Goal: Task Accomplishment & Management: Use online tool/utility

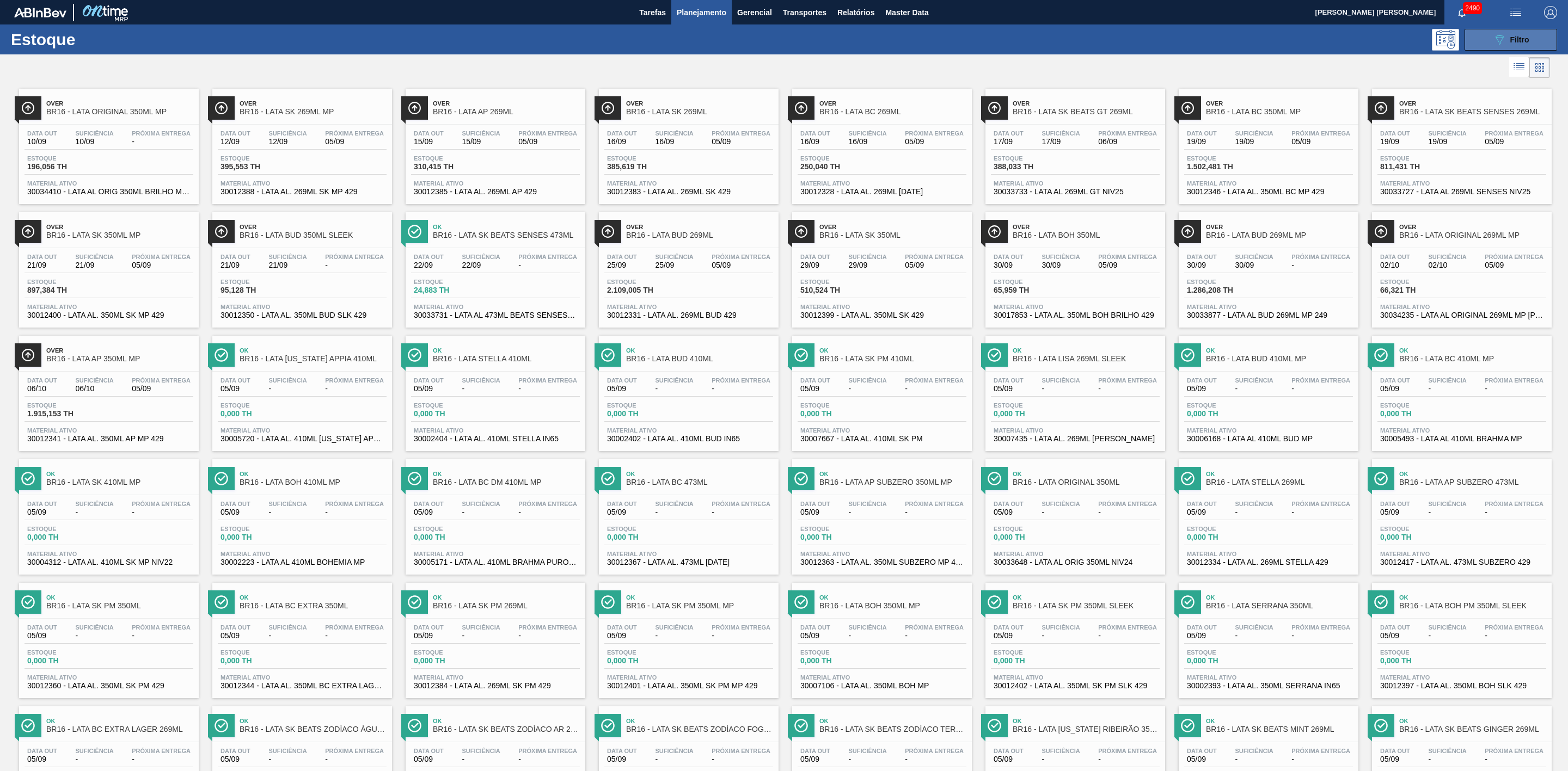
drag, startPoint x: 1517, startPoint y: 31, endPoint x: 1504, endPoint y: 42, distance: 17.0
click at [1517, 31] on button "089F7B8B-B2A5-4AFE-B5C0-19BA573D28AC Filtro" at bounding box center [1510, 39] width 92 height 21
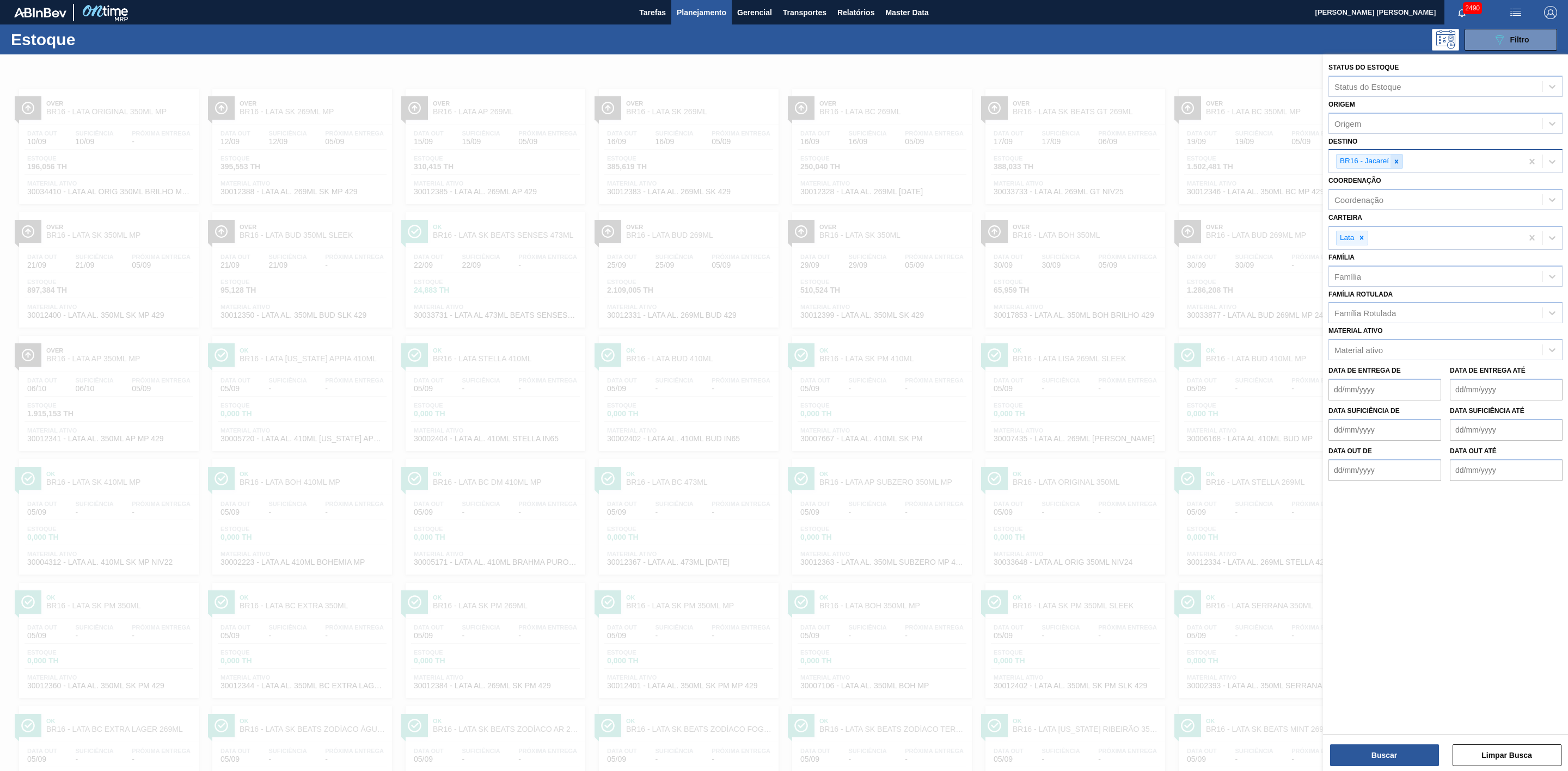
click at [1392, 160] on div at bounding box center [1396, 161] width 12 height 13
type input "09"
click at [1374, 208] on div "BR09 - Agudos" at bounding box center [1444, 207] width 234 height 20
click at [1385, 745] on button "Buscar" at bounding box center [1384, 756] width 109 height 21
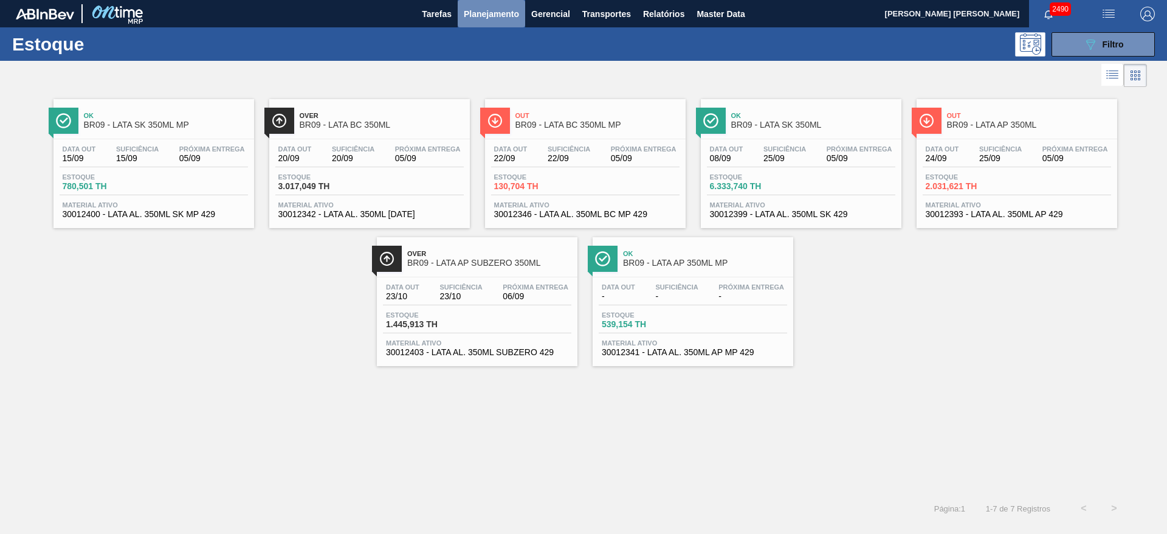
click at [484, 10] on span "Planejamento" at bounding box center [491, 14] width 55 height 15
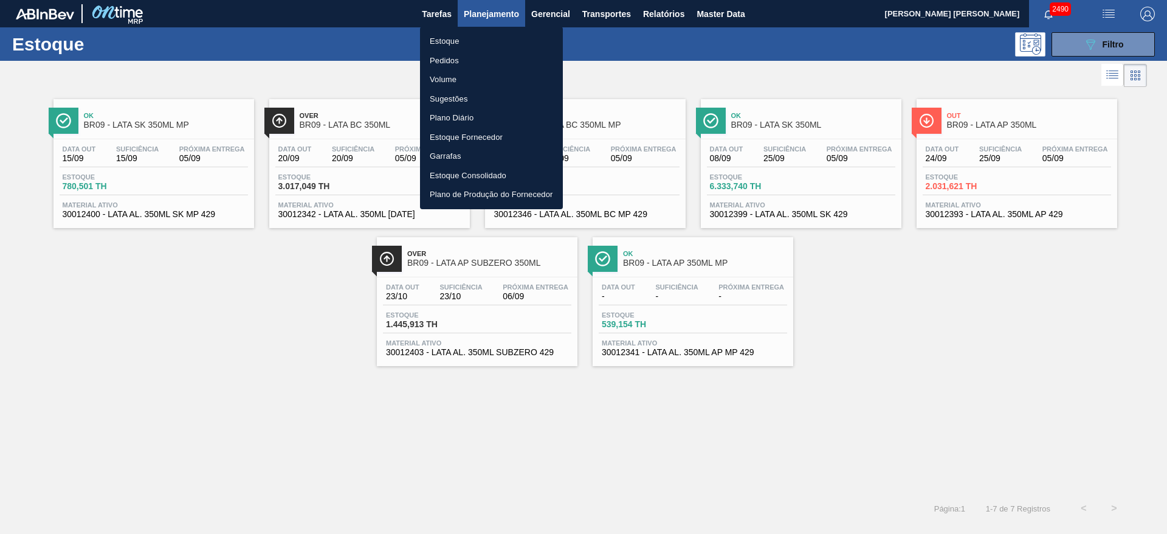
click at [450, 60] on li "Pedidos" at bounding box center [491, 60] width 143 height 19
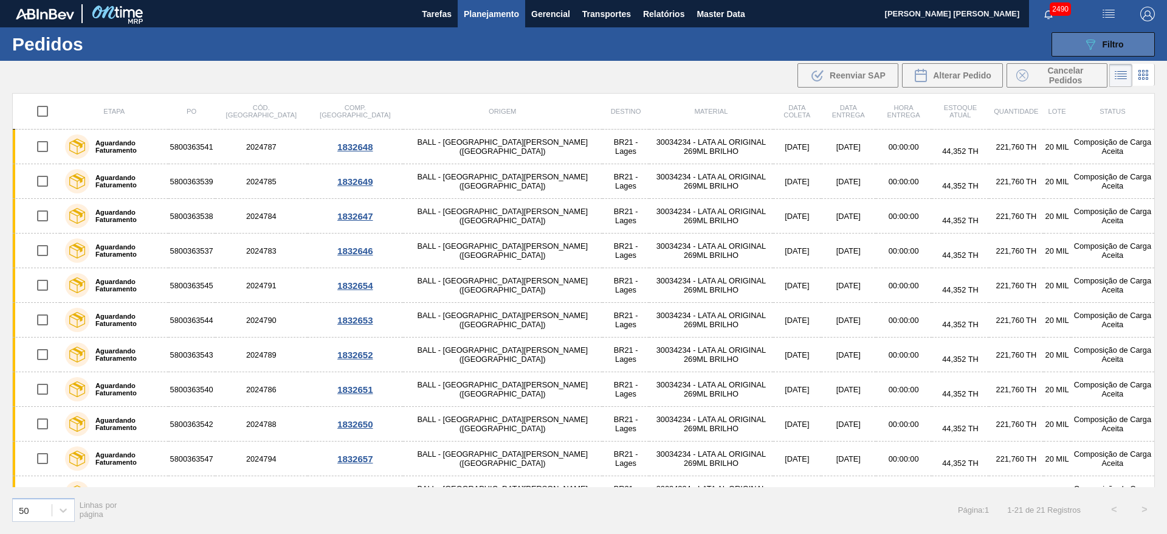
click at [1101, 46] on div "089F7B8B-B2A5-4AFE-B5C0-19BA573D28AC Filtro" at bounding box center [1103, 44] width 41 height 15
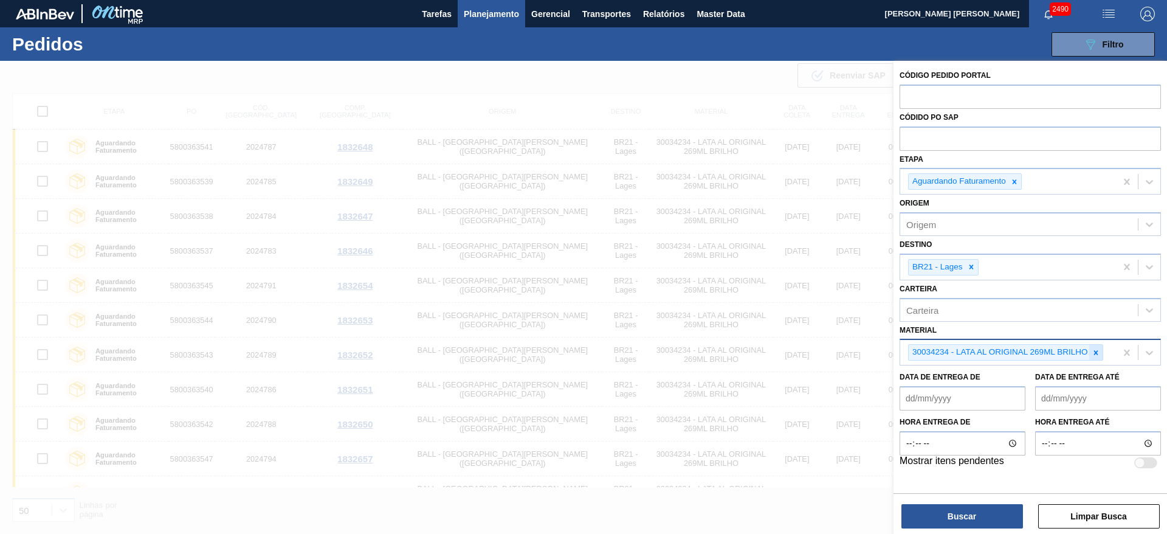
click at [1097, 354] on icon at bounding box center [1096, 352] width 9 height 9
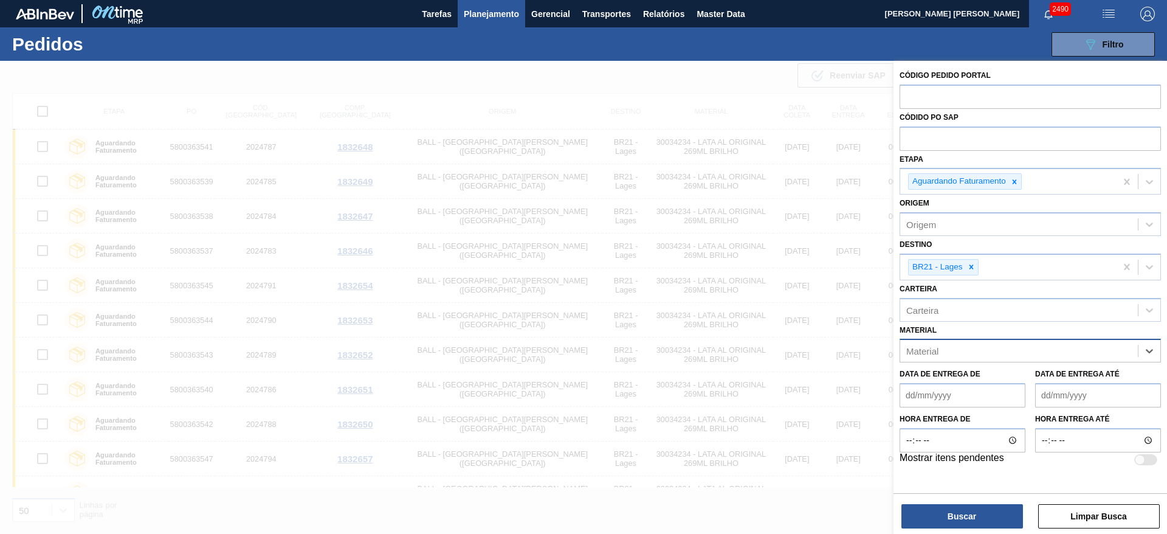
paste input "30012393"
type input "30012393"
drag, startPoint x: 982, startPoint y: 374, endPoint x: 967, endPoint y: 268, distance: 107.5
click at [981, 374] on div "30012393 - LATA AL. 350ML AP 429" at bounding box center [1030, 381] width 261 height 22
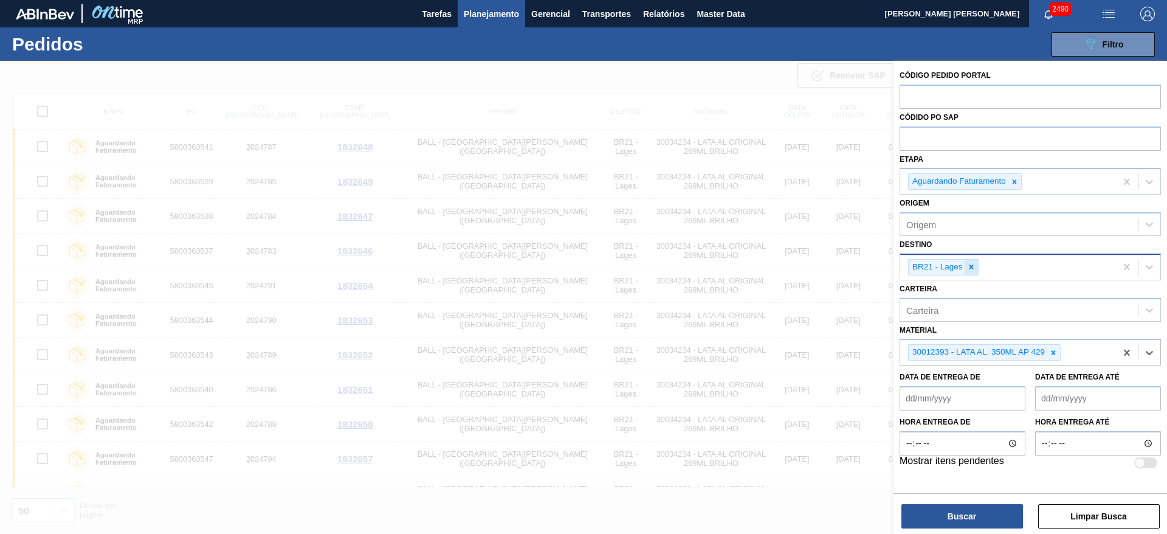
click at [970, 269] on icon at bounding box center [971, 267] width 4 height 4
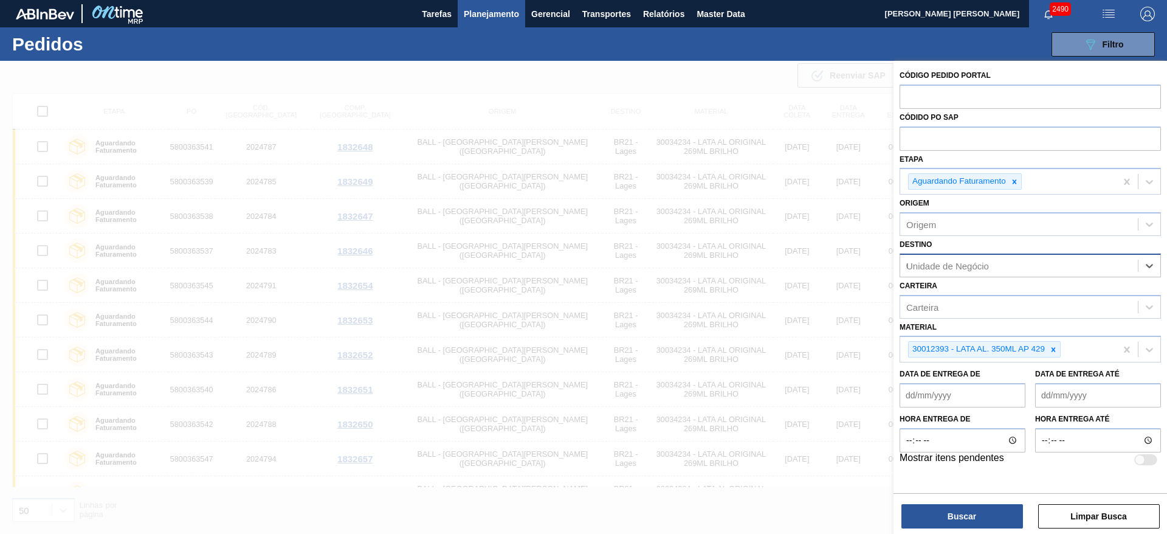
type input "09"
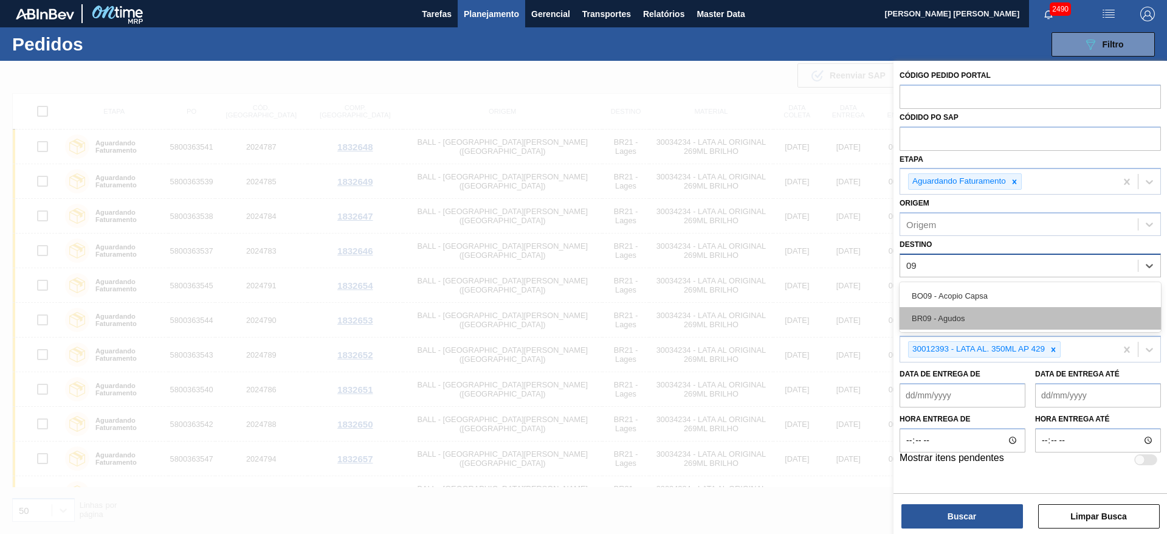
click at [952, 320] on div "BR09 - Agudos" at bounding box center [1030, 318] width 261 height 22
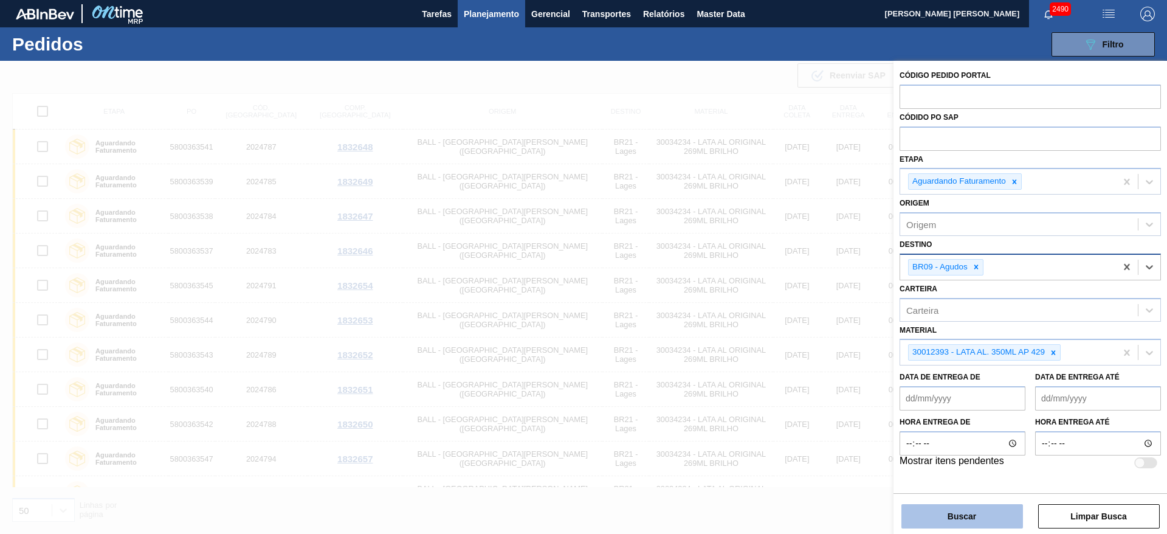
click at [970, 511] on button "Buscar" at bounding box center [963, 516] width 122 height 24
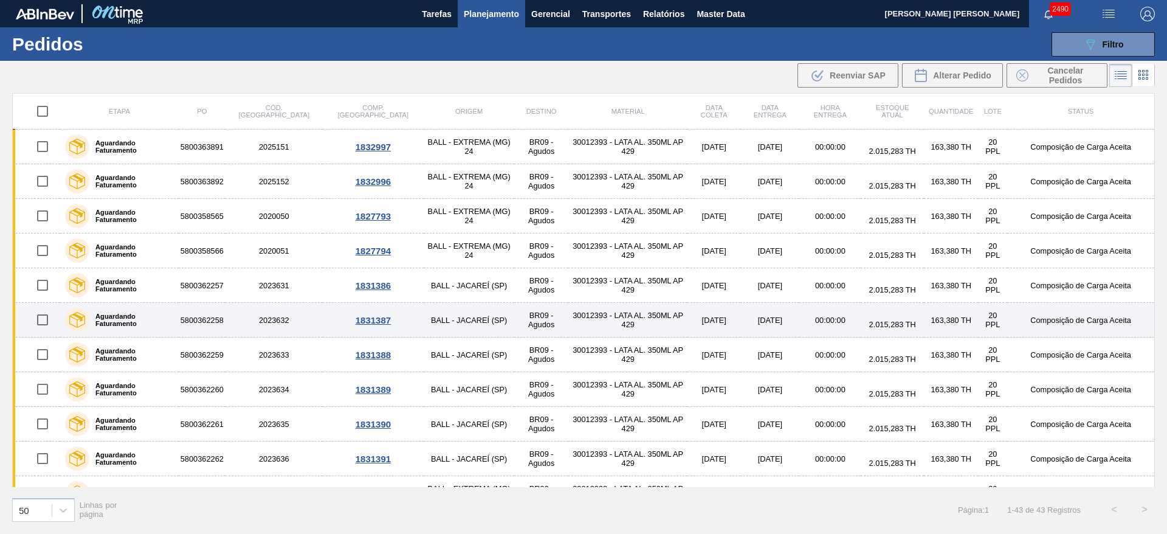
drag, startPoint x: 41, startPoint y: 285, endPoint x: 47, endPoint y: 311, distance: 26.2
click at [40, 285] on input "checkbox" at bounding box center [43, 285] width 26 height 26
checkbox input "true"
click at [47, 320] on input "checkbox" at bounding box center [43, 320] width 26 height 26
checkbox input "true"
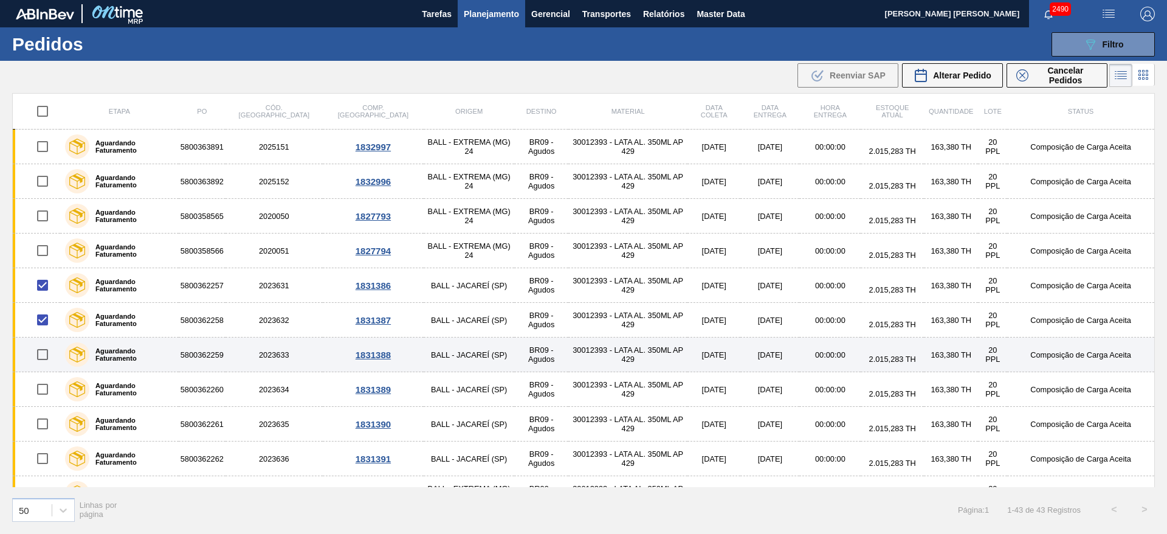
click at [38, 354] on input "checkbox" at bounding box center [43, 355] width 26 height 26
checkbox input "true"
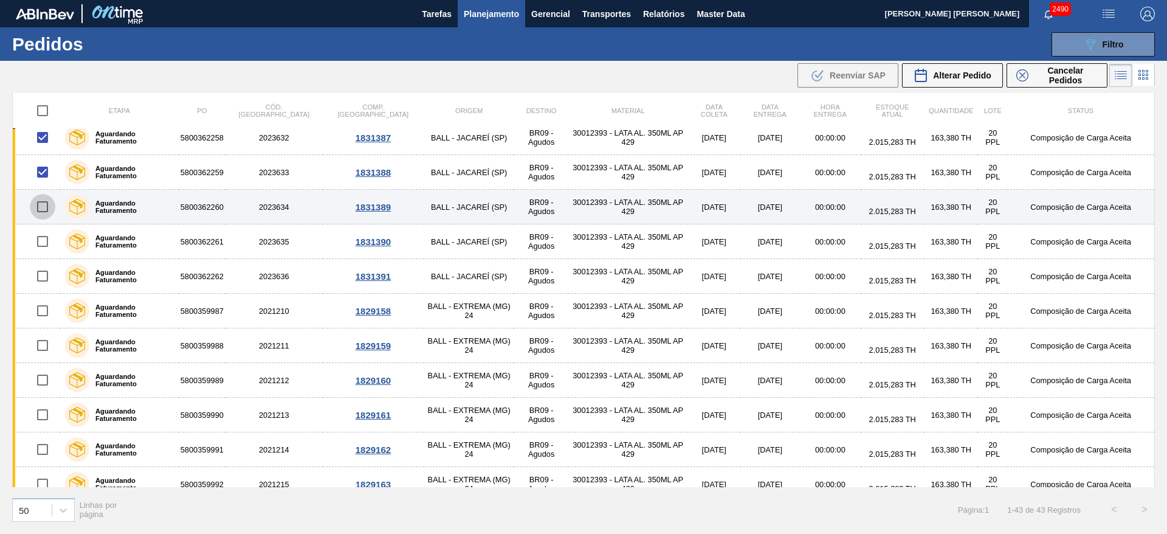
click at [40, 203] on input "checkbox" at bounding box center [43, 207] width 26 height 26
checkbox input "true"
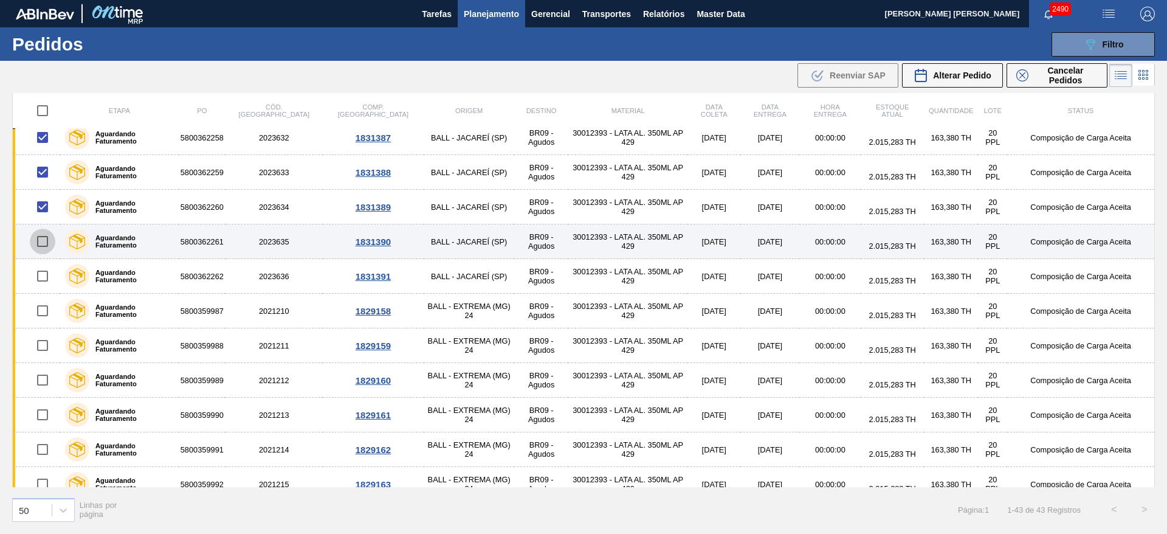
click at [43, 238] on input "checkbox" at bounding box center [43, 242] width 26 height 26
checkbox input "true"
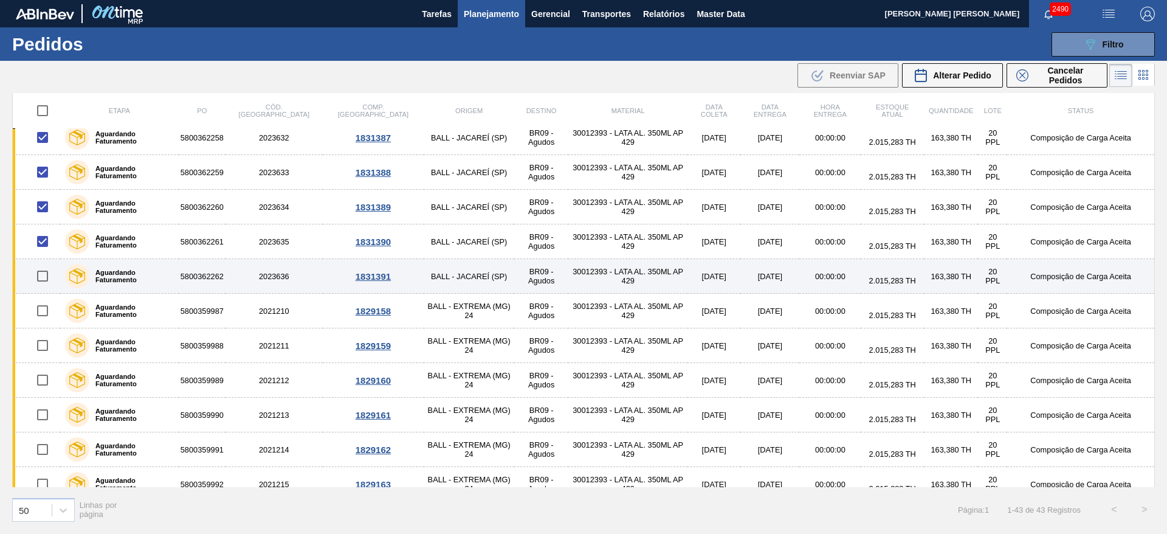
click at [40, 263] on input "checkbox" at bounding box center [43, 276] width 26 height 26
checkbox input "true"
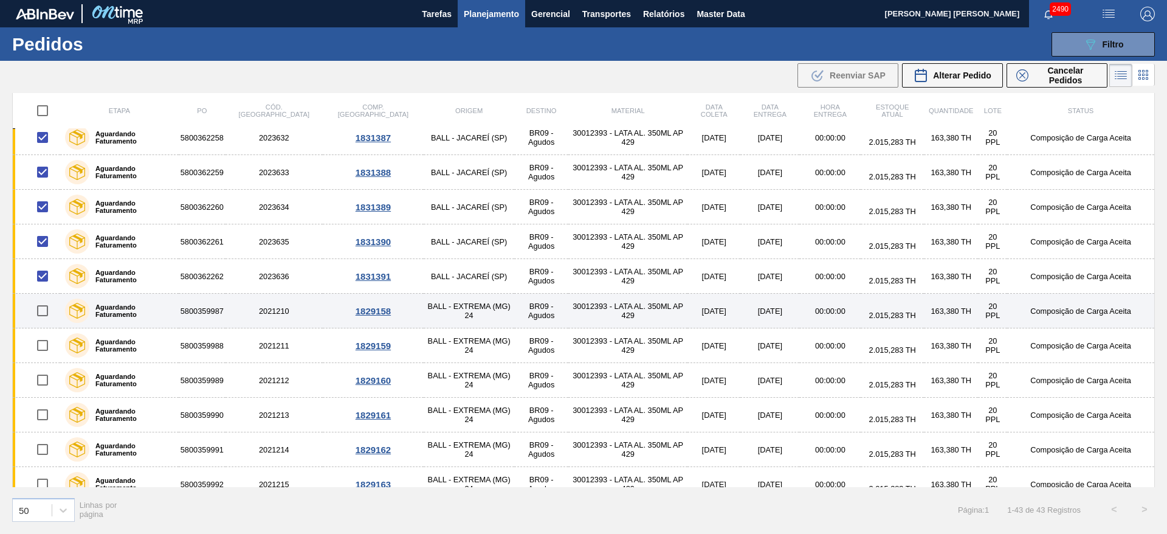
click at [44, 303] on input "checkbox" at bounding box center [43, 311] width 26 height 26
checkbox input "true"
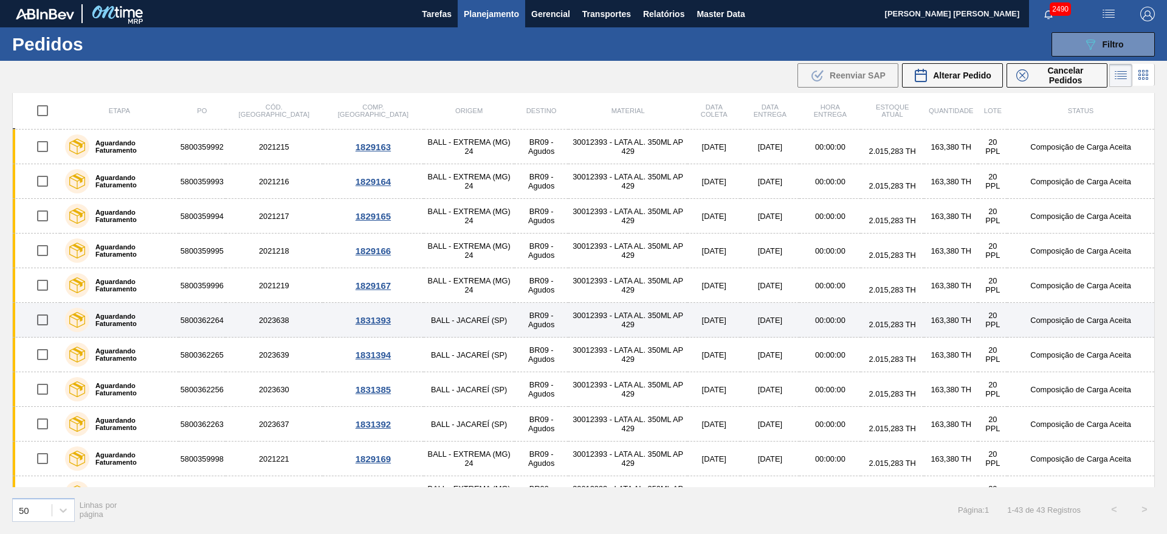
scroll to position [547, 0]
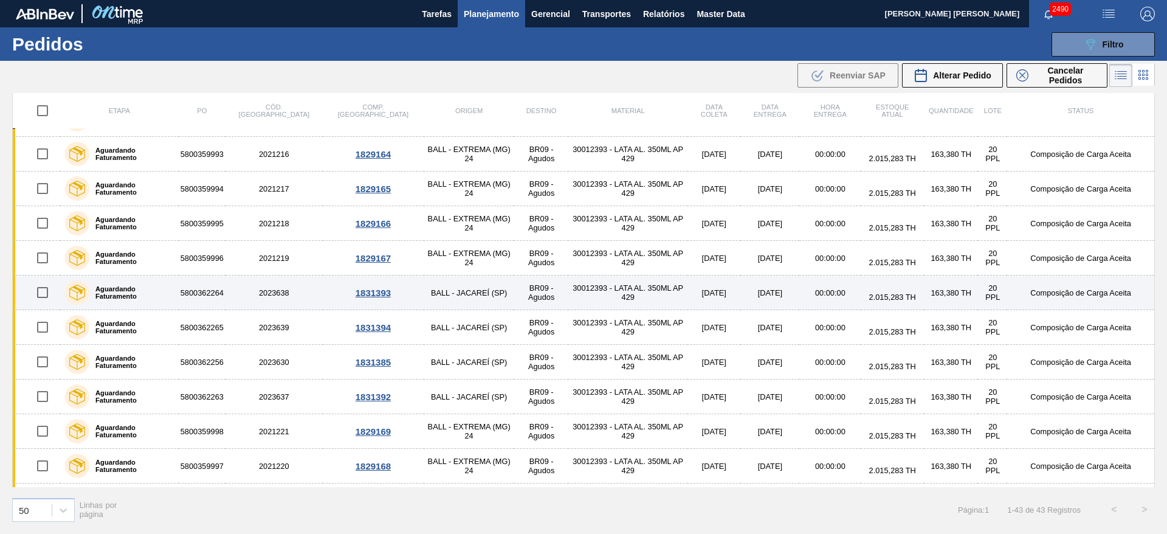
click at [44, 292] on input "checkbox" at bounding box center [43, 293] width 26 height 26
checkbox input "true"
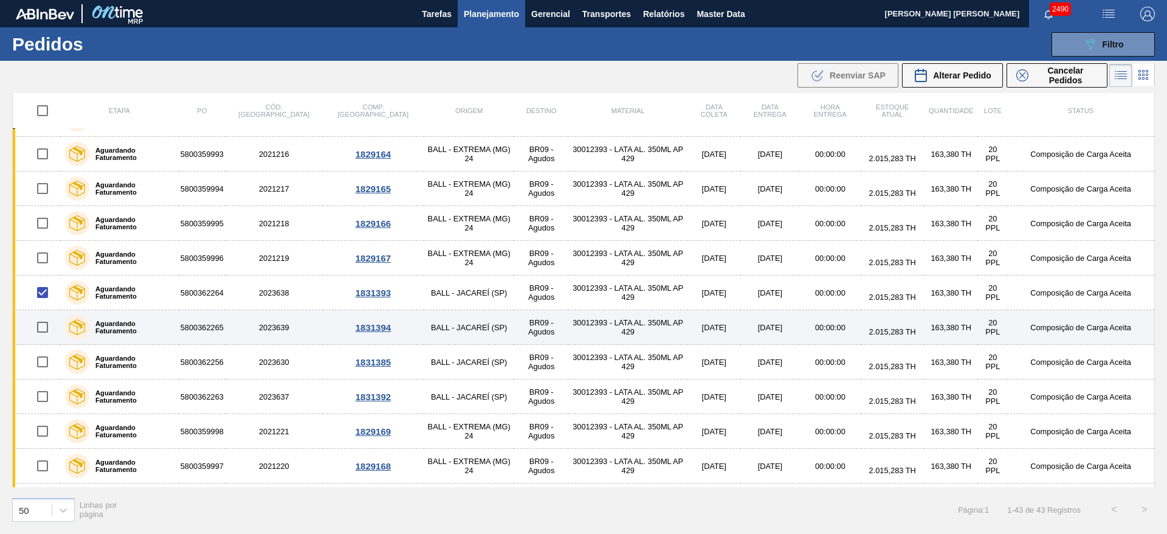
click at [43, 326] on input "checkbox" at bounding box center [43, 327] width 26 height 26
checkbox input "true"
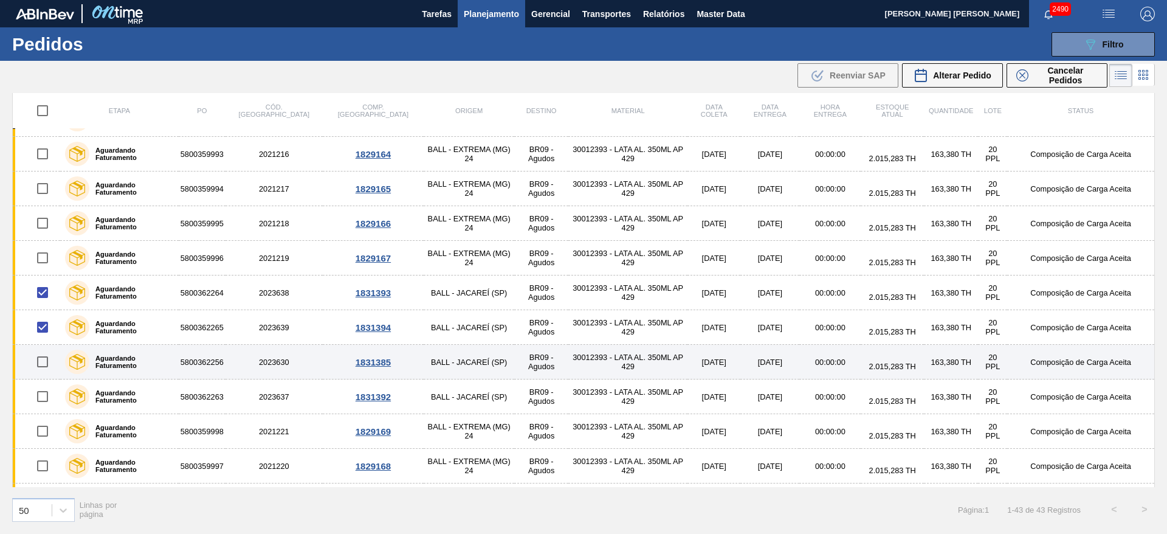
click at [47, 361] on input "checkbox" at bounding box center [43, 362] width 26 height 26
checkbox input "true"
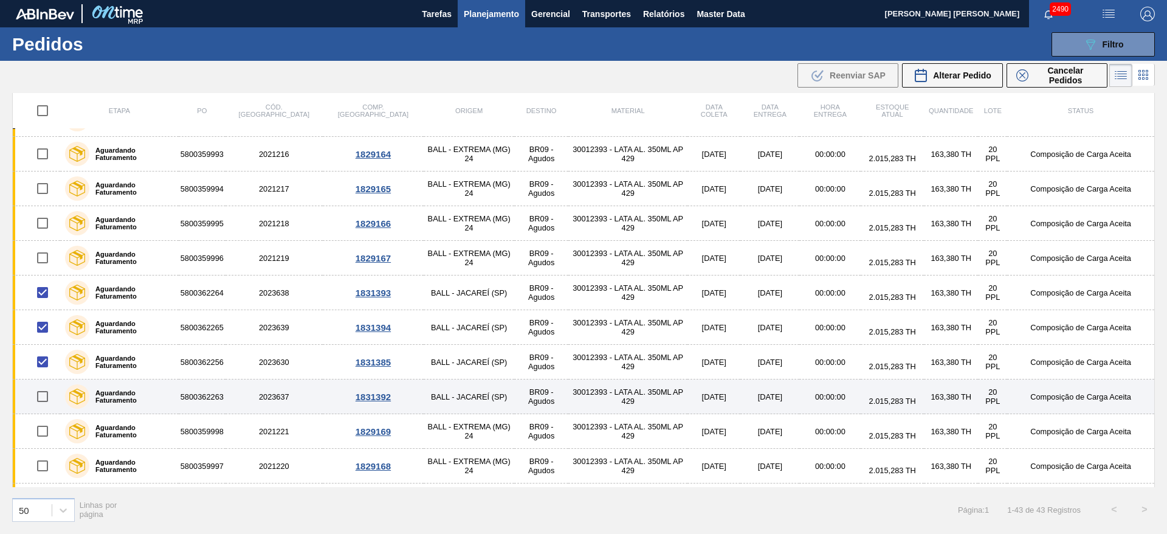
click at [43, 396] on input "checkbox" at bounding box center [43, 397] width 26 height 26
checkbox input "true"
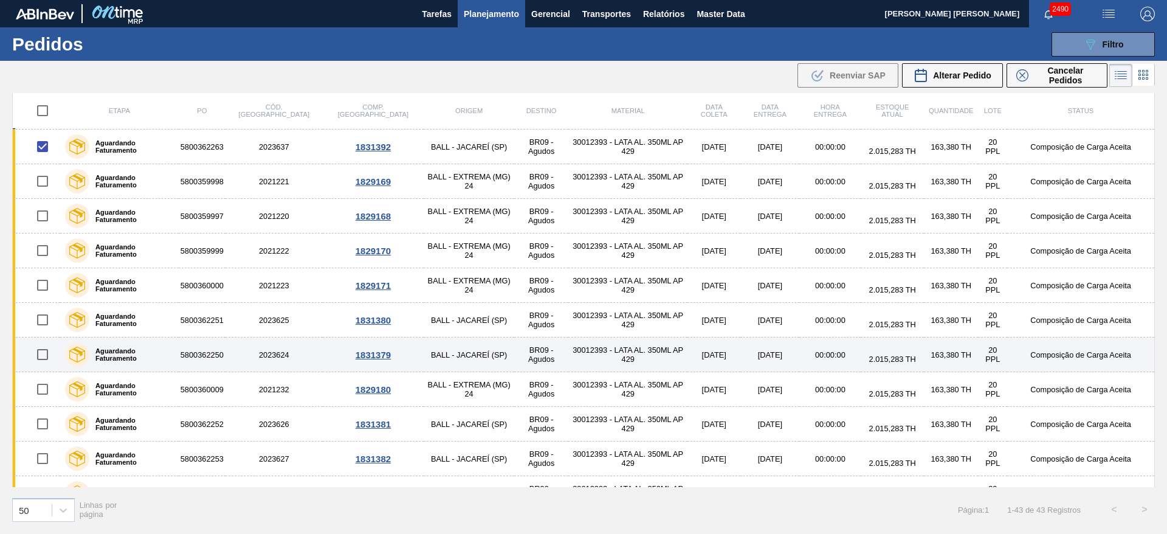
scroll to position [821, 0]
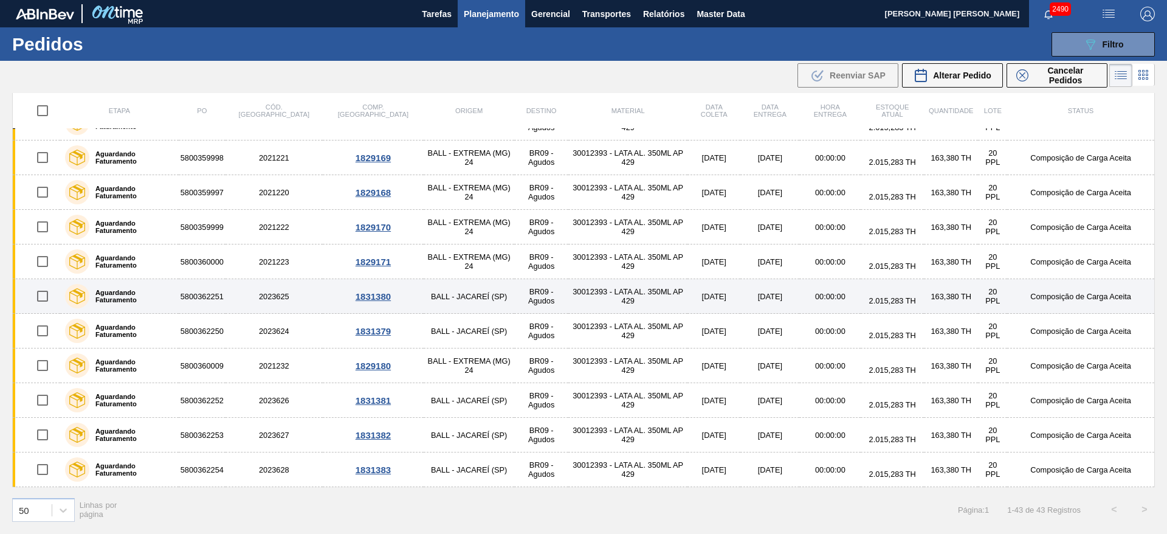
click at [43, 294] on input "checkbox" at bounding box center [43, 296] width 26 height 26
click at [41, 295] on input "checkbox" at bounding box center [43, 296] width 26 height 26
checkbox input "false"
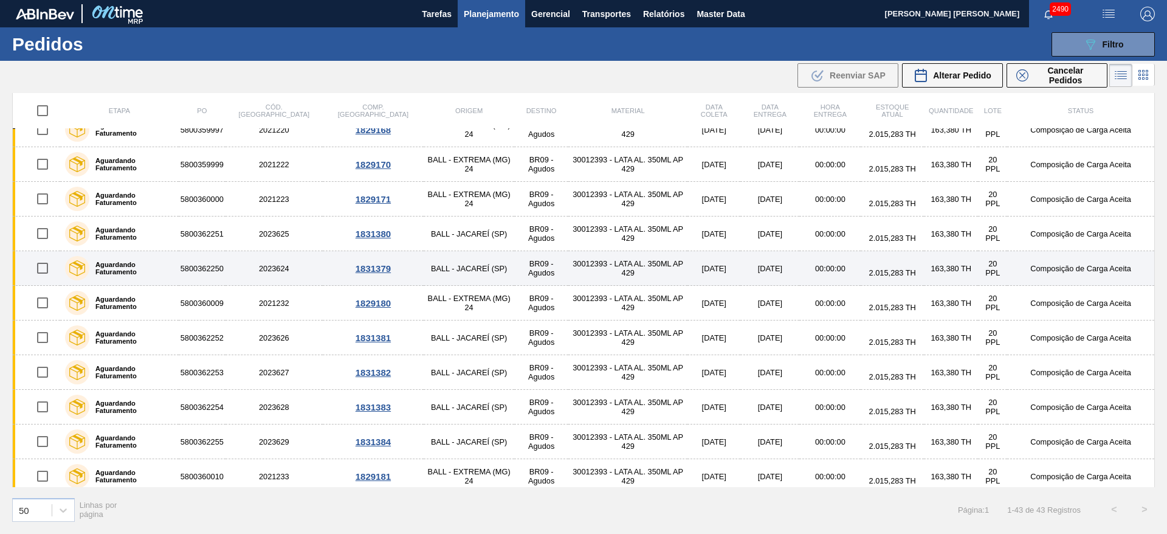
scroll to position [912, 0]
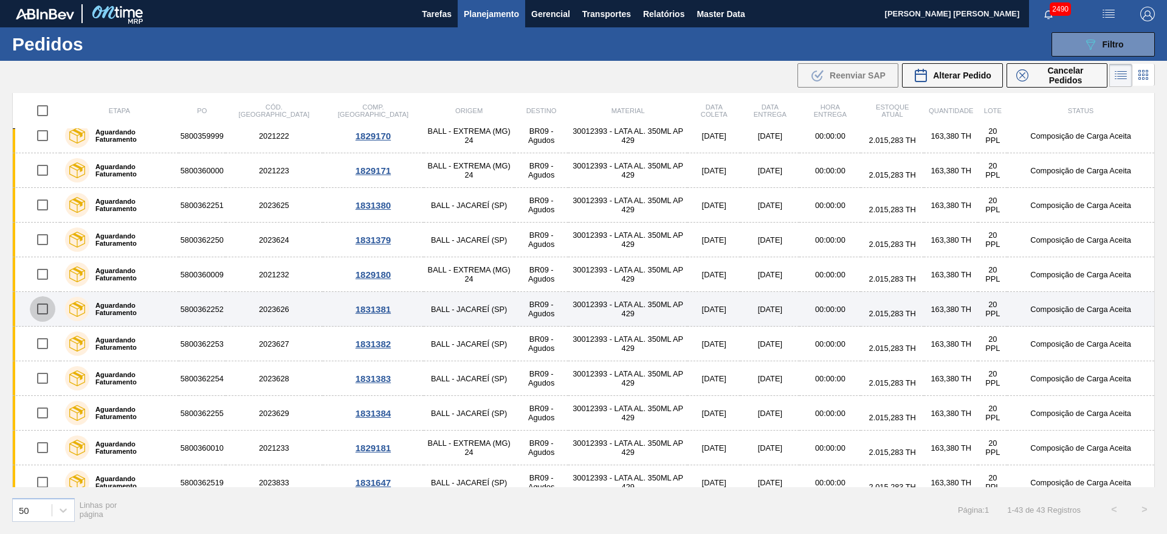
click at [45, 303] on input "checkbox" at bounding box center [43, 309] width 26 height 26
checkbox input "true"
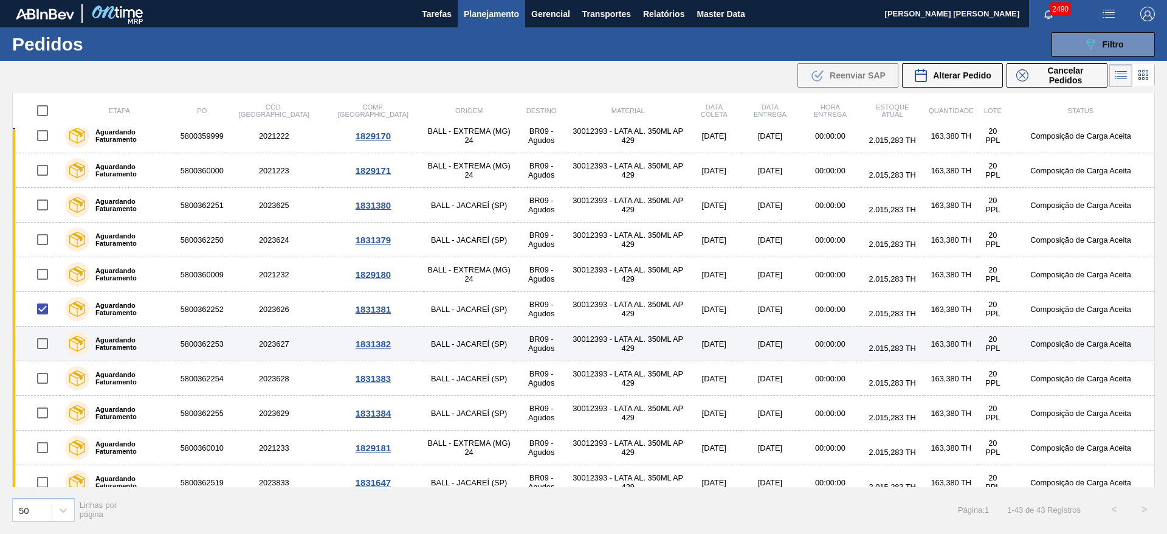
click at [44, 342] on input "checkbox" at bounding box center [43, 344] width 26 height 26
checkbox input "true"
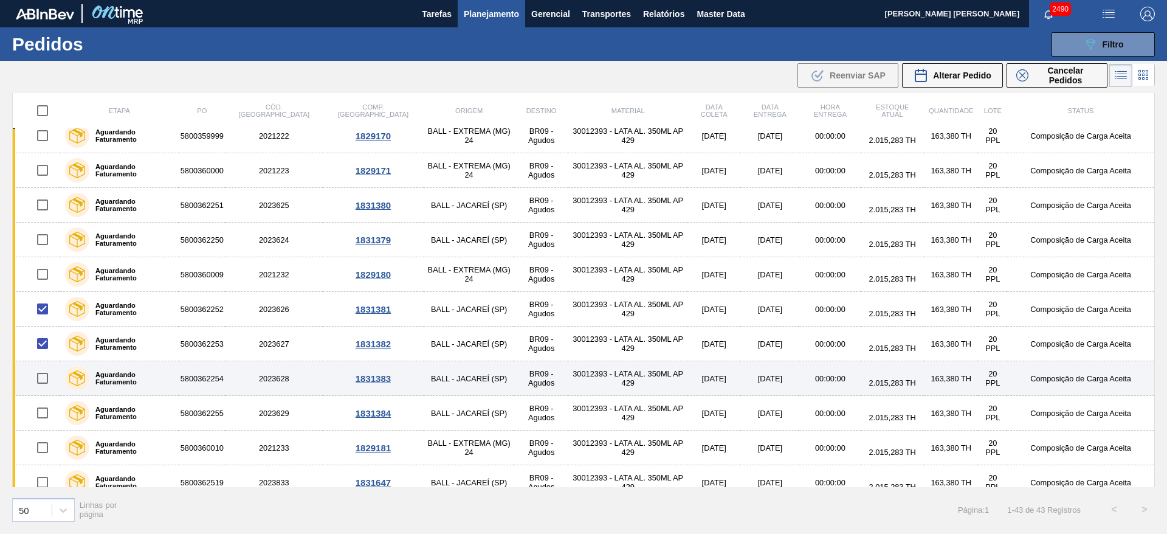
click at [45, 384] on input "checkbox" at bounding box center [43, 378] width 26 height 26
checkbox input "true"
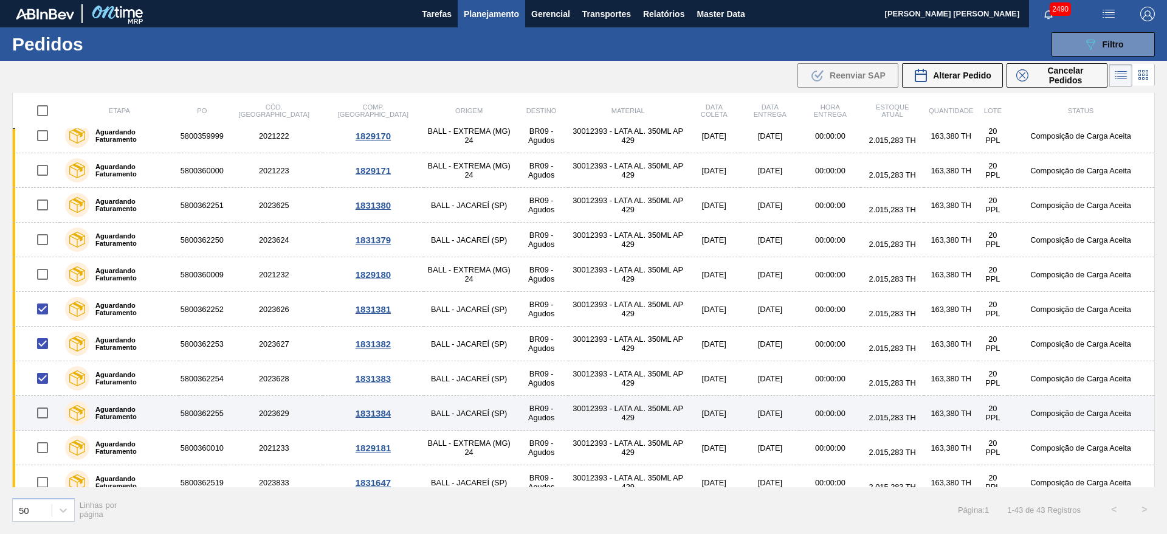
click at [44, 419] on input "checkbox" at bounding box center [43, 413] width 26 height 26
checkbox input "true"
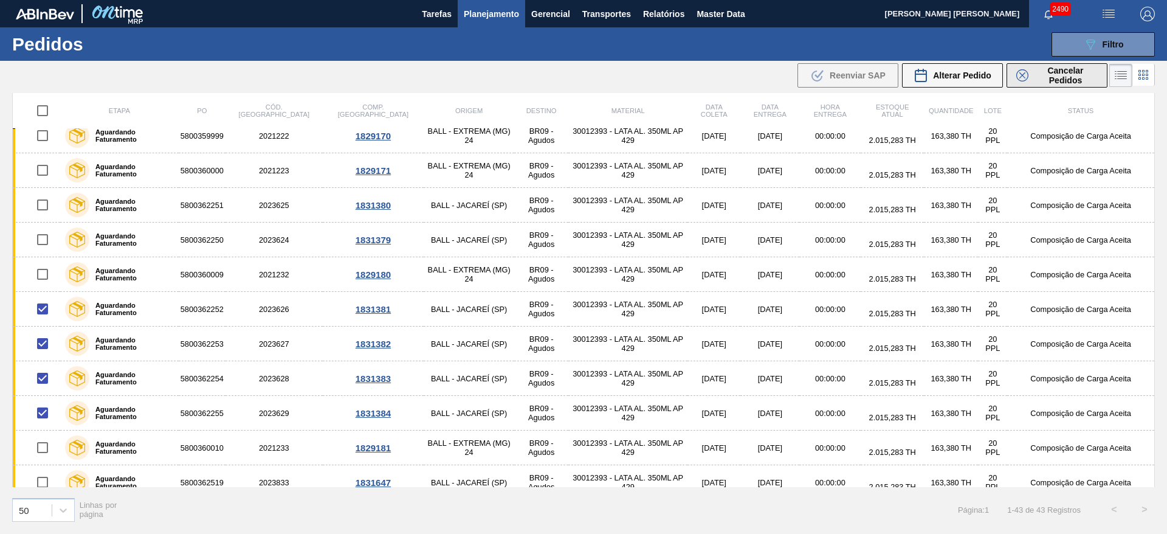
click at [1027, 72] on icon at bounding box center [1022, 75] width 12 height 12
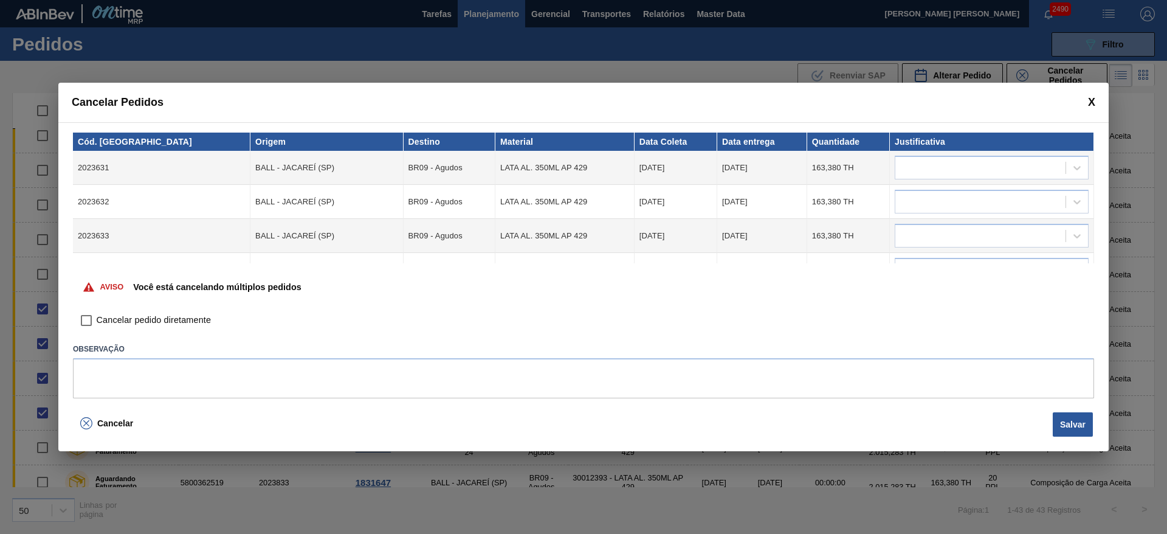
click at [133, 319] on span "Cancelar pedido diretamente" at bounding box center [154, 320] width 114 height 13
click at [97, 319] on input "Cancelar pedido diretamente" at bounding box center [86, 320] width 21 height 21
checkbox input "true"
click at [961, 167] on div at bounding box center [981, 168] width 170 height 18
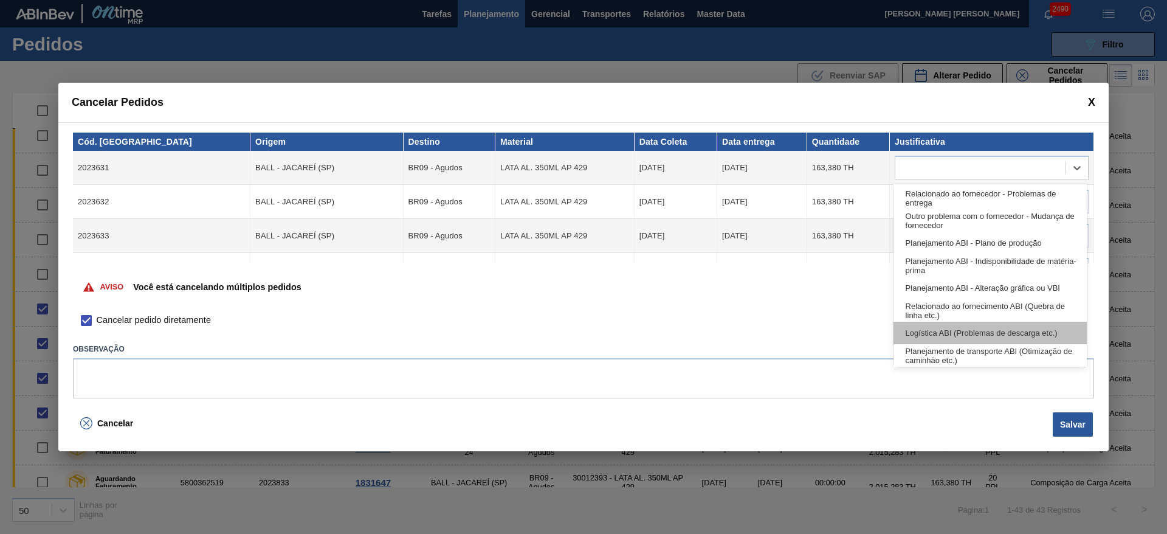
scroll to position [0, 0]
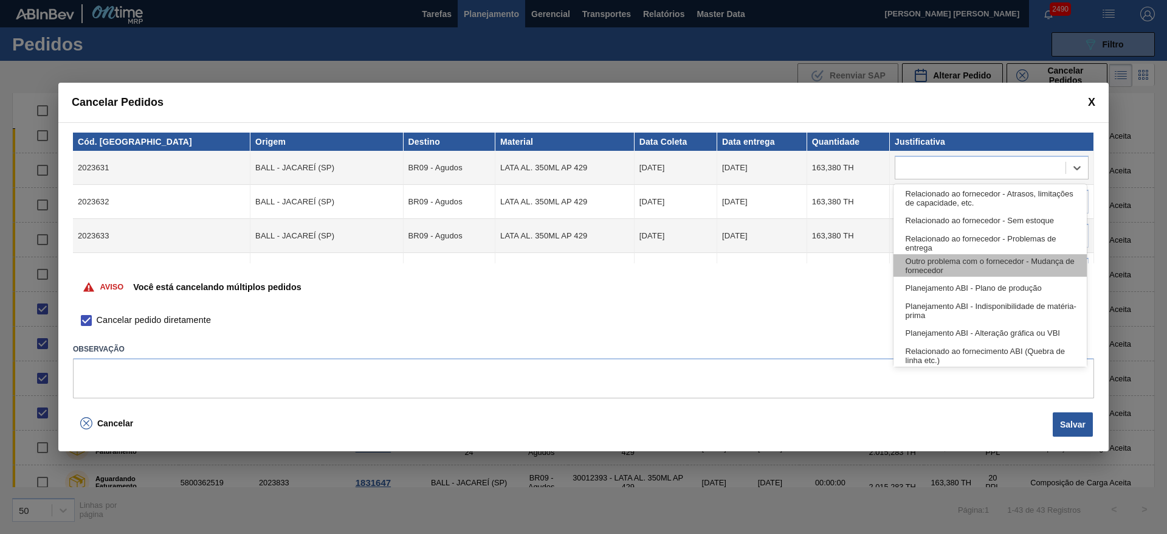
click at [1020, 272] on div "Outro problema com o fornecedor - Mudança de fornecedor" at bounding box center [990, 265] width 193 height 22
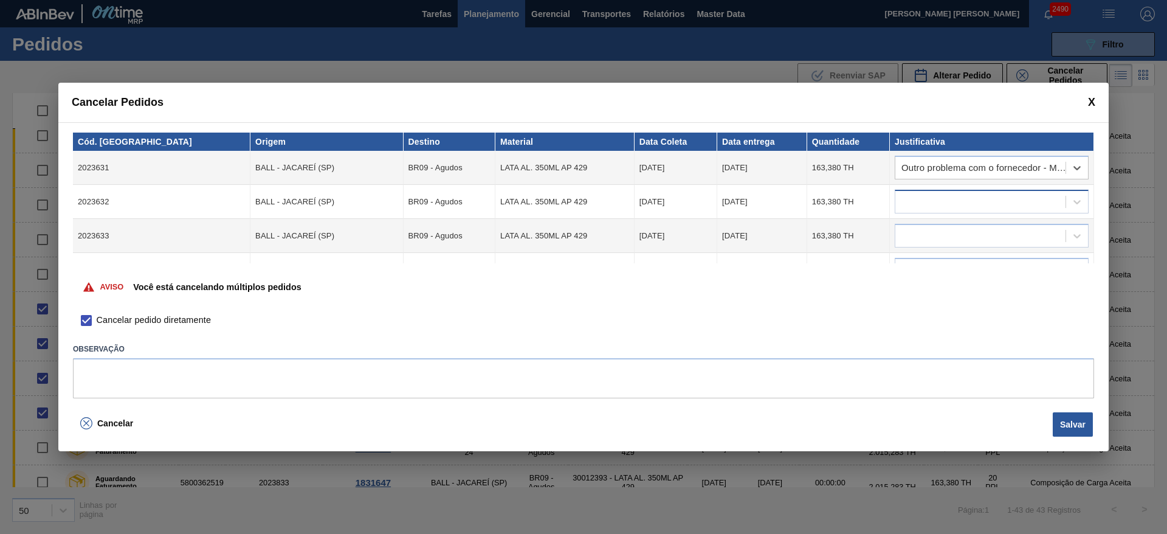
click at [953, 201] on div at bounding box center [981, 202] width 170 height 18
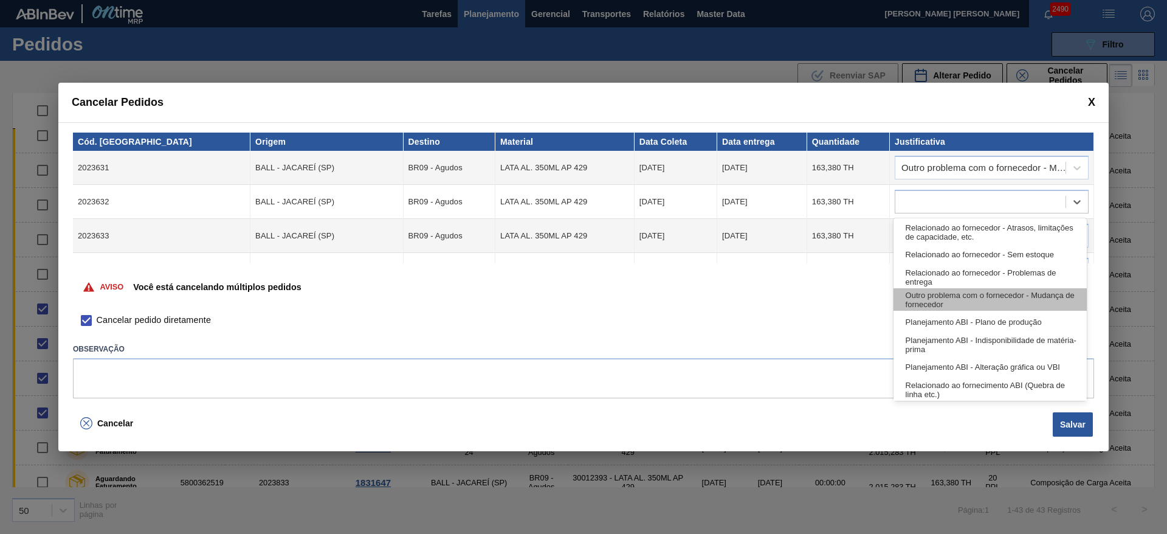
click at [959, 295] on div "Outro problema com o fornecedor - Mudança de fornecedor" at bounding box center [990, 299] width 193 height 22
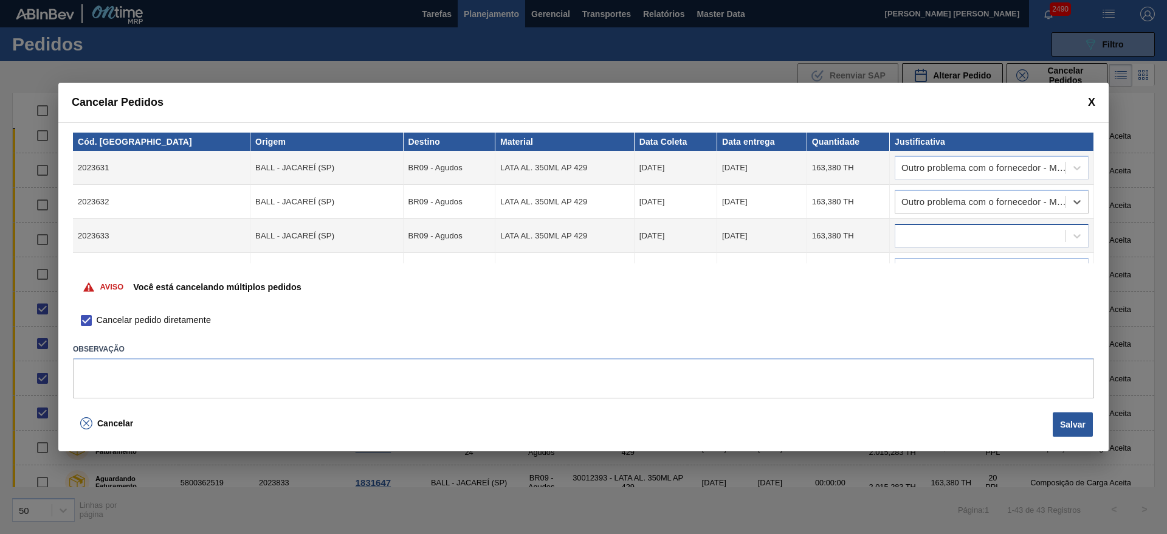
click at [936, 238] on div at bounding box center [981, 236] width 170 height 18
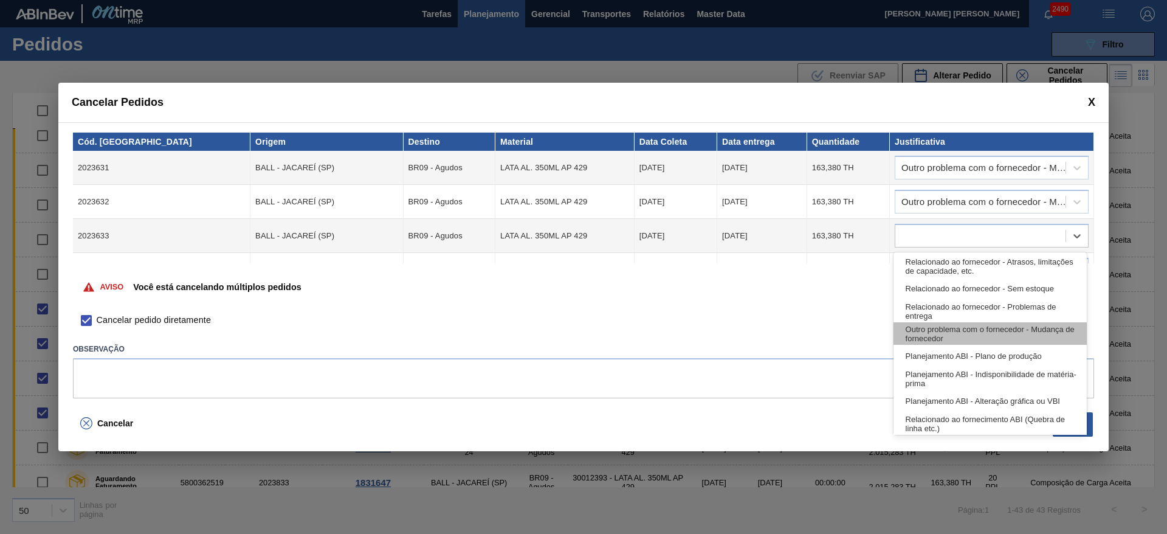
click at [956, 329] on div "Outro problema com o fornecedor - Mudança de fornecedor" at bounding box center [990, 333] width 193 height 22
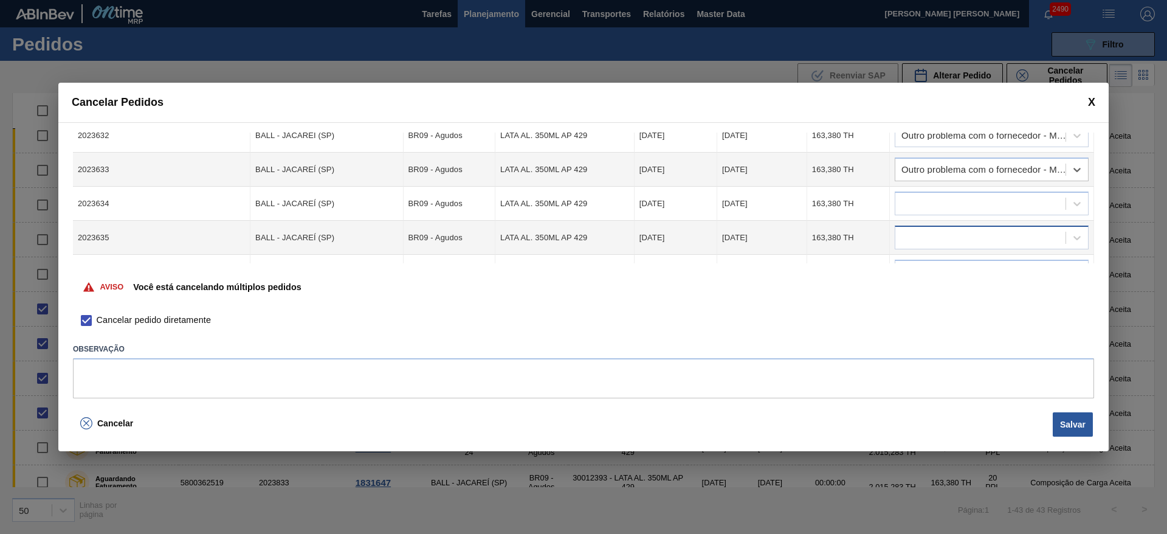
scroll to position [91, 0]
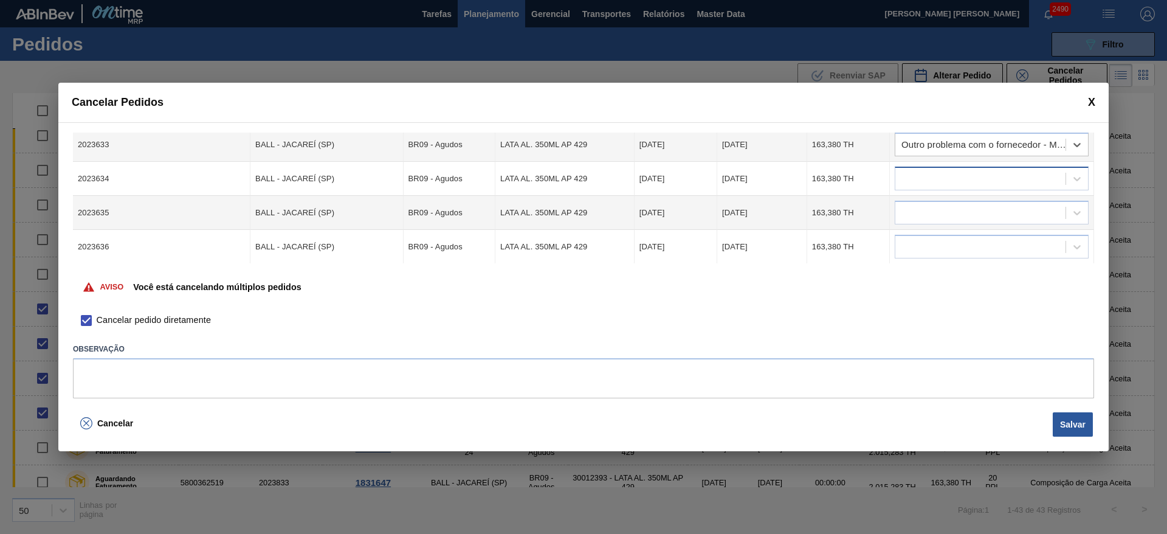
click at [936, 178] on div at bounding box center [981, 179] width 170 height 18
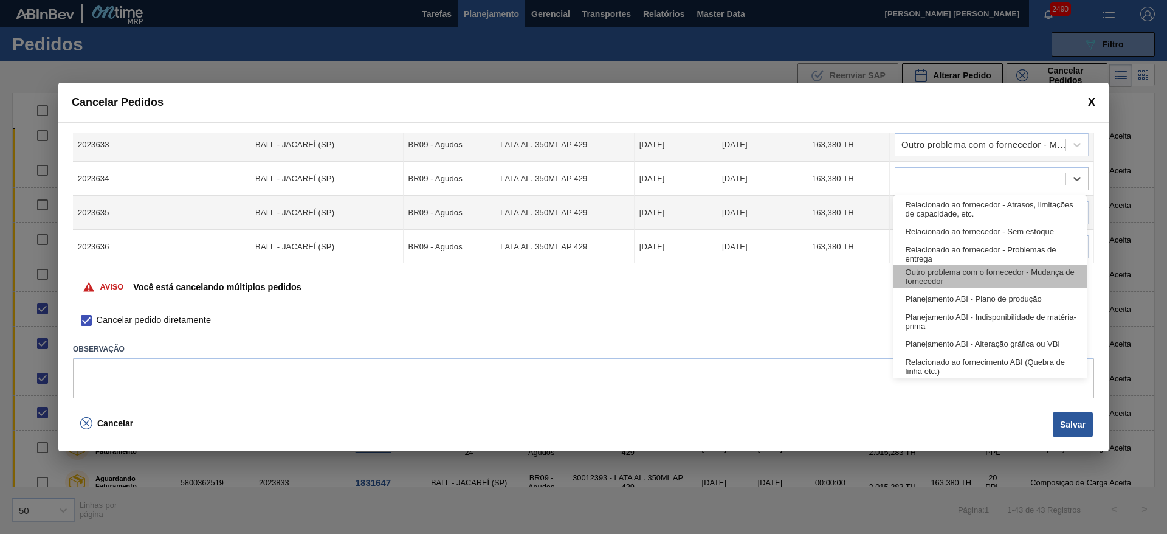
click at [953, 272] on div "Outro problema com o fornecedor - Mudança de fornecedor" at bounding box center [990, 276] width 193 height 22
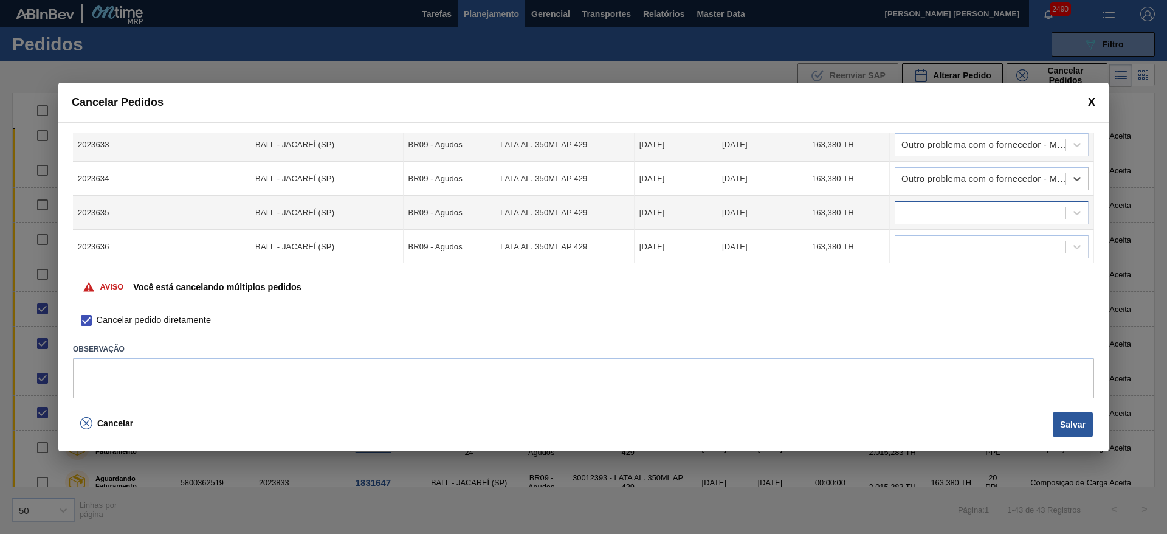
click at [941, 209] on div at bounding box center [981, 213] width 170 height 18
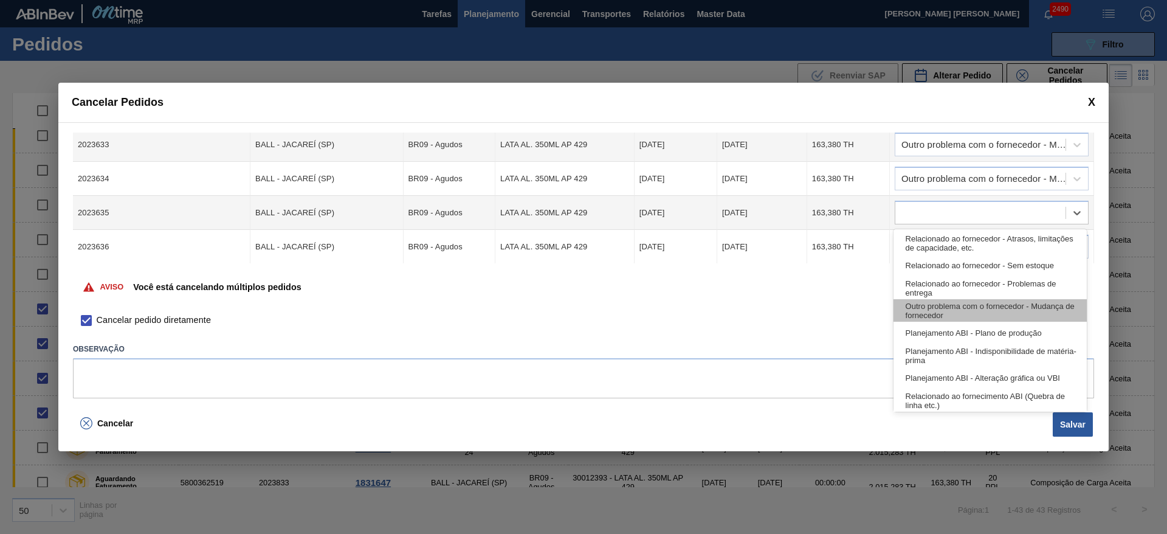
click at [947, 308] on div "Outro problema com o fornecedor - Mudança de fornecedor" at bounding box center [990, 310] width 193 height 22
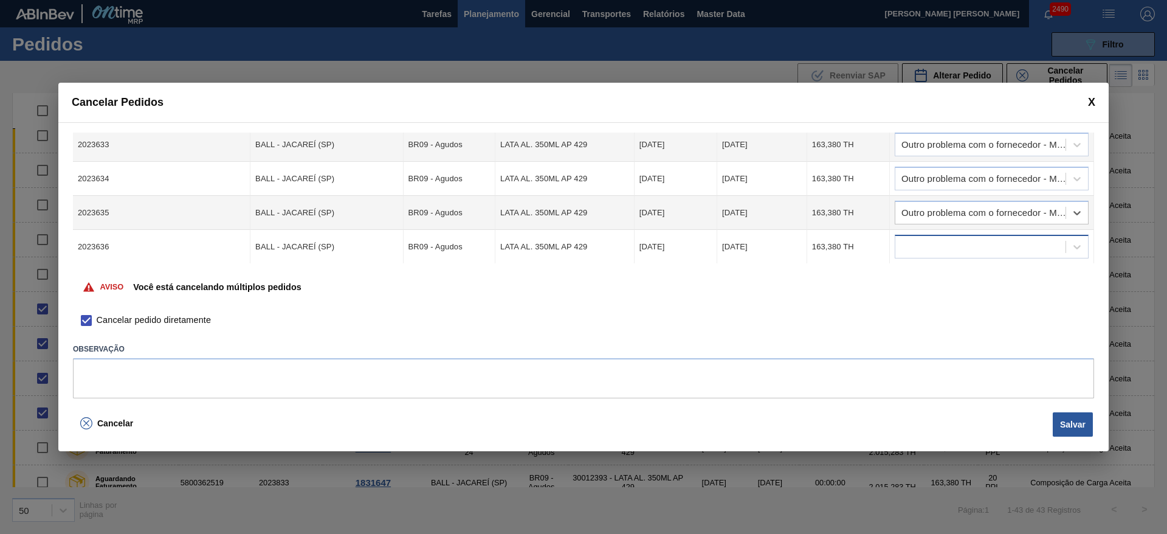
click at [940, 240] on div at bounding box center [981, 247] width 170 height 18
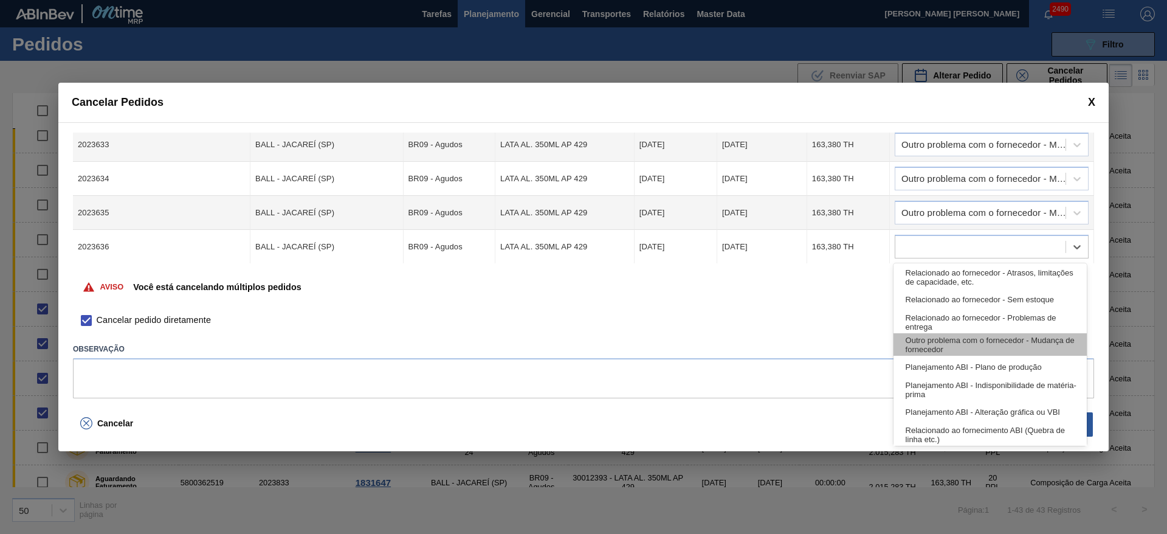
click at [951, 337] on div "Outro problema com o fornecedor - Mudança de fornecedor" at bounding box center [990, 344] width 193 height 22
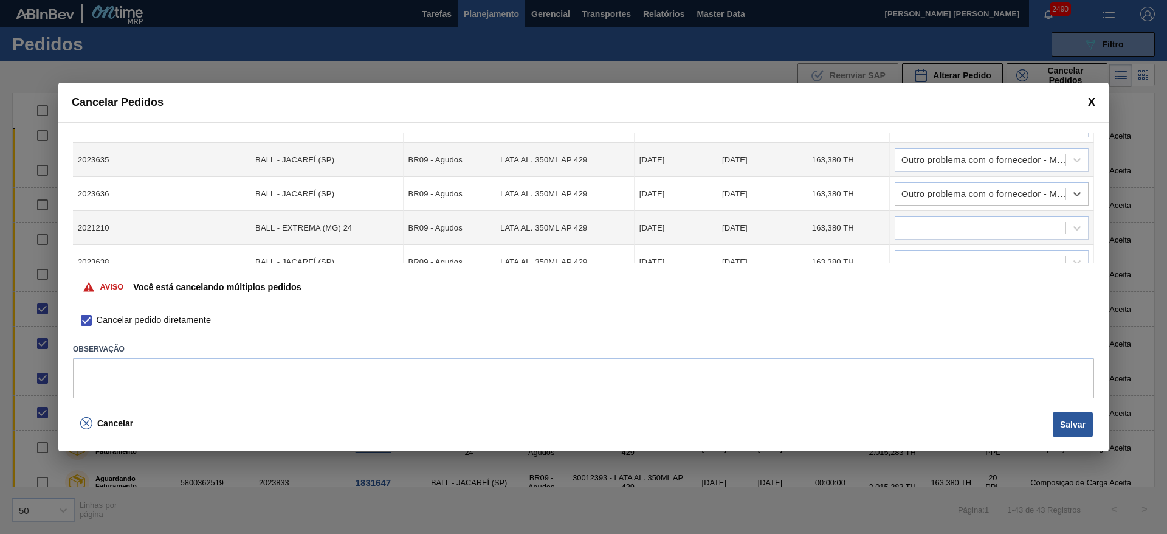
scroll to position [182, 0]
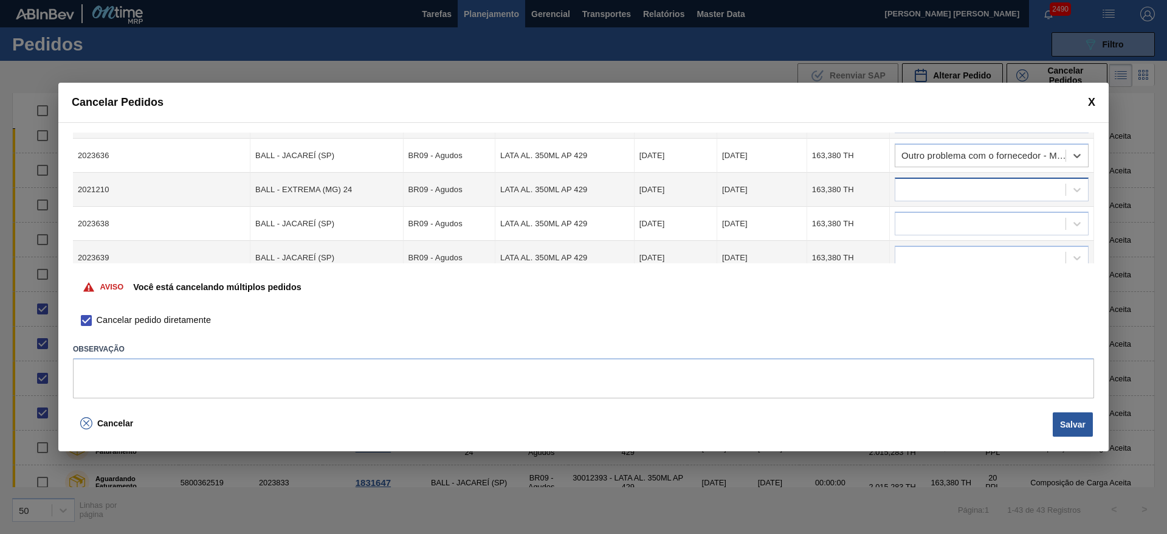
click at [946, 188] on div at bounding box center [981, 190] width 170 height 18
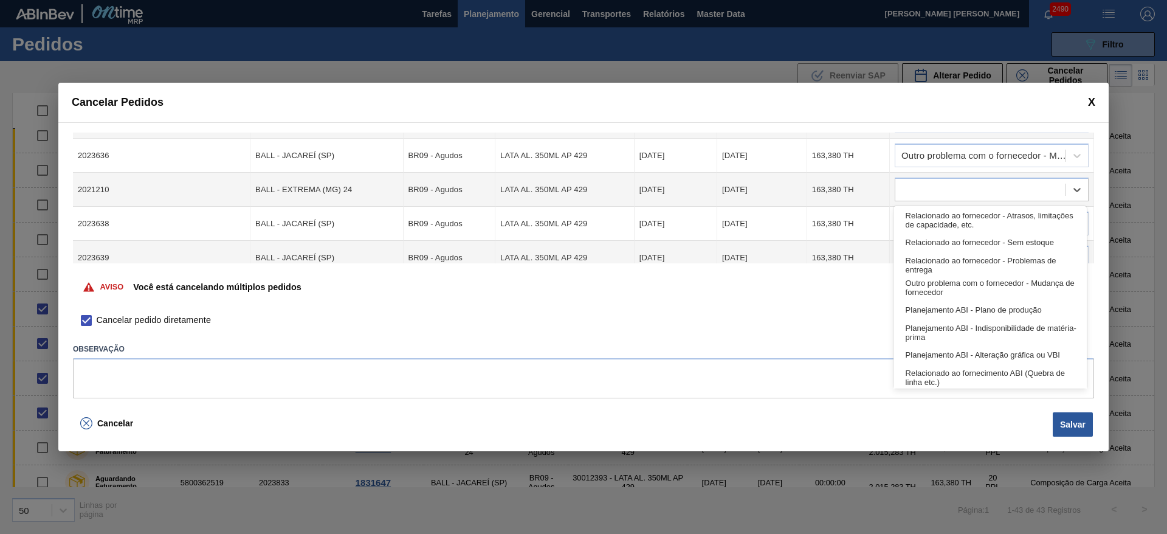
drag, startPoint x: 950, startPoint y: 286, endPoint x: 953, endPoint y: 269, distance: 16.8
click at [950, 285] on div "Outro problema com o fornecedor - Mudança de fornecedor" at bounding box center [990, 287] width 193 height 22
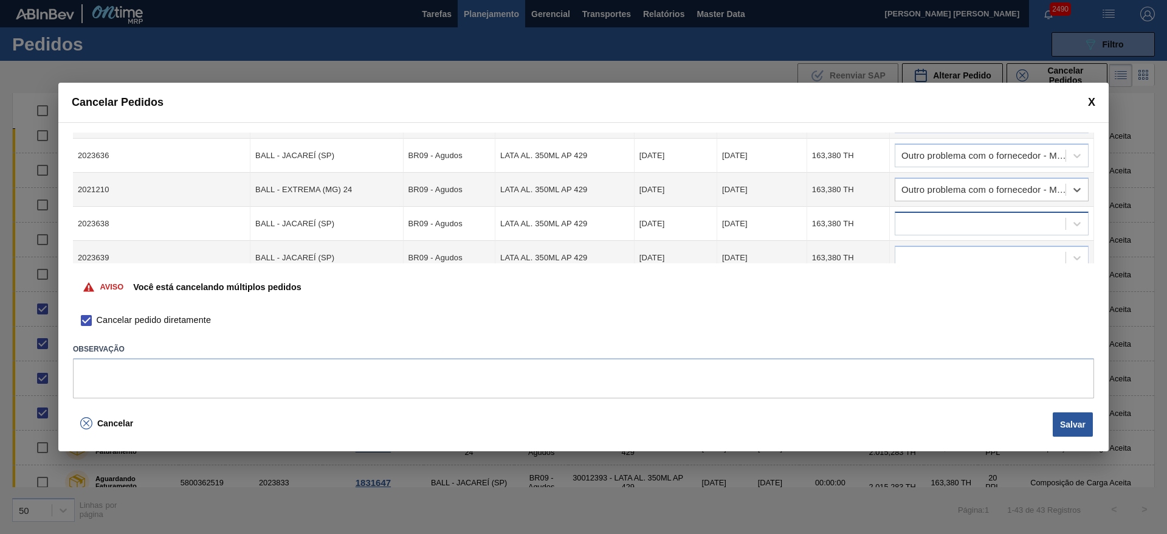
click at [948, 221] on div at bounding box center [981, 224] width 170 height 18
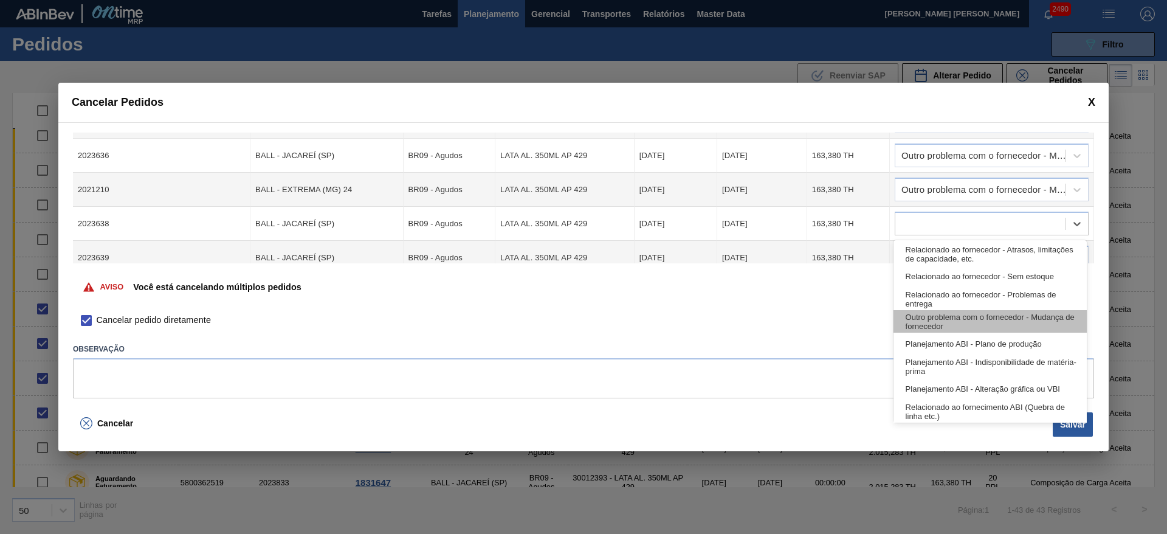
drag, startPoint x: 965, startPoint y: 311, endPoint x: 948, endPoint y: 236, distance: 76.1
click at [965, 311] on div "Outro problema com o fornecedor - Mudança de fornecedor" at bounding box center [990, 321] width 193 height 22
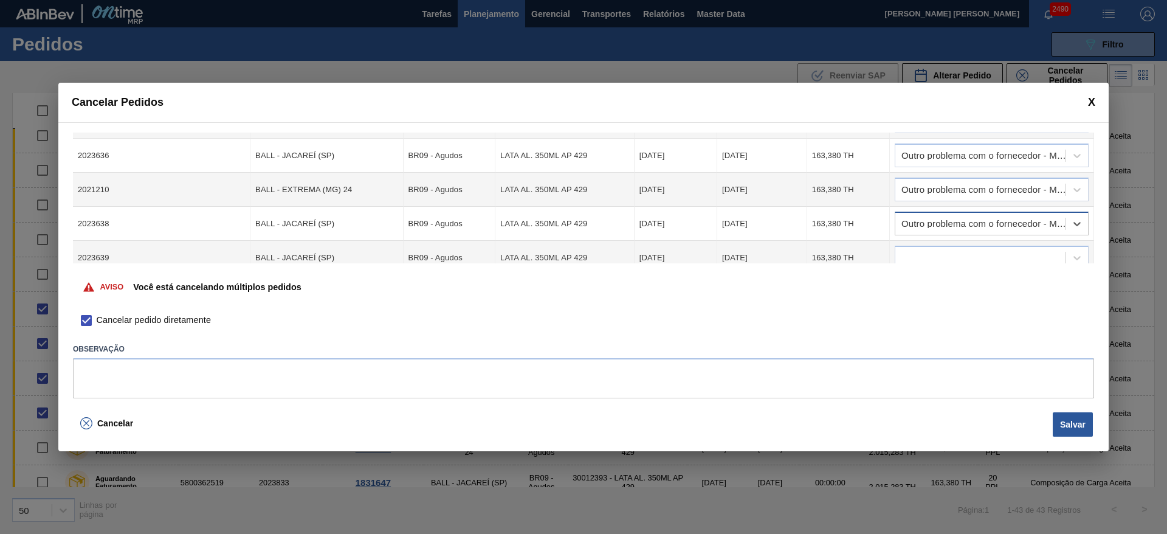
scroll to position [274, 0]
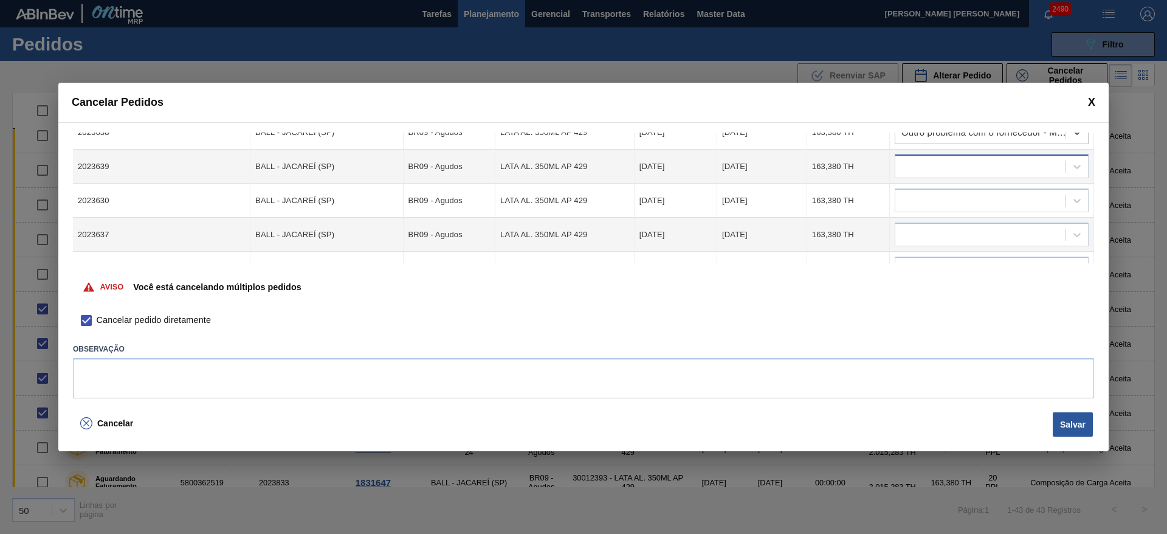
click at [945, 161] on div at bounding box center [981, 167] width 170 height 18
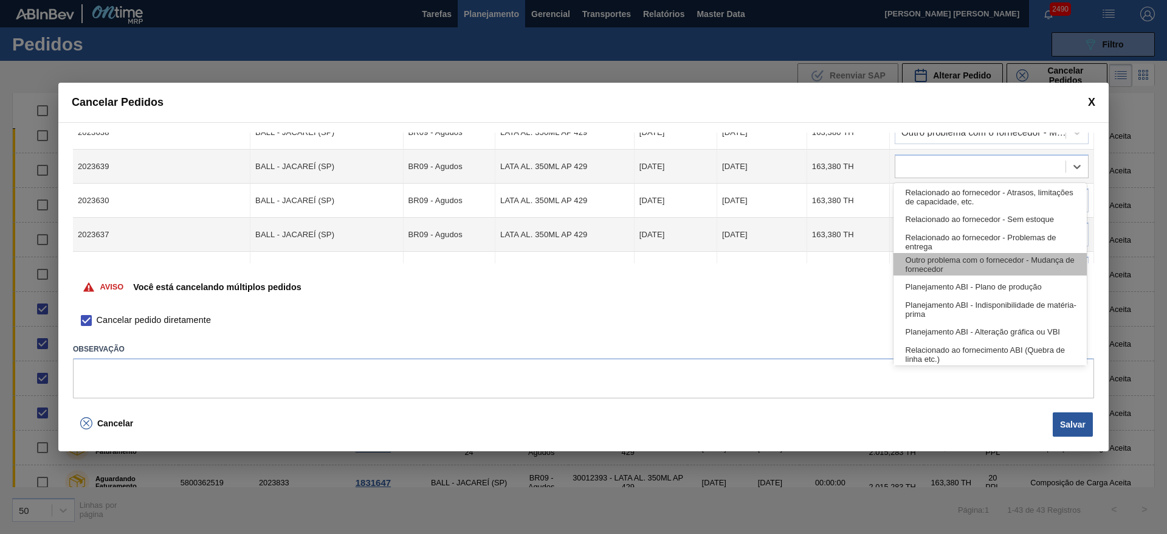
click at [956, 260] on div "Outro problema com o fornecedor - Mudança de fornecedor" at bounding box center [990, 264] width 193 height 22
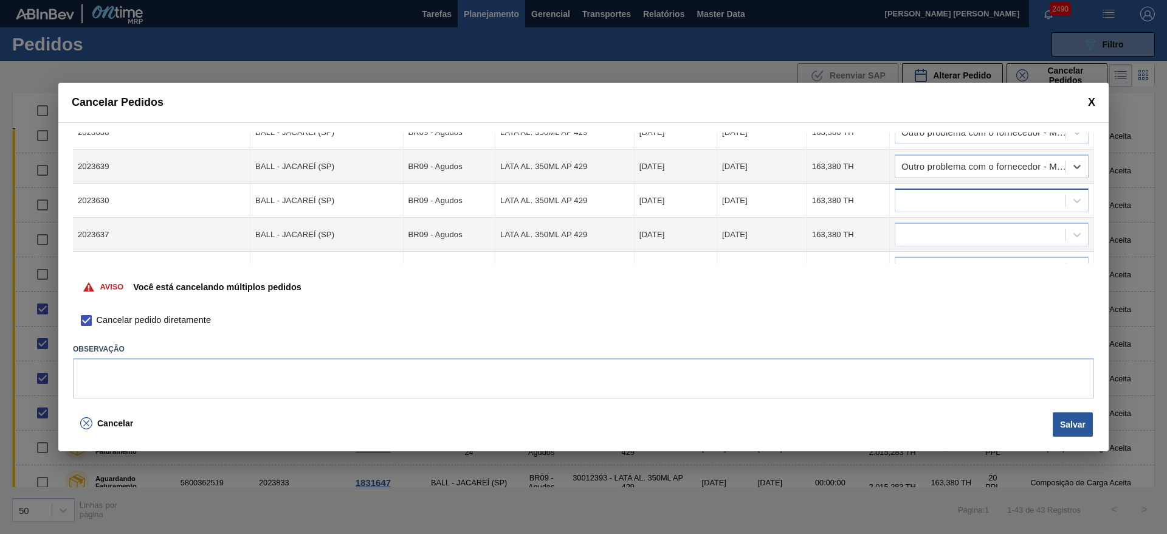
click at [956, 199] on div at bounding box center [981, 201] width 170 height 18
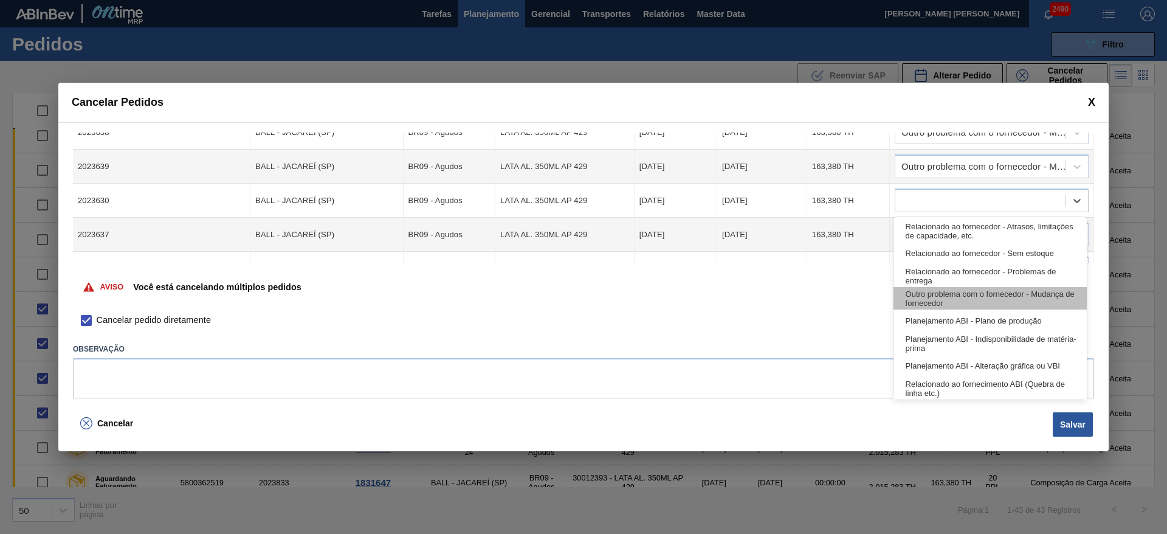
click at [956, 293] on div "Outro problema com o fornecedor - Mudança de fornecedor" at bounding box center [990, 298] width 193 height 22
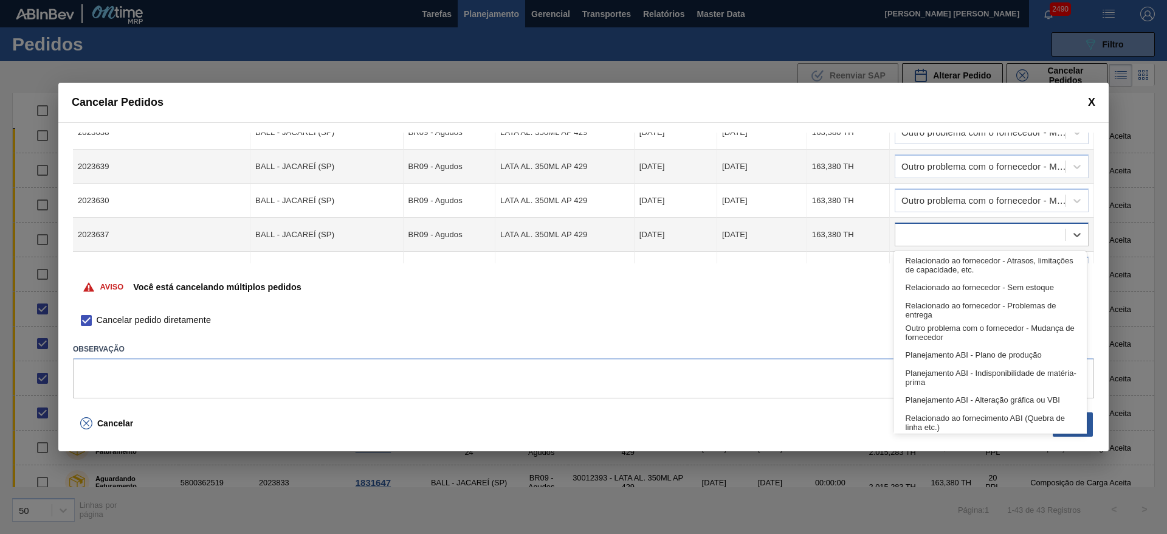
click at [954, 231] on div at bounding box center [981, 235] width 170 height 18
drag, startPoint x: 951, startPoint y: 323, endPoint x: 952, endPoint y: 235, distance: 88.8
click at [950, 323] on div "Outro problema com o fornecedor - Mudança de fornecedor" at bounding box center [990, 332] width 193 height 22
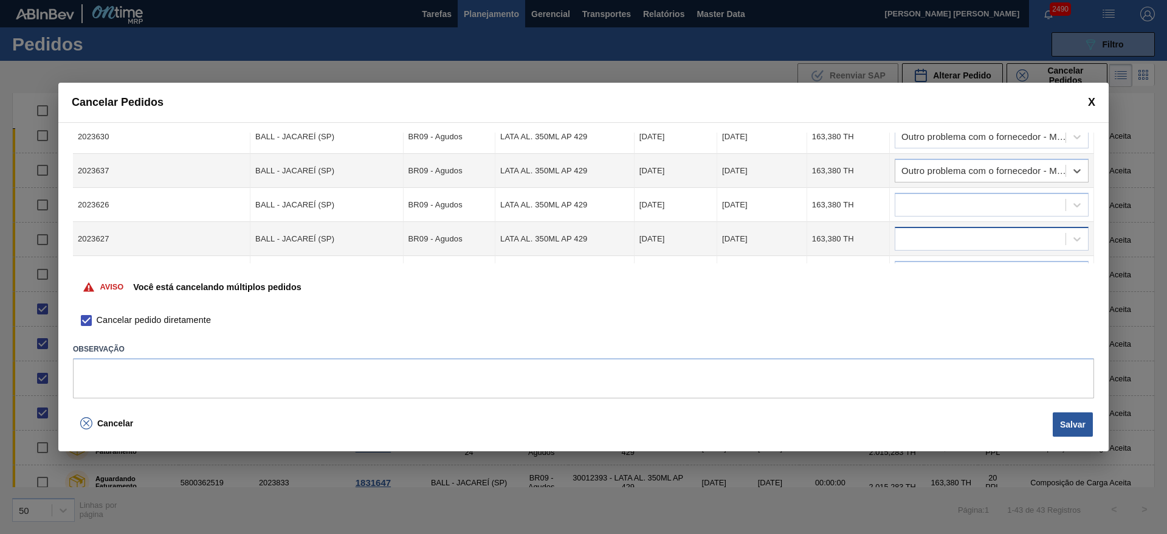
scroll to position [365, 0]
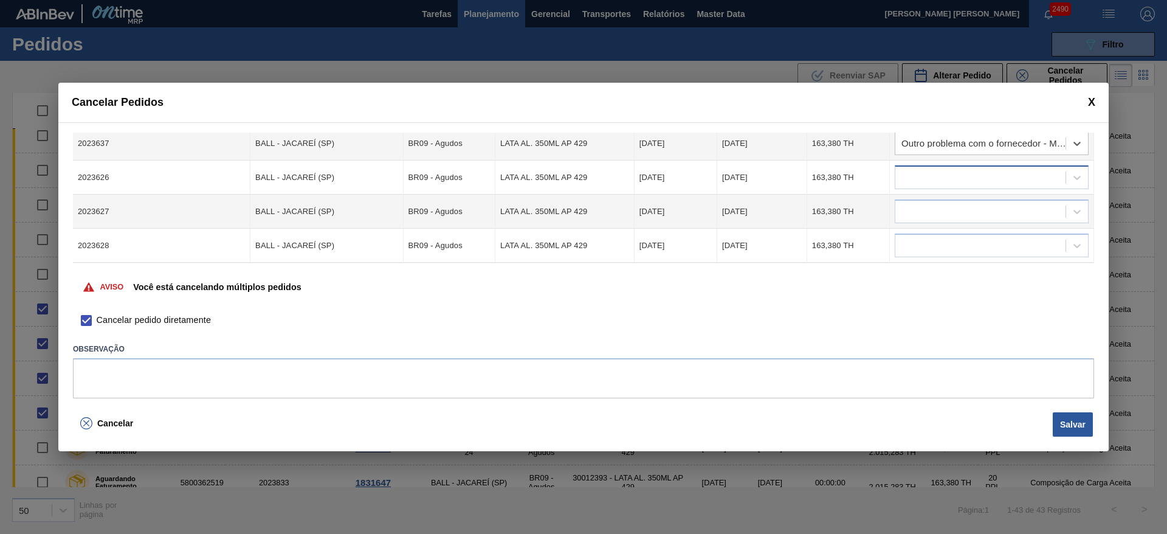
click at [956, 181] on div at bounding box center [981, 178] width 170 height 18
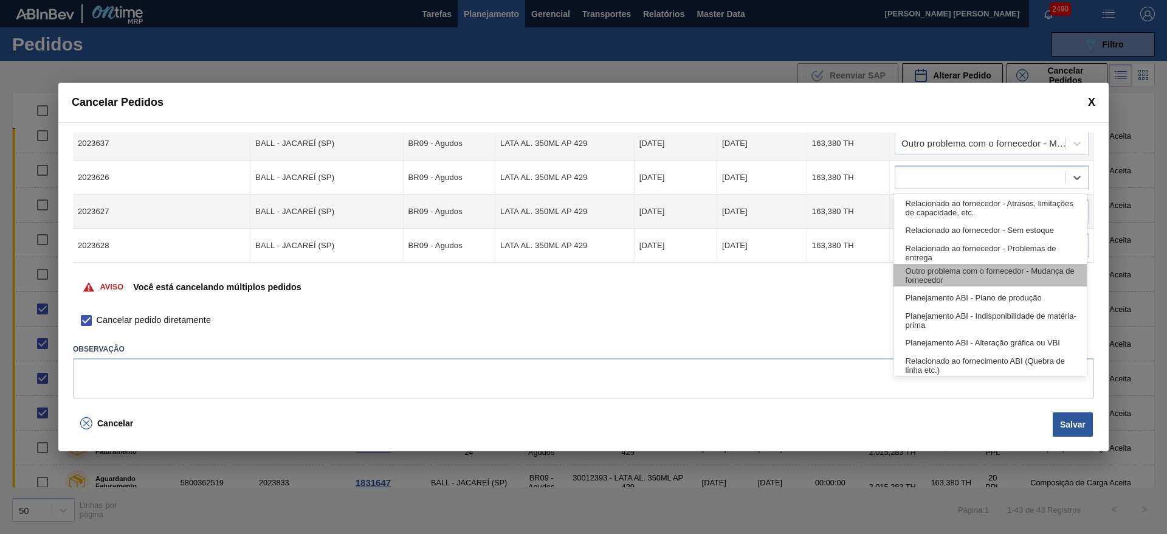
click at [968, 273] on div "Outro problema com o fornecedor - Mudança de fornecedor" at bounding box center [990, 275] width 193 height 22
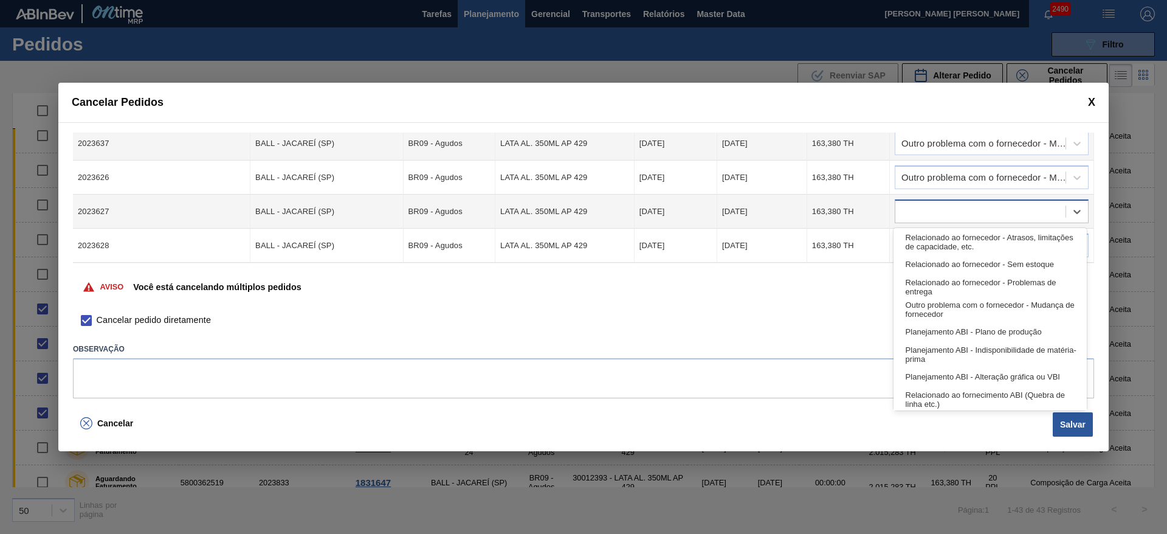
click at [956, 213] on div at bounding box center [981, 212] width 170 height 18
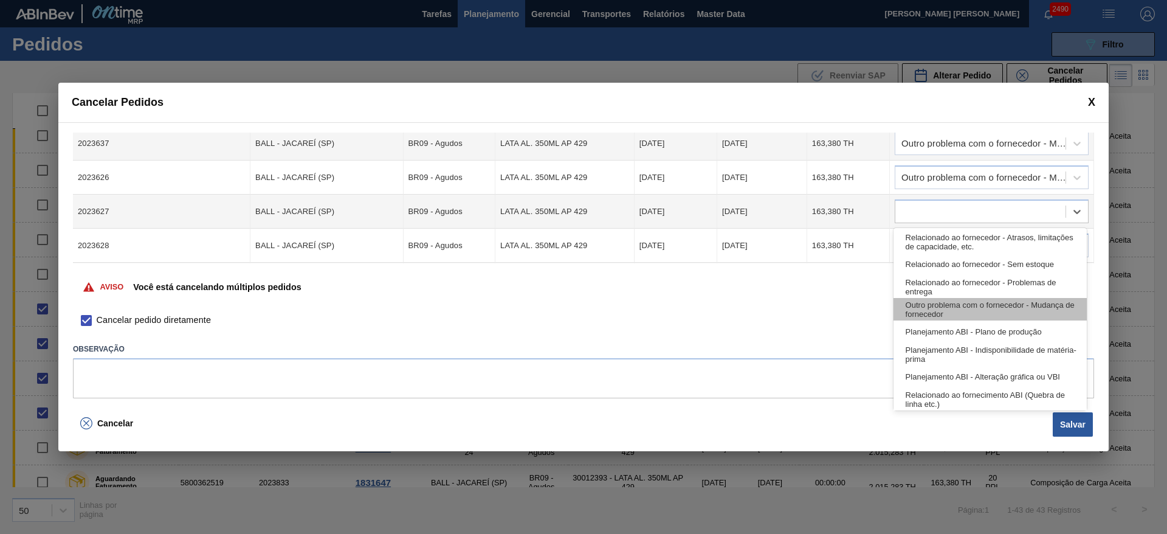
click at [964, 303] on div "Outro problema com o fornecedor - Mudança de fornecedor" at bounding box center [990, 309] width 193 height 22
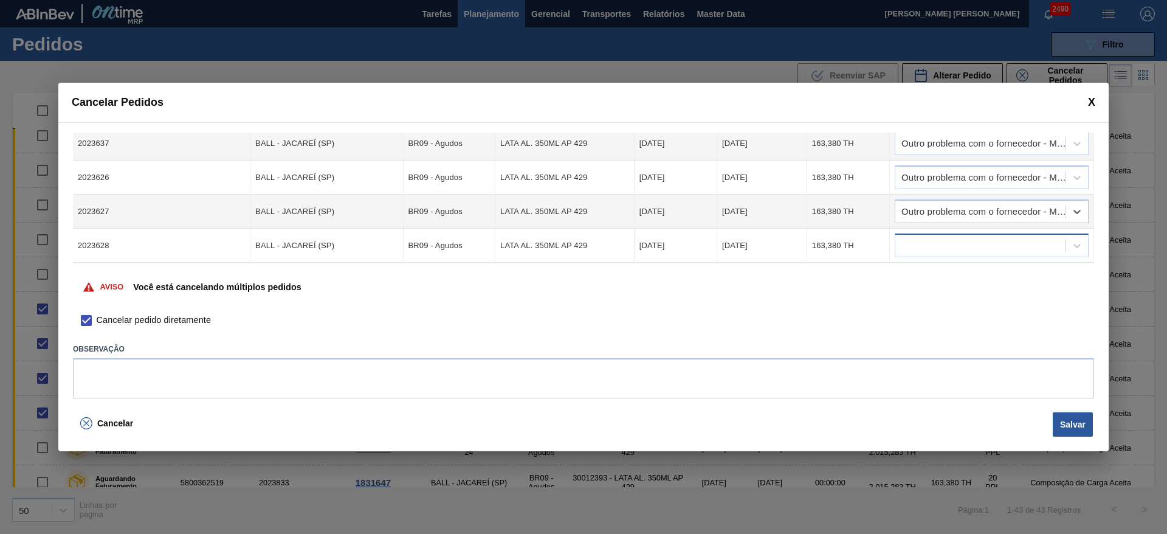
click at [945, 245] on div at bounding box center [981, 246] width 170 height 18
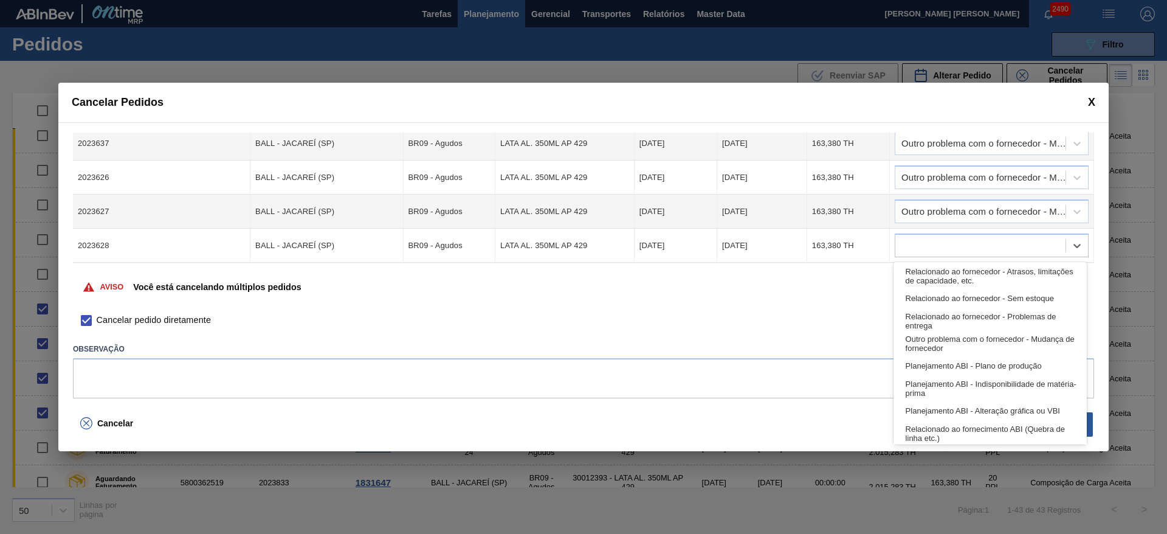
drag, startPoint x: 953, startPoint y: 333, endPoint x: 949, endPoint y: 261, distance: 71.8
click at [951, 333] on div "Outro problema com o fornecedor - Mudança de fornecedor" at bounding box center [990, 343] width 193 height 22
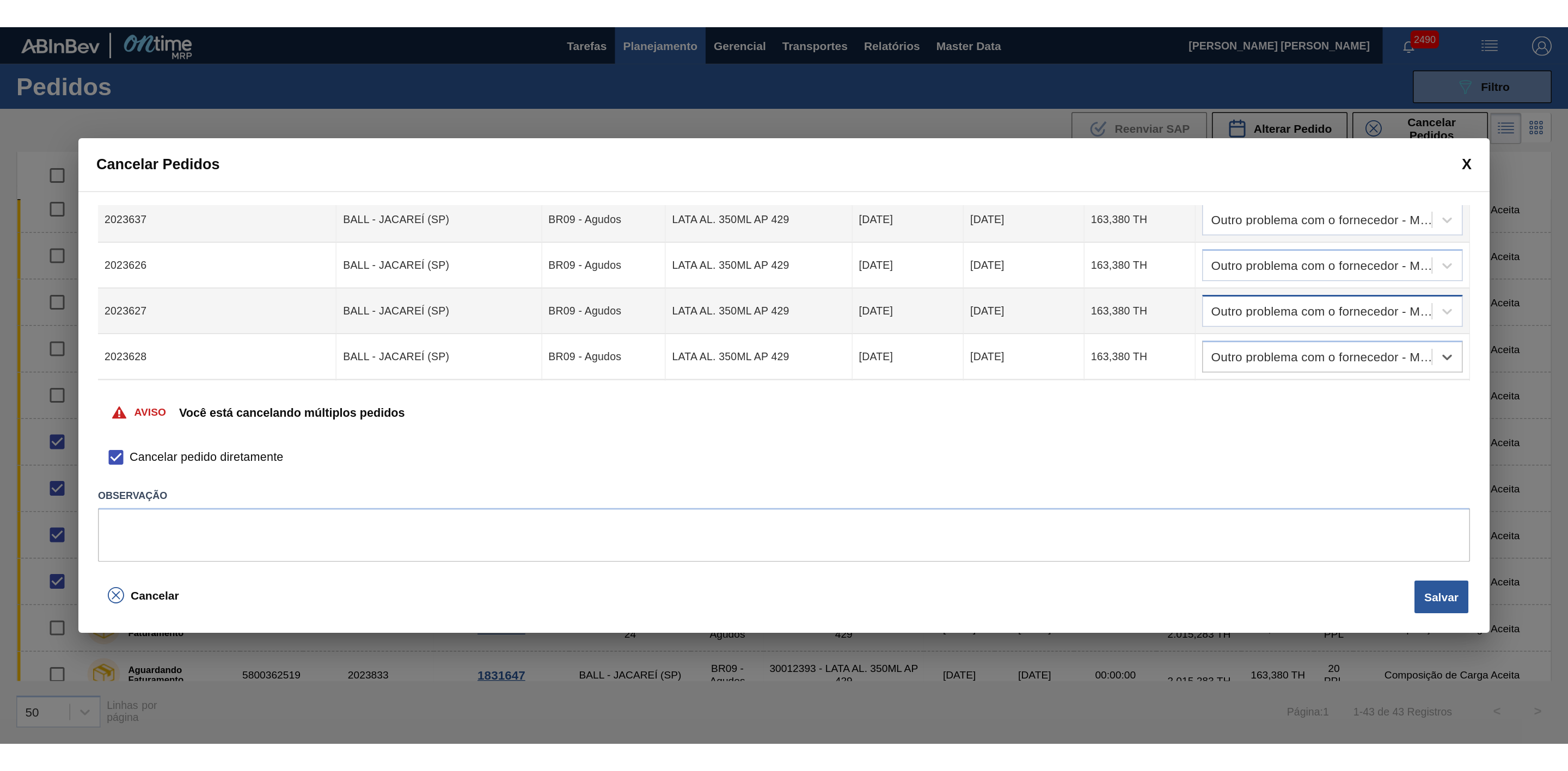
scroll to position [356, 0]
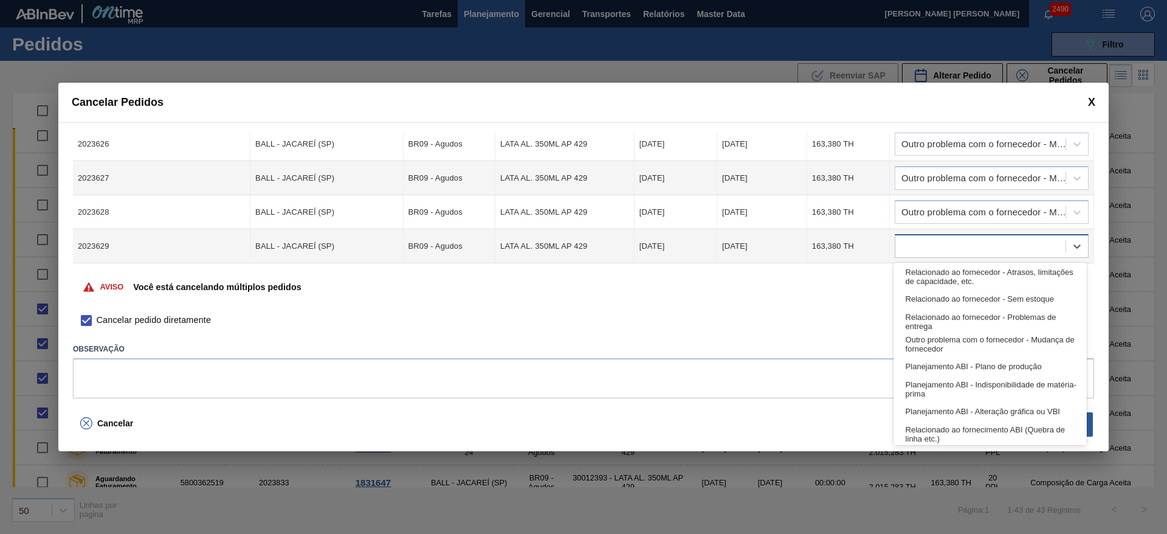
click at [934, 251] on div at bounding box center [981, 247] width 170 height 18
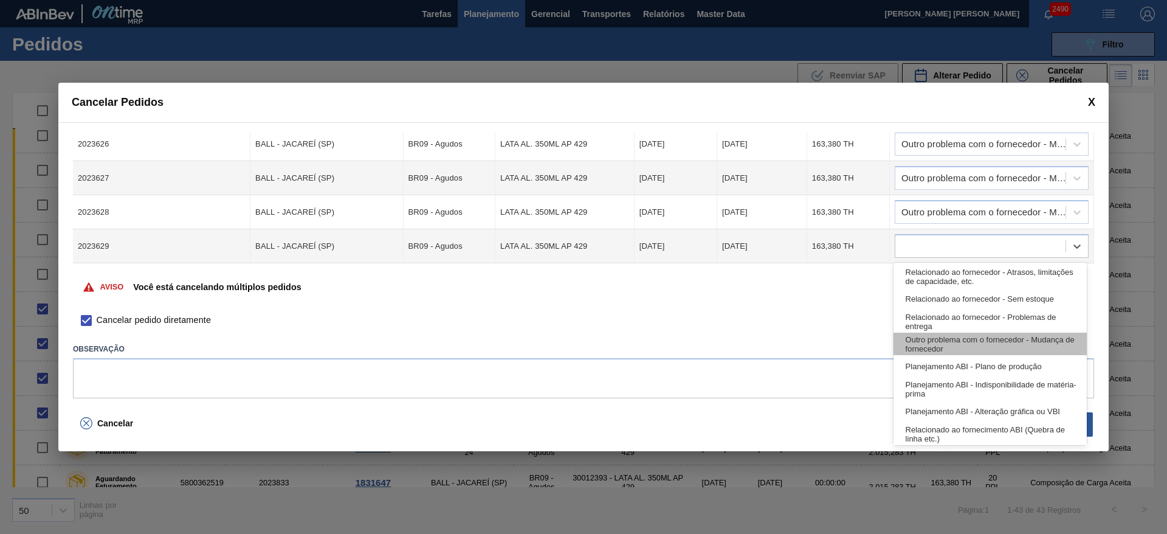
click at [950, 343] on div "Outro problema com o fornecedor - Mudança de fornecedor" at bounding box center [990, 344] width 193 height 22
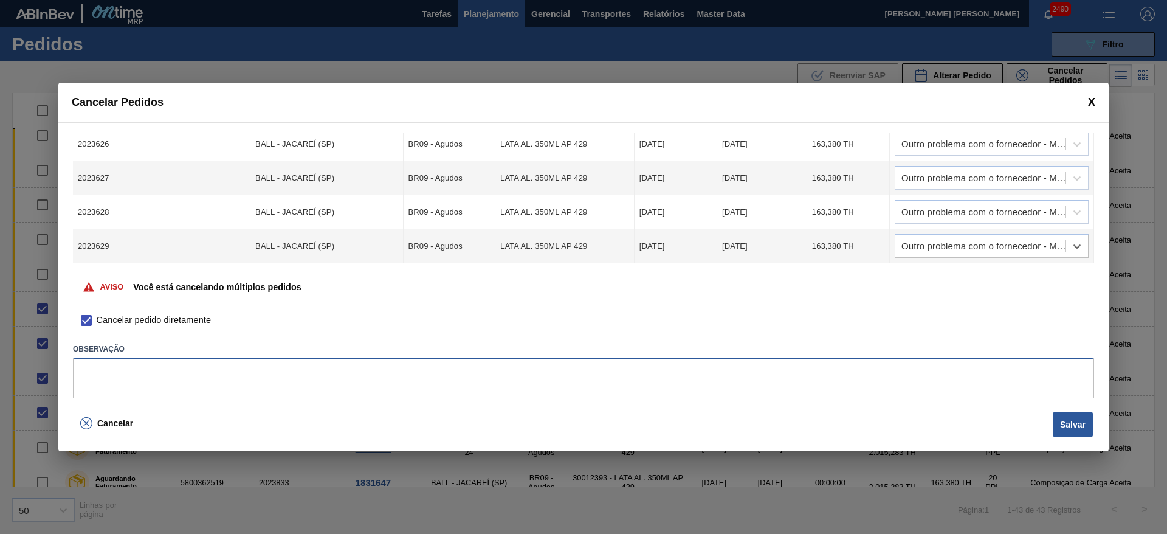
click at [840, 371] on textarea at bounding box center [583, 378] width 1021 height 40
type textarea "Mudança de planta - ajustes ABI"
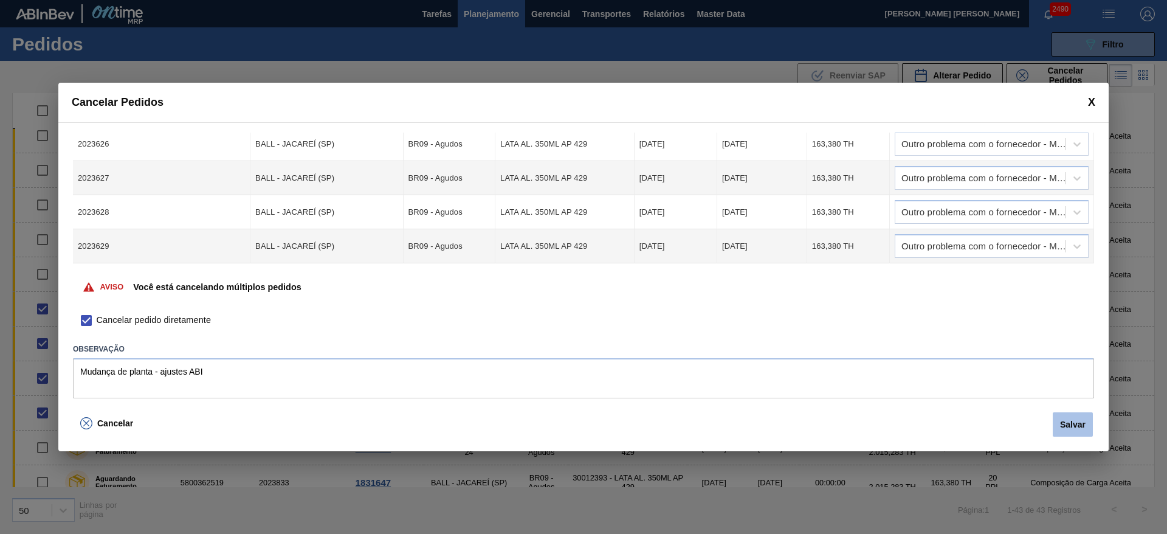
click at [1079, 423] on button "Salvar" at bounding box center [1073, 424] width 40 height 24
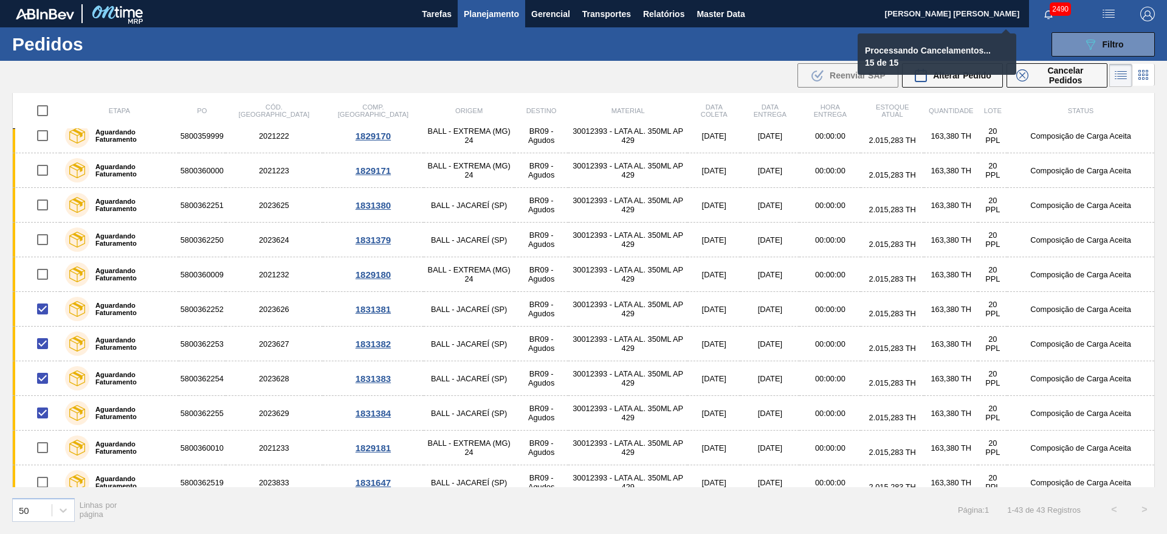
checkbox input "false"
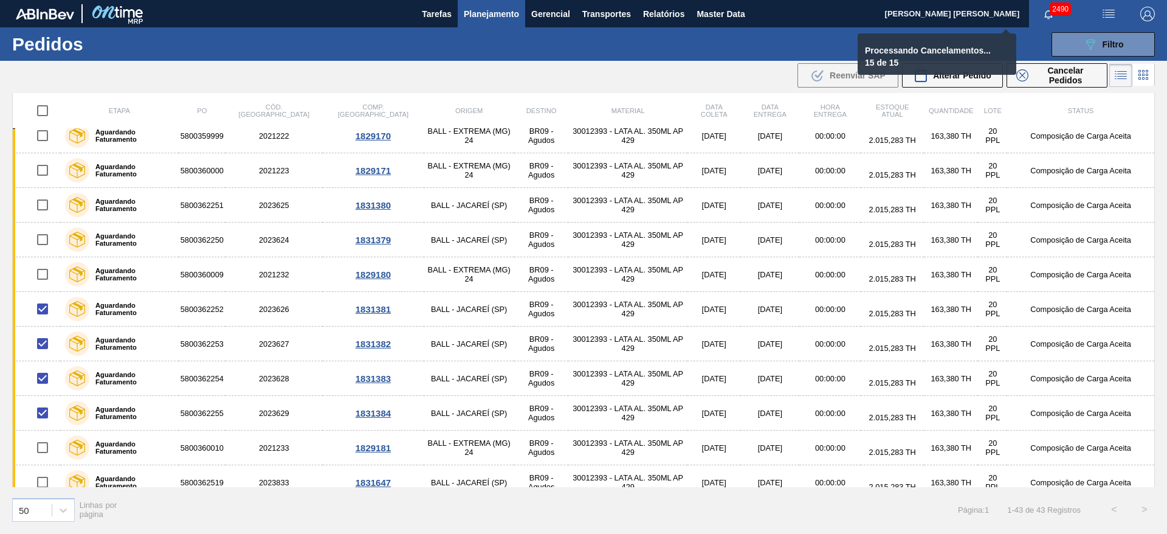
checkbox input "false"
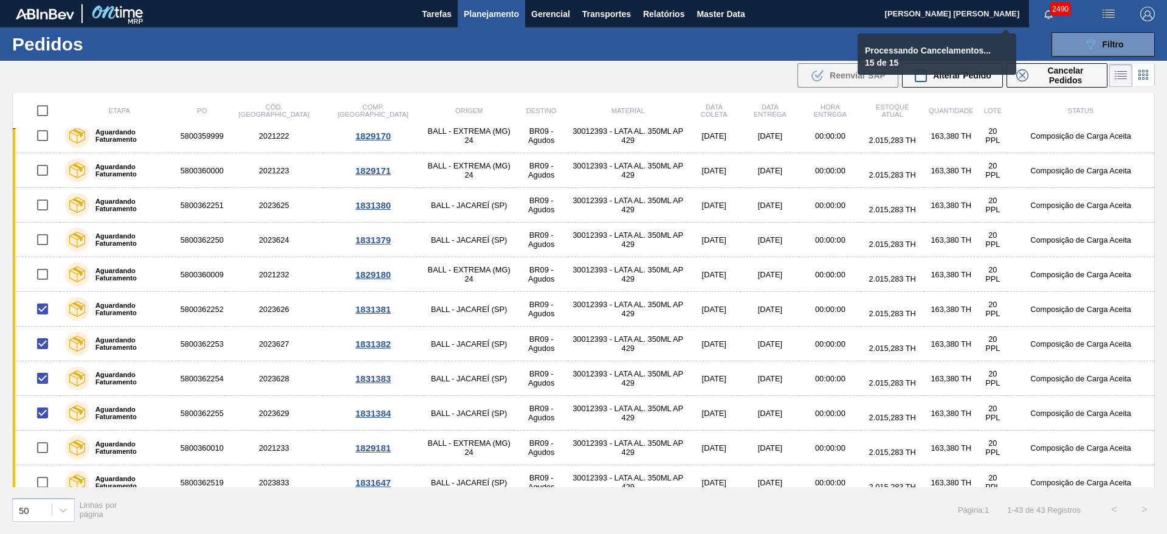
checkbox input "false"
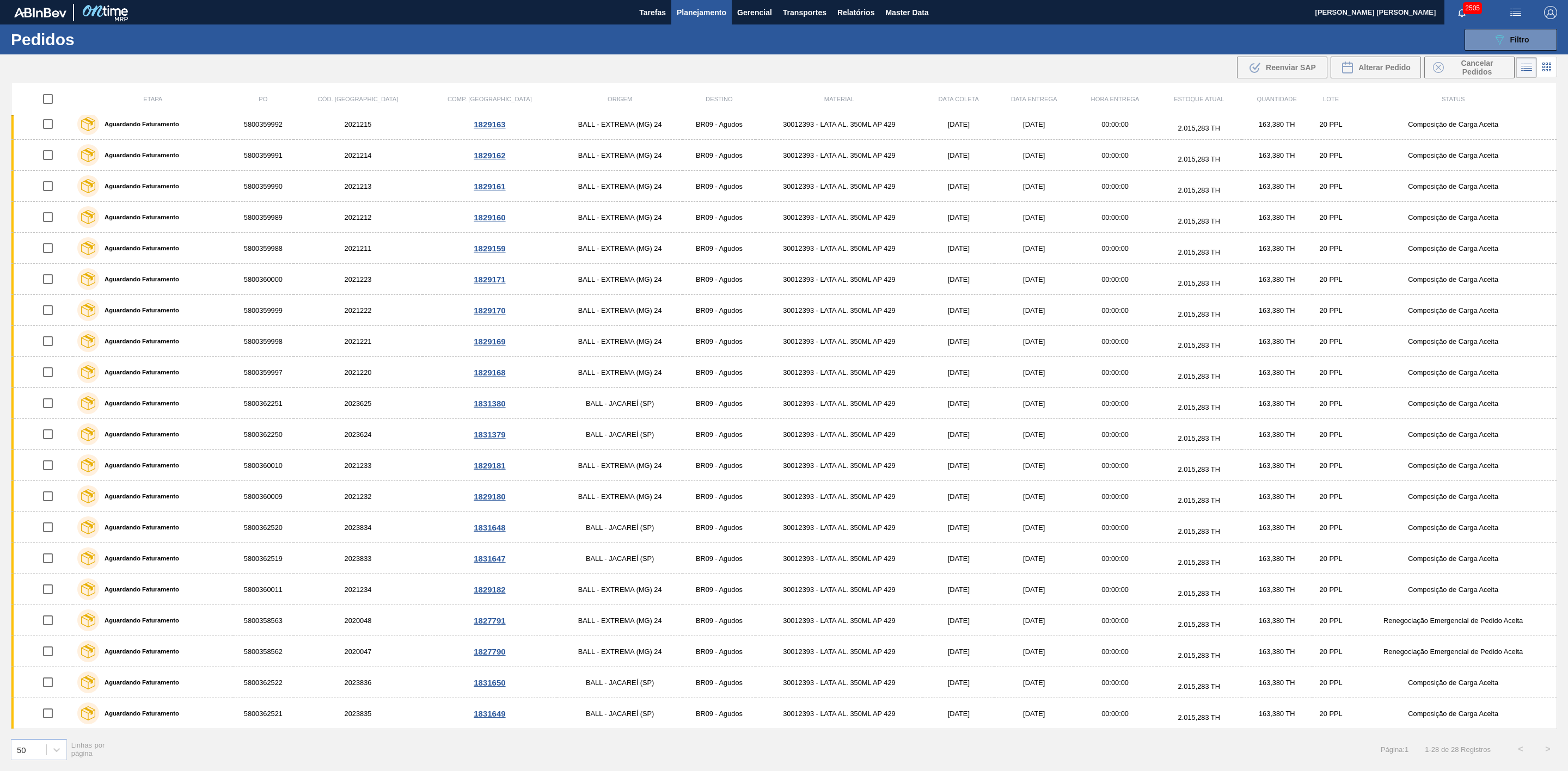
scroll to position [255, 0]
click at [700, 18] on span "Planejamento" at bounding box center [701, 13] width 49 height 13
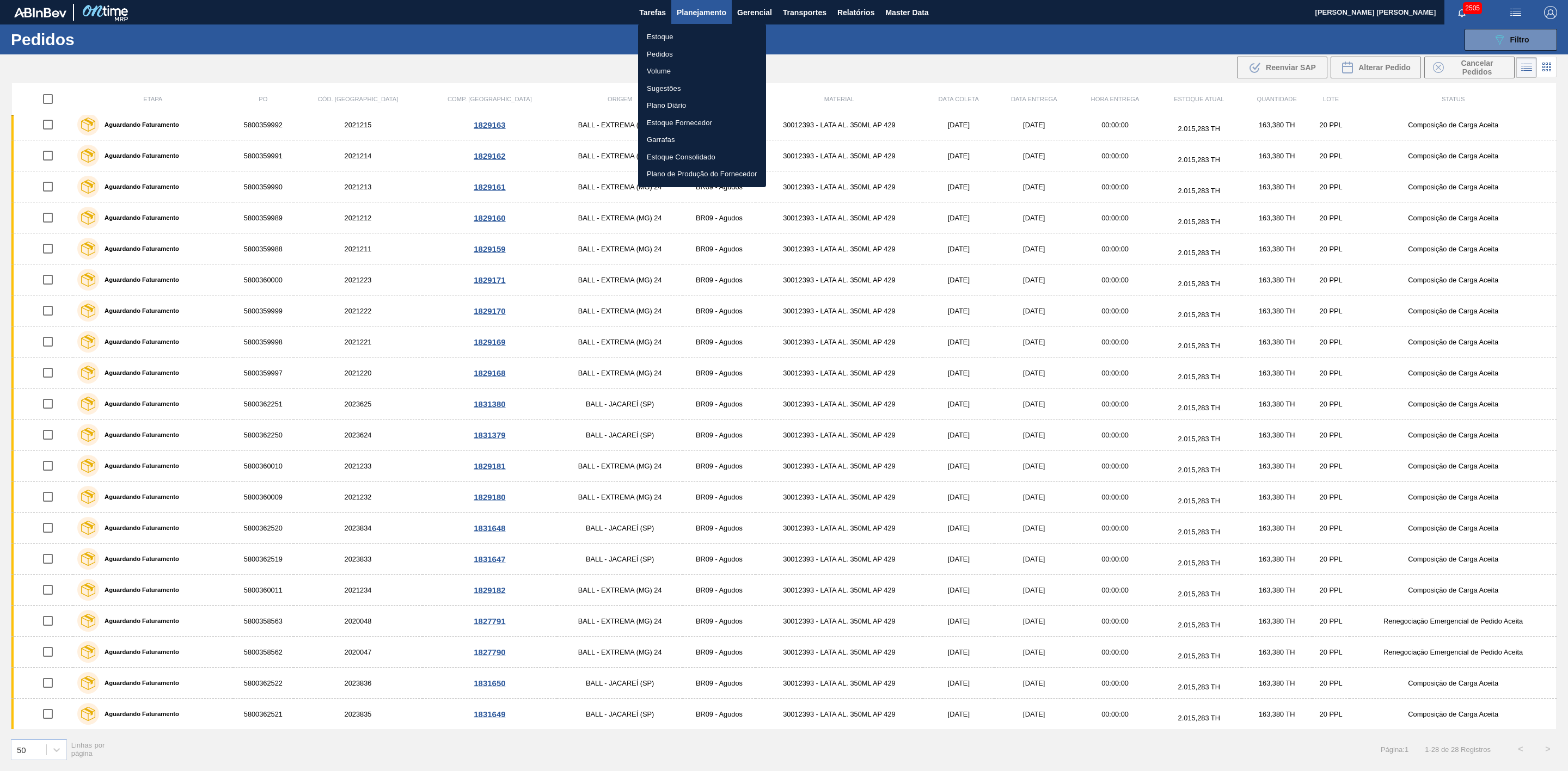
click at [659, 33] on li "Estoque" at bounding box center [702, 37] width 128 height 17
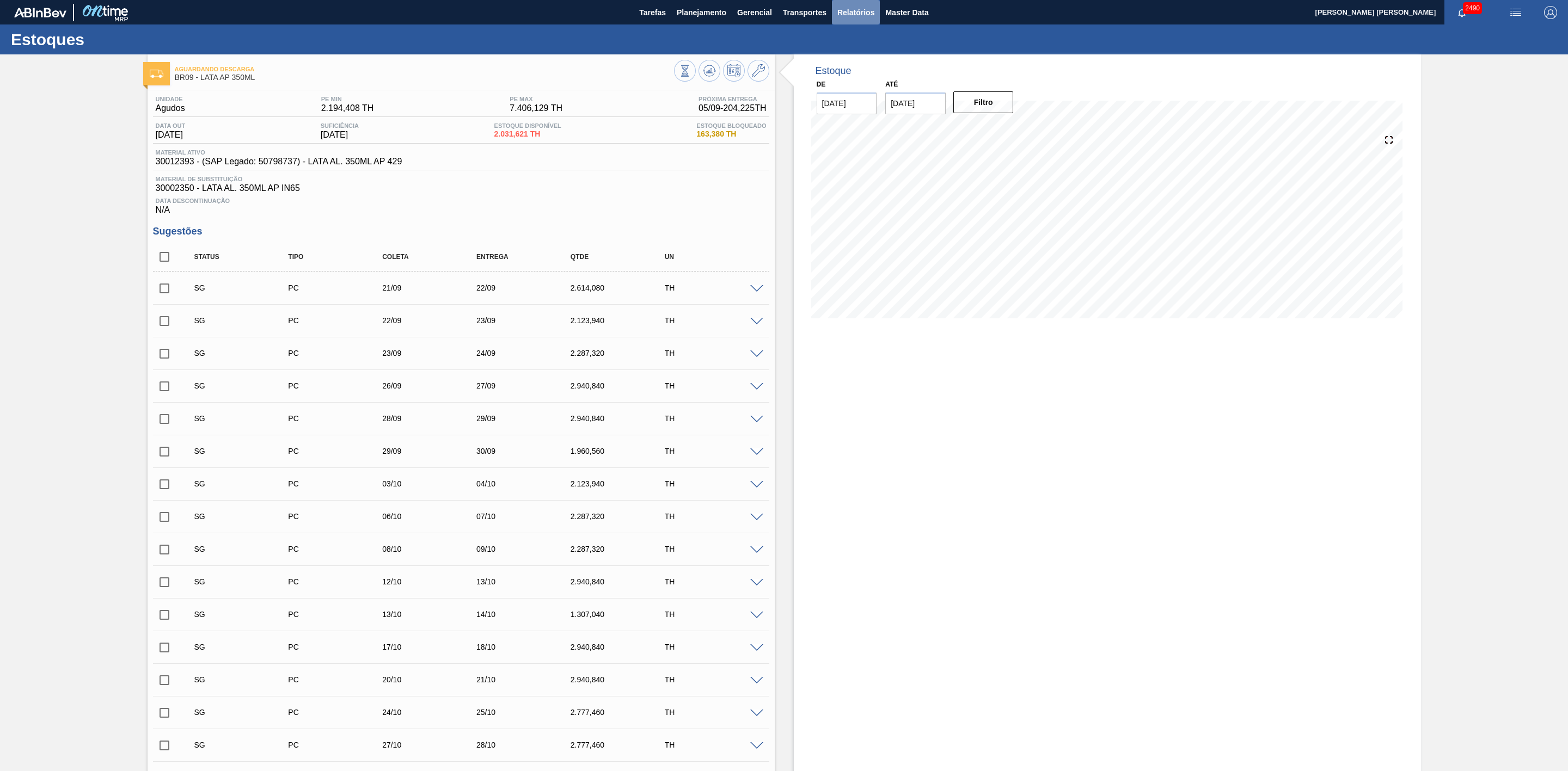
click at [858, 12] on span "Relatórios" at bounding box center [855, 13] width 37 height 13
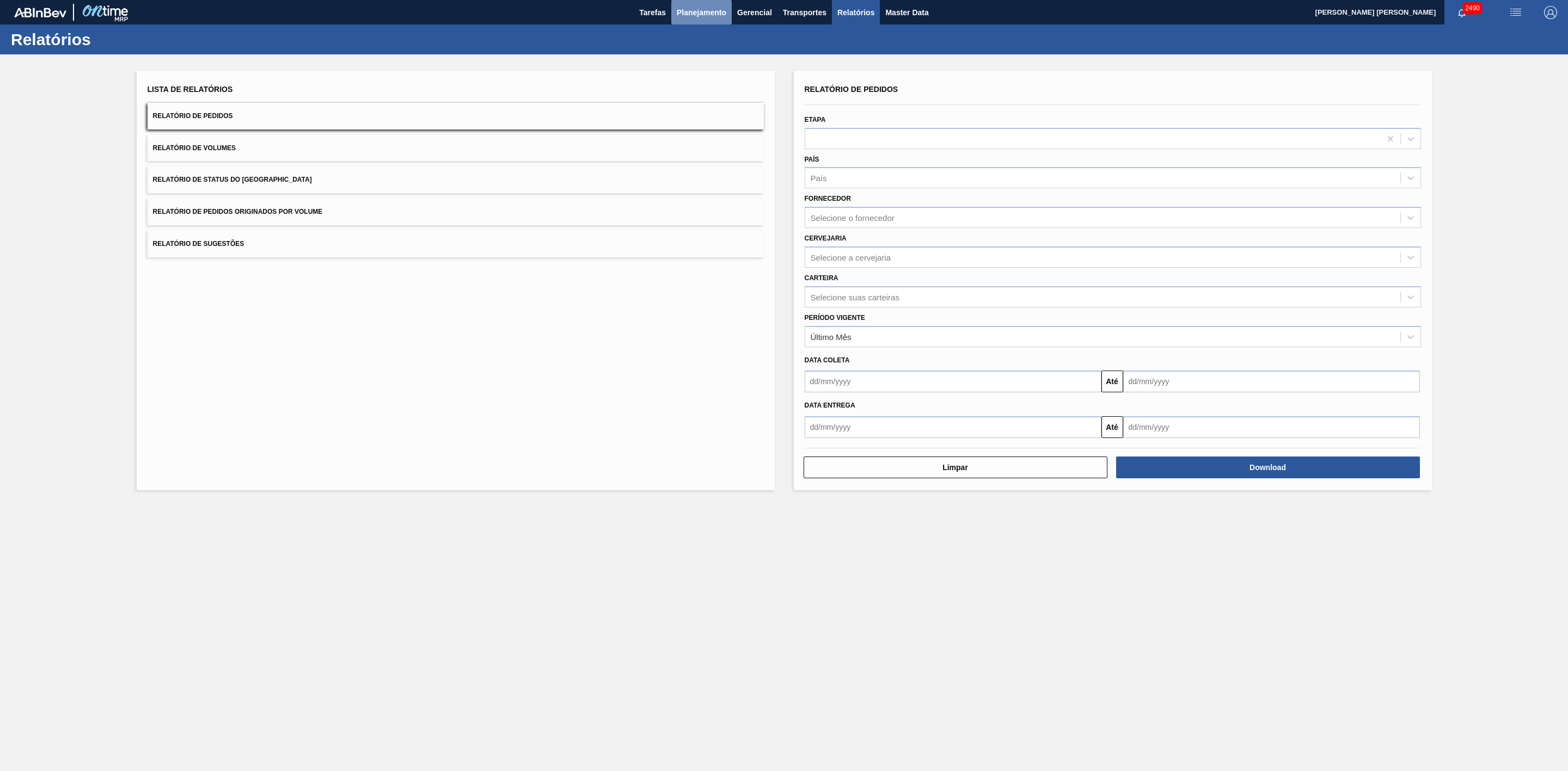
click at [711, 10] on span "Planejamento" at bounding box center [701, 13] width 49 height 13
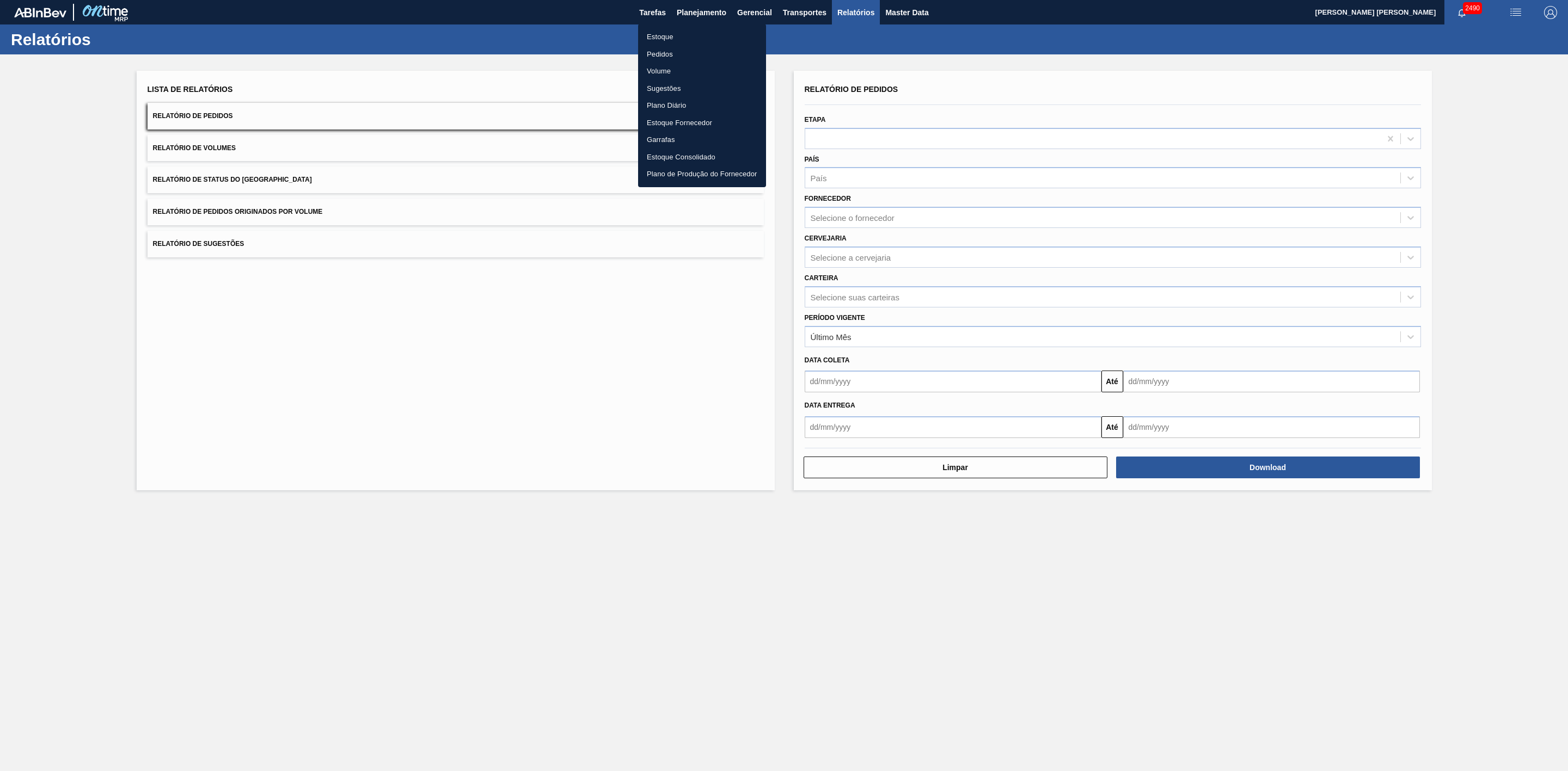
click at [578, 382] on div at bounding box center [784, 385] width 1568 height 771
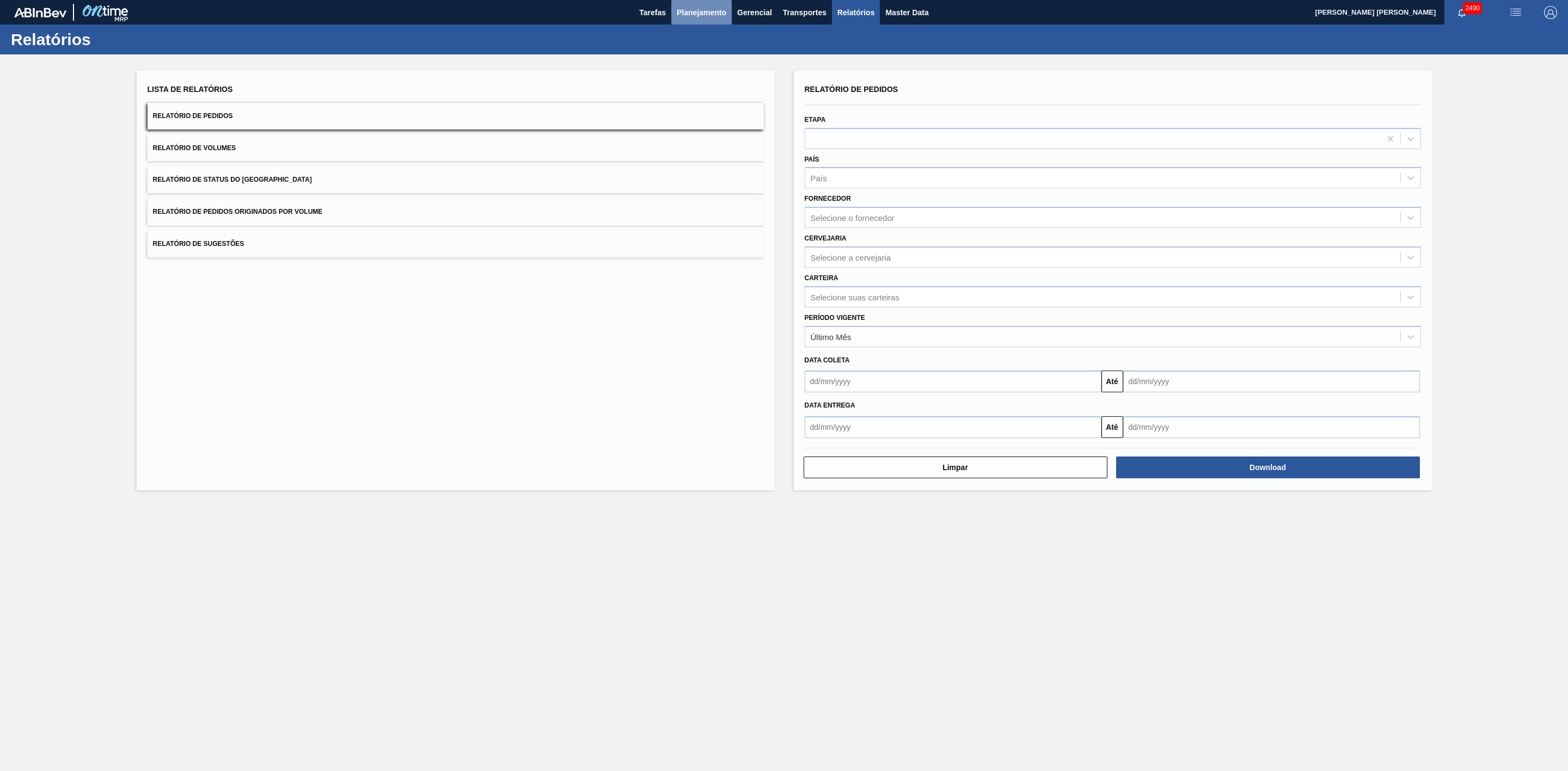
click at [702, 11] on span "Planejamento" at bounding box center [701, 13] width 49 height 13
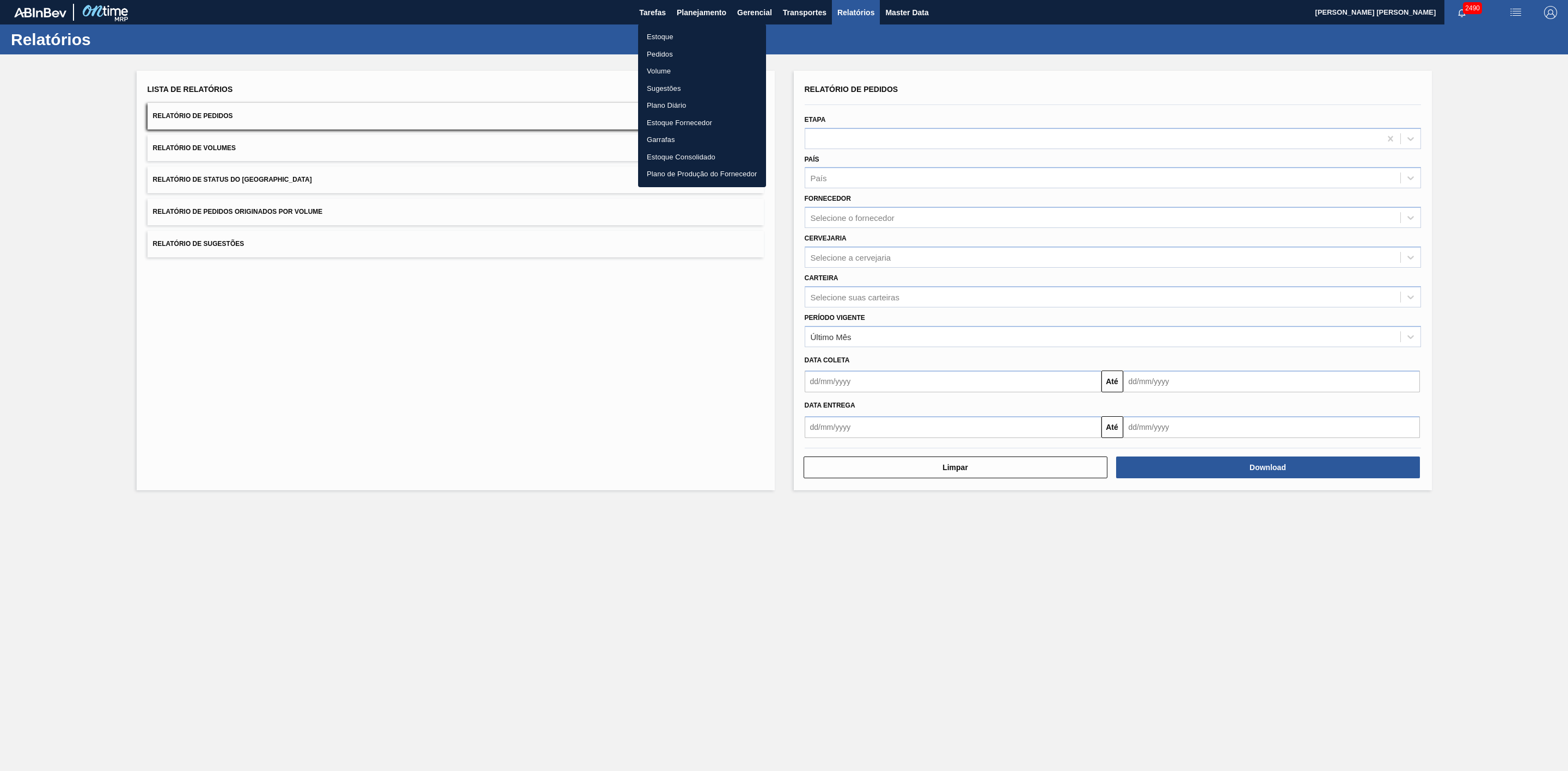
click at [670, 33] on li "Estoque" at bounding box center [702, 37] width 128 height 17
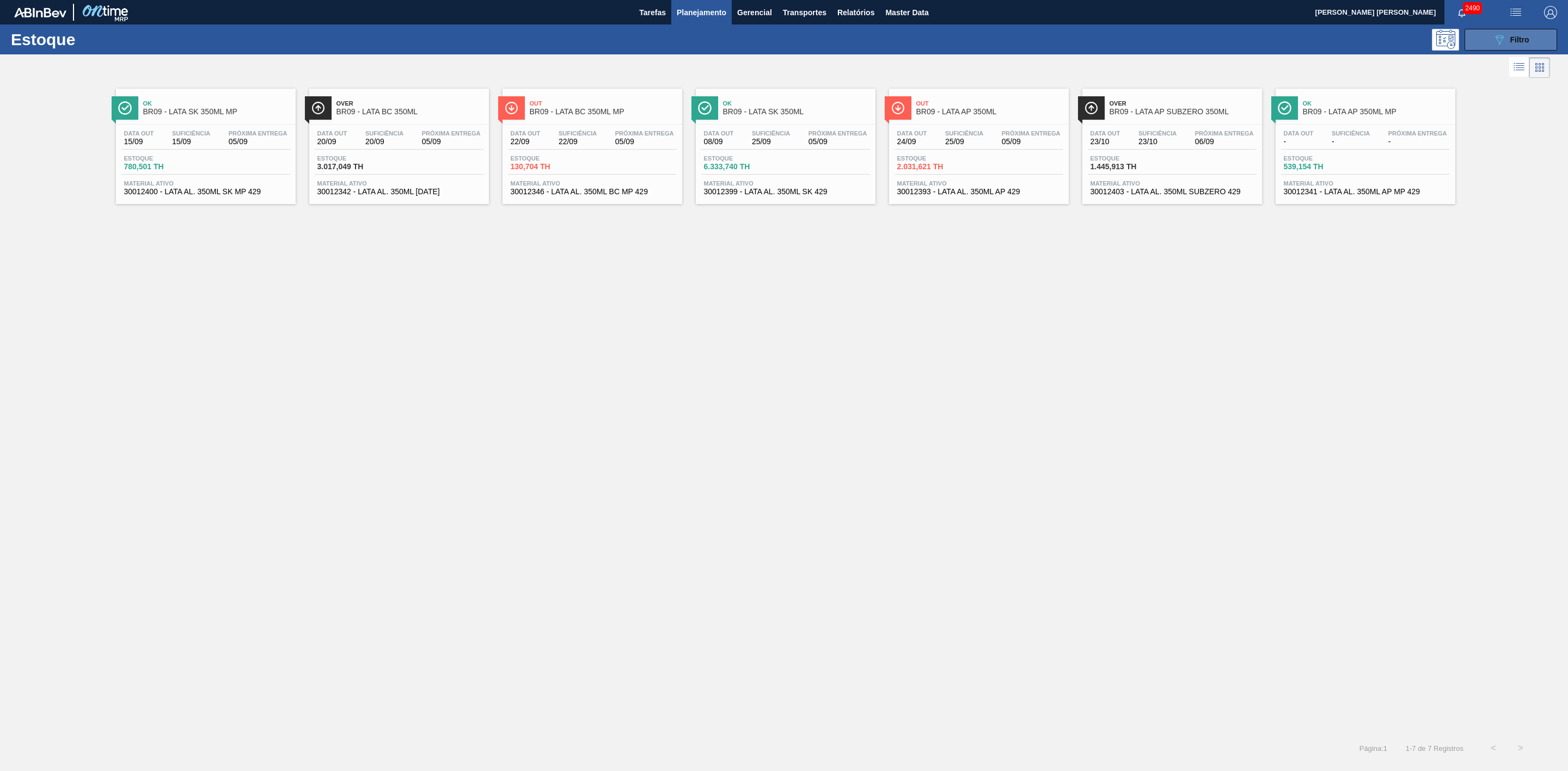
click at [1480, 45] on button "089F7B8B-B2A5-4AFE-B5C0-19BA573D28AC Filtro" at bounding box center [1510, 39] width 92 height 21
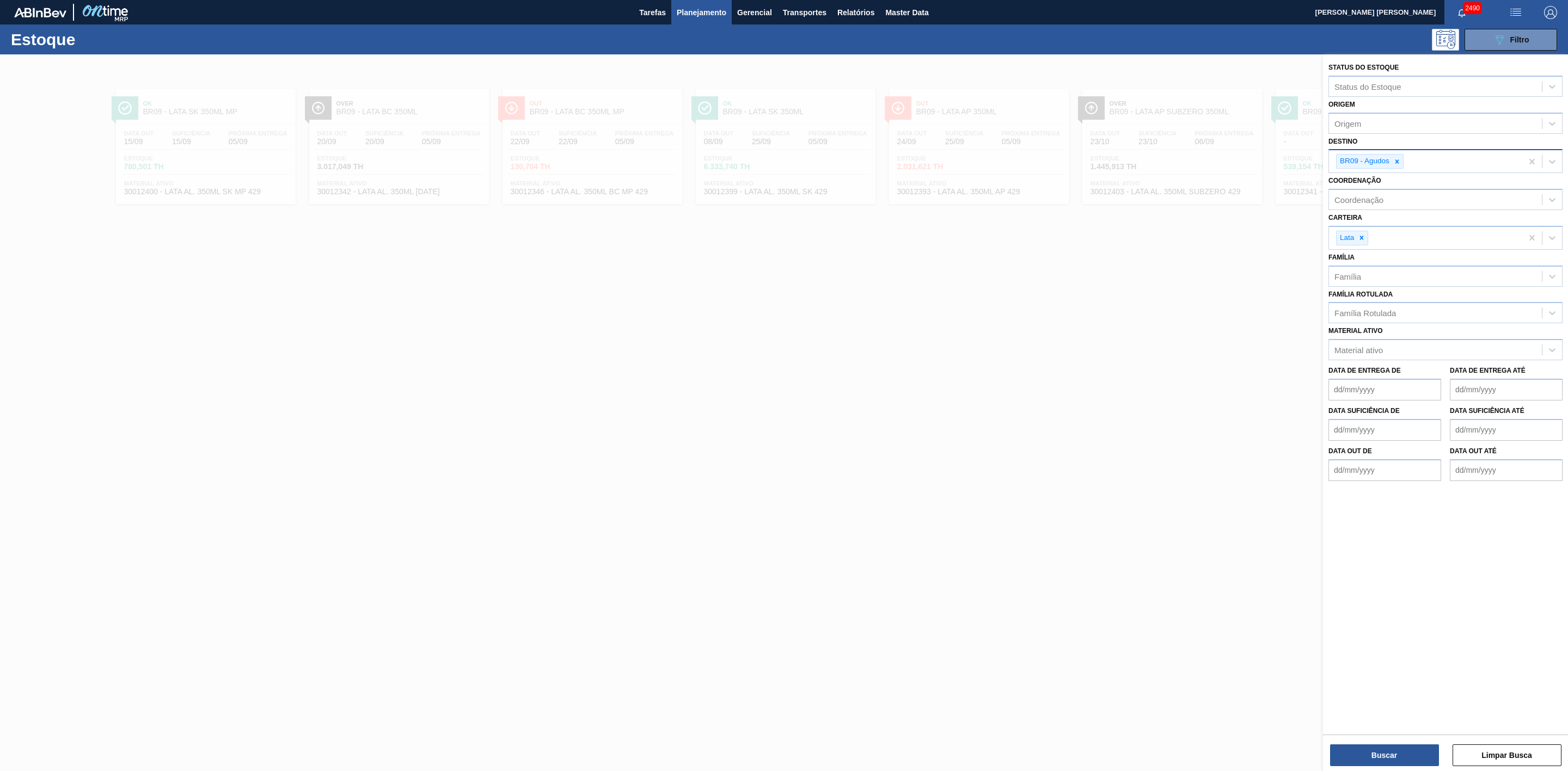
click at [1399, 164] on icon at bounding box center [1397, 161] width 8 height 8
type input "21"
click at [1383, 180] on div "BR21 - Lages" at bounding box center [1444, 187] width 234 height 20
click at [1398, 749] on button "Buscar" at bounding box center [1384, 756] width 109 height 21
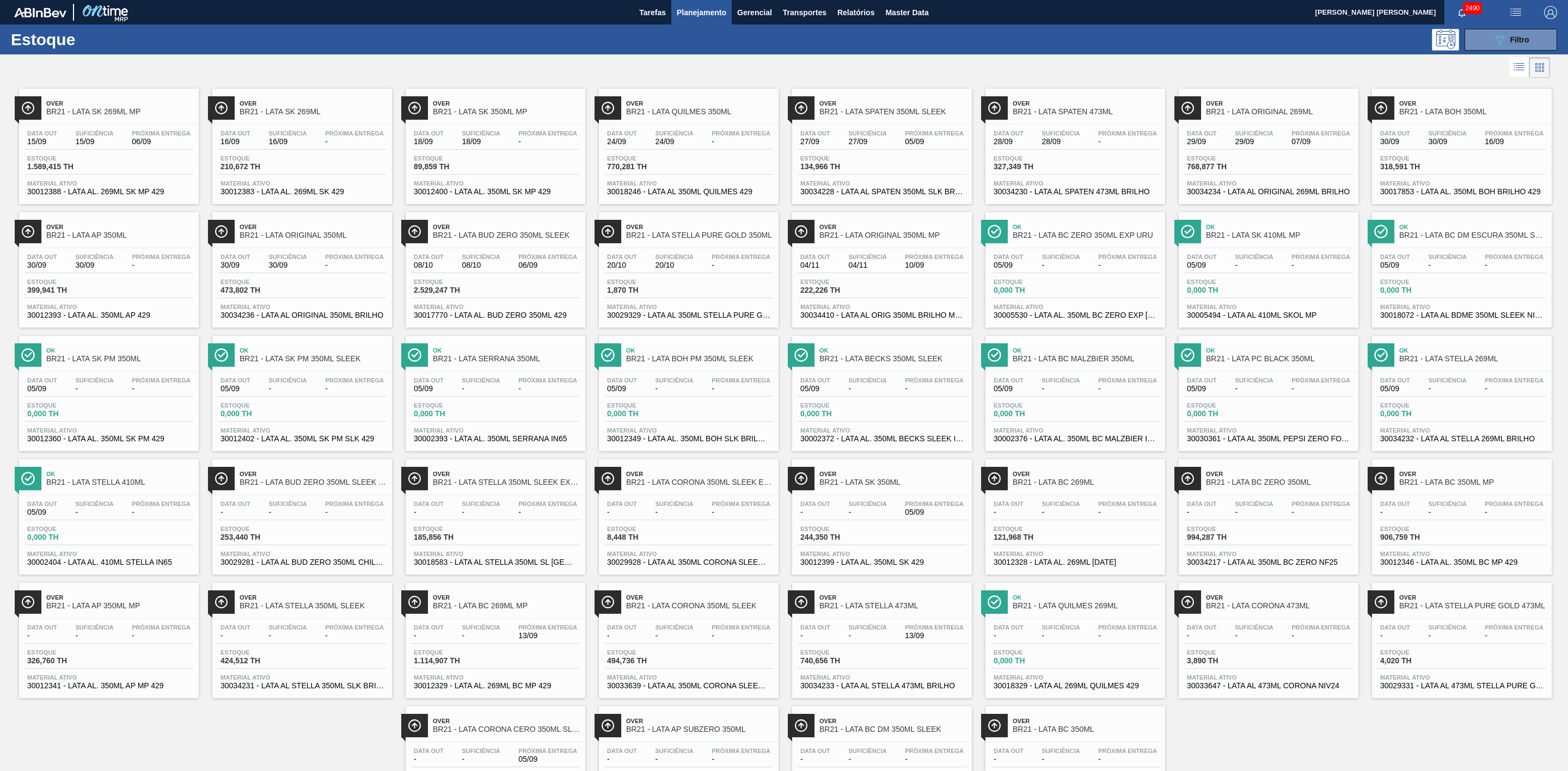
click at [894, 66] on div at bounding box center [775, 67] width 1550 height 26
click at [904, 230] on span "Over" at bounding box center [893, 227] width 147 height 6
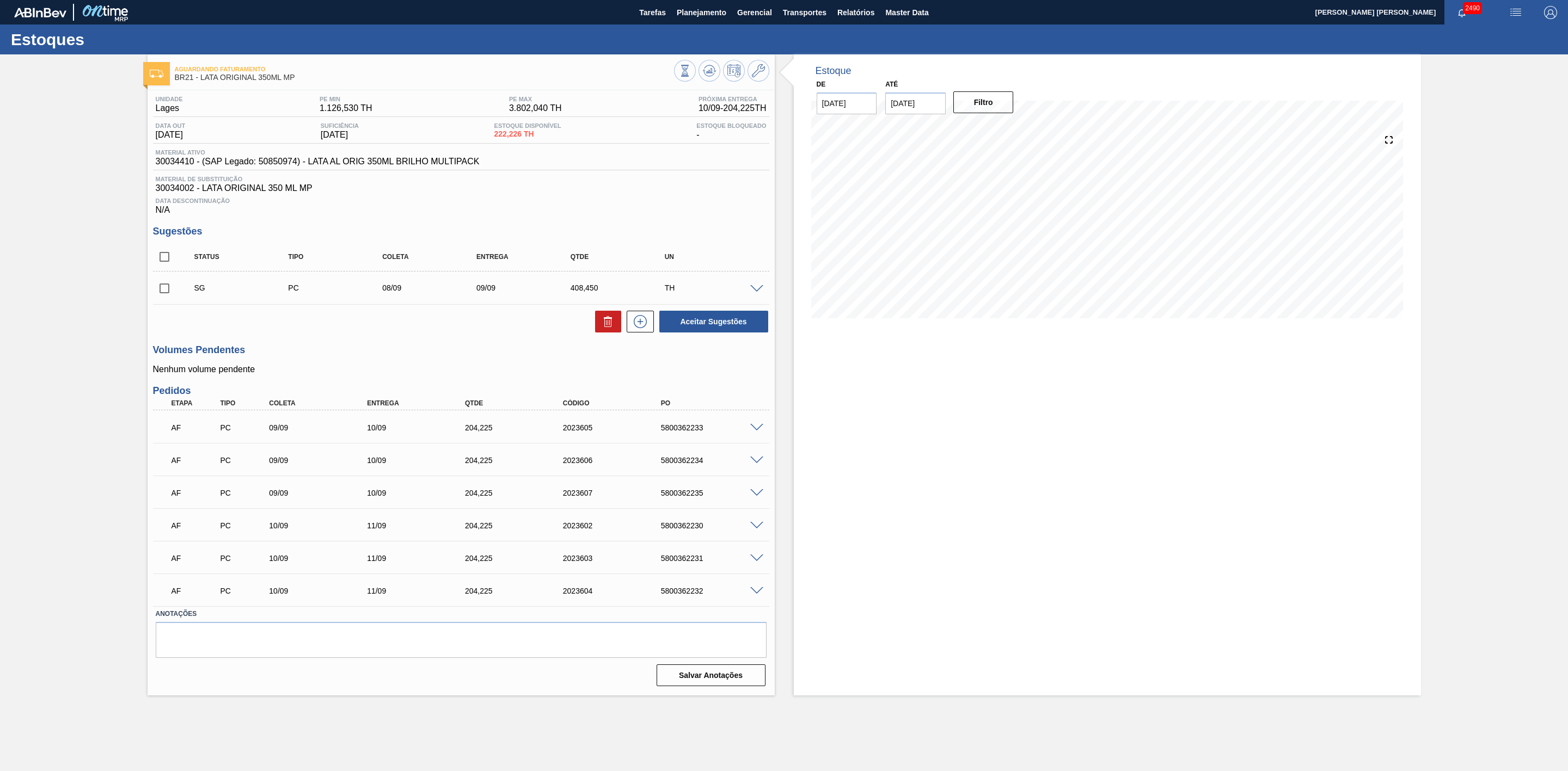
click at [762, 430] on span at bounding box center [757, 428] width 13 height 8
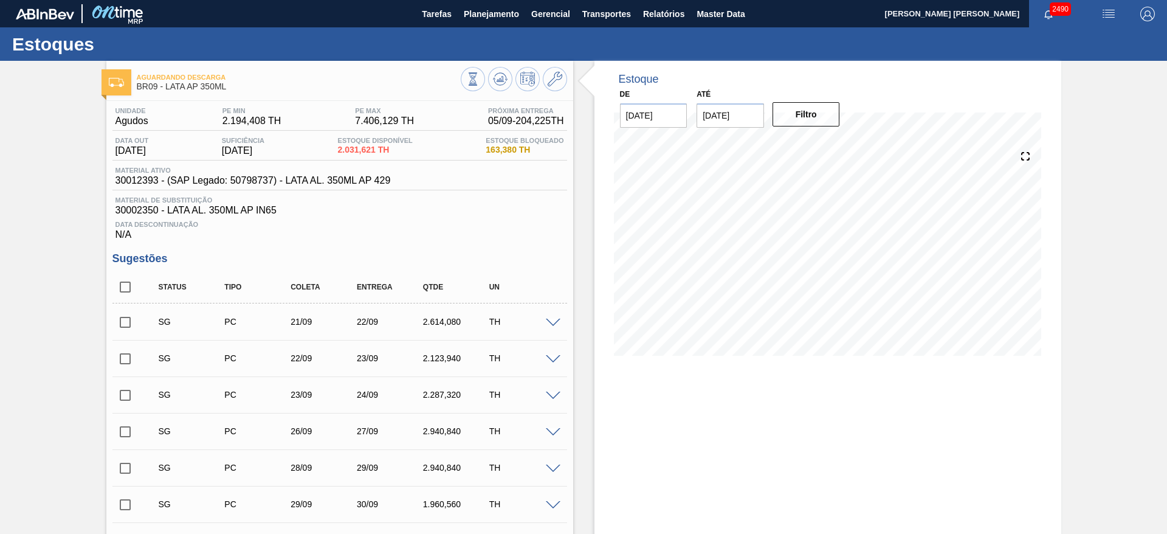
click at [136, 176] on span "30012393 - (SAP Legado: 50798737) - LATA AL. 350ML AP 429" at bounding box center [253, 180] width 275 height 11
copy span "30012393"
click at [1112, 9] on img "button" at bounding box center [1109, 14] width 15 height 15
click at [1070, 39] on li "Pedido Contingência" at bounding box center [1101, 43] width 111 height 22
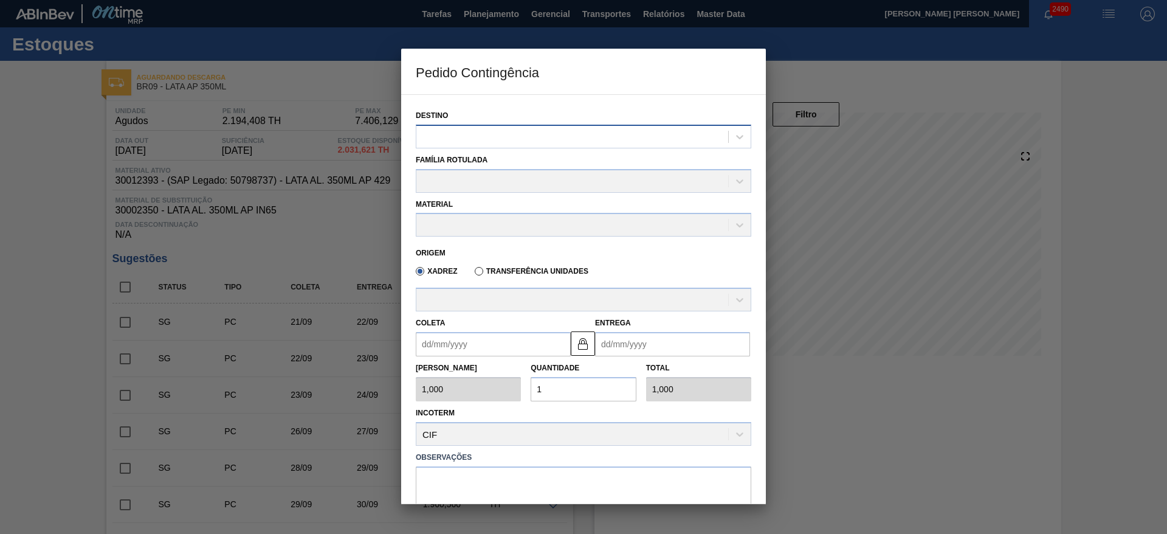
click at [594, 131] on div at bounding box center [572, 137] width 312 height 18
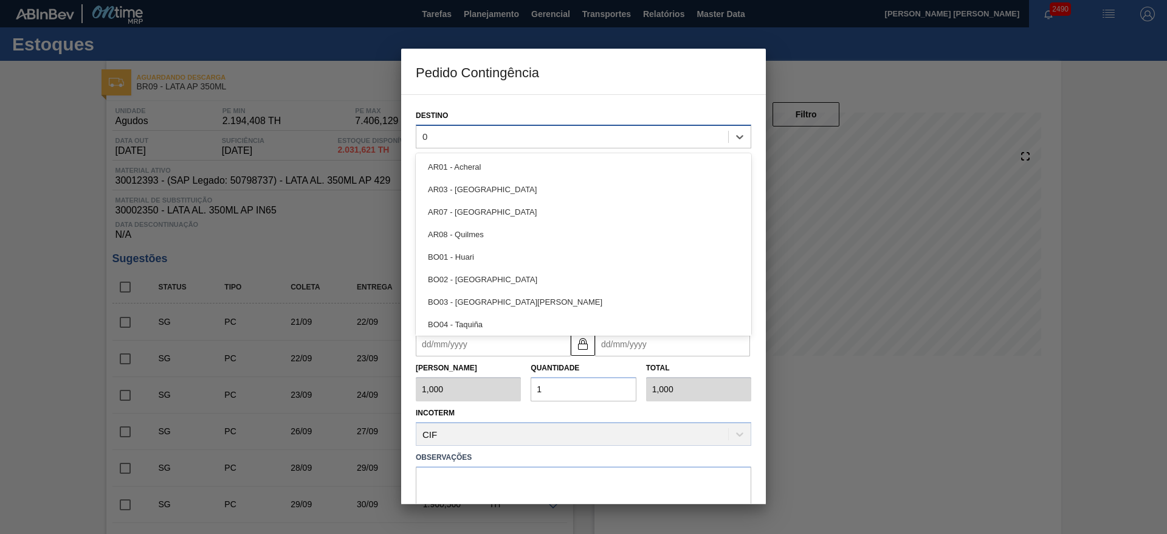
type input "09"
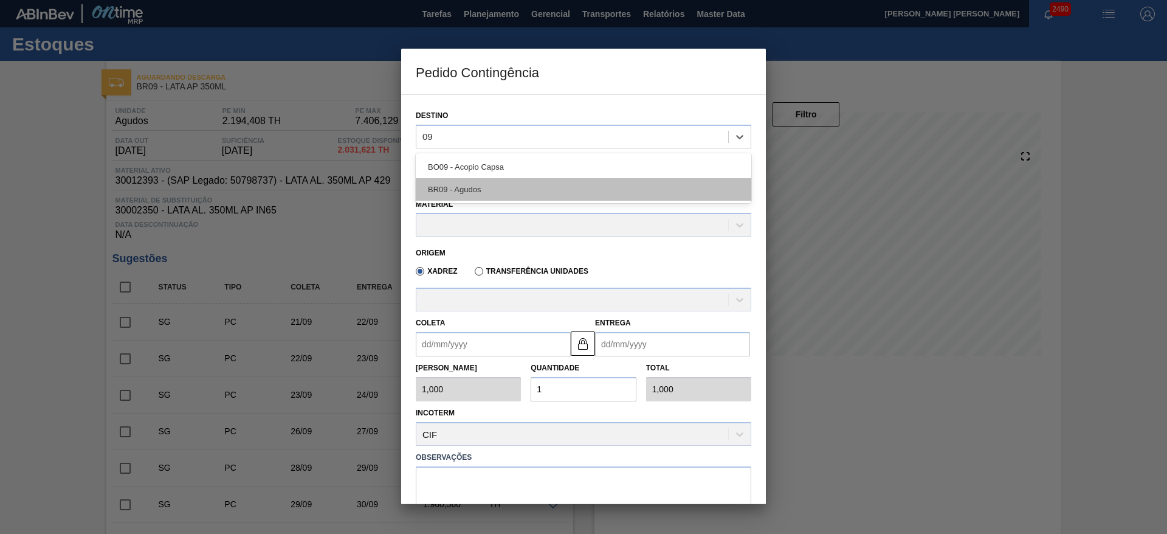
click at [499, 190] on div "BR09 - Agudos" at bounding box center [584, 189] width 336 height 22
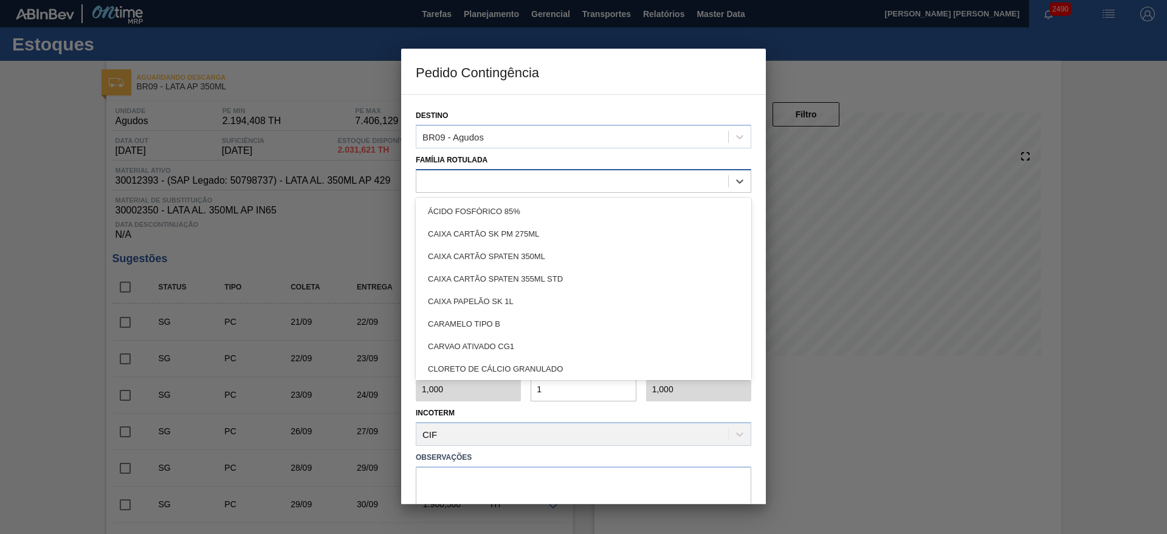
click at [481, 178] on div at bounding box center [572, 181] width 312 height 18
type Rotulada "lata ap"
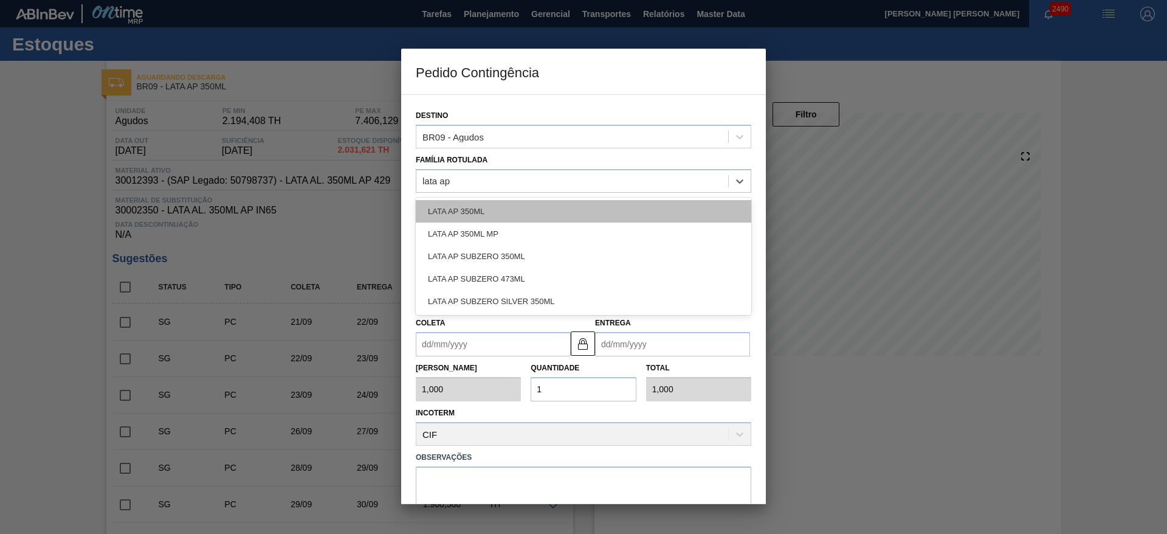
click at [483, 207] on div "LATA AP 350ML" at bounding box center [584, 211] width 336 height 22
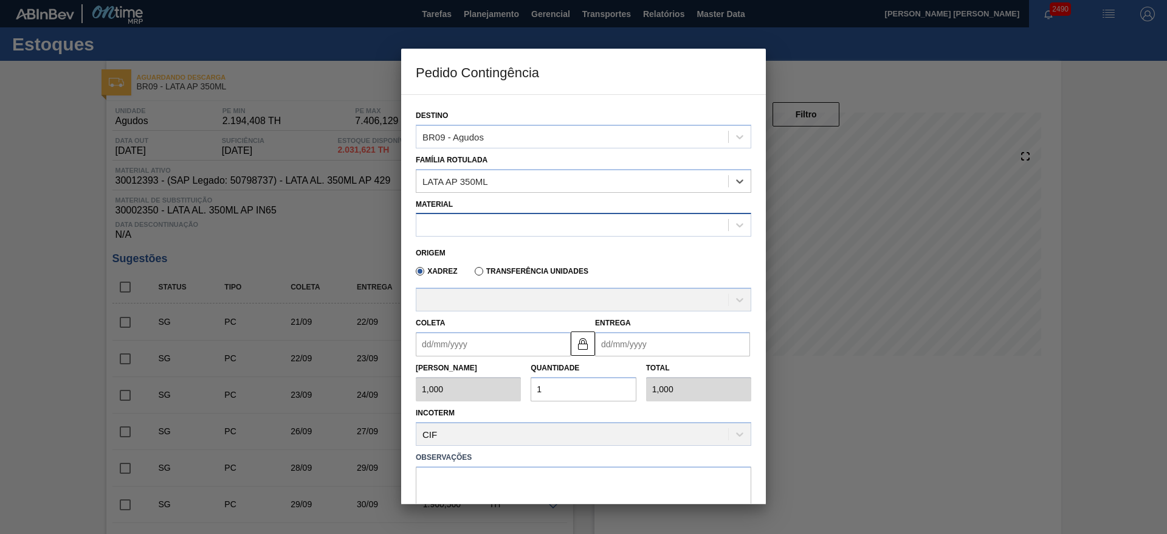
click at [489, 226] on div at bounding box center [572, 225] width 312 height 18
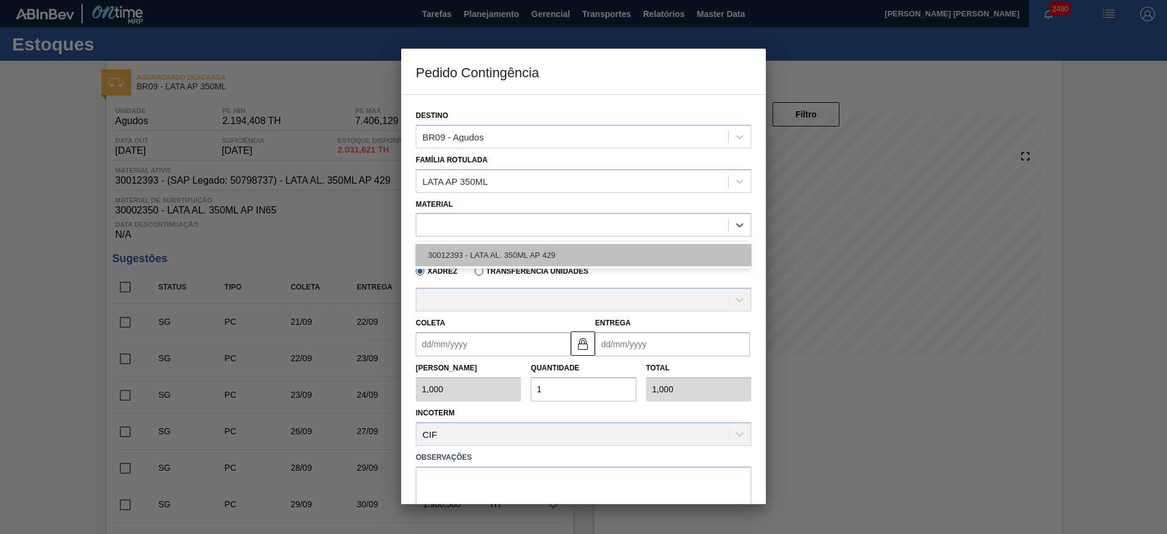
click at [505, 254] on div "30012393 - LATA AL. 350ML AP 429" at bounding box center [584, 255] width 336 height 22
type input "8,169"
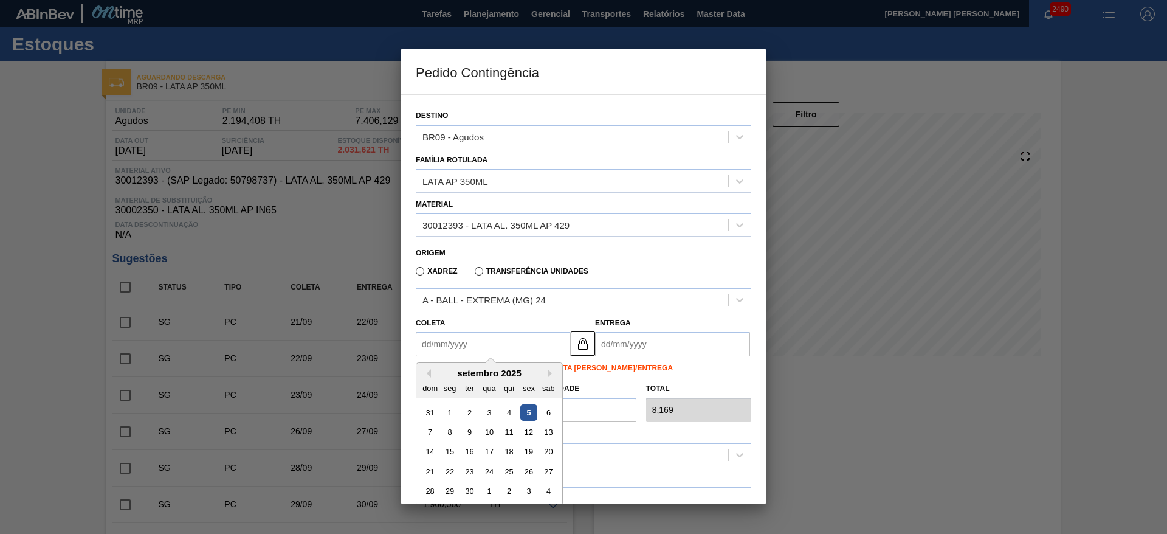
click at [511, 340] on input "Coleta" at bounding box center [493, 344] width 155 height 24
drag, startPoint x: 528, startPoint y: 407, endPoint x: 542, endPoint y: 409, distance: 14.1
click at [528, 407] on div "5" at bounding box center [528, 412] width 16 height 16
type input "[DATE]"
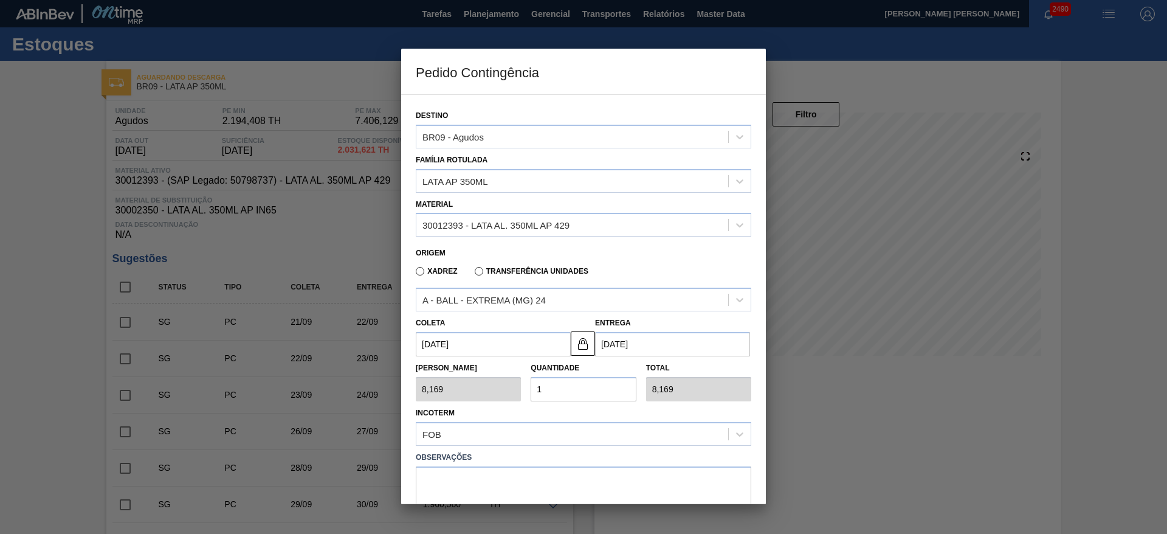
drag, startPoint x: 561, startPoint y: 392, endPoint x: 523, endPoint y: 376, distance: 41.7
click at [523, 382] on div "Tam Lote 8,169 Quantidade 1 Total 8,169" at bounding box center [583, 378] width 345 height 45
type input "2"
type input "16,338"
type input "20"
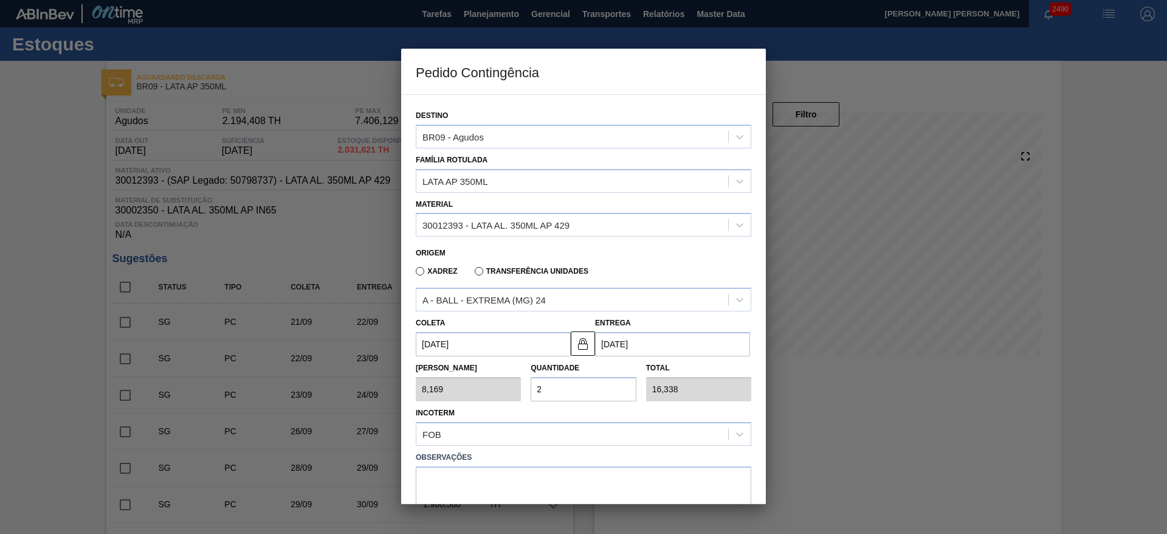
type input "163,380"
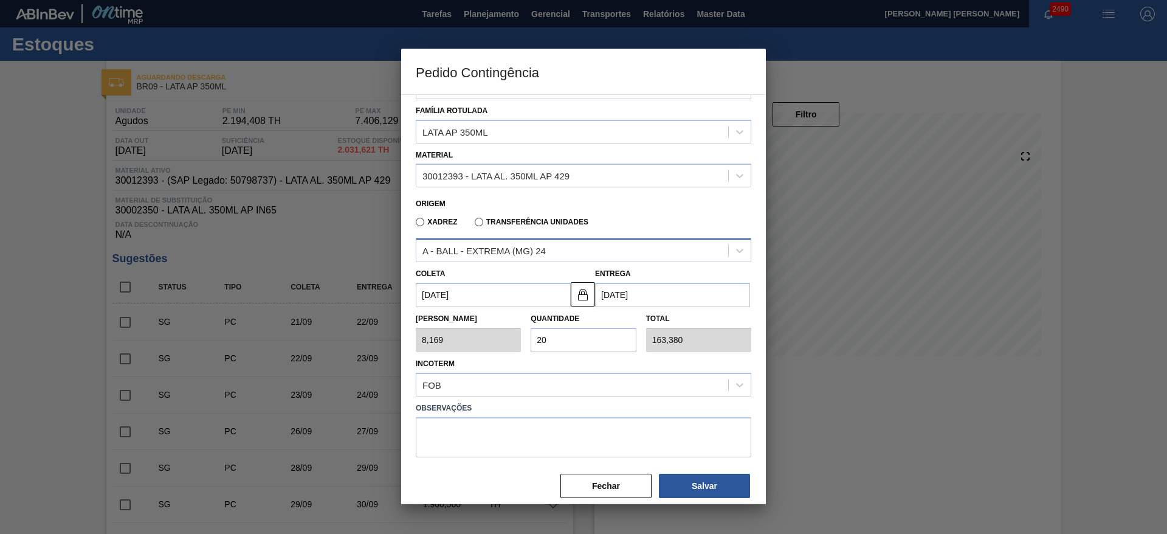
scroll to position [63, 0]
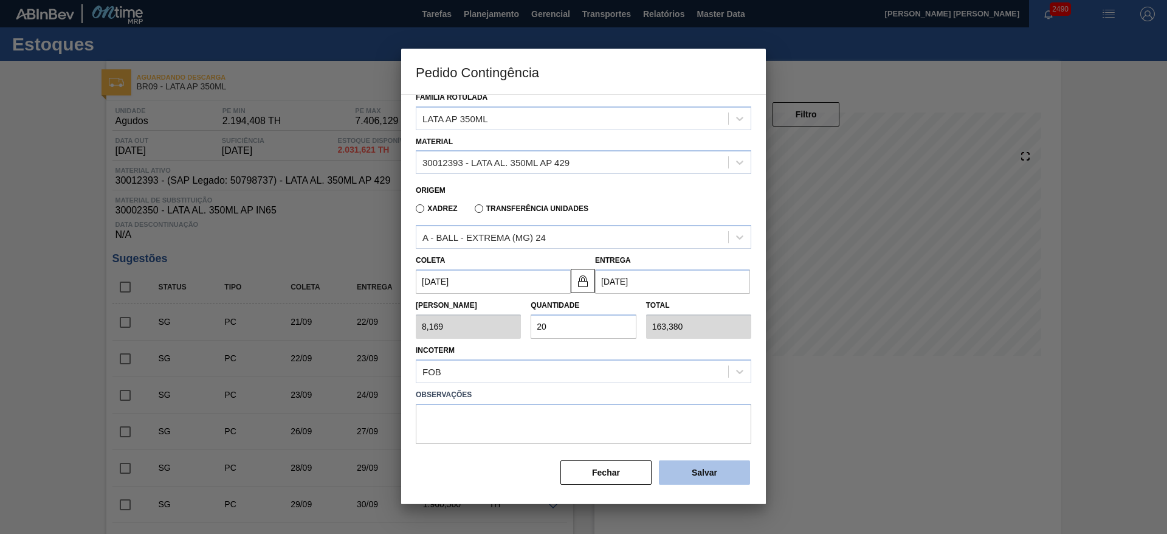
type input "20"
click at [704, 466] on button "Salvar" at bounding box center [704, 472] width 91 height 24
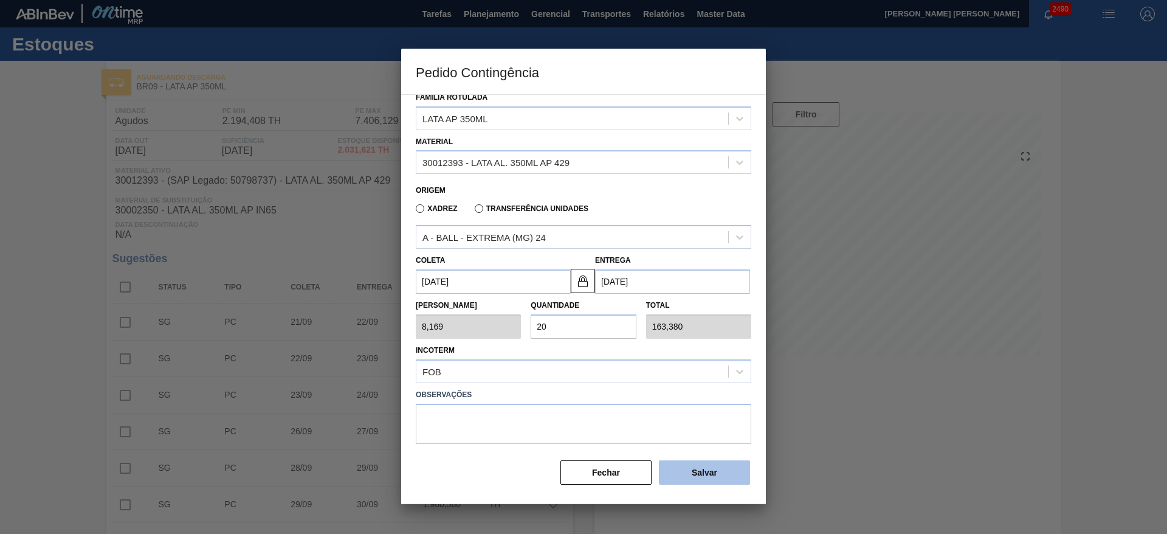
click at [704, 466] on button "Salvar" at bounding box center [704, 472] width 91 height 24
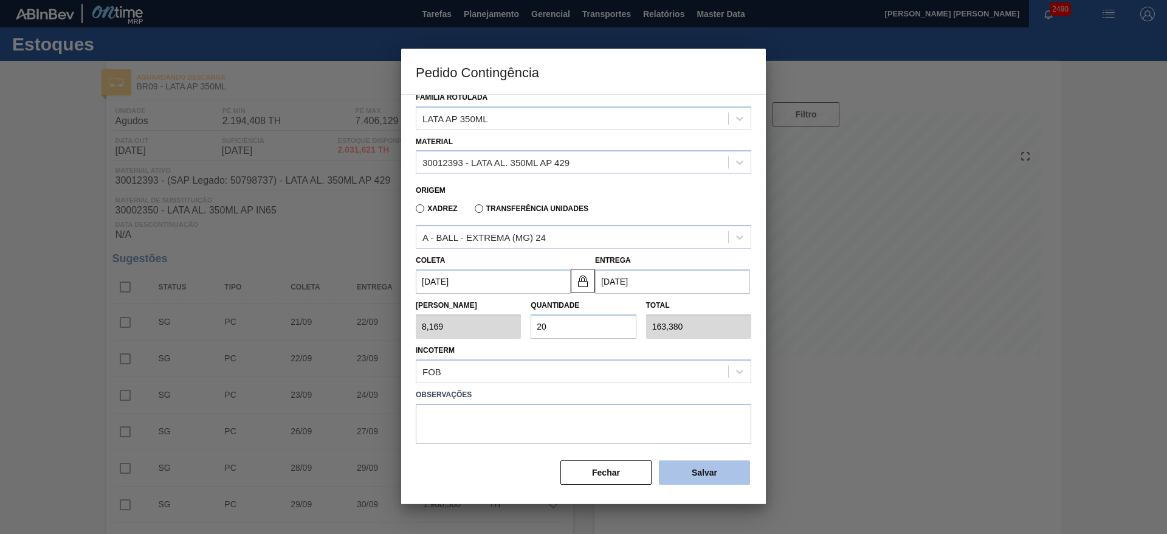
type input "1,000"
type input "1"
type input "1,000"
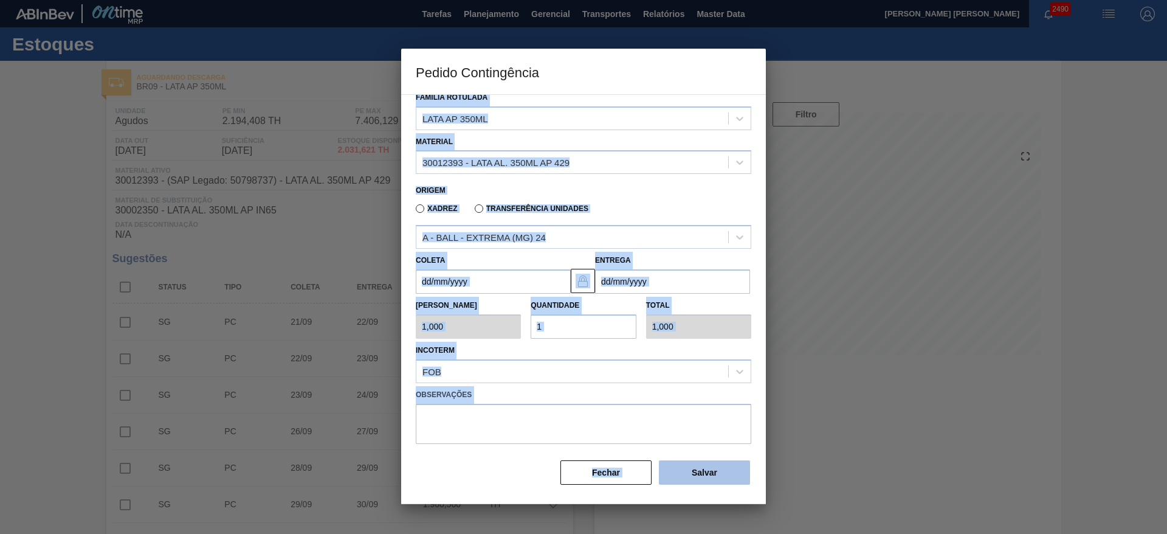
click at [704, 466] on div "Destino BR09 - Agudos Família Rotulada LATA AP 350ML Material 30012393 - LATA A…" at bounding box center [584, 260] width 336 height 450
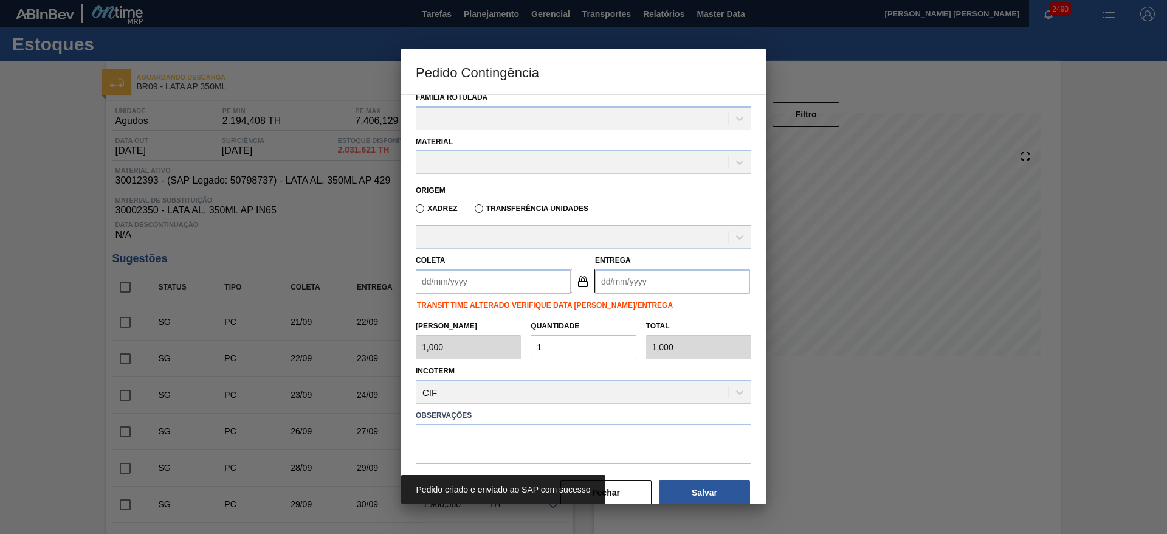
drag, startPoint x: 850, startPoint y: 419, endPoint x: 832, endPoint y: 410, distance: 20.1
click at [852, 419] on div at bounding box center [583, 267] width 1167 height 534
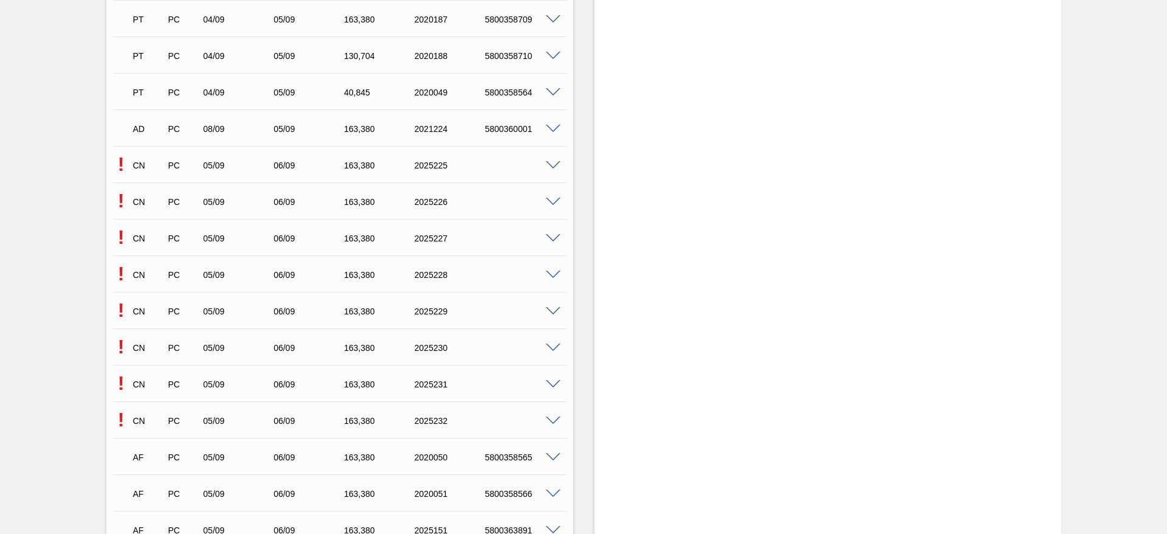
scroll to position [2006, 0]
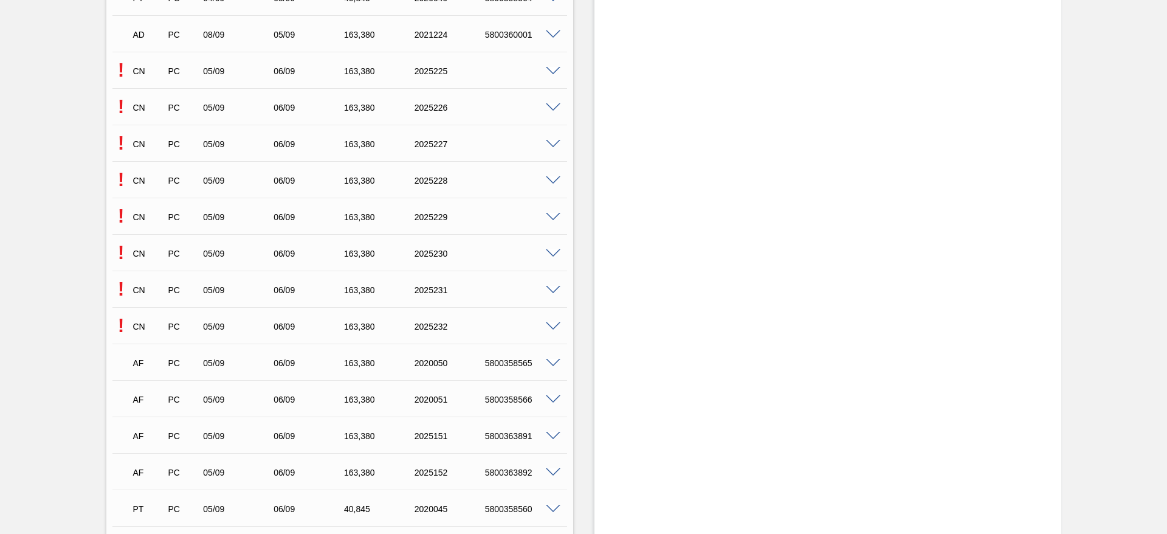
click at [556, 72] on span at bounding box center [553, 71] width 15 height 9
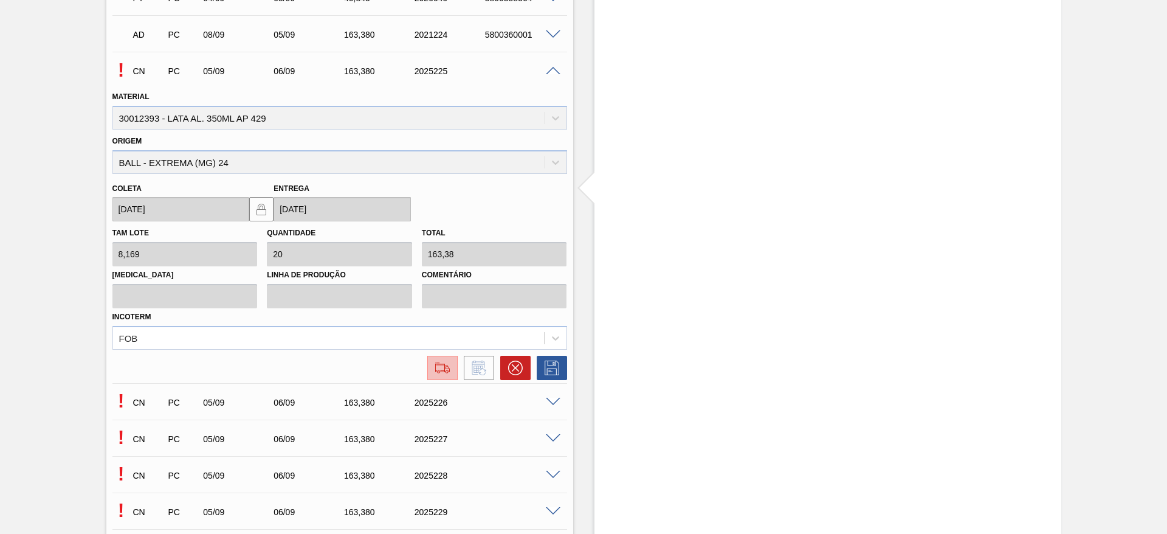
click at [440, 368] on img at bounding box center [442, 368] width 19 height 15
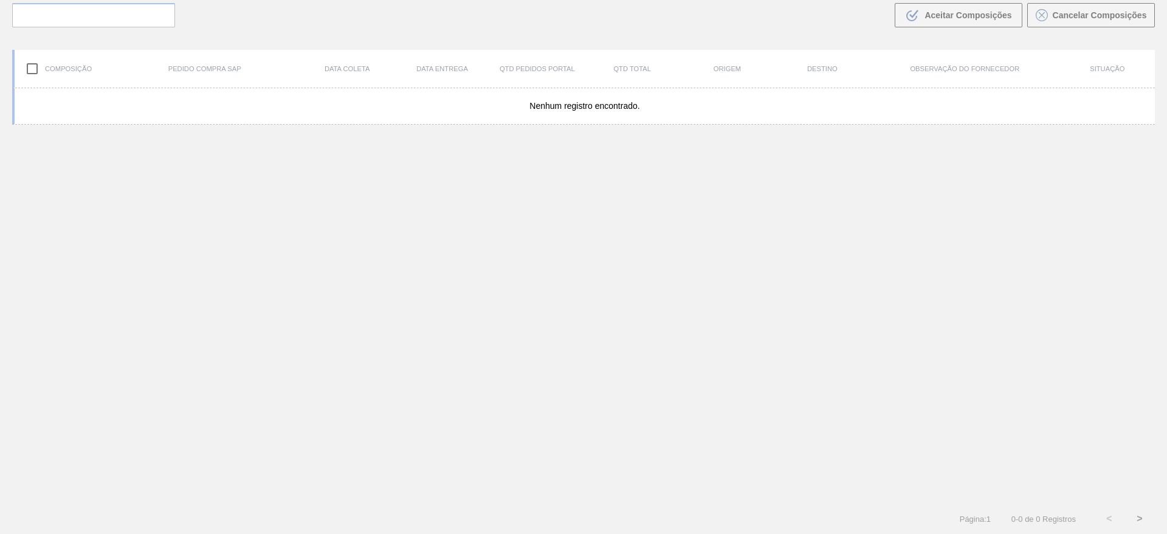
scroll to position [88, 0]
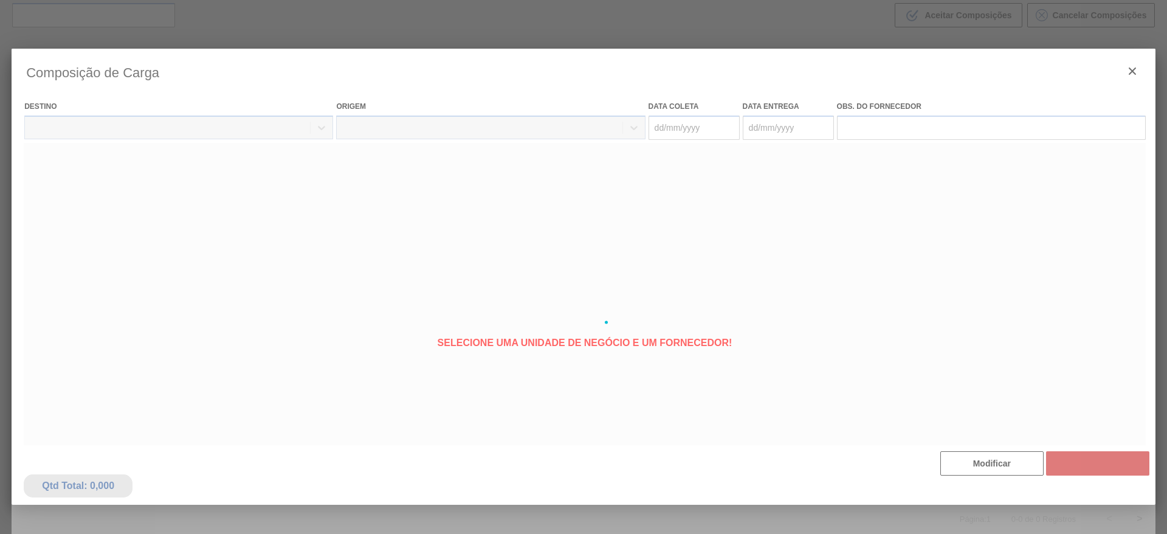
type coleta "[DATE]"
type entrega "[DATE]"
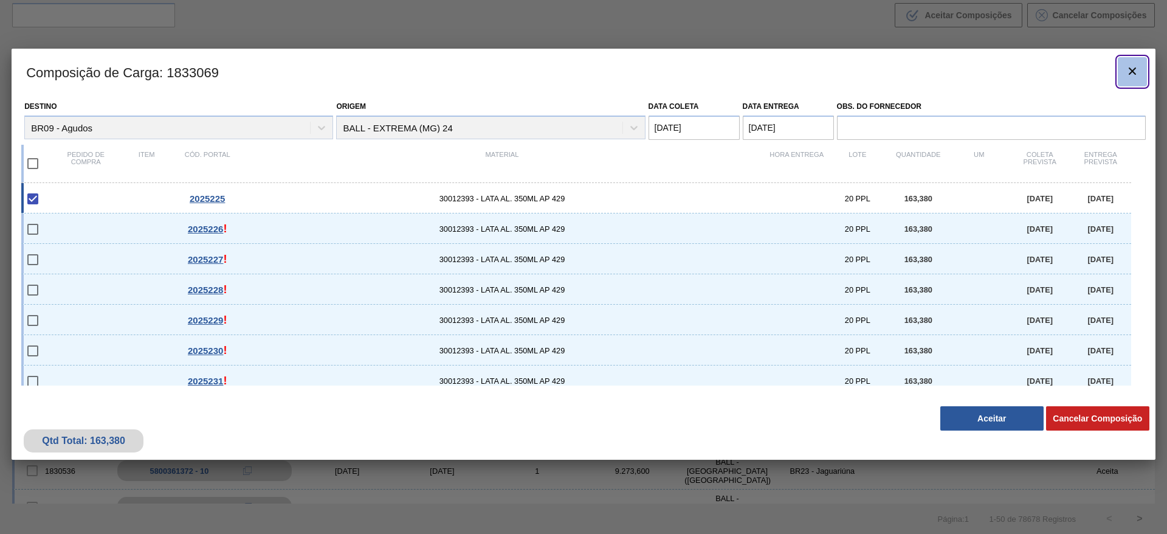
click at [1134, 74] on icon "botão de ícone" at bounding box center [1132, 71] width 15 height 15
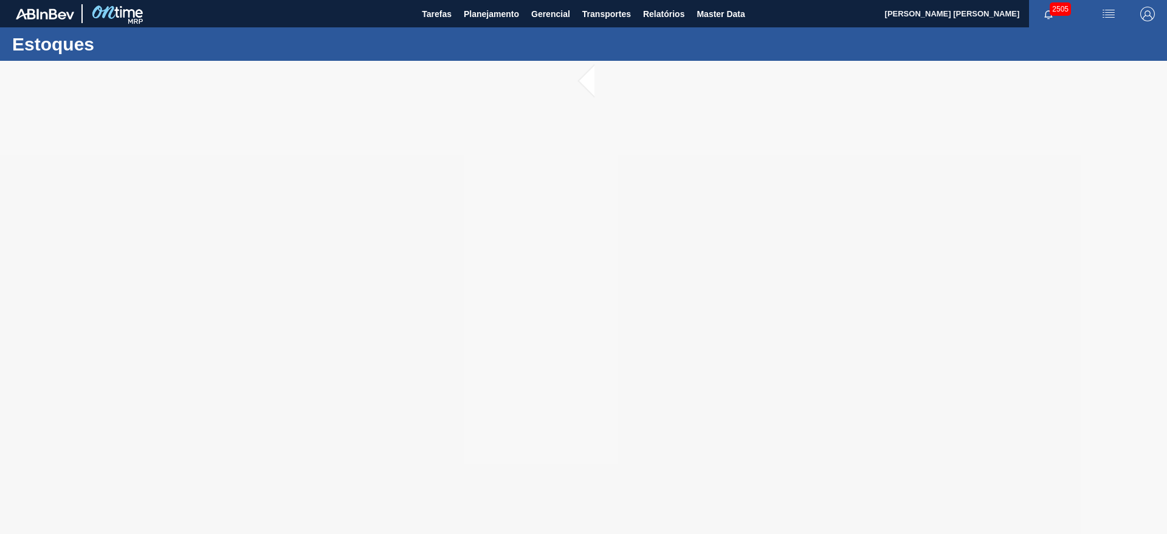
click at [1108, 13] on img "button" at bounding box center [1109, 14] width 15 height 15
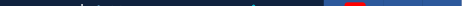
type input "[DATE]"
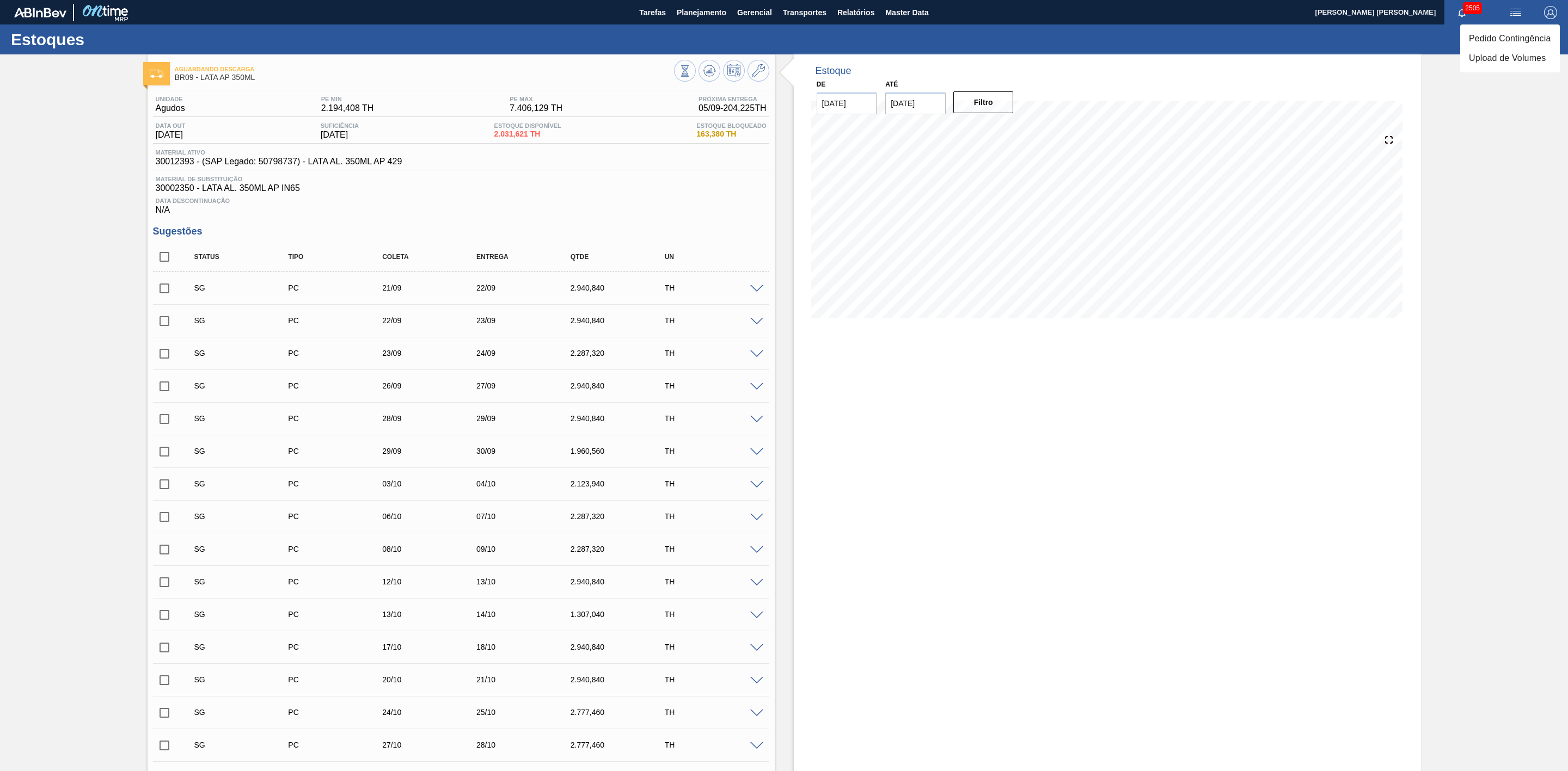
drag, startPoint x: 920, startPoint y: 442, endPoint x: 848, endPoint y: 430, distance: 73.0
click at [919, 442] on div at bounding box center [784, 385] width 1568 height 771
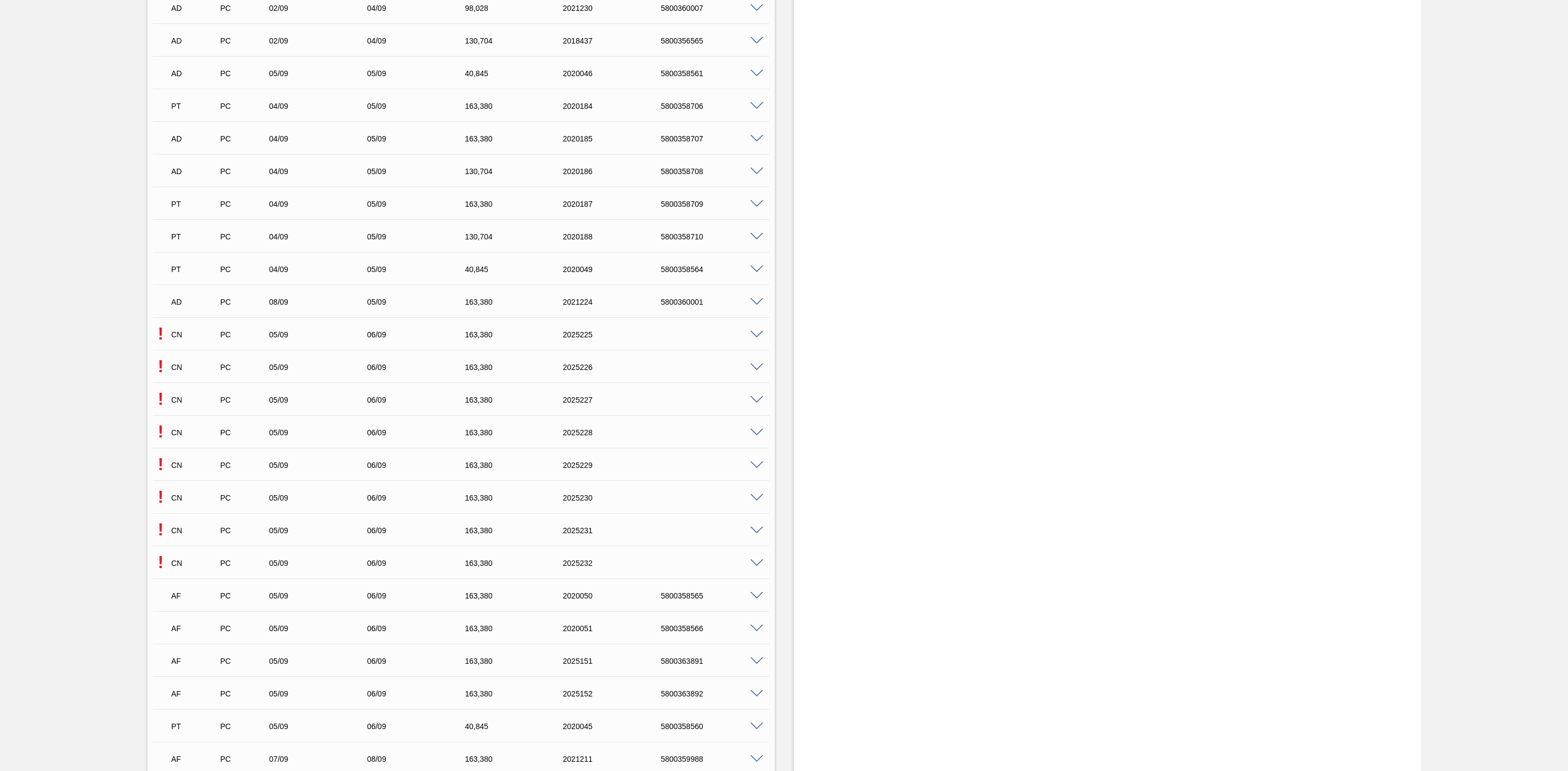
scroll to position [1633, 0]
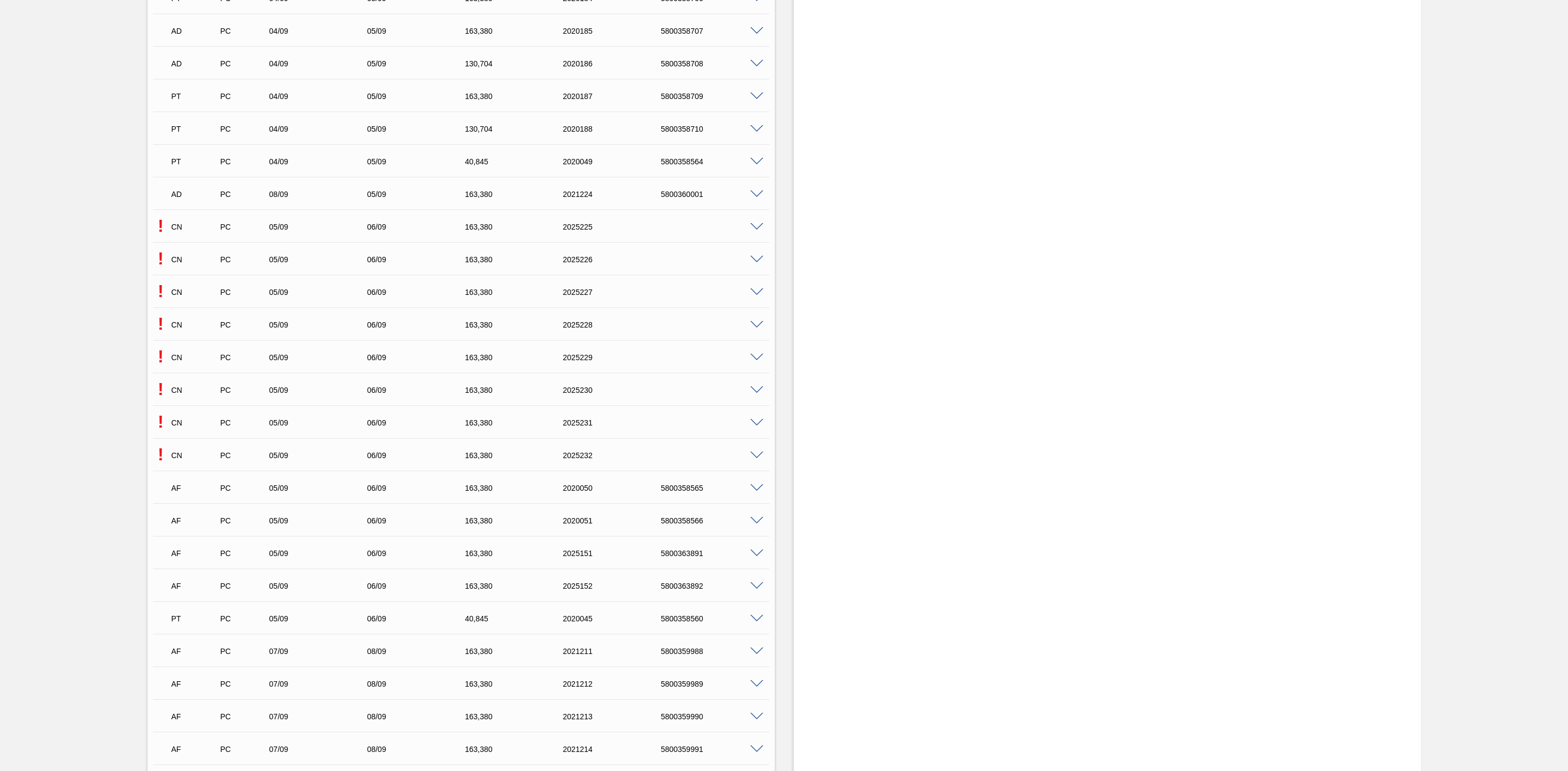
click at [756, 229] on span at bounding box center [757, 227] width 13 height 8
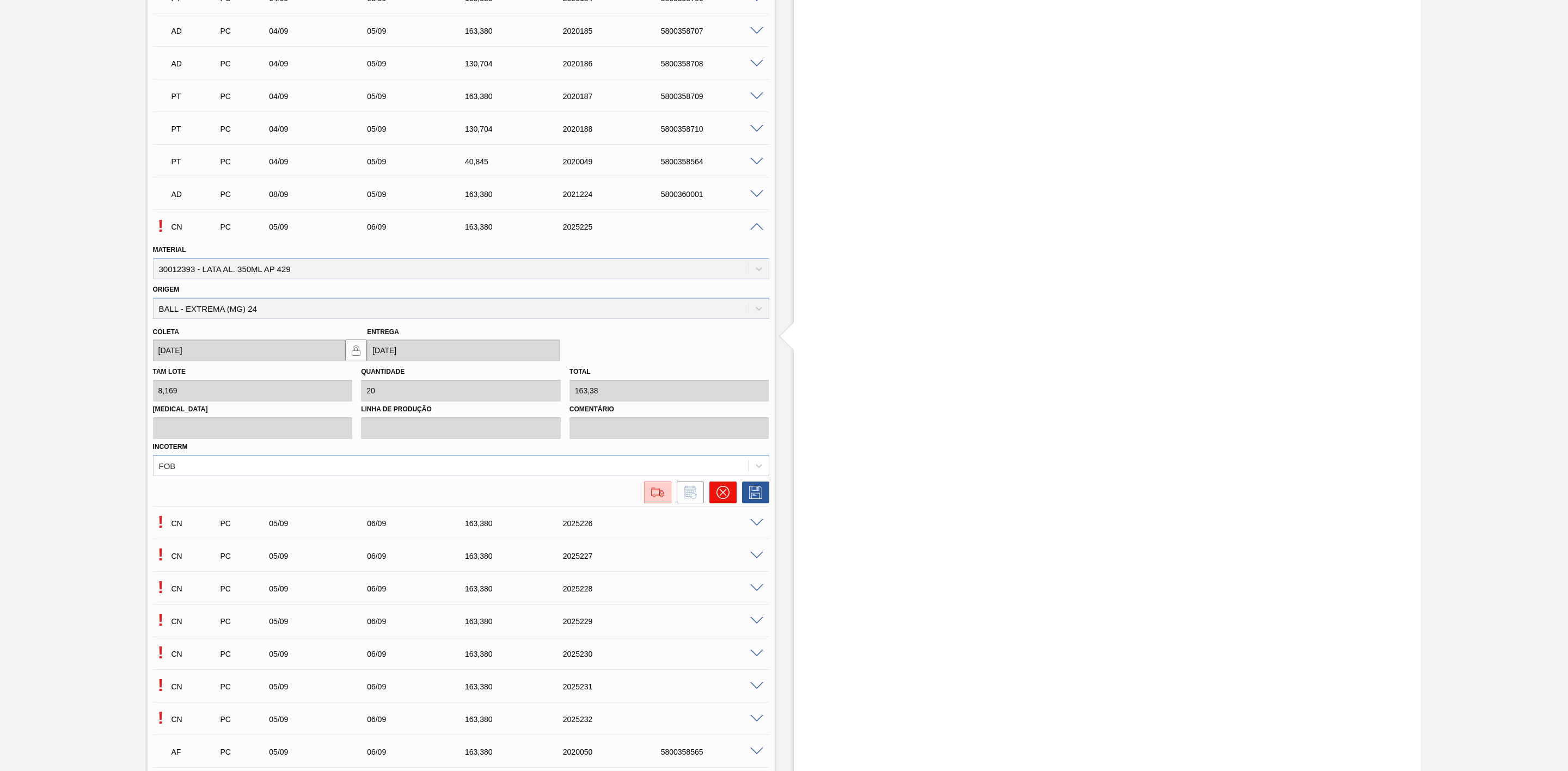
click at [719, 477] on icon at bounding box center [723, 493] width 13 height 13
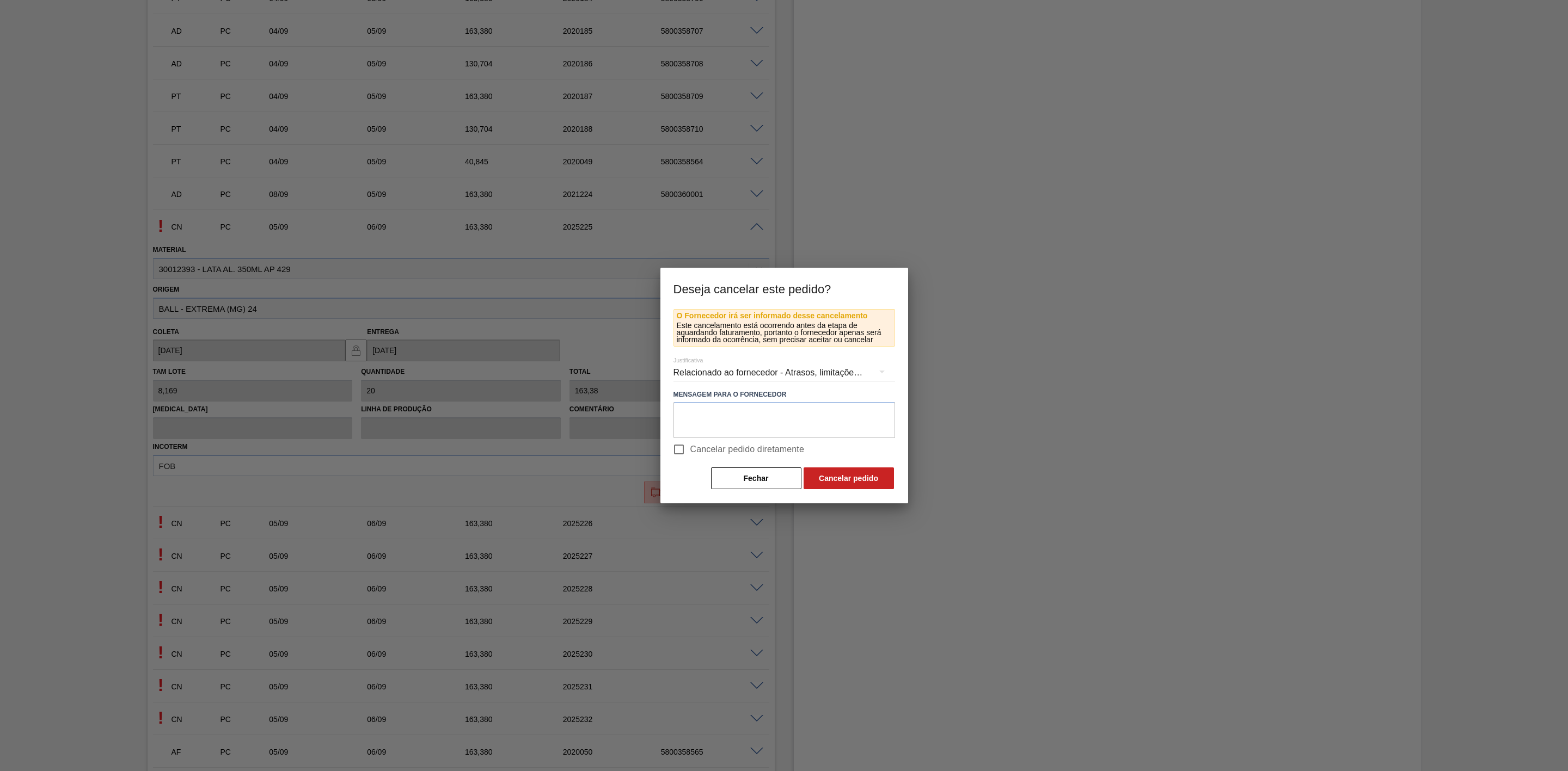
click at [685, 446] on input "Cancelar pedido diretamente" at bounding box center [679, 450] width 23 height 23
checkbox input "true"
click at [812, 475] on button "Cancelar pedido" at bounding box center [848, 478] width 90 height 21
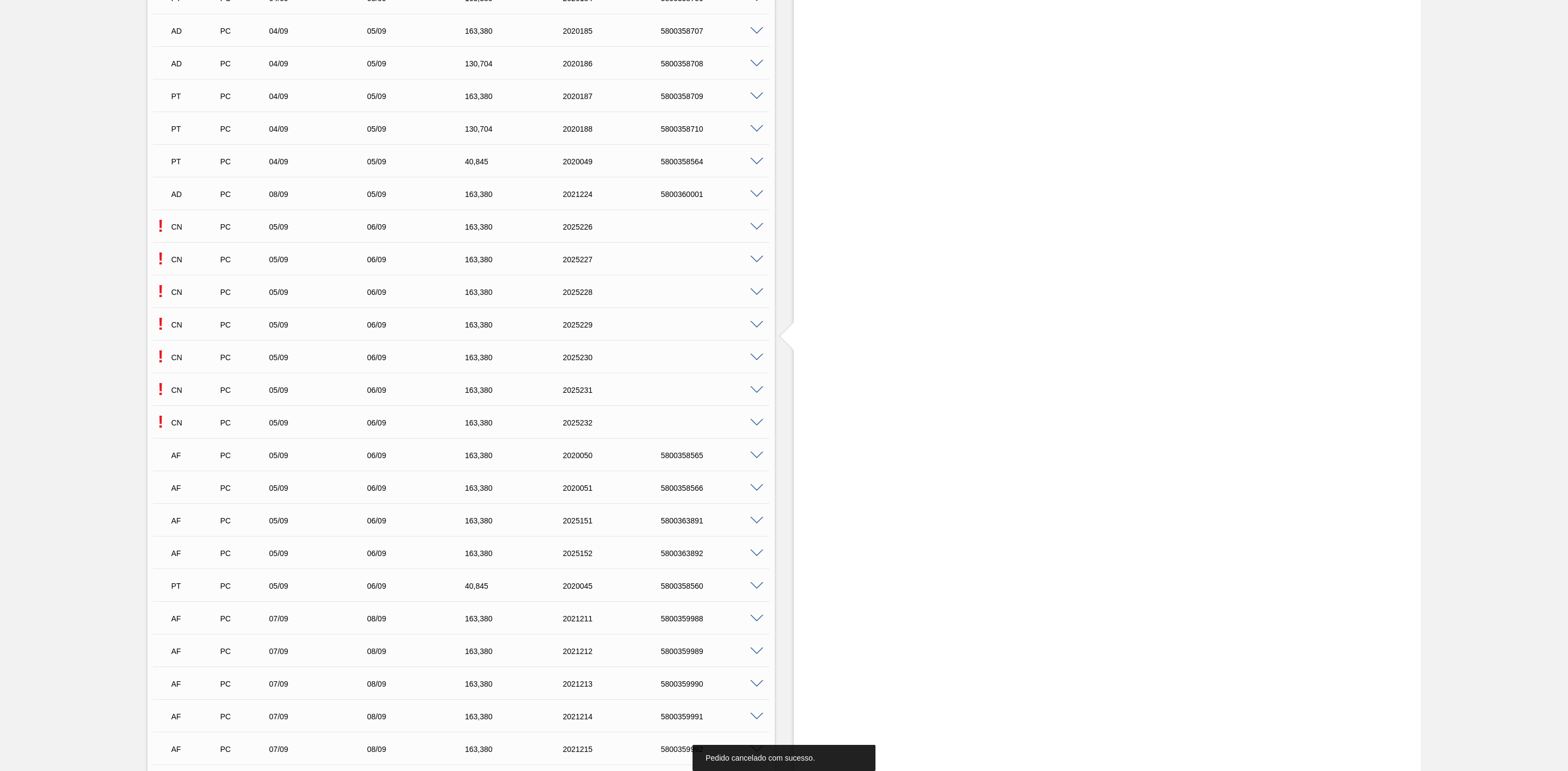
click at [755, 231] on span at bounding box center [757, 227] width 13 height 8
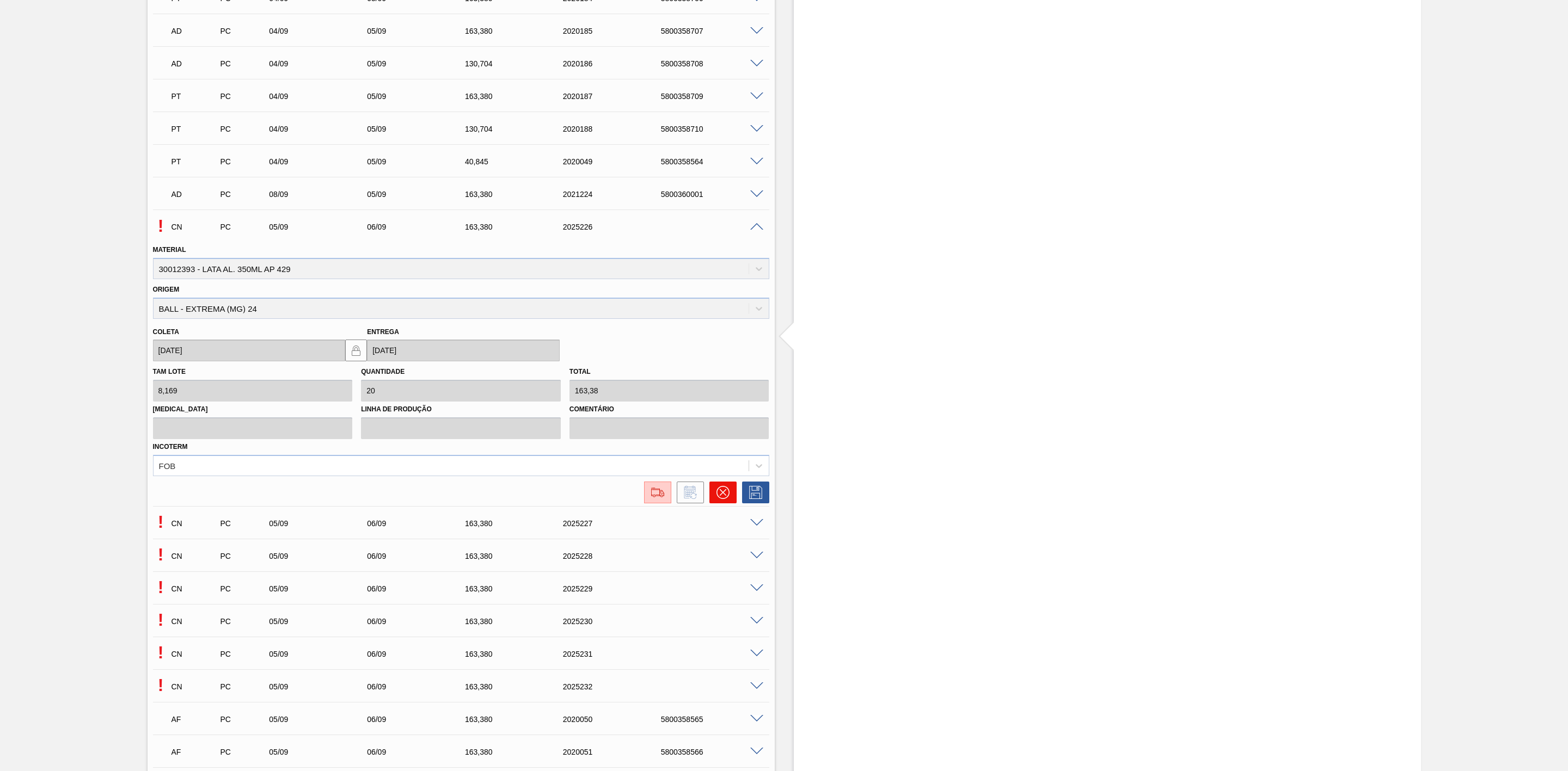
click at [718, 477] on icon at bounding box center [723, 493] width 13 height 13
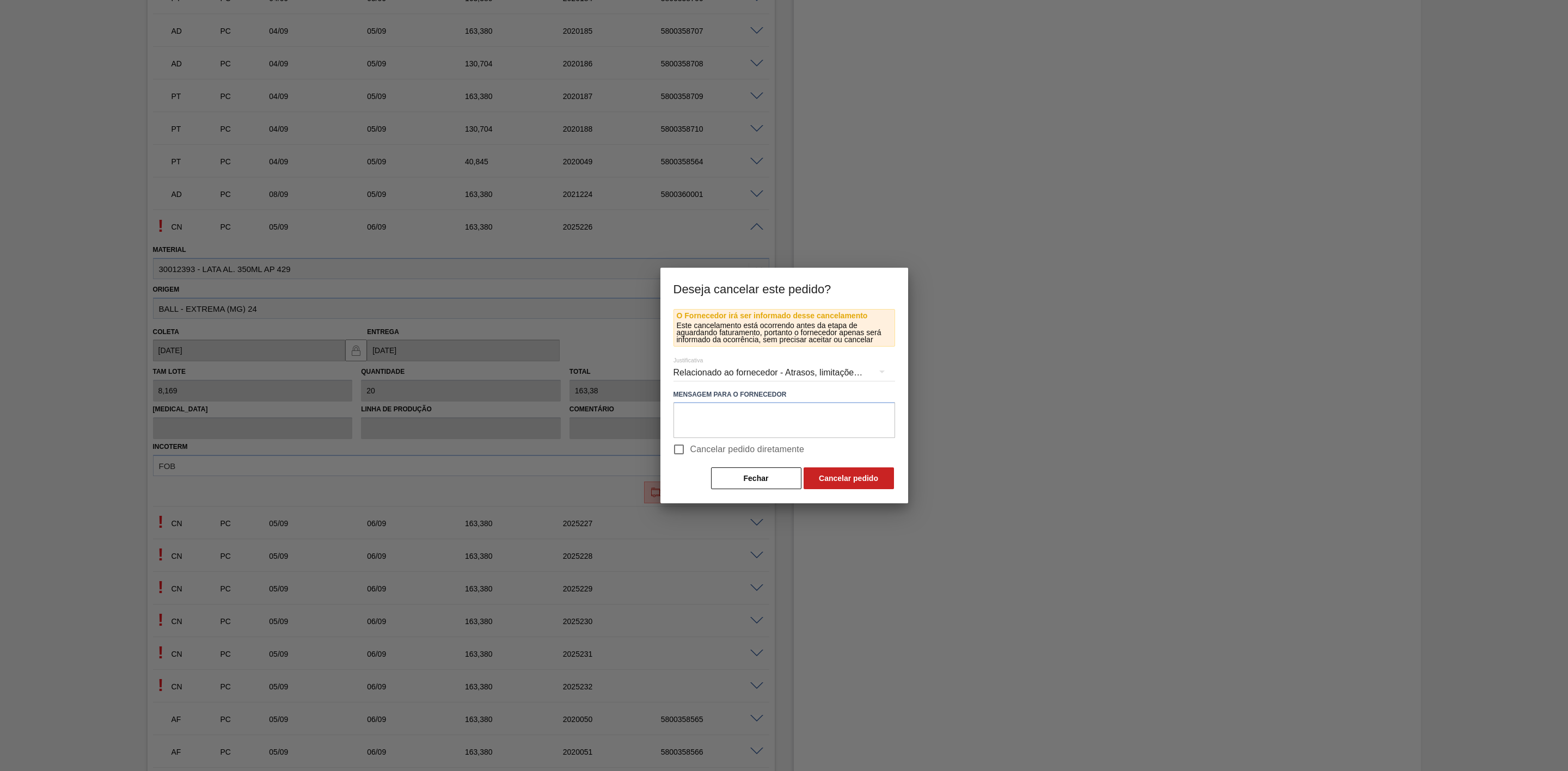
click at [709, 448] on span "Cancelar pedido diretamente" at bounding box center [748, 450] width 115 height 13
click at [690, 448] on input "Cancelar pedido diretamente" at bounding box center [679, 450] width 23 height 23
checkbox input "true"
click at [818, 472] on button "Cancelar pedido" at bounding box center [848, 478] width 90 height 21
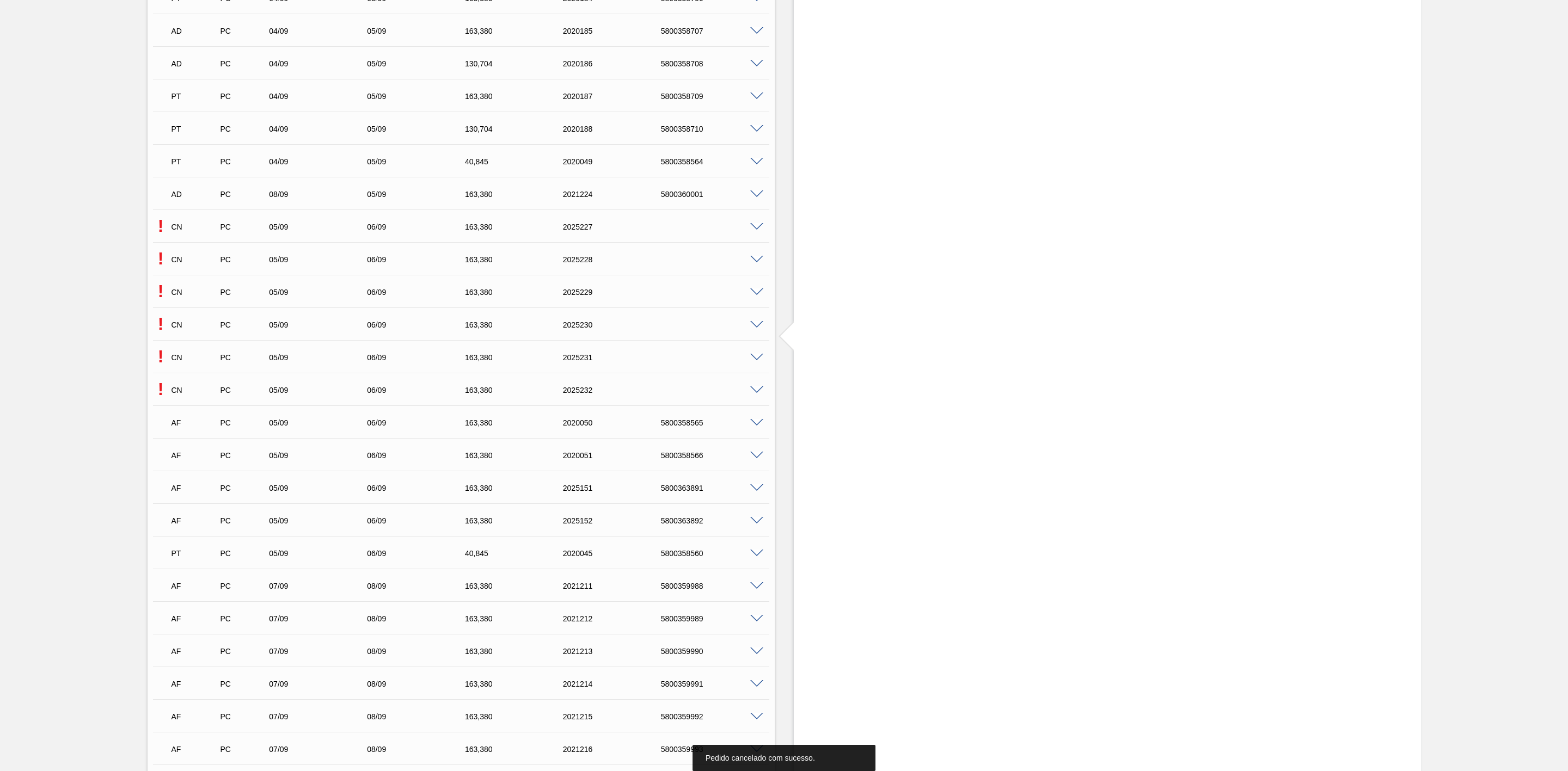
click at [753, 231] on span at bounding box center [757, 227] width 13 height 8
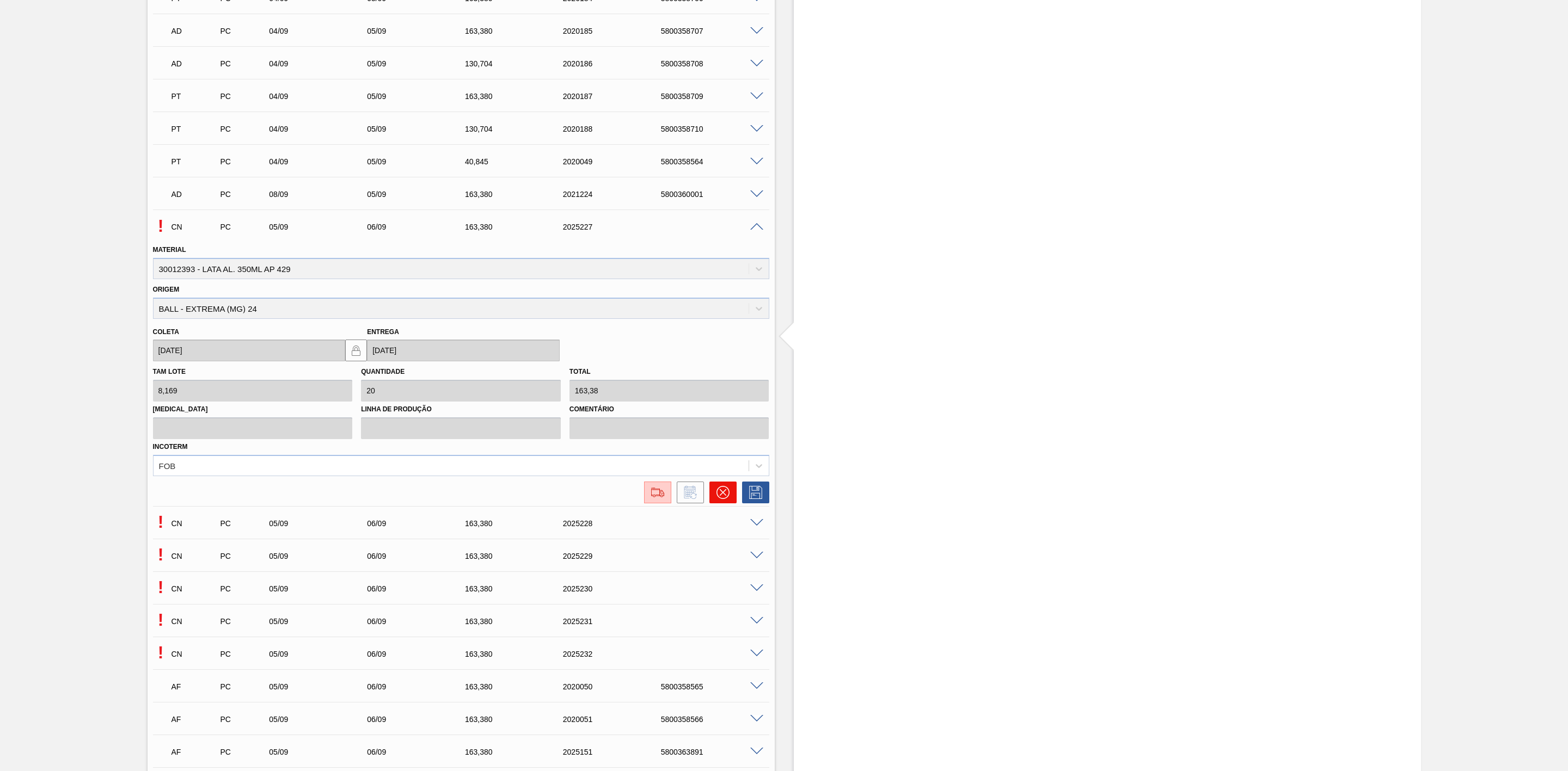
click at [715, 477] on button at bounding box center [723, 493] width 27 height 21
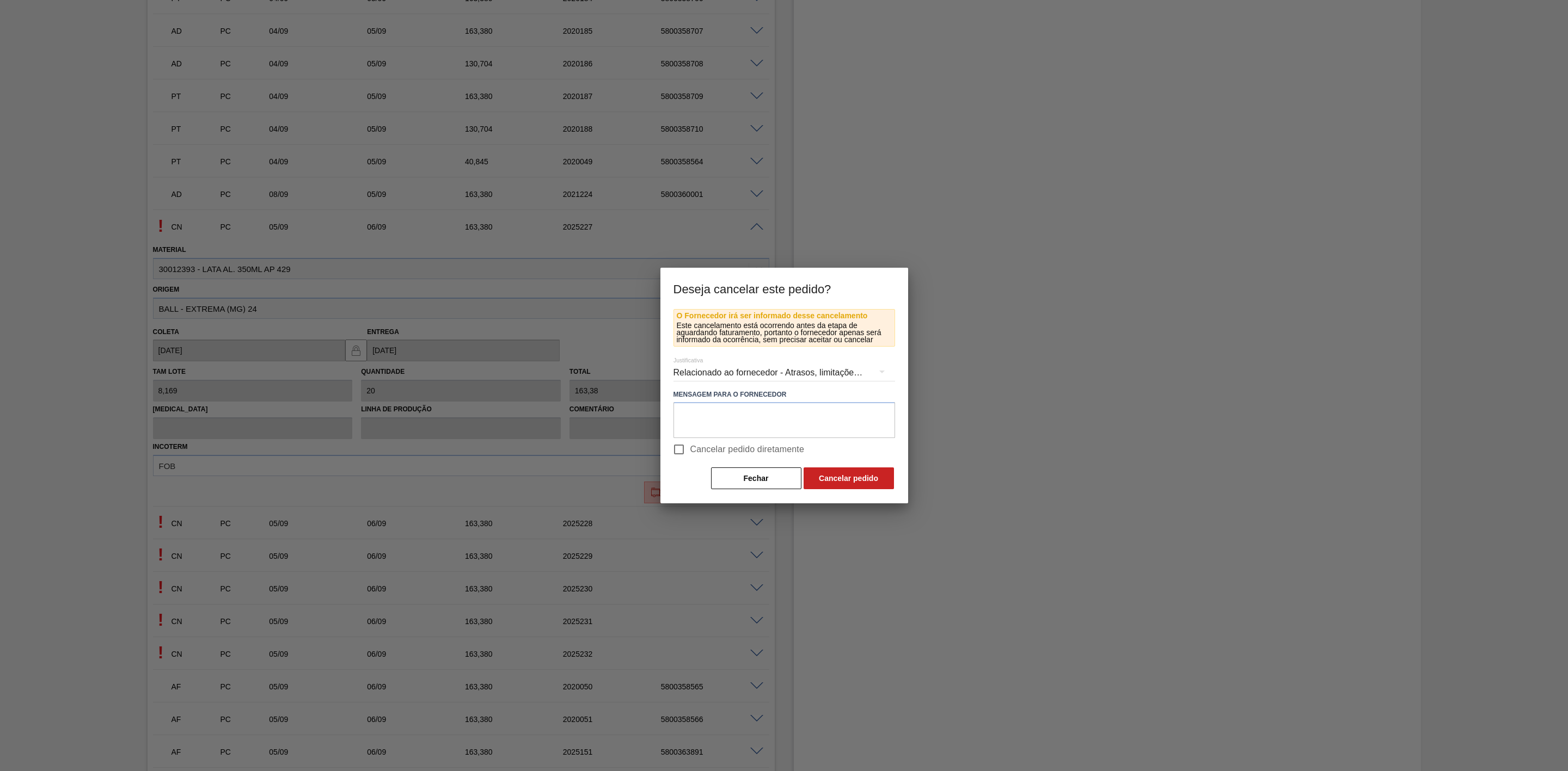
click at [727, 443] on span "Cancelar pedido diretamente" at bounding box center [748, 450] width 115 height 13
click at [690, 442] on input "Cancelar pedido diretamente" at bounding box center [679, 450] width 23 height 23
checkbox input "true"
click at [845, 470] on button "Cancelar pedido" at bounding box center [848, 478] width 90 height 21
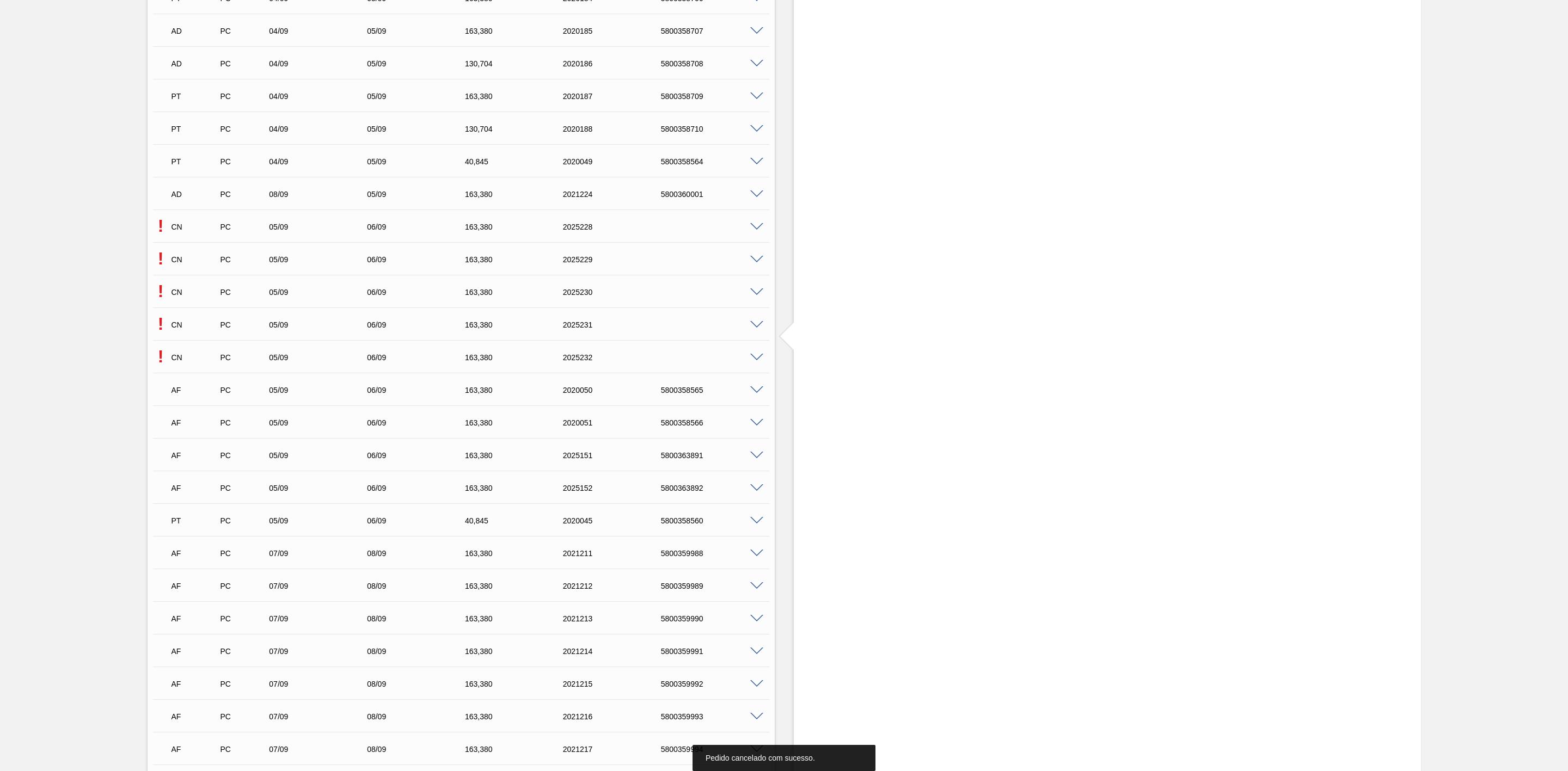
click at [756, 228] on span at bounding box center [757, 227] width 13 height 8
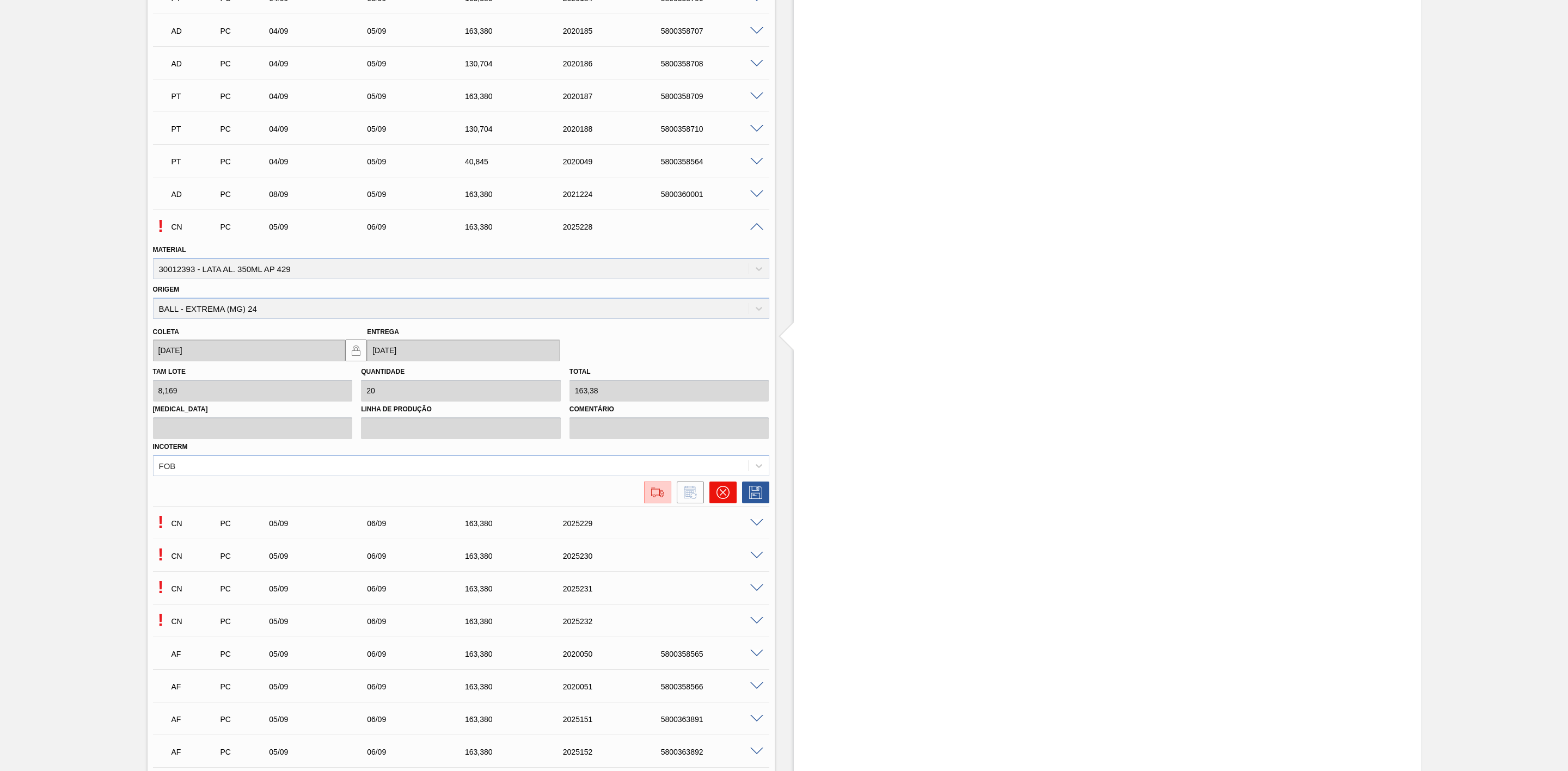
click at [720, 477] on icon at bounding box center [722, 493] width 6 height 6
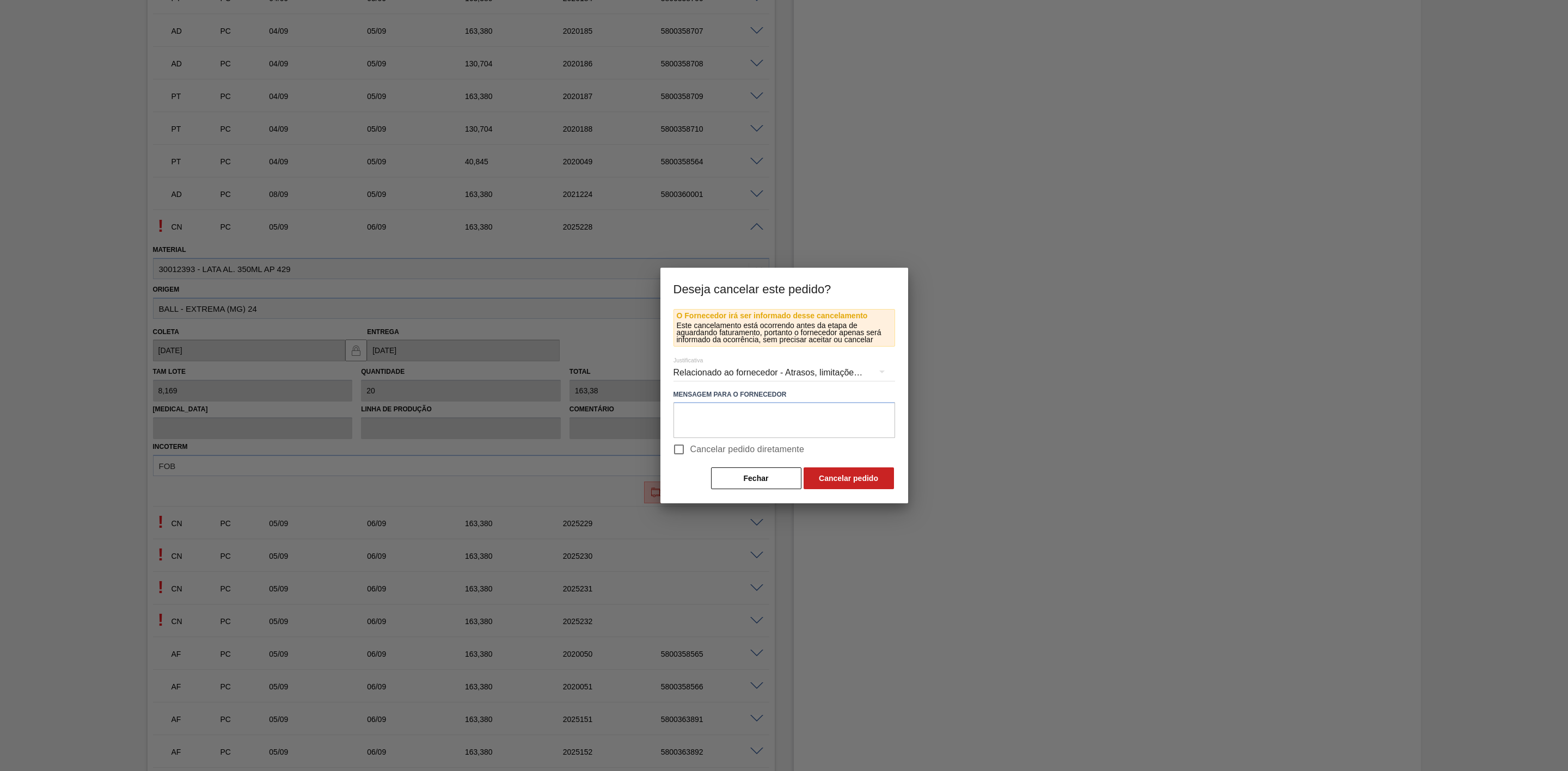
click at [752, 447] on span "Cancelar pedido diretamente" at bounding box center [748, 450] width 115 height 13
click at [690, 447] on input "Cancelar pedido diretamente" at bounding box center [679, 450] width 23 height 23
checkbox input "true"
click at [848, 470] on button "Cancelar pedido" at bounding box center [848, 478] width 90 height 21
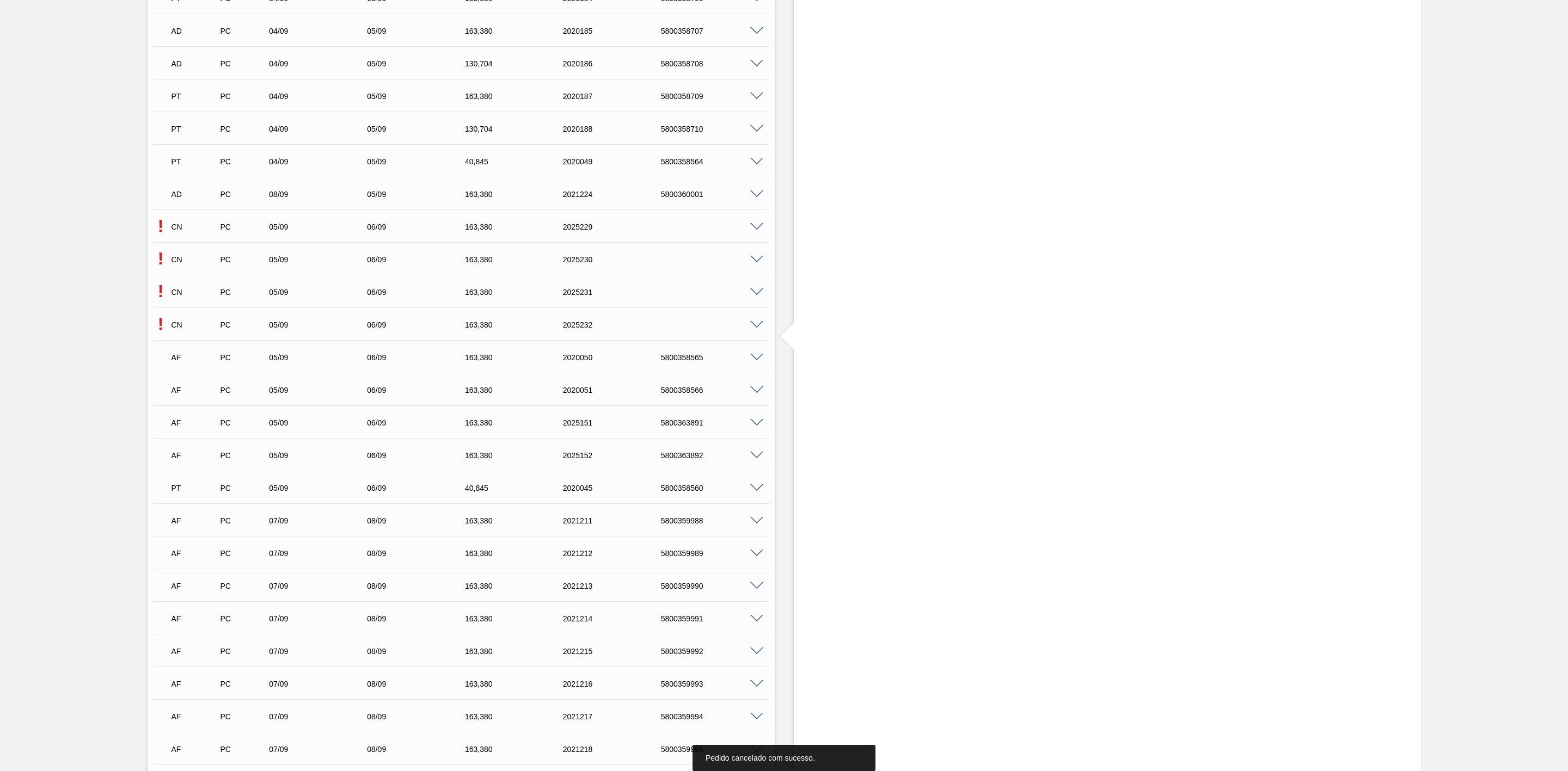
click at [756, 226] on div at bounding box center [758, 226] width 21 height 8
click at [757, 229] on span at bounding box center [757, 227] width 13 height 8
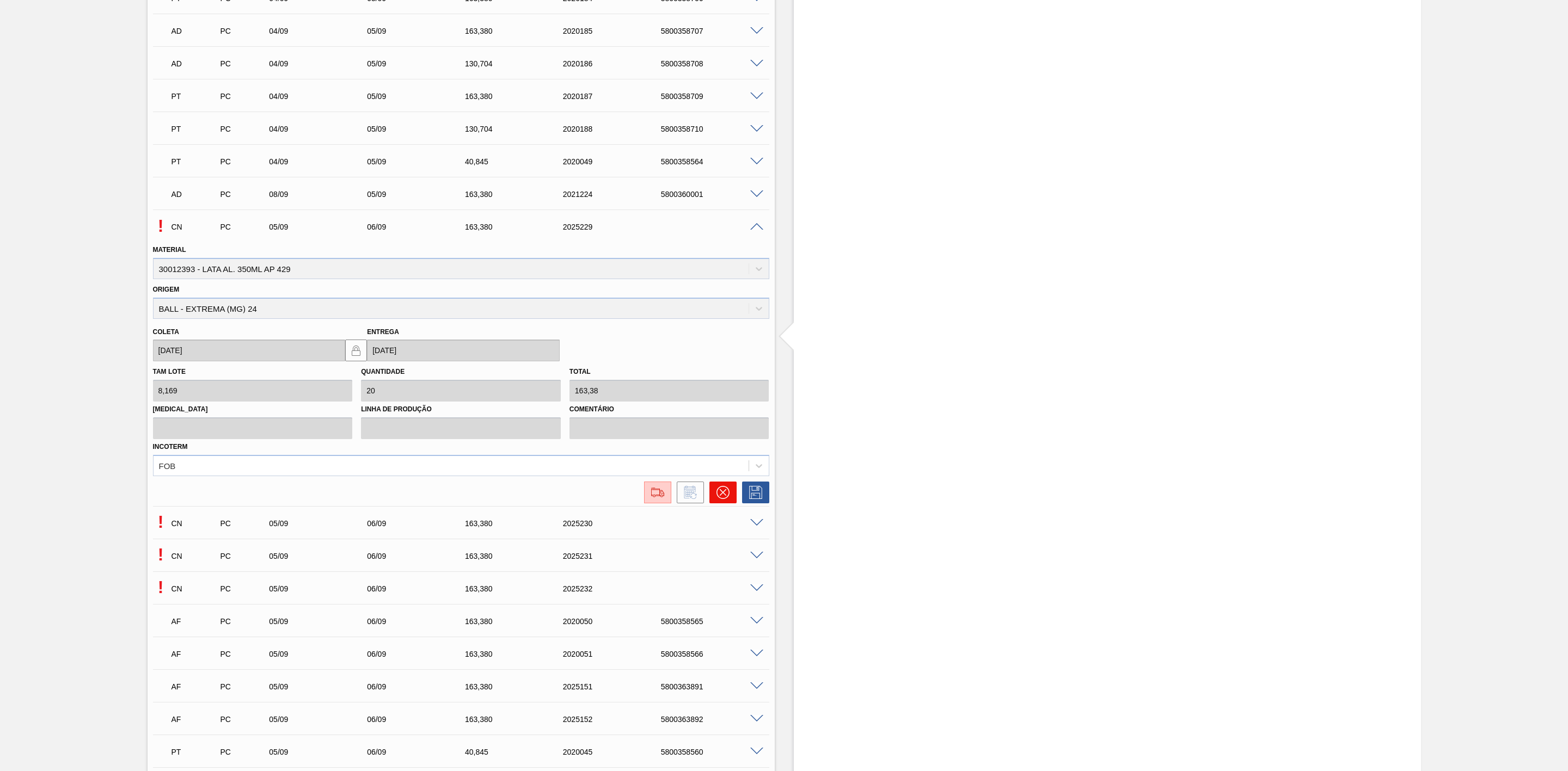
click at [725, 477] on icon at bounding box center [723, 493] width 13 height 13
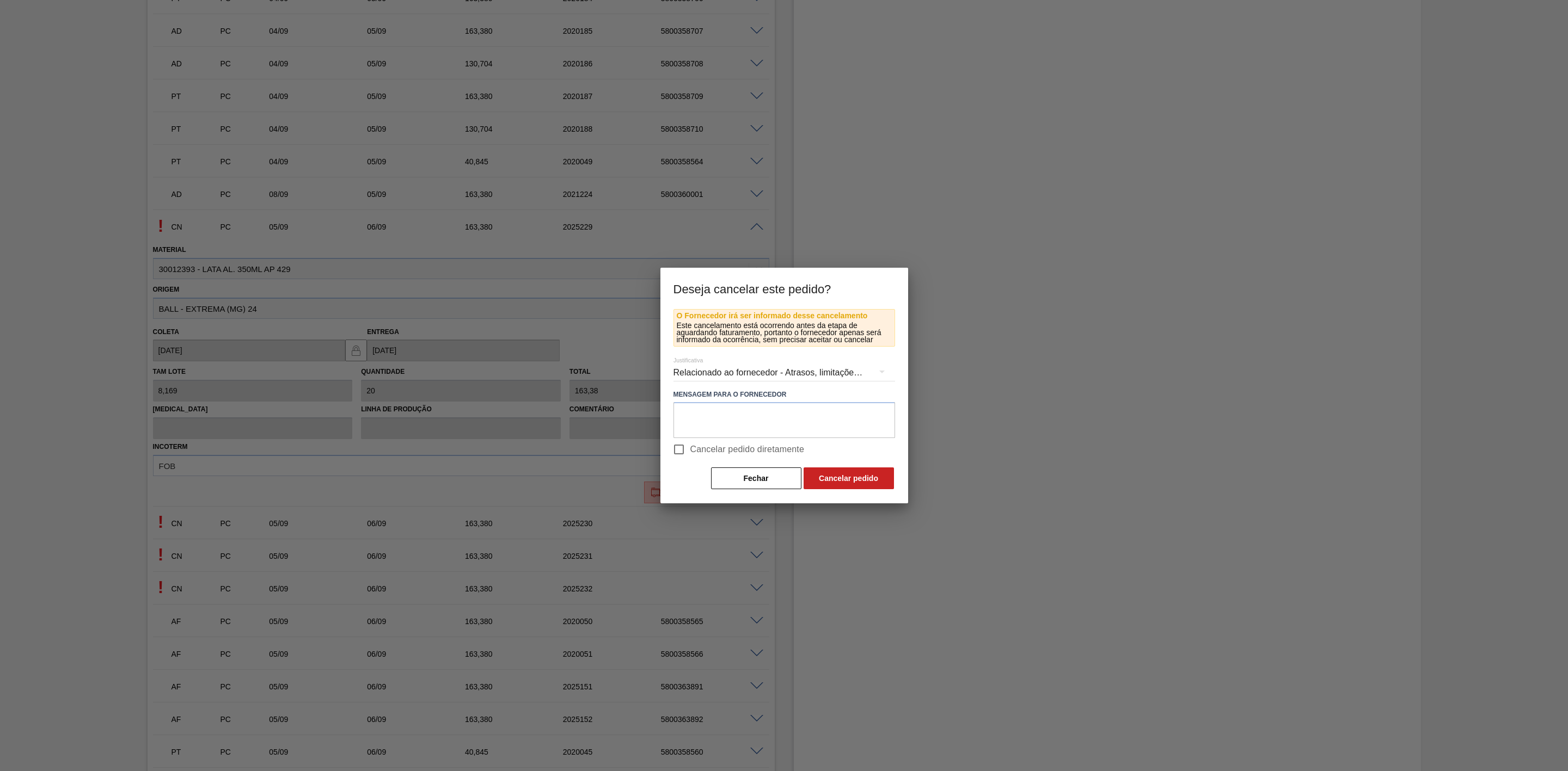
click at [770, 451] on span "Cancelar pedido diretamente" at bounding box center [748, 450] width 115 height 13
click at [690, 451] on input "Cancelar pedido diretamente" at bounding box center [679, 450] width 23 height 23
checkbox input "true"
click at [831, 473] on button "Cancelar pedido" at bounding box center [848, 478] width 90 height 21
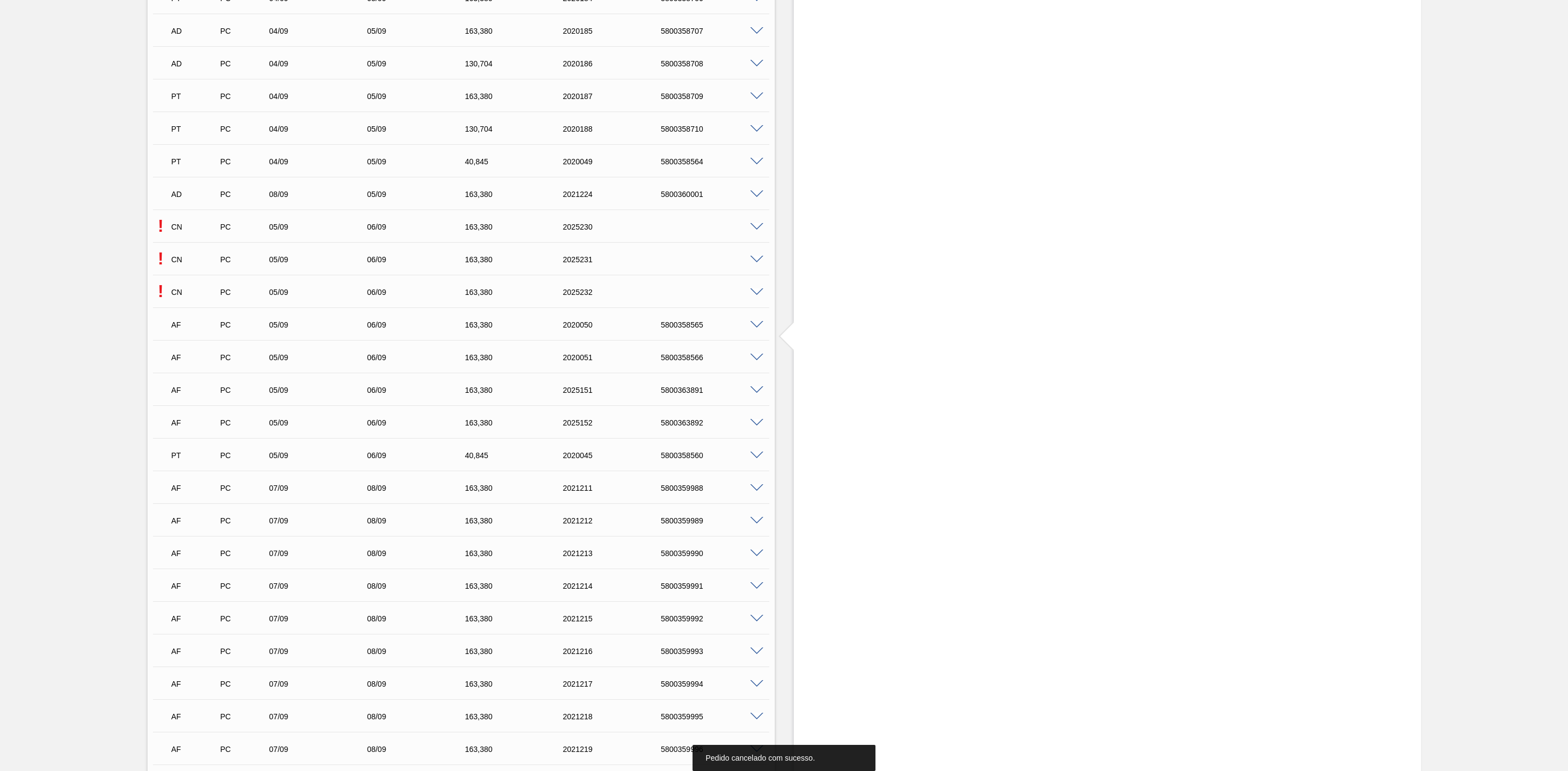
click at [753, 229] on span at bounding box center [757, 227] width 13 height 8
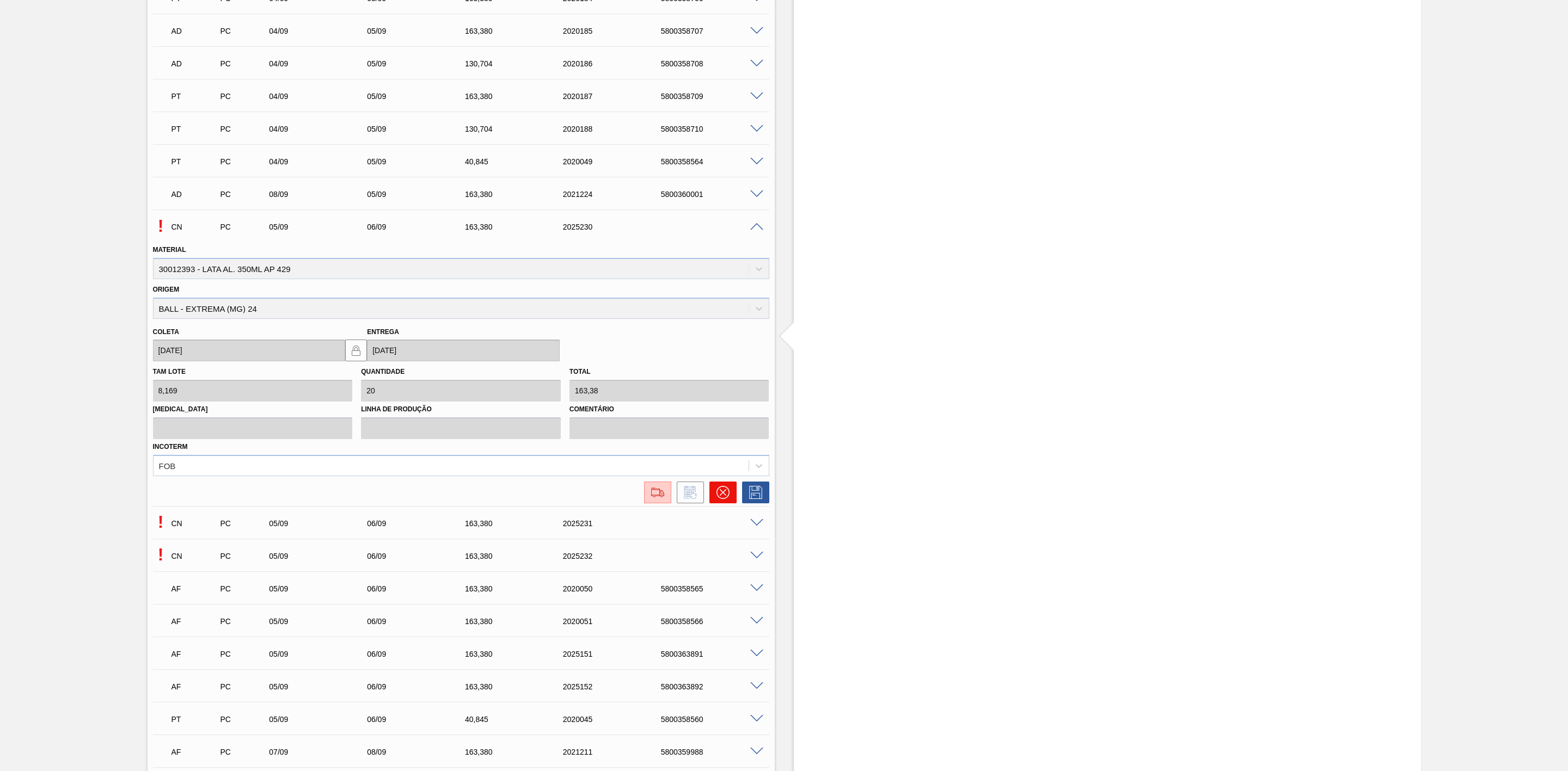
click at [721, 477] on icon at bounding box center [723, 493] width 13 height 13
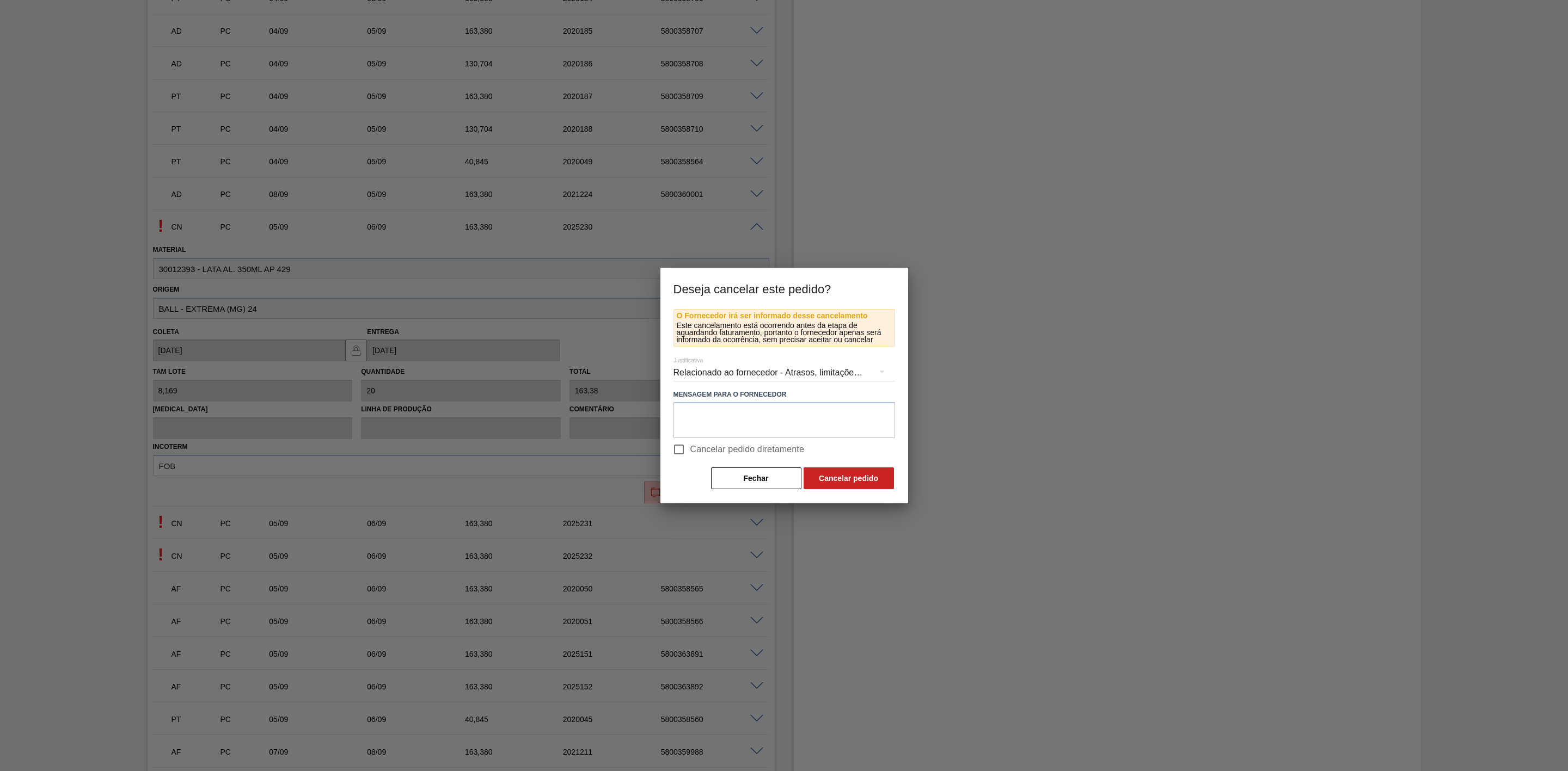
click at [735, 450] on span "Cancelar pedido diretamente" at bounding box center [748, 450] width 115 height 13
click at [690, 450] on input "Cancelar pedido diretamente" at bounding box center [679, 450] width 23 height 23
checkbox input "true"
click at [844, 477] on button "Cancelar pedido" at bounding box center [848, 478] width 90 height 21
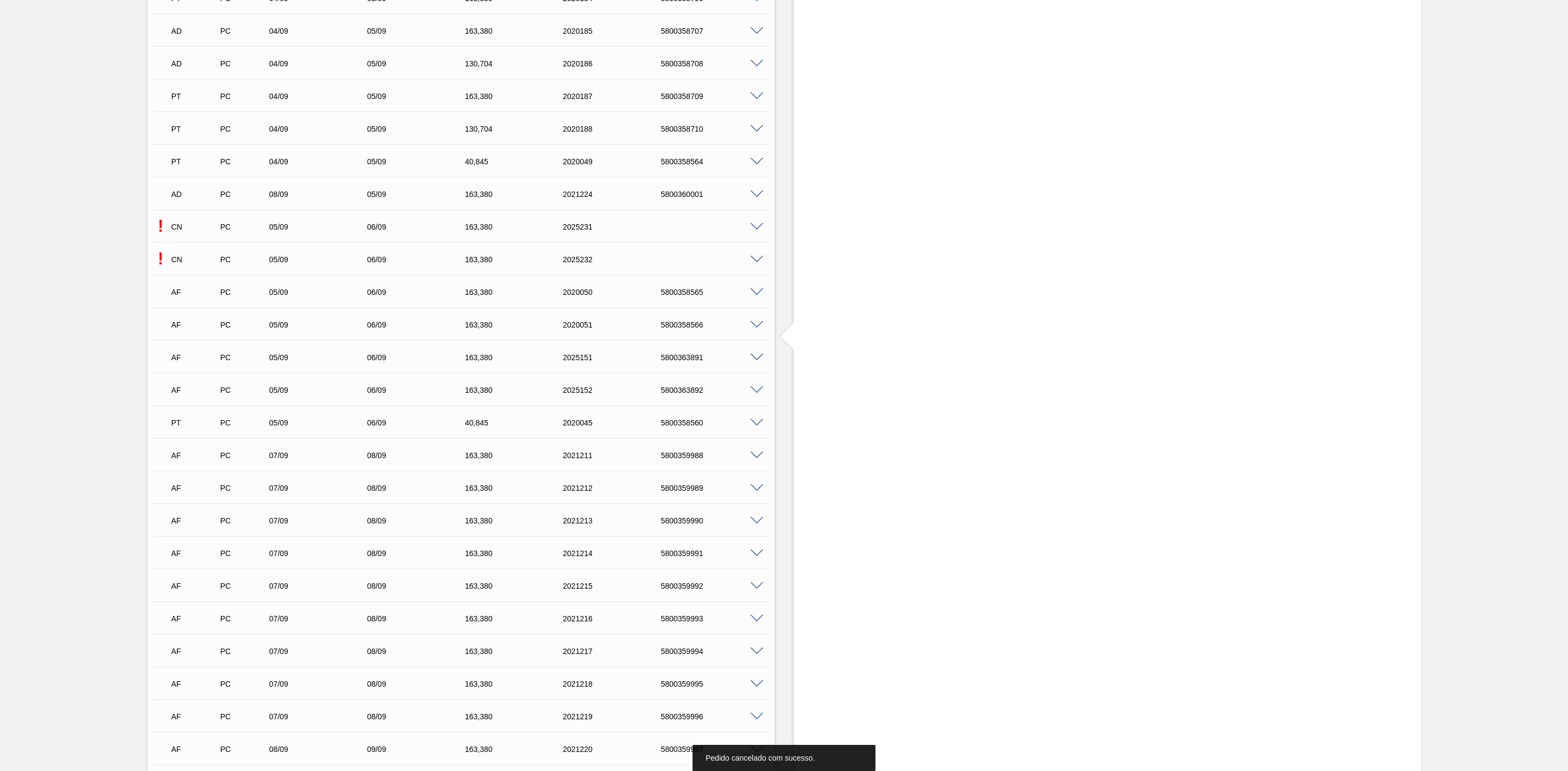
click at [755, 230] on span at bounding box center [757, 227] width 13 height 8
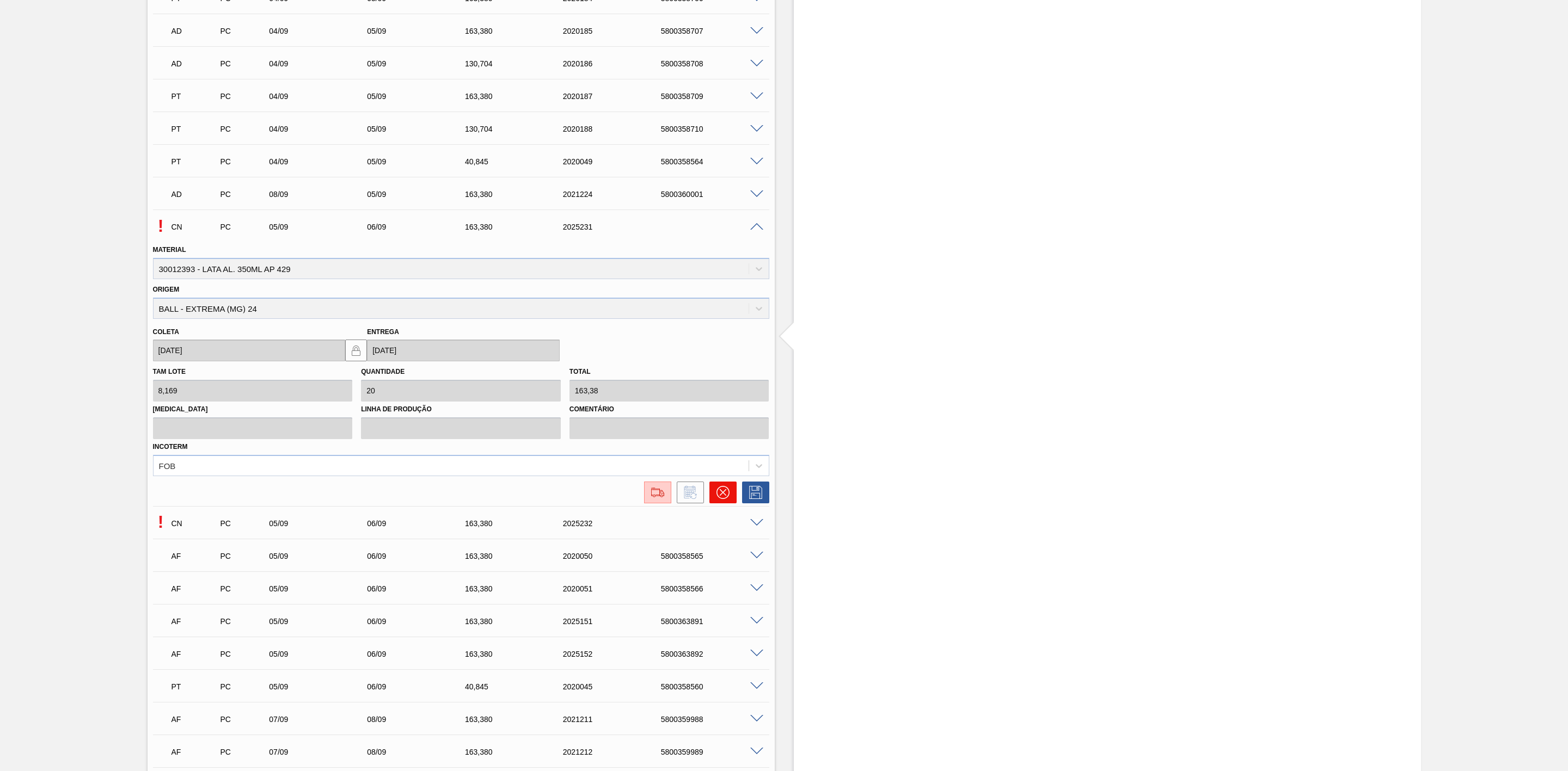
click at [720, 477] on icon at bounding box center [723, 493] width 13 height 13
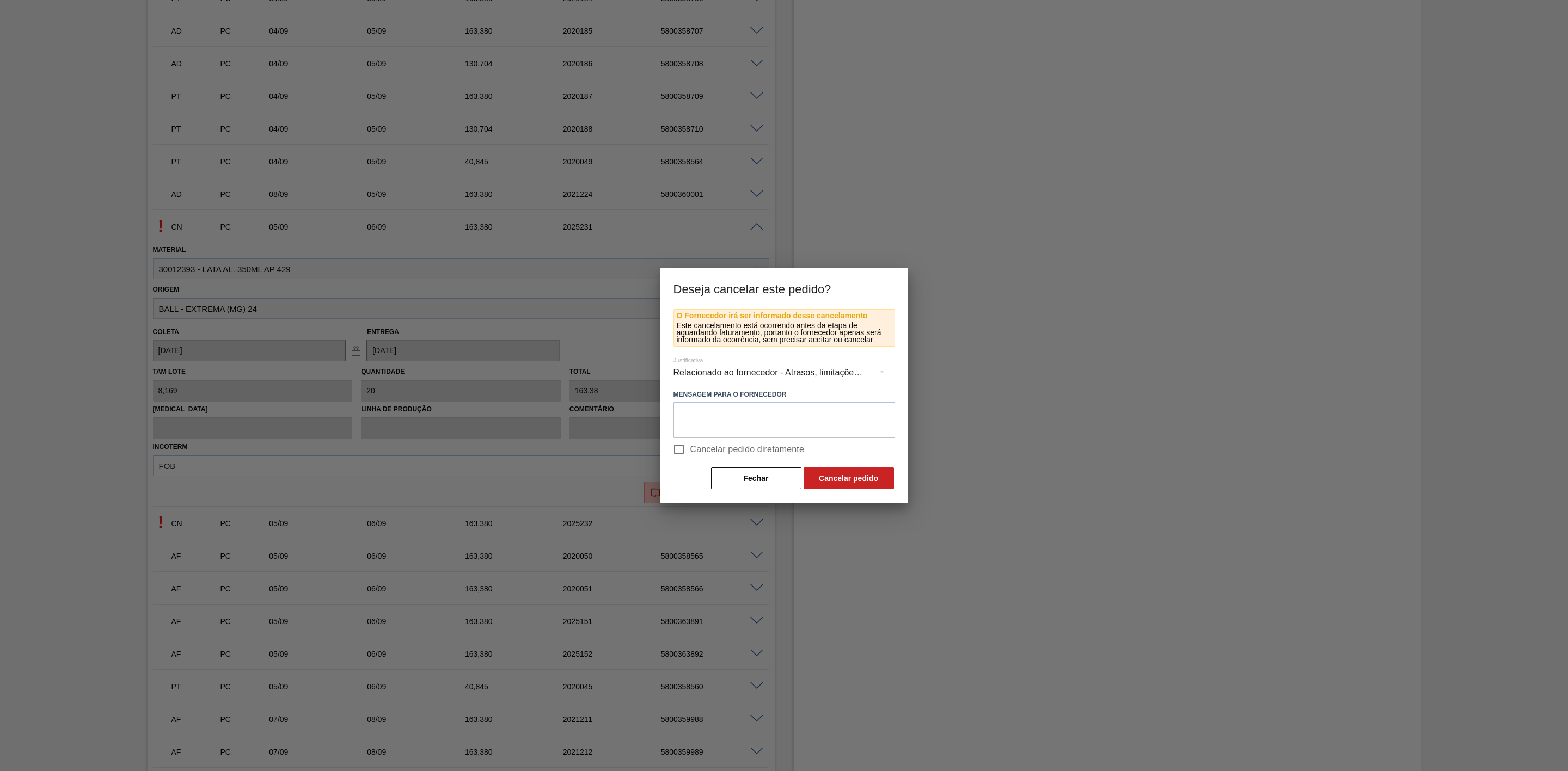
click at [710, 453] on span "Cancelar pedido diretamente" at bounding box center [748, 450] width 115 height 13
click at [690, 453] on input "Cancelar pedido diretamente" at bounding box center [679, 450] width 23 height 23
checkbox input "true"
click at [830, 475] on button "Cancelar pedido" at bounding box center [848, 478] width 90 height 21
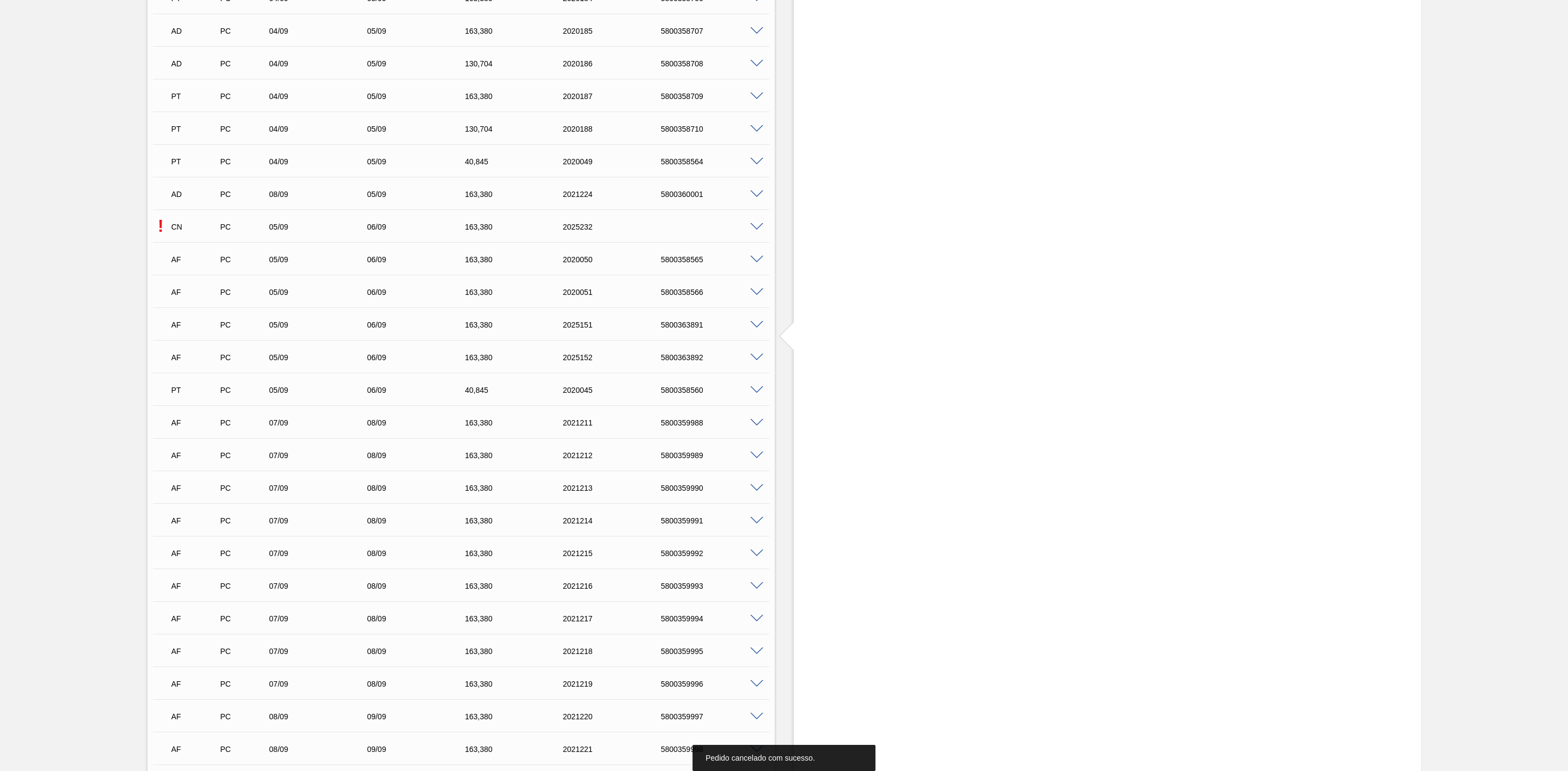
click at [752, 231] on span at bounding box center [757, 227] width 13 height 8
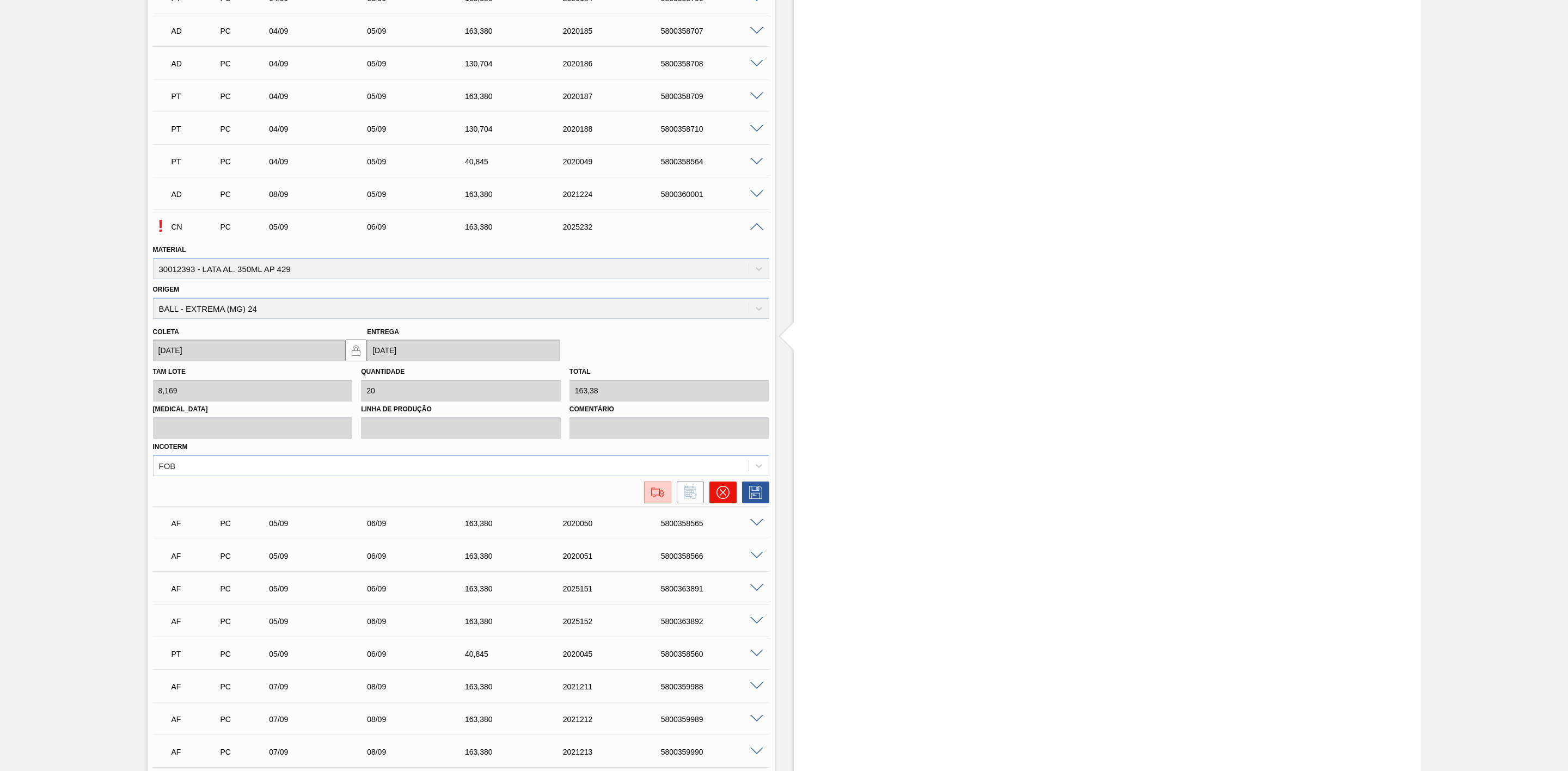
click at [724, 477] on icon at bounding box center [723, 493] width 13 height 13
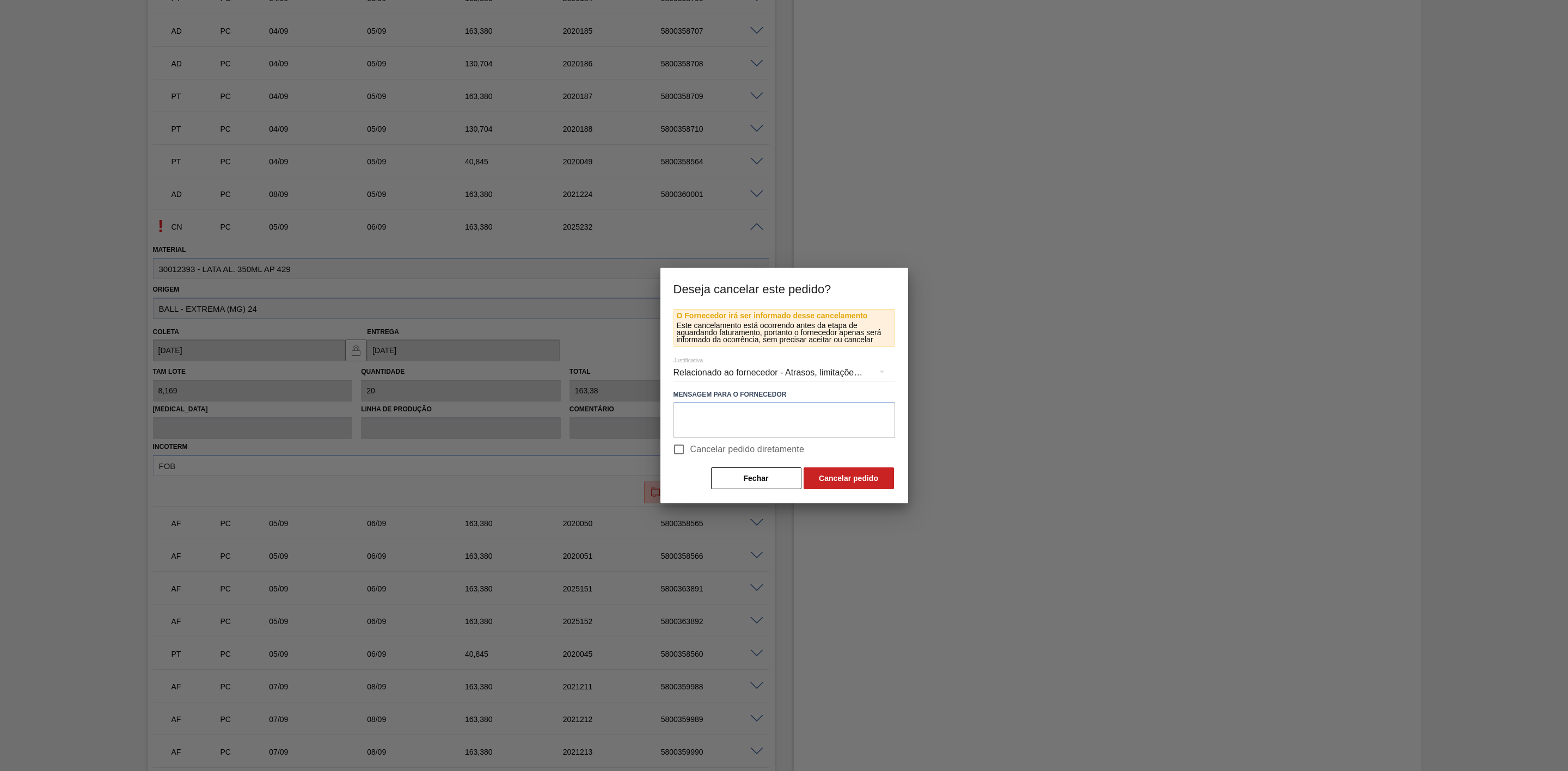
click at [690, 451] on span "Cancelar pedido diretamente" at bounding box center [748, 450] width 115 height 13
click at [690, 451] on input "Cancelar pedido diretamente" at bounding box center [679, 450] width 23 height 23
checkbox input "true"
click at [861, 477] on button "Cancelar pedido" at bounding box center [848, 478] width 90 height 21
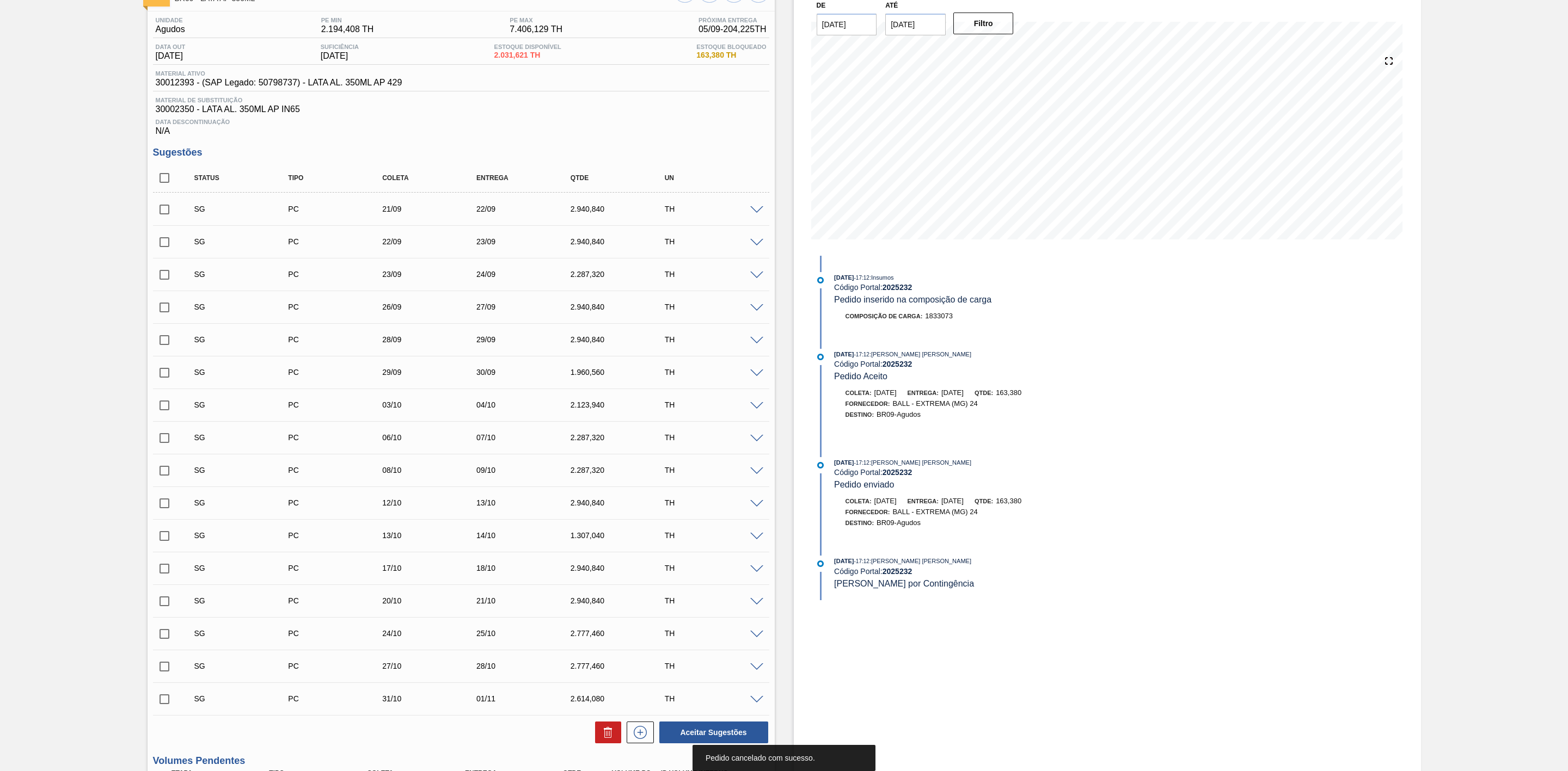
scroll to position [0, 0]
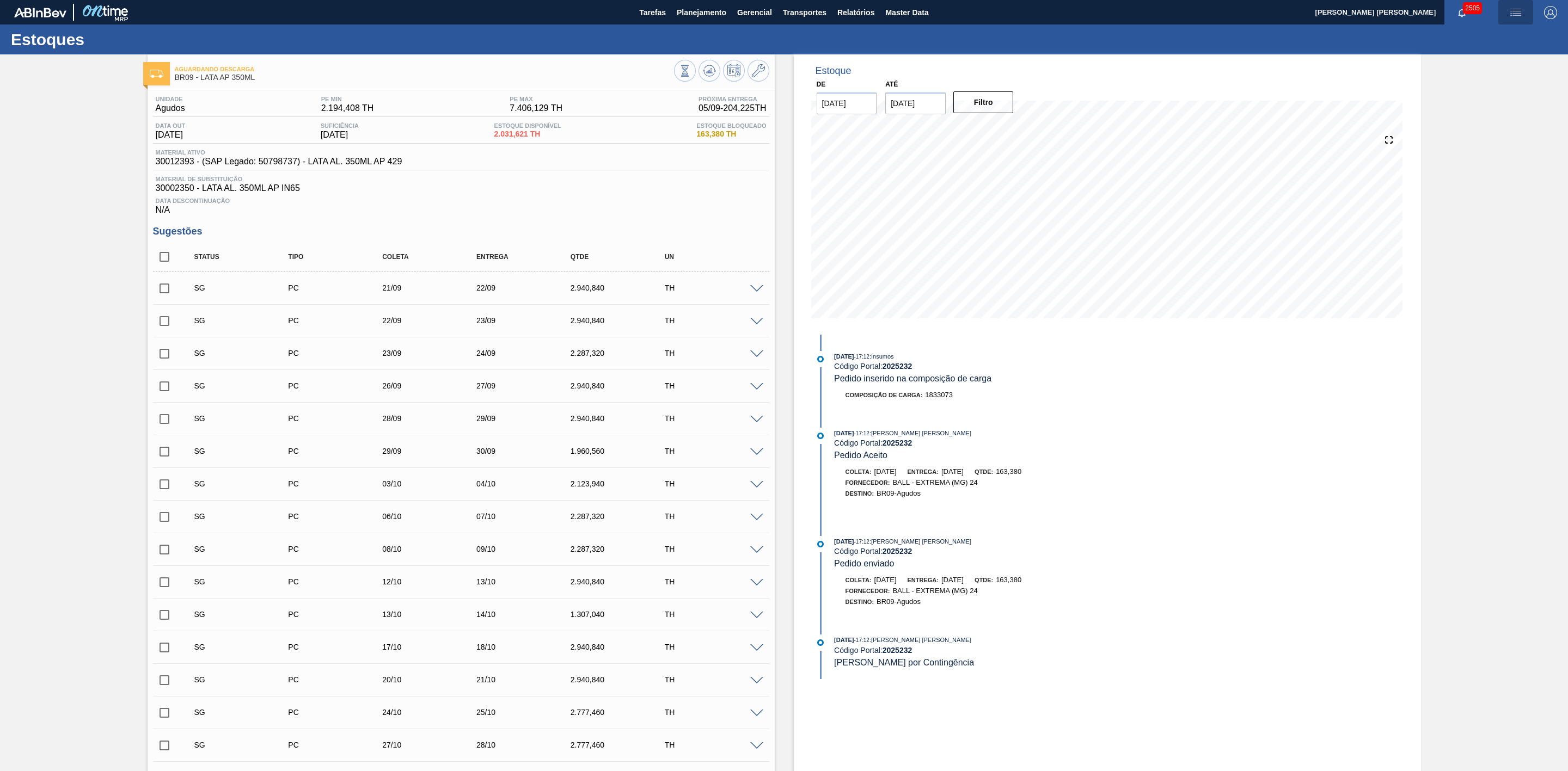
click at [1045, 4] on button "button" at bounding box center [1515, 12] width 35 height 24
click at [1045, 32] on li "Pedido Contingência" at bounding box center [1510, 39] width 99 height 20
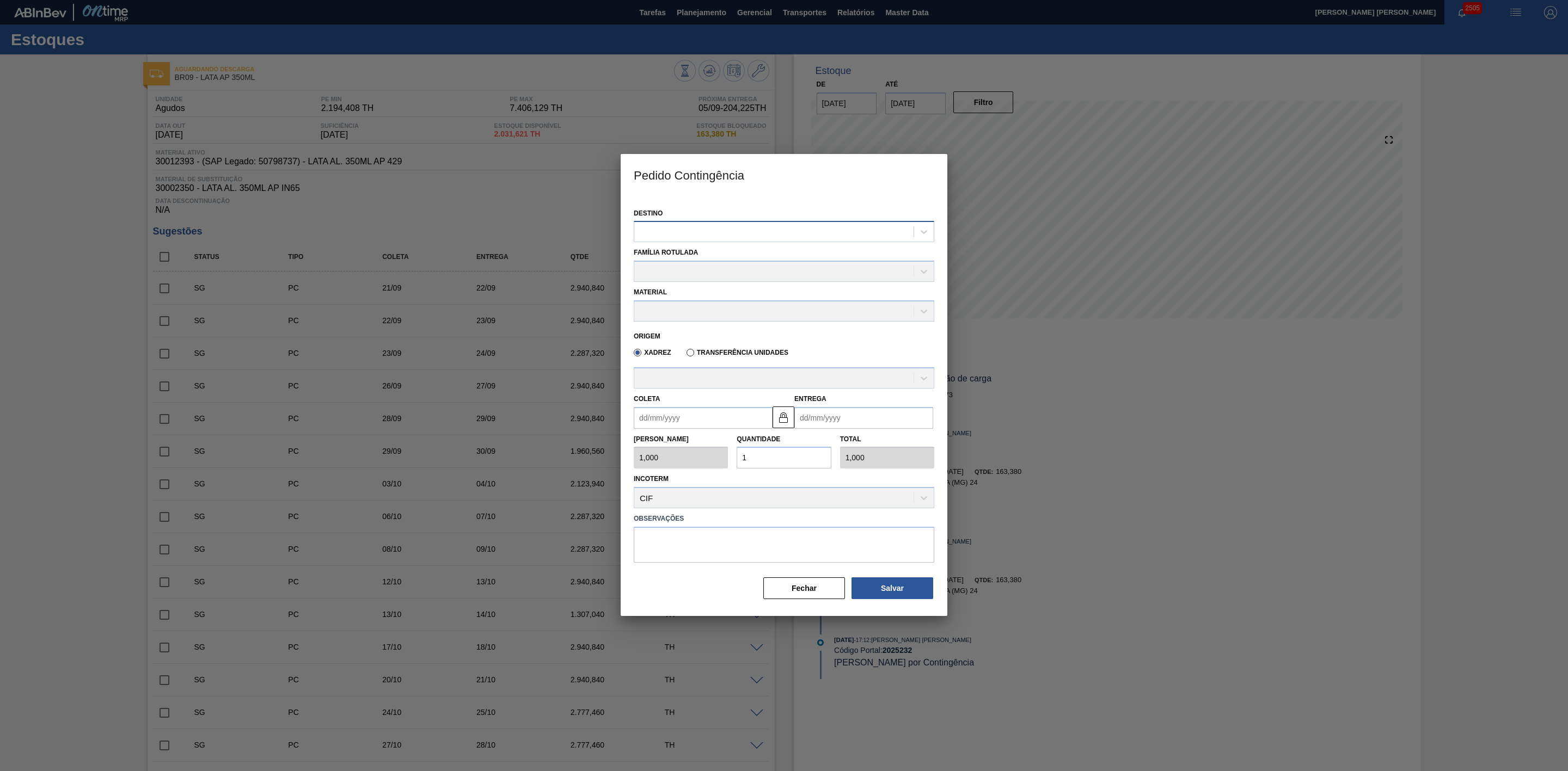
click at [818, 234] on div at bounding box center [774, 232] width 279 height 16
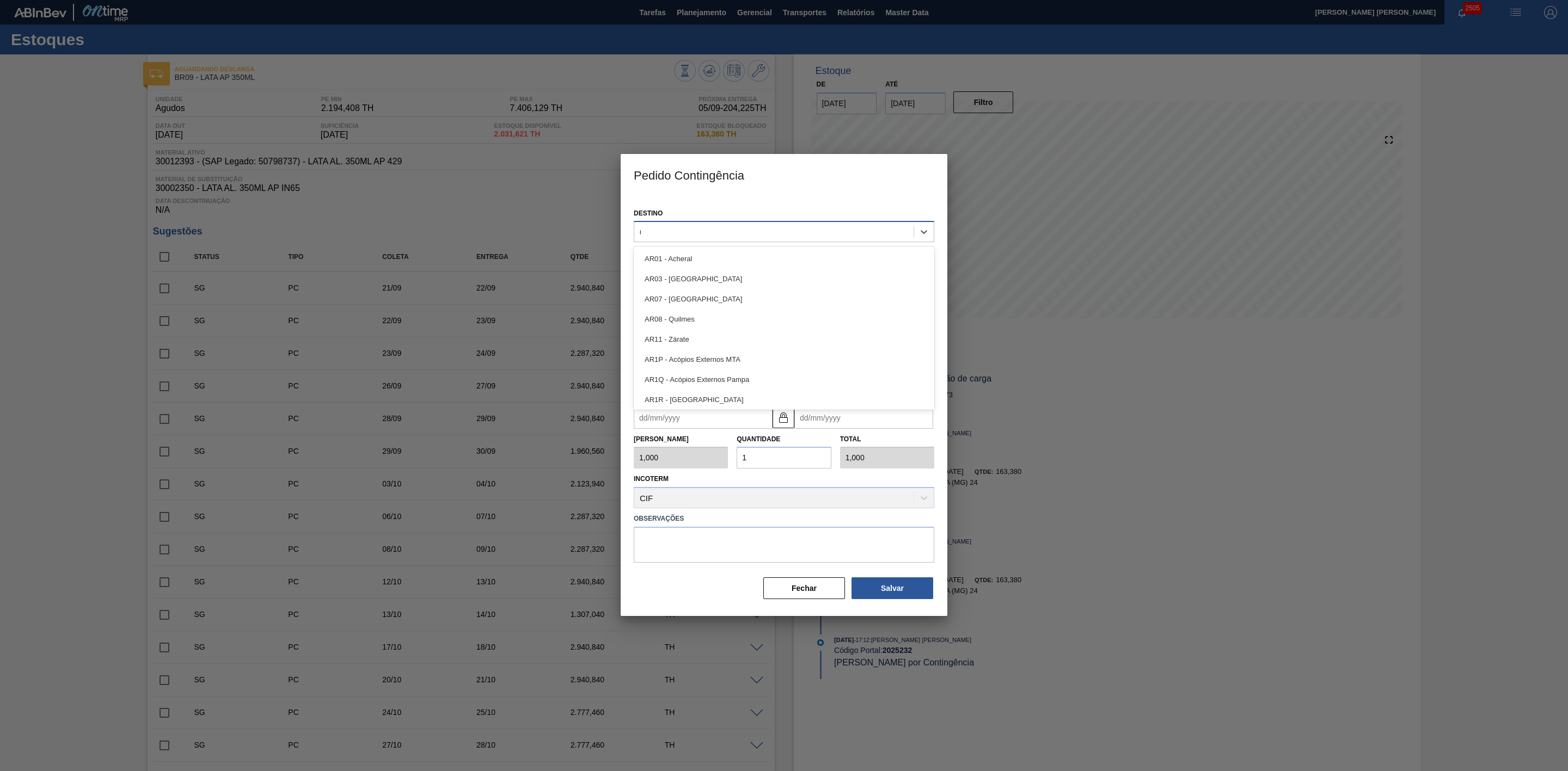
type input "09"
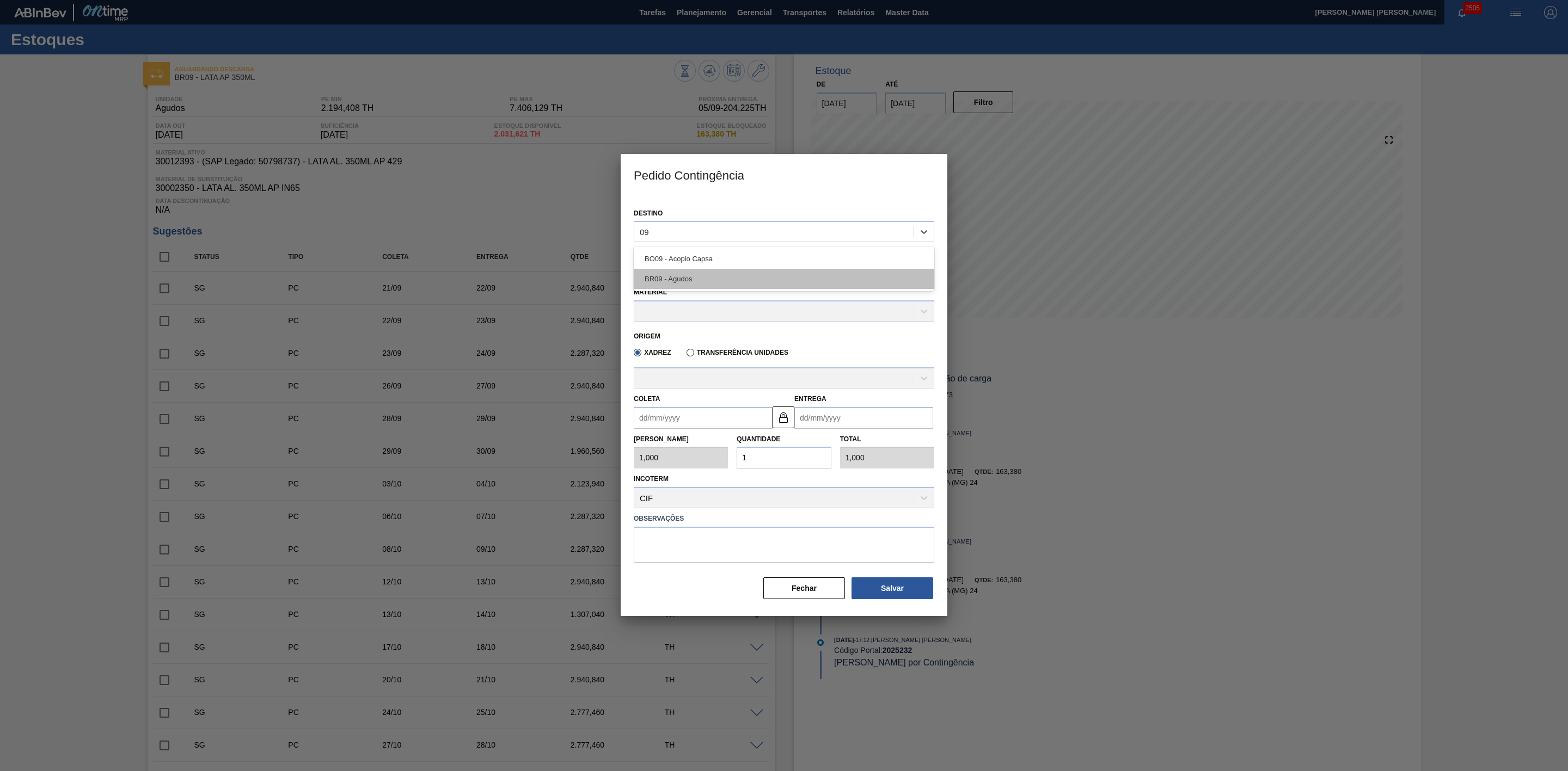
click at [724, 276] on div "BR09 - Agudos" at bounding box center [784, 278] width 301 height 20
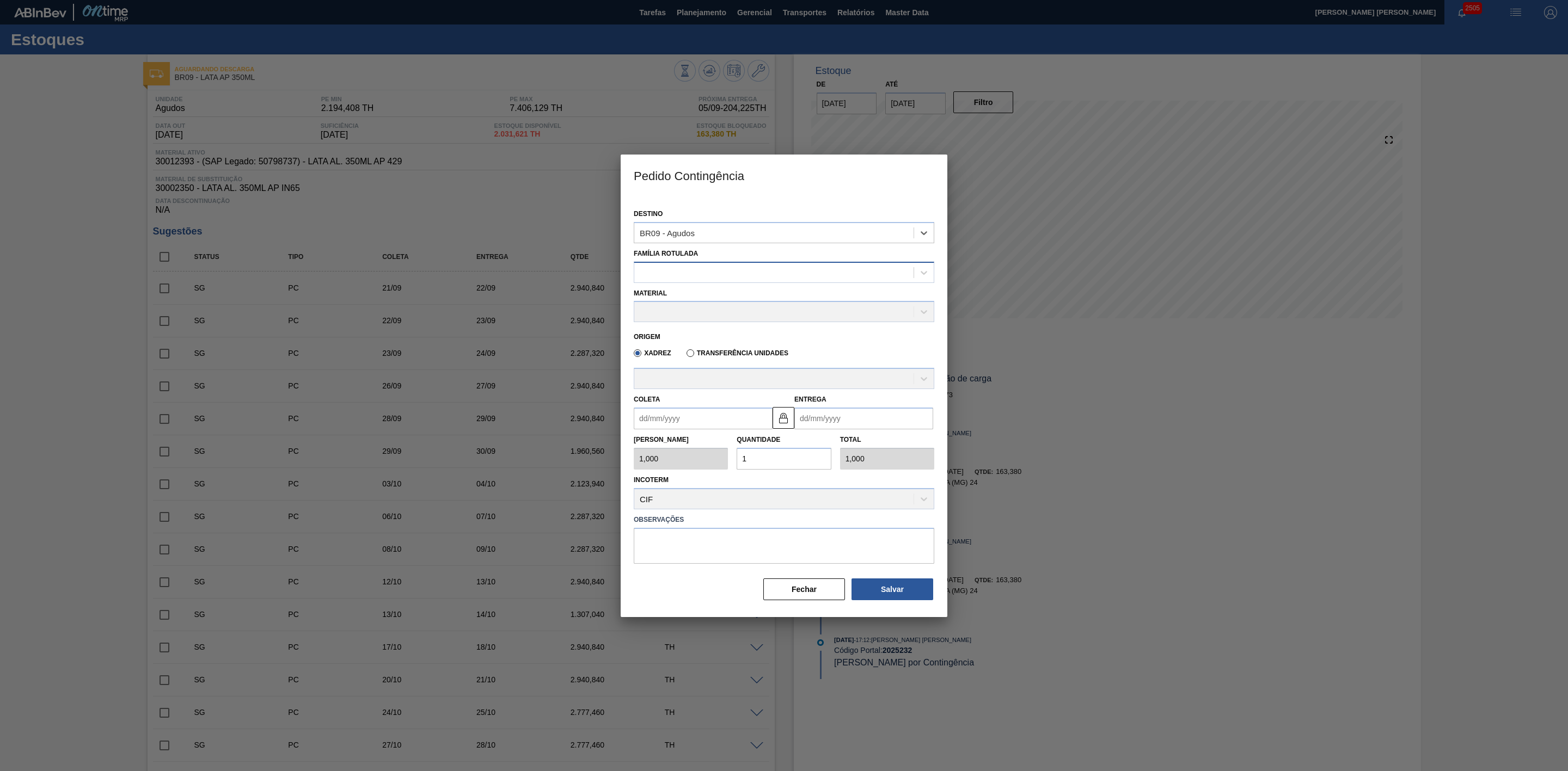
click at [681, 269] on div at bounding box center [774, 272] width 279 height 16
type Rotulada "lata ap"
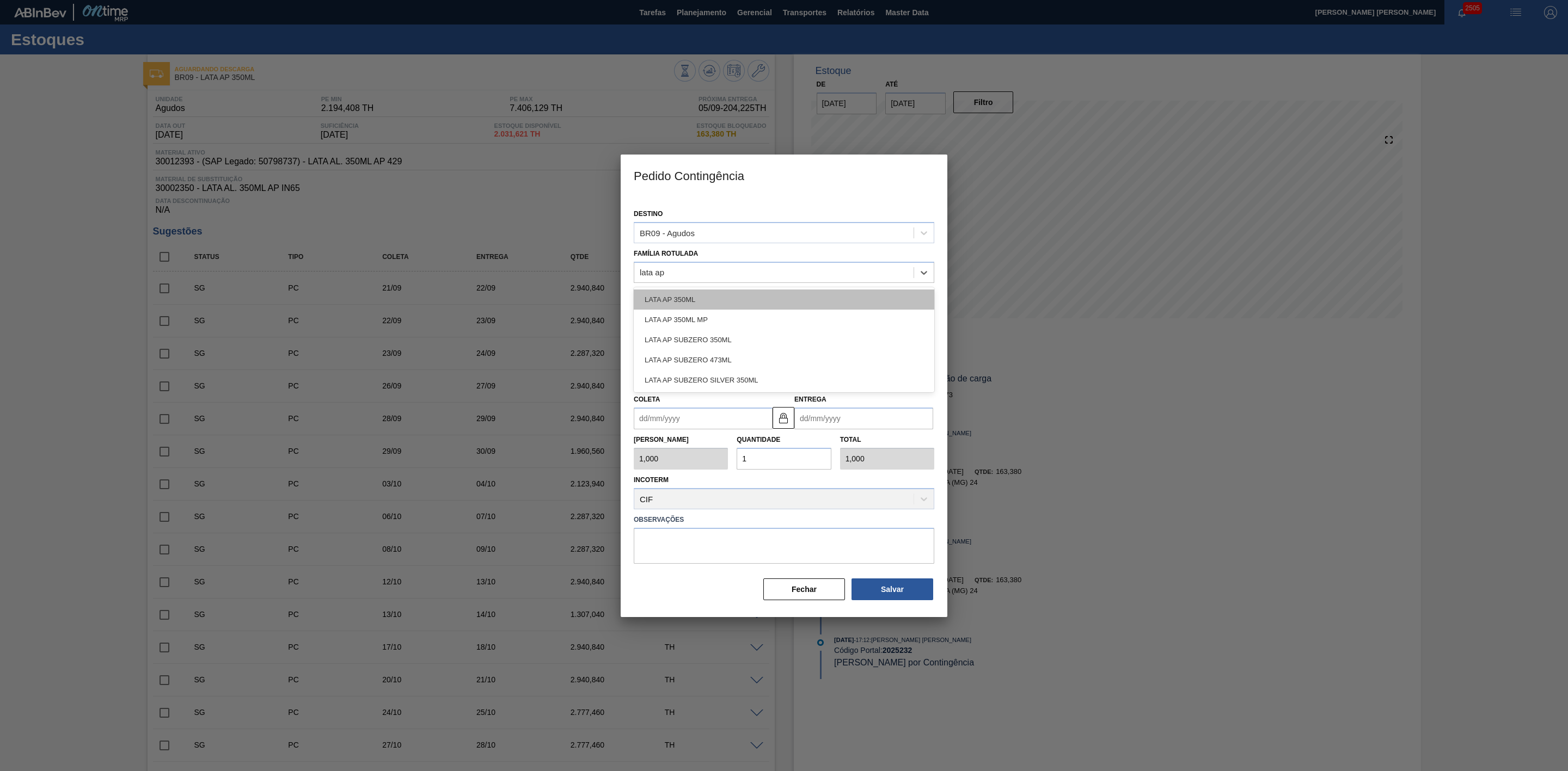
click at [723, 297] on div "LATA AP 350ML" at bounding box center [784, 299] width 301 height 20
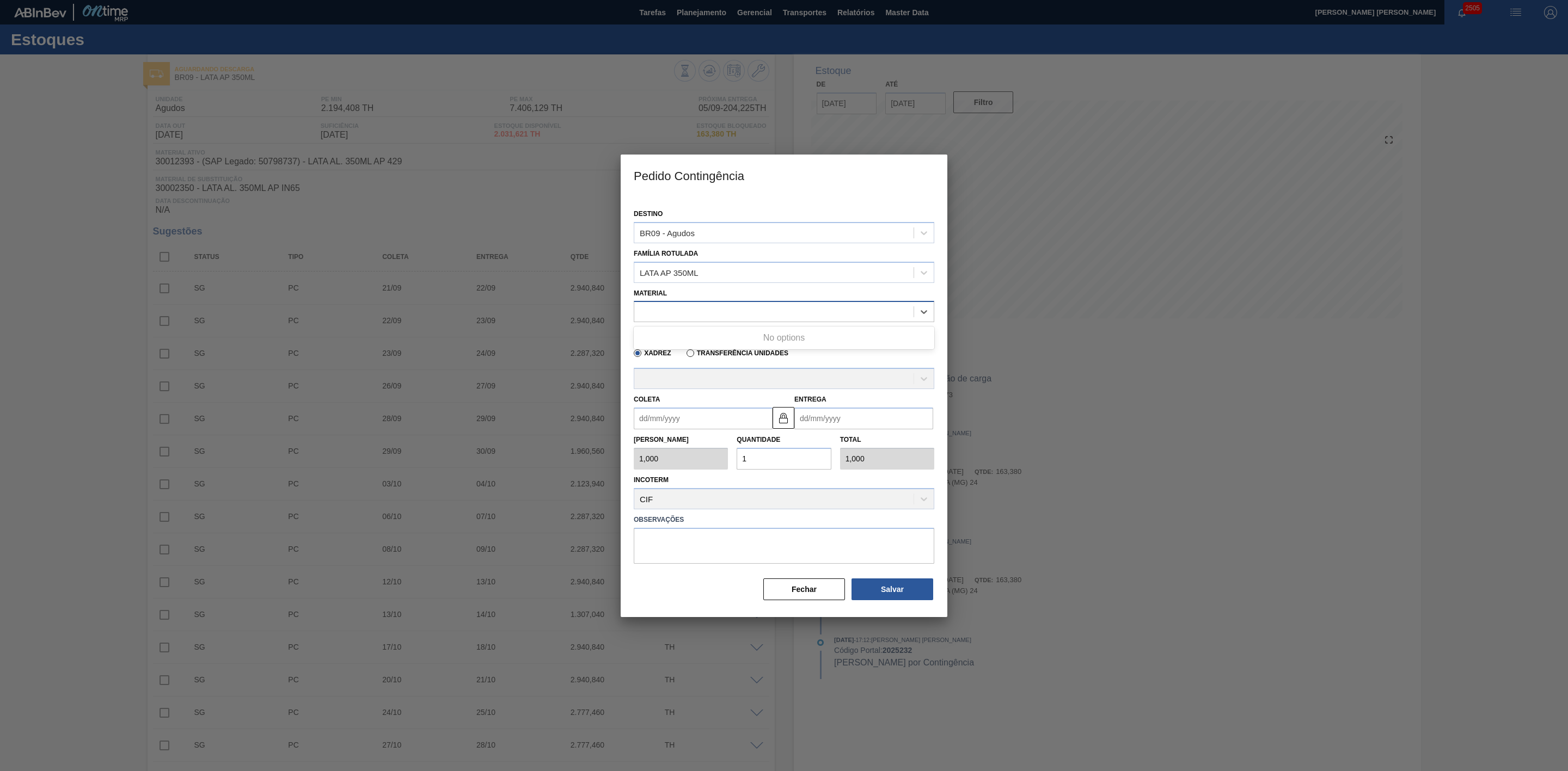
click at [692, 316] on div at bounding box center [774, 313] width 279 height 16
click at [719, 311] on div at bounding box center [774, 313] width 279 height 16
click at [714, 311] on div at bounding box center [774, 313] width 279 height 16
click at [714, 309] on div at bounding box center [774, 313] width 279 height 16
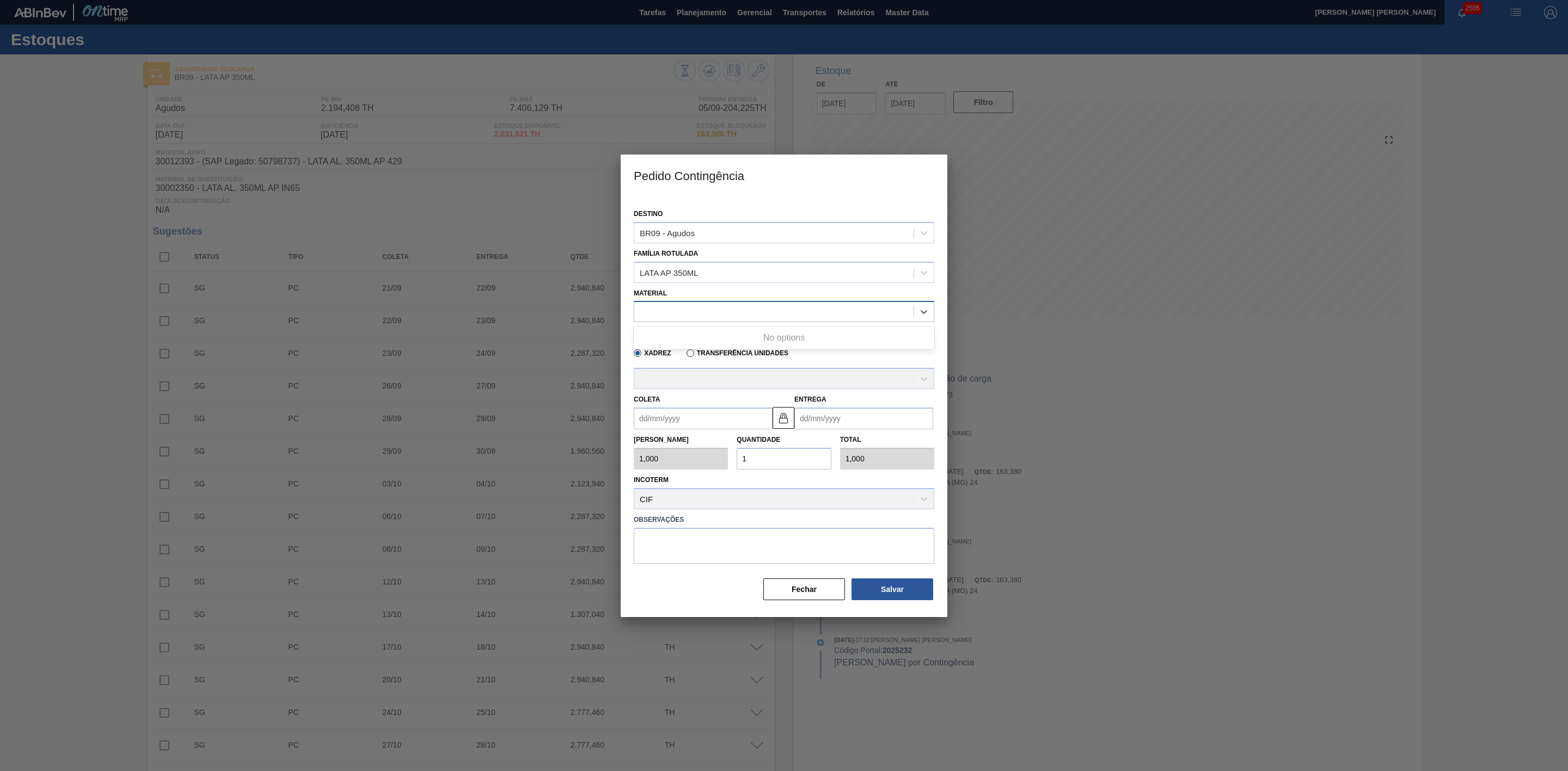
click at [714, 309] on div at bounding box center [774, 313] width 279 height 16
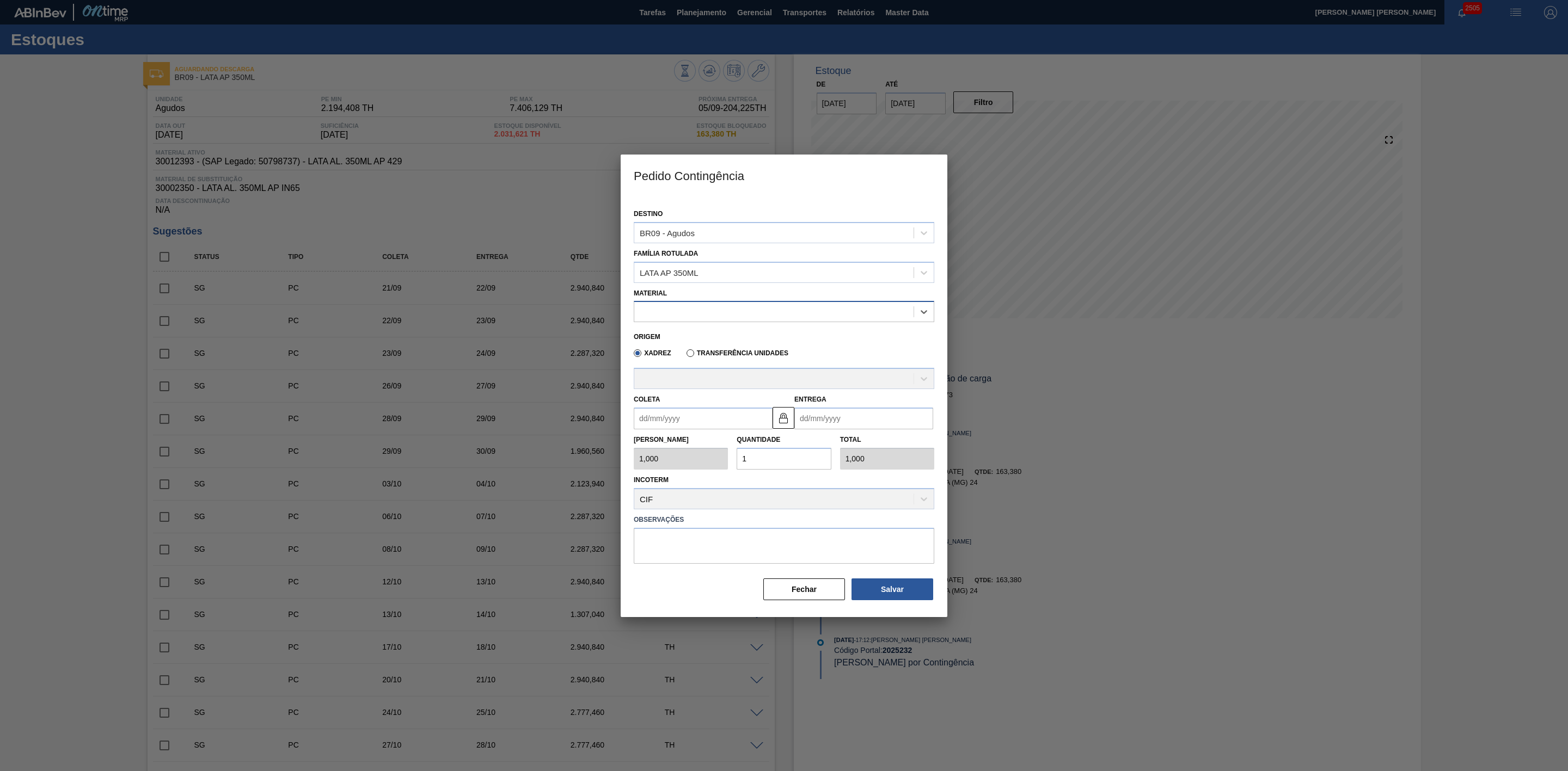
click at [714, 309] on div at bounding box center [774, 313] width 279 height 16
click at [721, 335] on div "30012393 - LATA AL. 350ML AP 429" at bounding box center [784, 338] width 301 height 20
type input "8,169"
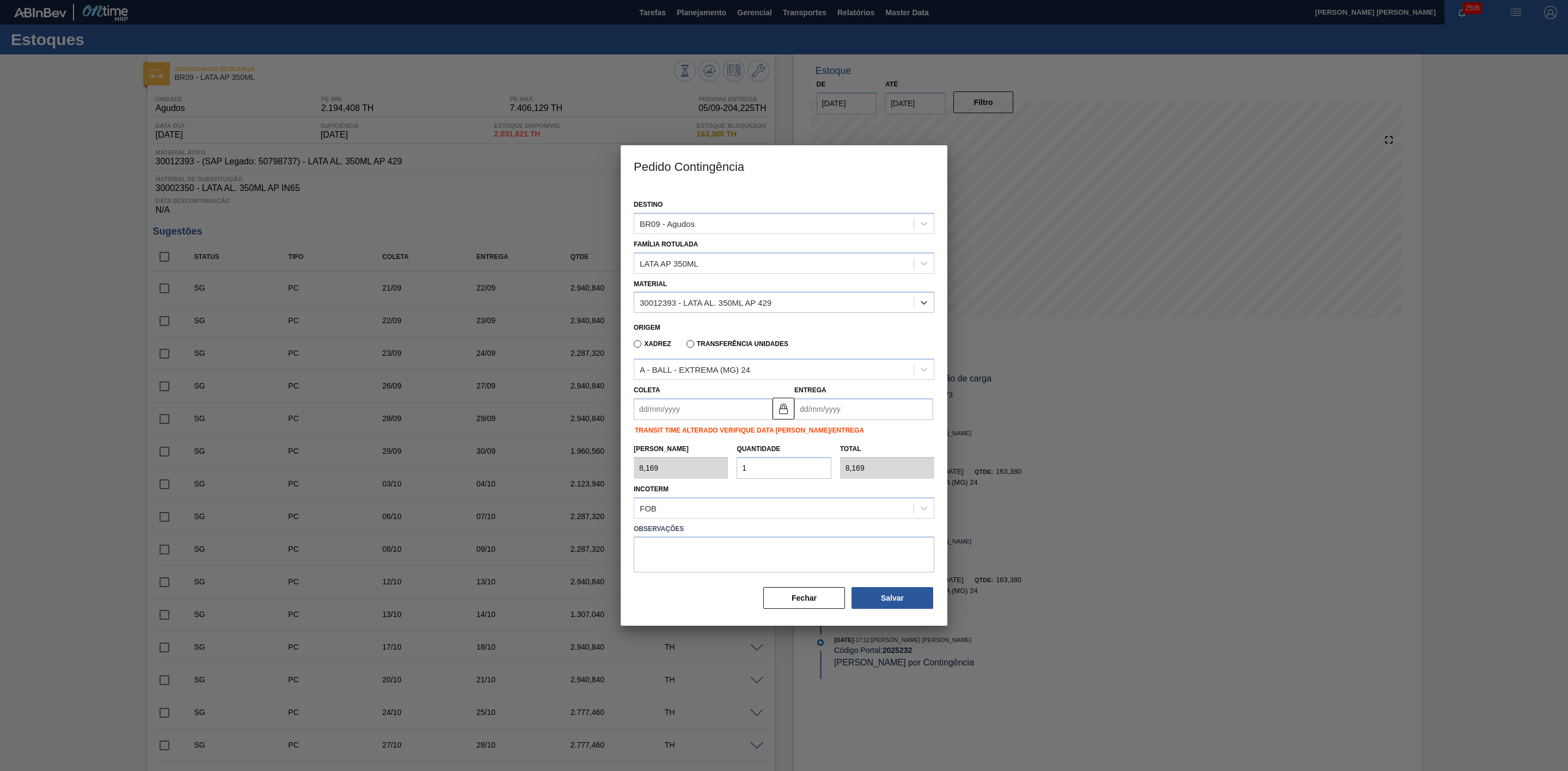
click at [709, 415] on input "Coleta" at bounding box center [703, 409] width 139 height 21
click at [645, 433] on button "Previous Month" at bounding box center [643, 435] width 8 height 8
click at [755, 433] on button "Next Month" at bounding box center [756, 435] width 8 height 8
click at [647, 477] on div "7" at bounding box center [647, 488] width 14 height 14
type input "[DATE]"
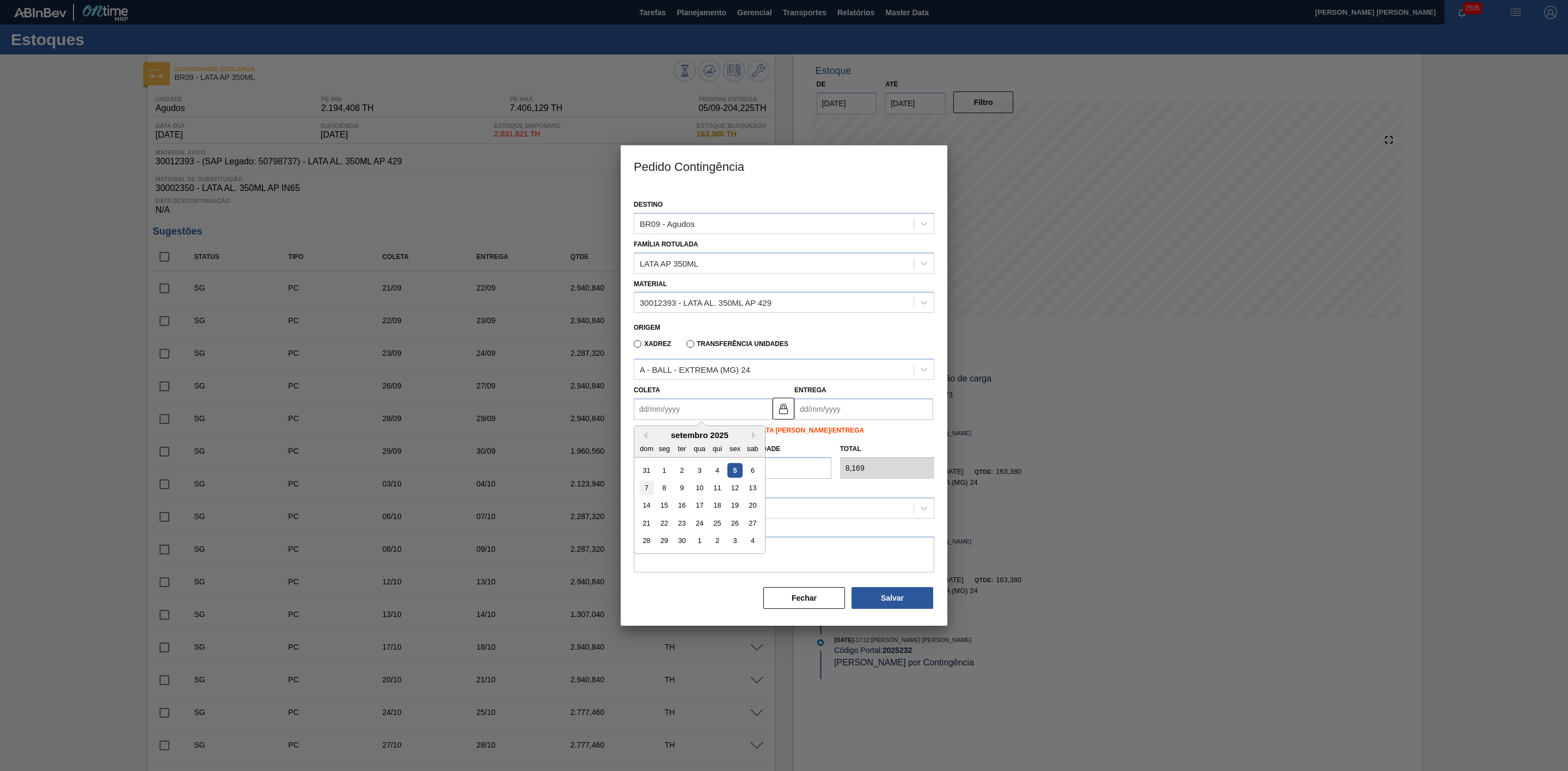
type input "[DATE]"
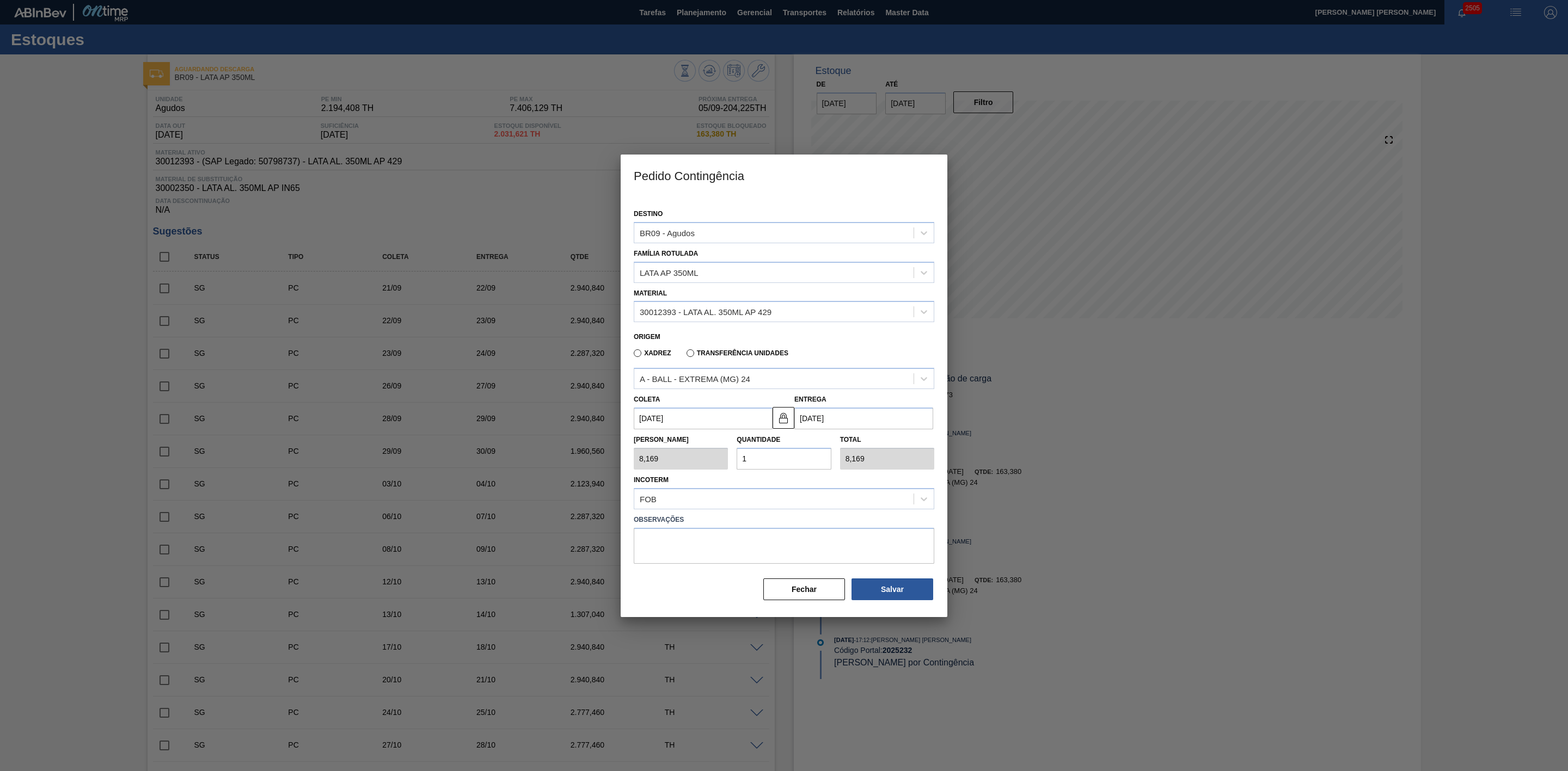
click at [720, 452] on div "Tam Lote 8,169 Quantidade 1 Total 8,169" at bounding box center [784, 450] width 309 height 40
type input "2"
type input "16,338"
type input "20"
type input "163,380"
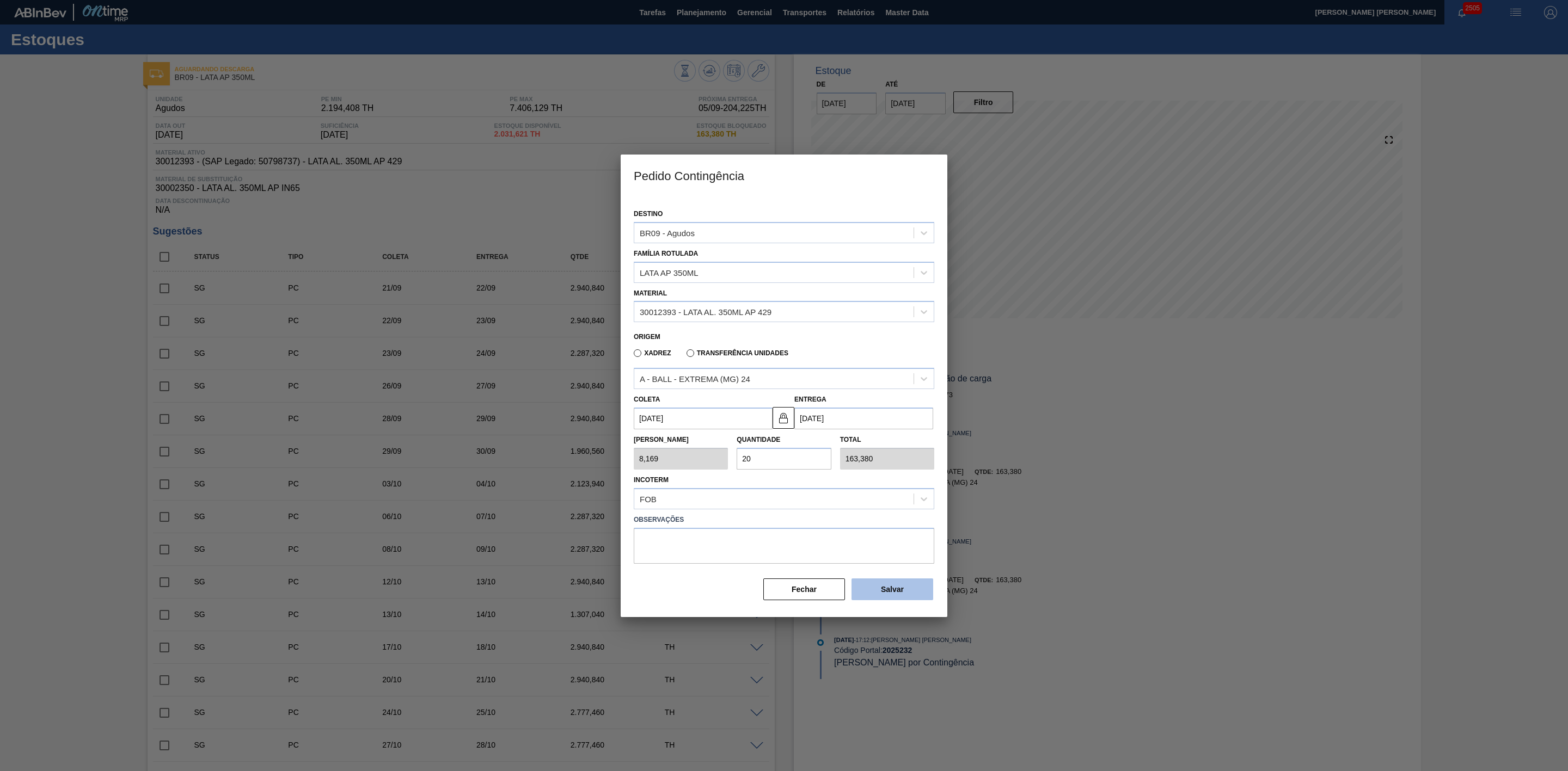
type input "20"
click at [896, 477] on button "Salvar" at bounding box center [892, 589] width 81 height 21
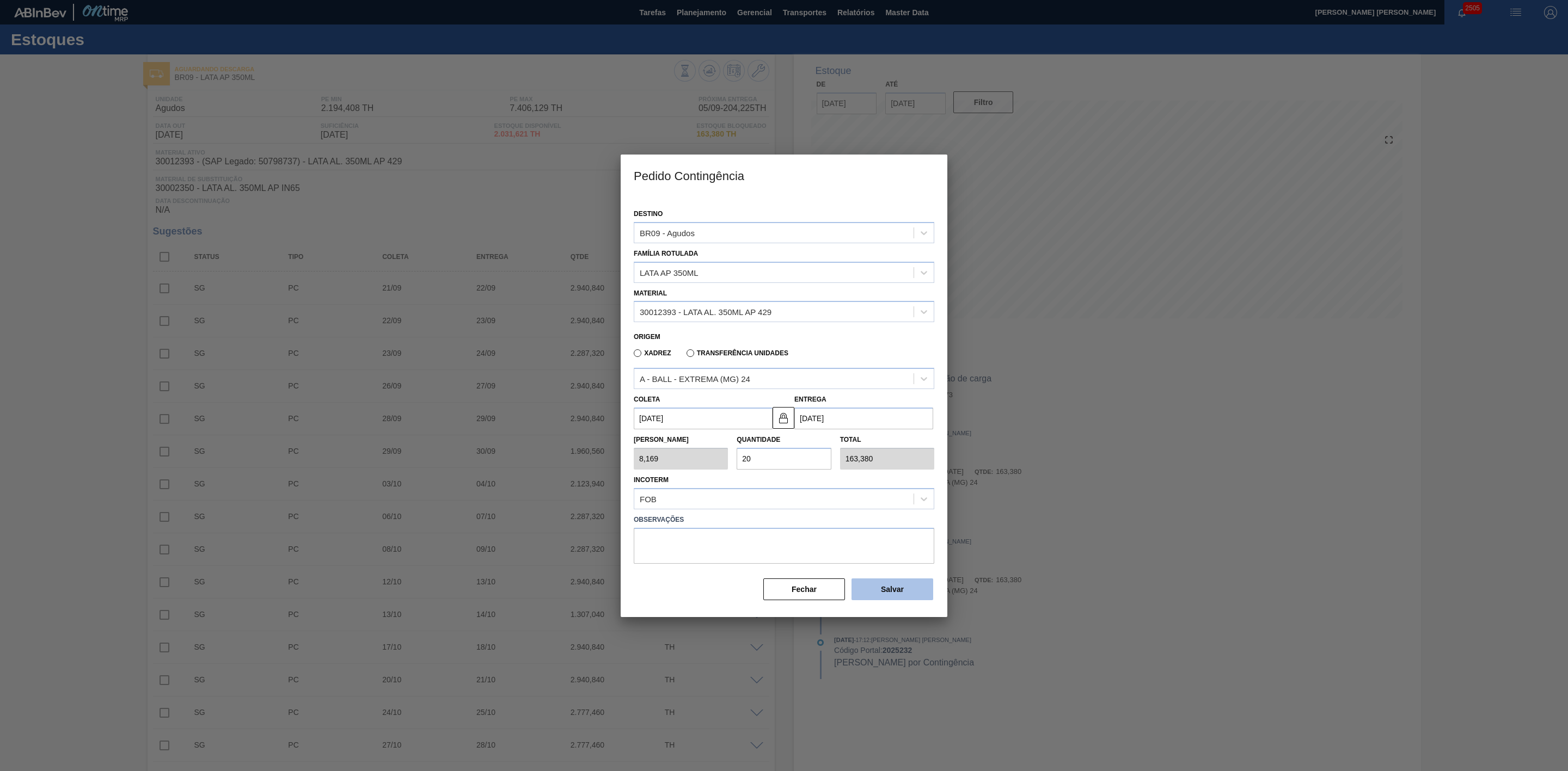
click at [896, 477] on button "Salvar" at bounding box center [892, 589] width 81 height 21
type input "1,000"
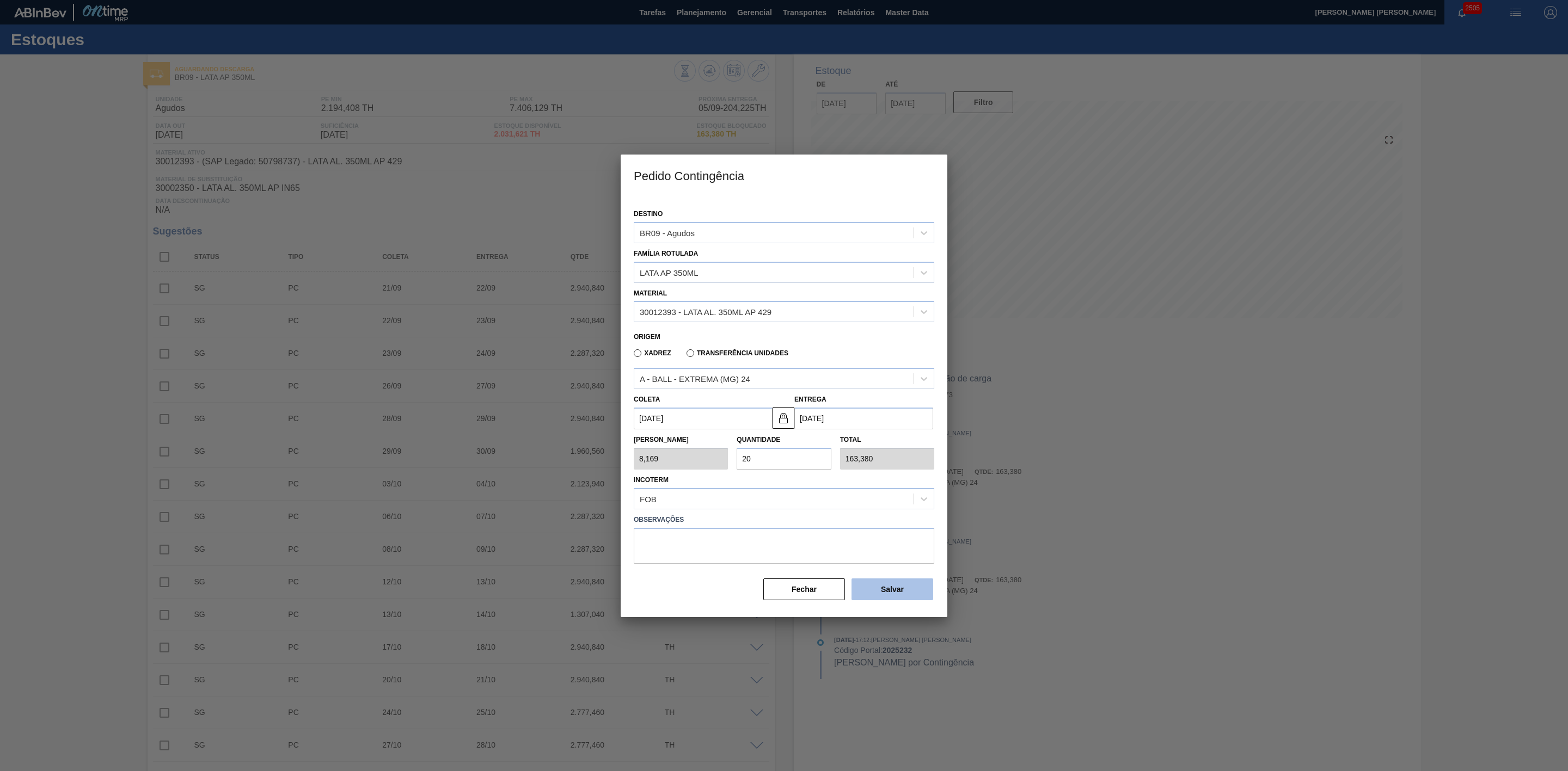
type input "1"
type input "1,000"
click at [896, 477] on button "Salvar" at bounding box center [892, 589] width 81 height 21
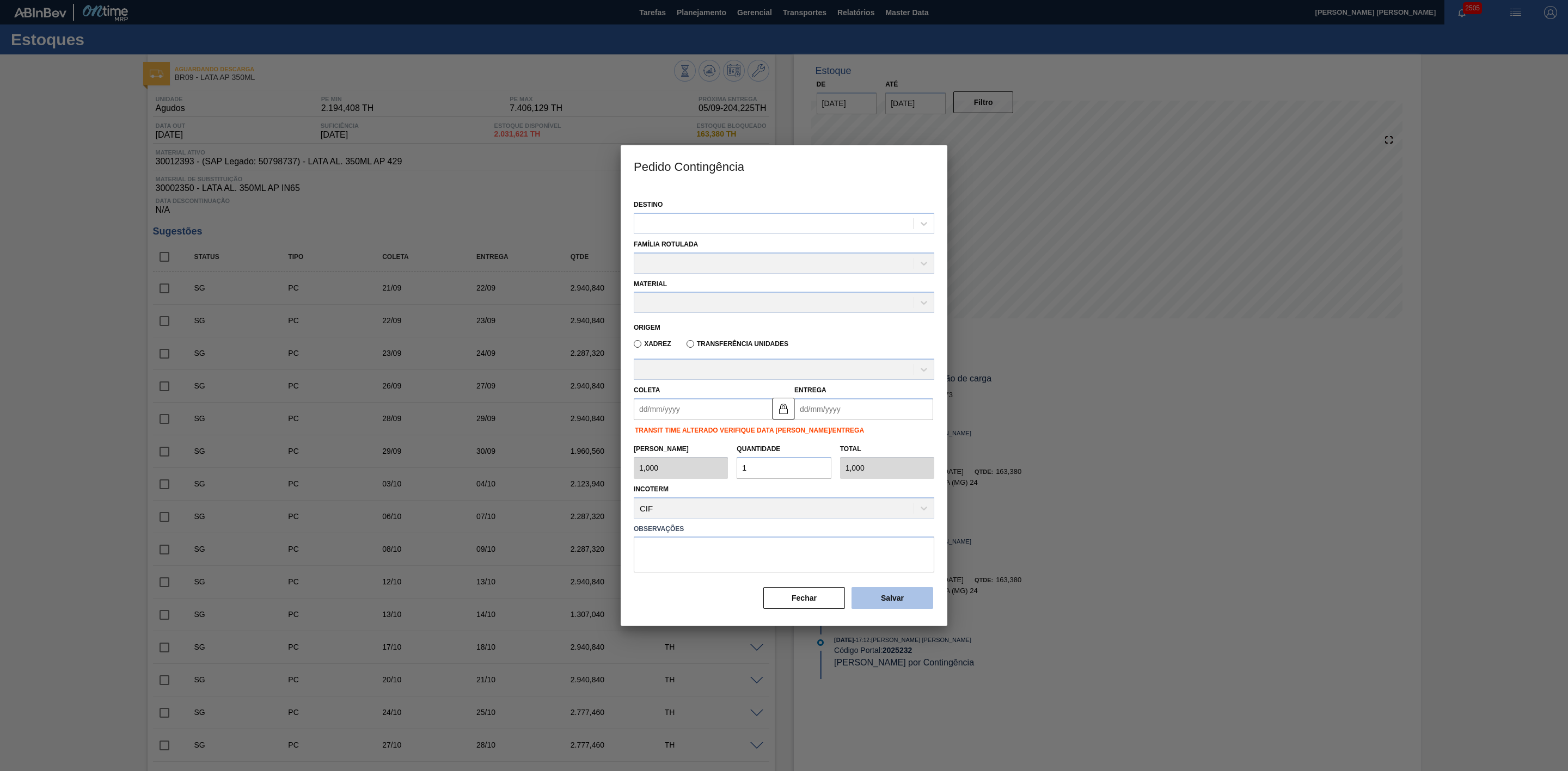
click at [896, 477] on button "Salvar" at bounding box center [892, 598] width 81 height 21
click at [753, 220] on div at bounding box center [774, 224] width 279 height 16
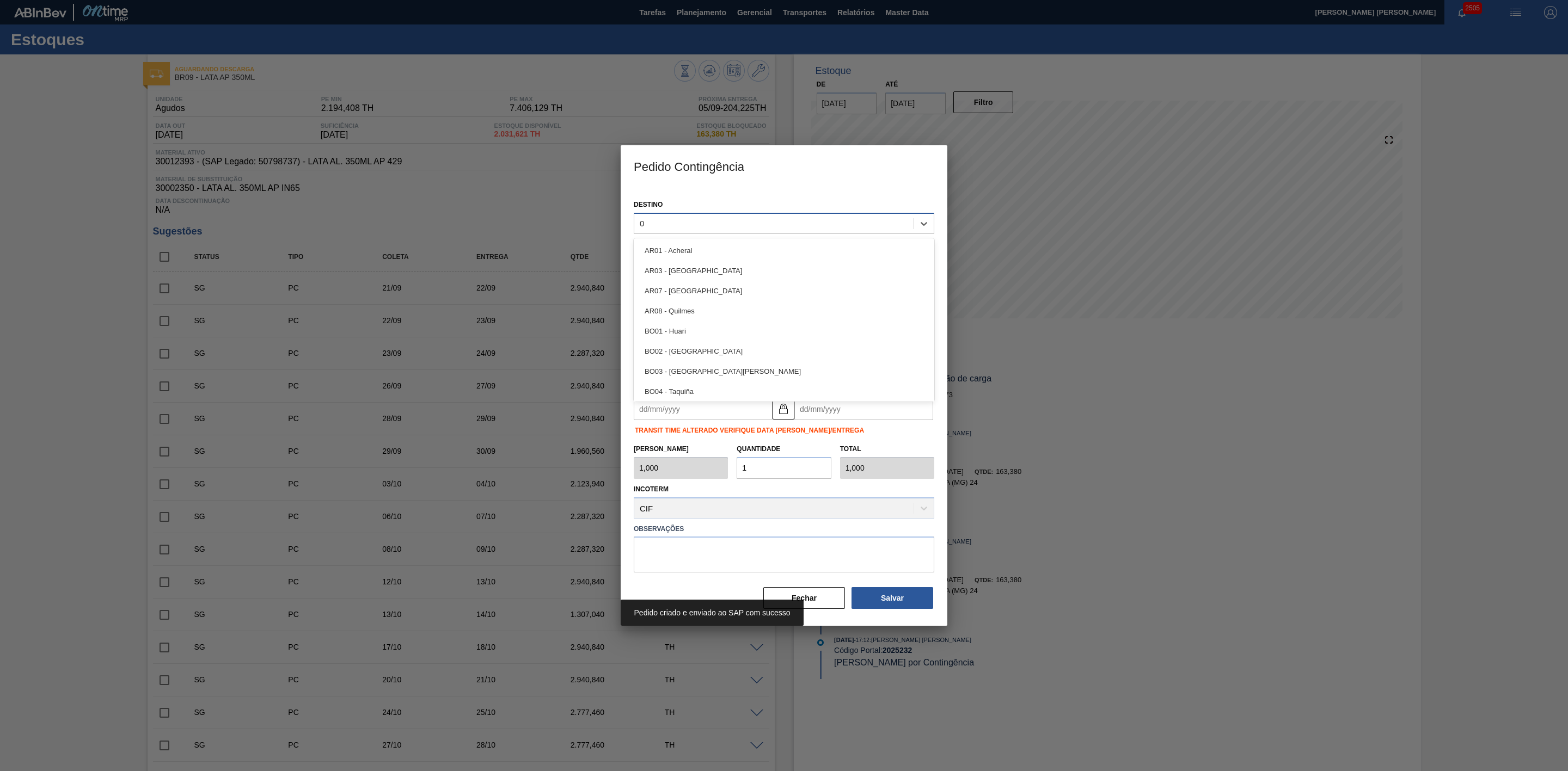
type input "09"
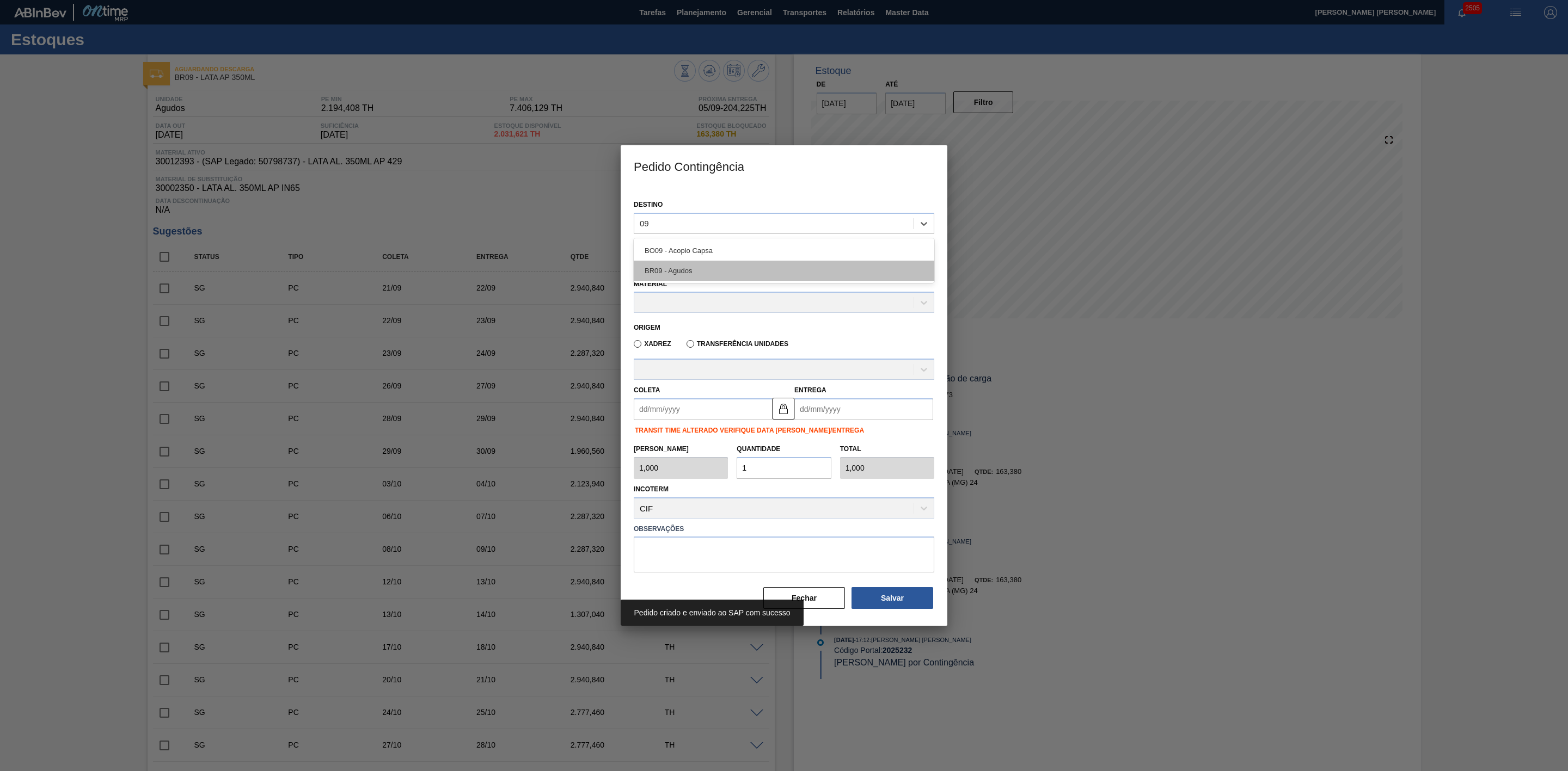
click at [700, 273] on div "BR09 - Agudos" at bounding box center [784, 270] width 301 height 20
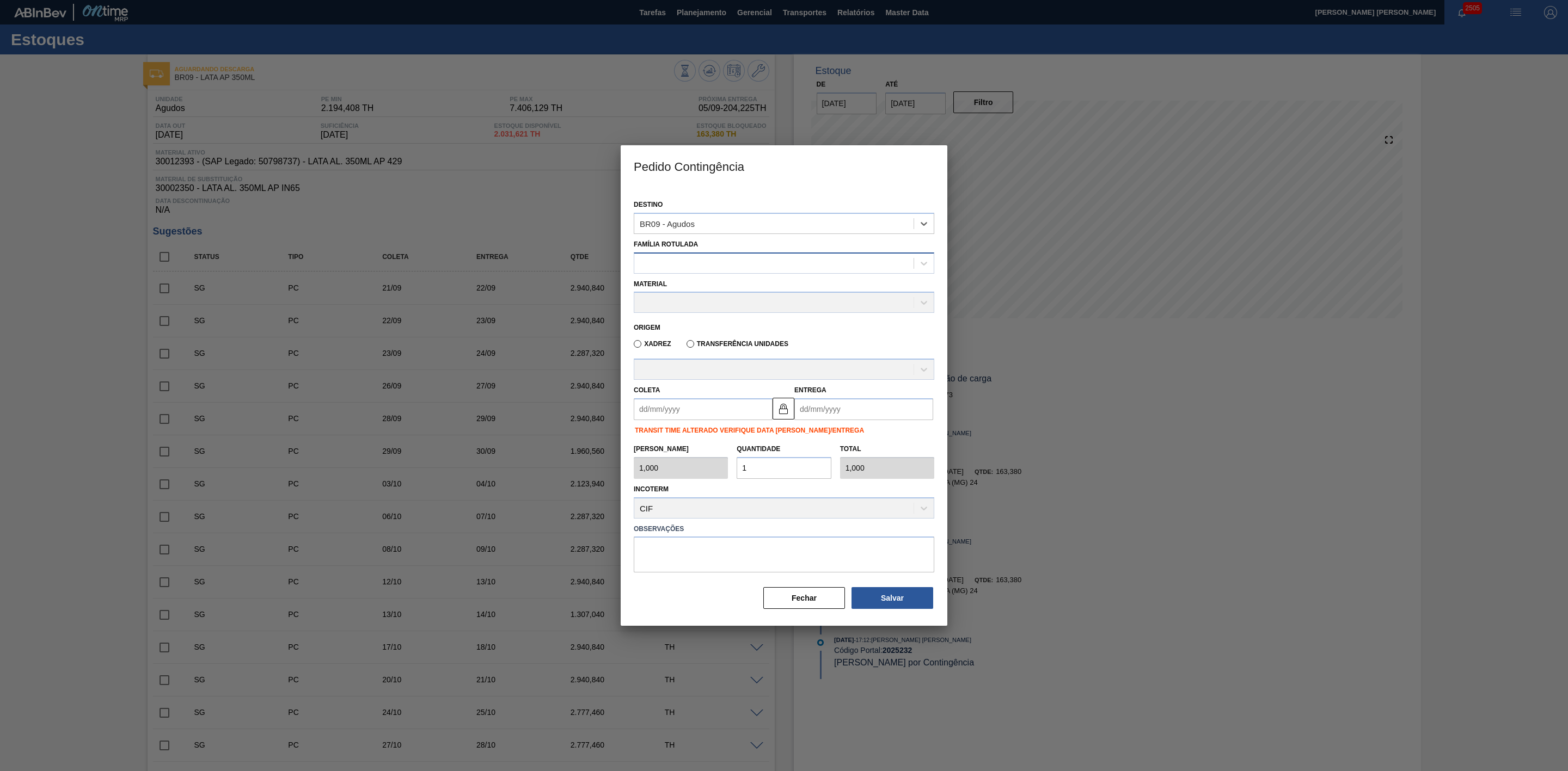
click at [719, 261] on div "Família Rotulada" at bounding box center [784, 254] width 301 height 37
click at [747, 221] on div at bounding box center [774, 224] width 279 height 16
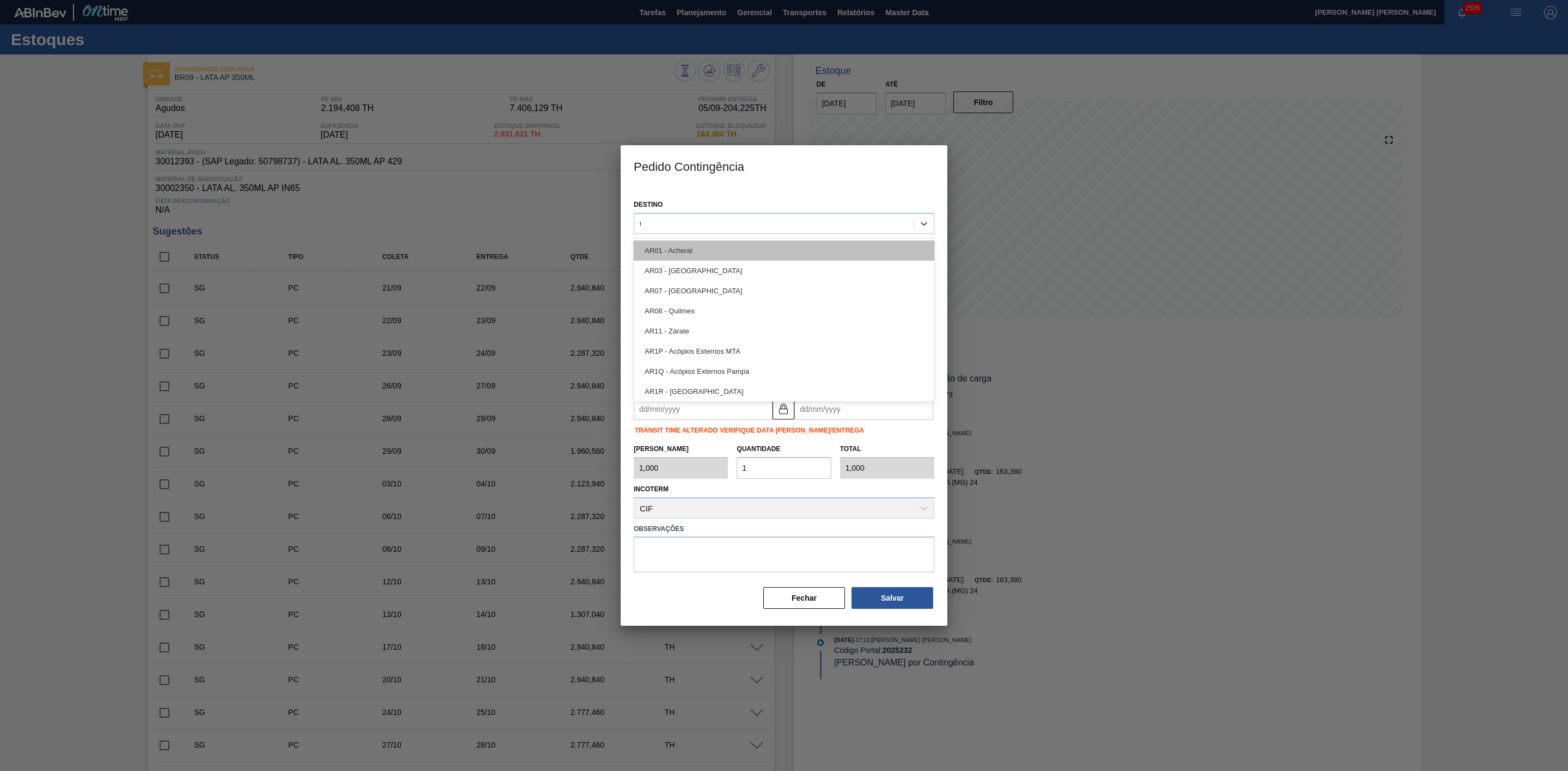
type input "09"
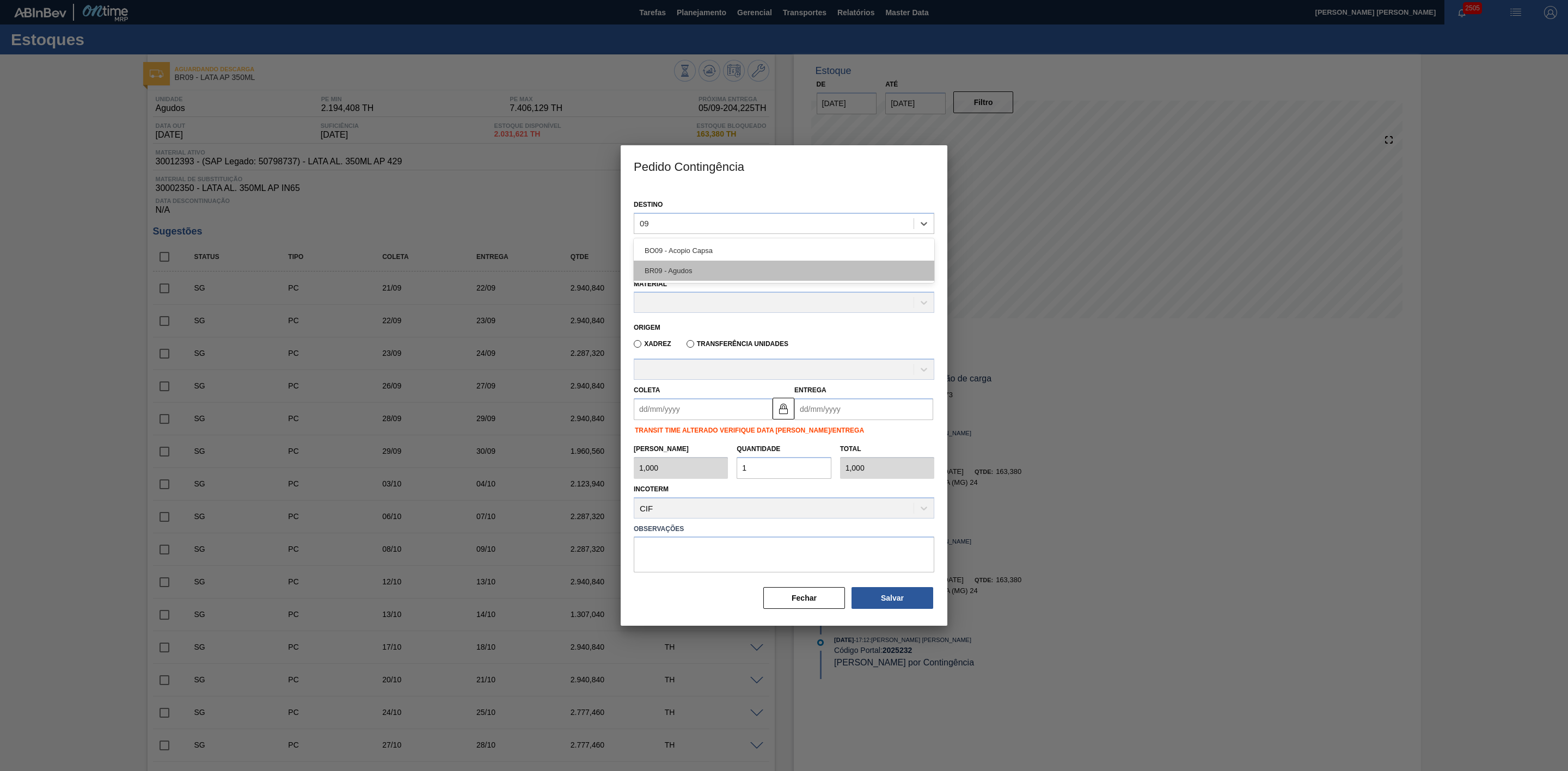
click at [693, 269] on div "BR09 - Agudos" at bounding box center [784, 270] width 301 height 20
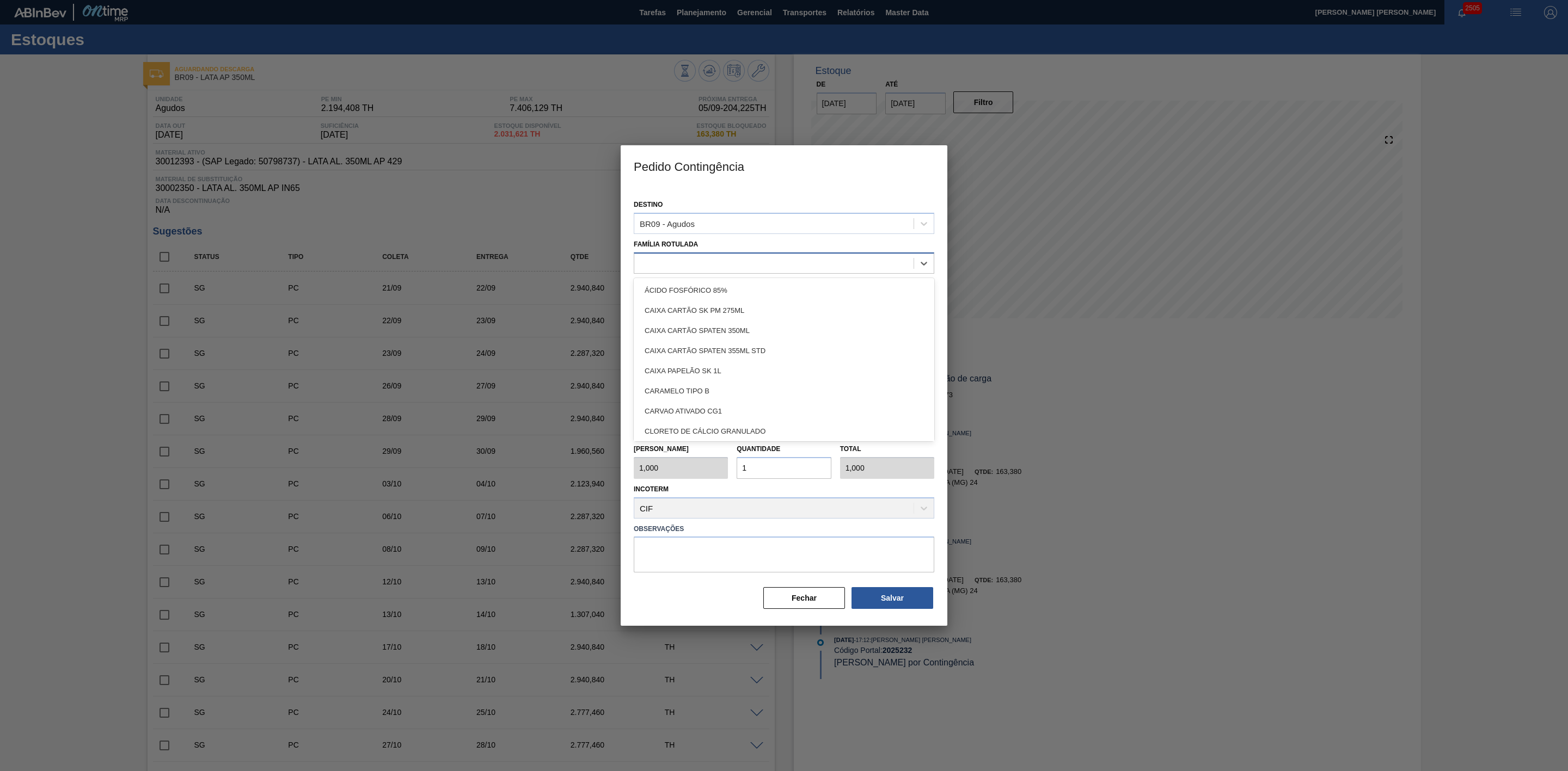
click at [707, 260] on div at bounding box center [774, 263] width 279 height 16
type Rotulada "lata ap"
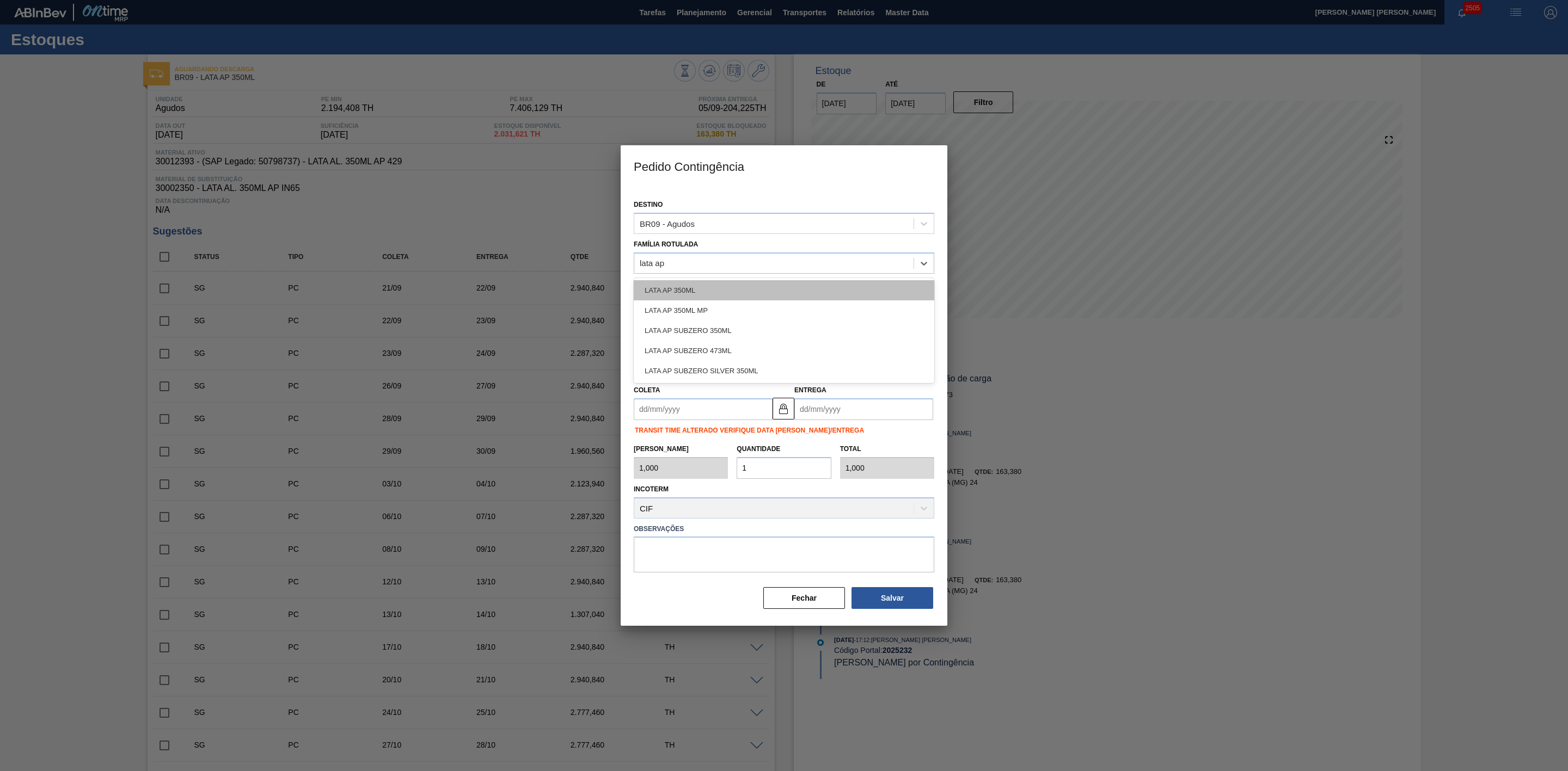
click at [688, 292] on div "LATA AP 350ML" at bounding box center [784, 290] width 301 height 20
click at [717, 309] on div at bounding box center [774, 304] width 279 height 16
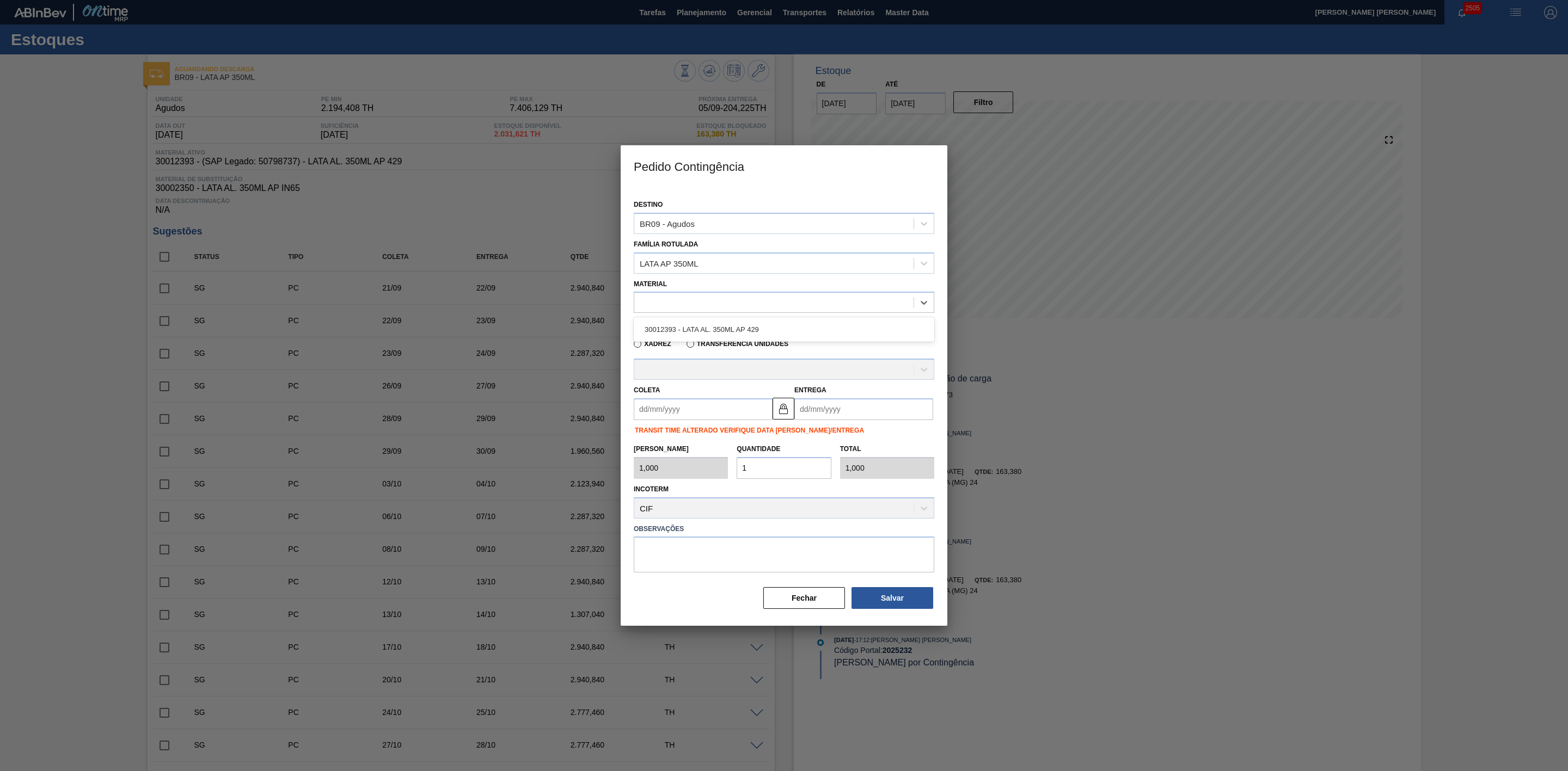
click at [714, 331] on div "30012393 - LATA AL. 350ML AP 429" at bounding box center [784, 330] width 301 height 20
type input "8,169"
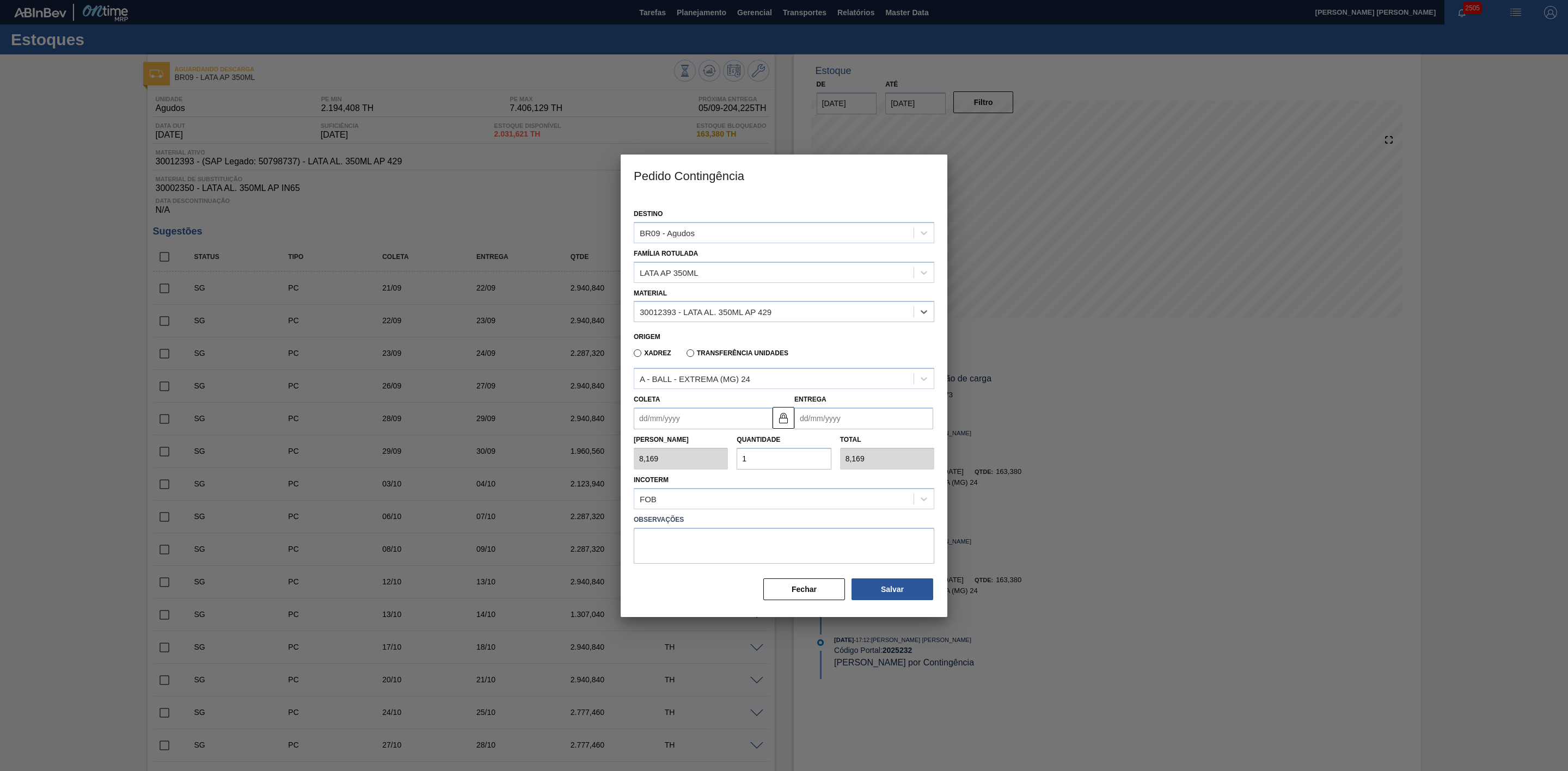
click at [698, 424] on input "Coleta" at bounding box center [703, 418] width 139 height 21
click at [660, 445] on div "setembro 2025" at bounding box center [699, 444] width 131 height 9
click at [681, 477] on div "9" at bounding box center [681, 497] width 14 height 14
type input "[DATE]"
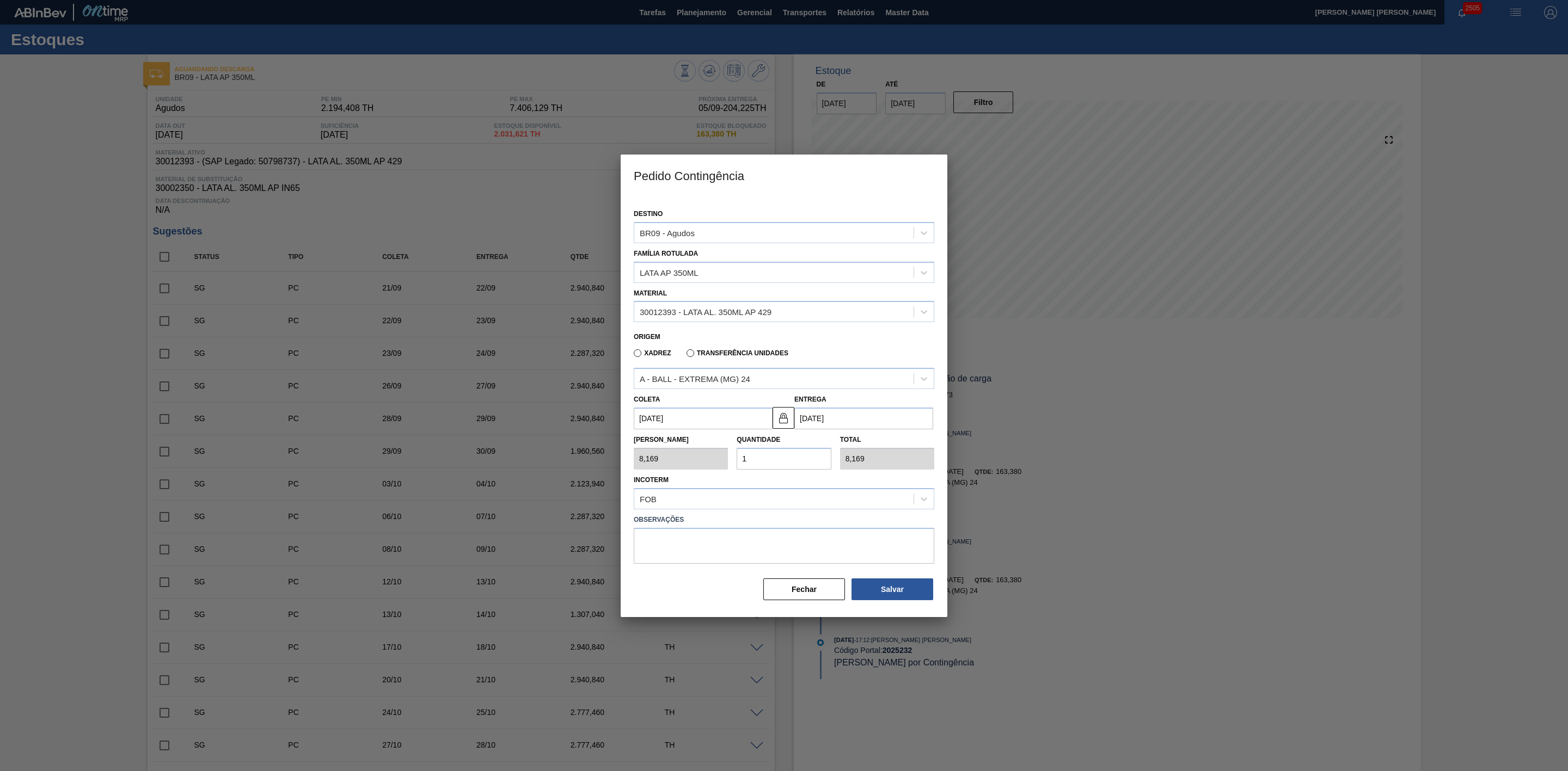
click at [724, 458] on div "Tam Lote 8,169 Quantidade 1 Total 8,169" at bounding box center [784, 450] width 309 height 40
type input "2"
type input "16,338"
type input "20"
type input "163,380"
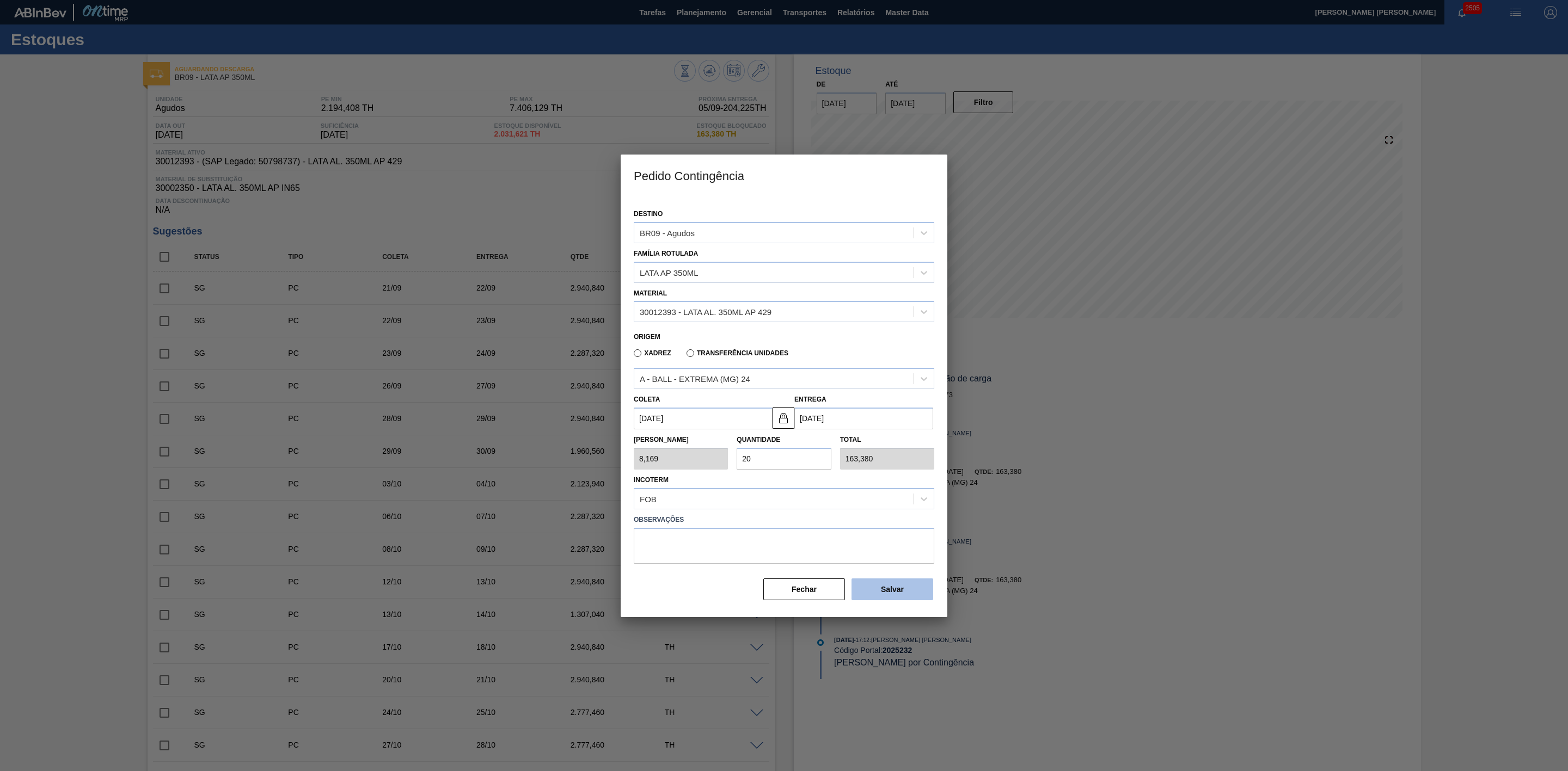
type input "20"
click at [878, 477] on button "Salvar" at bounding box center [892, 589] width 81 height 21
click at [878, 477] on button "Salvar" at bounding box center [892, 589] width 81 height 21
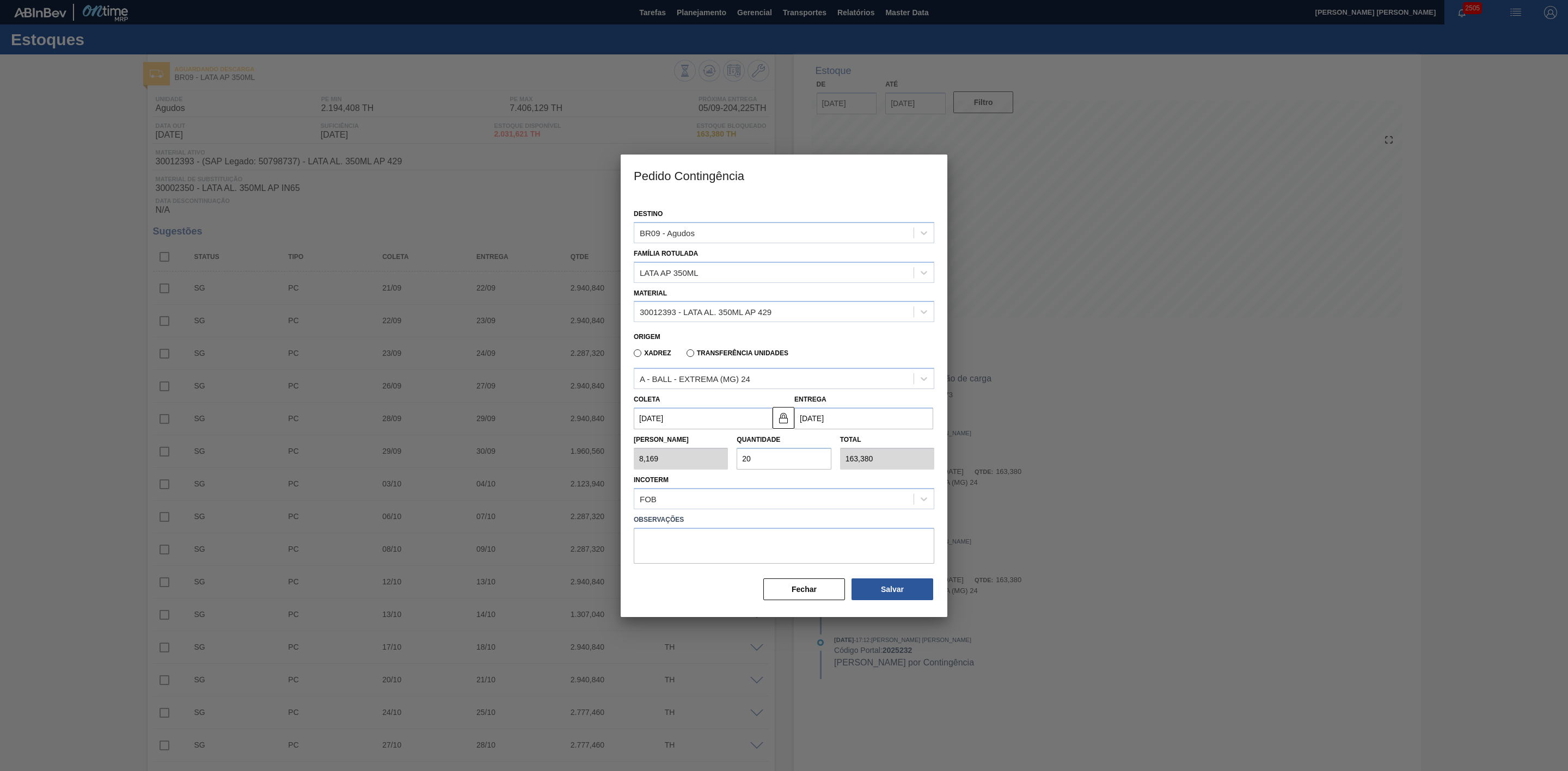
click at [1045, 477] on div at bounding box center [784, 385] width 1568 height 771
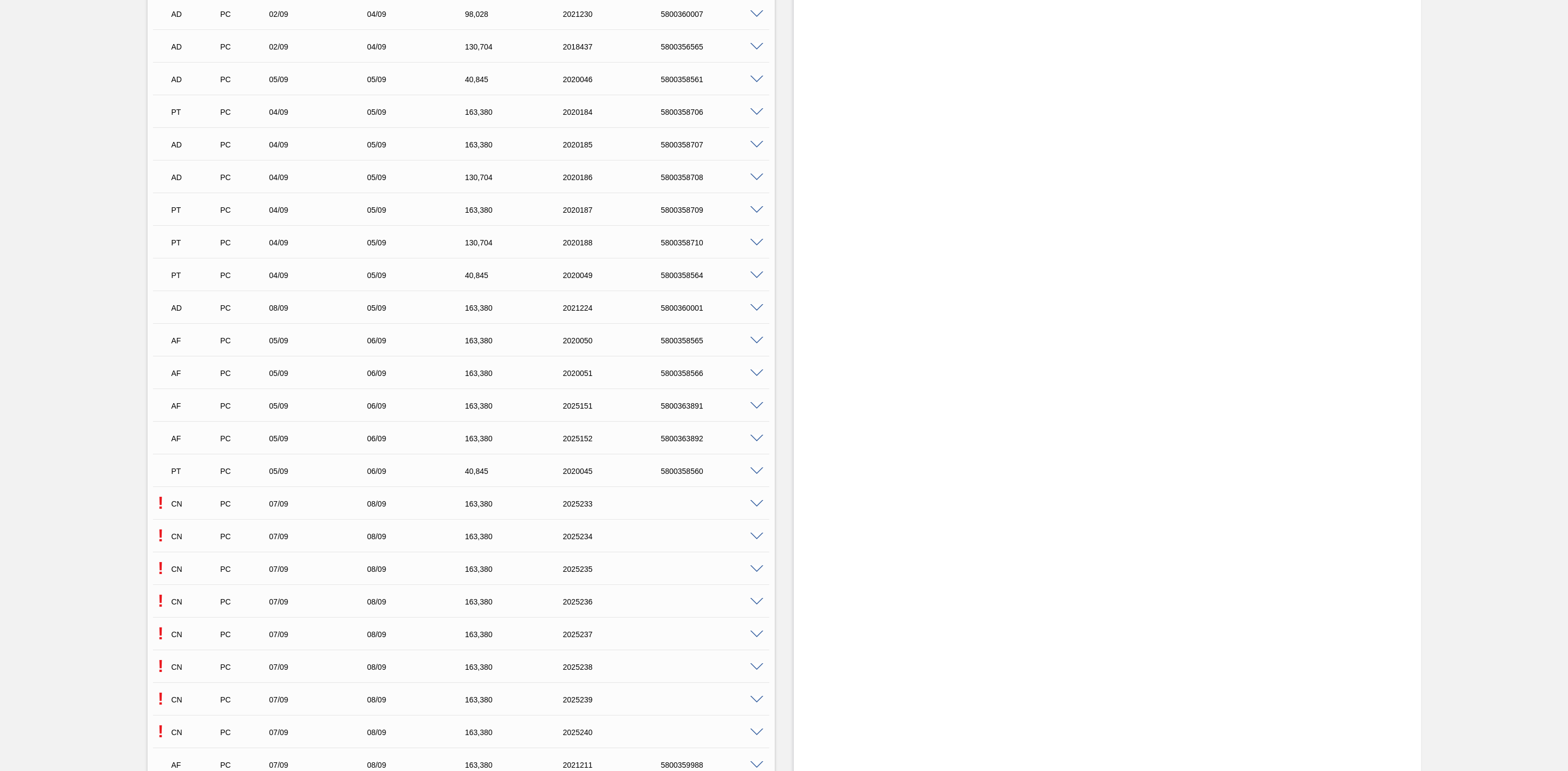
scroll to position [1633, 0]
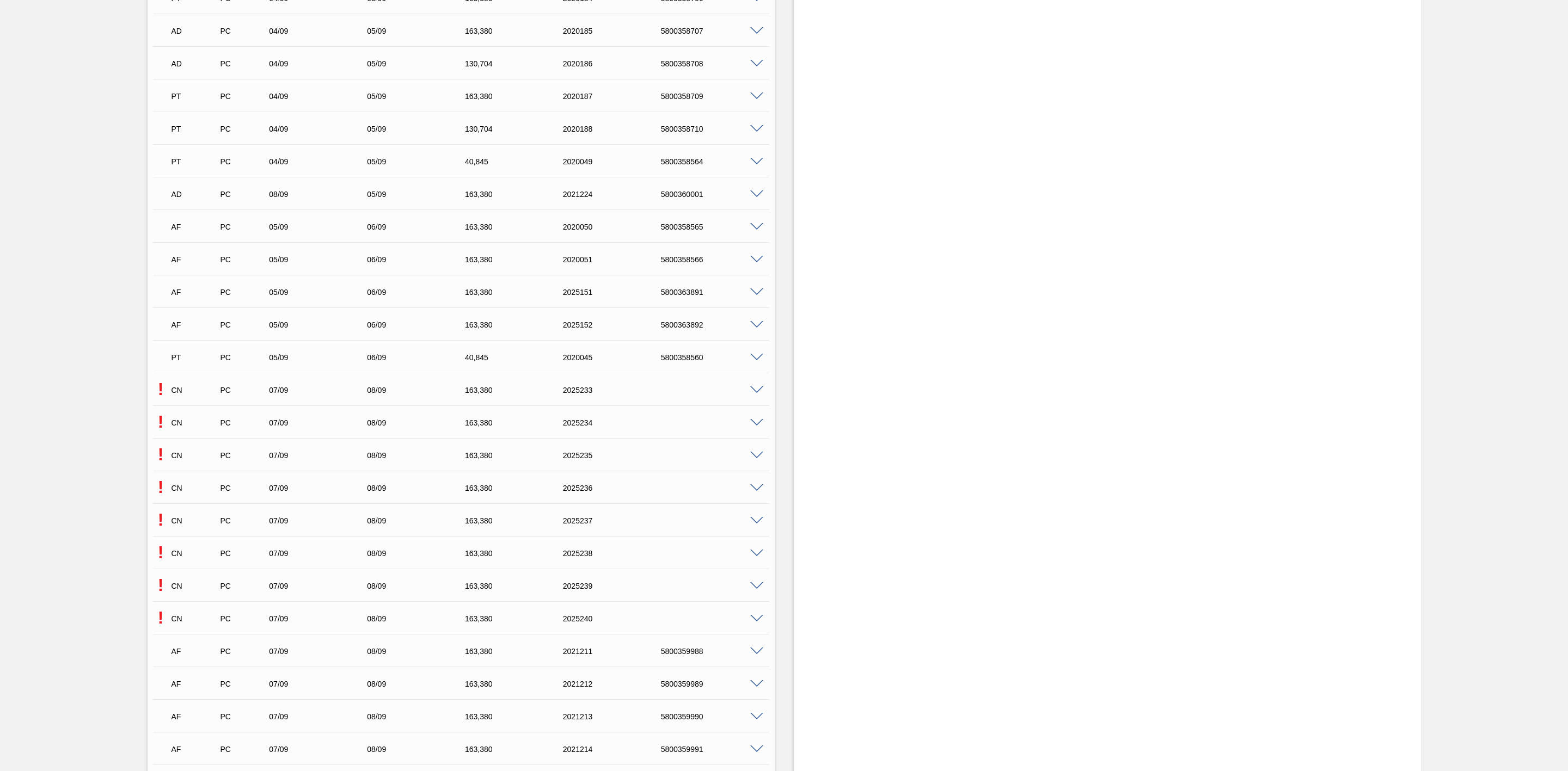
click at [756, 391] on span at bounding box center [757, 390] width 13 height 8
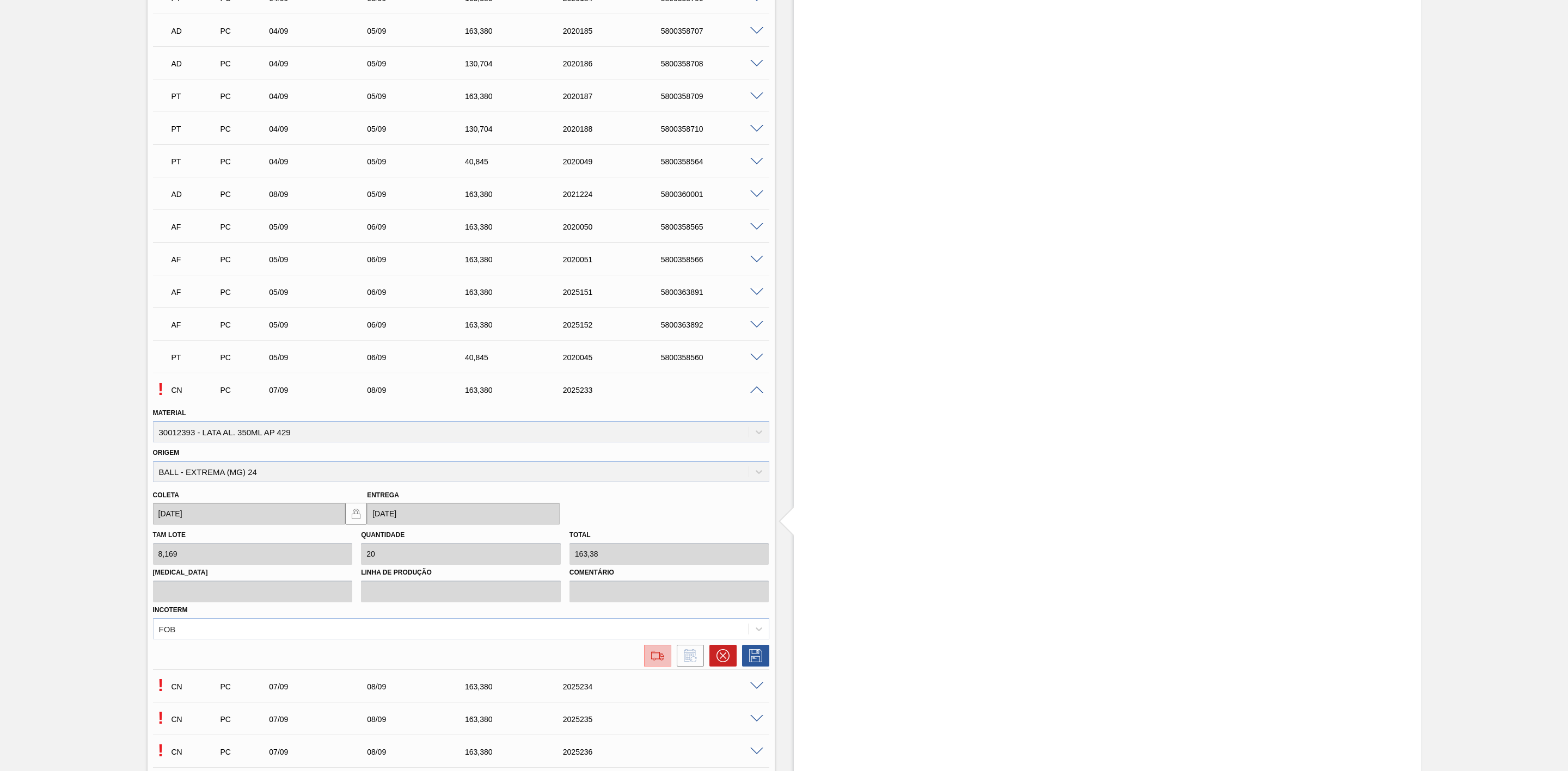
click at [664, 662] on img at bounding box center [657, 655] width 17 height 13
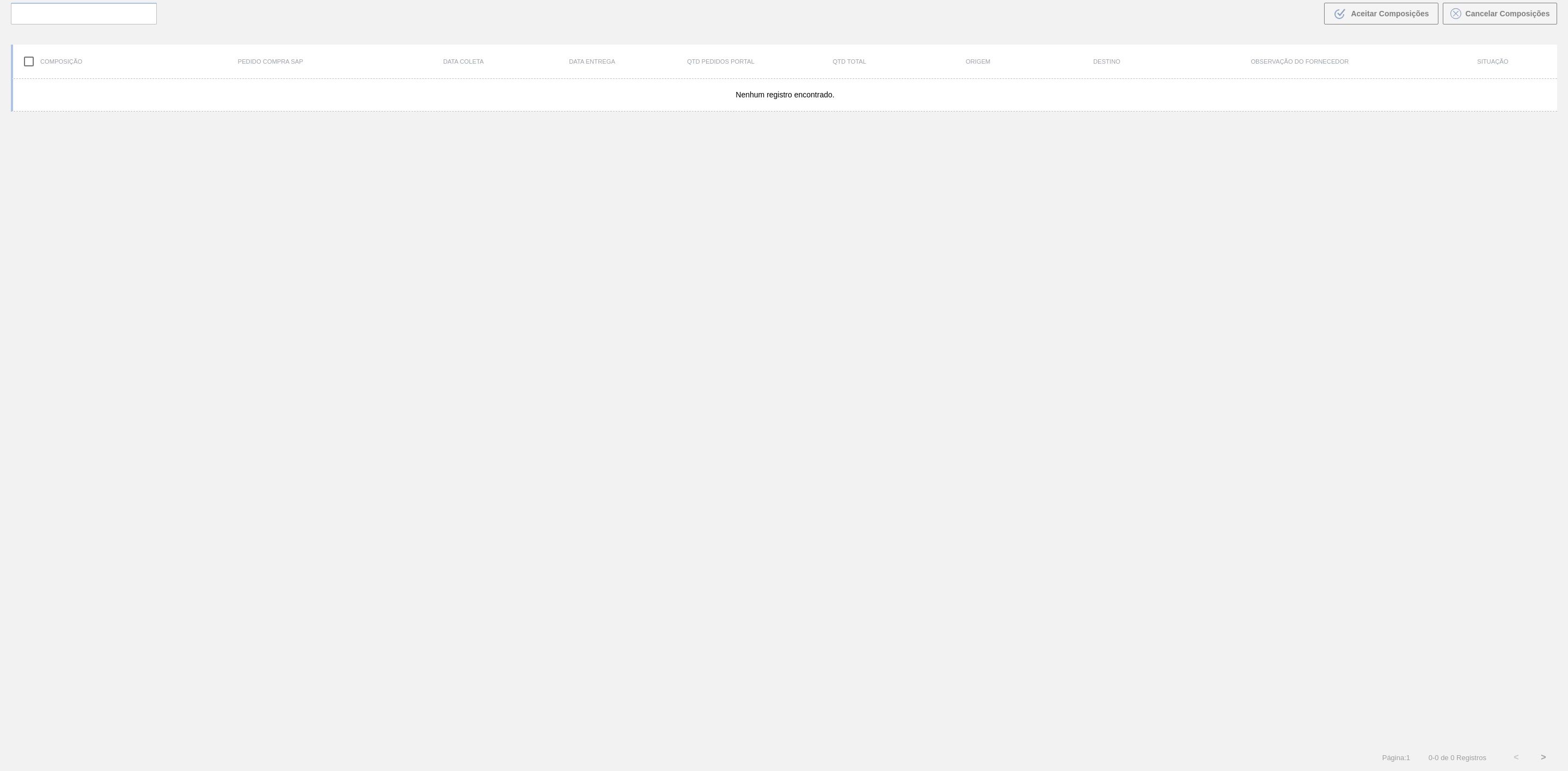
scroll to position [79, 0]
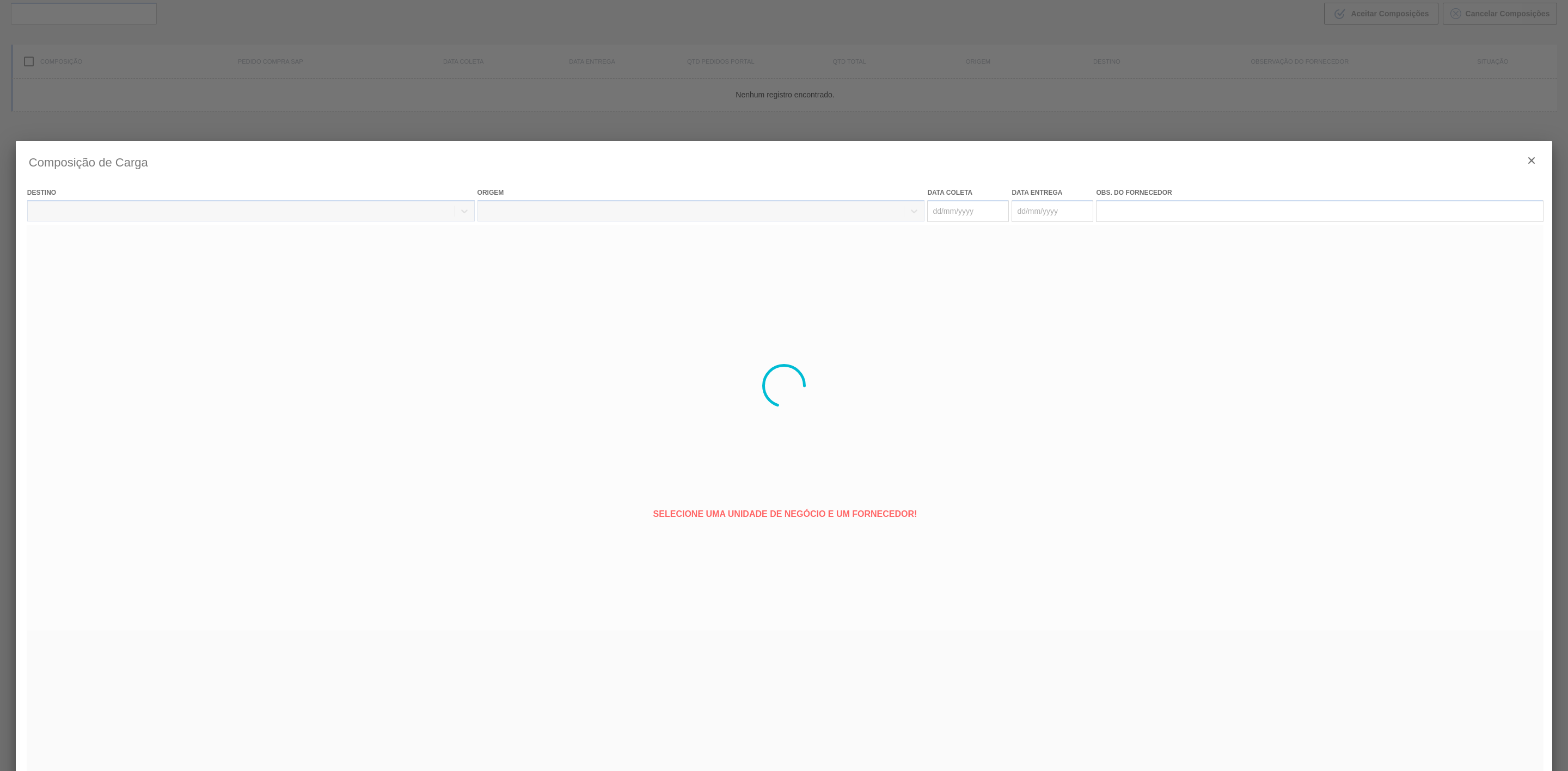
type coleta "[DATE]"
type entrega "[DATE]"
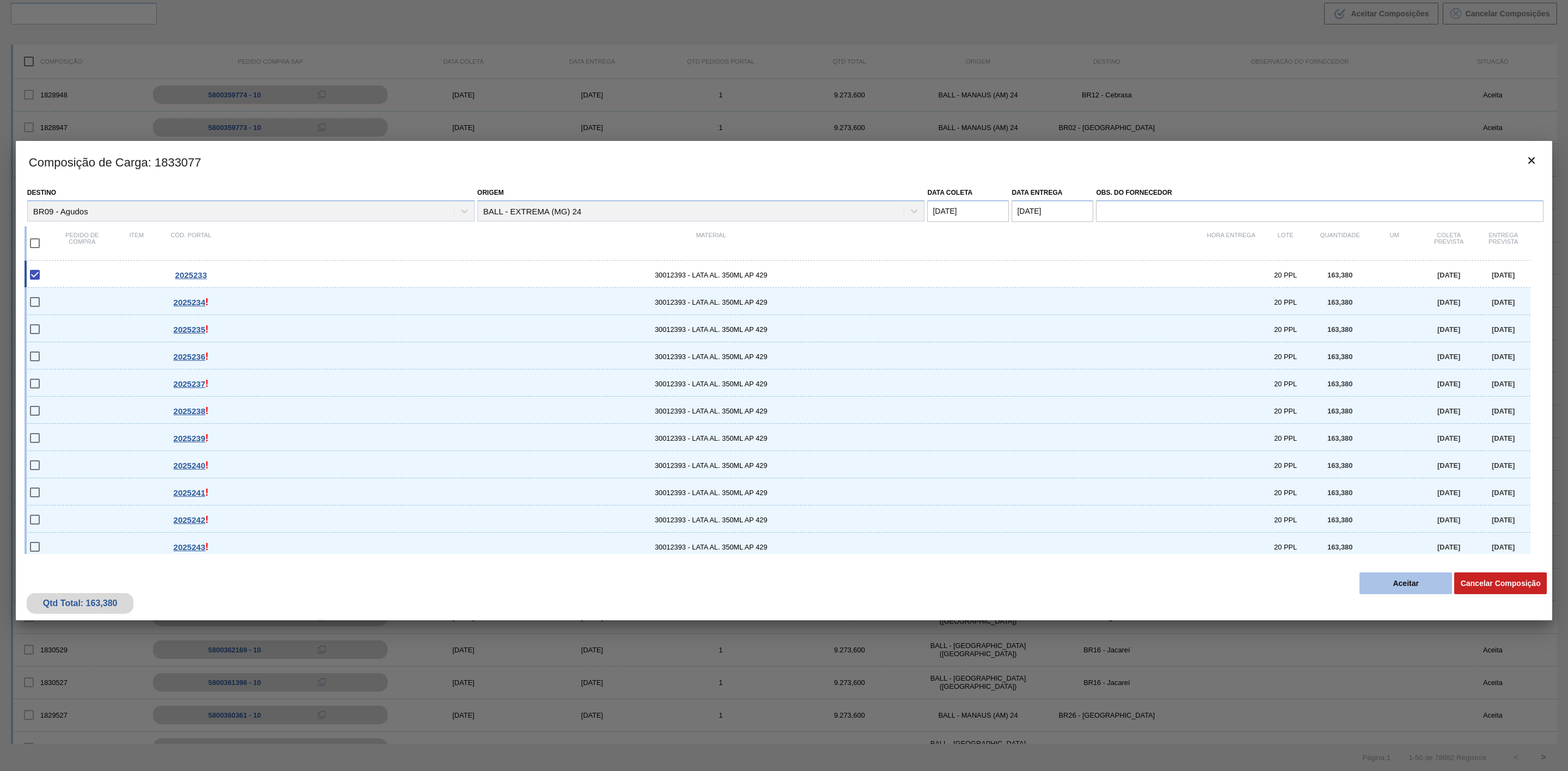
click at [1385, 578] on button "Aceitar" at bounding box center [1405, 584] width 92 height 21
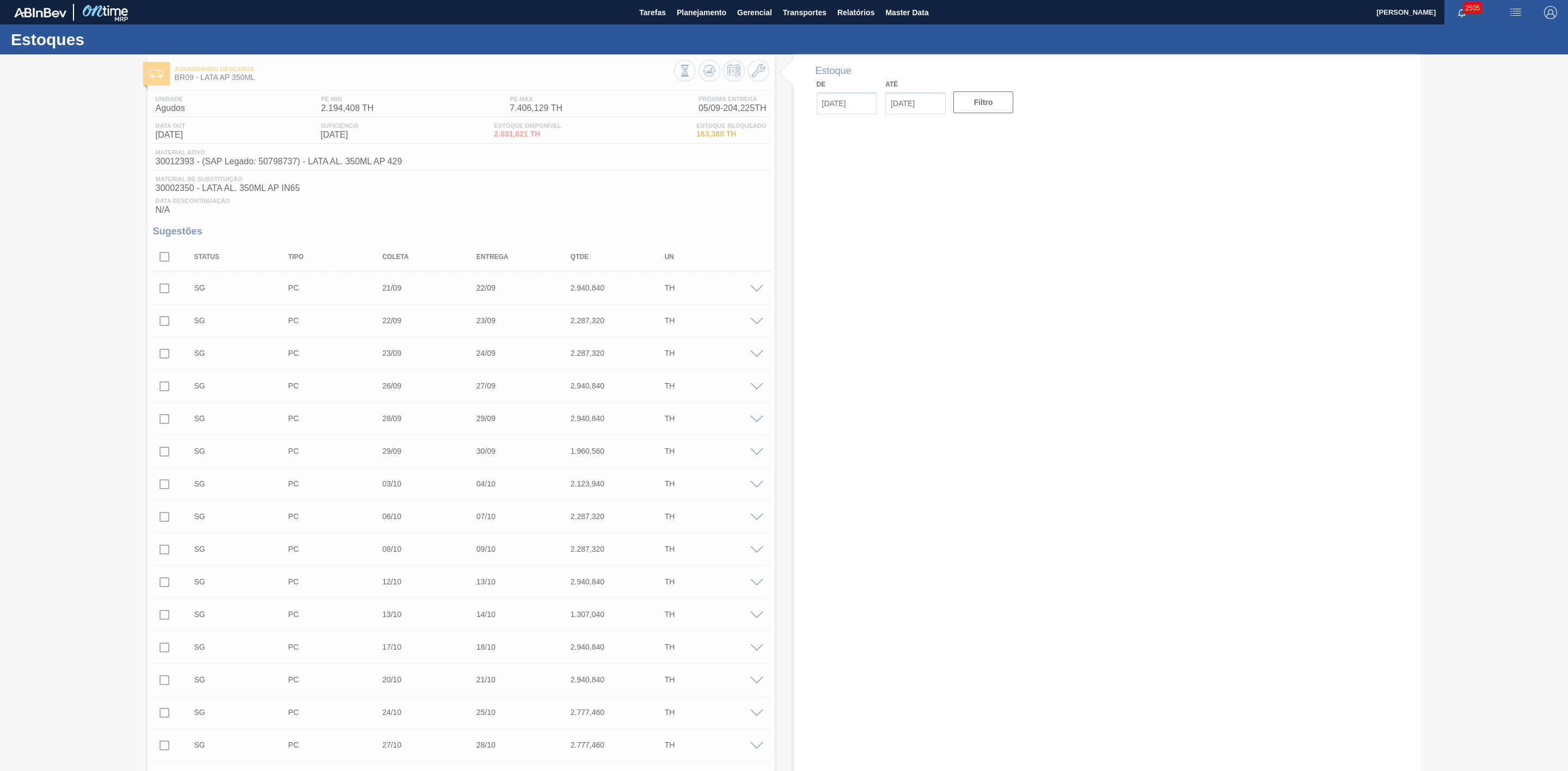
type input "[DATE]"
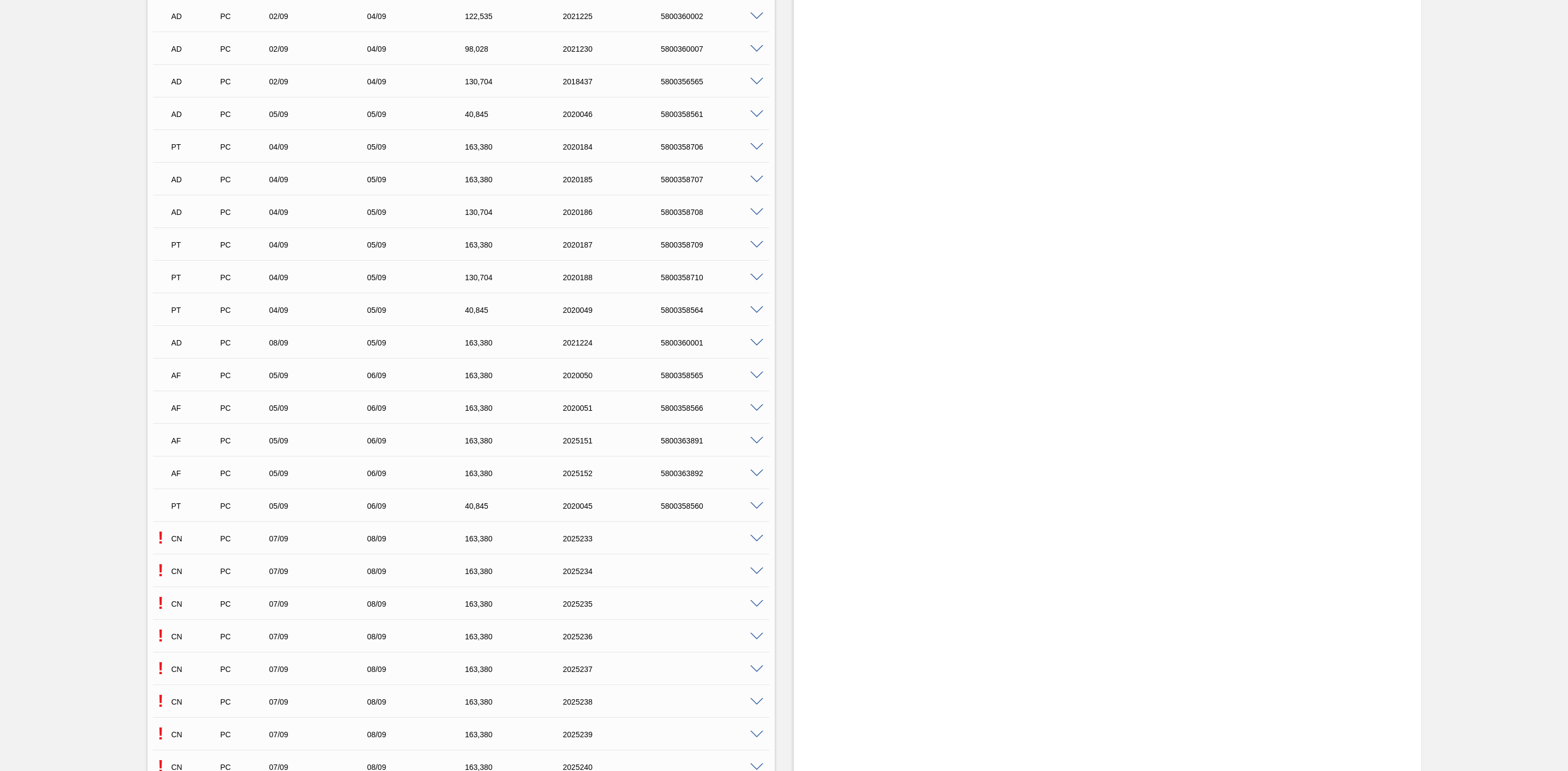
scroll to position [1633, 0]
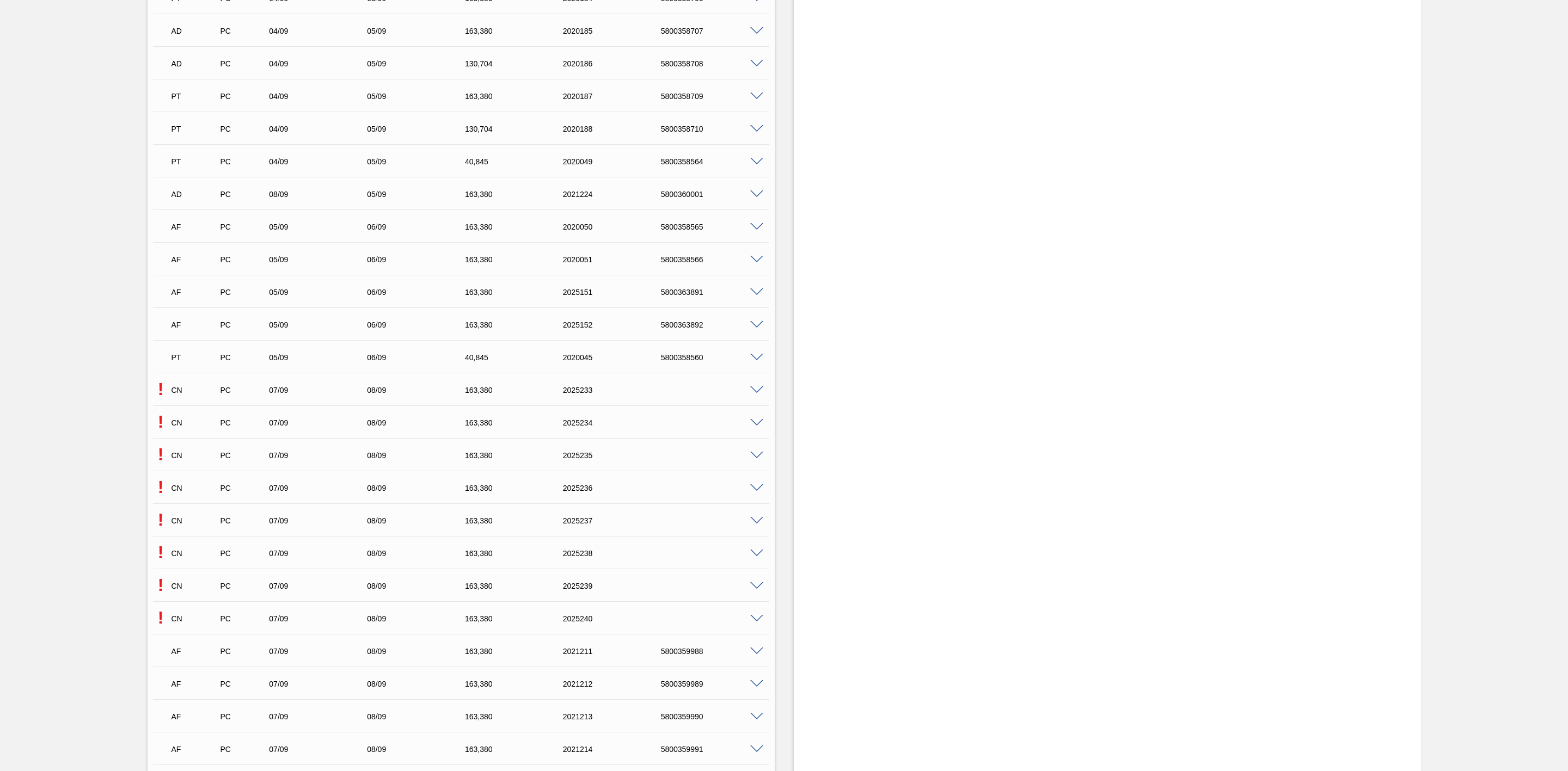
click at [753, 426] on span at bounding box center [757, 423] width 13 height 8
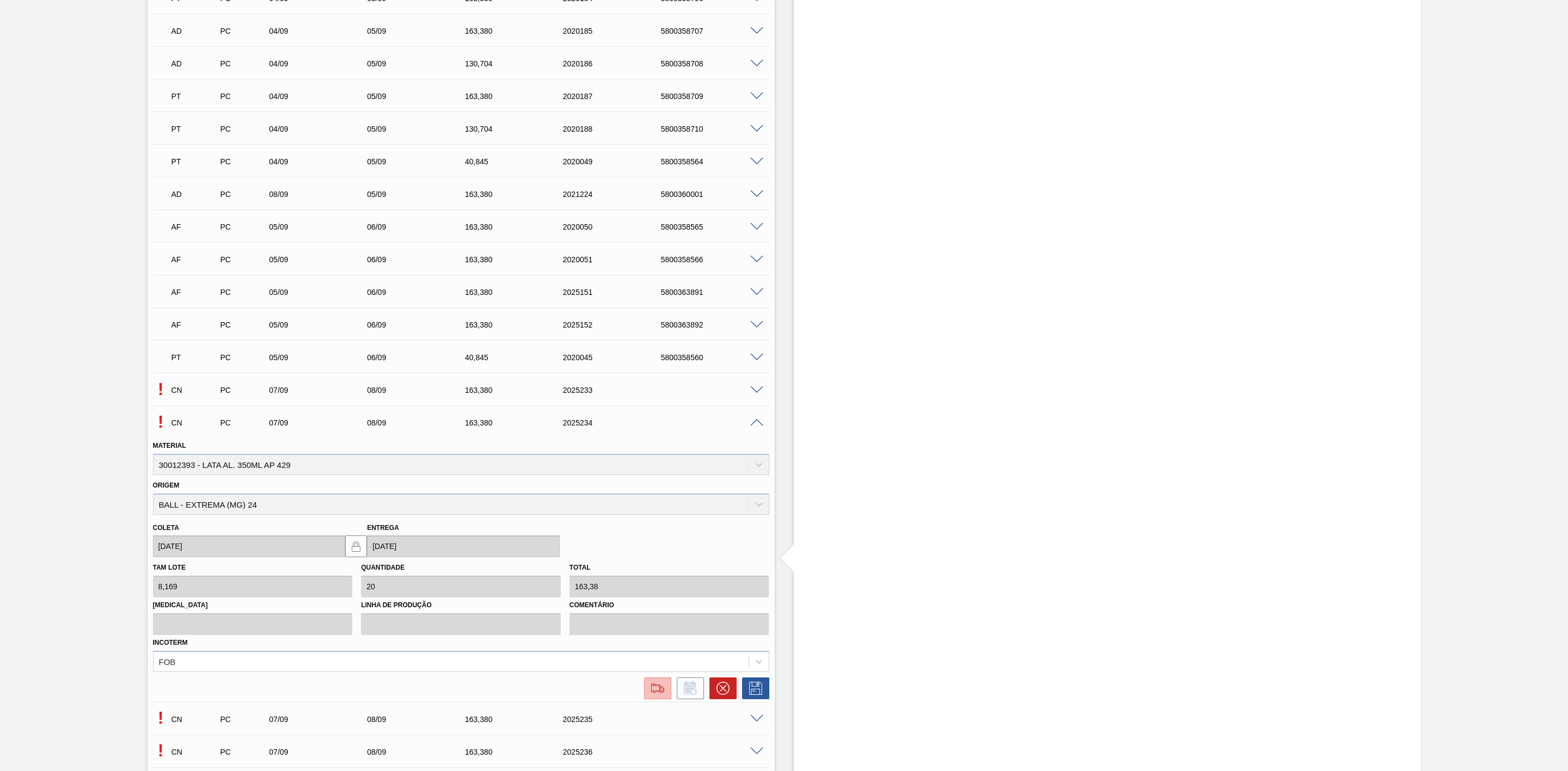
click at [657, 688] on img at bounding box center [657, 689] width 17 height 13
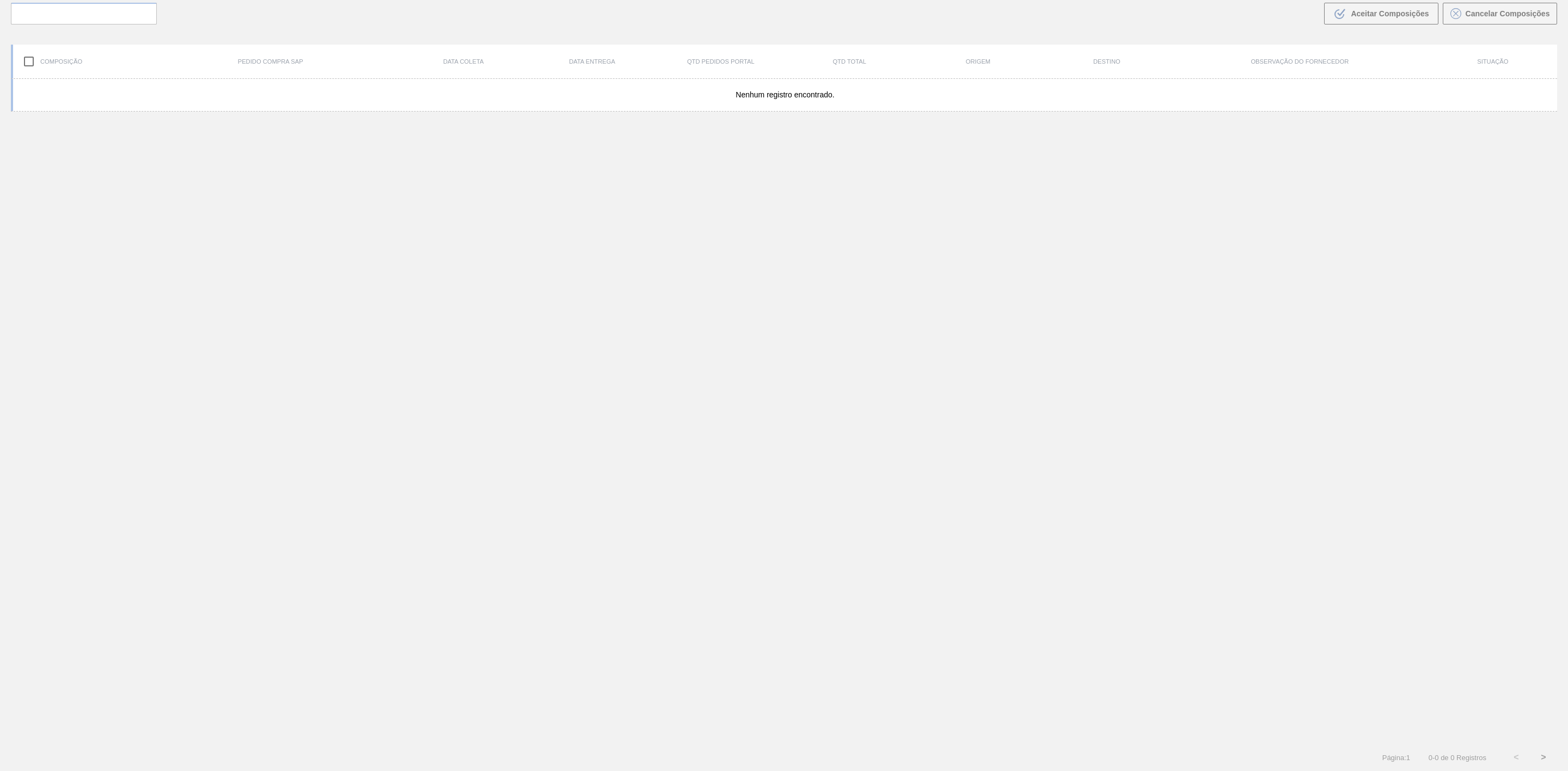
scroll to position [79, 0]
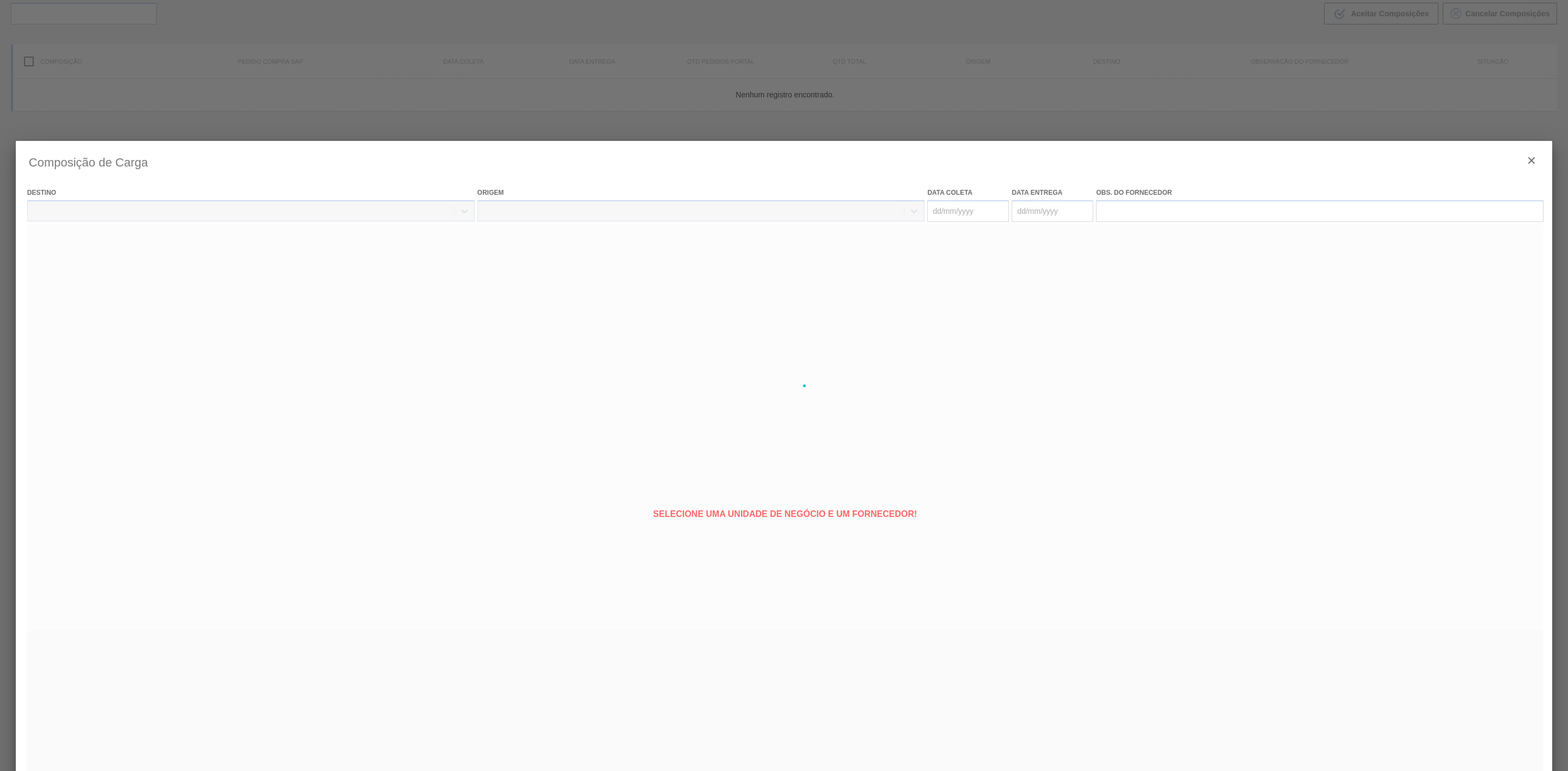
type coleta "[DATE]"
type entrega "[DATE]"
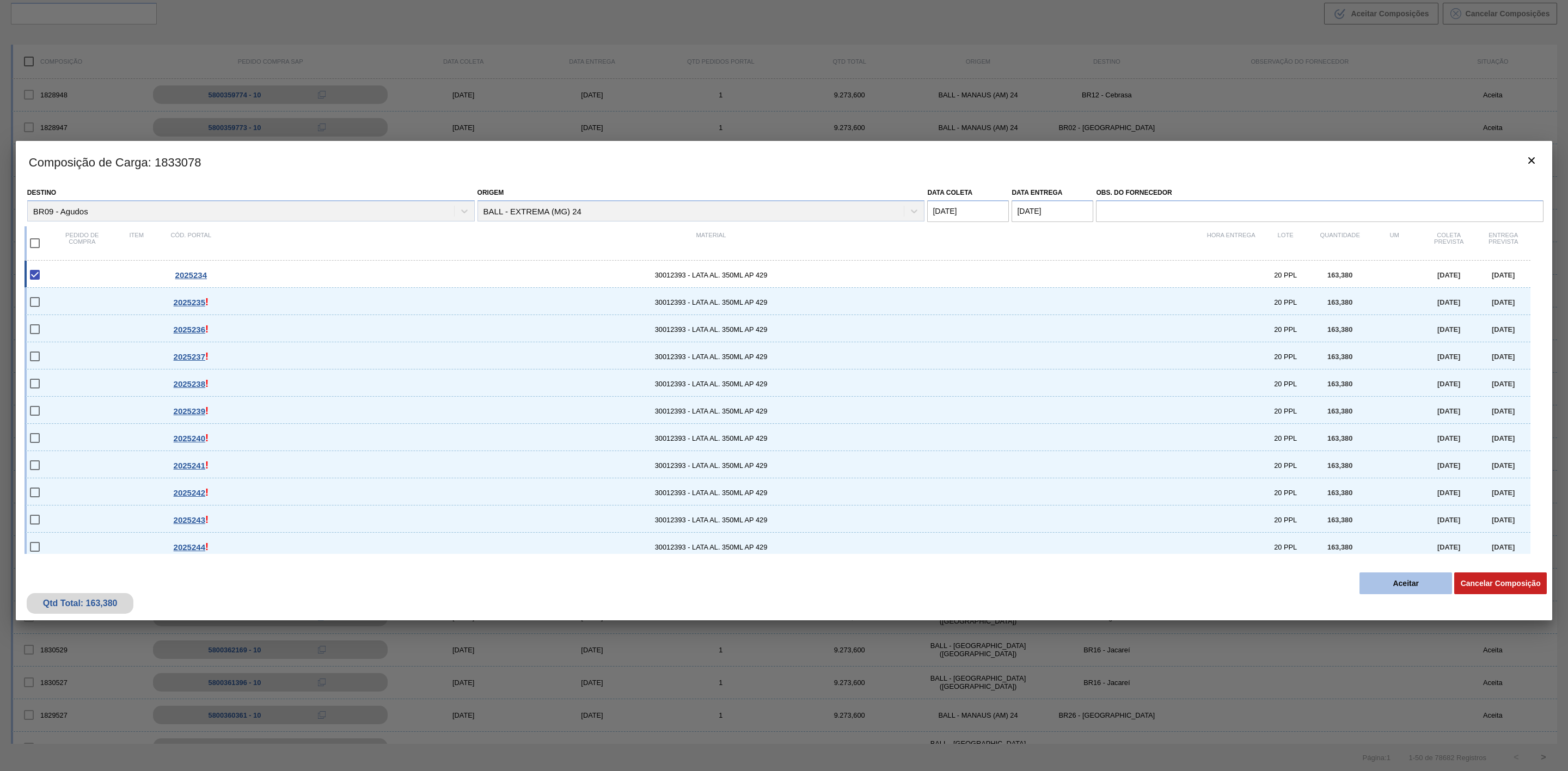
click at [1414, 583] on button "Aceitar" at bounding box center [1405, 584] width 92 height 21
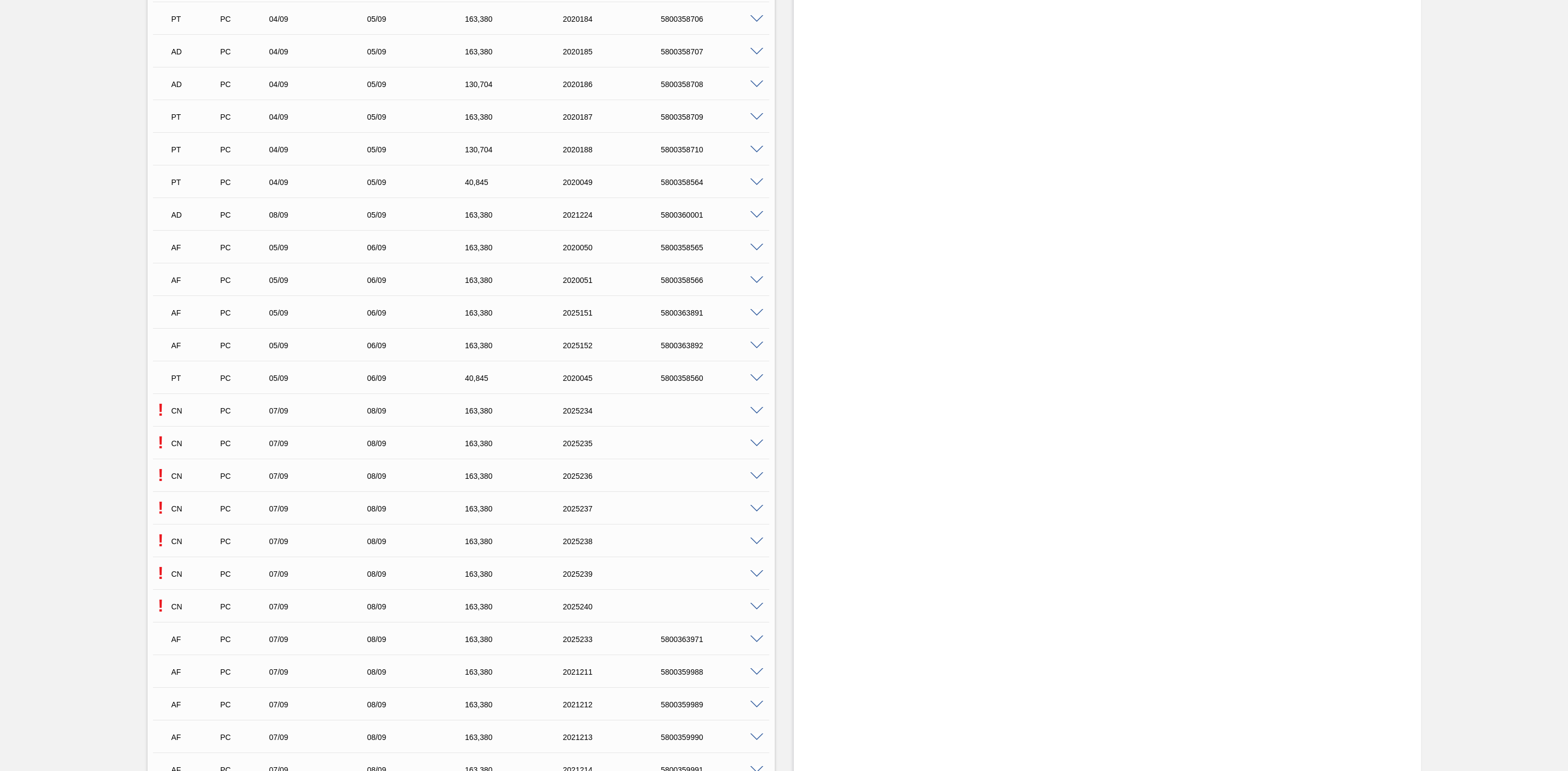
scroll to position [1715, 0]
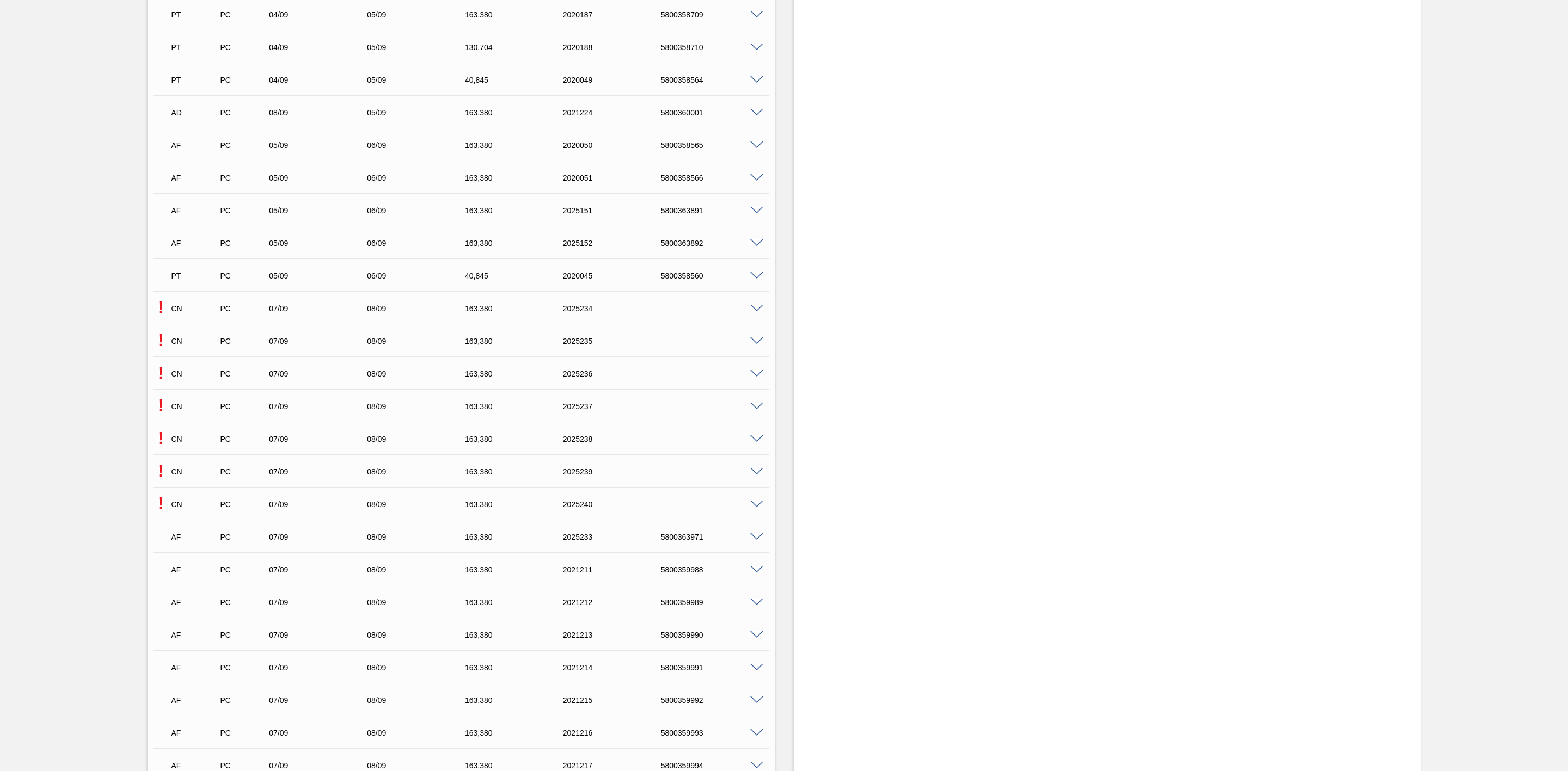
click at [757, 345] on span at bounding box center [757, 341] width 13 height 8
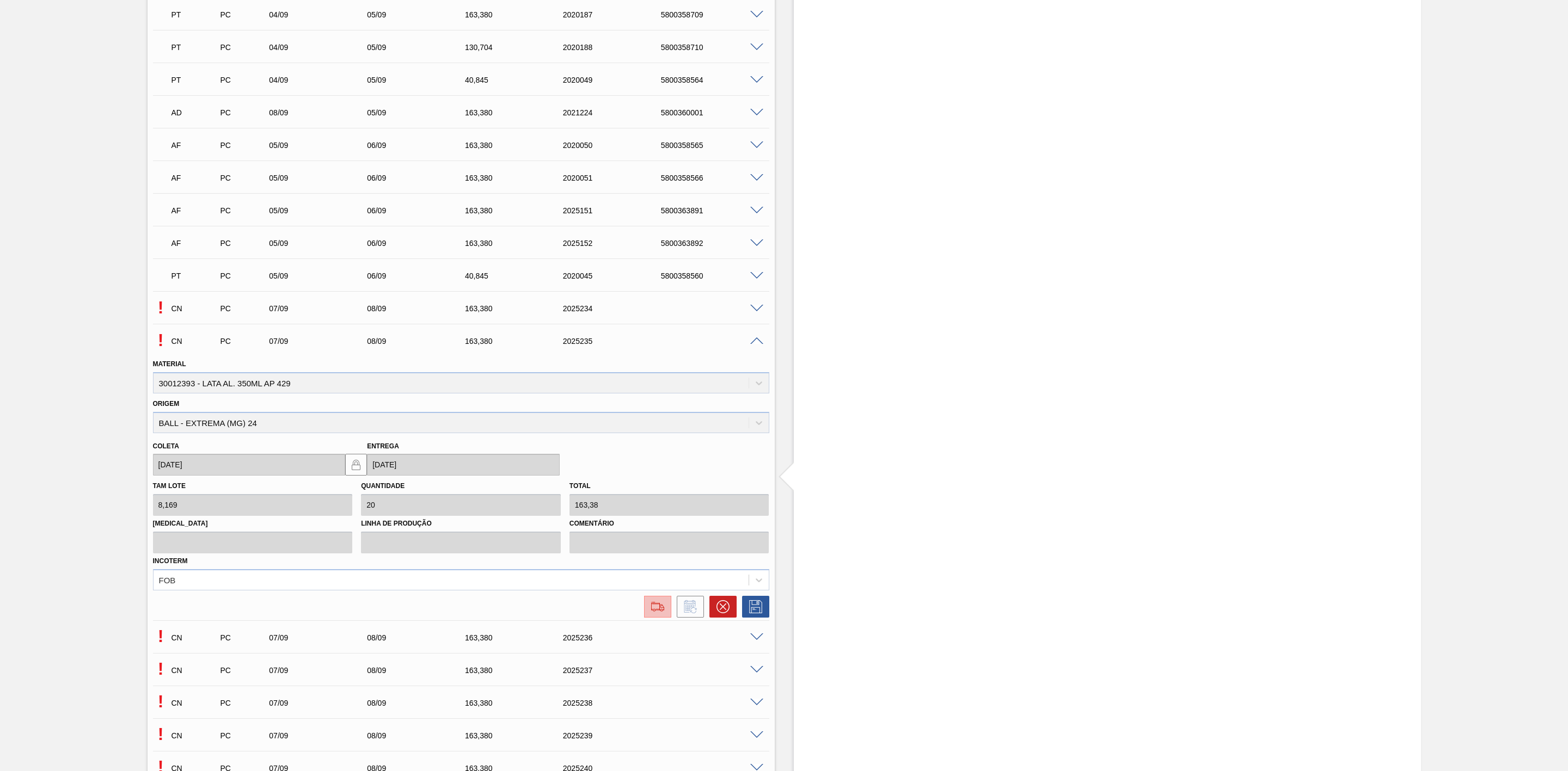
click at [660, 606] on img at bounding box center [657, 607] width 17 height 13
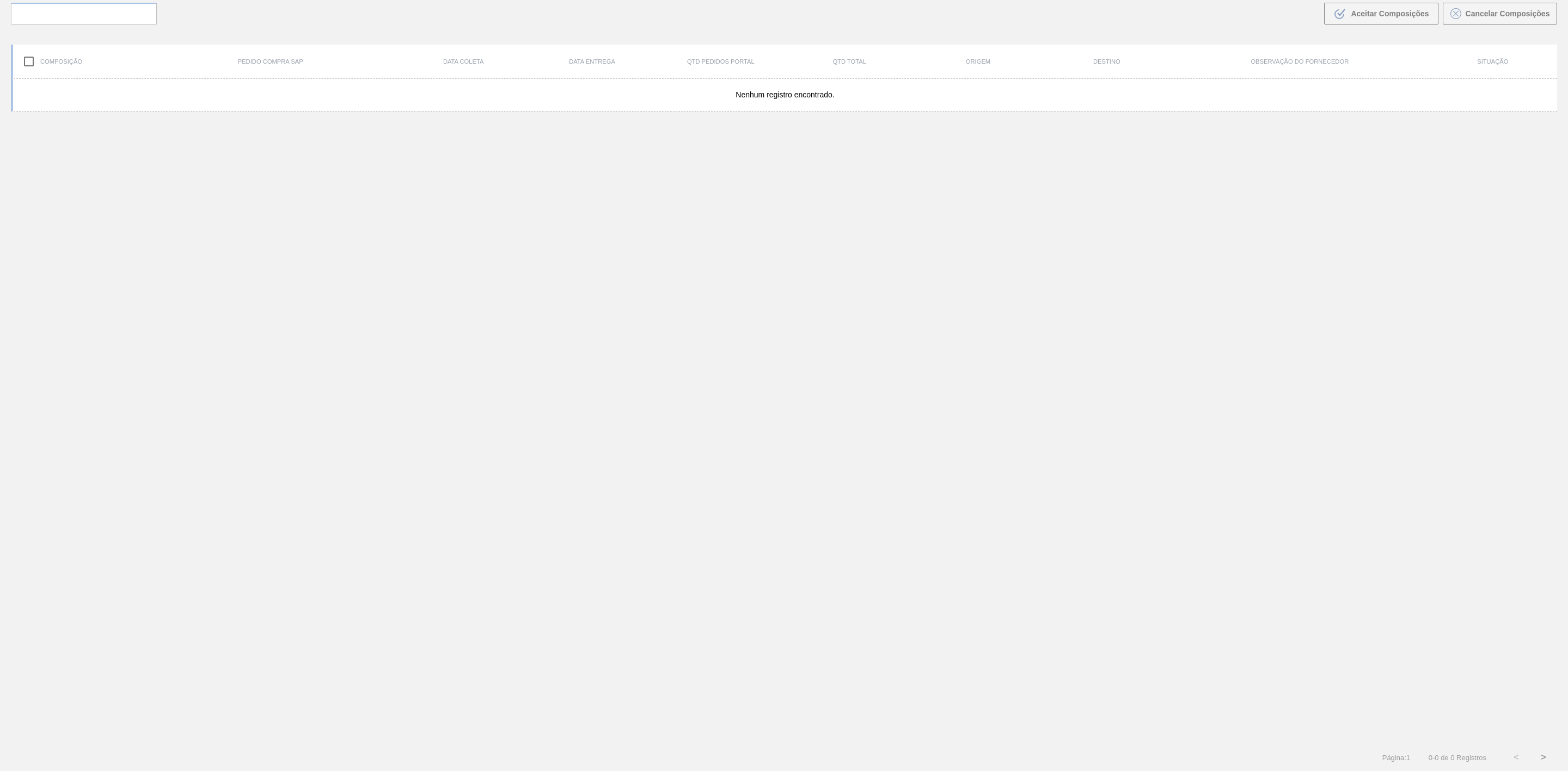
scroll to position [79, 0]
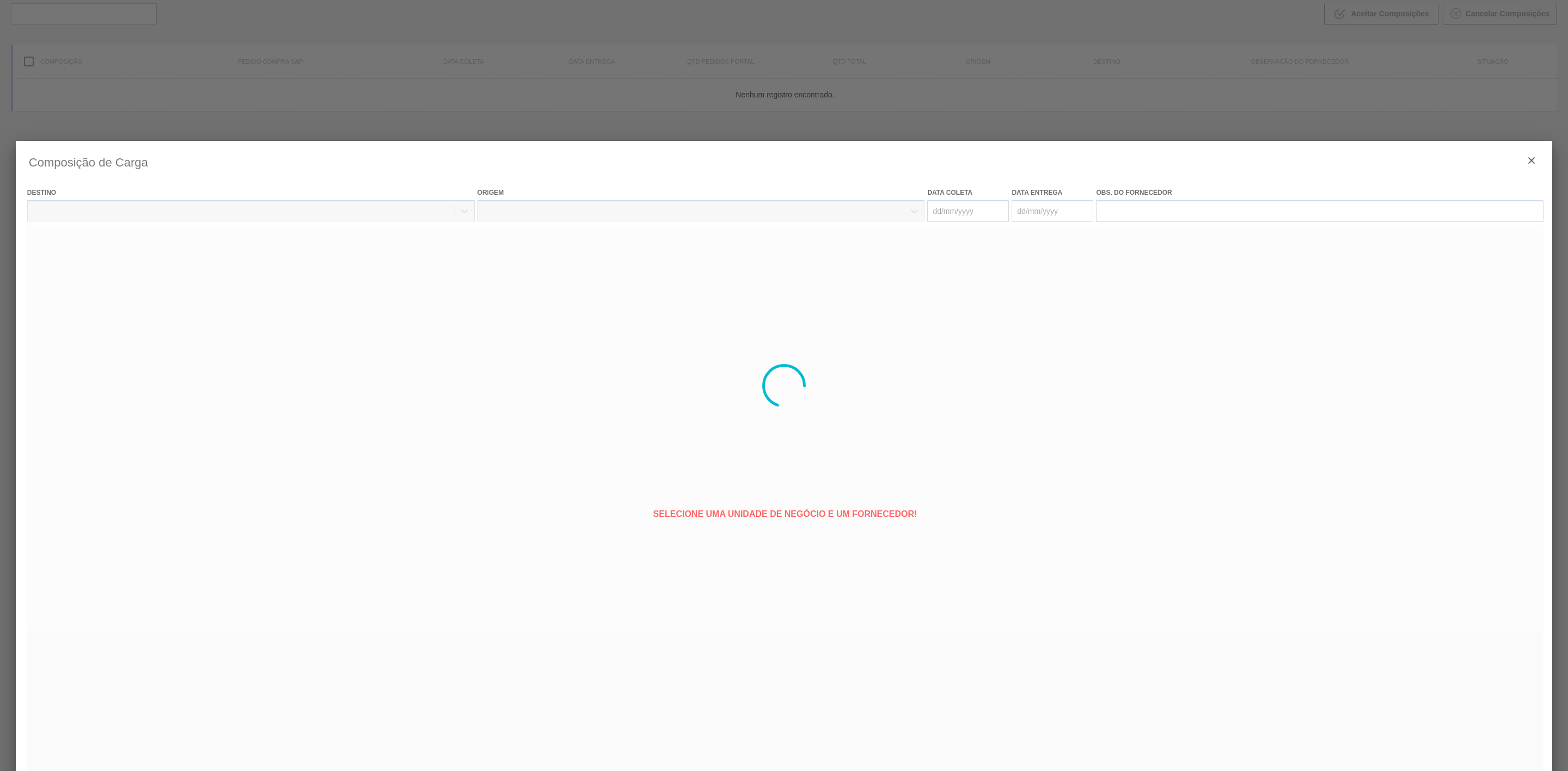
type coleta "[DATE]"
type entrega "[DATE]"
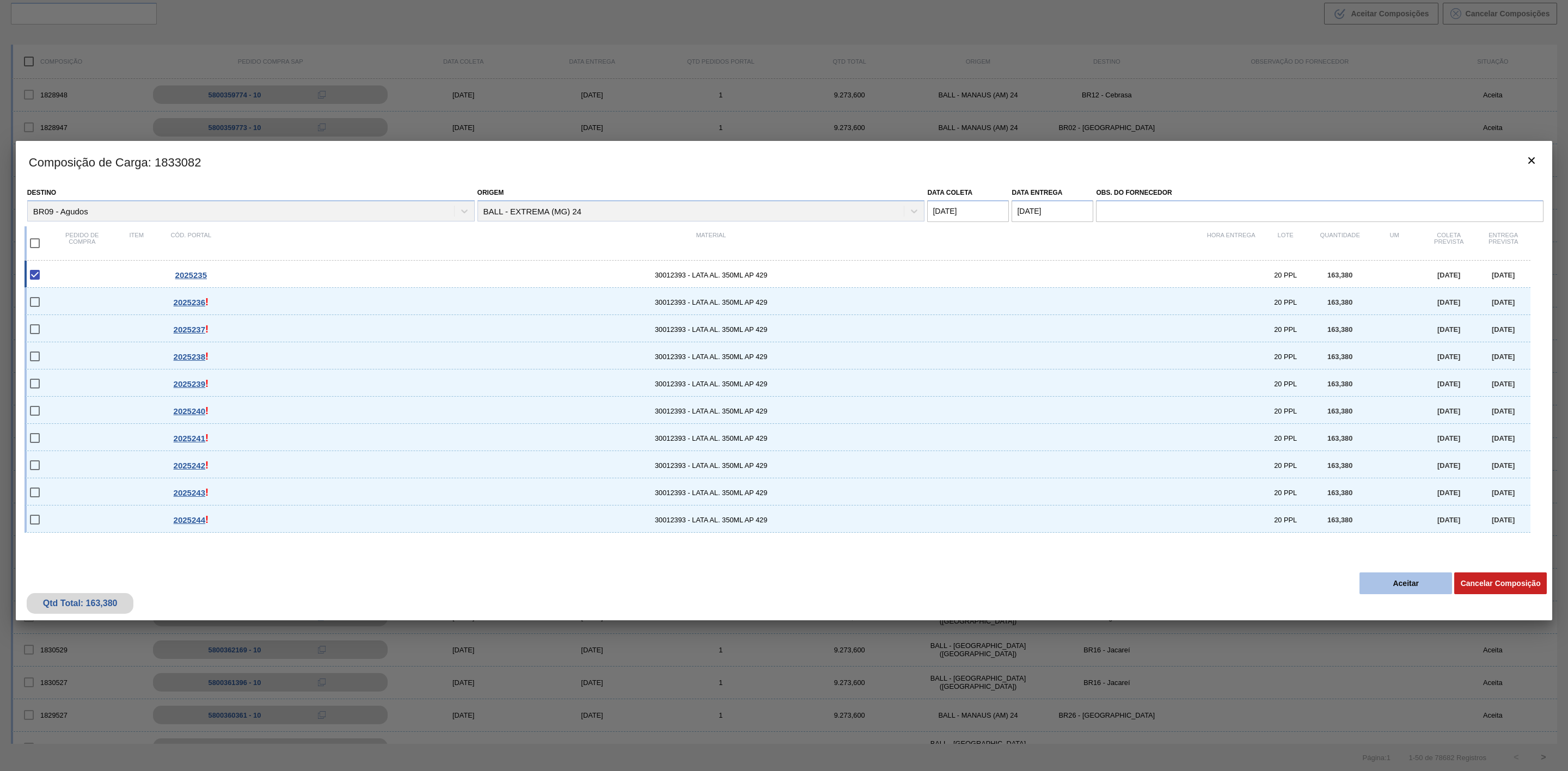
click at [1380, 577] on button "Aceitar" at bounding box center [1405, 584] width 92 height 21
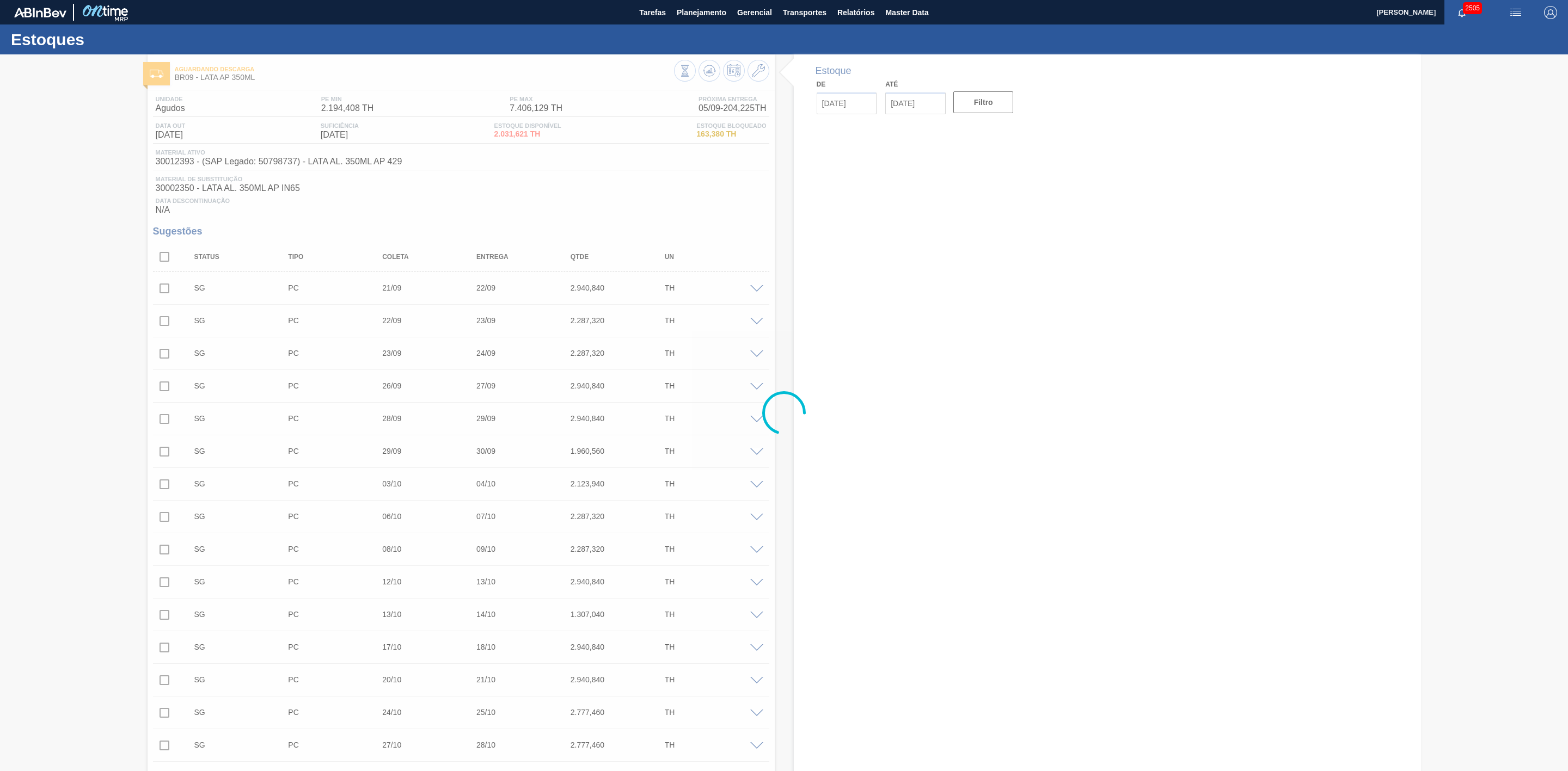
type input "[DATE]"
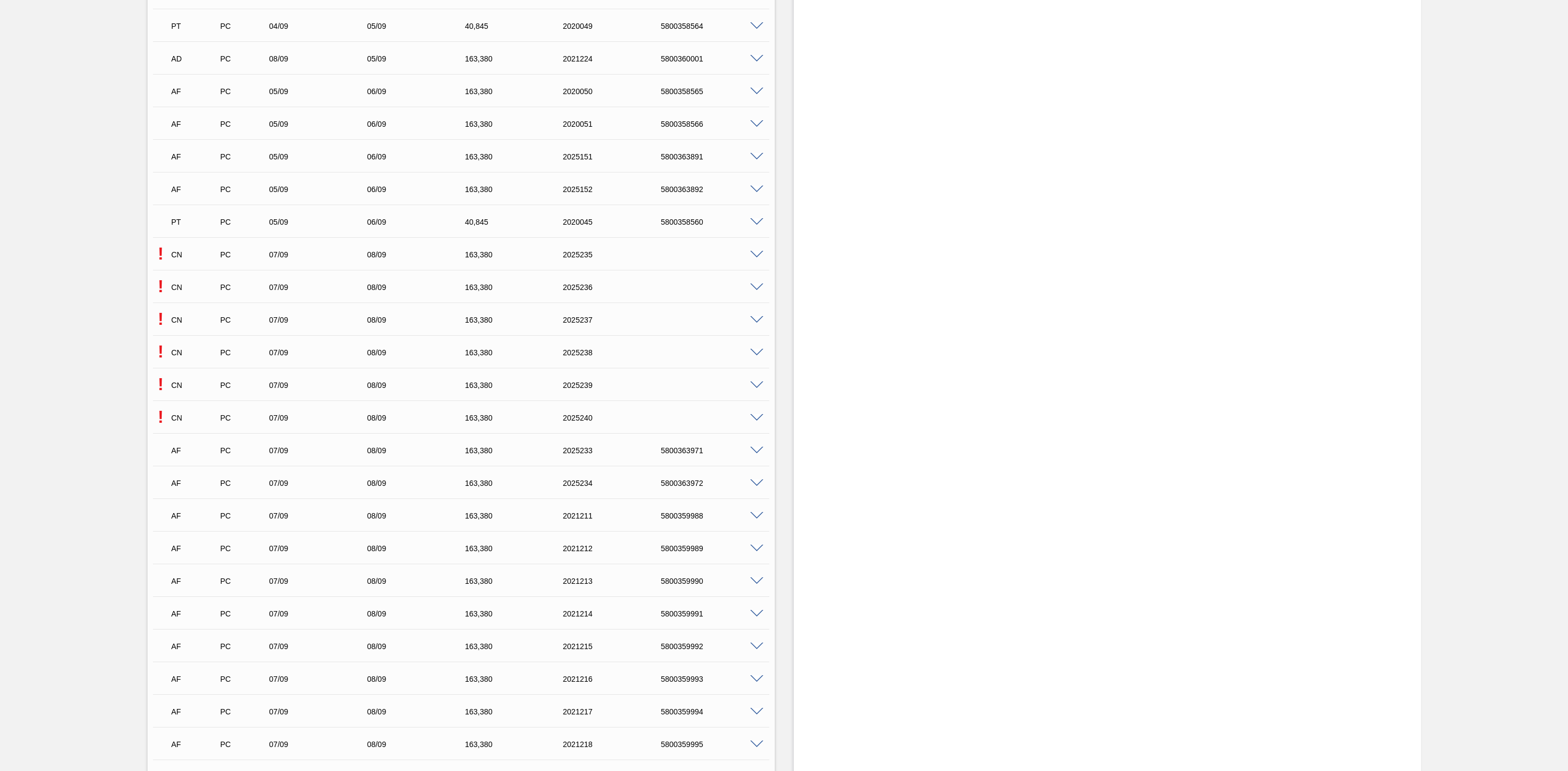
scroll to position [1796, 0]
click at [758, 263] on span at bounding box center [757, 260] width 13 height 8
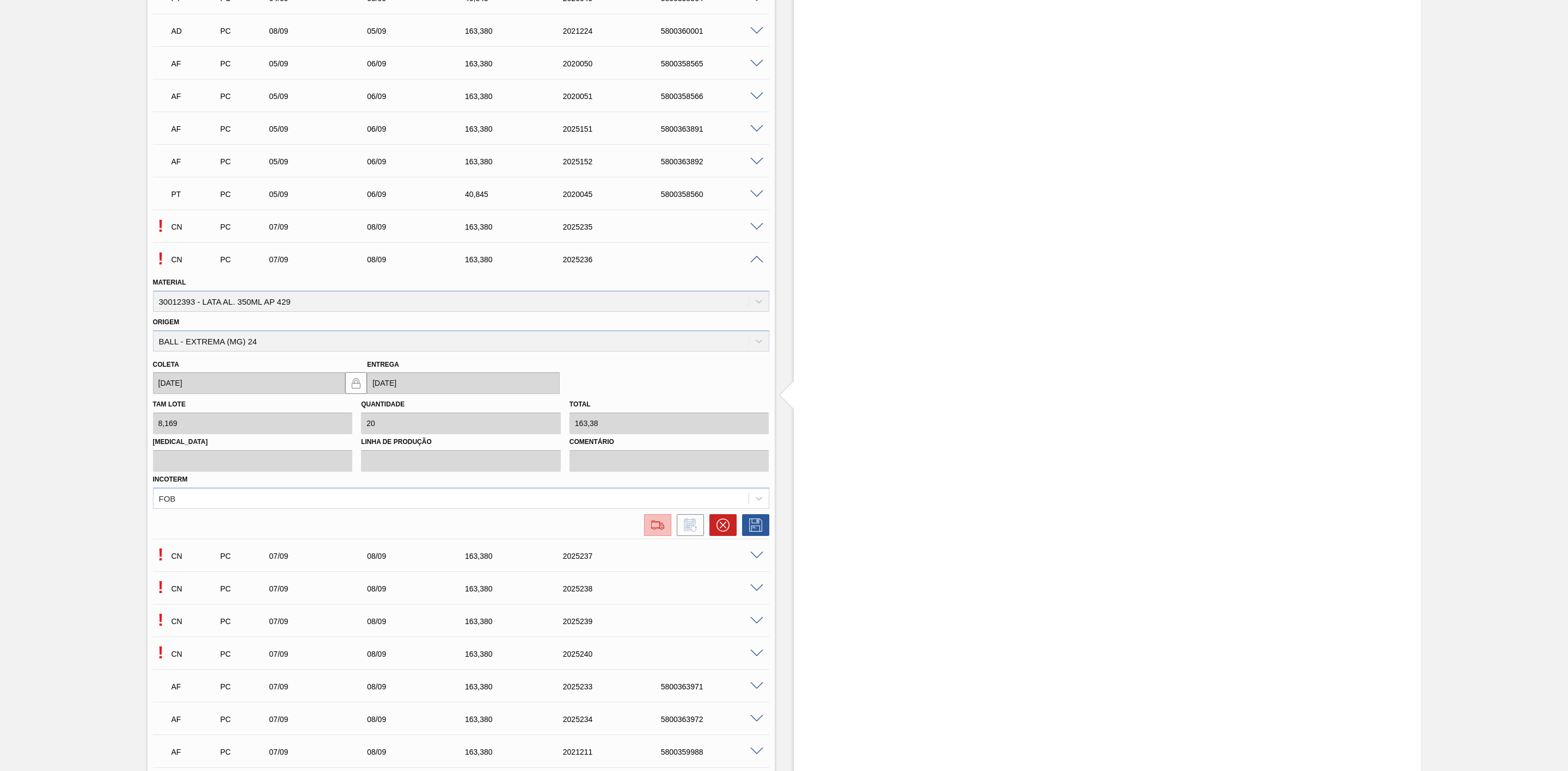
click at [657, 524] on img at bounding box center [657, 525] width 17 height 13
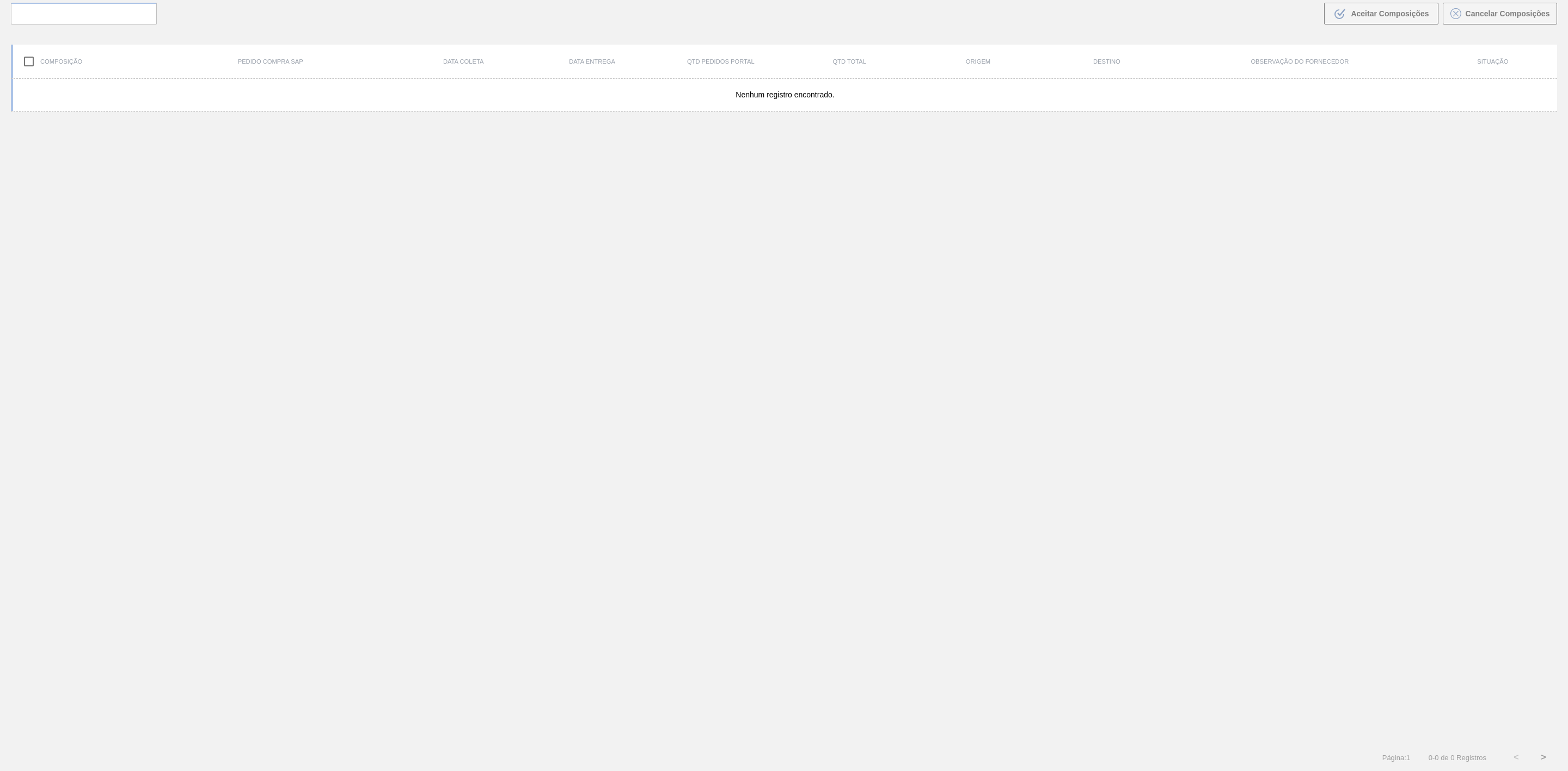
scroll to position [79, 0]
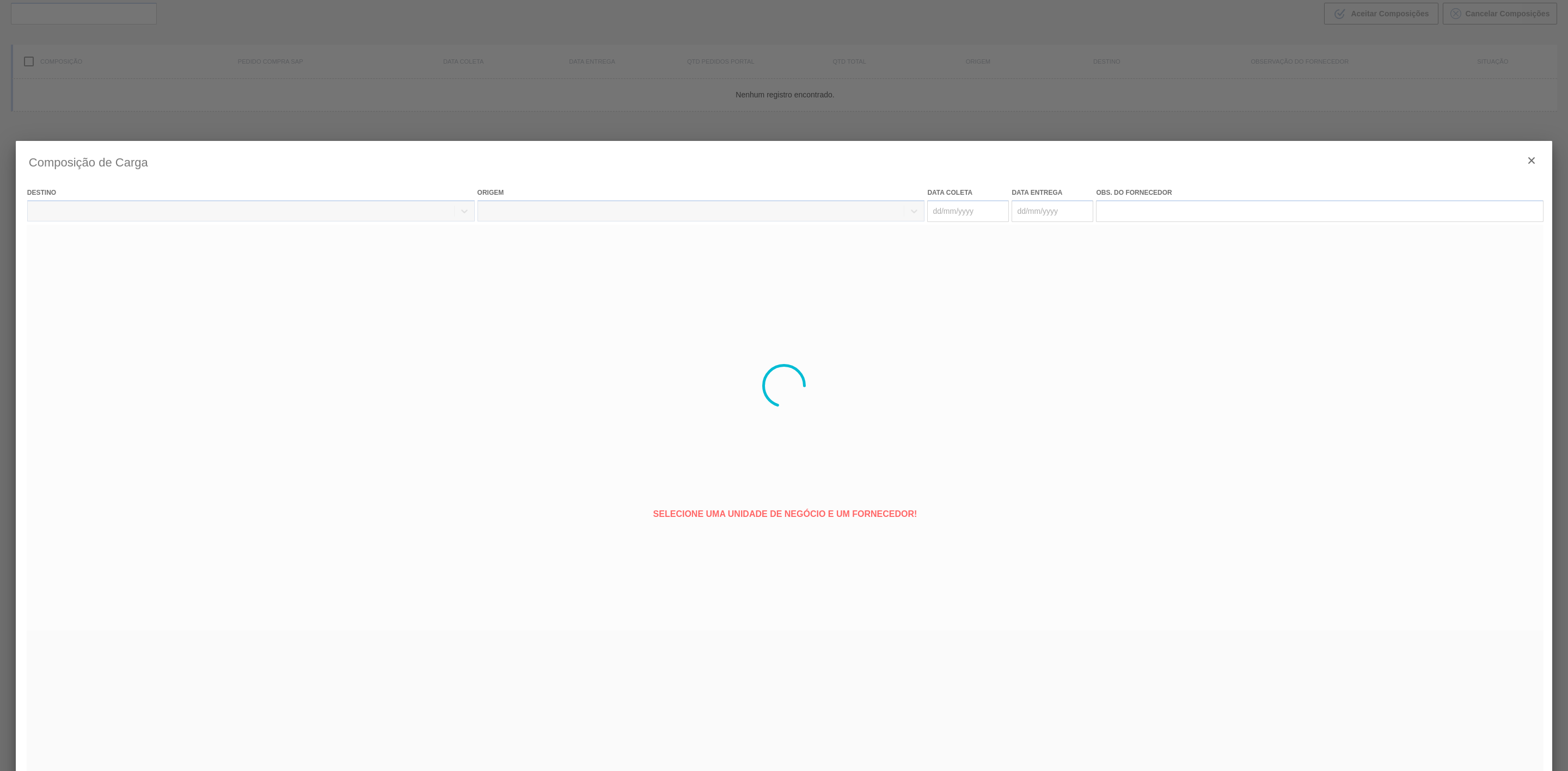
type coleta "[DATE]"
type entrega "[DATE]"
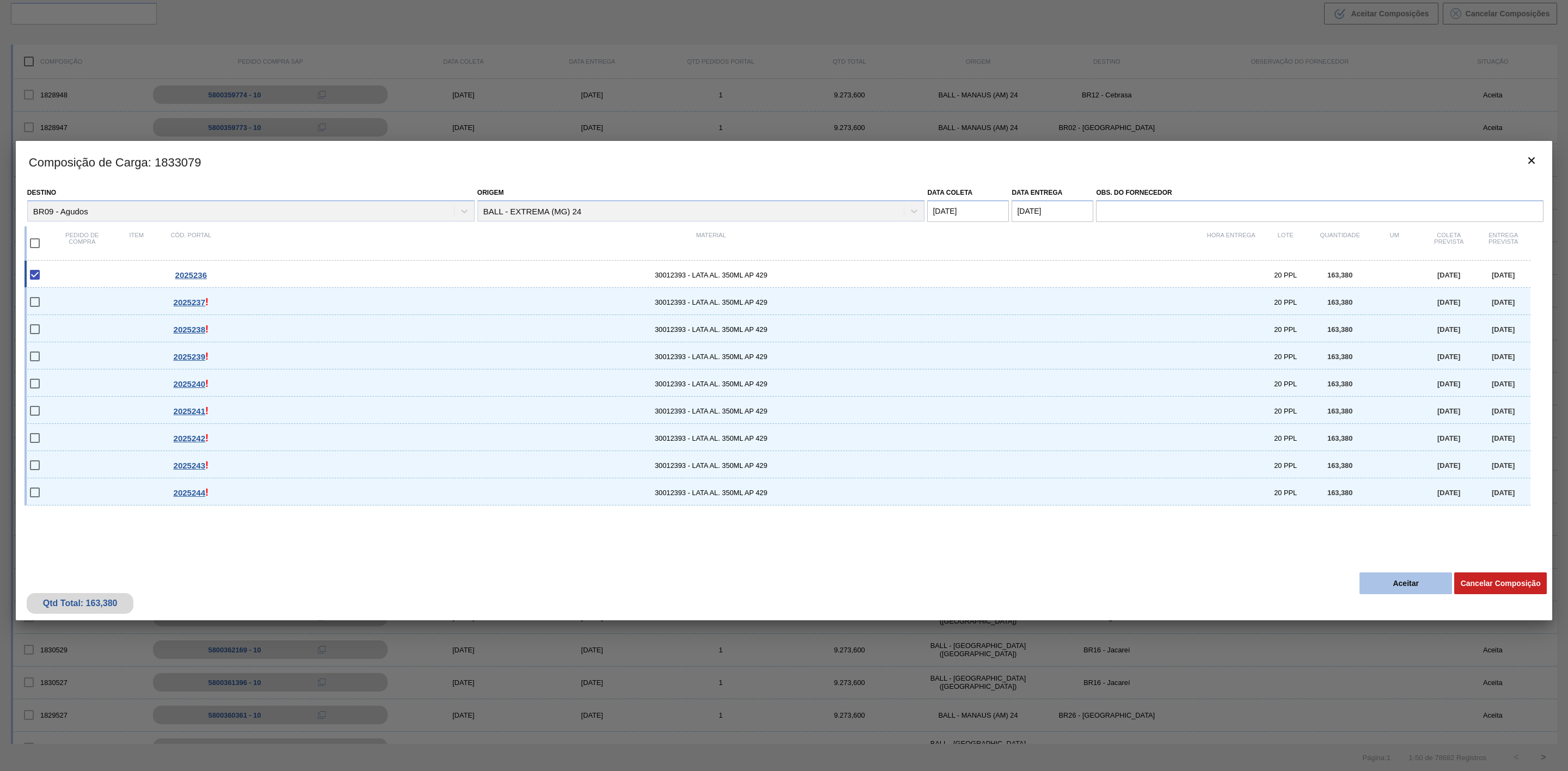
click at [1387, 574] on button "Aceitar" at bounding box center [1405, 584] width 92 height 21
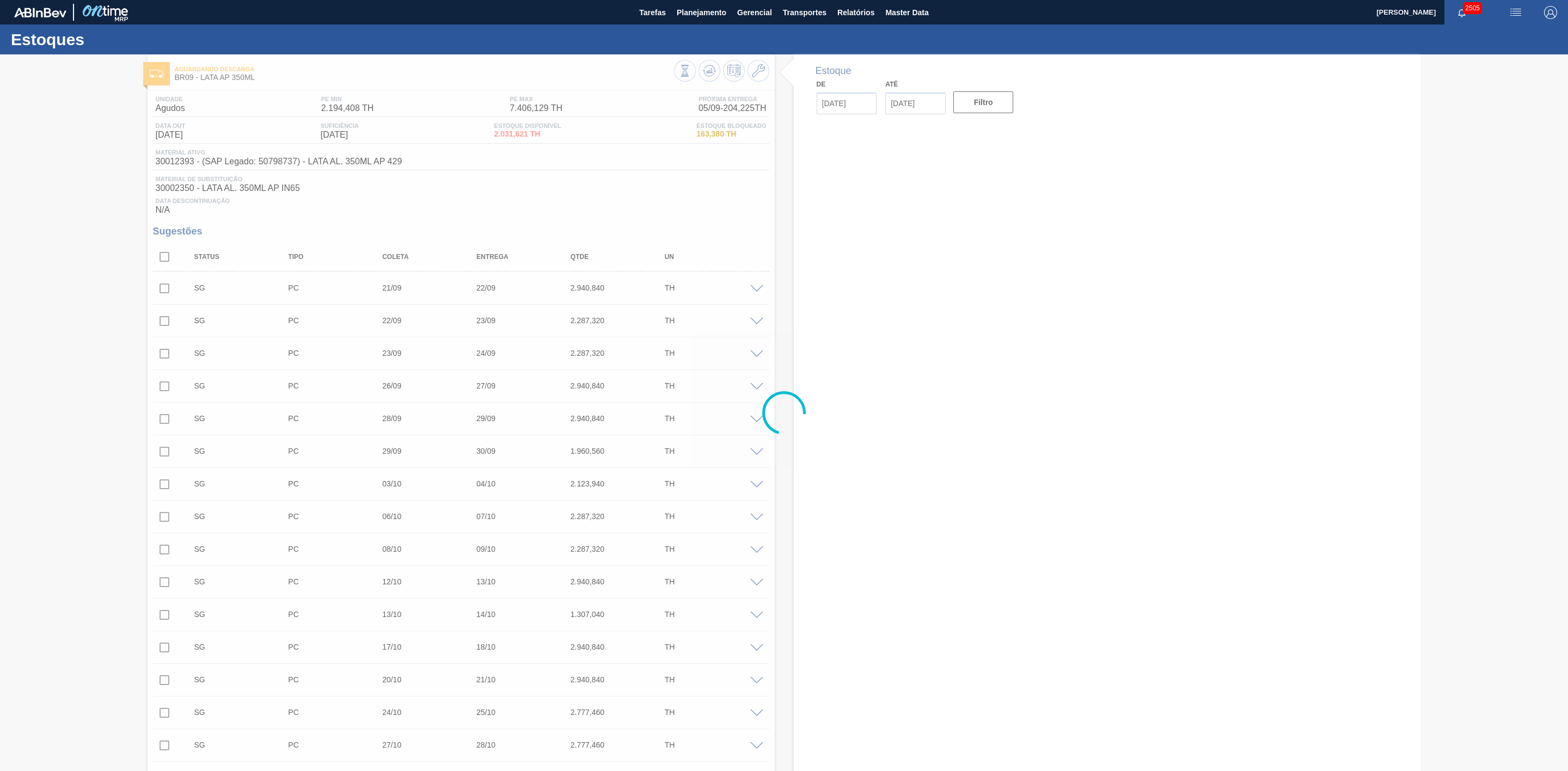
type input "[DATE]"
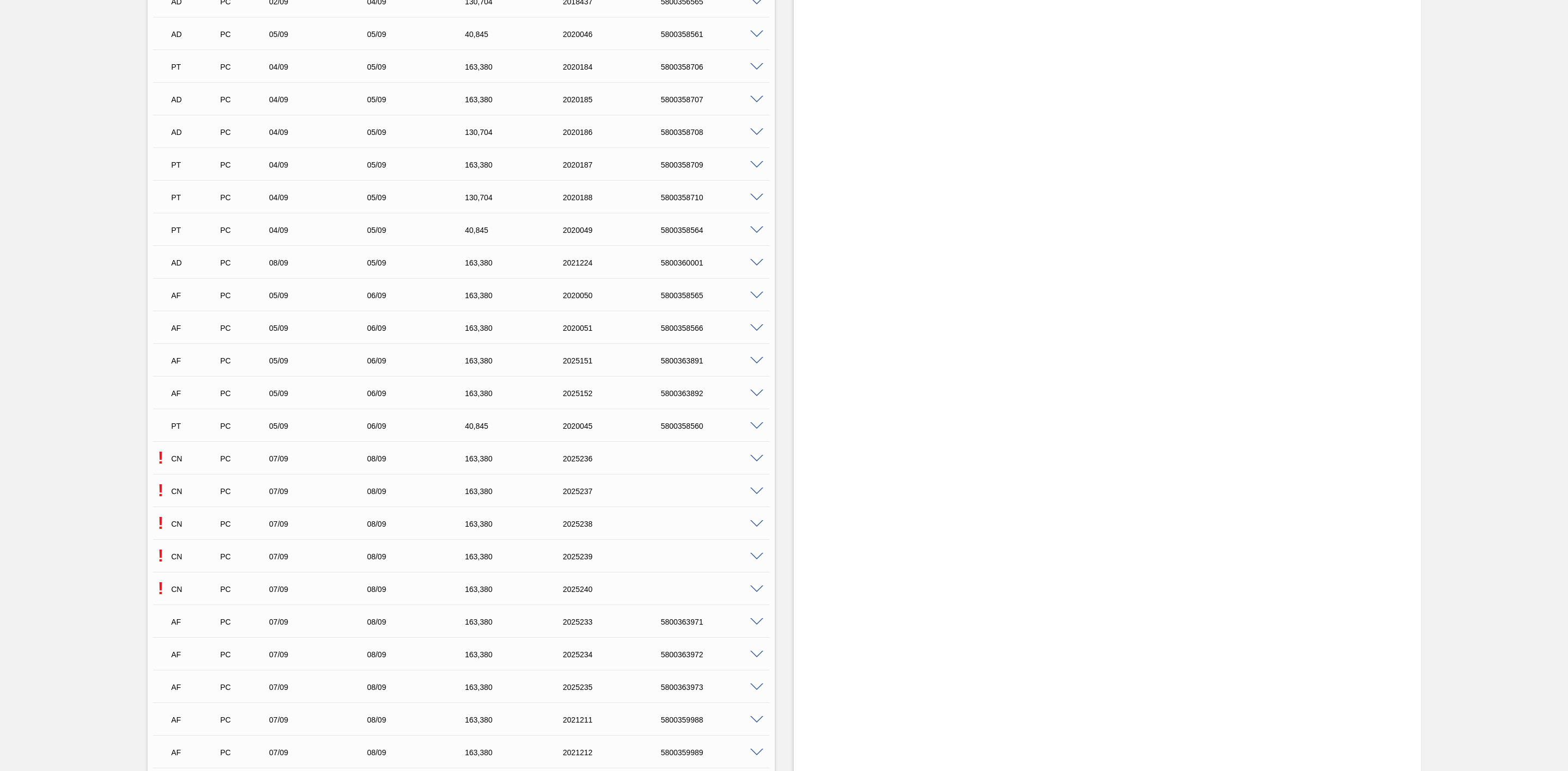
scroll to position [1633, 0]
click at [758, 427] on span at bounding box center [757, 423] width 13 height 8
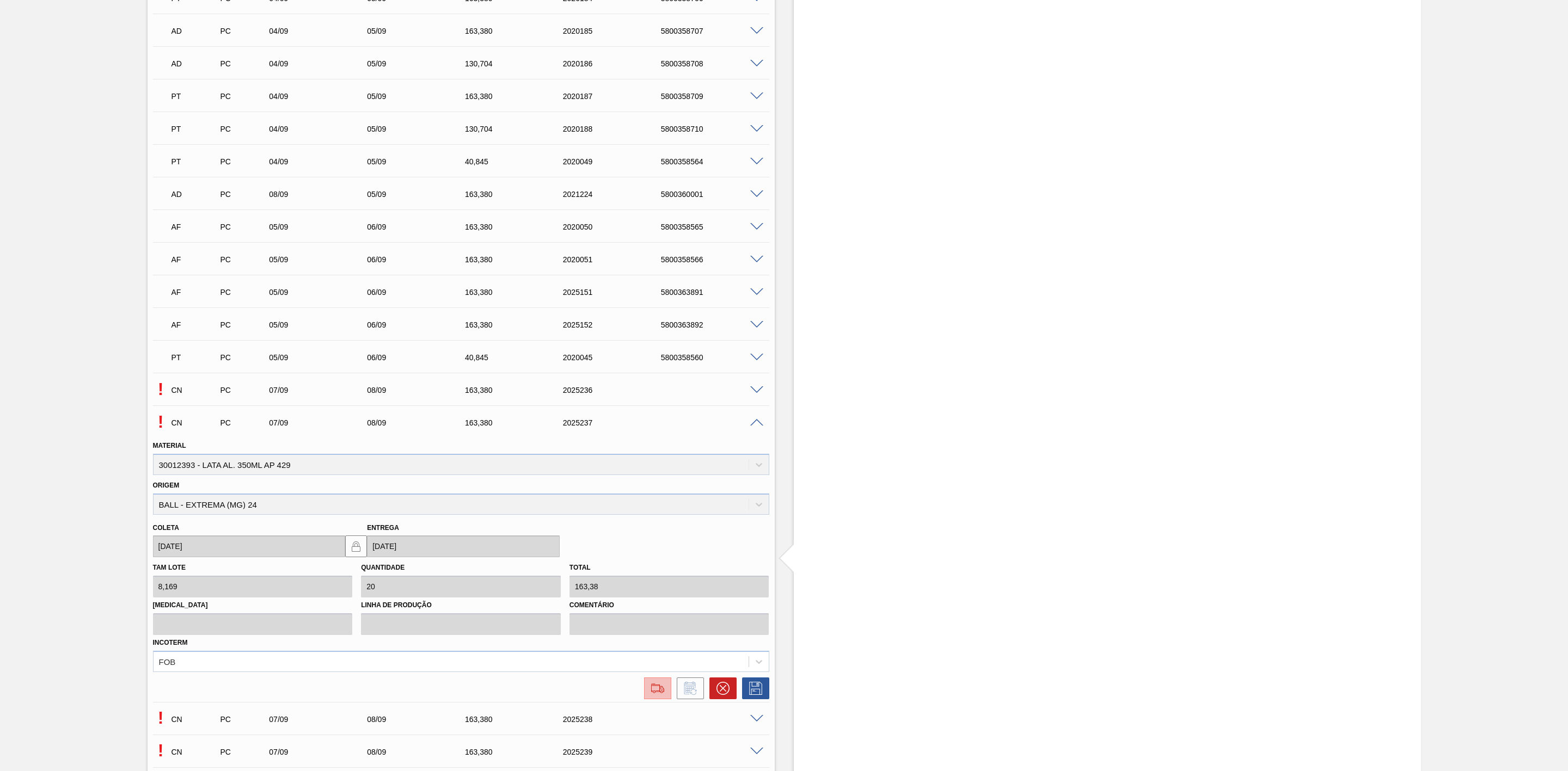
click at [654, 695] on img at bounding box center [657, 689] width 17 height 13
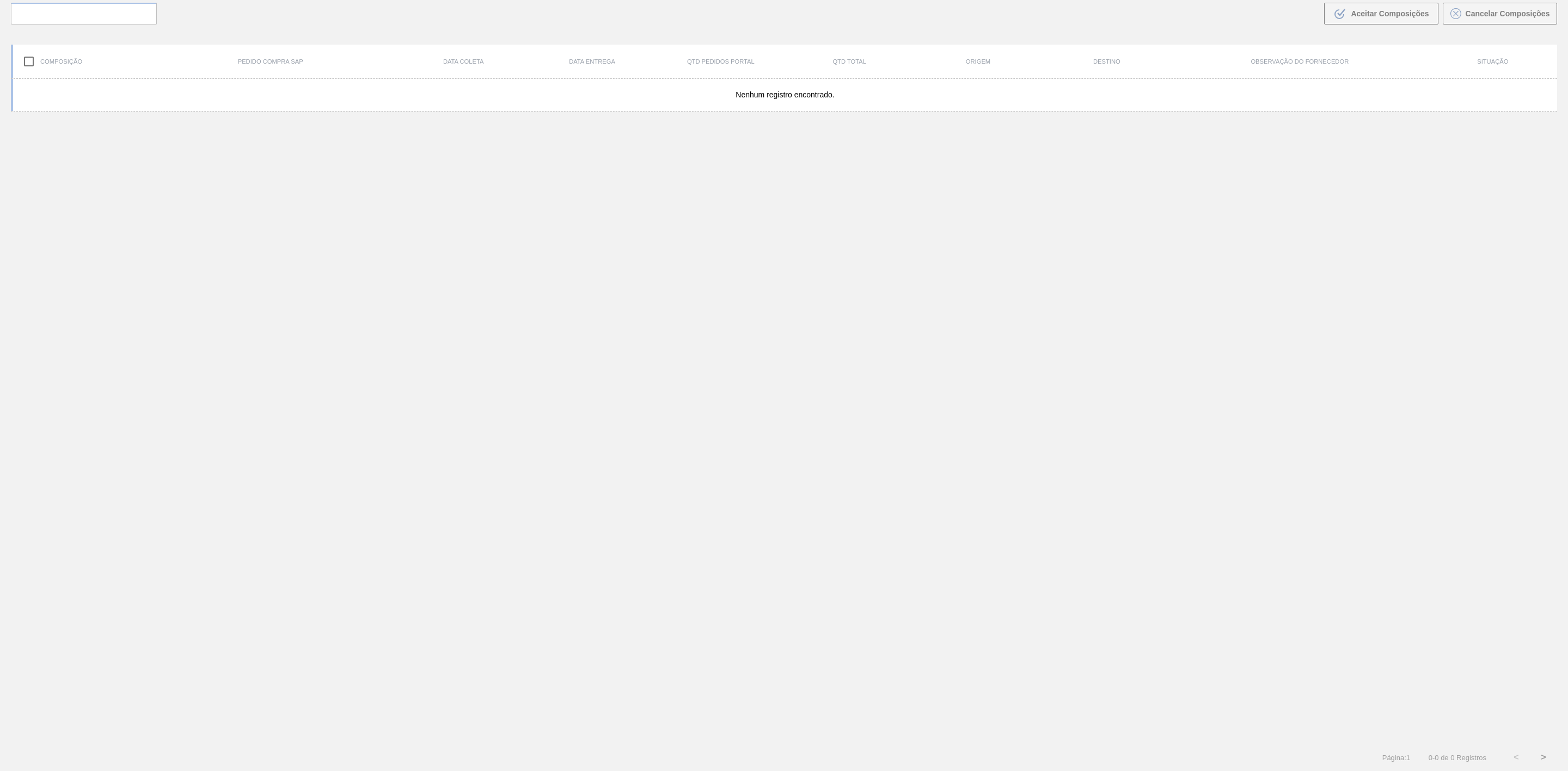
scroll to position [79, 0]
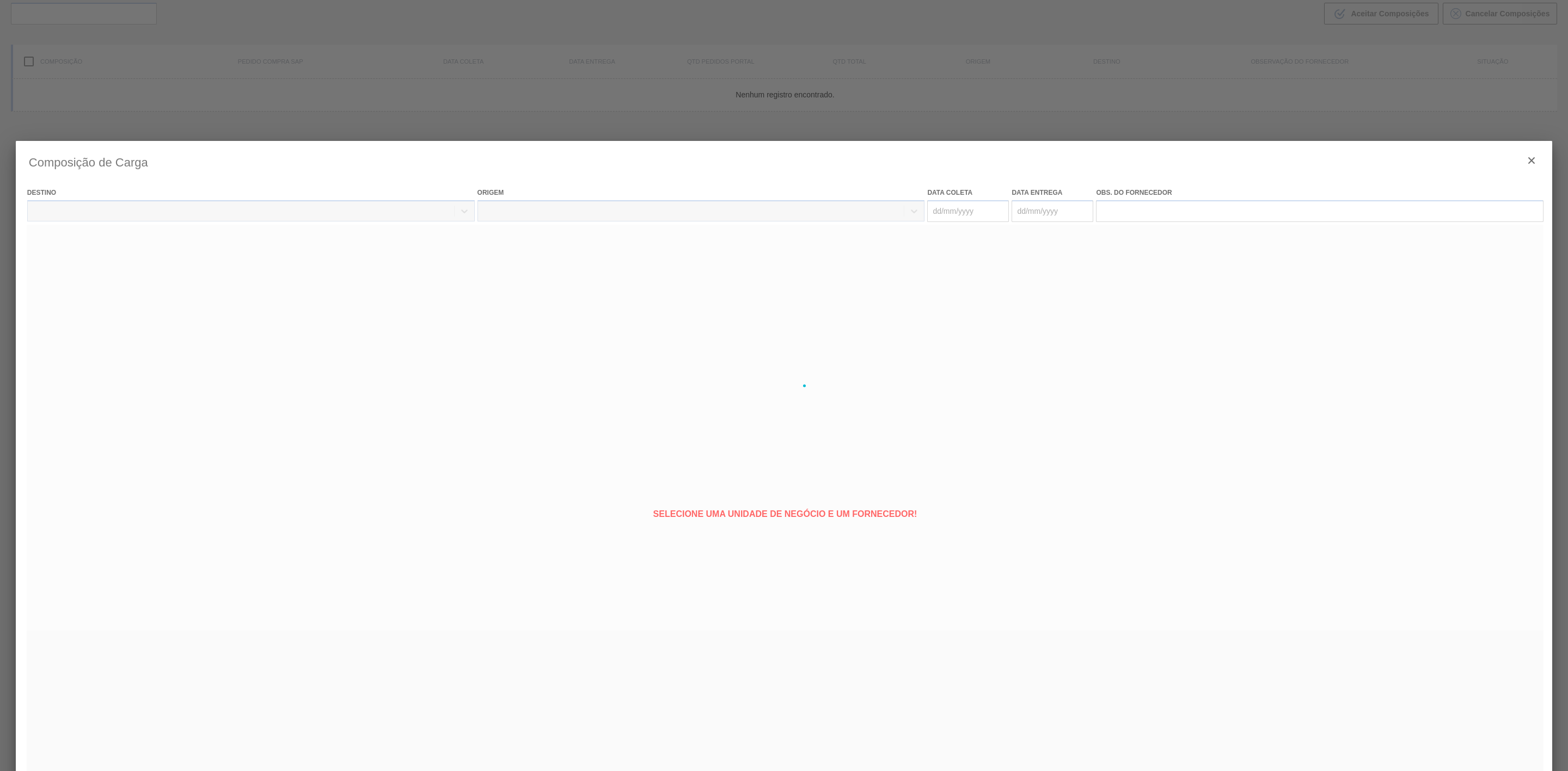
type coleta "[DATE]"
type entrega "[DATE]"
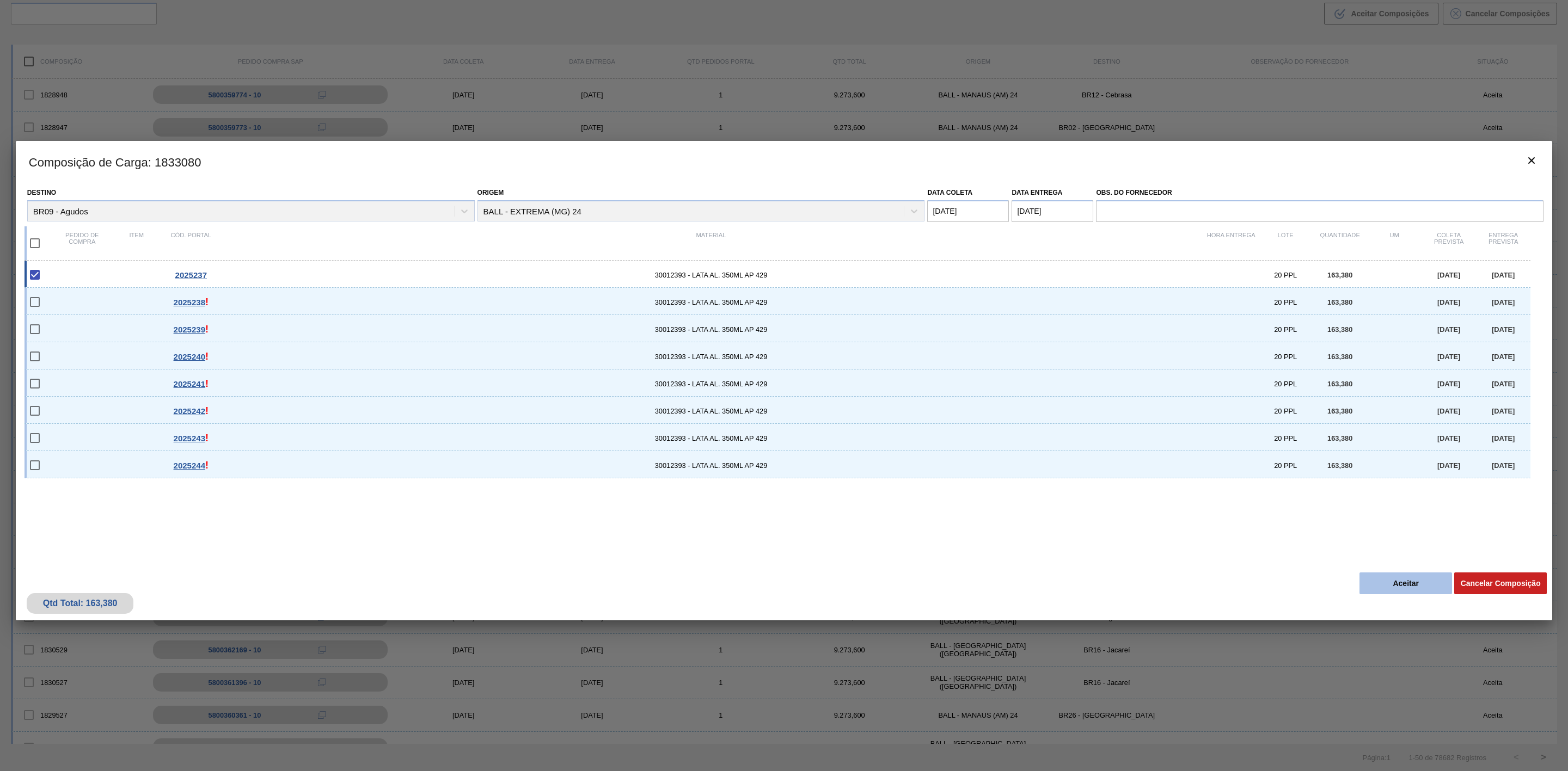
click at [1438, 582] on button "Aceitar" at bounding box center [1405, 584] width 92 height 21
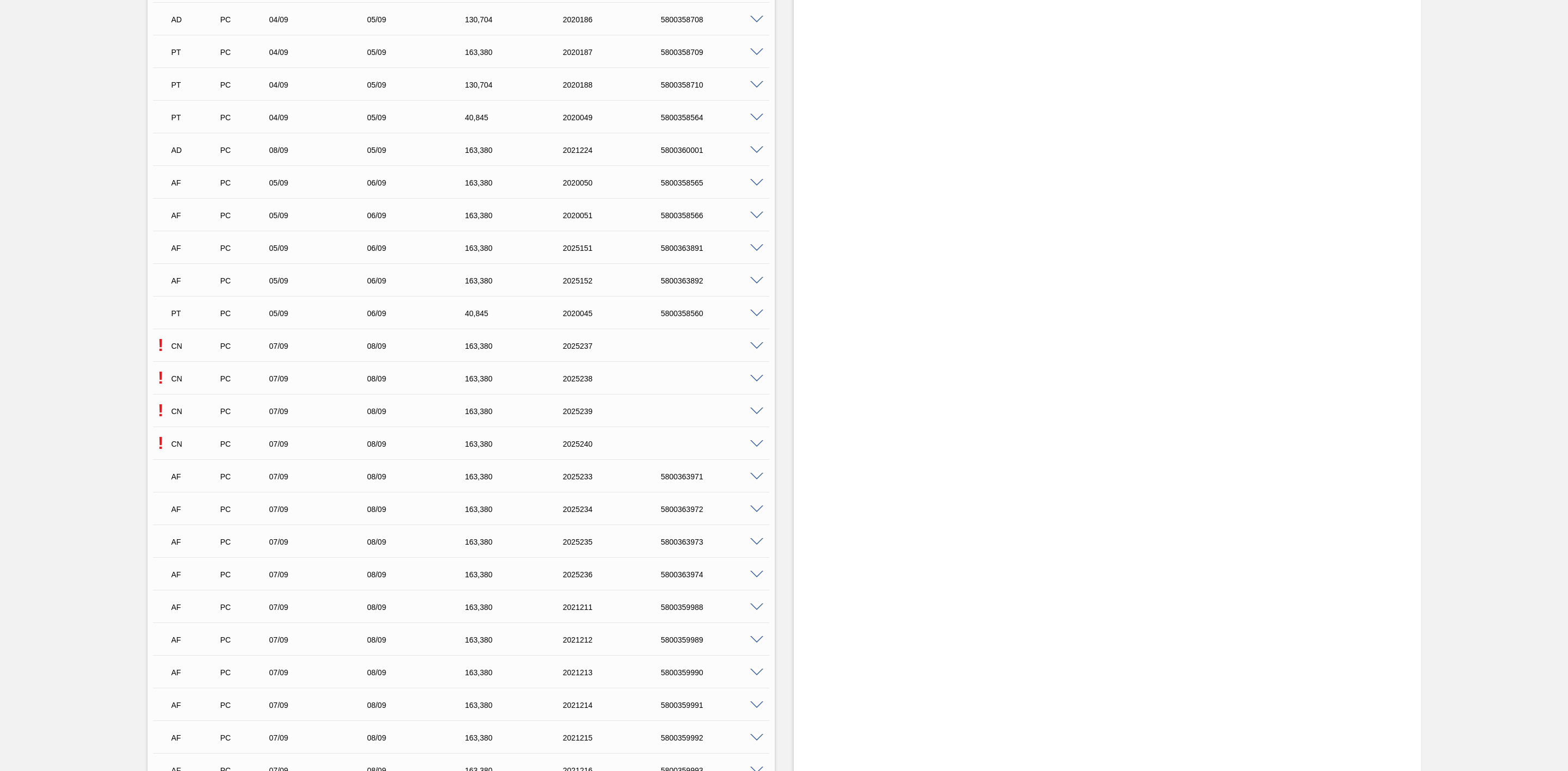
scroll to position [1796, 0]
click at [757, 261] on span at bounding box center [757, 260] width 13 height 8
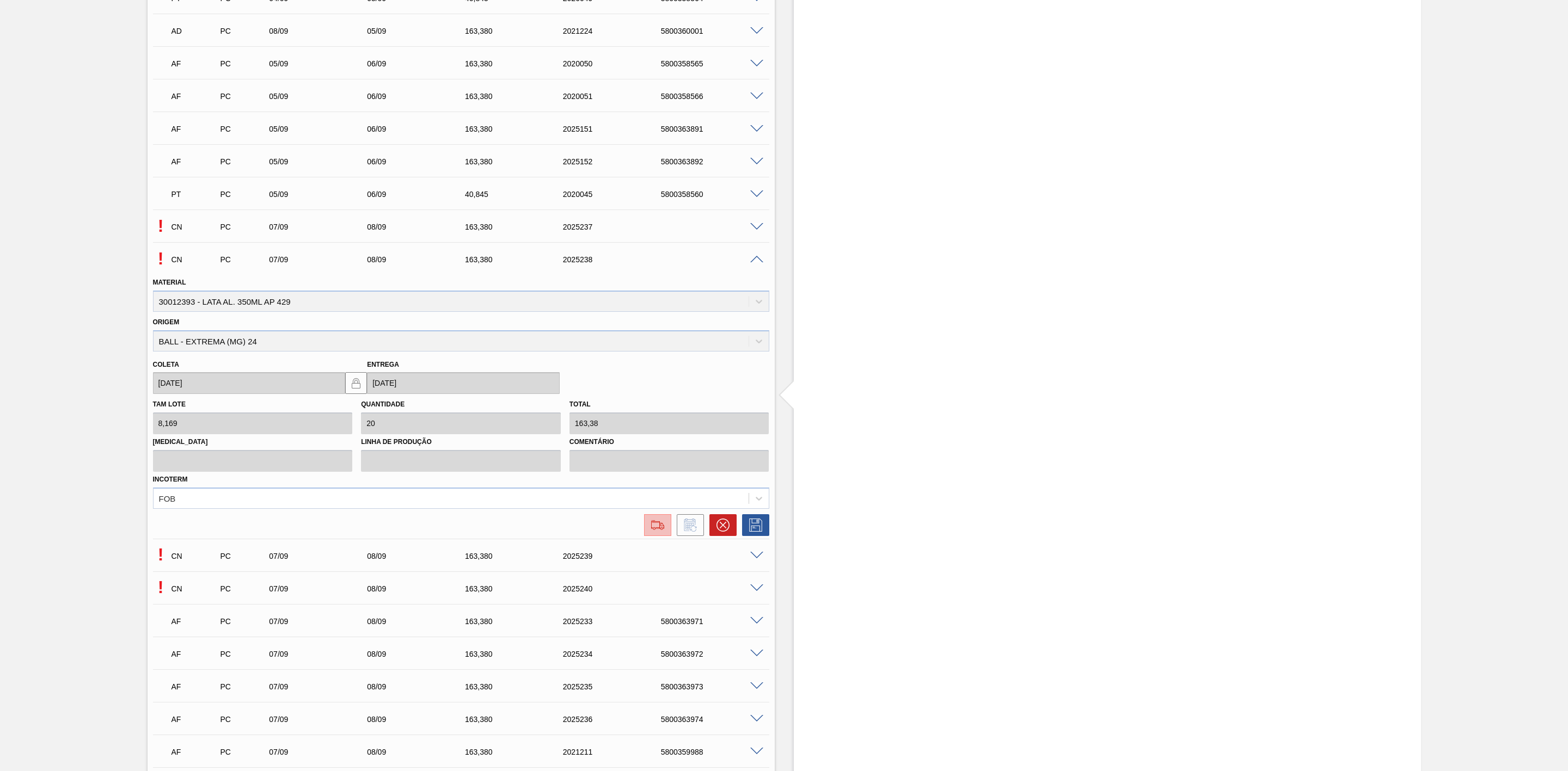
click at [662, 530] on img at bounding box center [657, 525] width 17 height 13
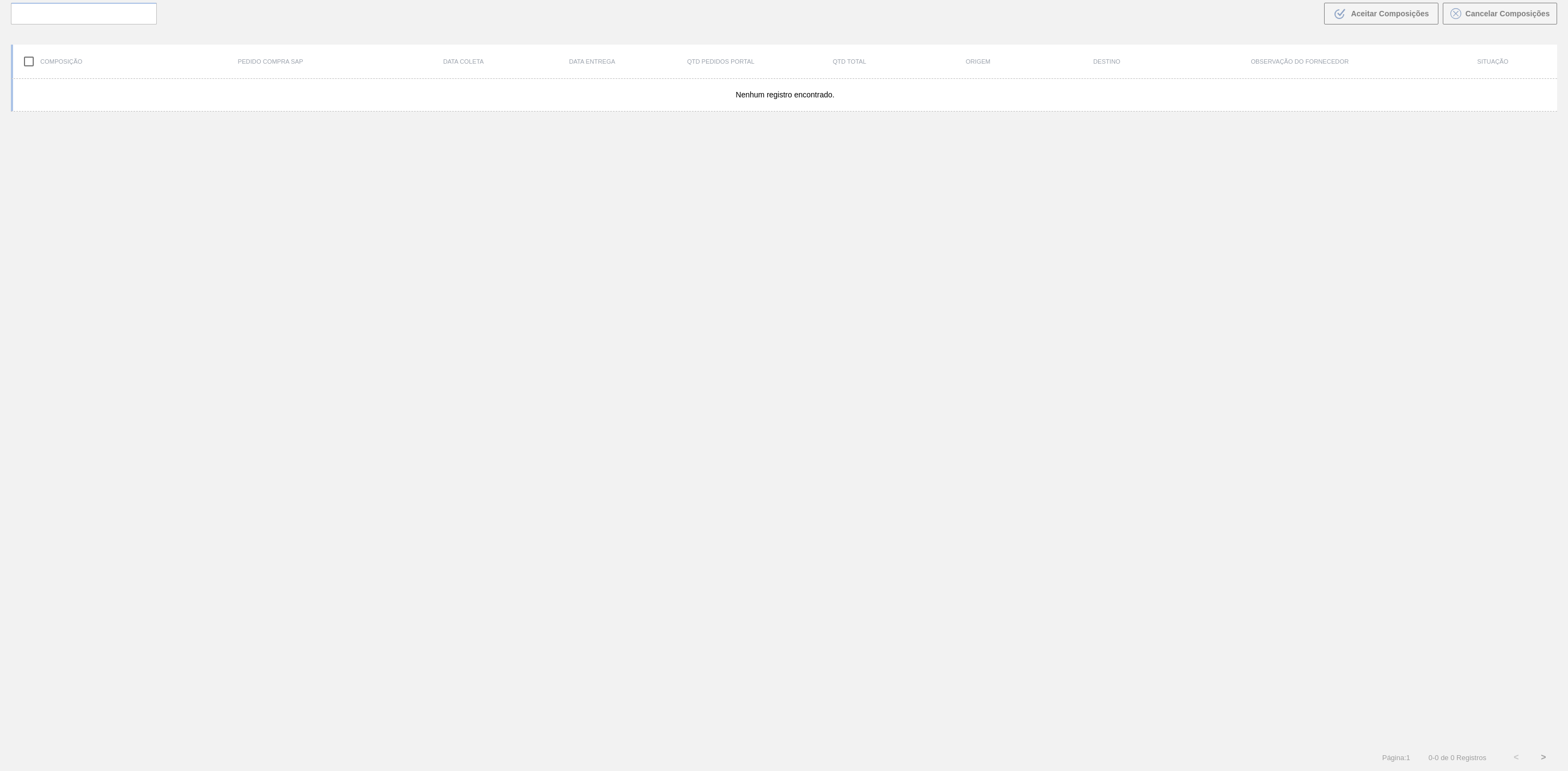
scroll to position [79, 0]
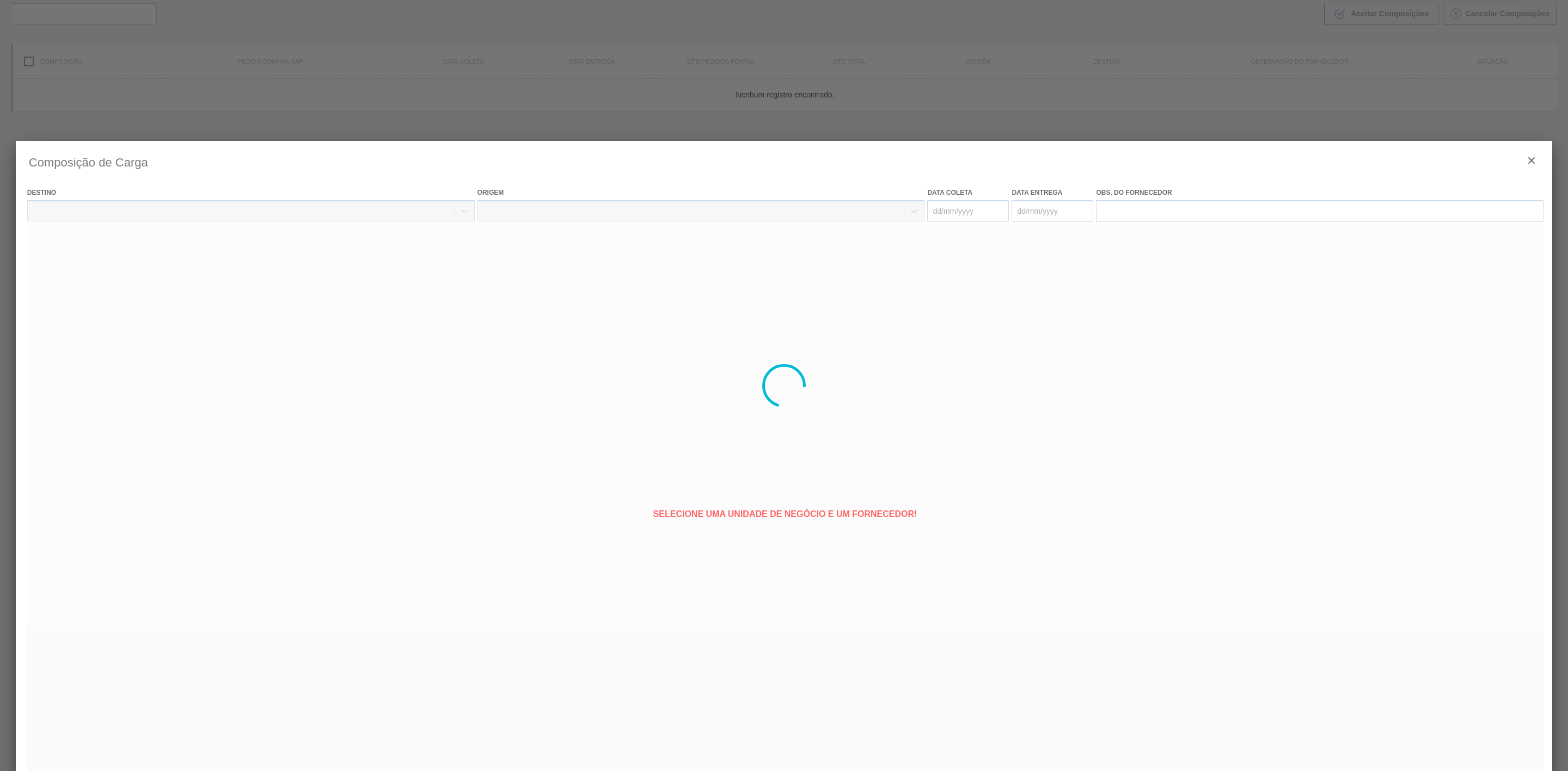
type coleta "[DATE]"
type entrega "[DATE]"
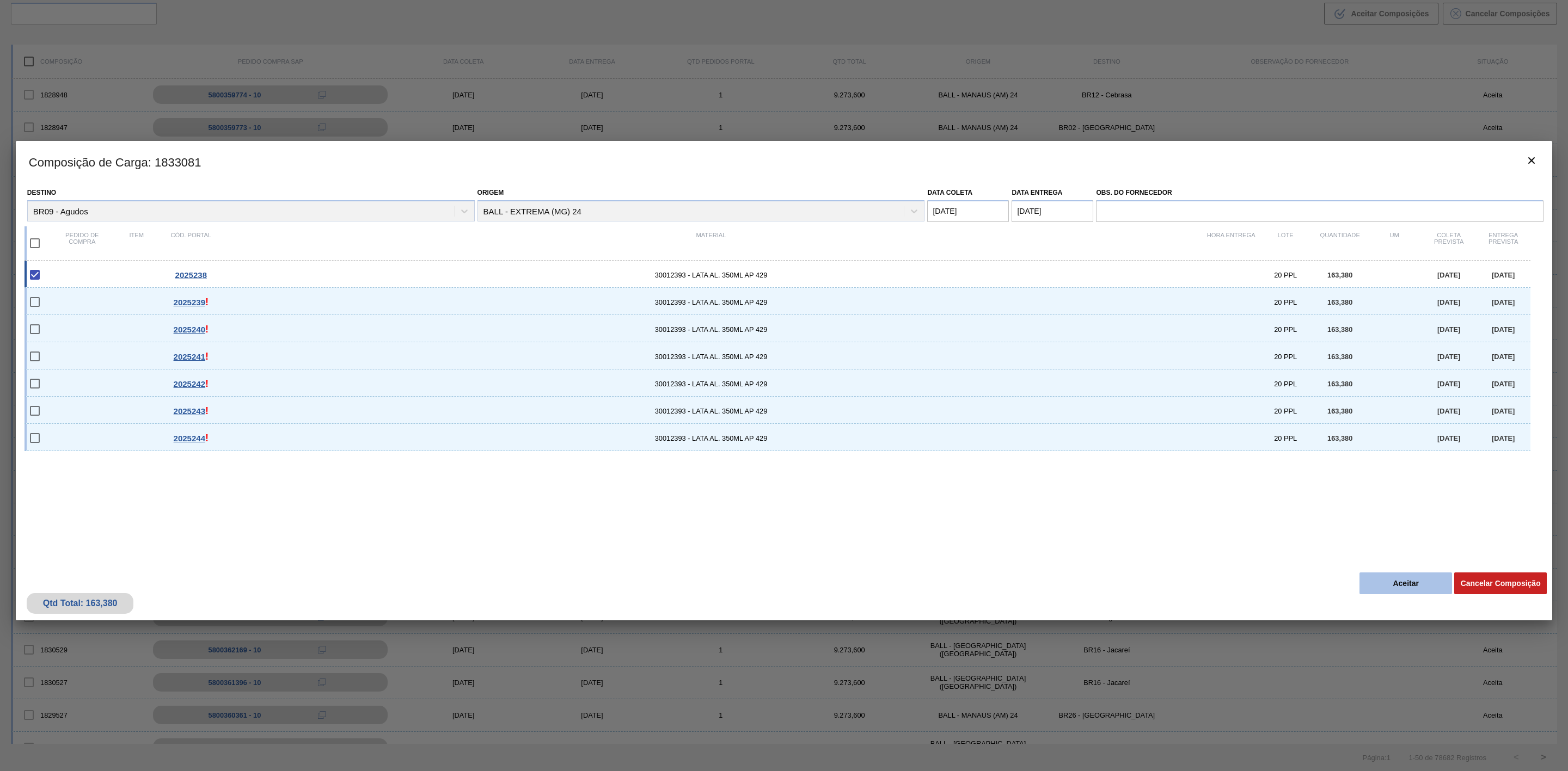
click at [1399, 589] on button "Aceitar" at bounding box center [1405, 584] width 92 height 21
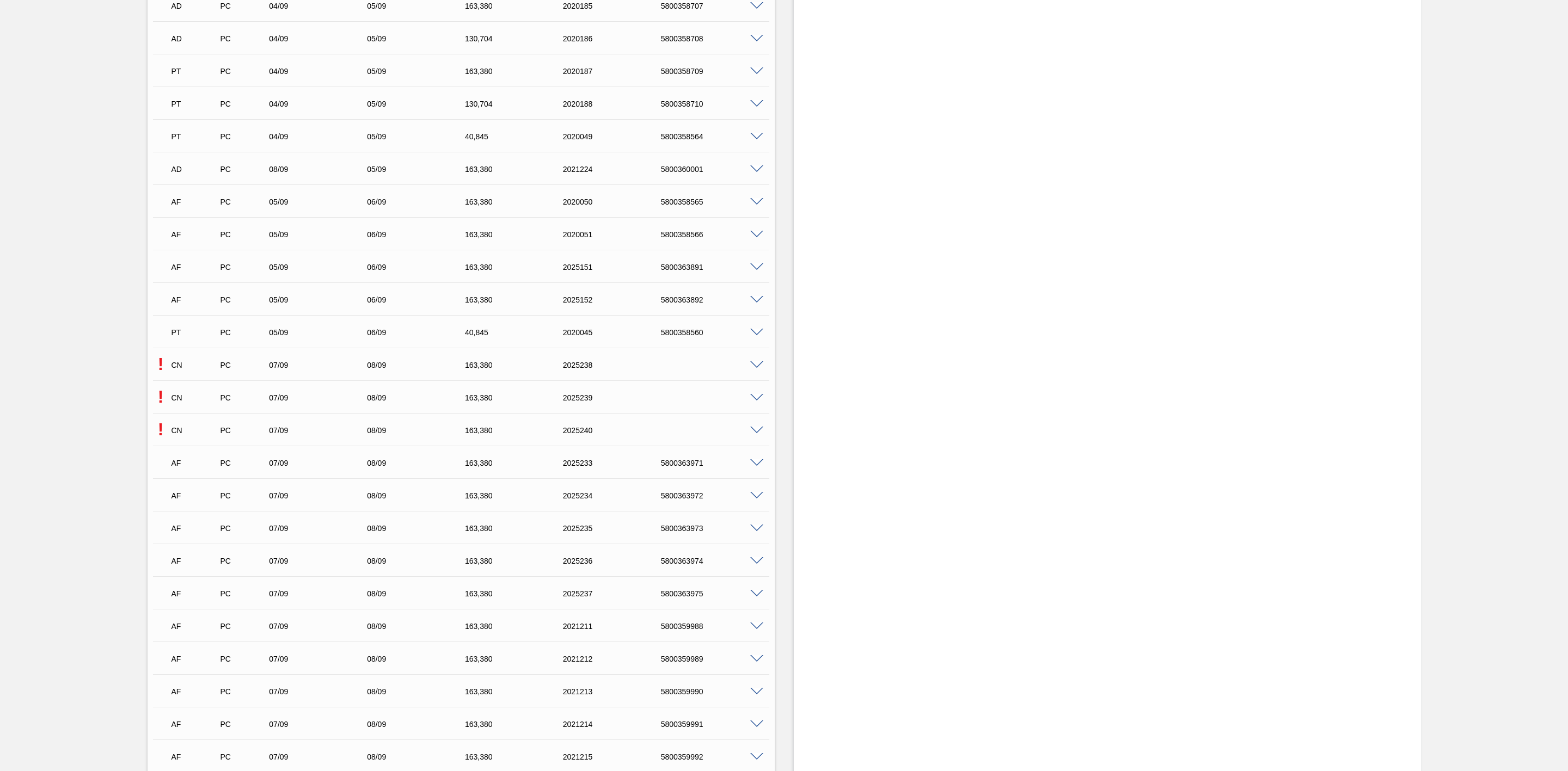
scroll to position [1796, 0]
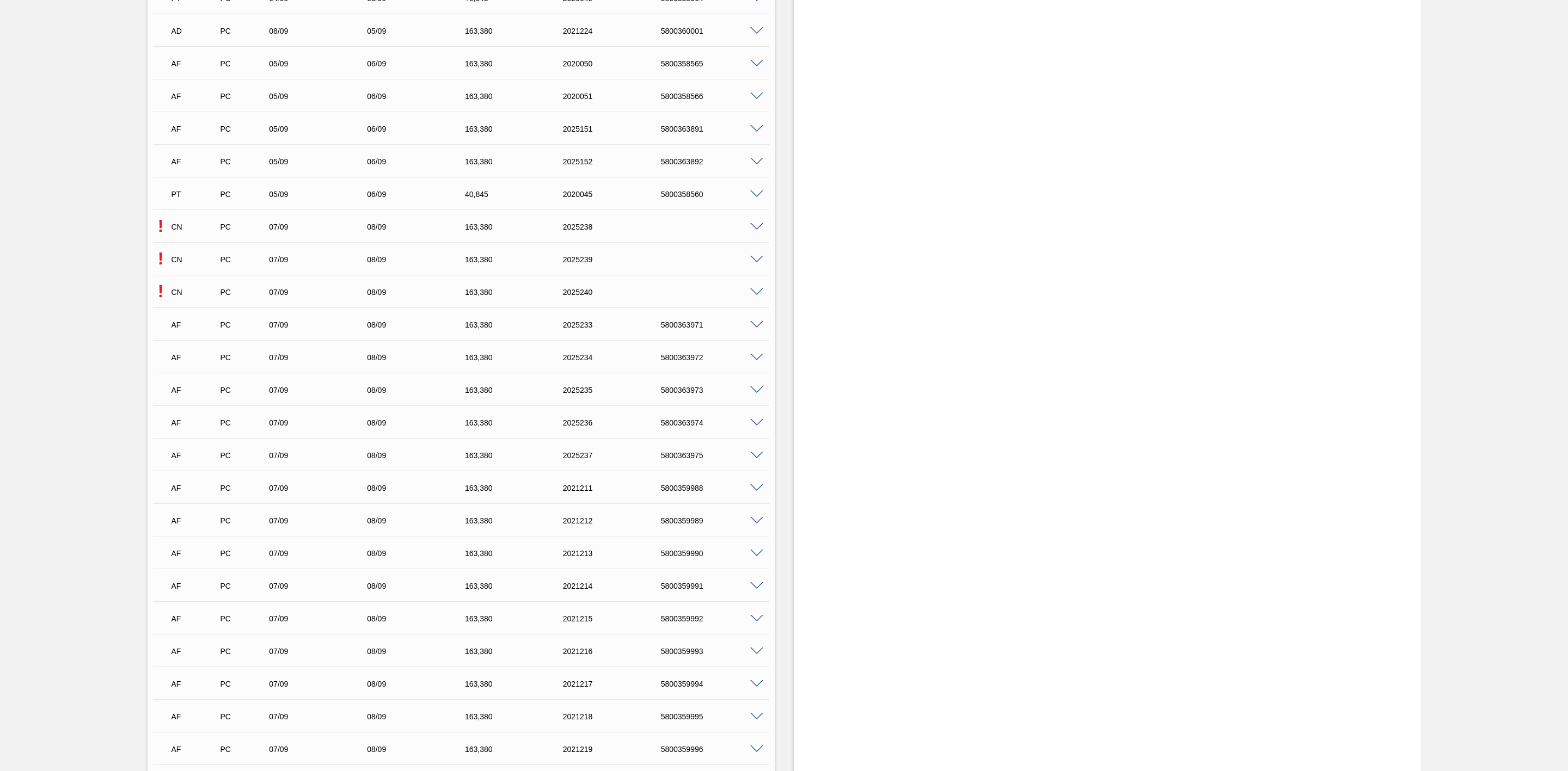
click at [755, 264] on span at bounding box center [757, 260] width 13 height 8
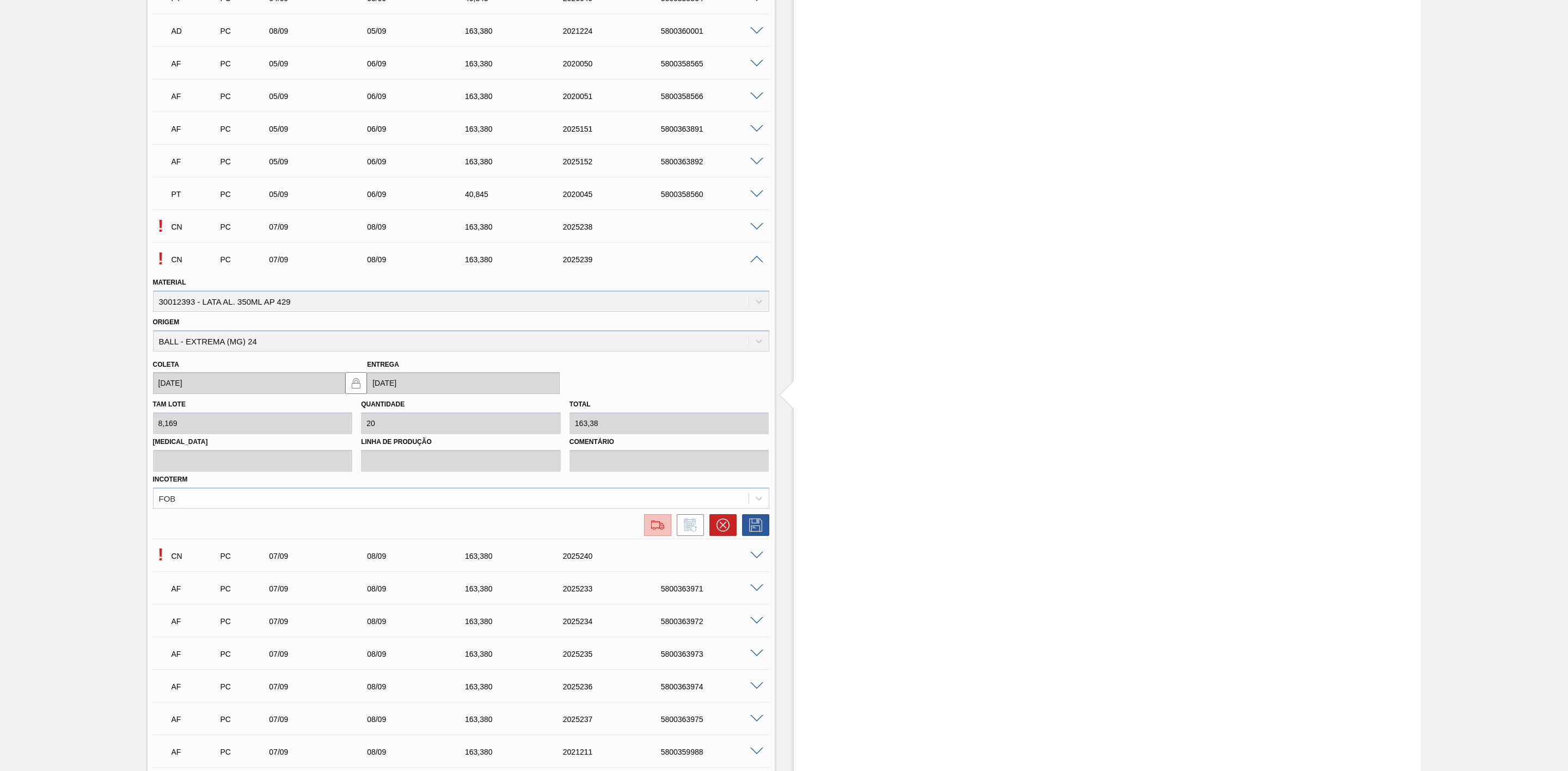
click at [655, 530] on img at bounding box center [657, 525] width 17 height 13
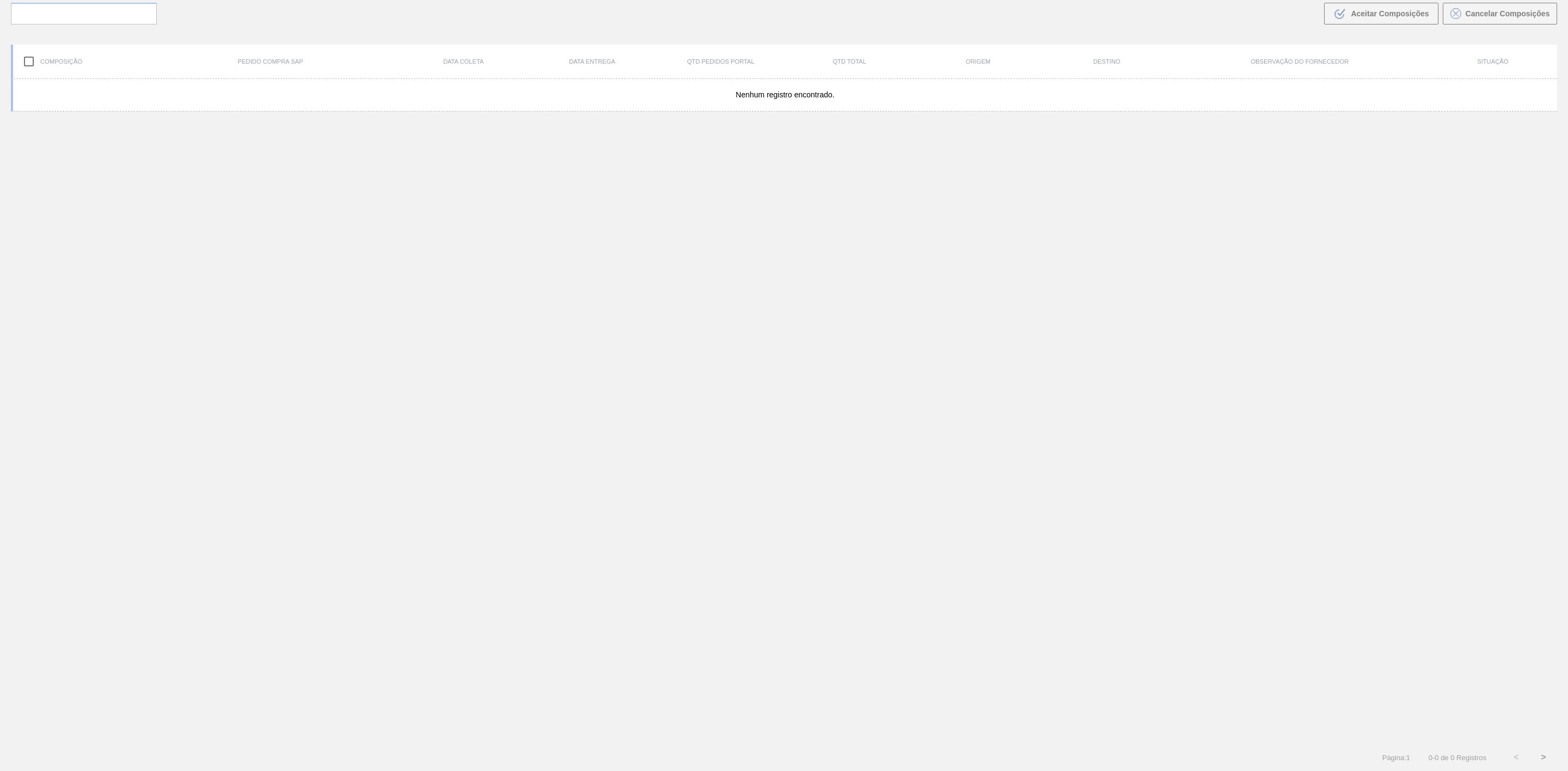
scroll to position [79, 0]
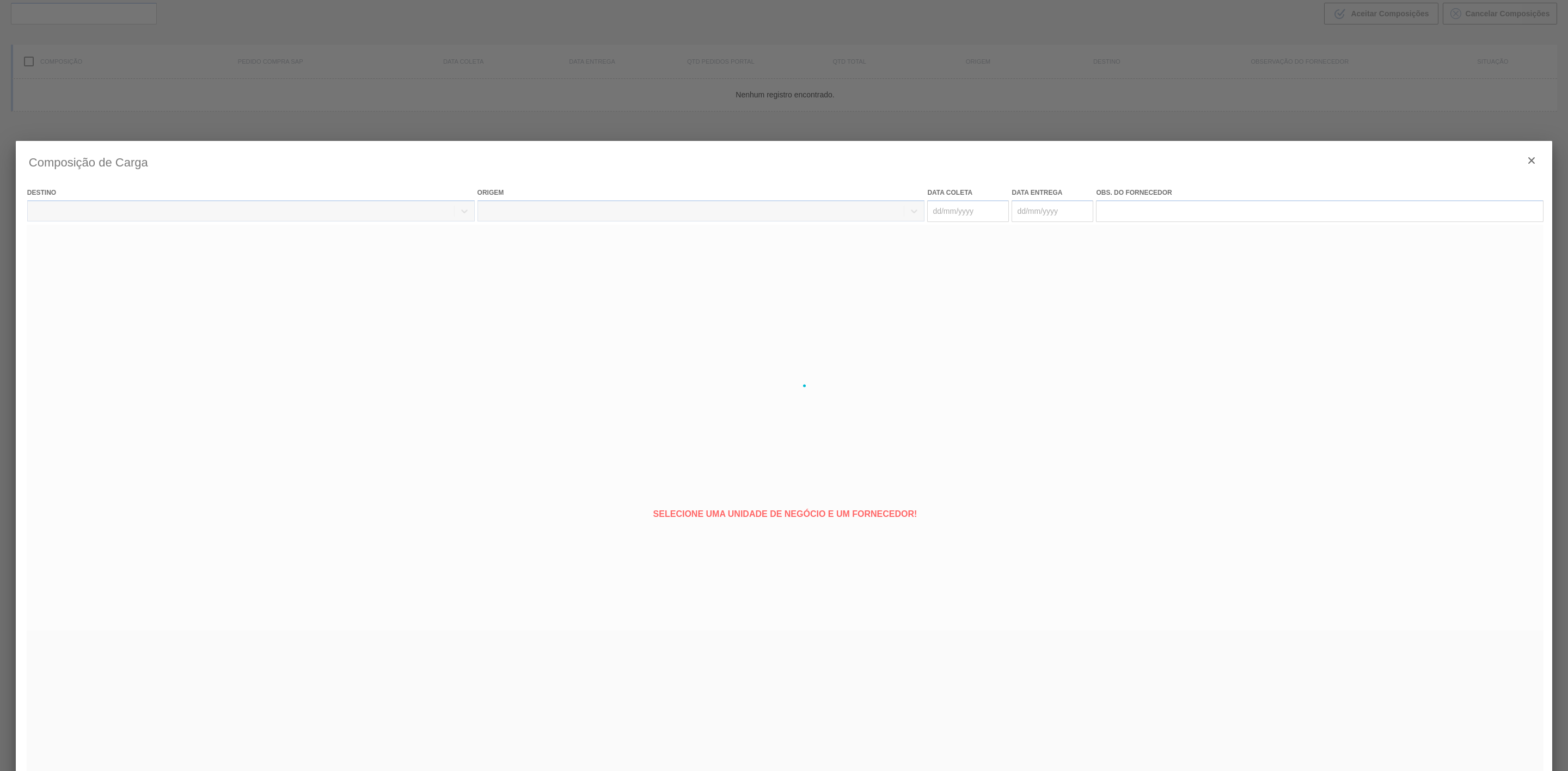
type coleta "[DATE]"
type entrega "[DATE]"
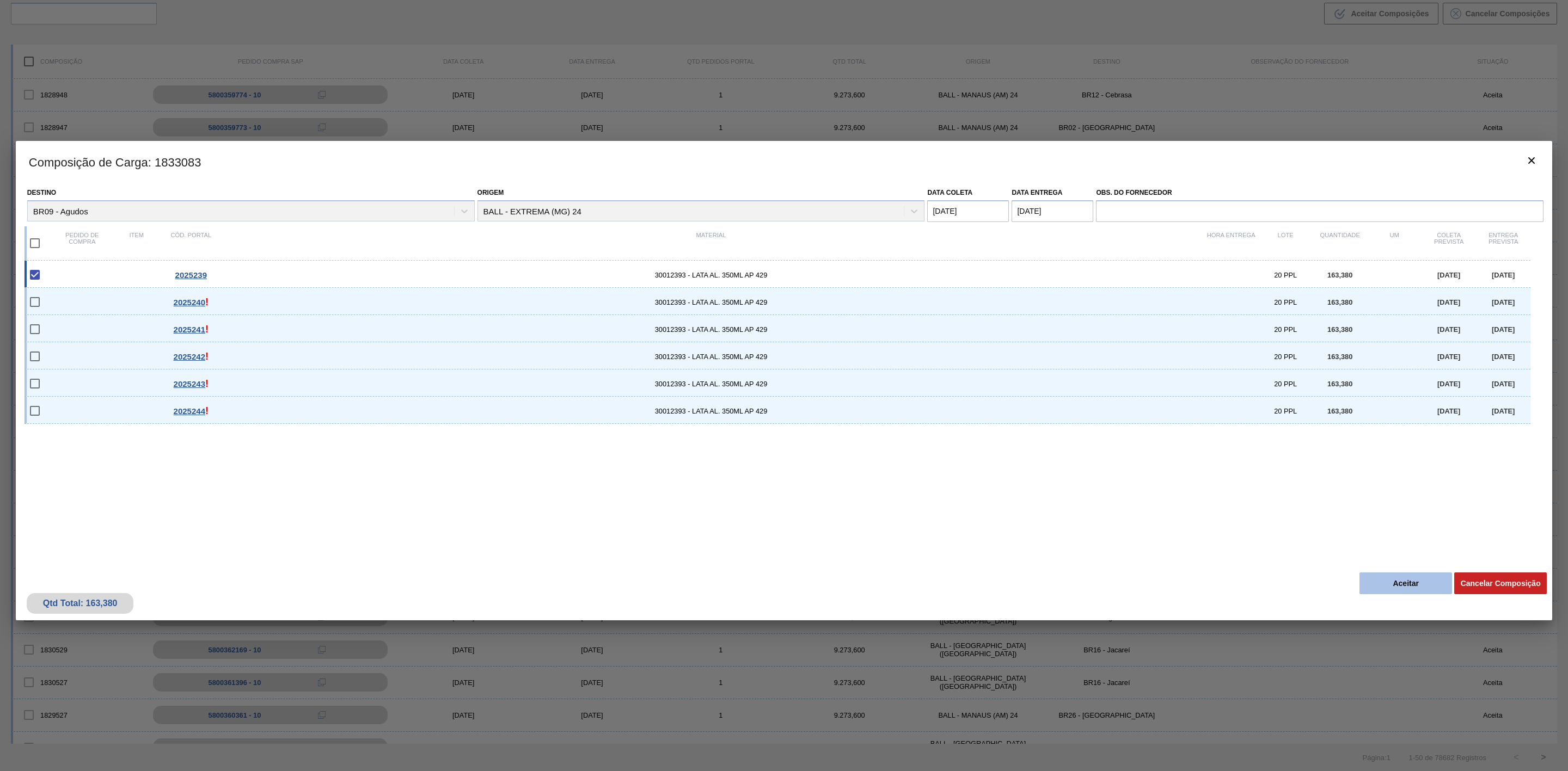
click at [1427, 587] on button "Aceitar" at bounding box center [1405, 584] width 92 height 21
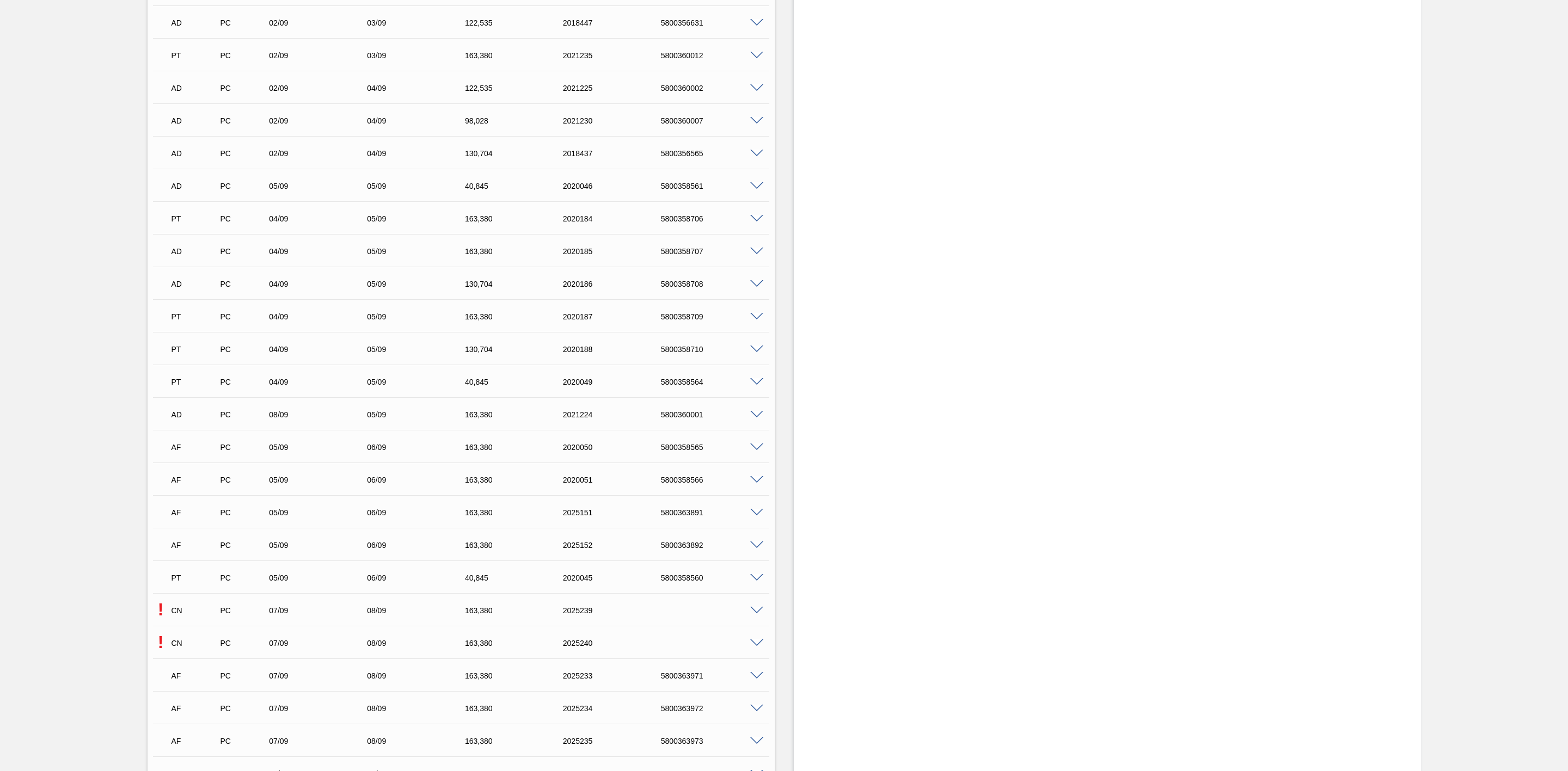
scroll to position [1633, 0]
click at [758, 424] on span at bounding box center [757, 423] width 13 height 8
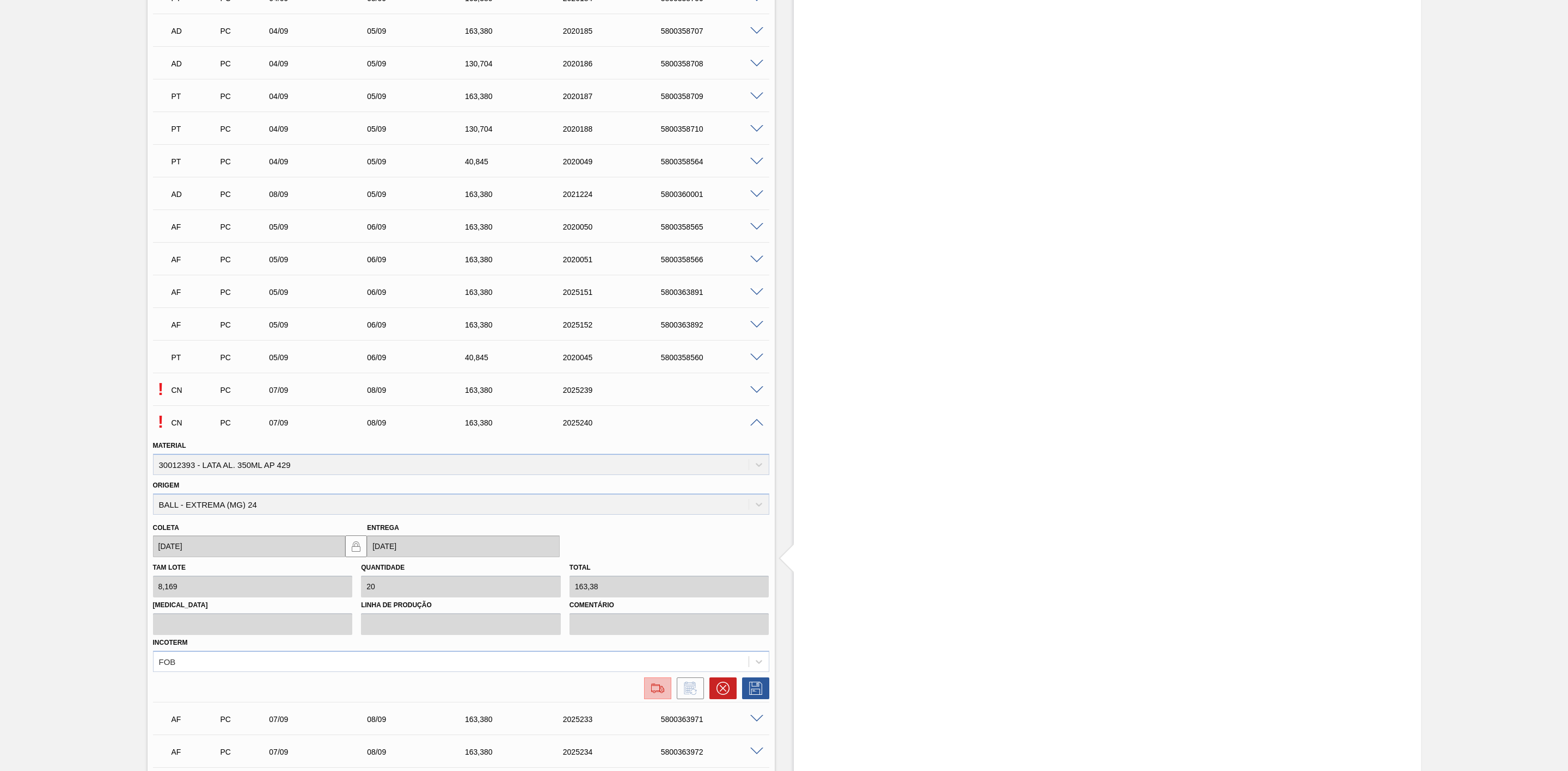
click at [655, 694] on img at bounding box center [657, 689] width 17 height 13
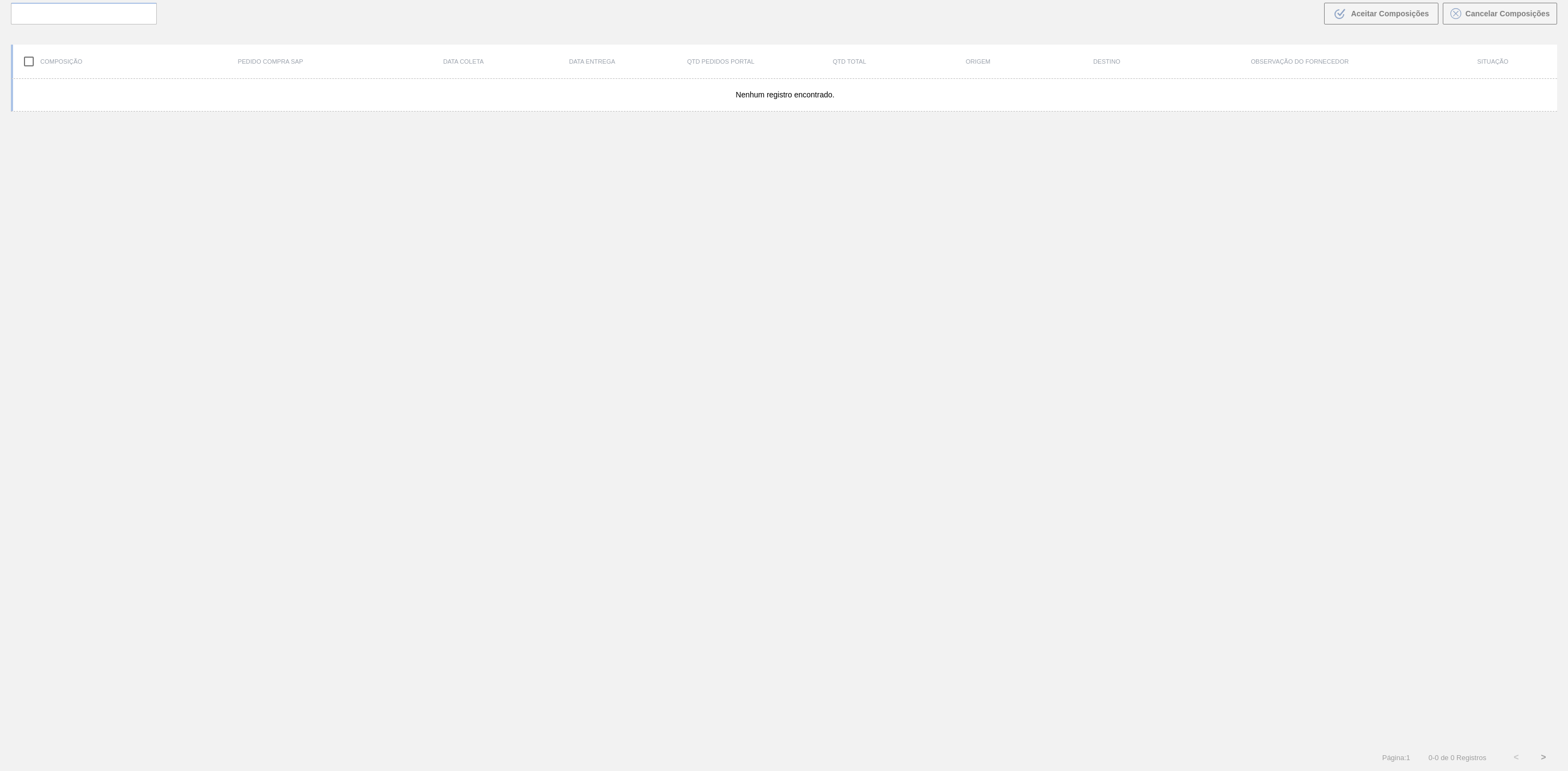
scroll to position [79, 0]
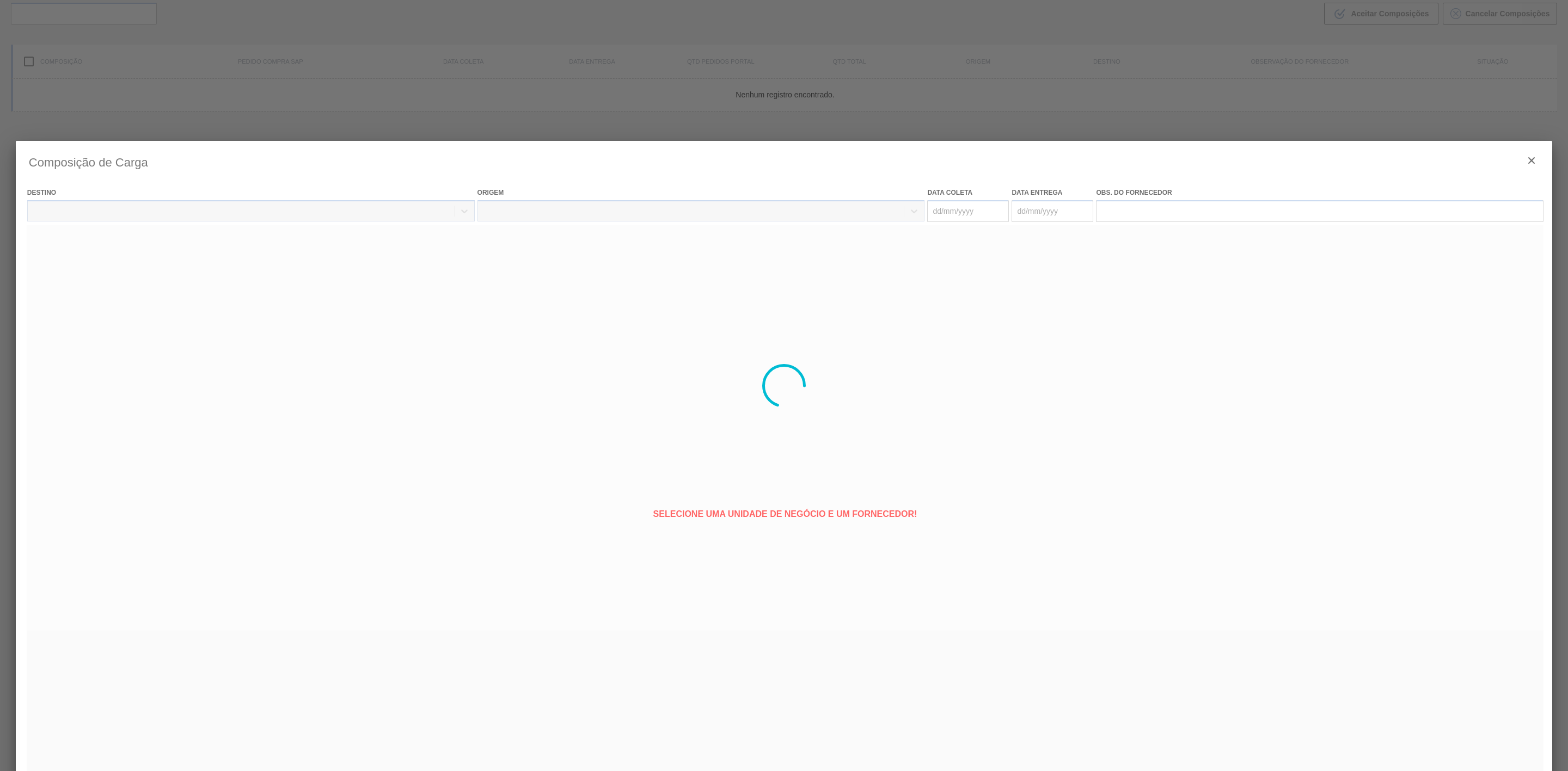
type coleta "[DATE]"
type entrega "[DATE]"
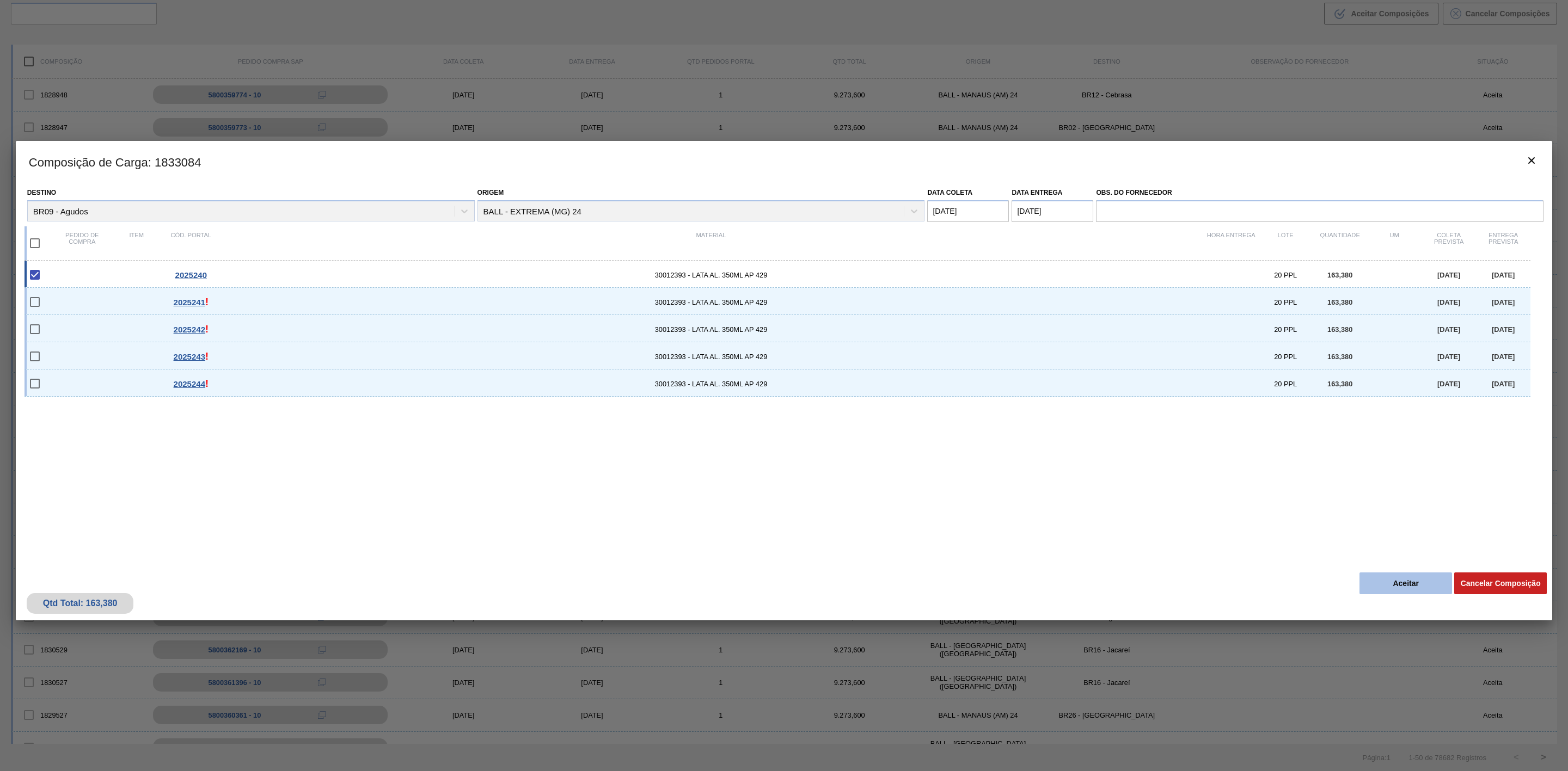
click at [1391, 579] on button "Aceitar" at bounding box center [1405, 584] width 92 height 21
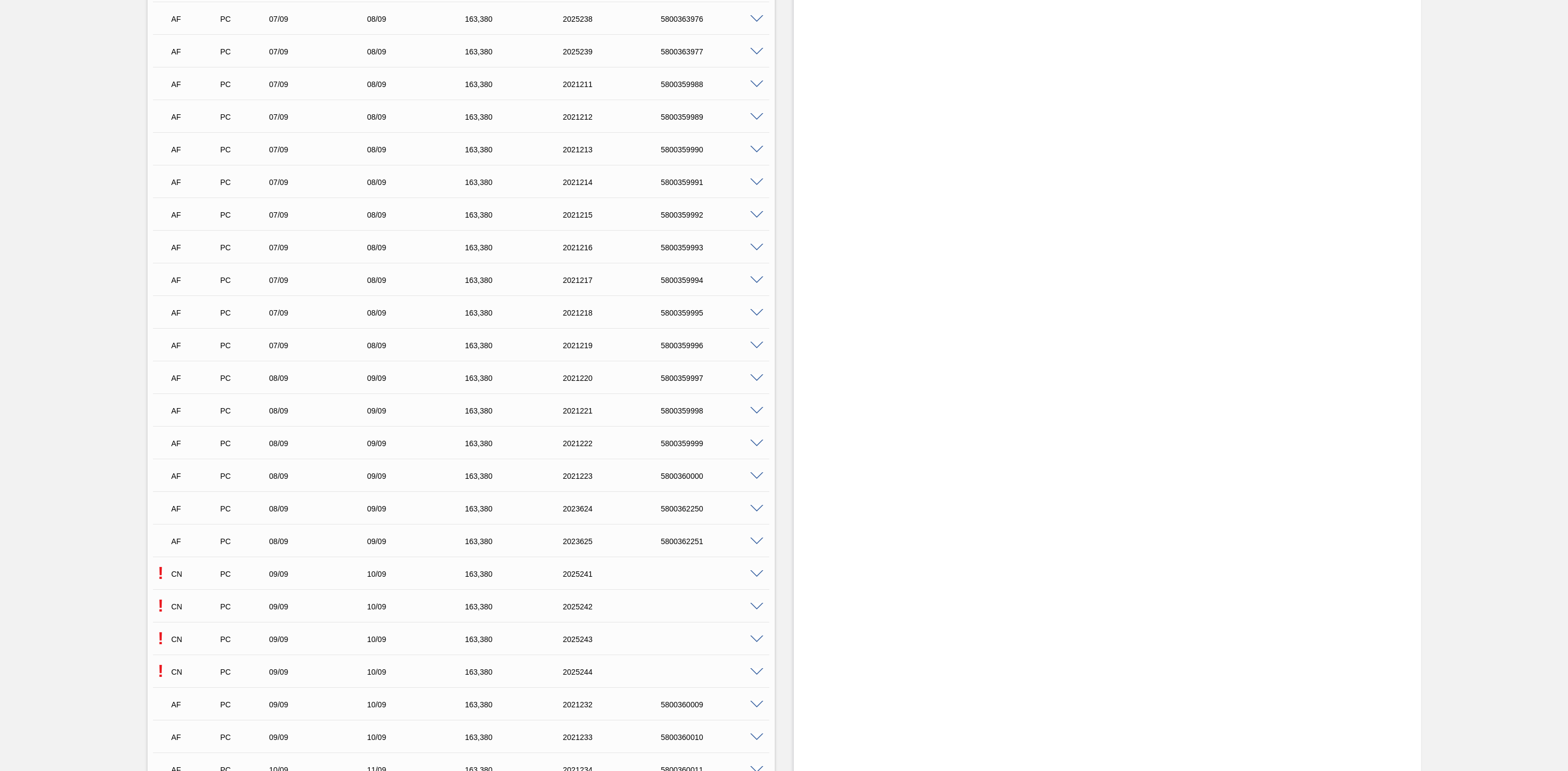
scroll to position [2369, 0]
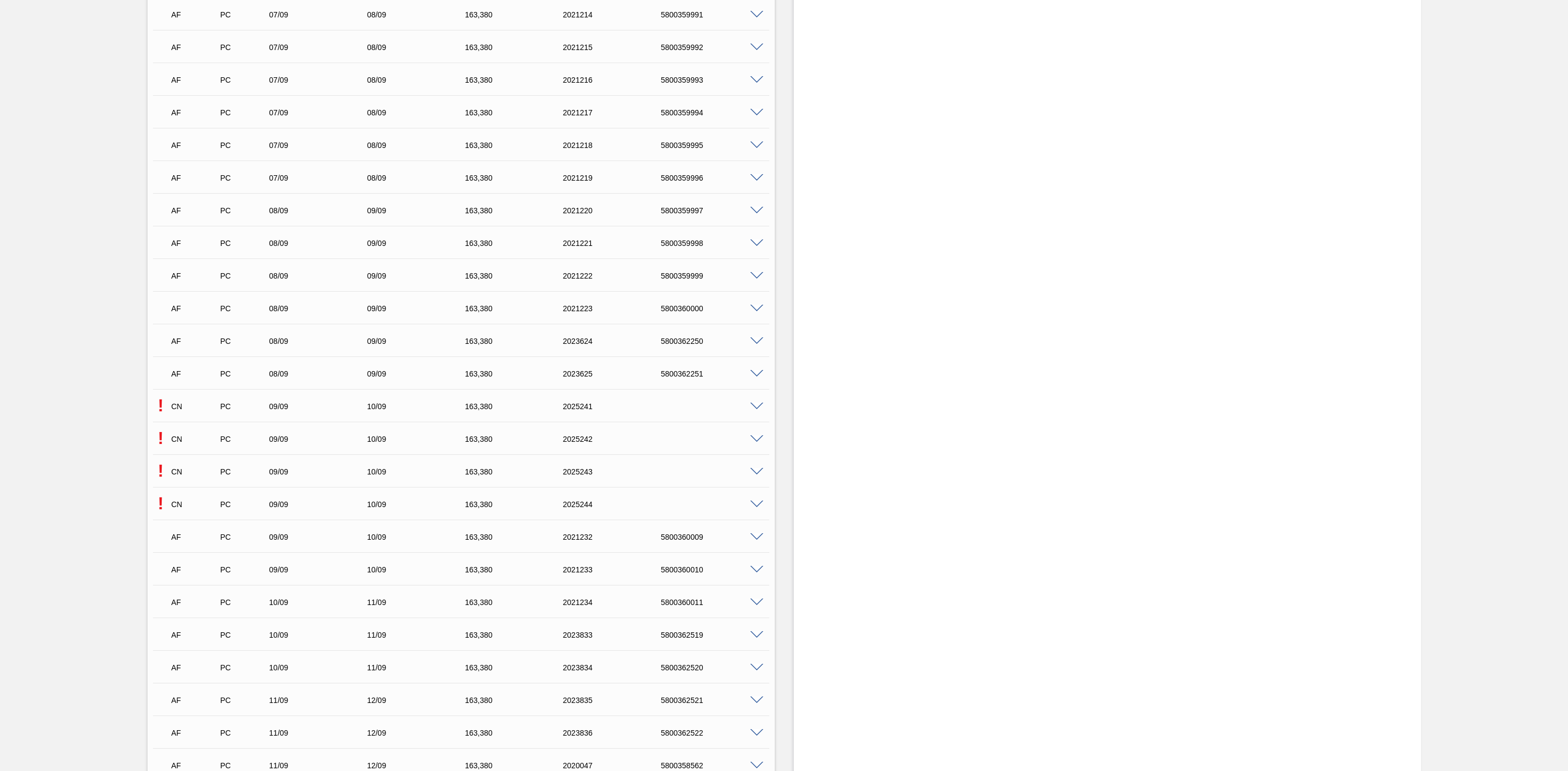
click at [757, 407] on span at bounding box center [757, 407] width 13 height 8
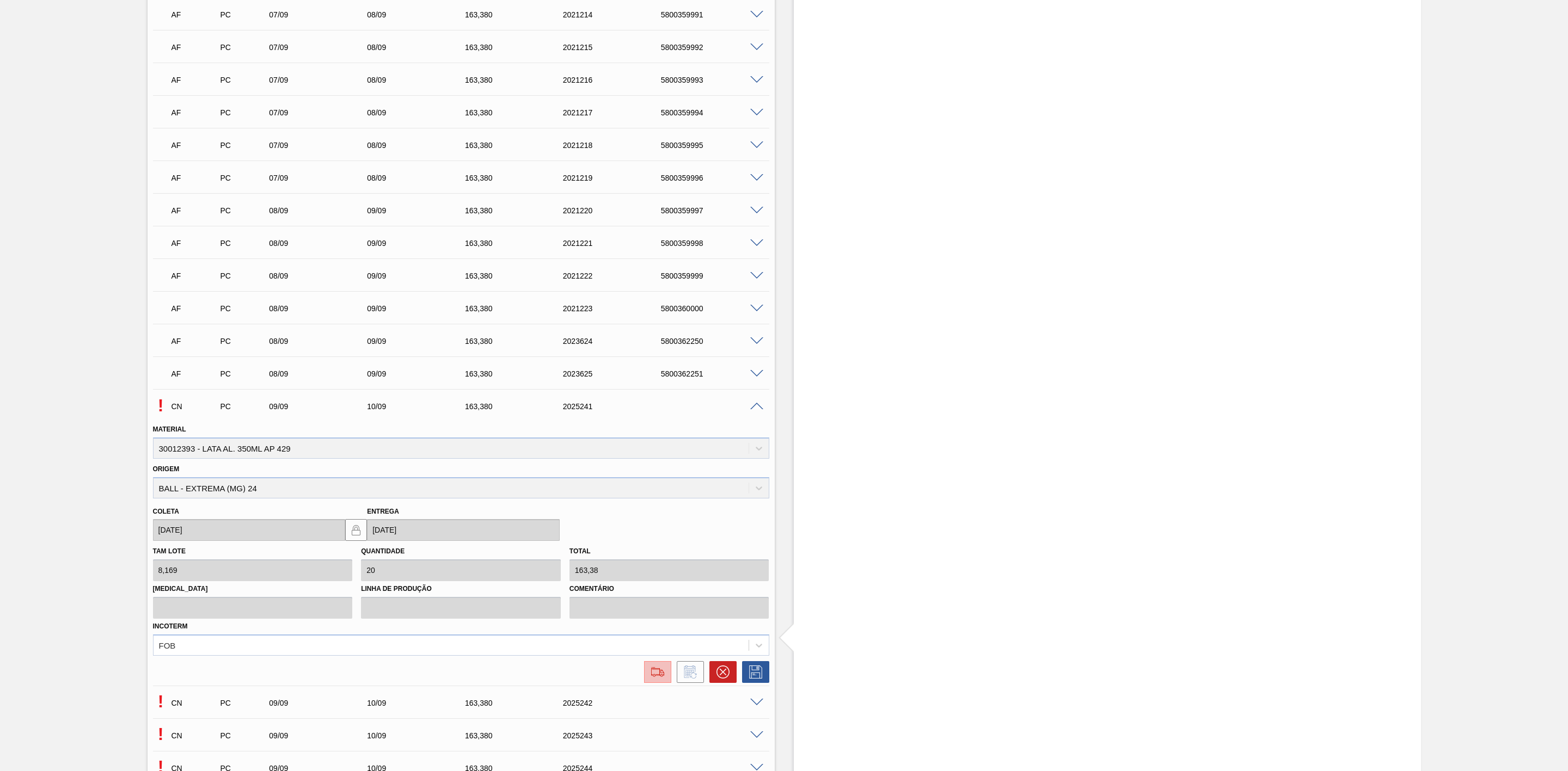
click at [652, 673] on img at bounding box center [657, 672] width 17 height 13
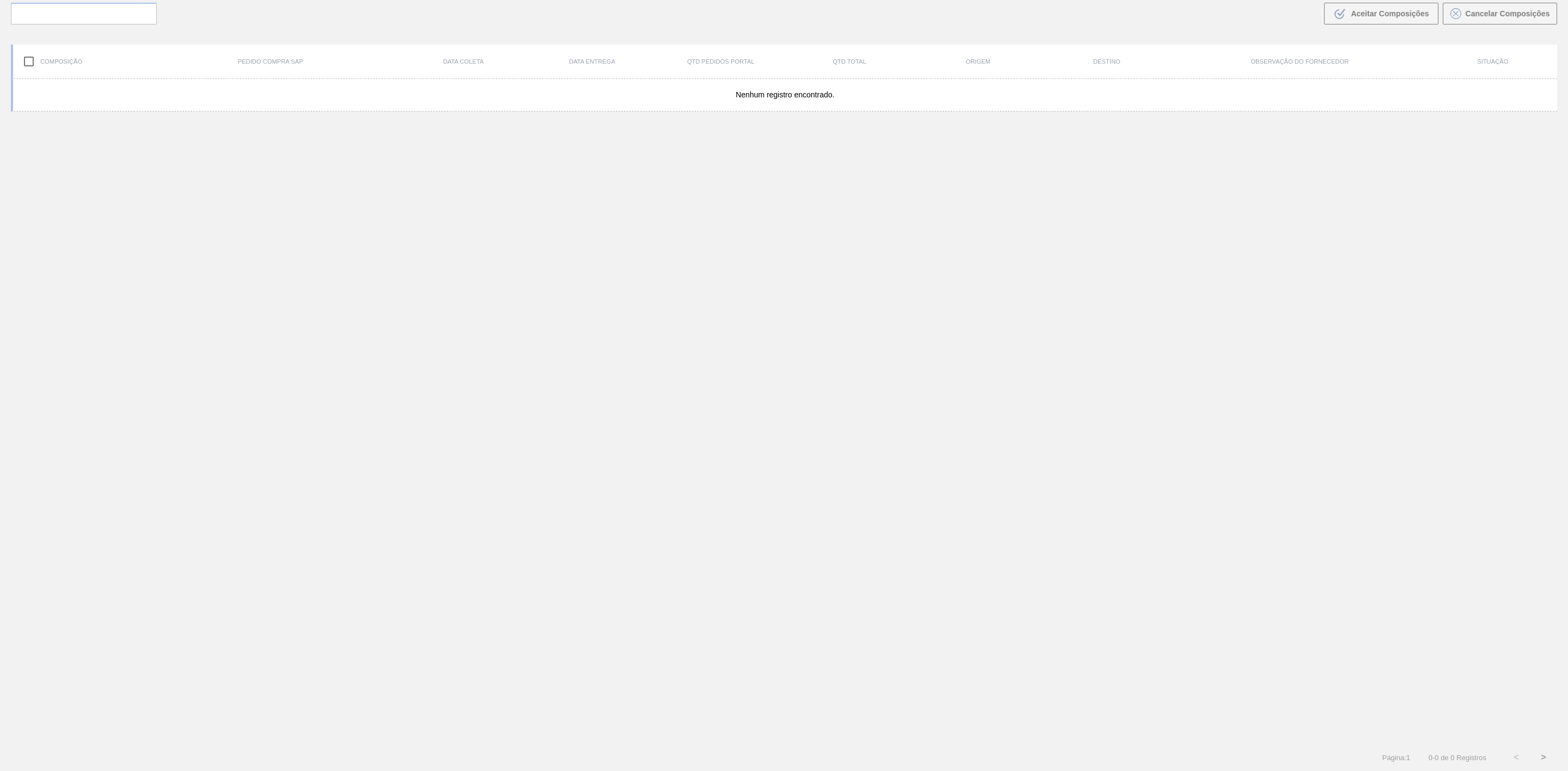
scroll to position [79, 0]
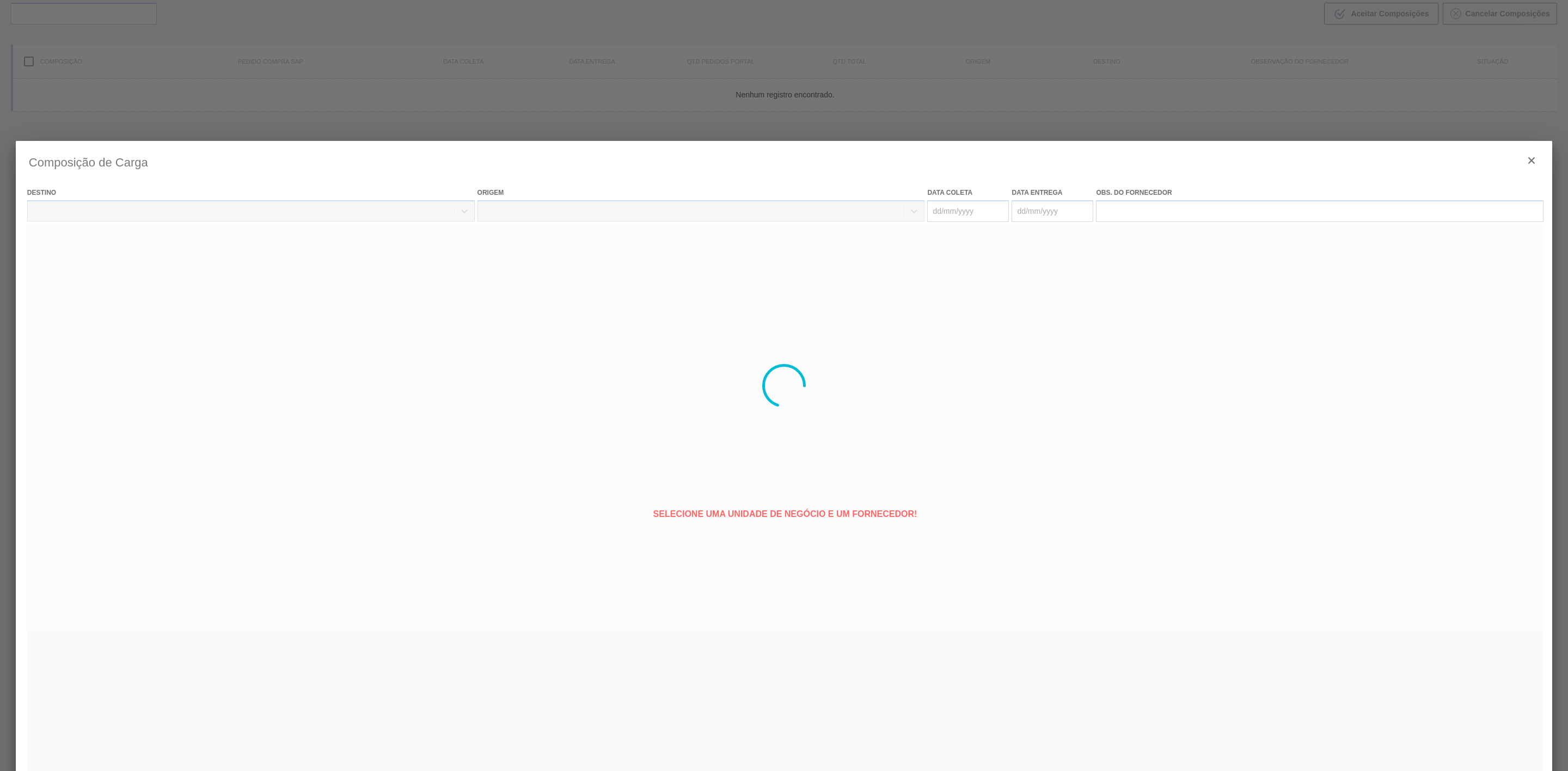
type coleta "[DATE]"
type entrega "[DATE]"
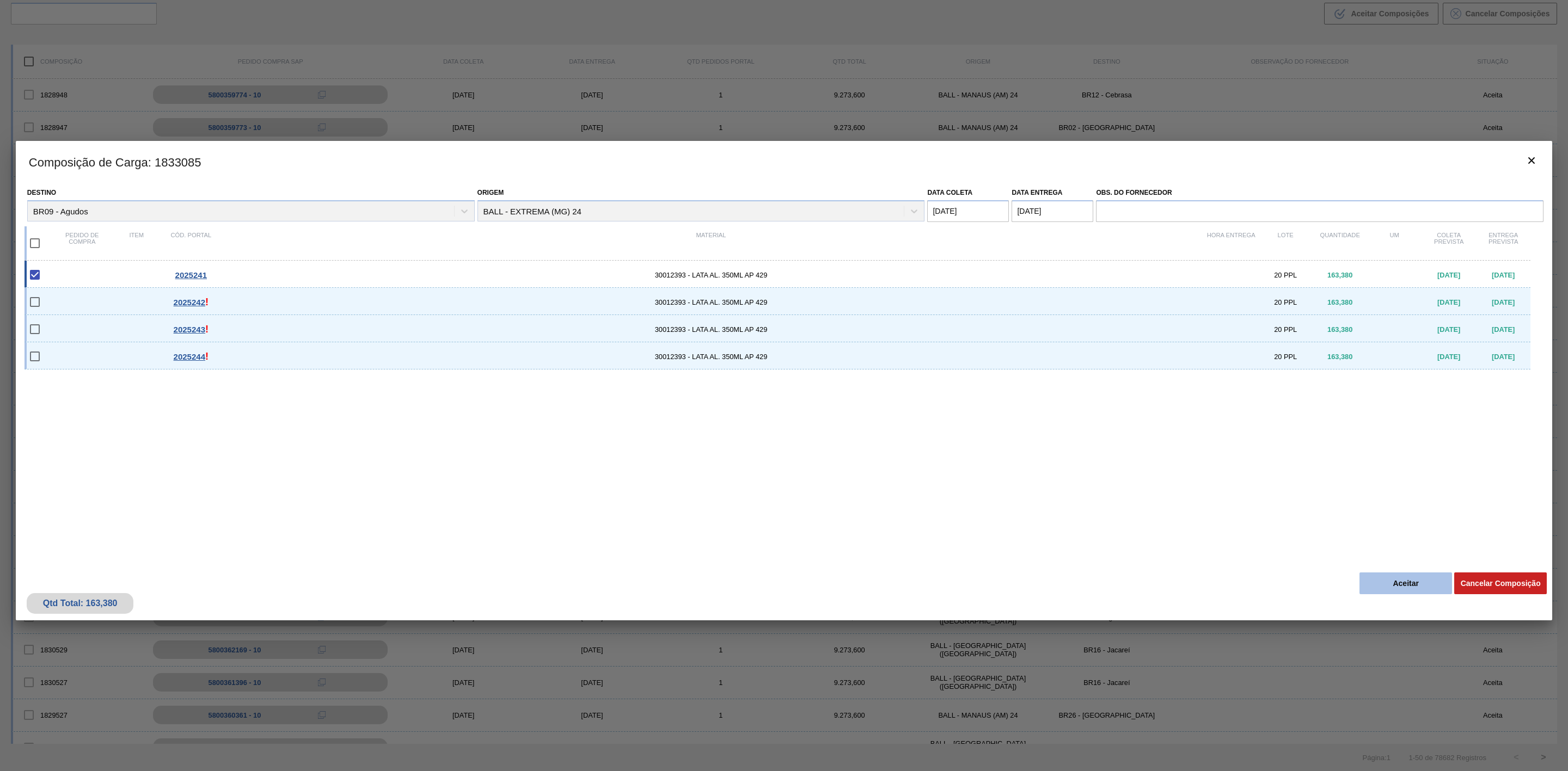
click at [1374, 585] on button "Aceitar" at bounding box center [1405, 584] width 92 height 21
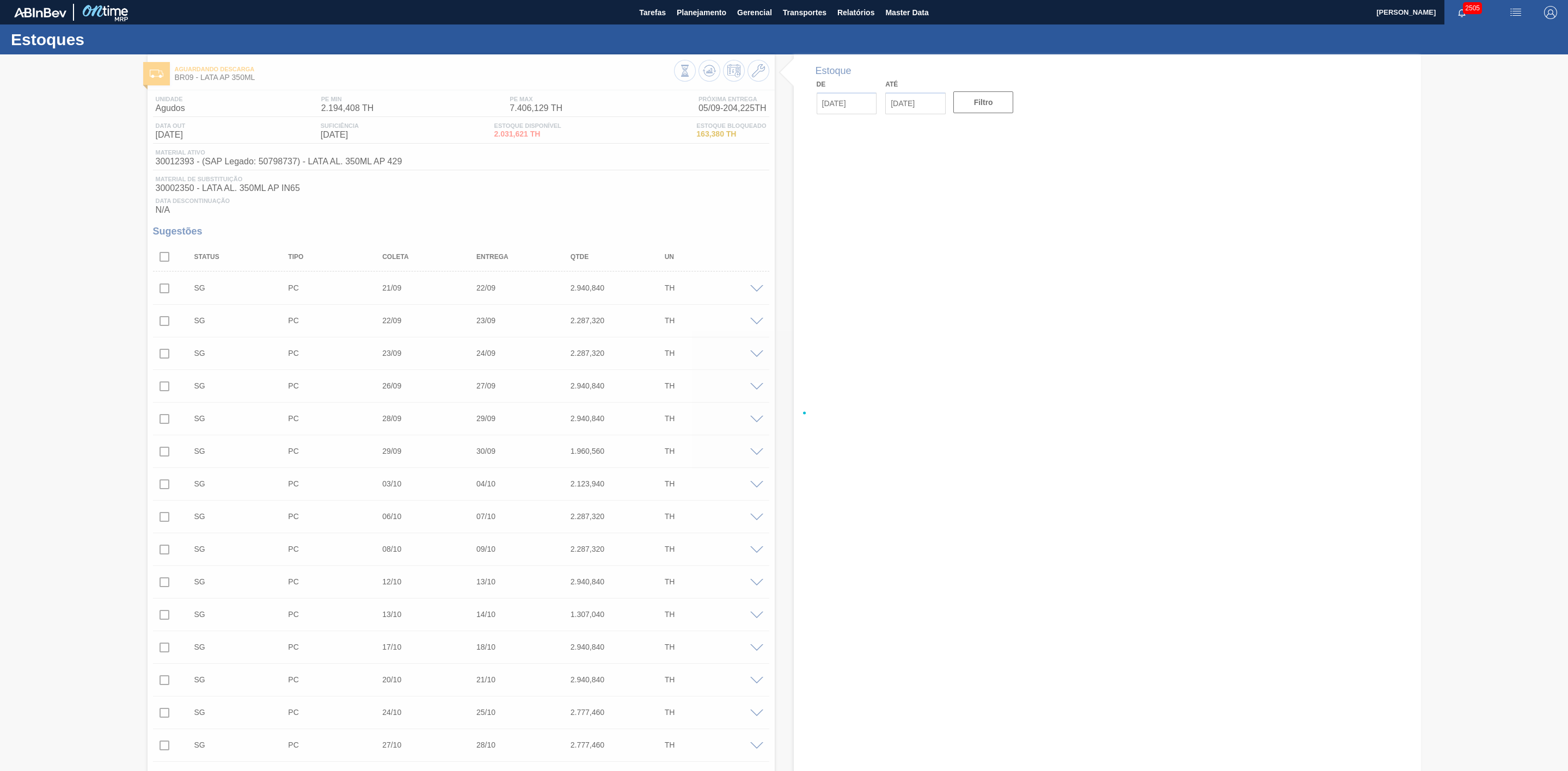
type input "[DATE]"
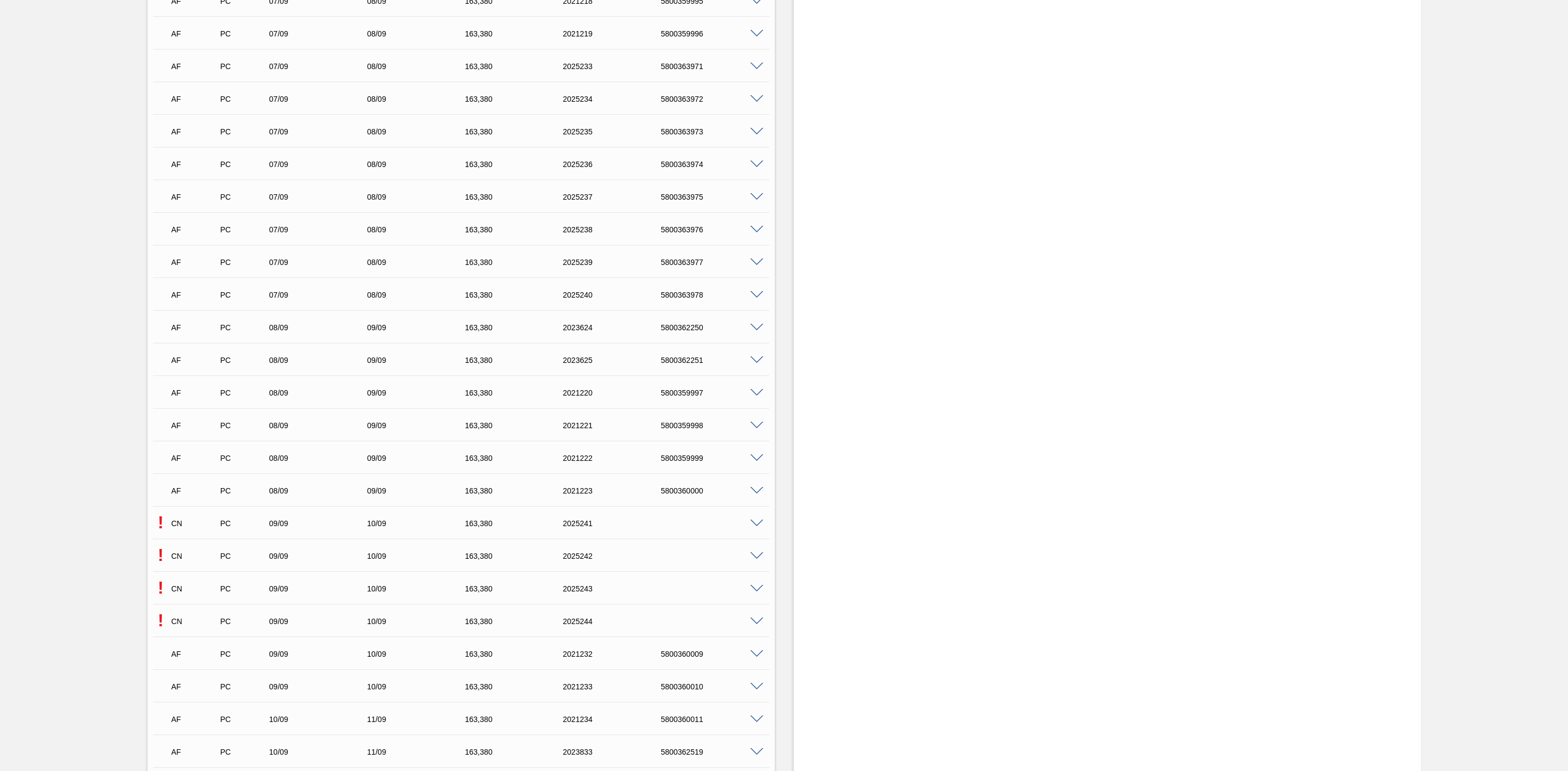
scroll to position [2450, 0]
click at [757, 360] on span at bounding box center [757, 357] width 13 height 8
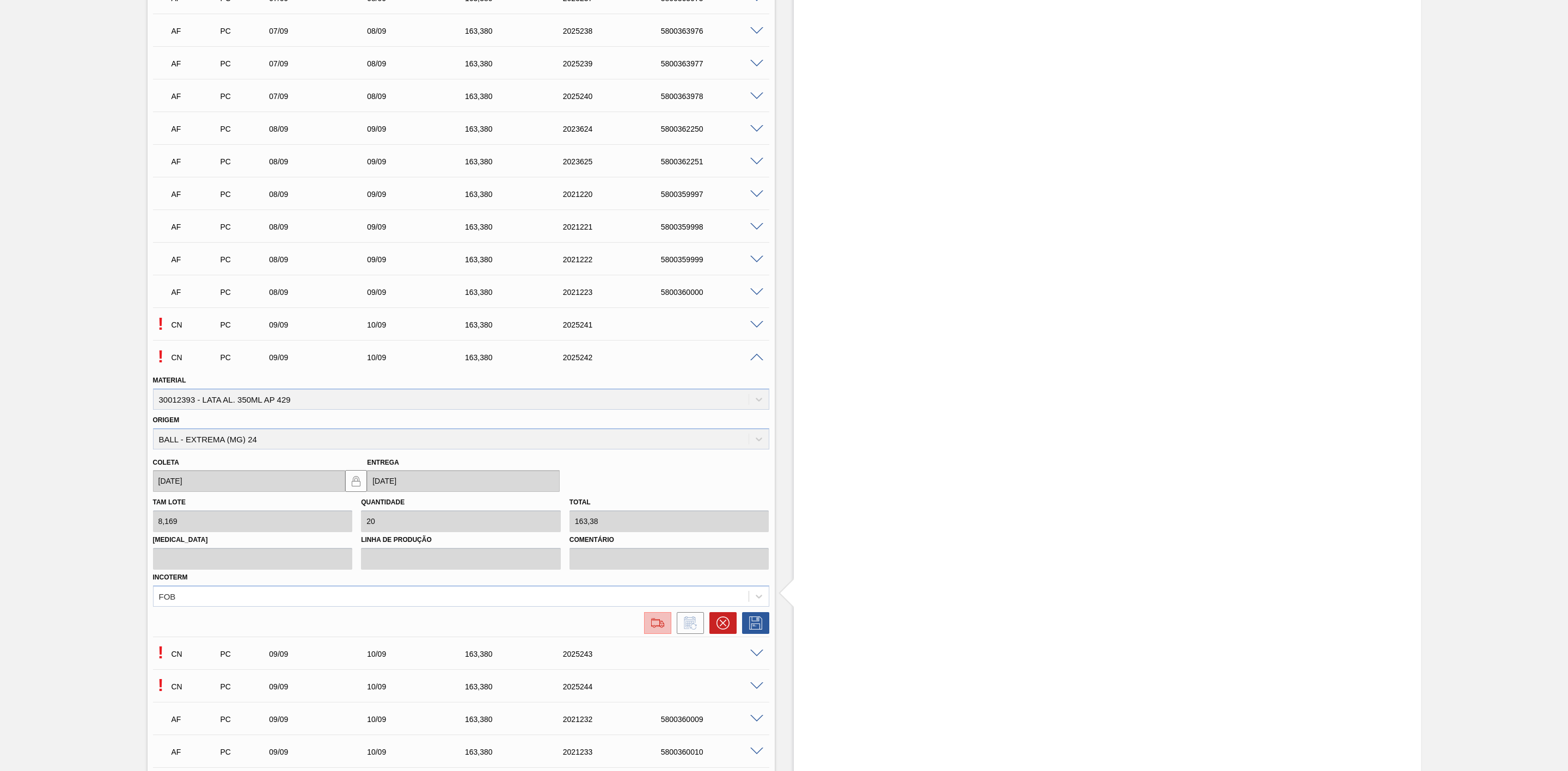
click at [652, 621] on img at bounding box center [657, 623] width 17 height 13
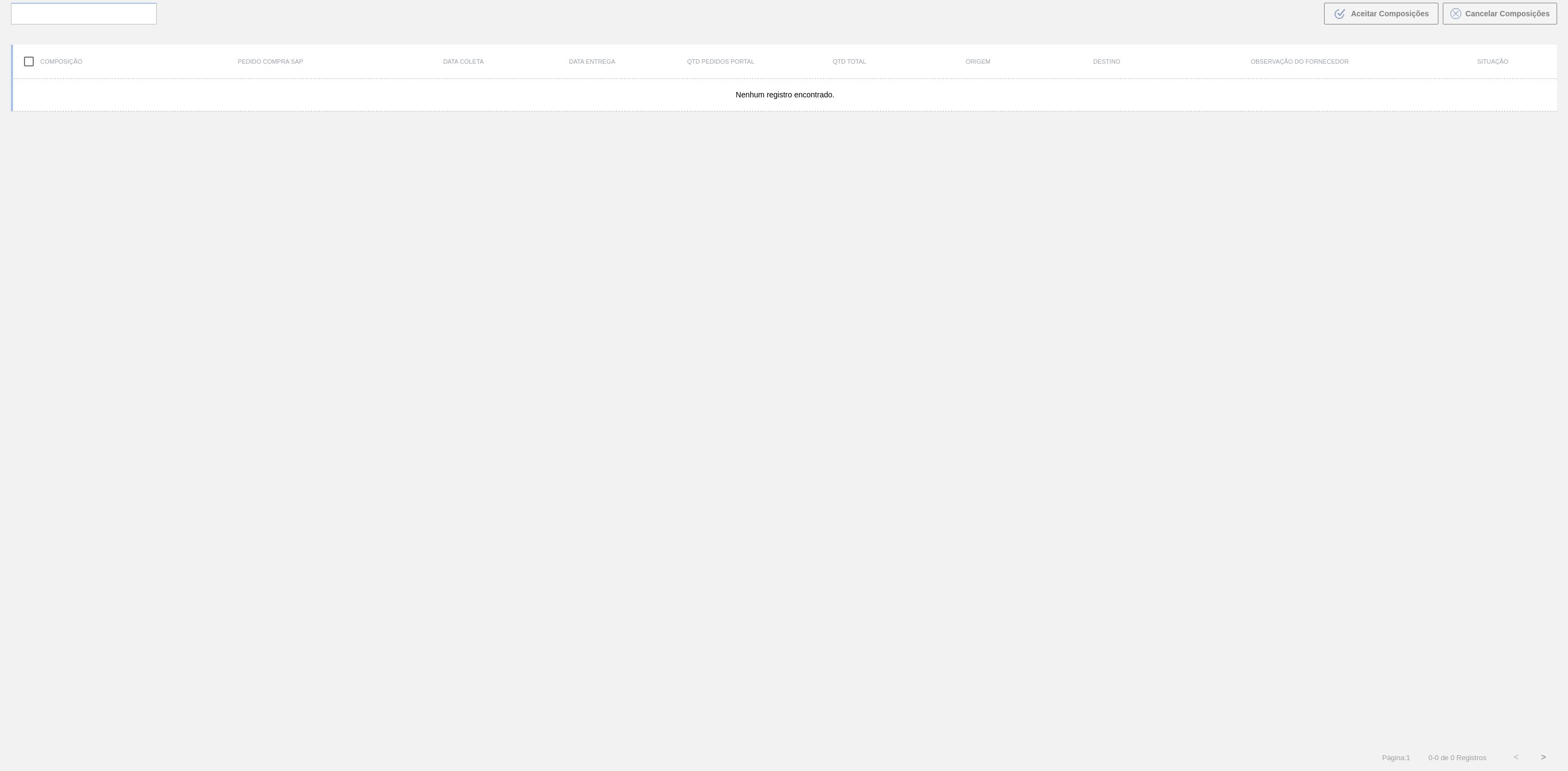
scroll to position [79, 0]
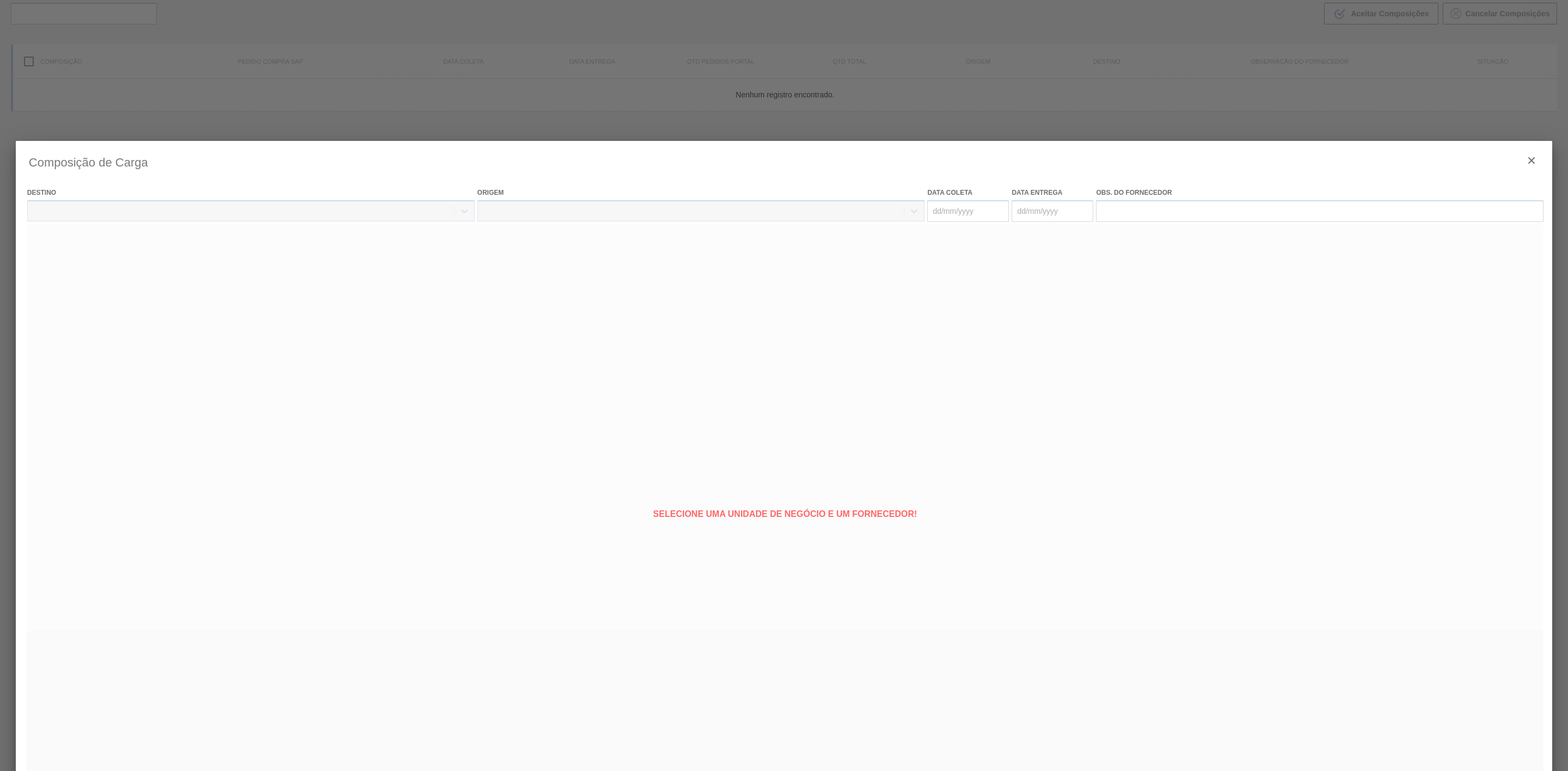
type coleta "[DATE]"
type entrega "[DATE]"
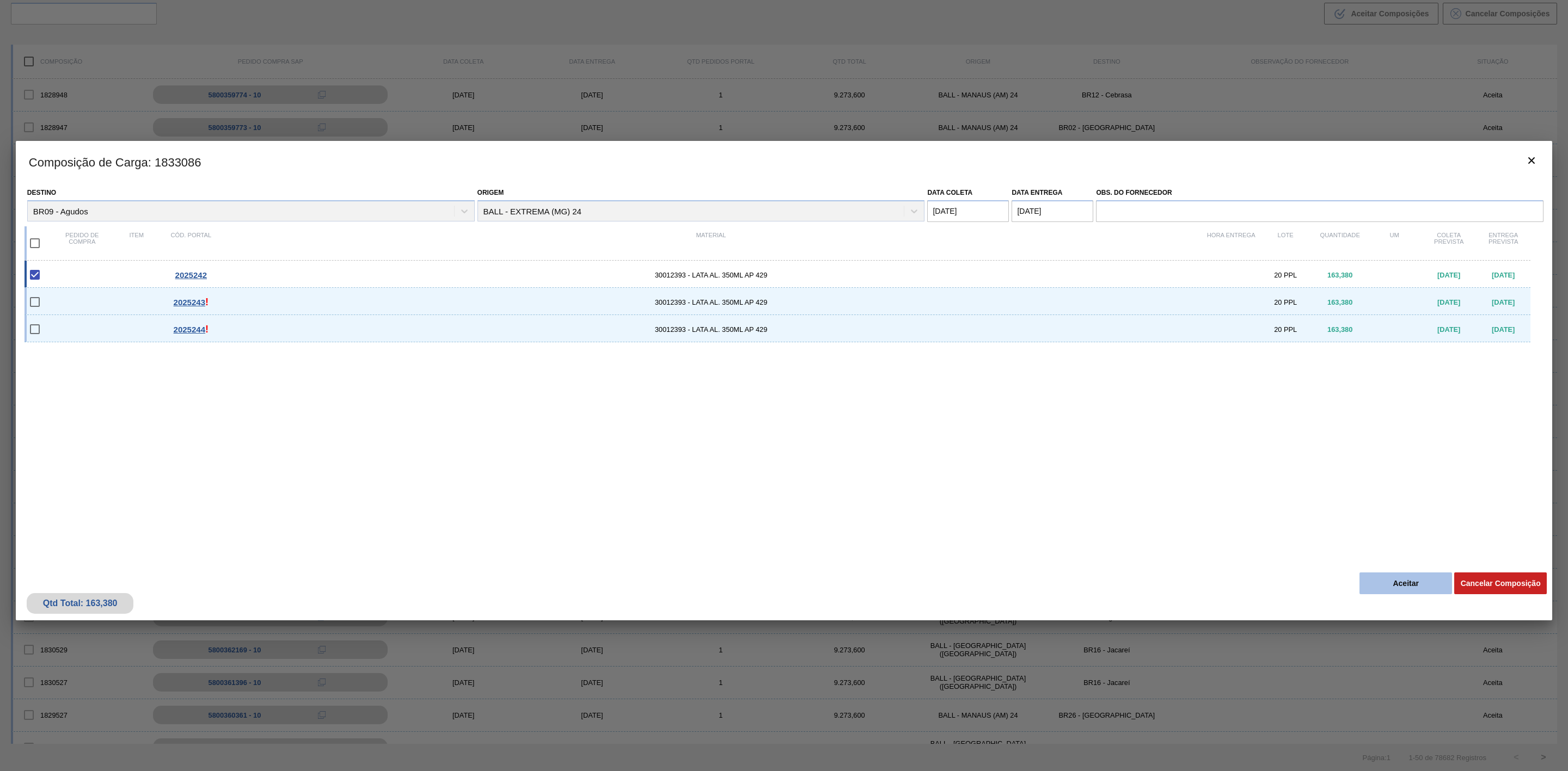
click at [1392, 587] on button "Aceitar" at bounding box center [1405, 584] width 92 height 21
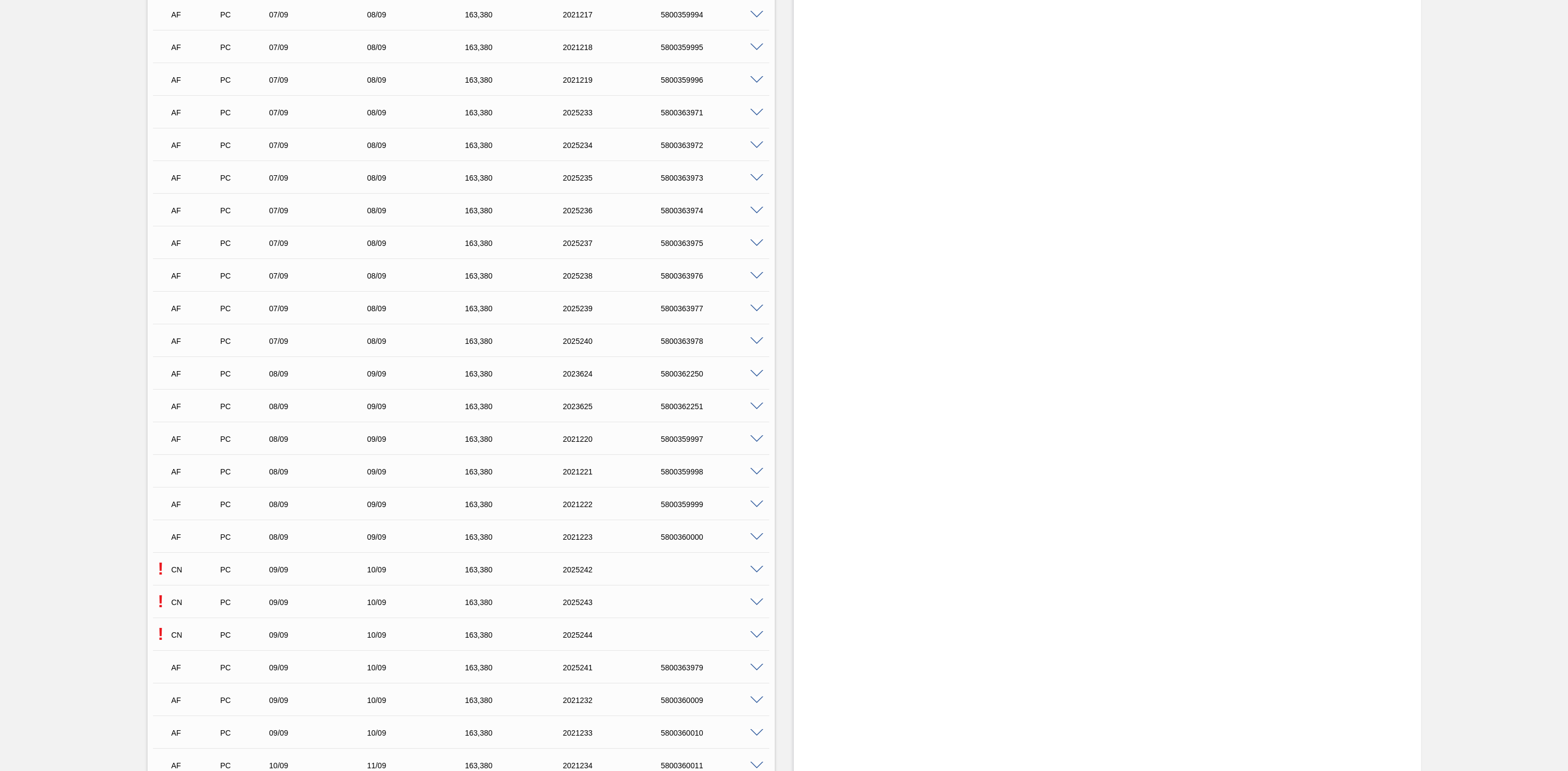
scroll to position [2504, 0]
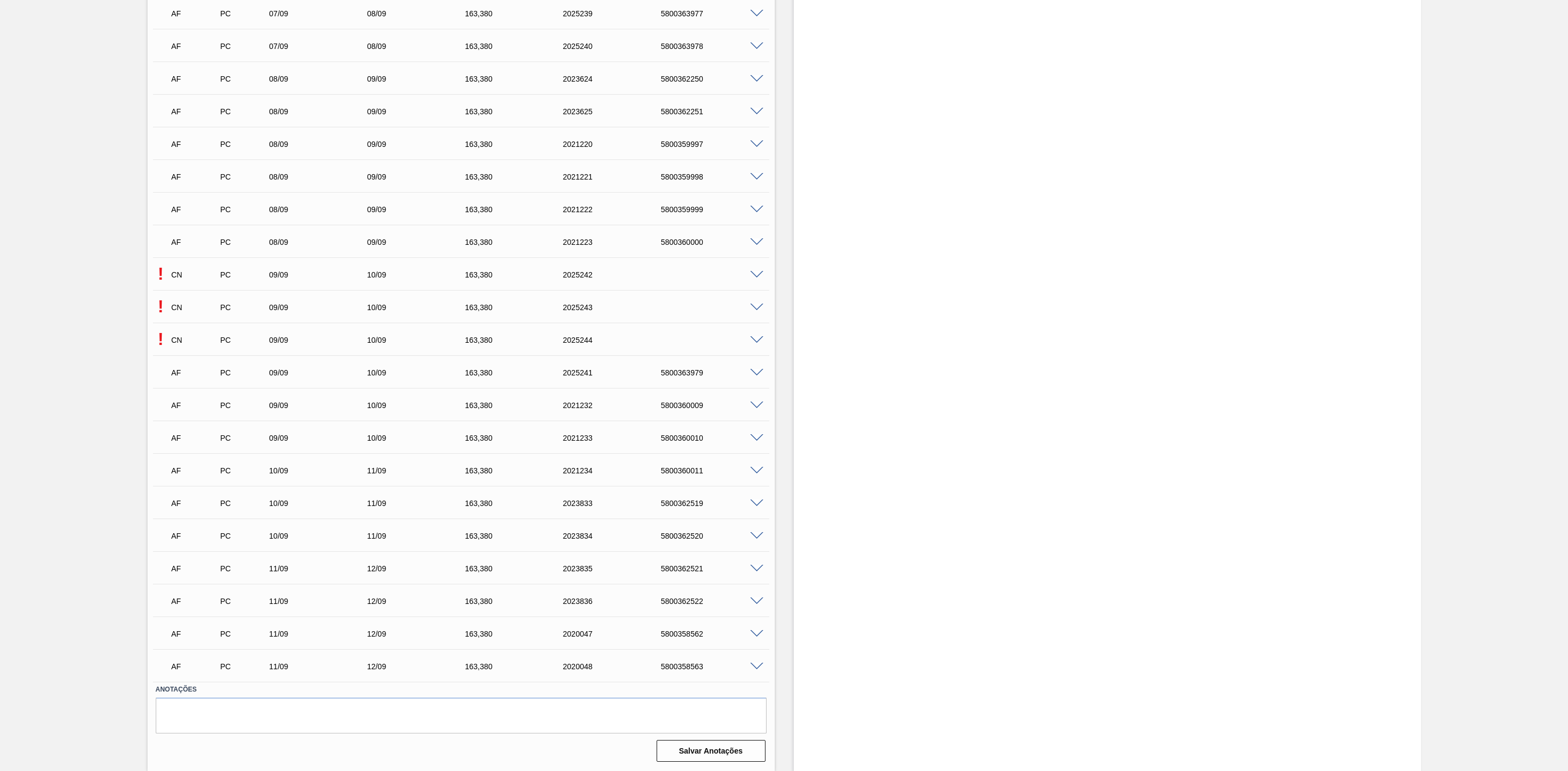
click at [753, 307] on span at bounding box center [757, 307] width 13 height 8
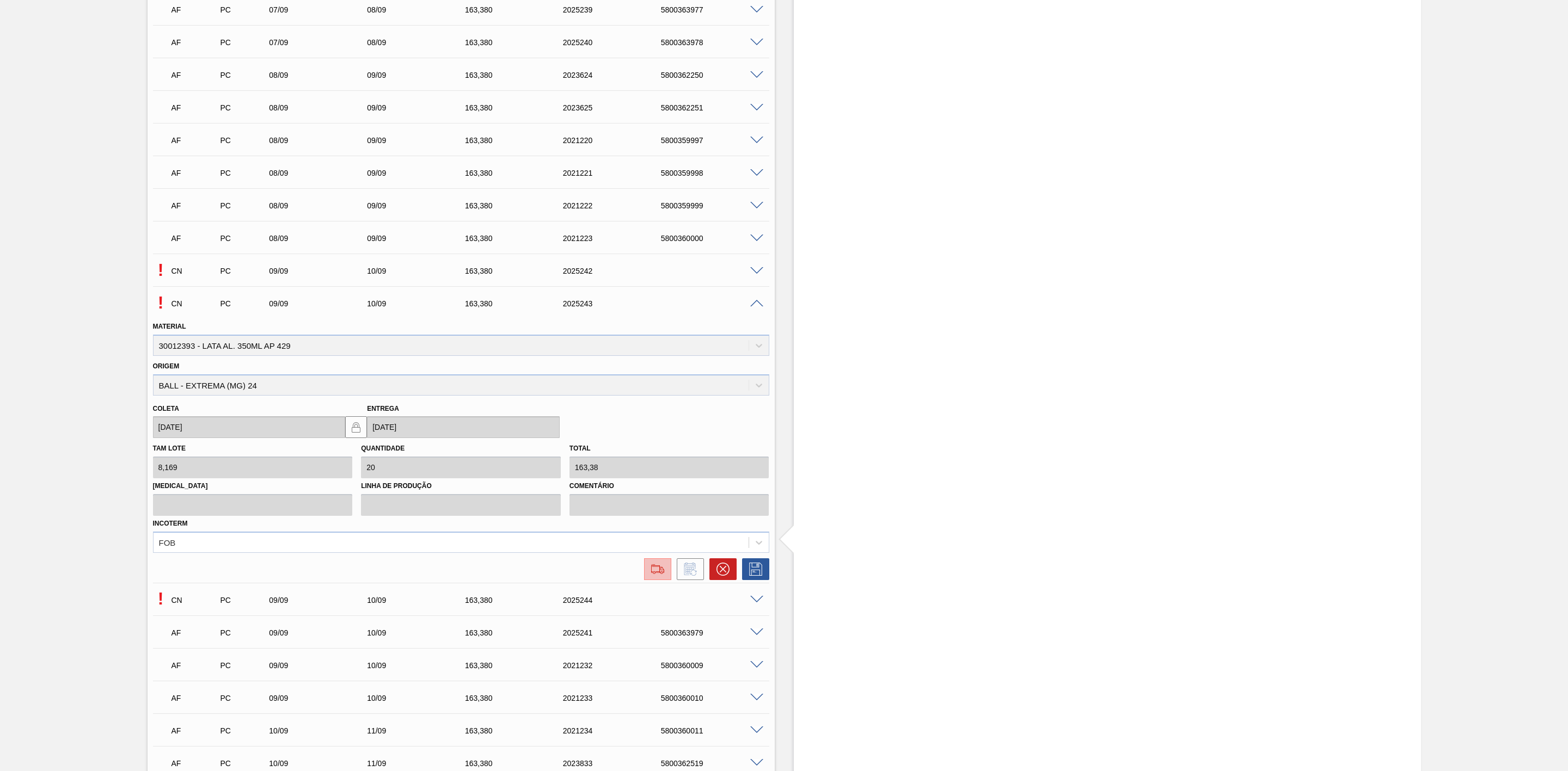
click at [664, 575] on img at bounding box center [657, 570] width 17 height 13
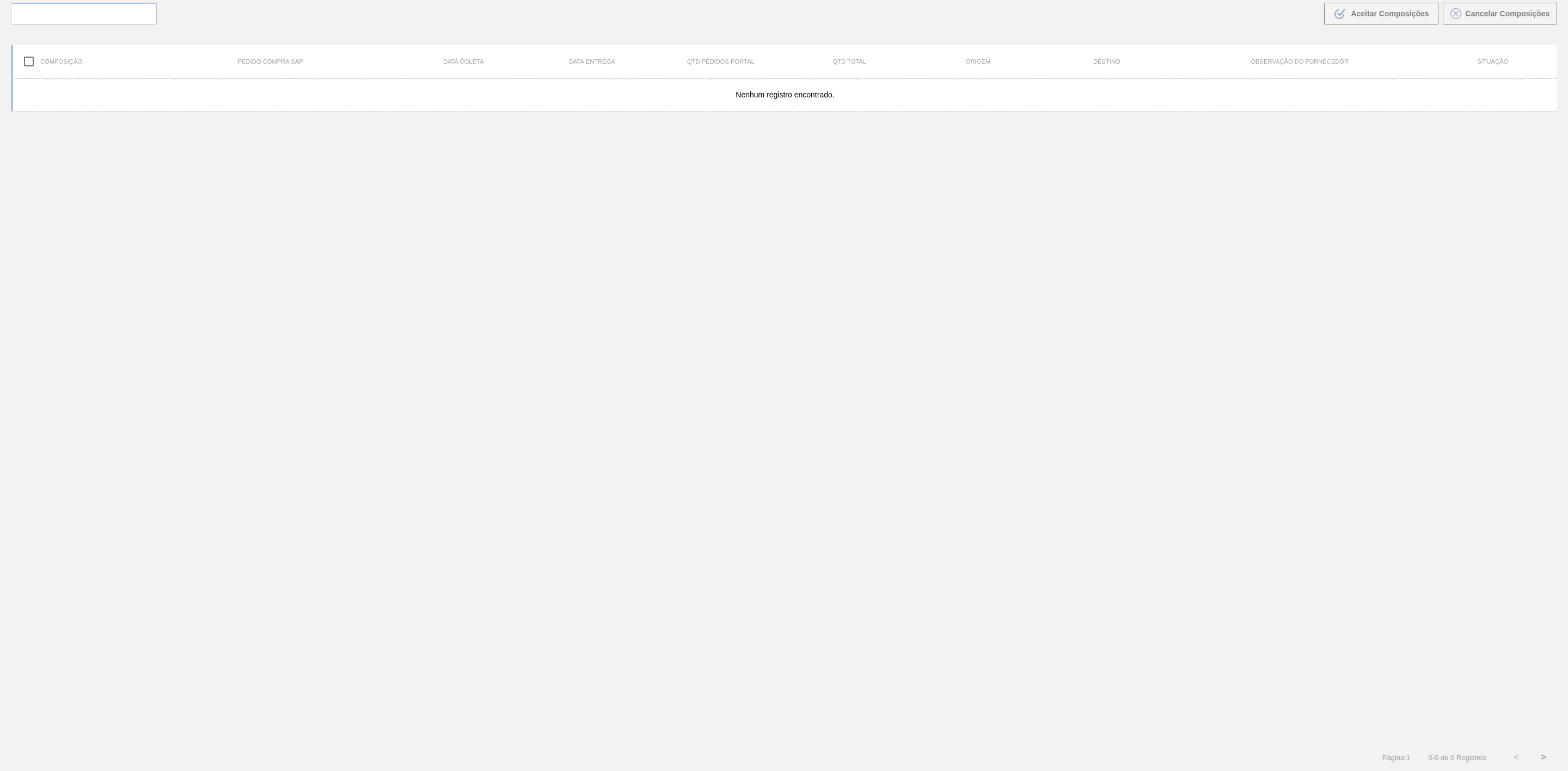
scroll to position [79, 0]
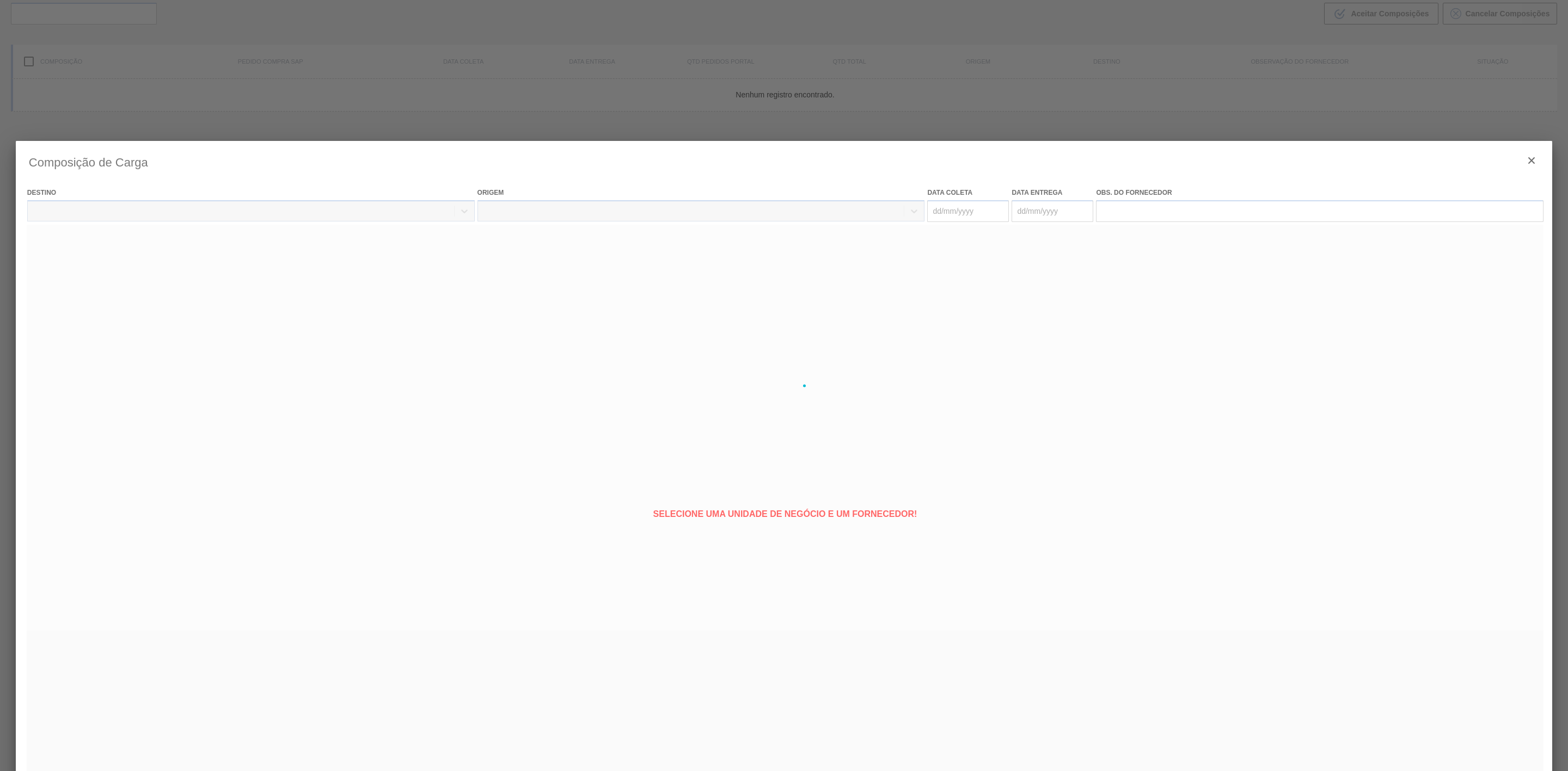
type coleta "[DATE]"
type entrega "[DATE]"
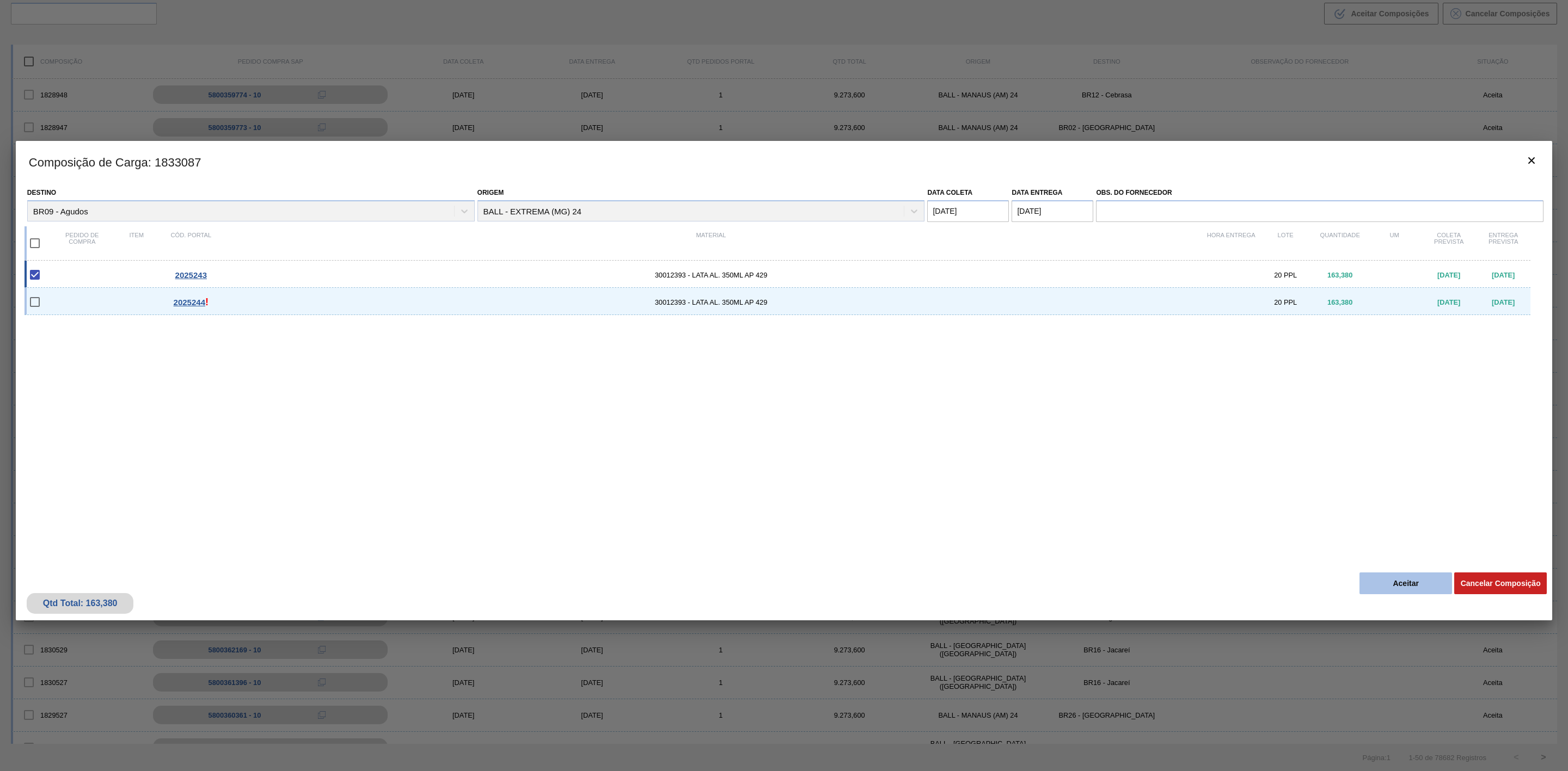
click at [1397, 586] on button "Aceitar" at bounding box center [1405, 584] width 92 height 21
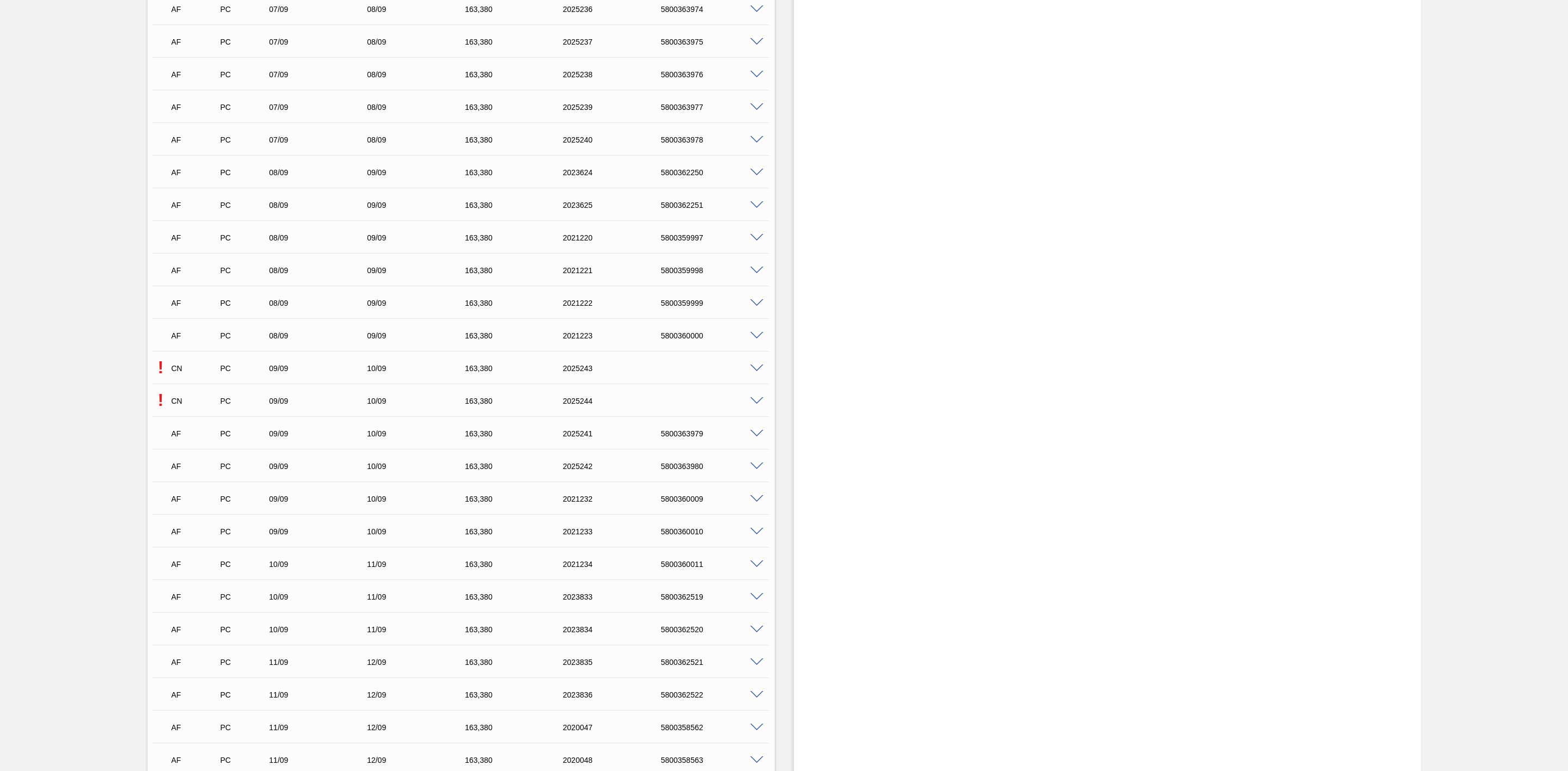
scroll to position [2450, 0]
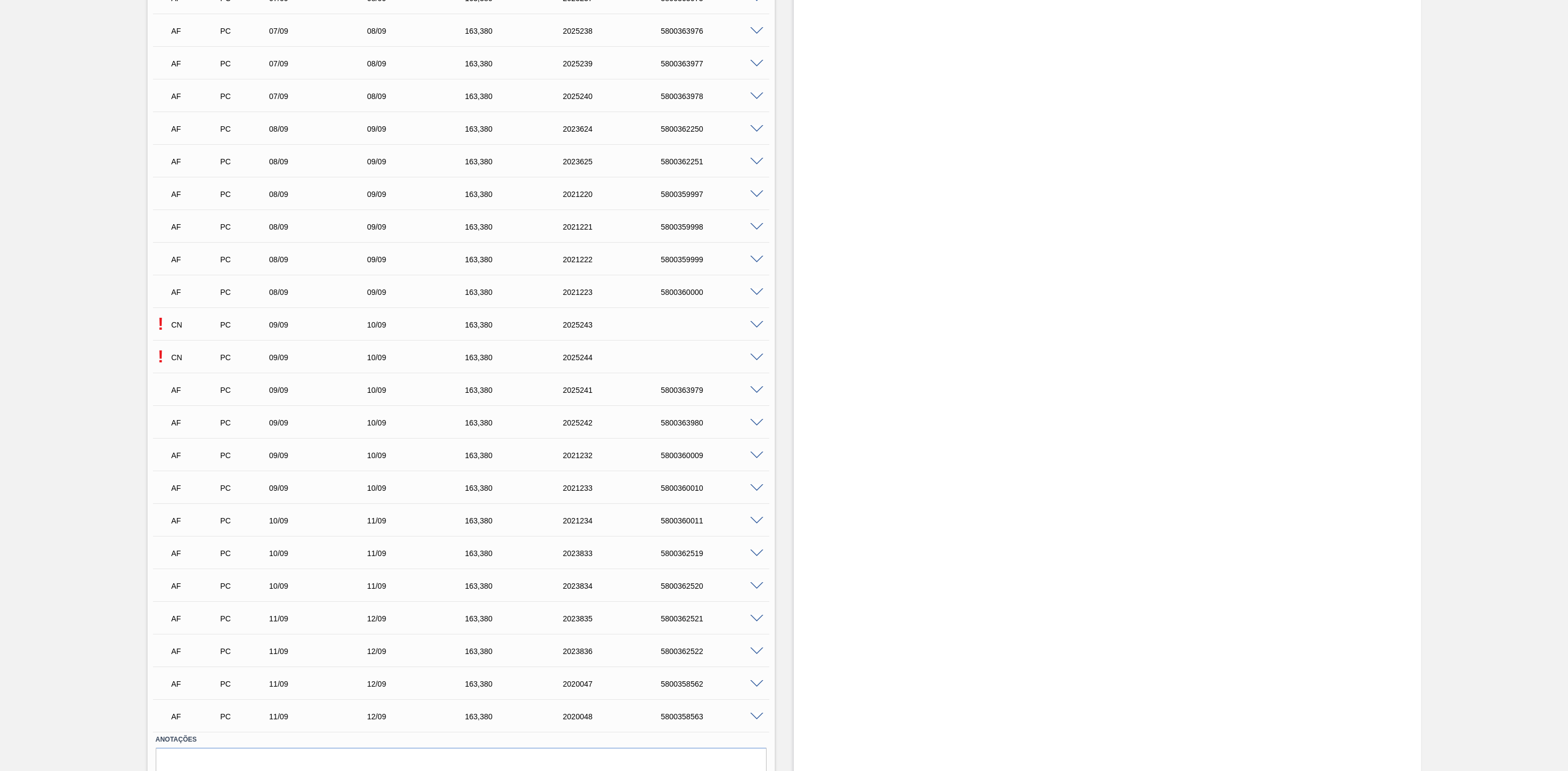
click at [753, 356] on span at bounding box center [757, 357] width 13 height 8
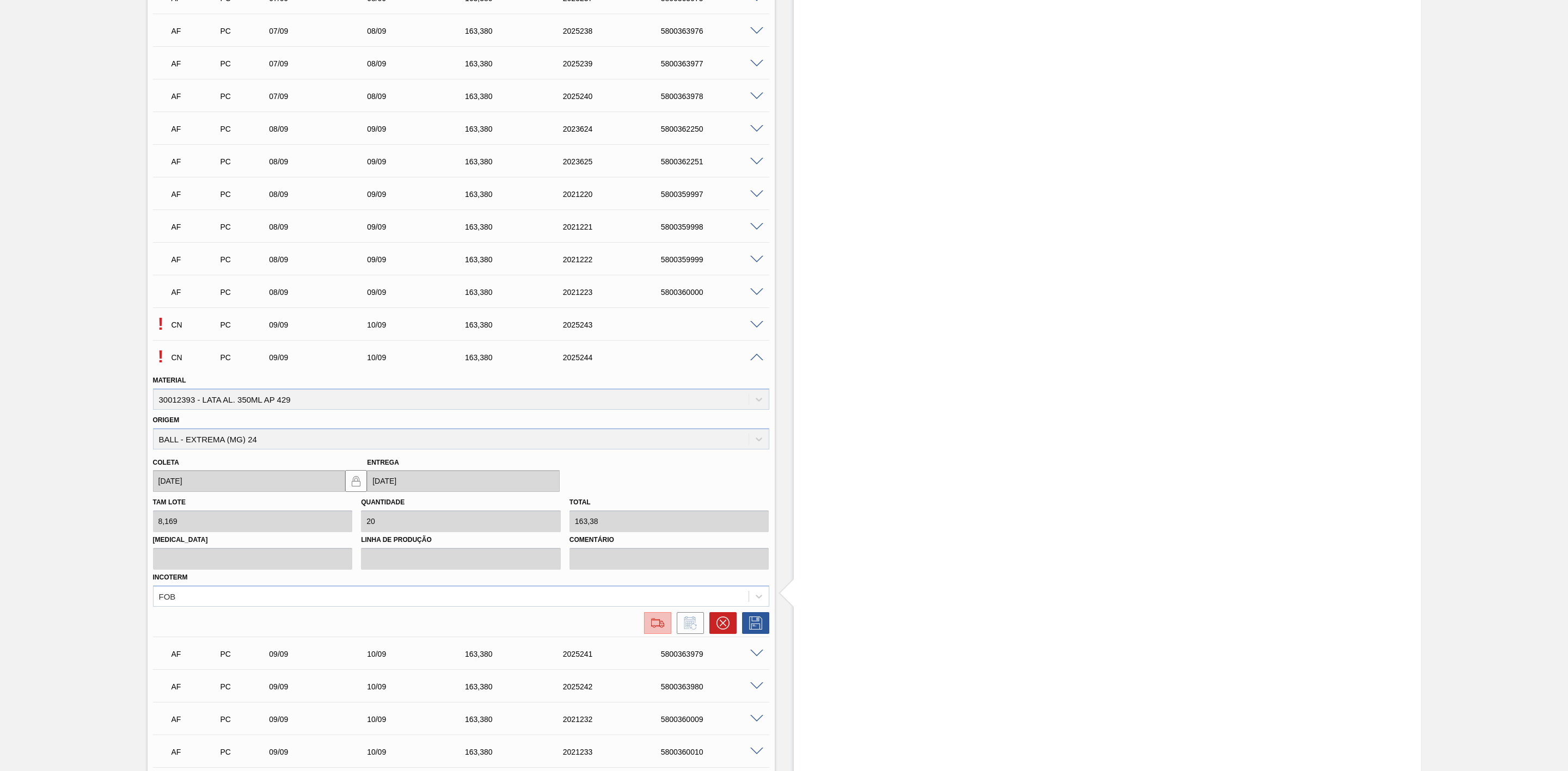
click at [666, 626] on button at bounding box center [657, 623] width 27 height 21
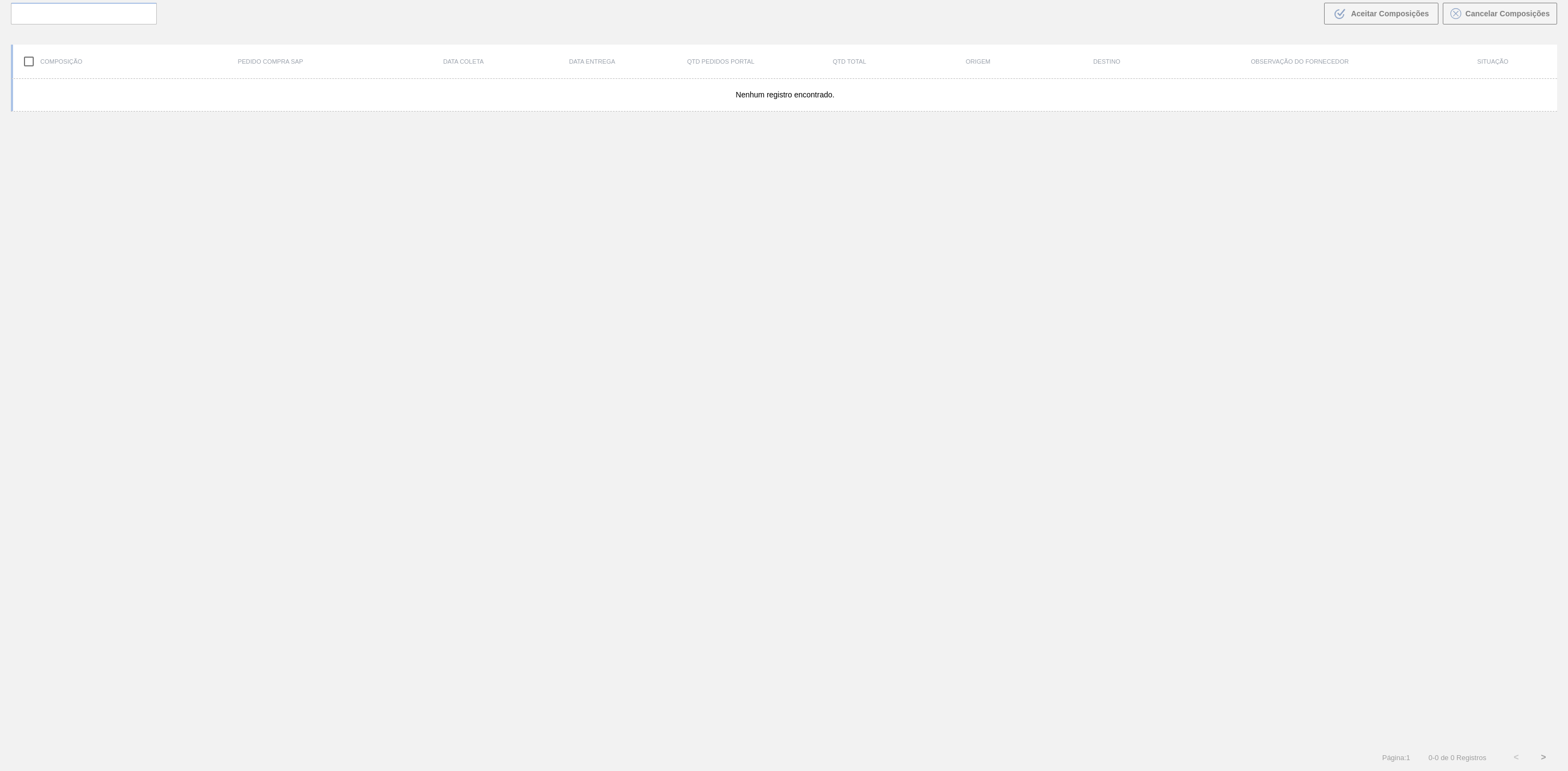
scroll to position [79, 0]
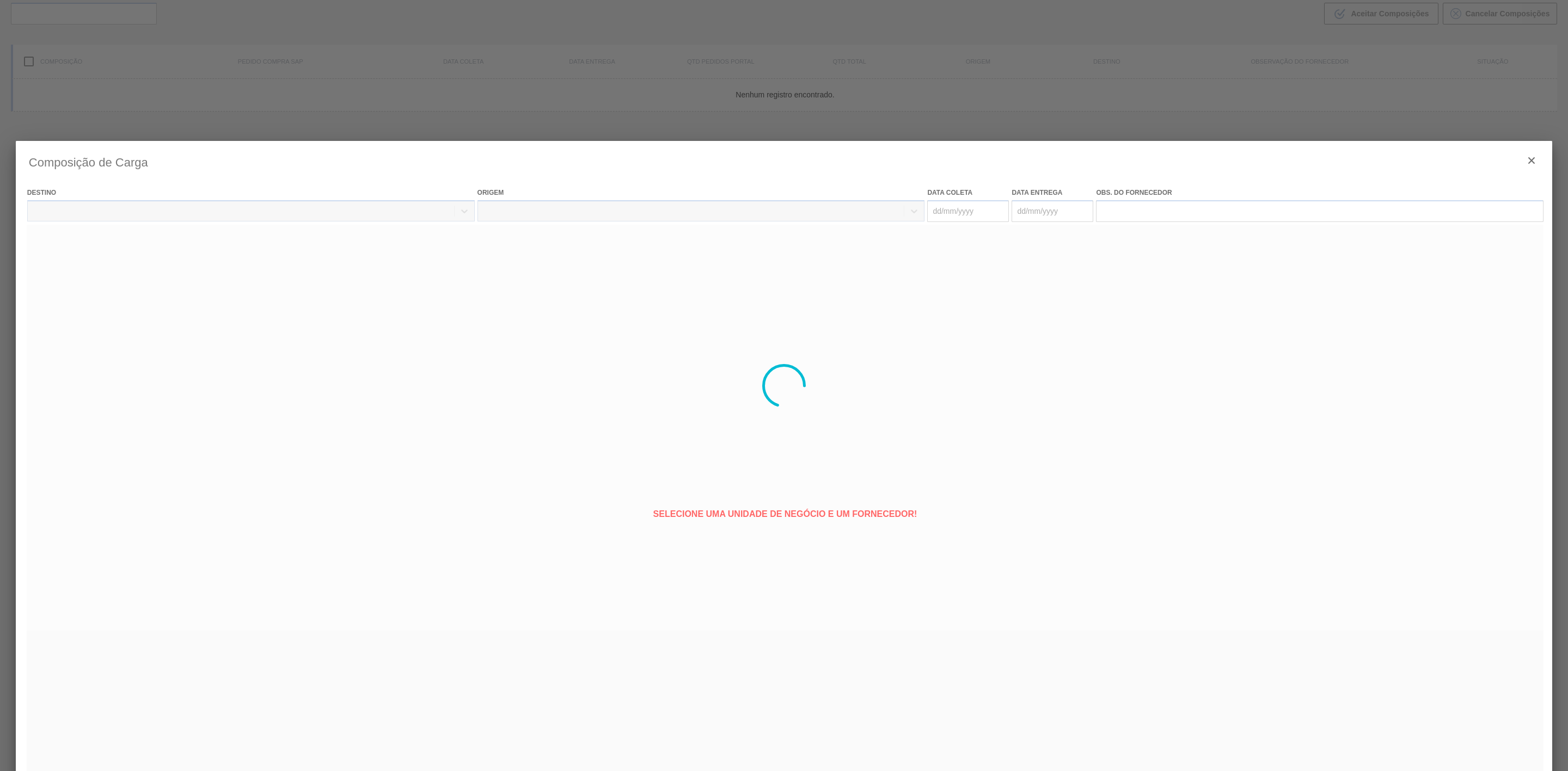
type coleta "[DATE]"
type entrega "[DATE]"
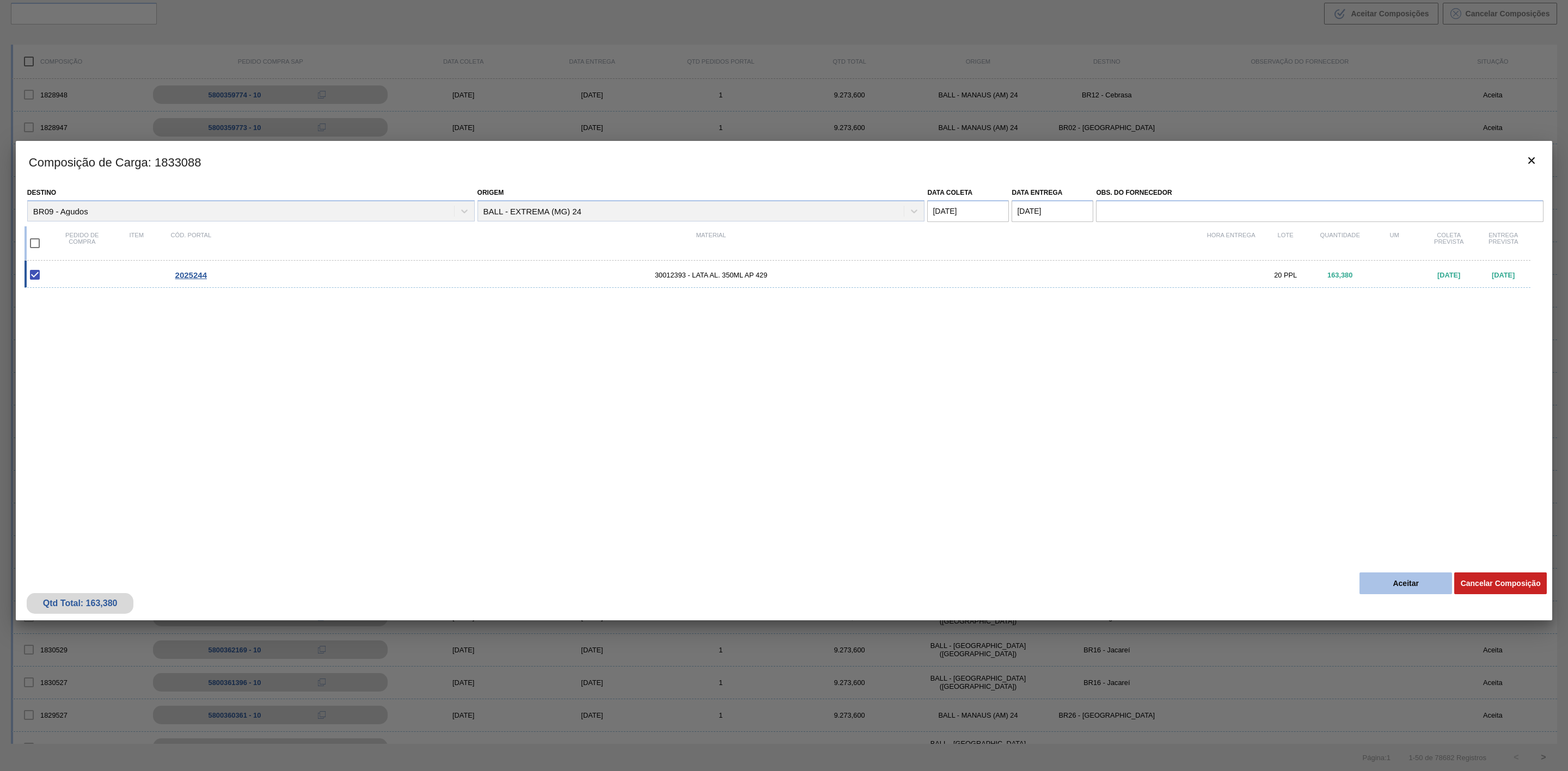
click at [1393, 580] on button "Aceitar" at bounding box center [1405, 584] width 92 height 21
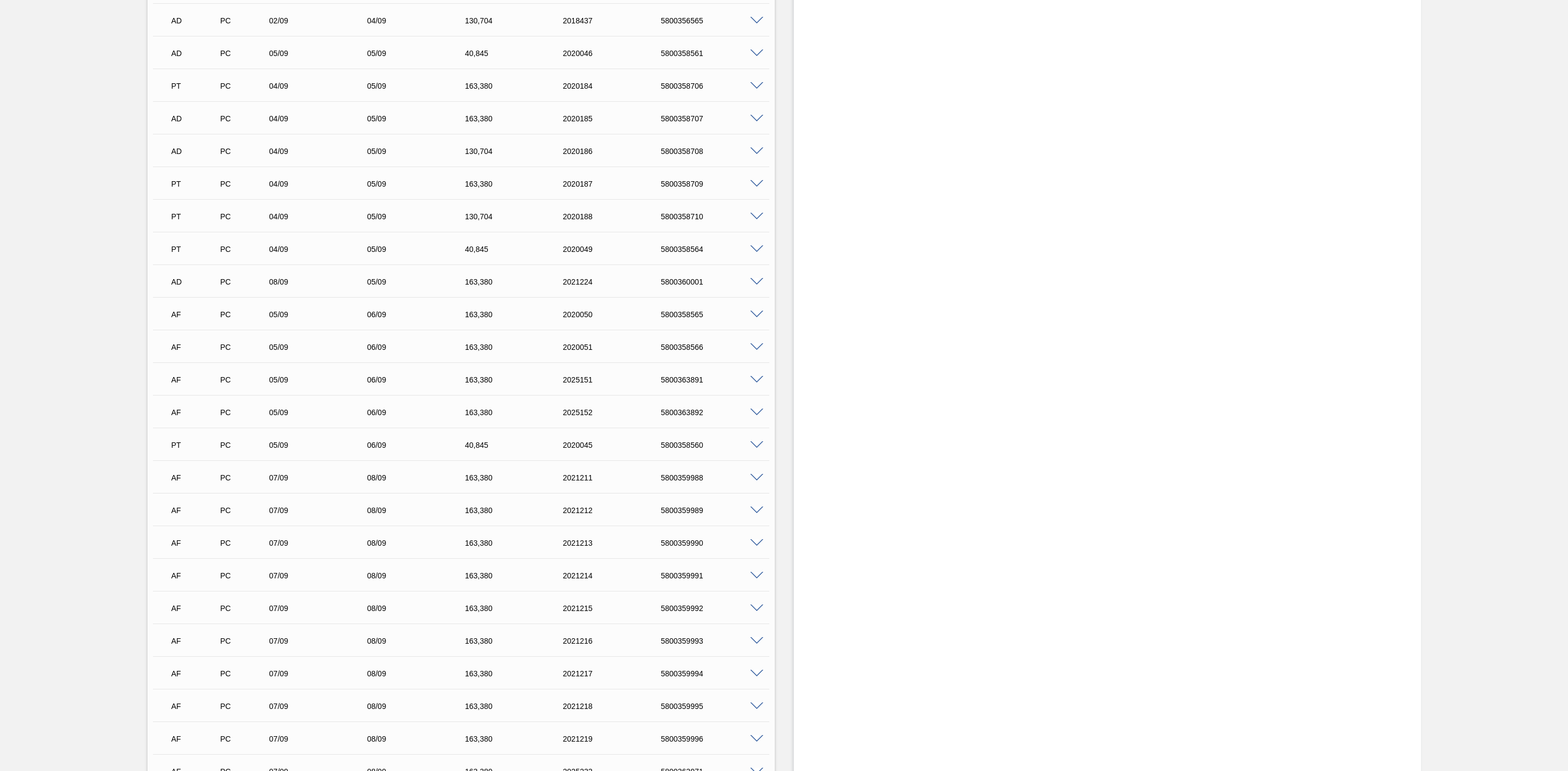
scroll to position [1715, 0]
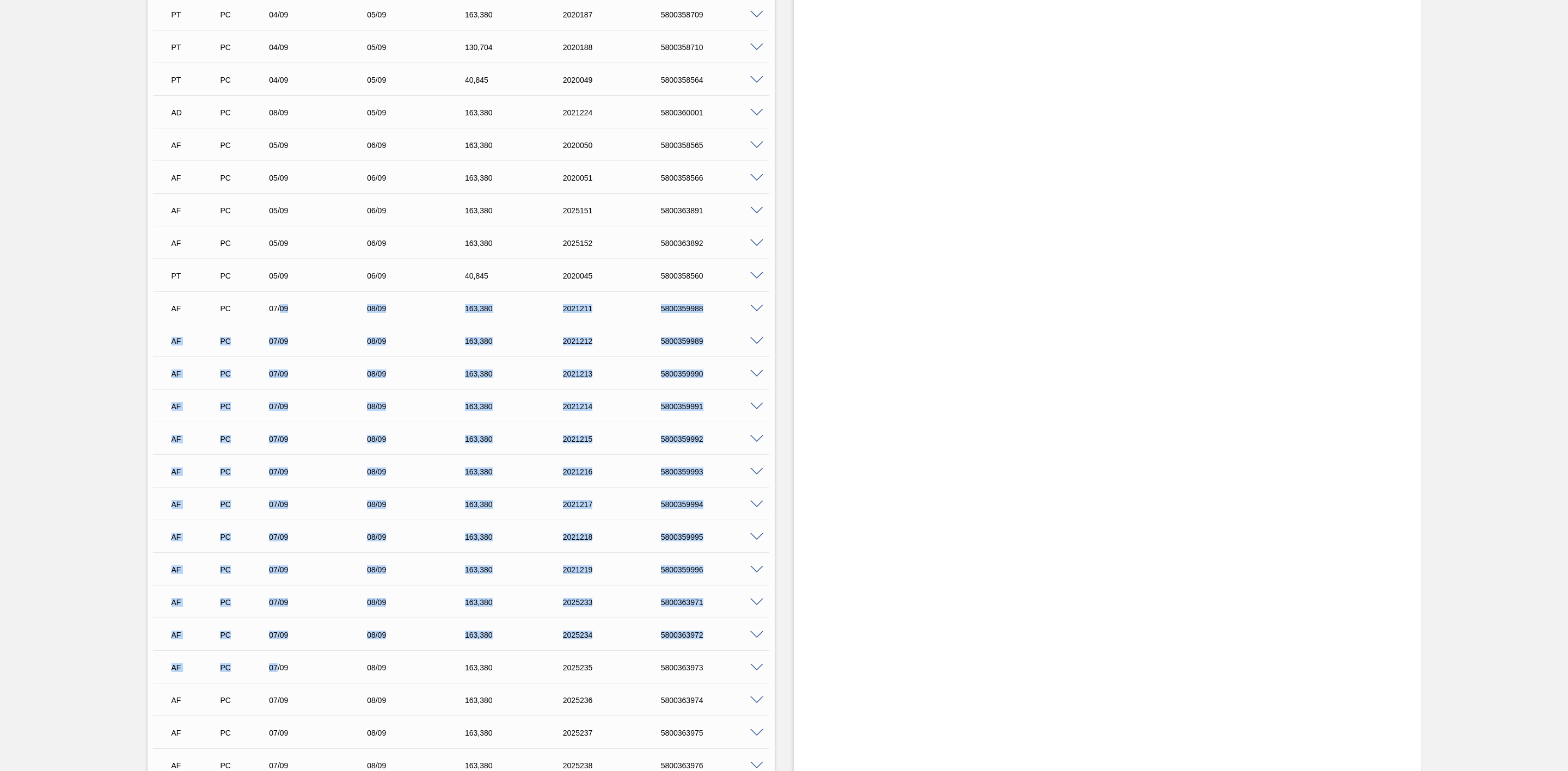
drag, startPoint x: 279, startPoint y: 311, endPoint x: 278, endPoint y: 664, distance: 353.0
click at [278, 664] on div "AD PC 16/08 17/08 204,[PHONE_NUMBER] 5800347532 Material 30012393 - LATA AL. 35…" at bounding box center [461, 356] width 616 height 2221
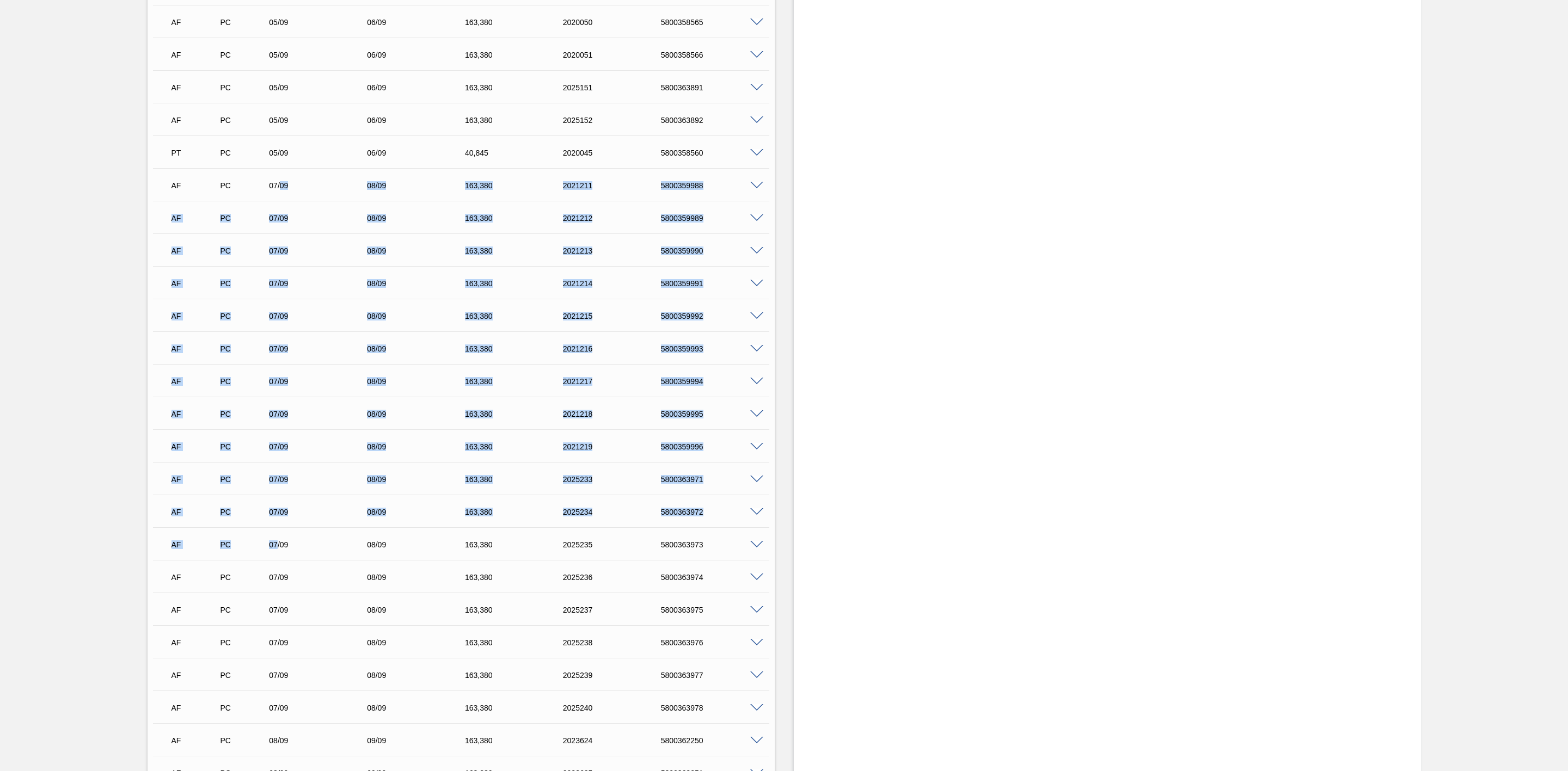
scroll to position [1878, 0]
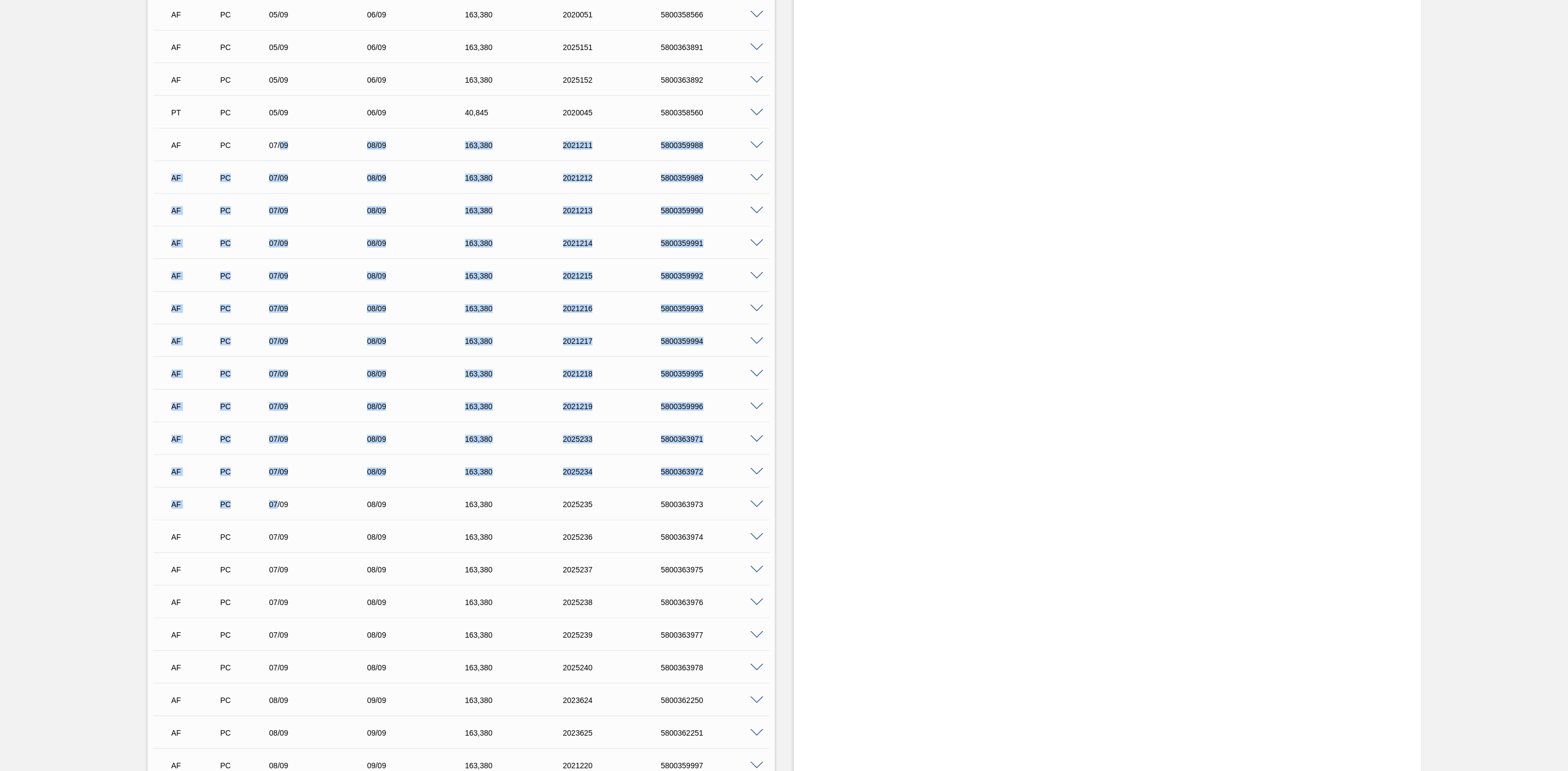
click at [758, 147] on span at bounding box center [757, 145] width 13 height 8
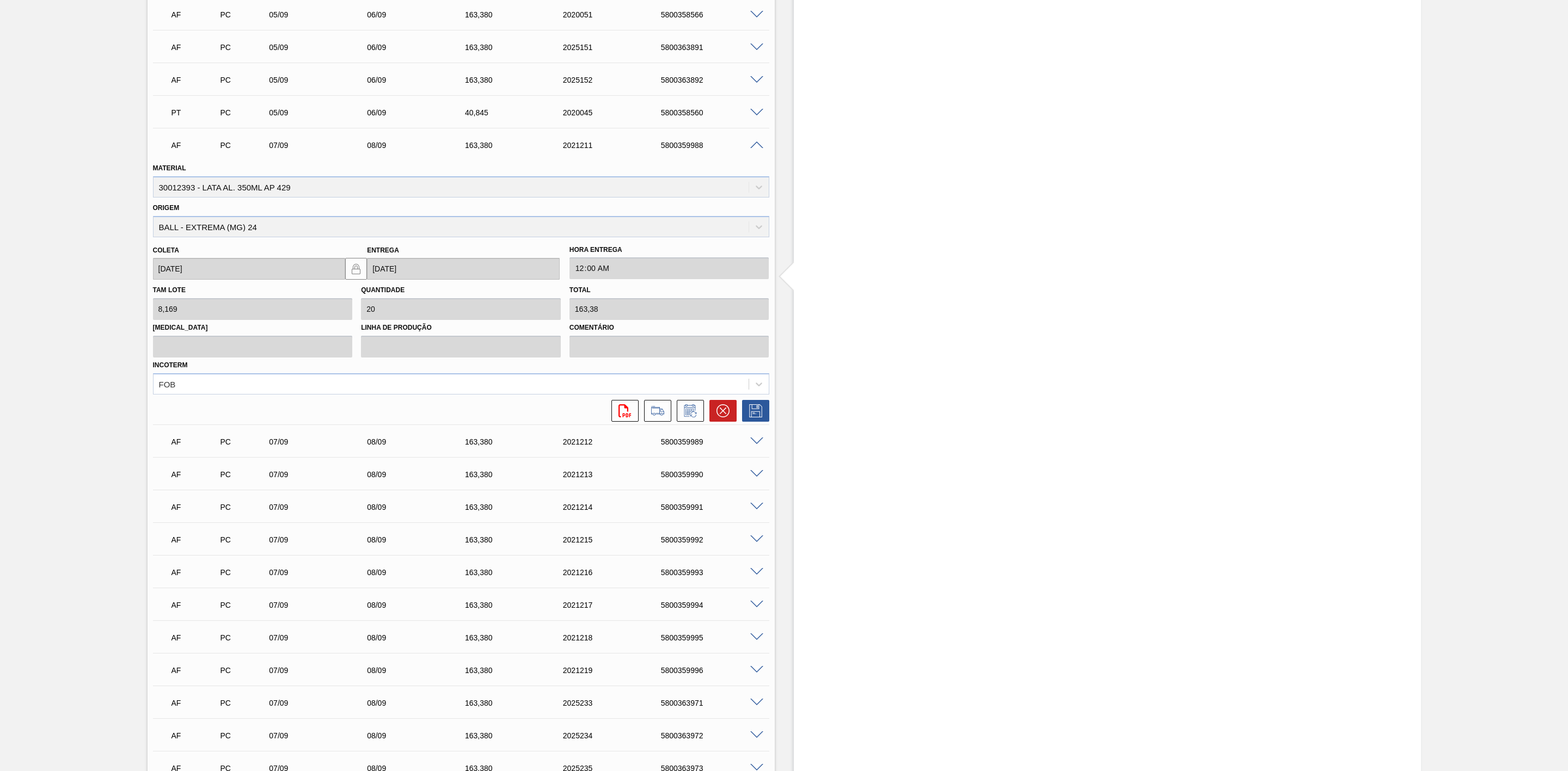
click at [755, 148] on span at bounding box center [757, 145] width 13 height 8
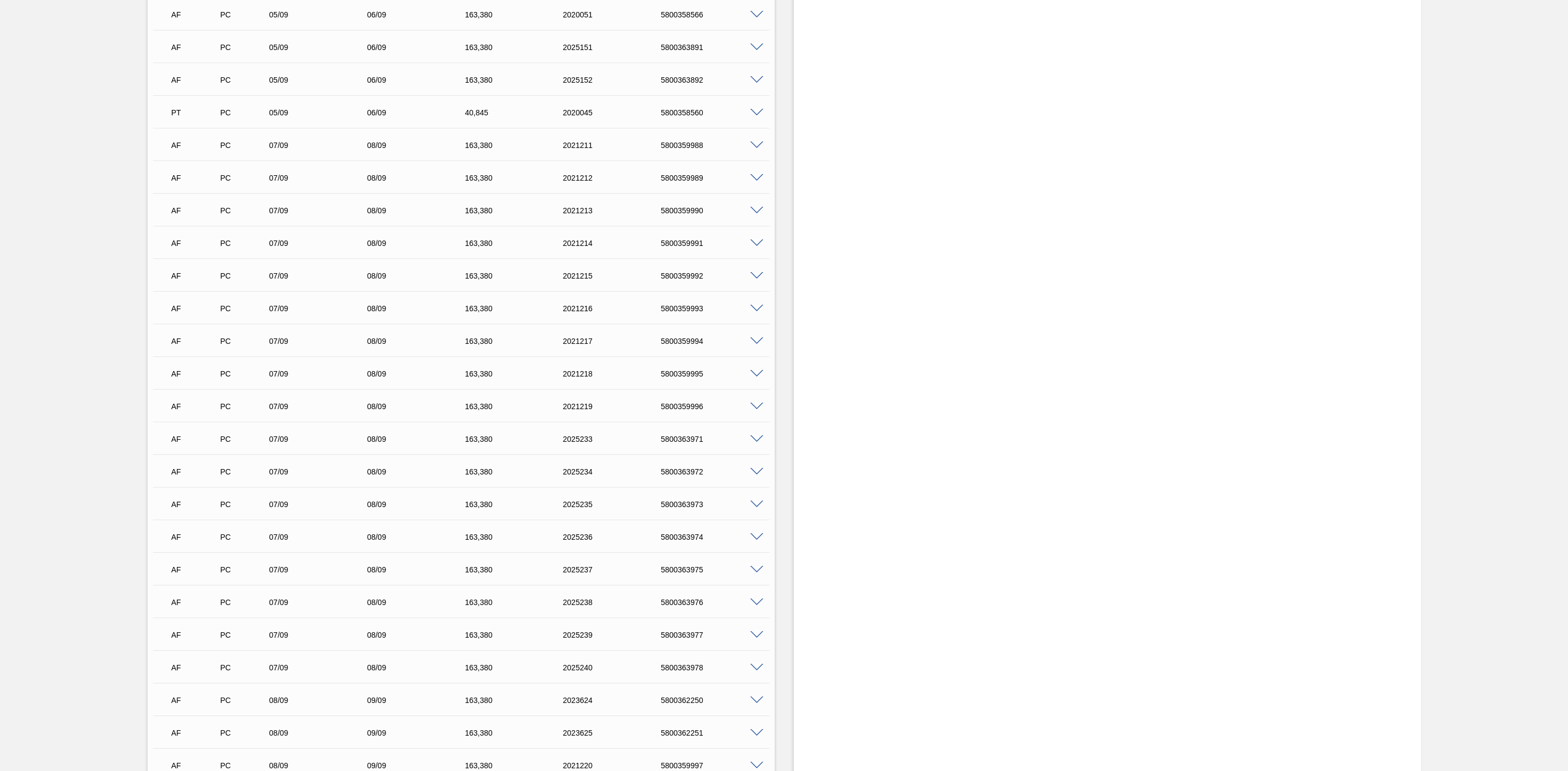
click at [759, 150] on span at bounding box center [757, 145] width 13 height 8
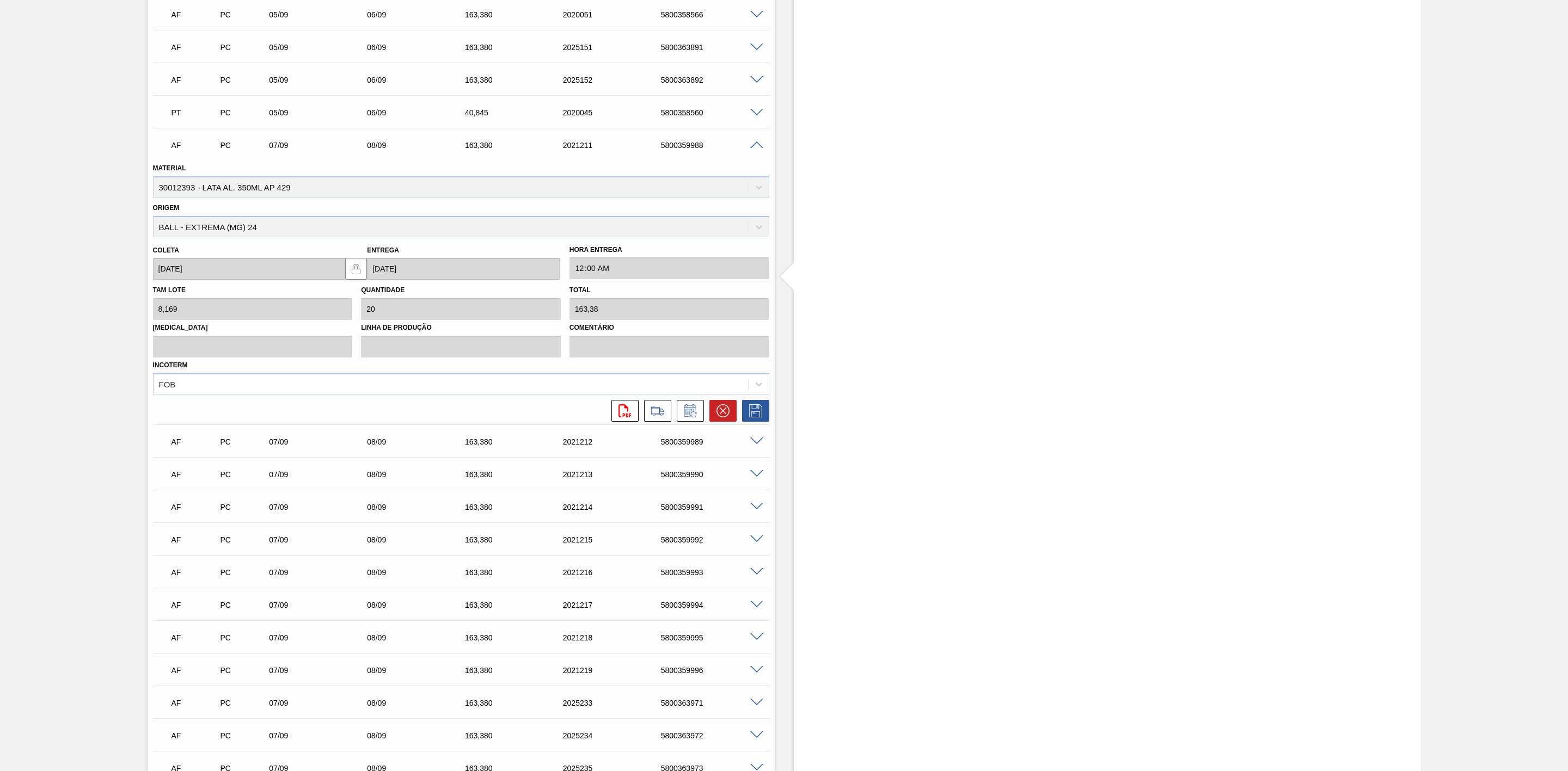
click at [759, 150] on span at bounding box center [757, 145] width 13 height 8
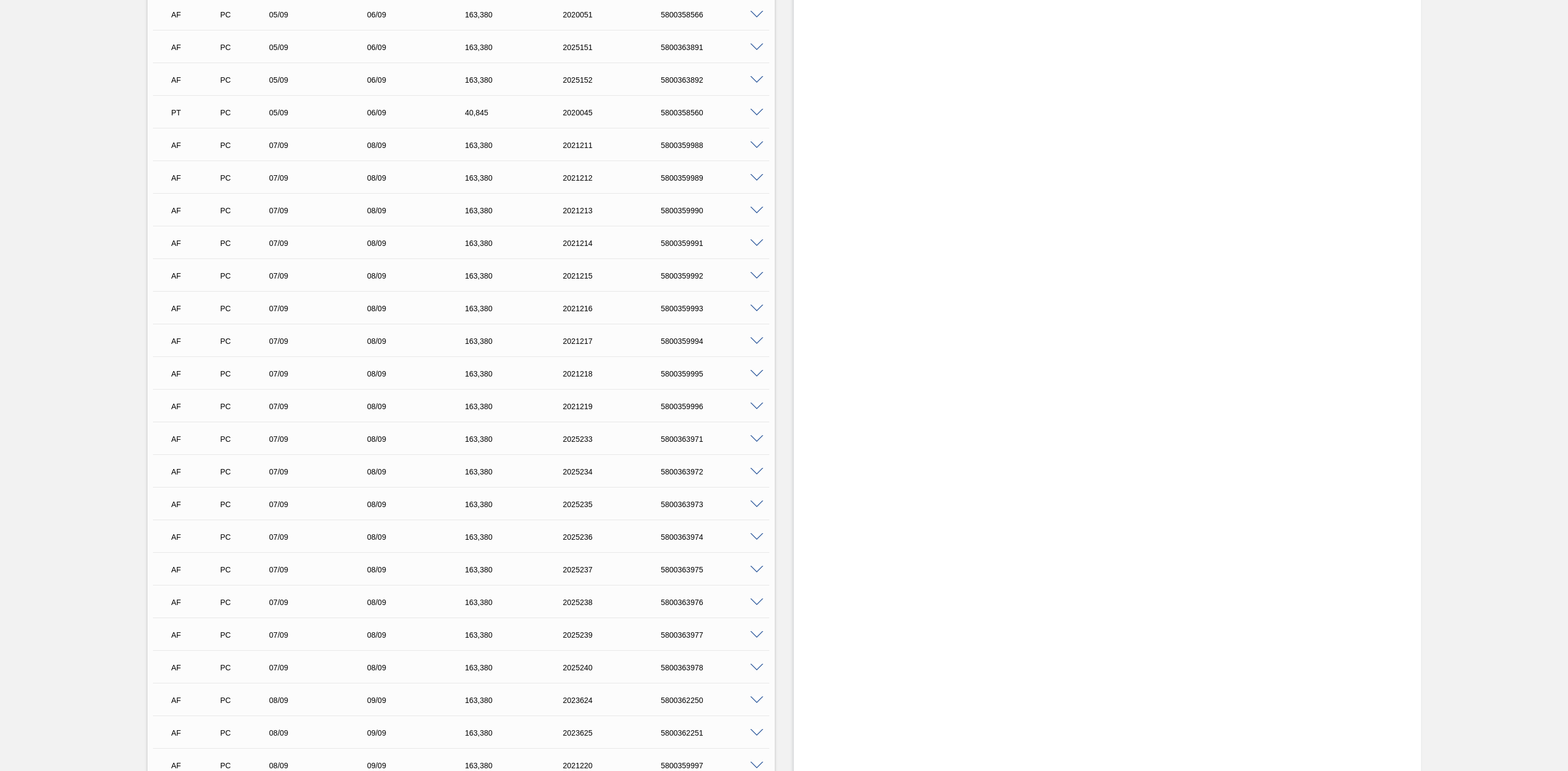
click at [756, 180] on span at bounding box center [757, 178] width 13 height 8
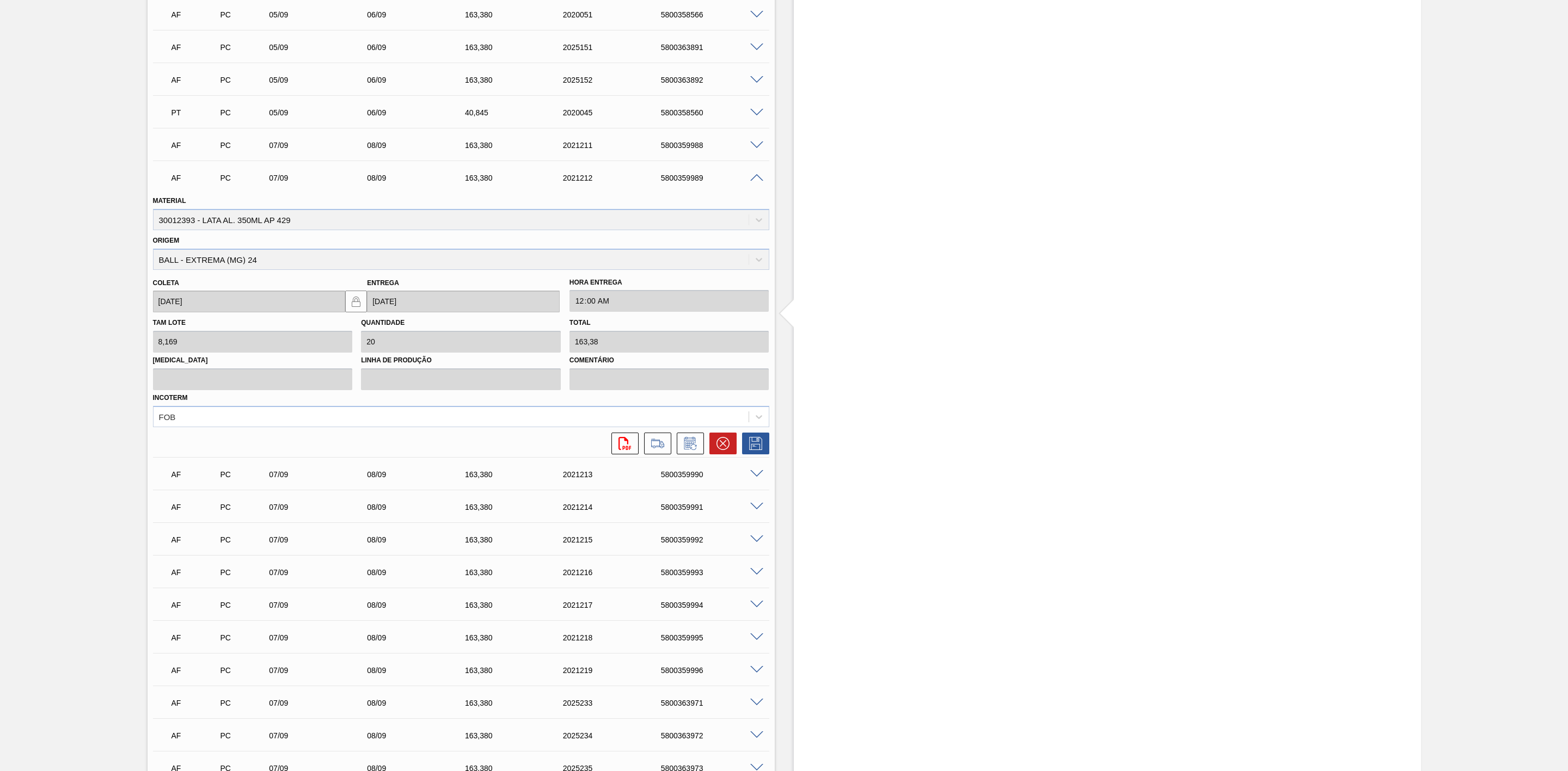
click at [756, 180] on span at bounding box center [757, 178] width 13 height 8
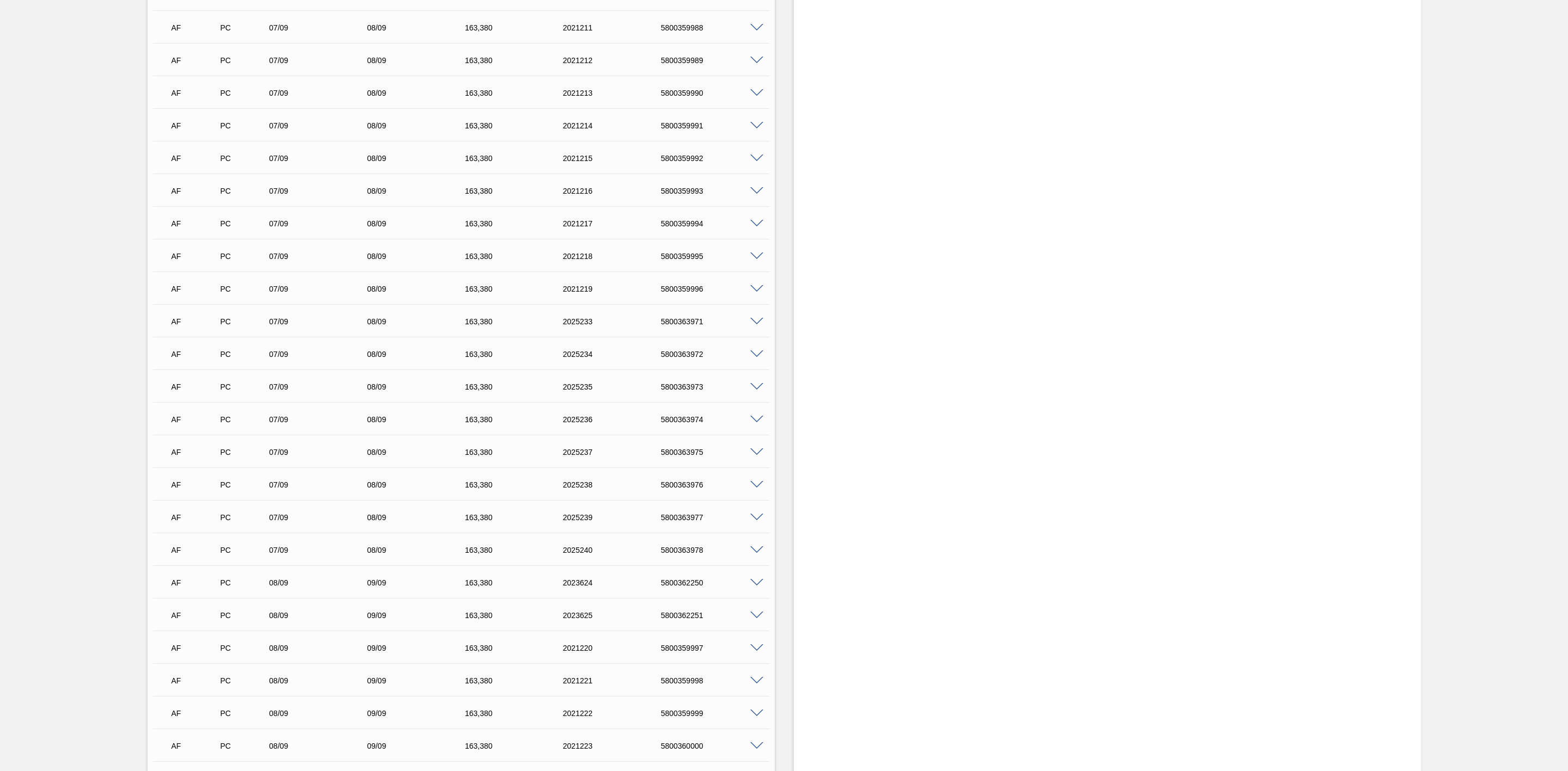
scroll to position [2123, 0]
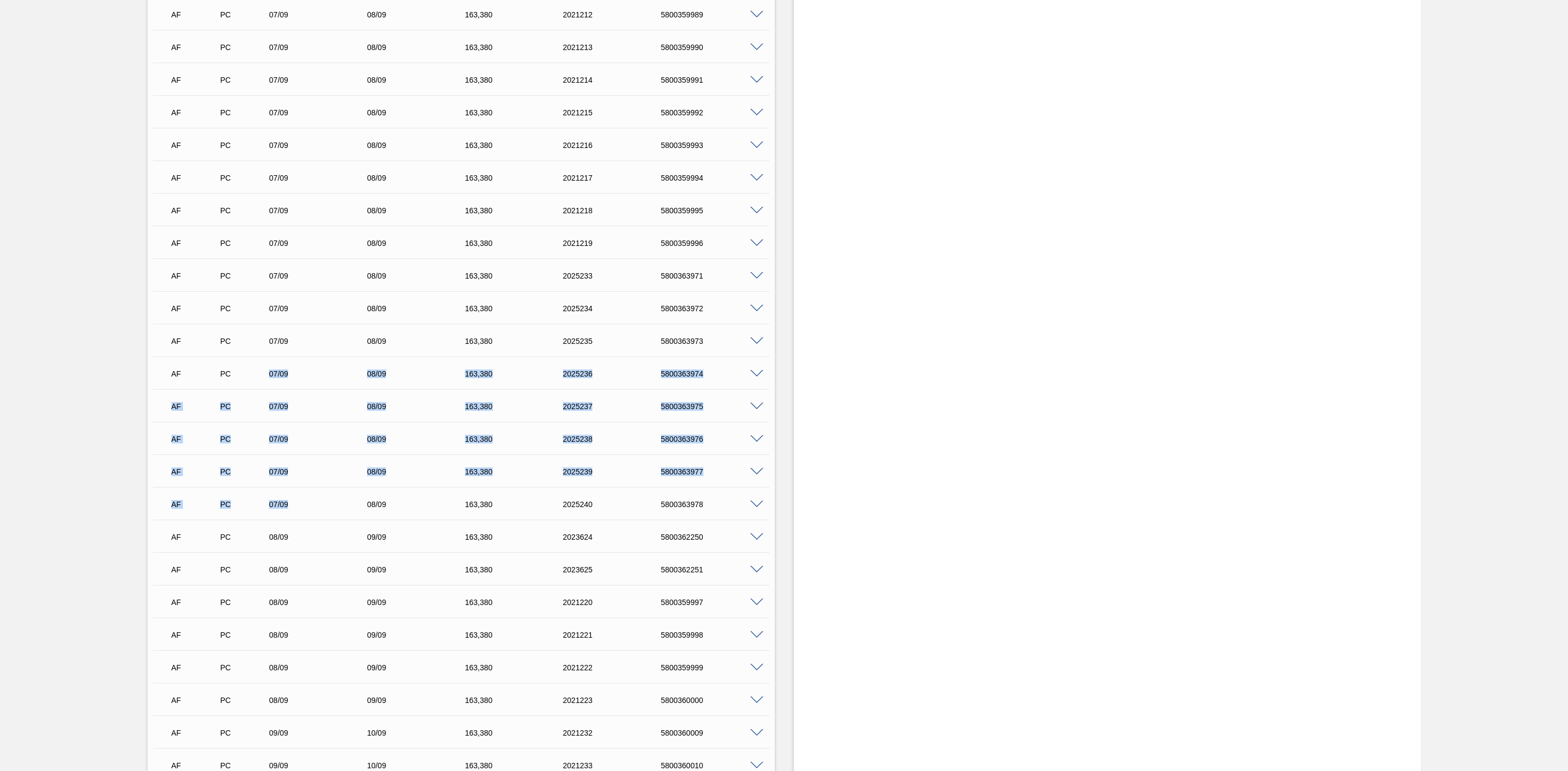
drag, startPoint x: 287, startPoint y: 510, endPoint x: 270, endPoint y: 390, distance: 121.2
click at [270, 390] on div "AD PC 16/08 17/08 204,[PHONE_NUMBER] 5800347532 Material 30012393 - LATA AL. 35…" at bounding box center [461, 30] width 616 height 2221
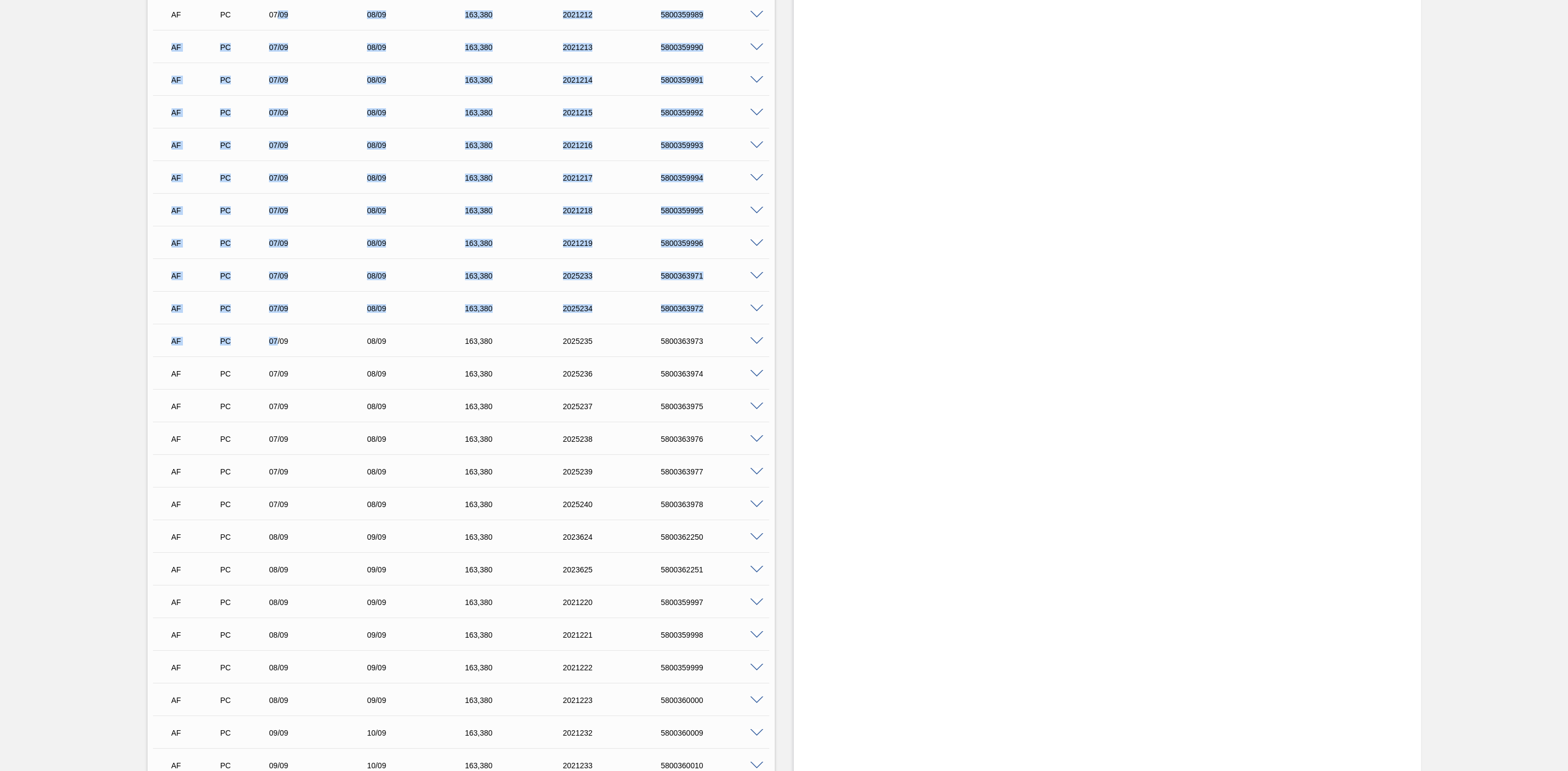
drag, startPoint x: 275, startPoint y: 344, endPoint x: 276, endPoint y: 21, distance: 323.0
click at [276, 21] on div "AD PC 16/08 17/08 204,[PHONE_NUMBER] 5800347532 Material 30012393 - LATA AL. 35…" at bounding box center [461, 30] width 616 height 2221
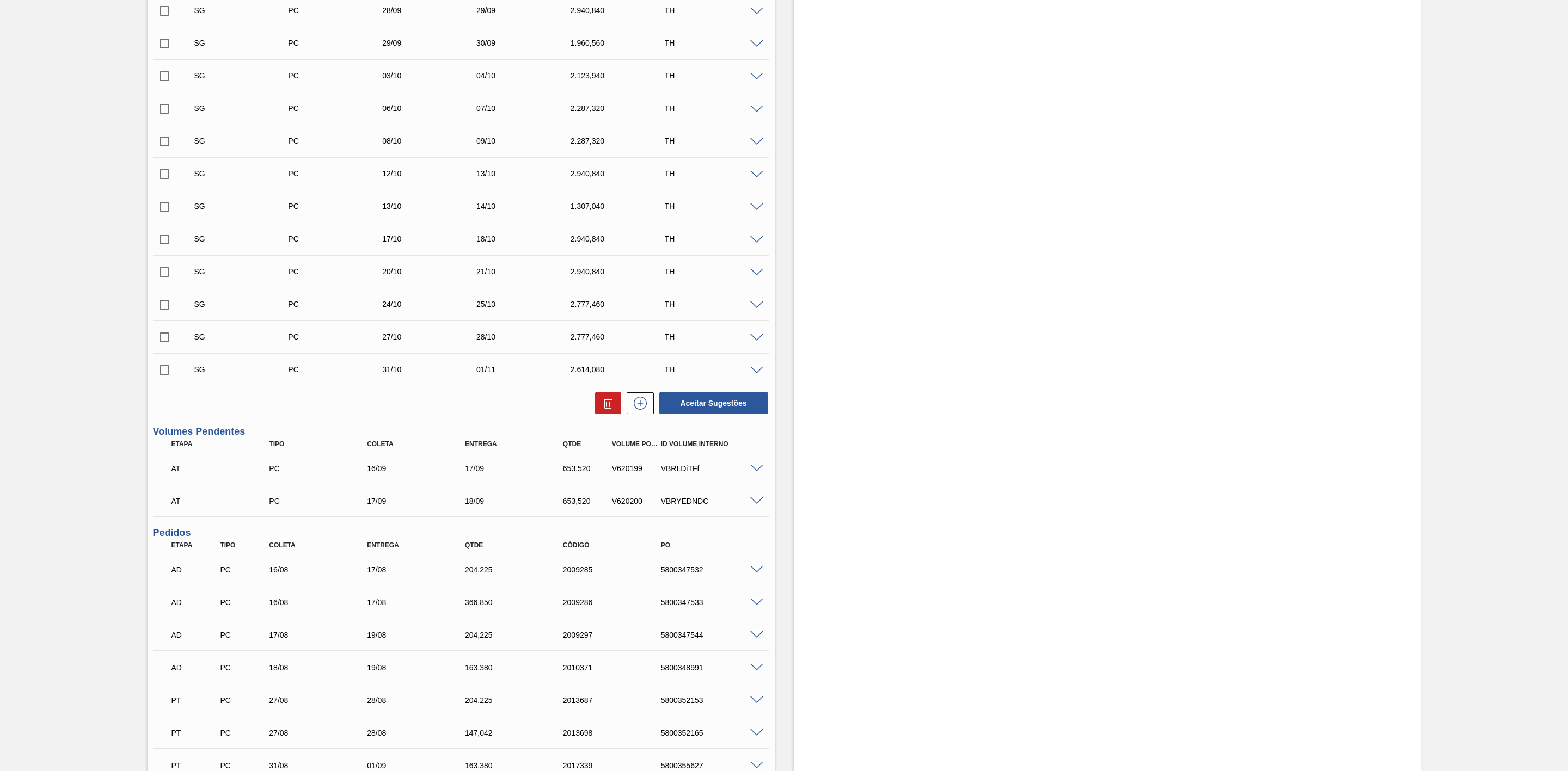
scroll to position [0, 0]
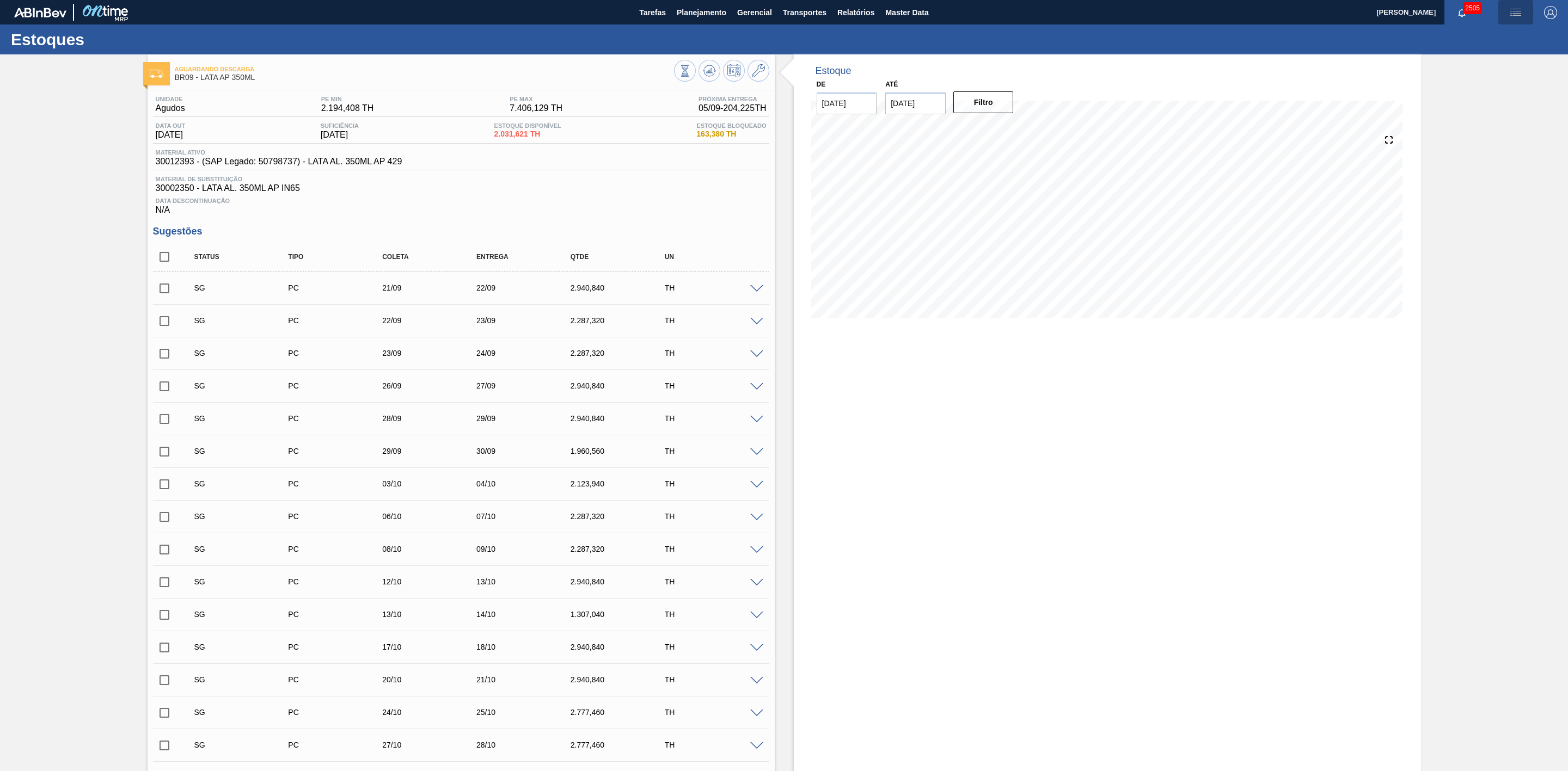
click at [1517, 13] on img "button" at bounding box center [1515, 13] width 13 height 13
click at [1479, 39] on li "Pedido Contingência" at bounding box center [1510, 39] width 99 height 20
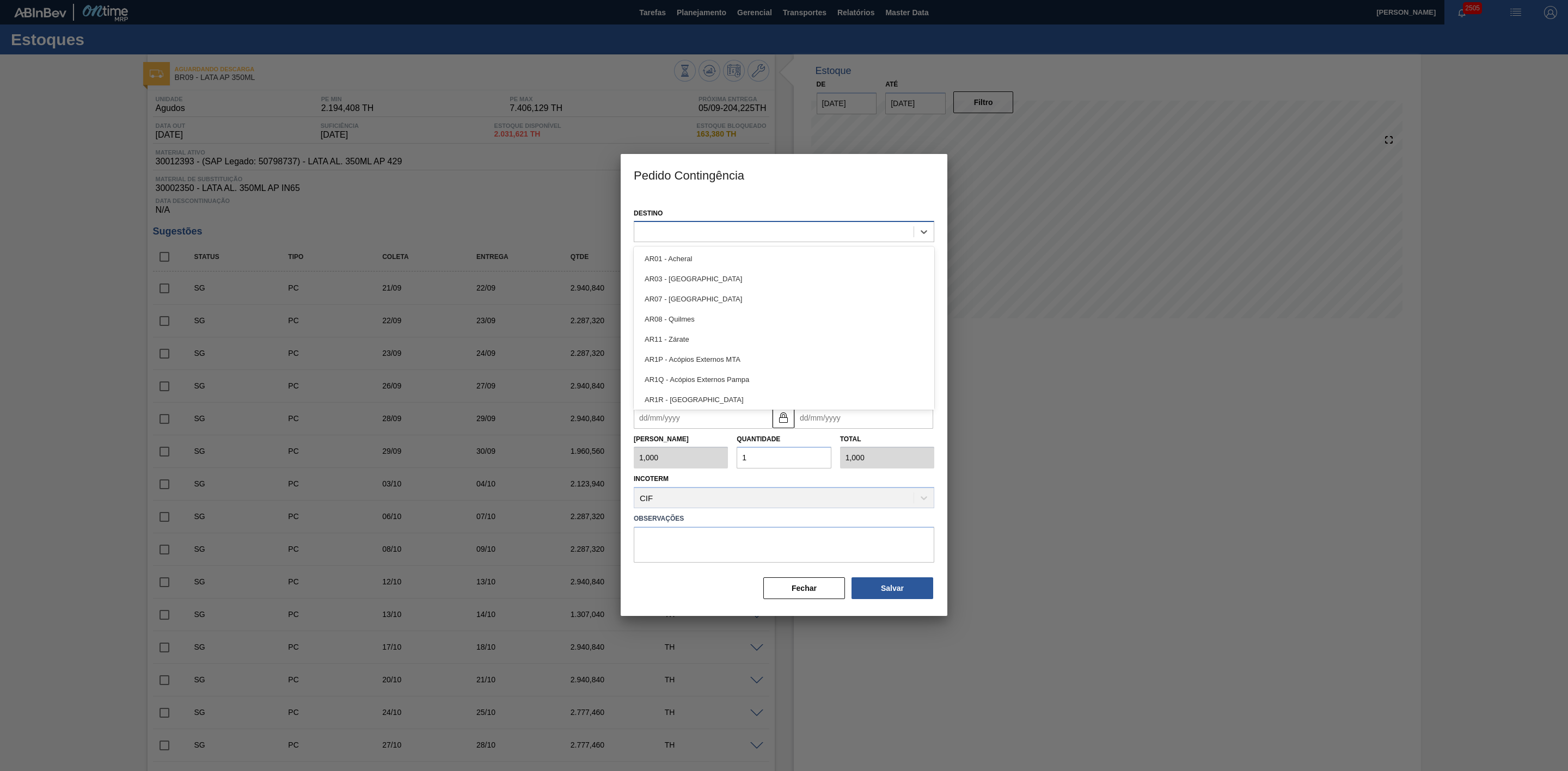
click at [803, 236] on div at bounding box center [774, 232] width 279 height 16
type input "09"
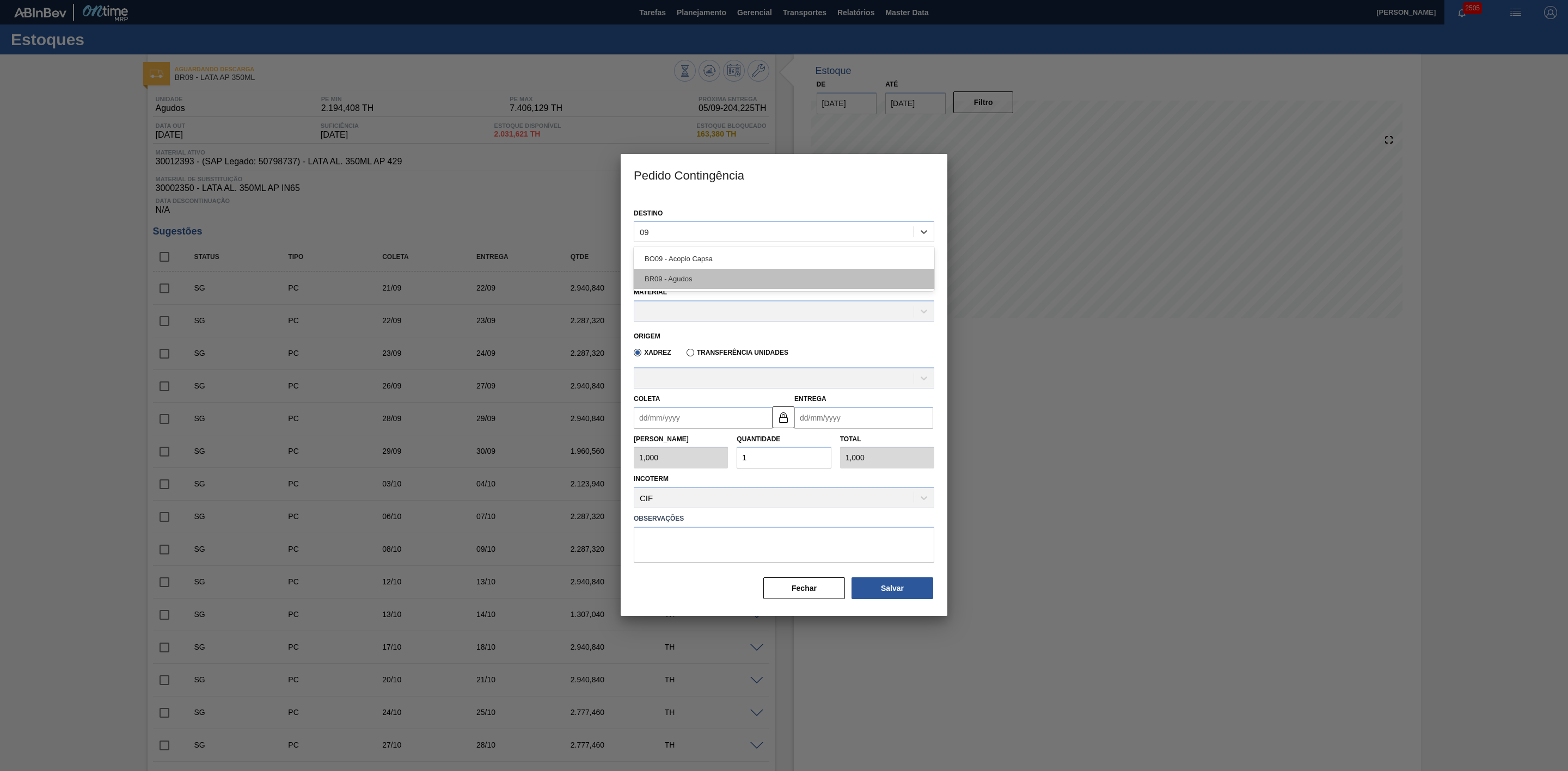
click at [733, 279] on div "BR09 - Agudos" at bounding box center [784, 278] width 301 height 20
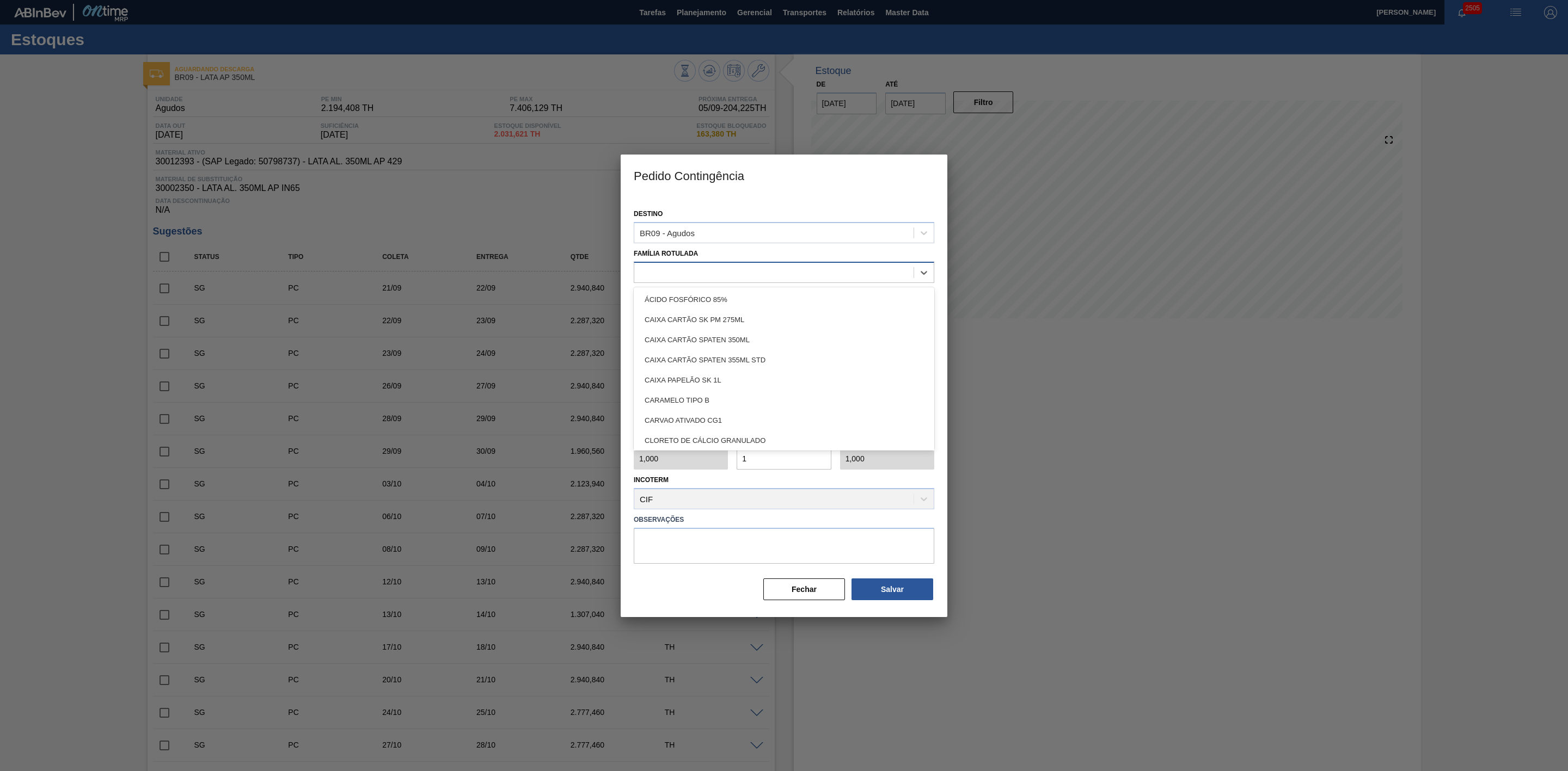
click at [703, 271] on div at bounding box center [774, 272] width 279 height 16
type Rotulada "lata ap"
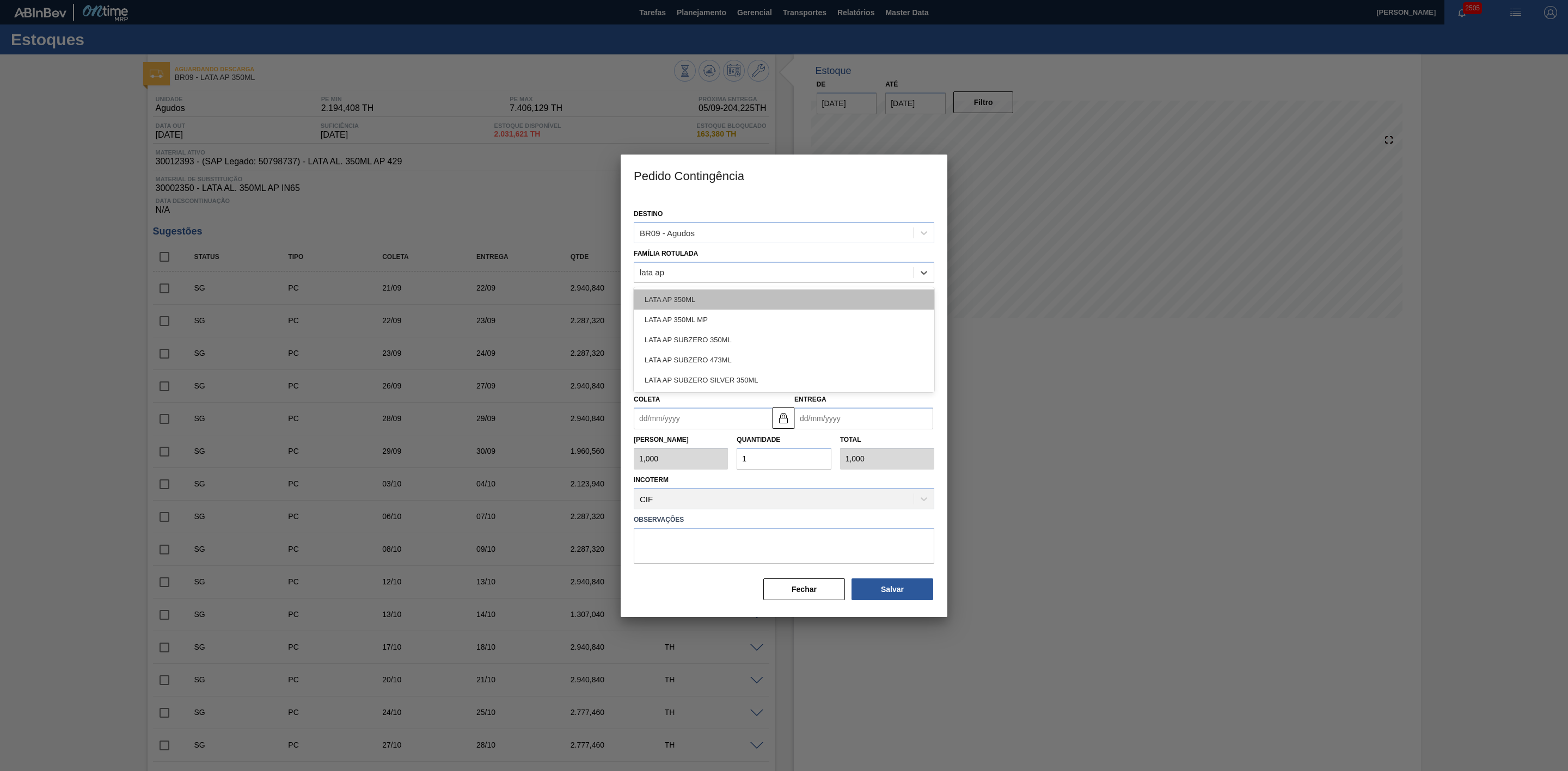
click at [690, 305] on div "LATA AP 350ML" at bounding box center [784, 299] width 301 height 20
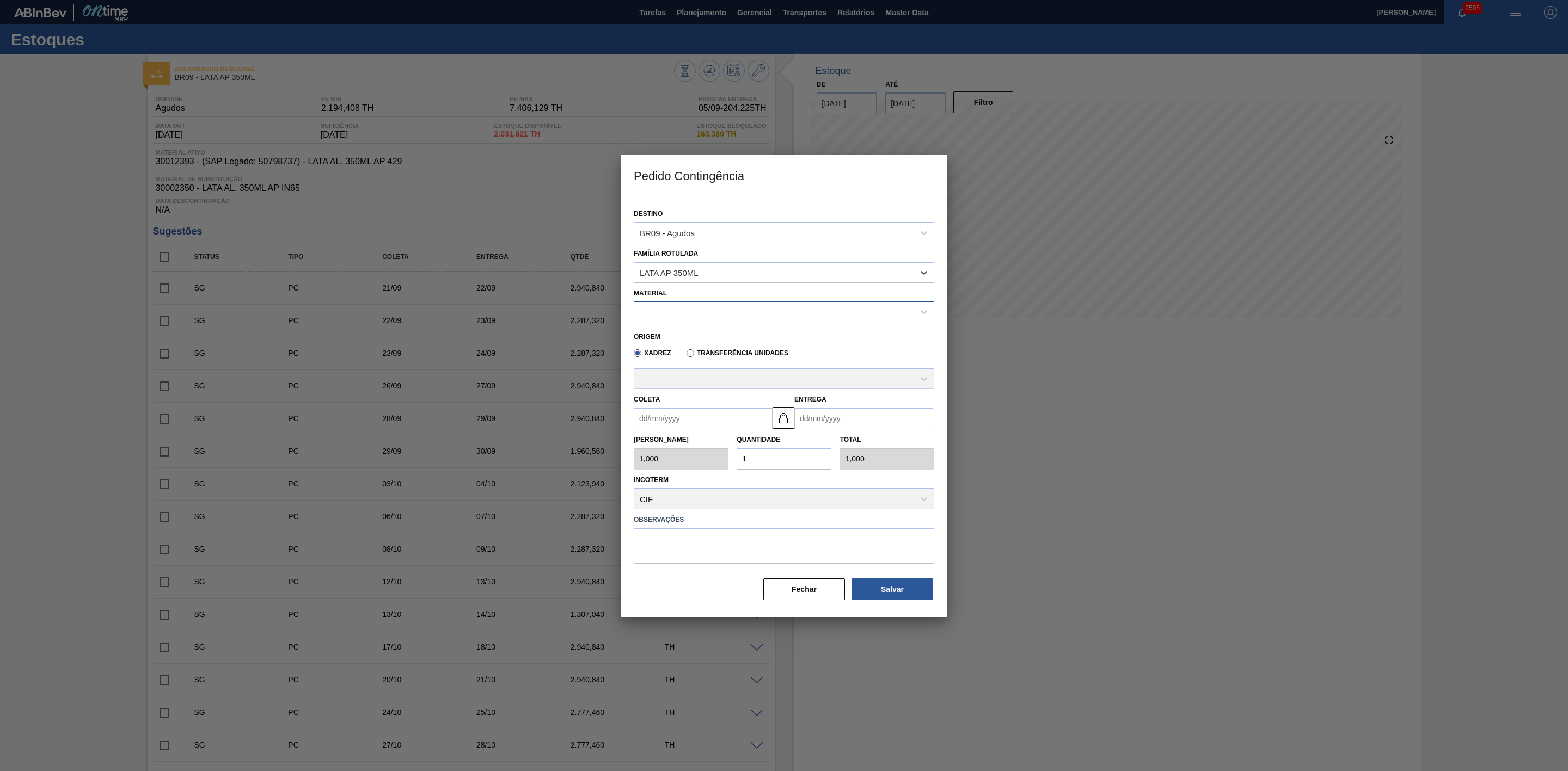
click at [707, 313] on div at bounding box center [774, 313] width 279 height 16
click at [725, 337] on div "30012393 - LATA AL. 350ML AP 429" at bounding box center [784, 338] width 301 height 20
type input "8,169"
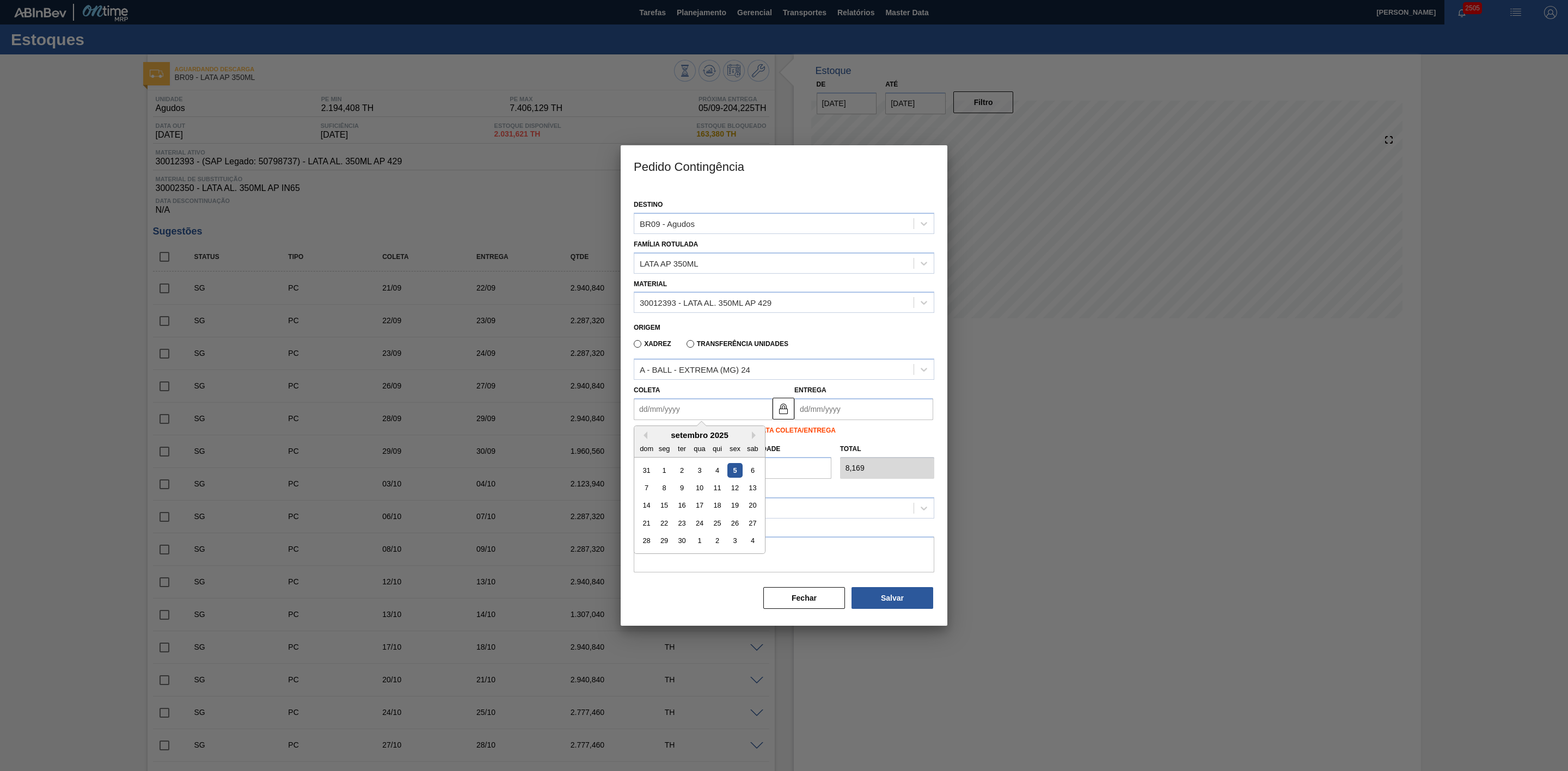
click at [709, 414] on input "Coleta" at bounding box center [703, 409] width 139 height 21
click at [660, 433] on div "setembro 2025" at bounding box center [699, 435] width 131 height 9
click at [648, 489] on div "7" at bounding box center [647, 488] width 14 height 14
type input "[DATE]"
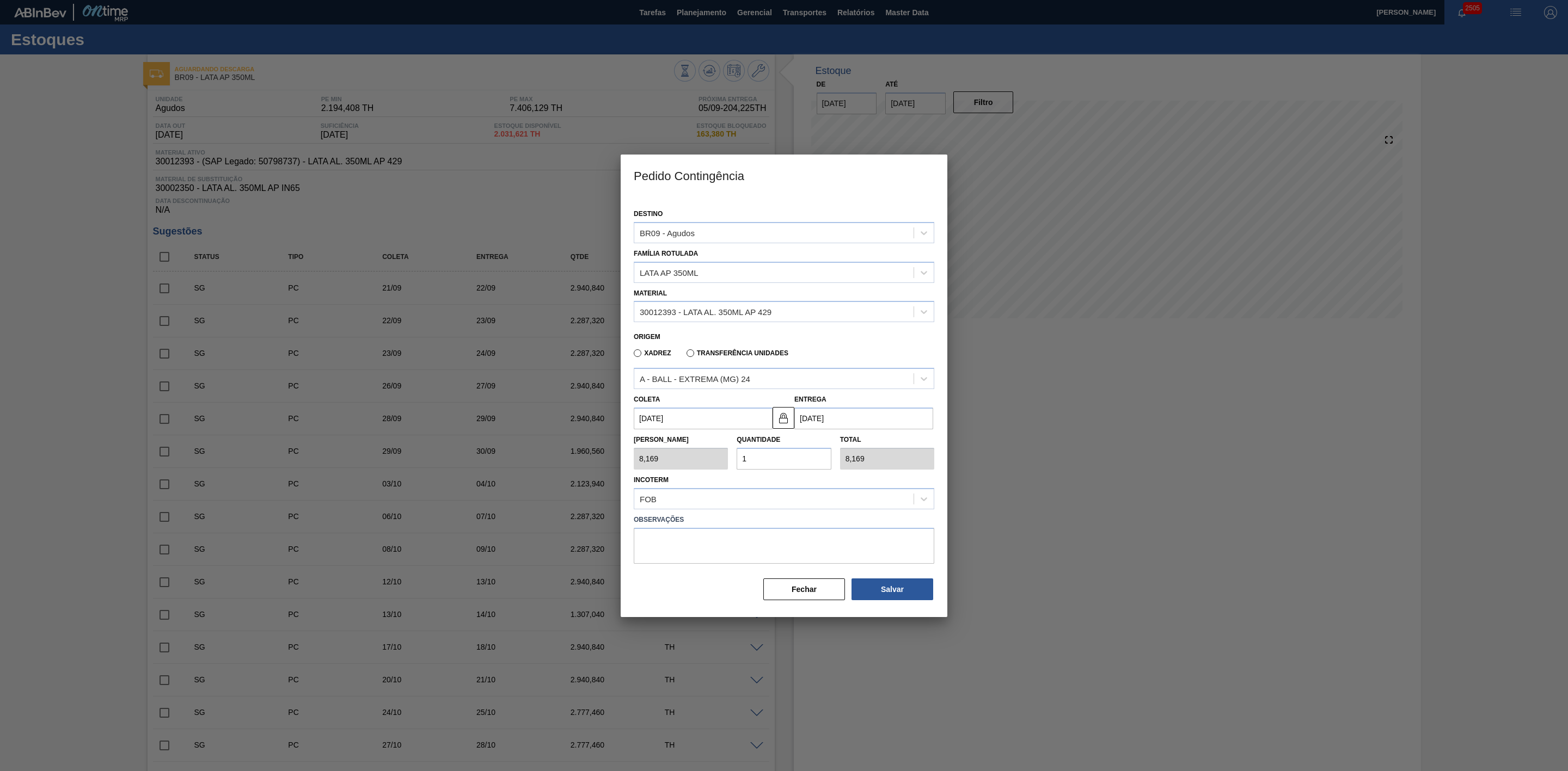
drag, startPoint x: 787, startPoint y: 458, endPoint x: 731, endPoint y: 451, distance: 56.4
click at [731, 451] on div "Tam Lote 8,169 Quantidade 1 Total 8,169" at bounding box center [784, 450] width 309 height 40
type input "2"
type input "16,338"
type input "20"
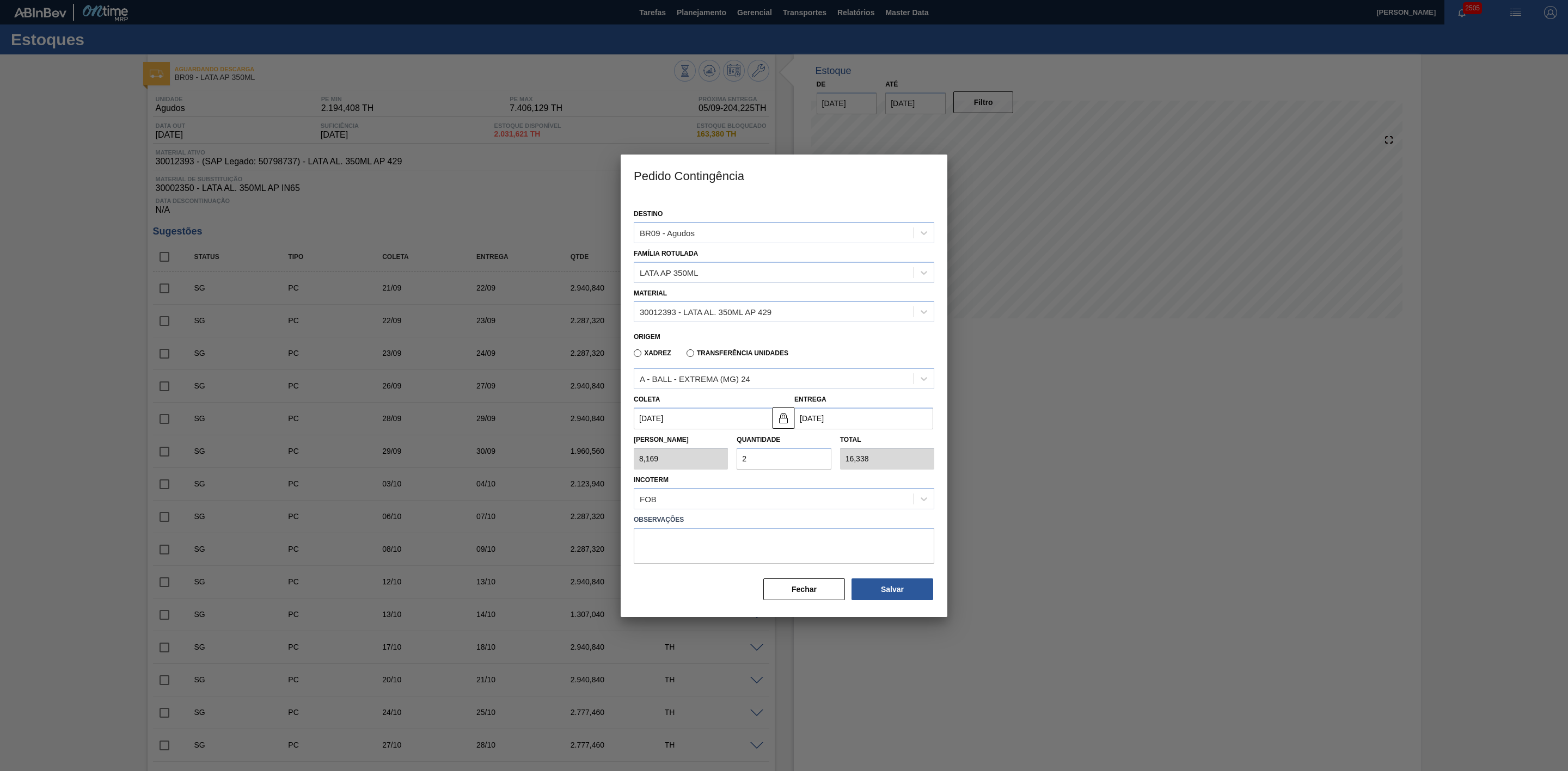
type input "163,380"
type input "20"
click at [901, 593] on button "Salvar" at bounding box center [892, 589] width 81 height 21
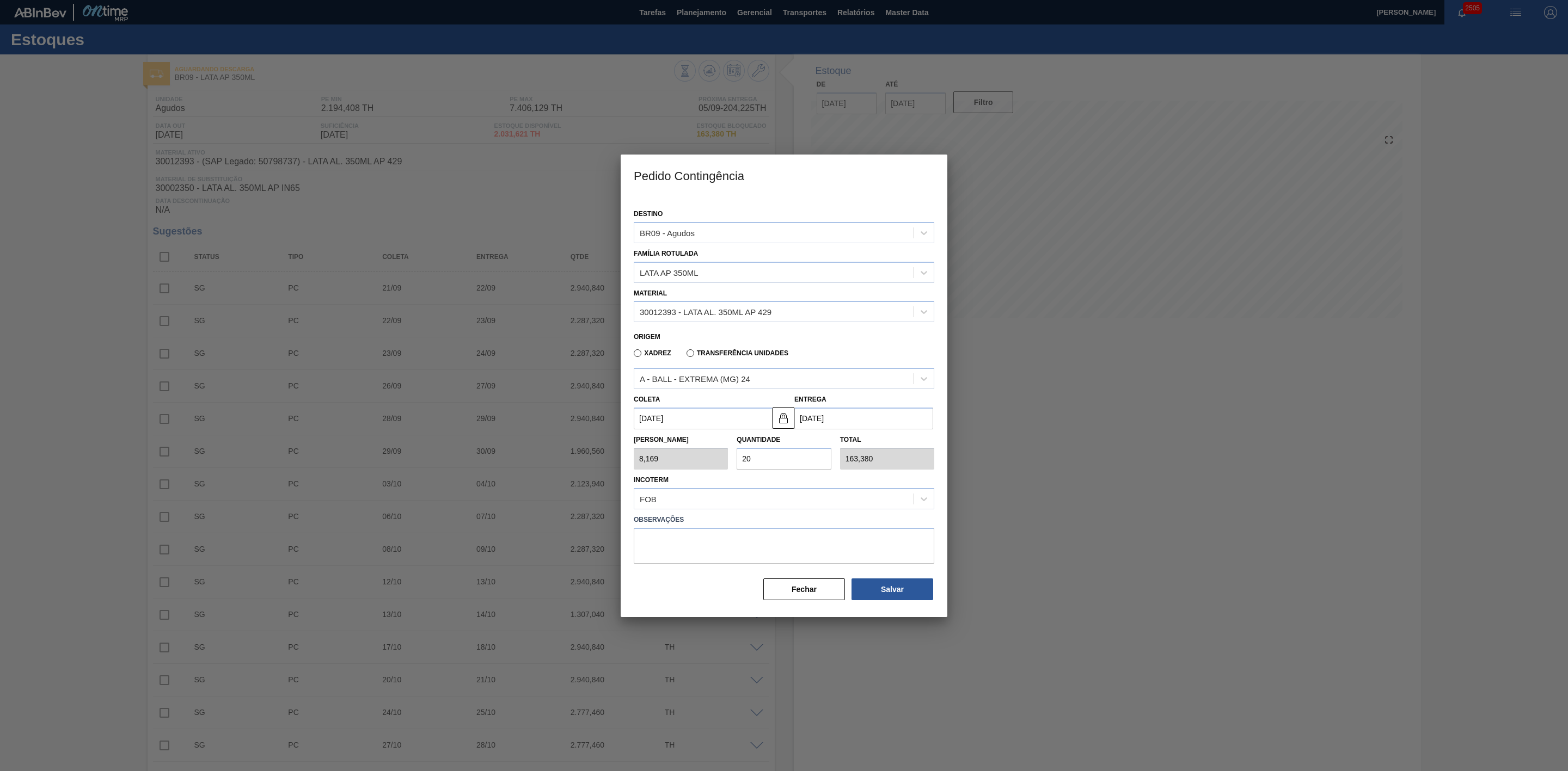
type input "1,000"
type input "1"
type input "1,000"
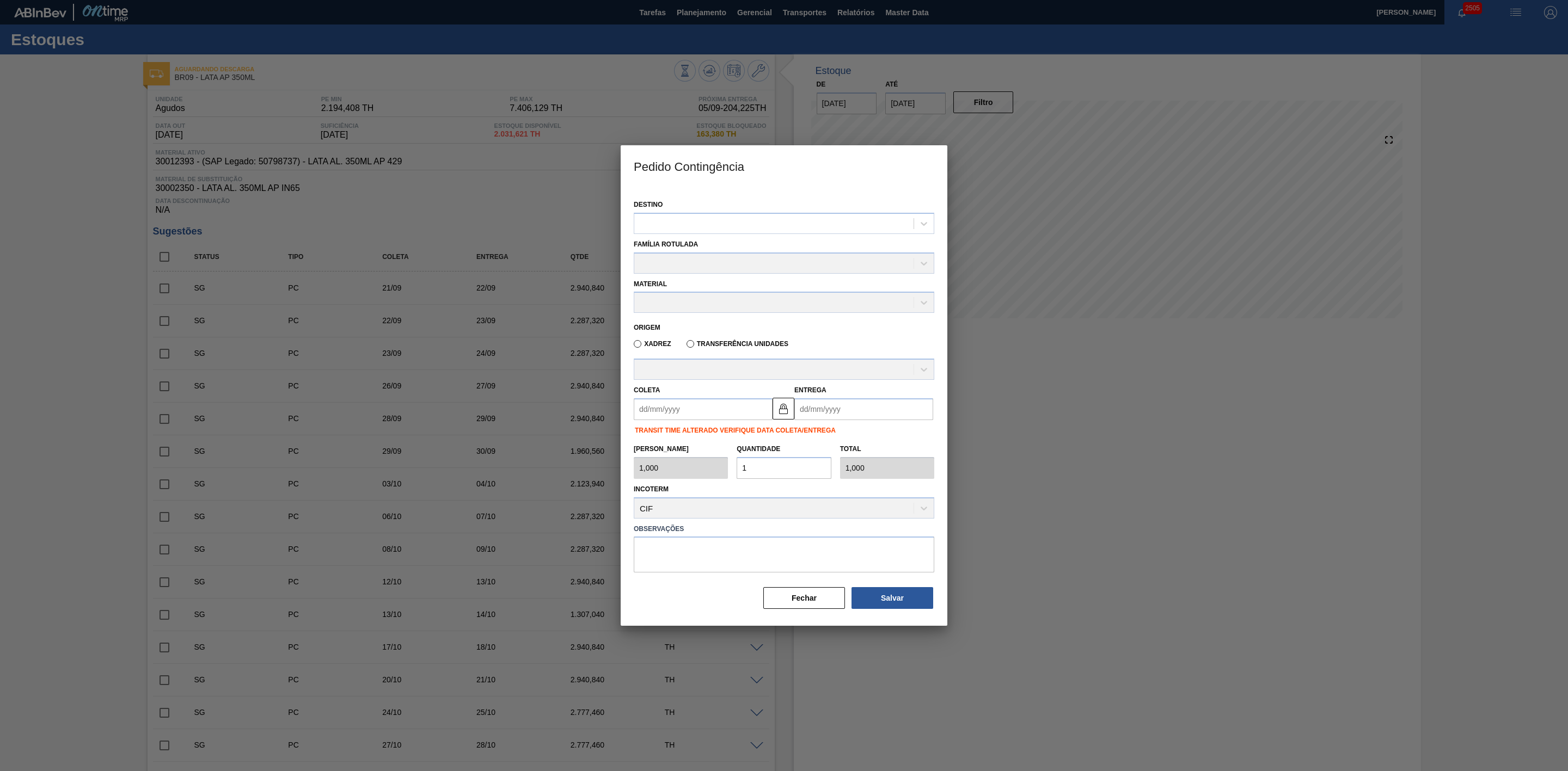
click at [1075, 436] on div at bounding box center [784, 385] width 1568 height 771
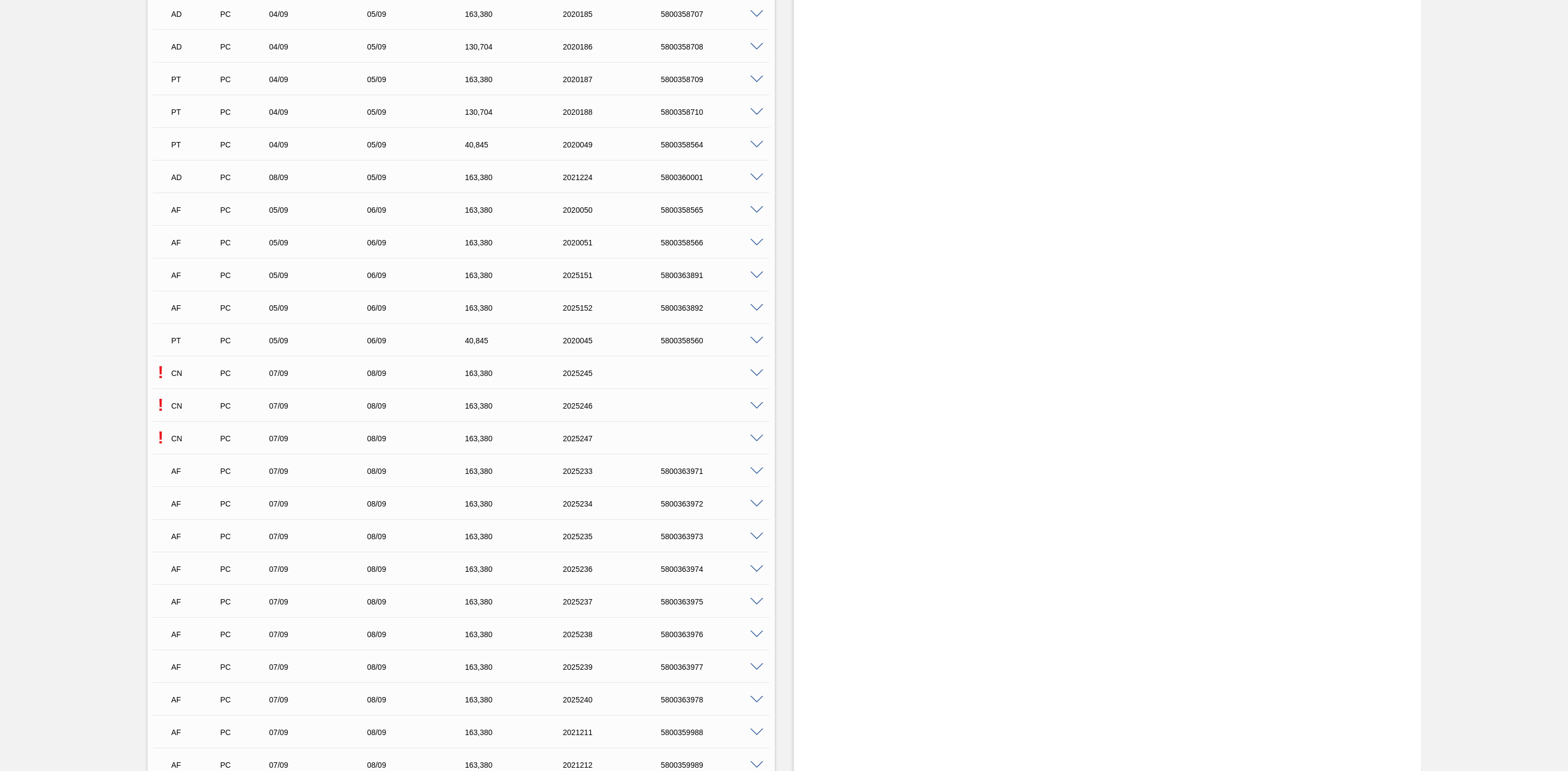
scroll to position [1796, 0]
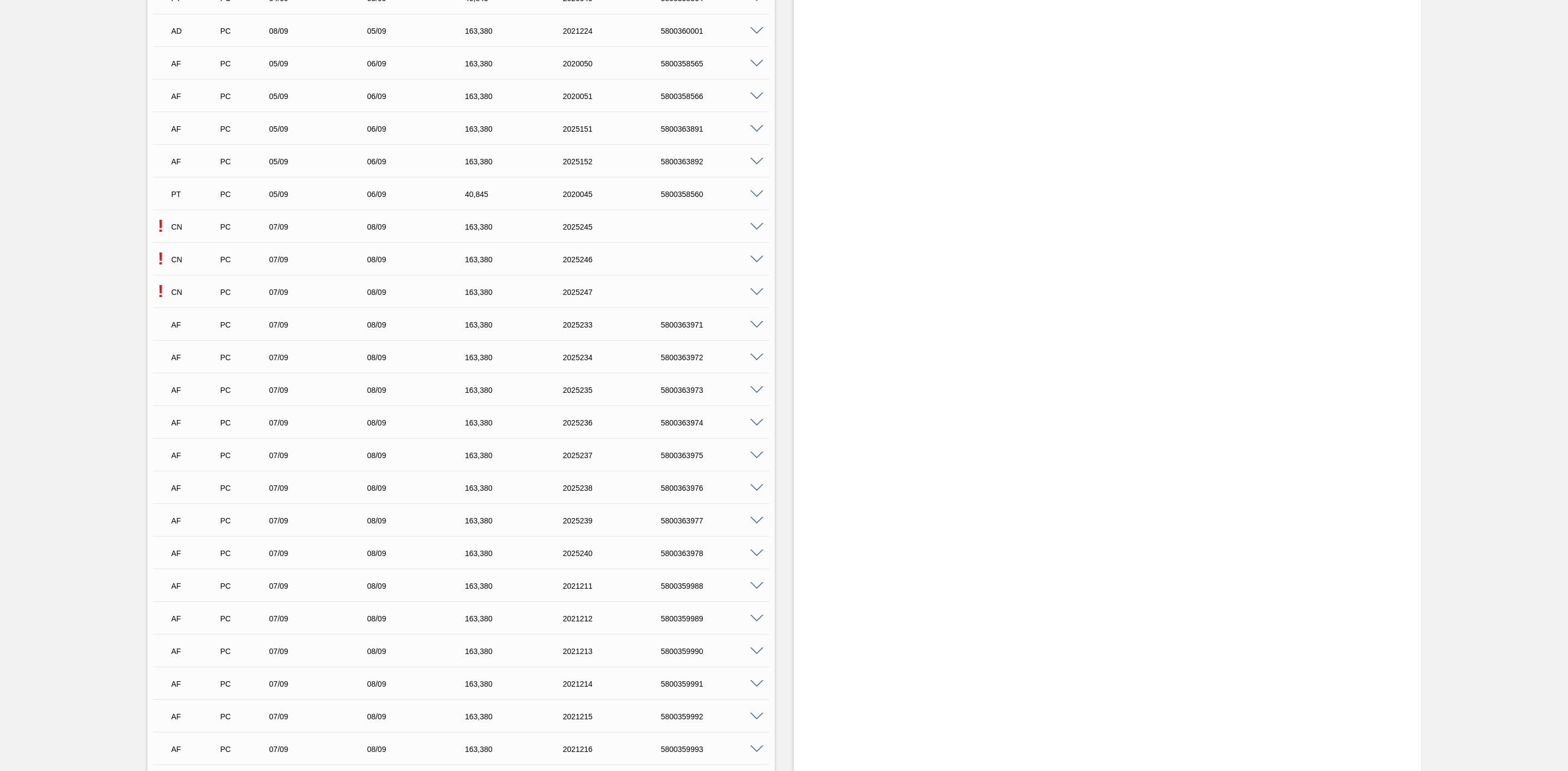
click at [755, 227] on span at bounding box center [757, 227] width 13 height 8
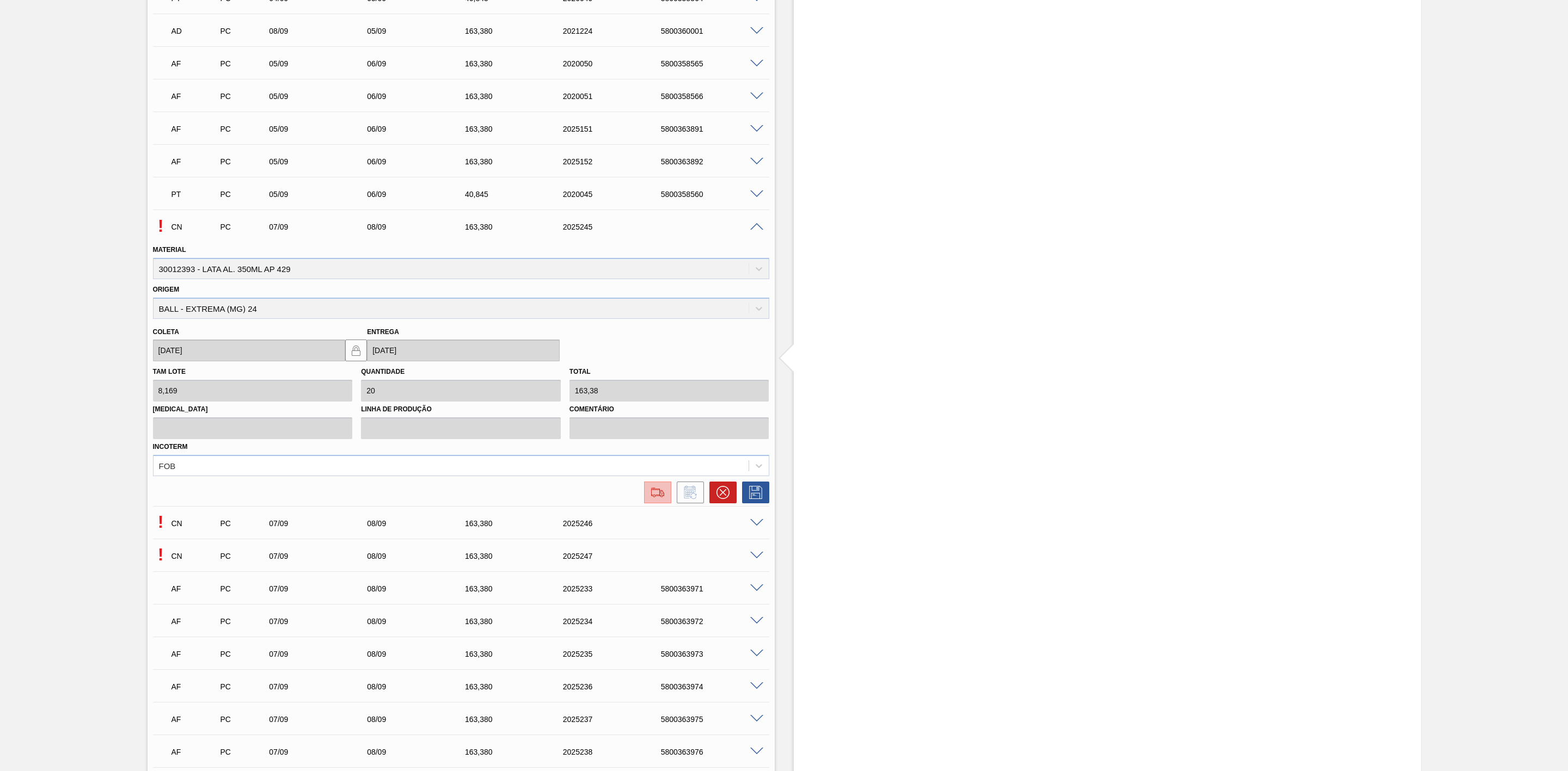
click at [655, 498] on img at bounding box center [657, 493] width 17 height 13
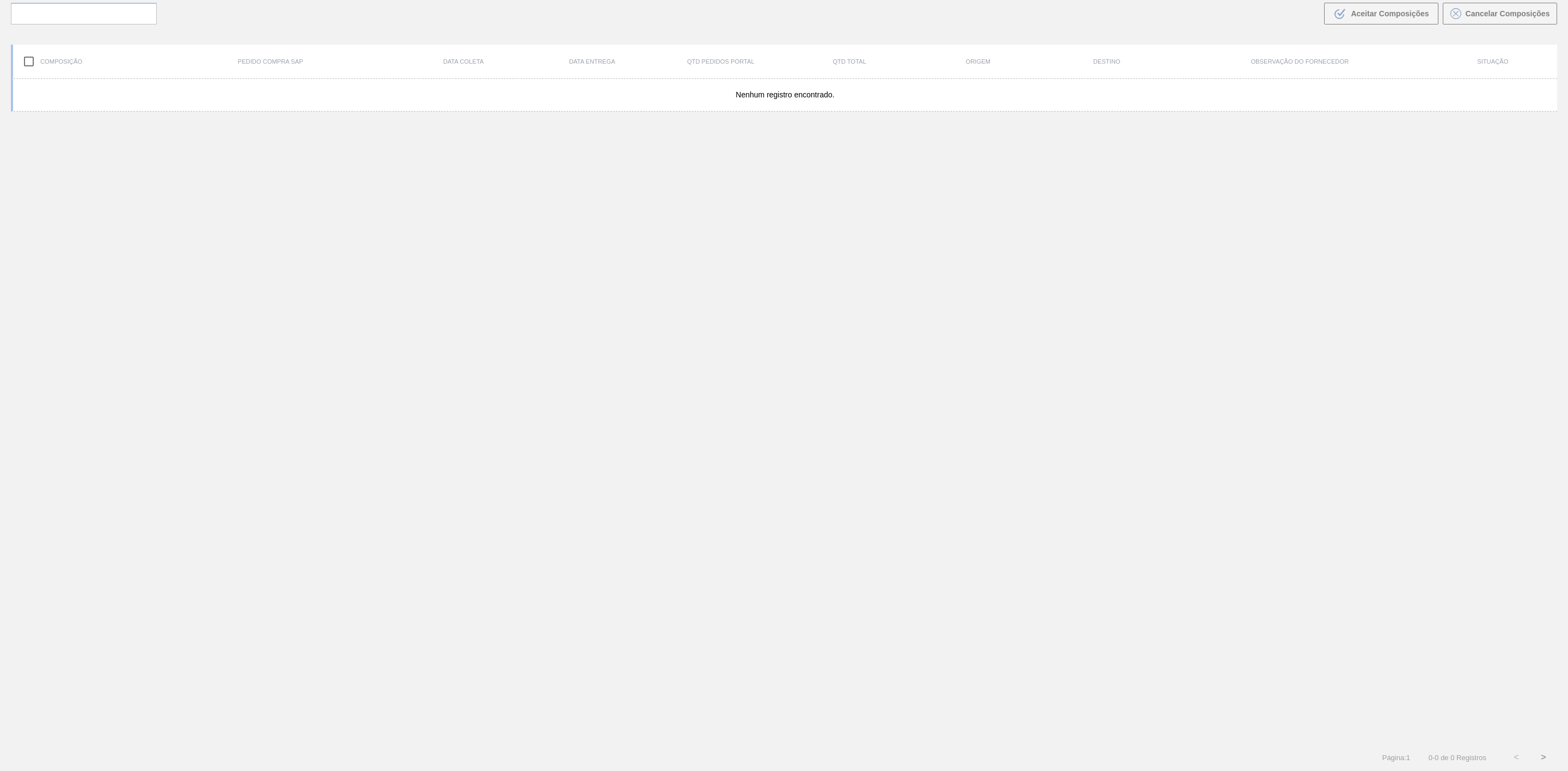
scroll to position [79, 0]
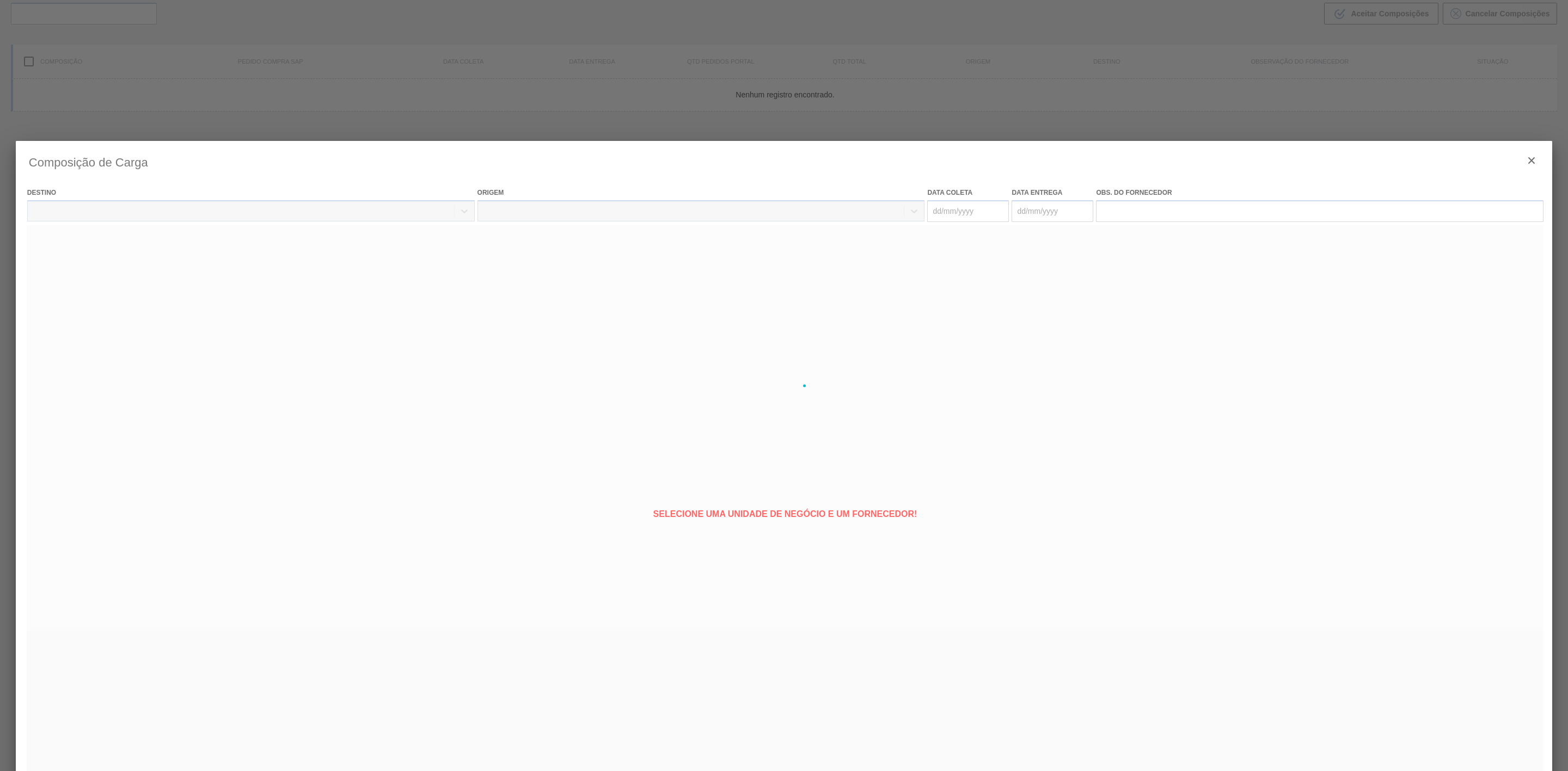
type coleta "[DATE]"
type entrega "[DATE]"
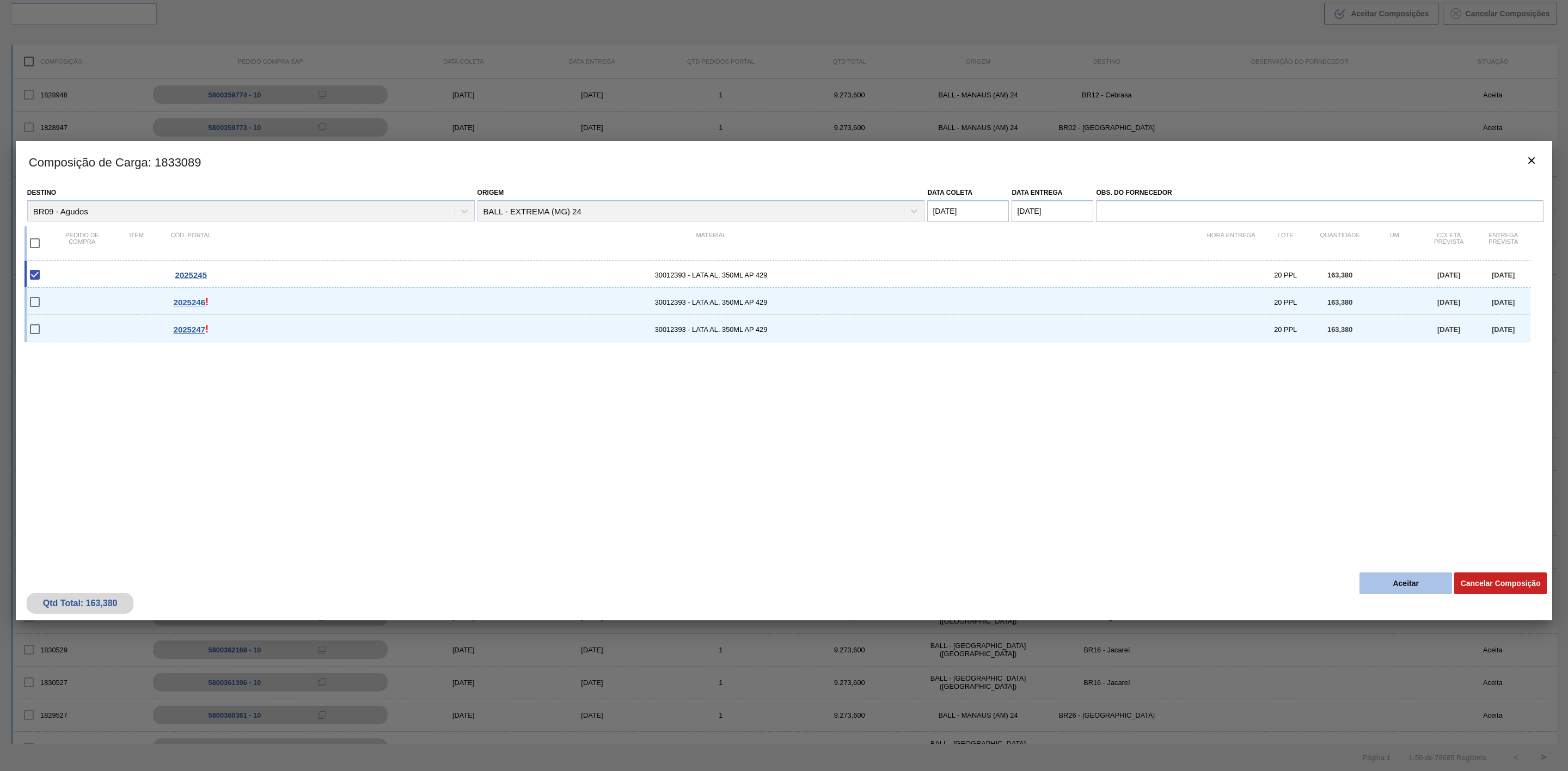
click at [1379, 588] on button "Aceitar" at bounding box center [1405, 584] width 92 height 21
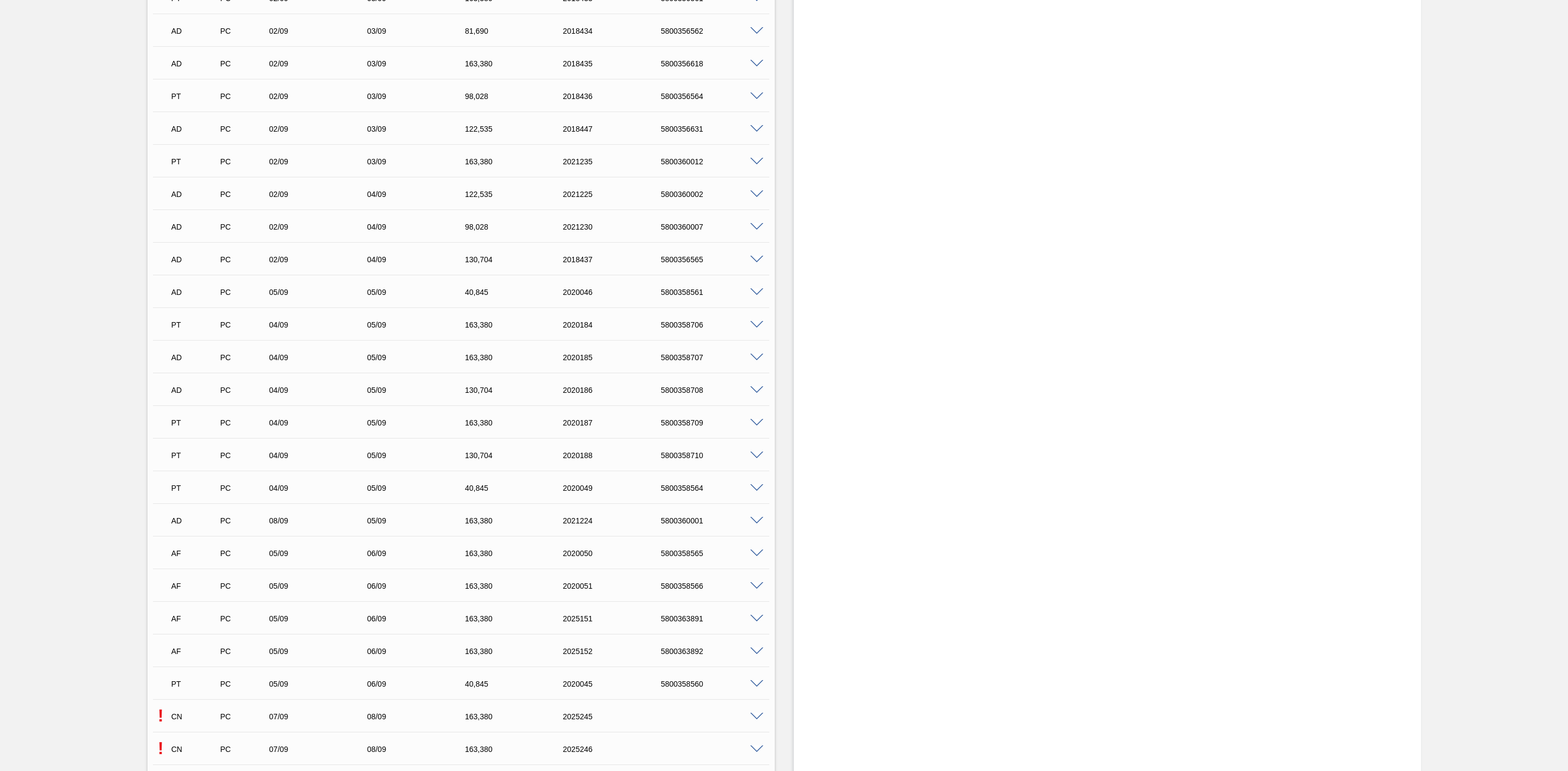
scroll to position [1633, 0]
click at [758, 425] on span at bounding box center [757, 423] width 13 height 8
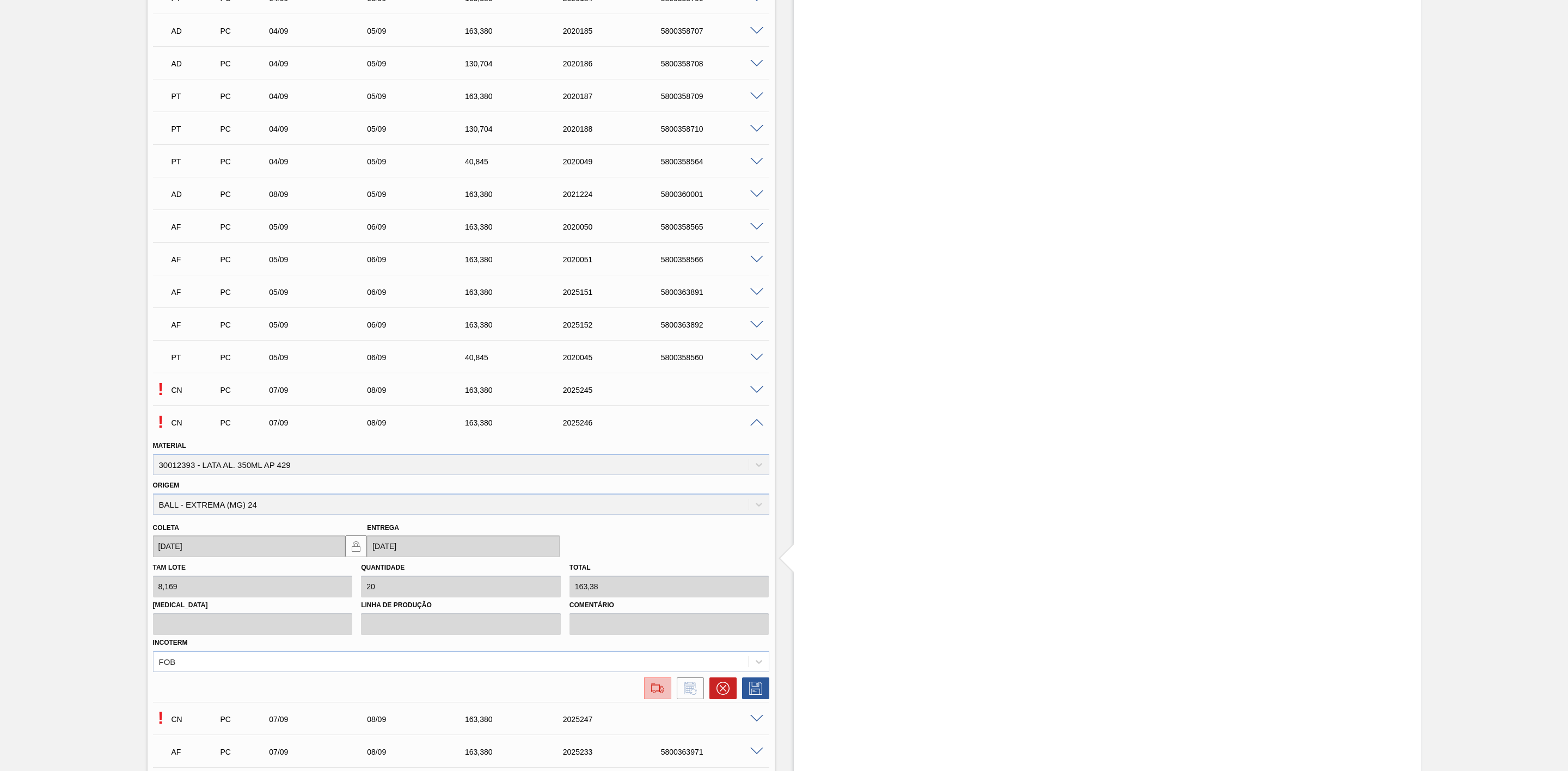
click at [654, 690] on img at bounding box center [657, 689] width 17 height 13
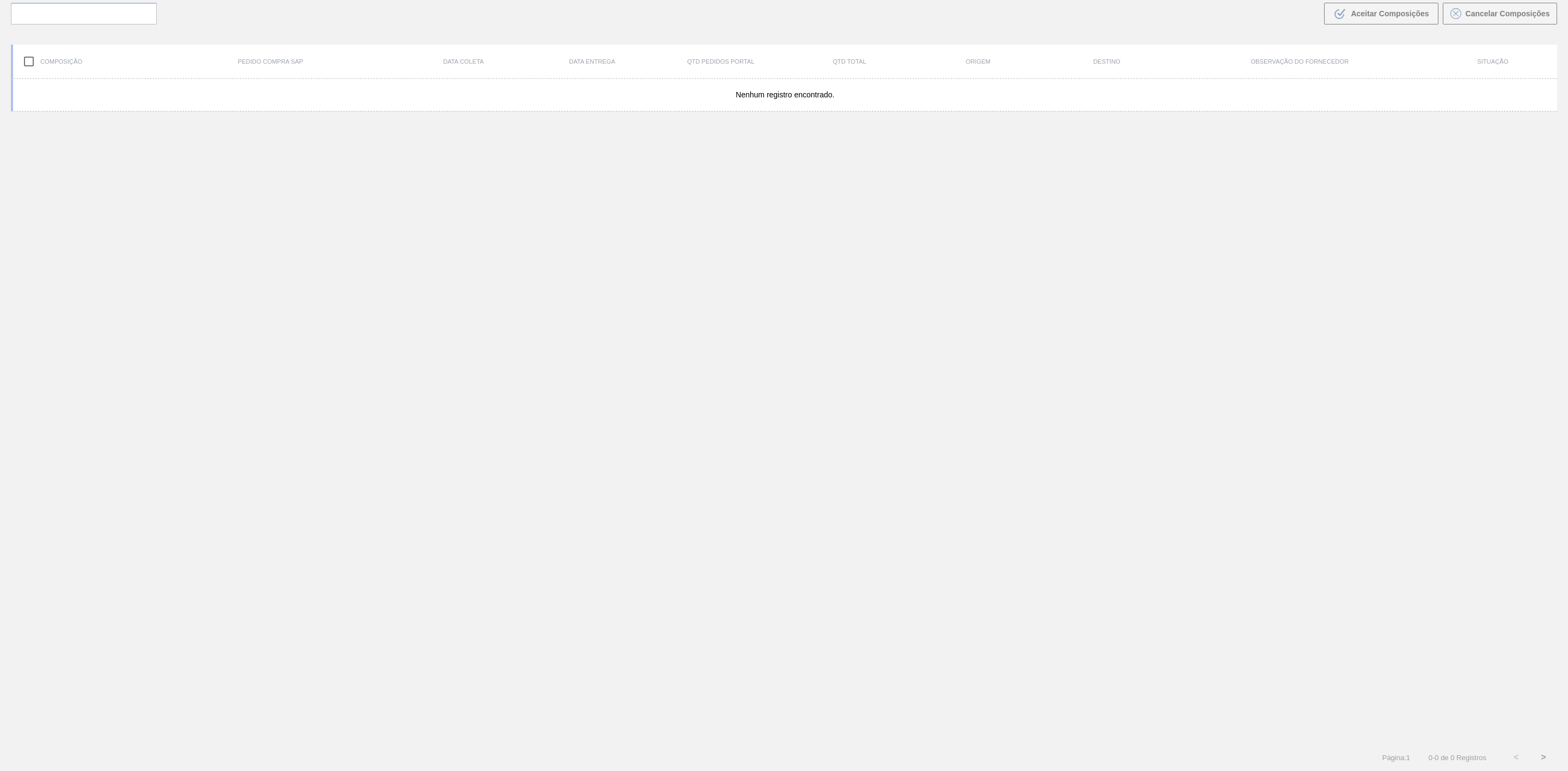
scroll to position [79, 0]
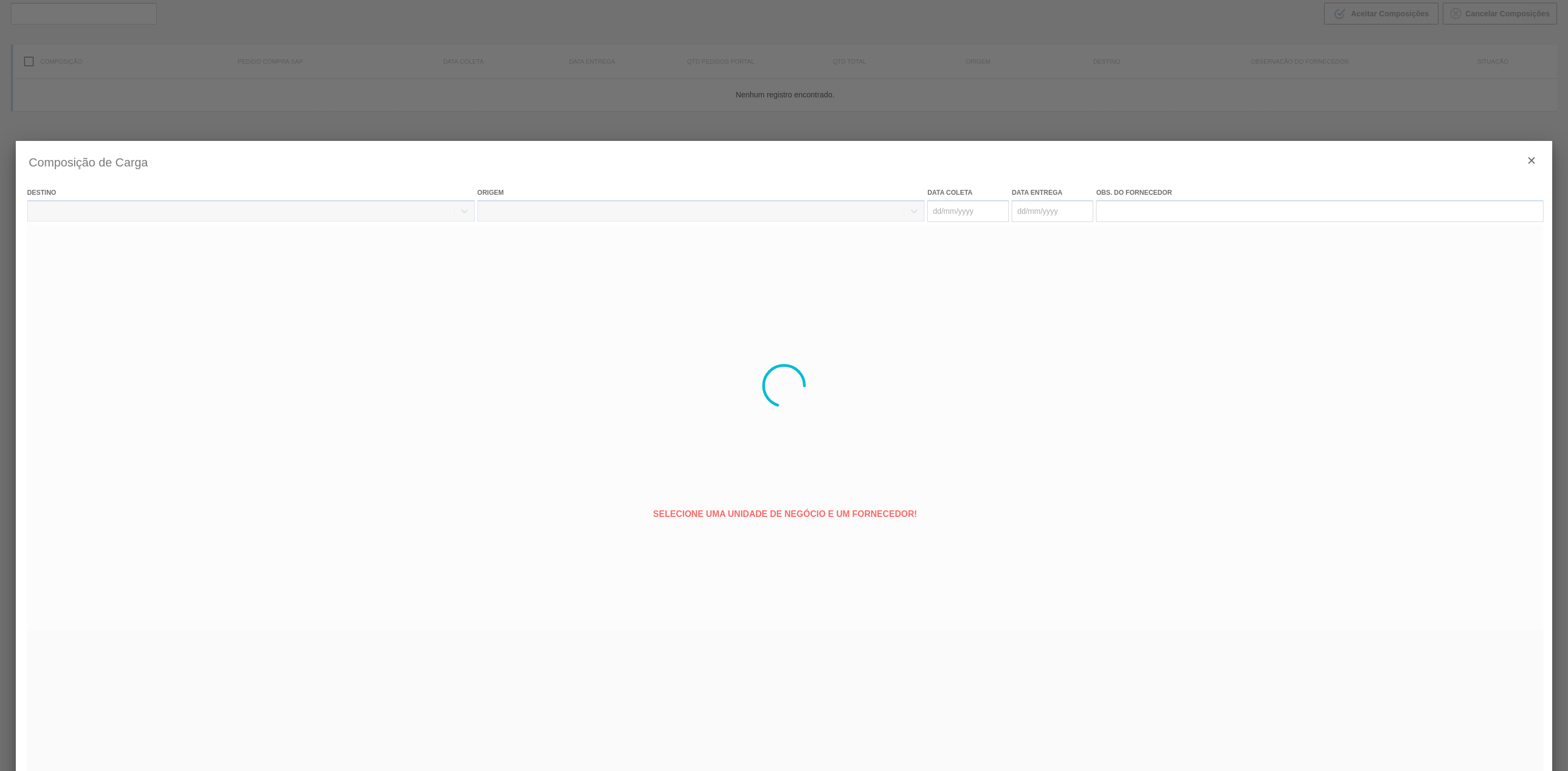
type coleta "[DATE]"
type entrega "[DATE]"
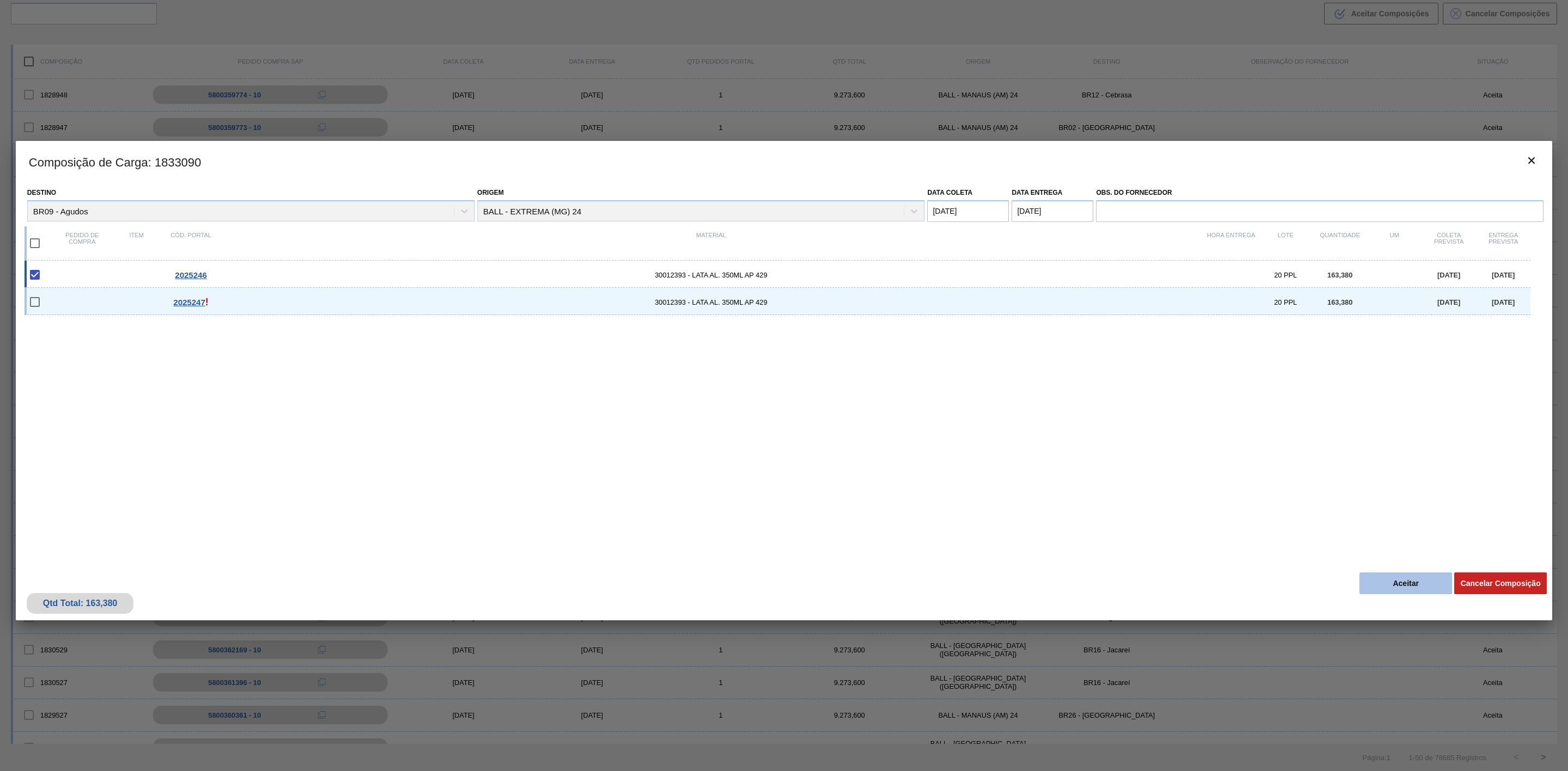
click at [1425, 580] on button "Aceitar" at bounding box center [1405, 584] width 92 height 21
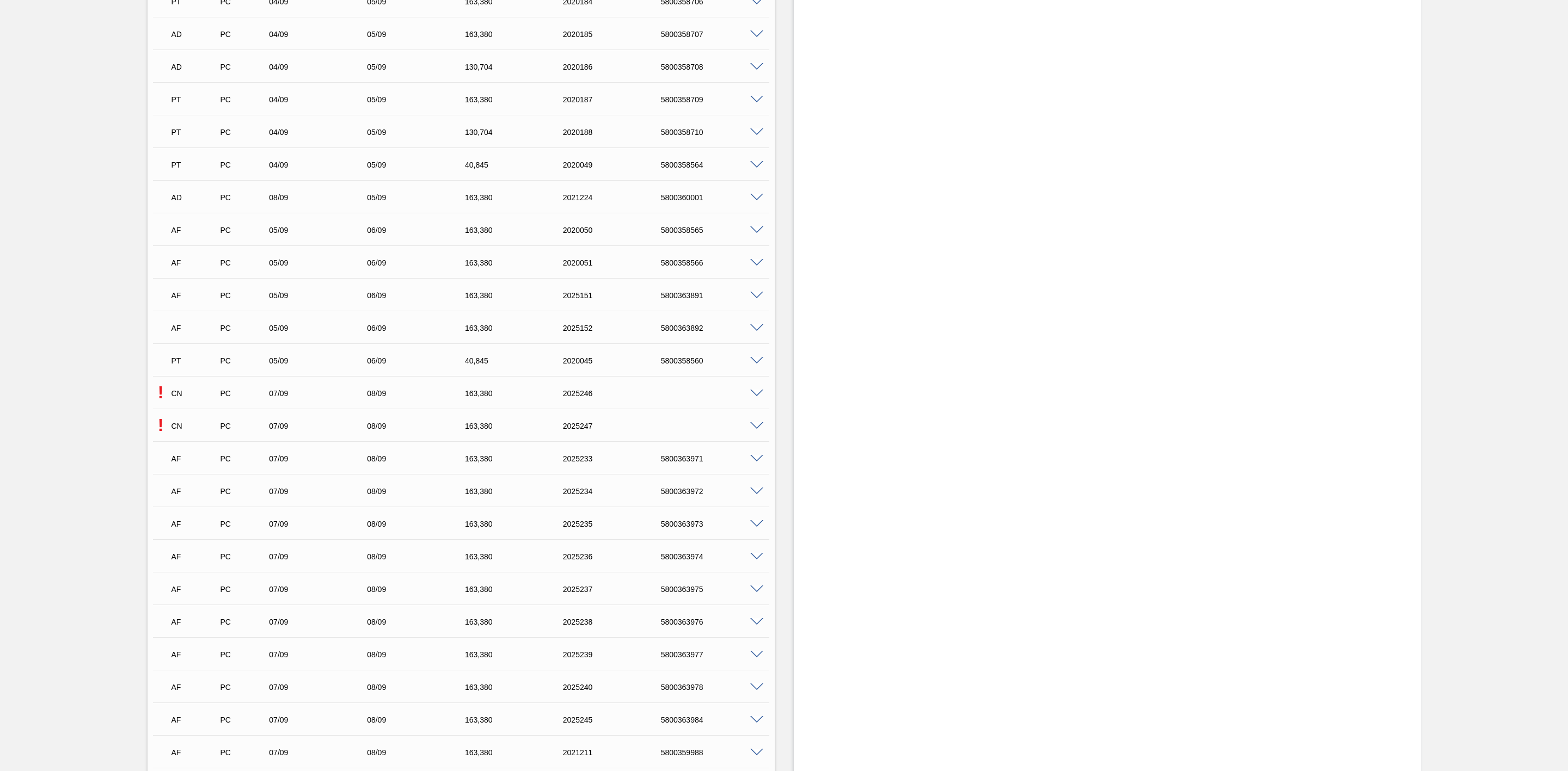
scroll to position [1633, 0]
click at [755, 426] on span at bounding box center [757, 423] width 13 height 8
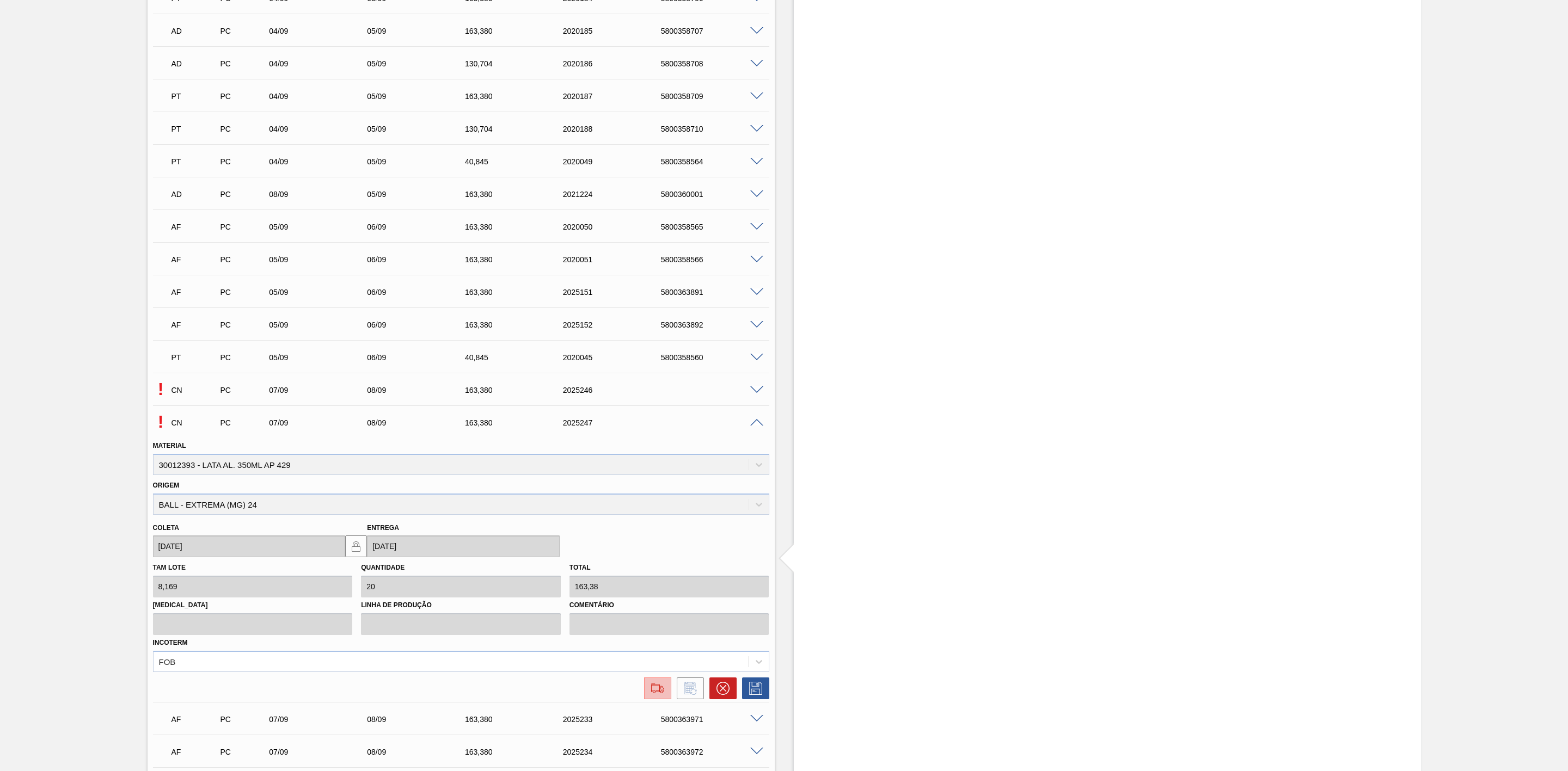
click at [664, 692] on img at bounding box center [657, 689] width 17 height 13
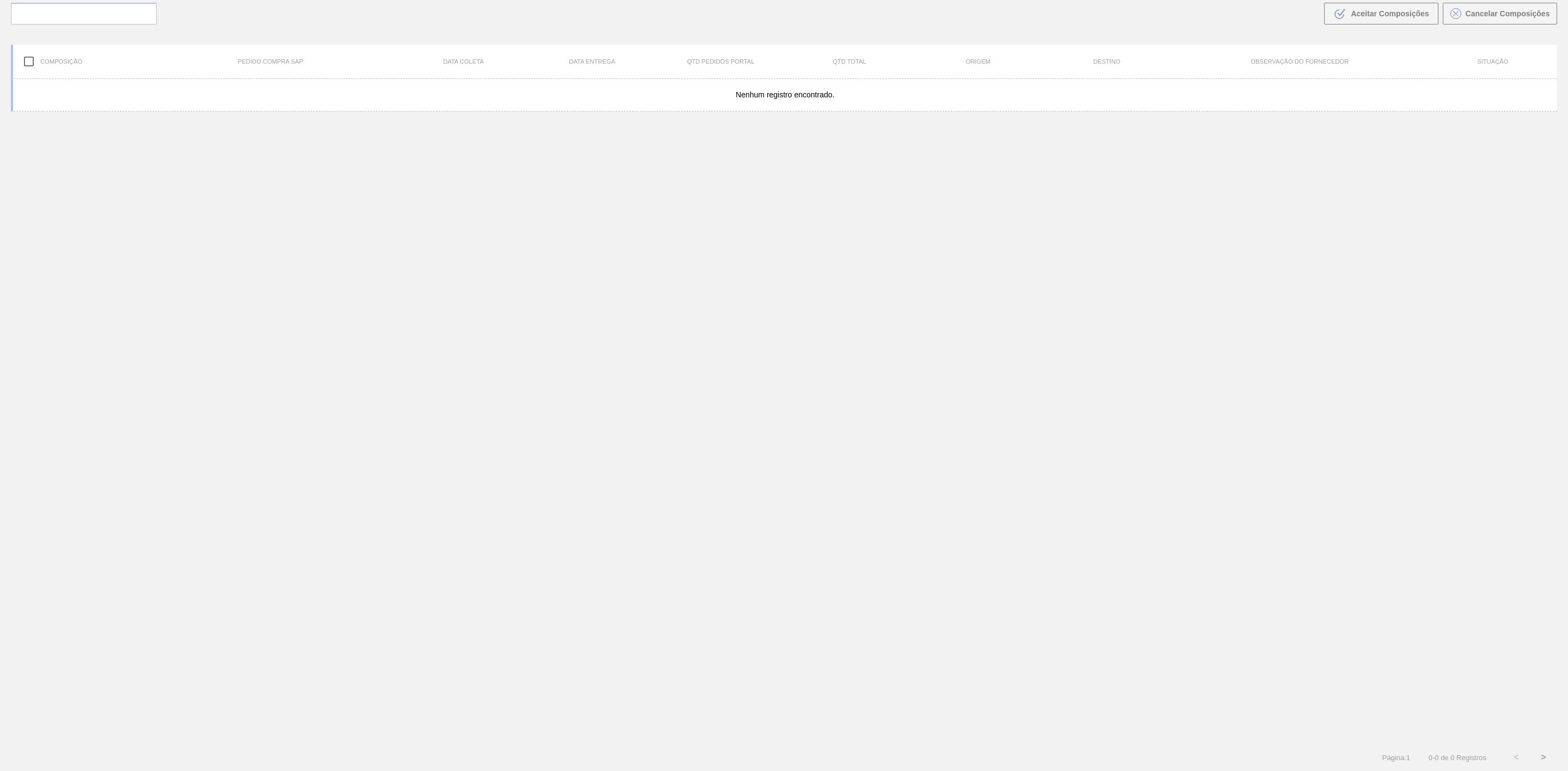
scroll to position [79, 0]
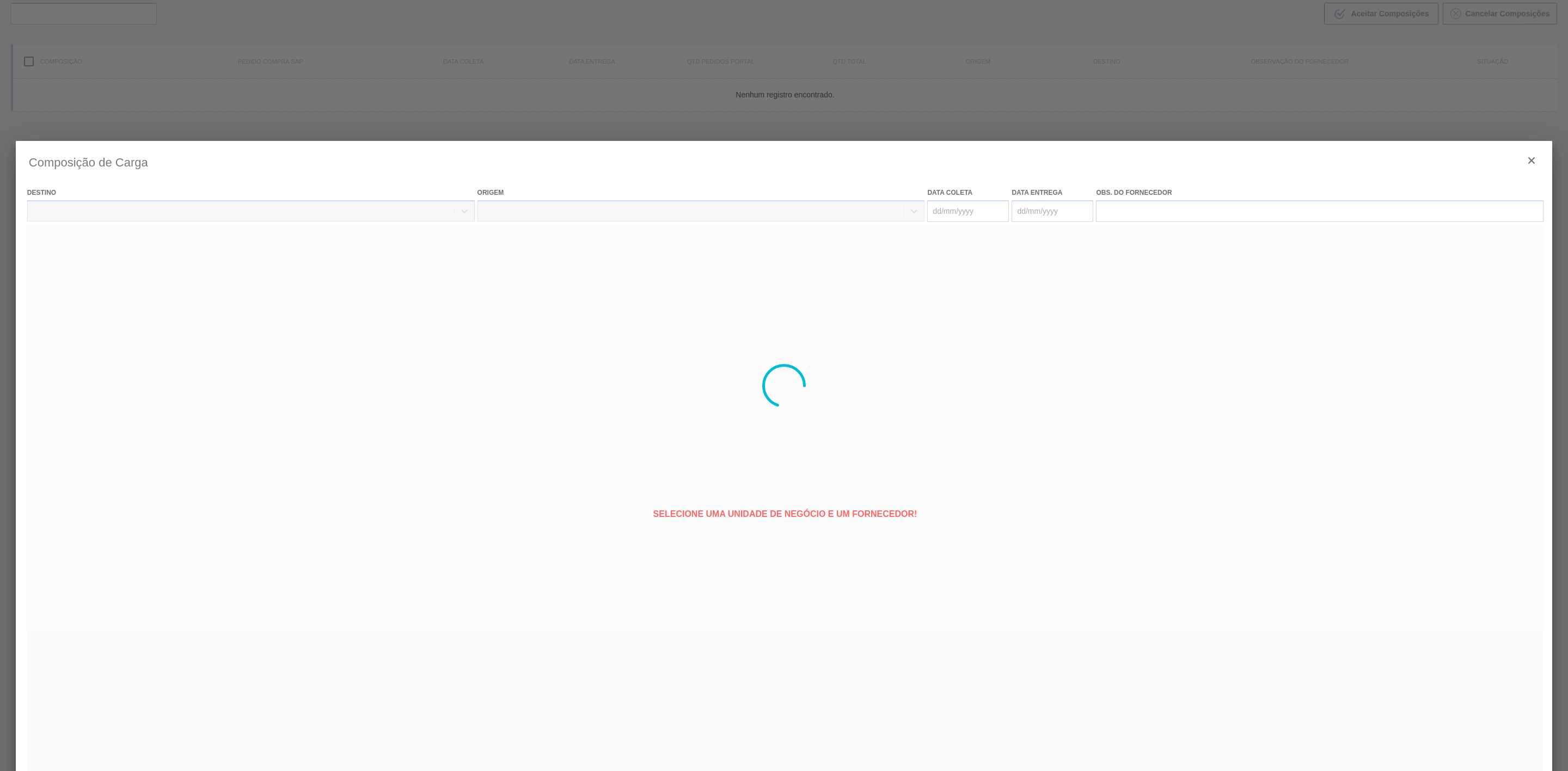
type coleta "[DATE]"
type entrega "[DATE]"
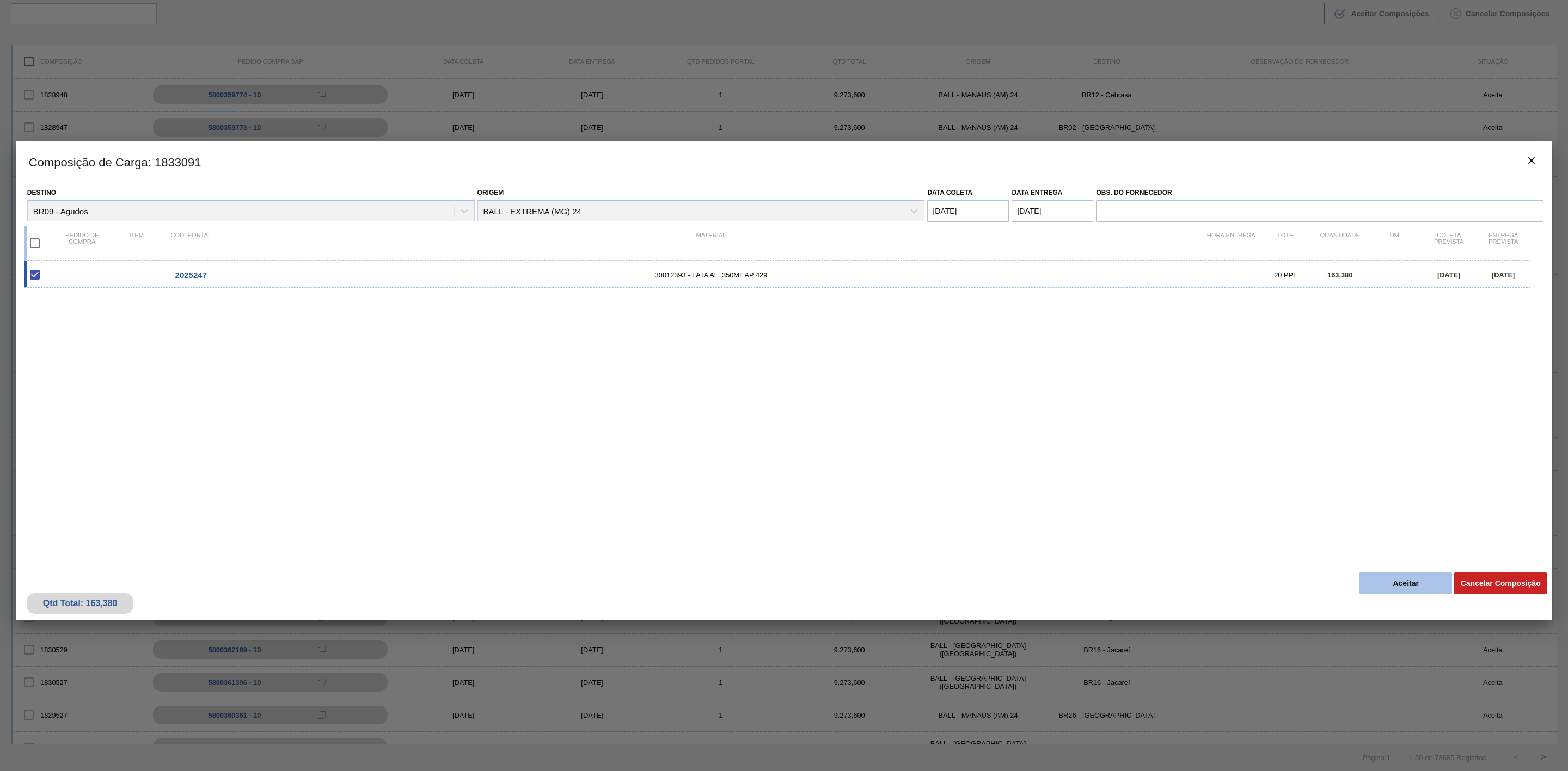
click at [1389, 583] on button "Aceitar" at bounding box center [1405, 584] width 92 height 21
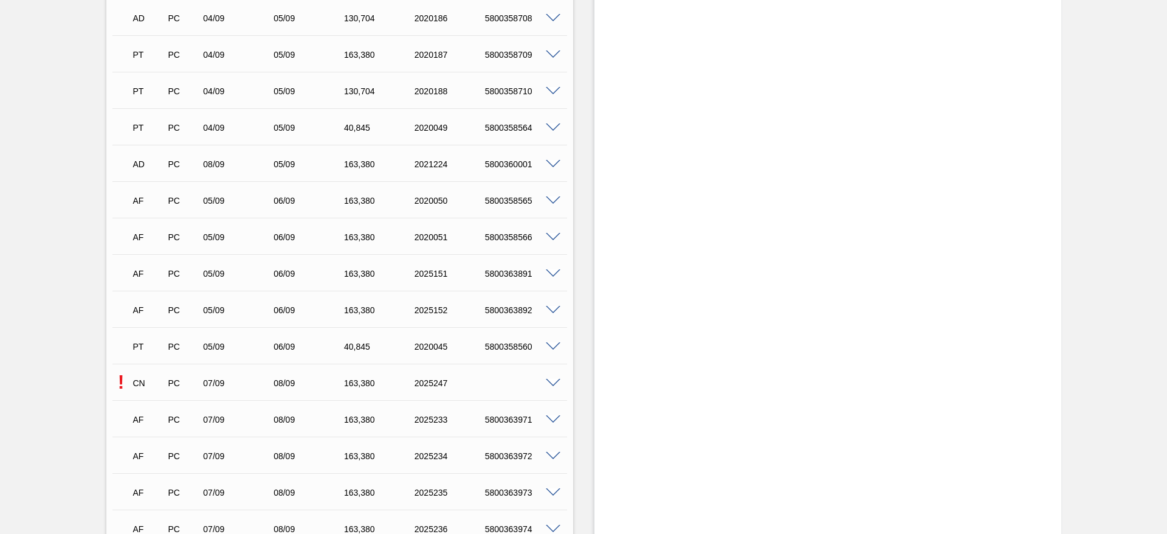
scroll to position [1915, 0]
click at [550, 345] on span at bounding box center [553, 344] width 15 height 9
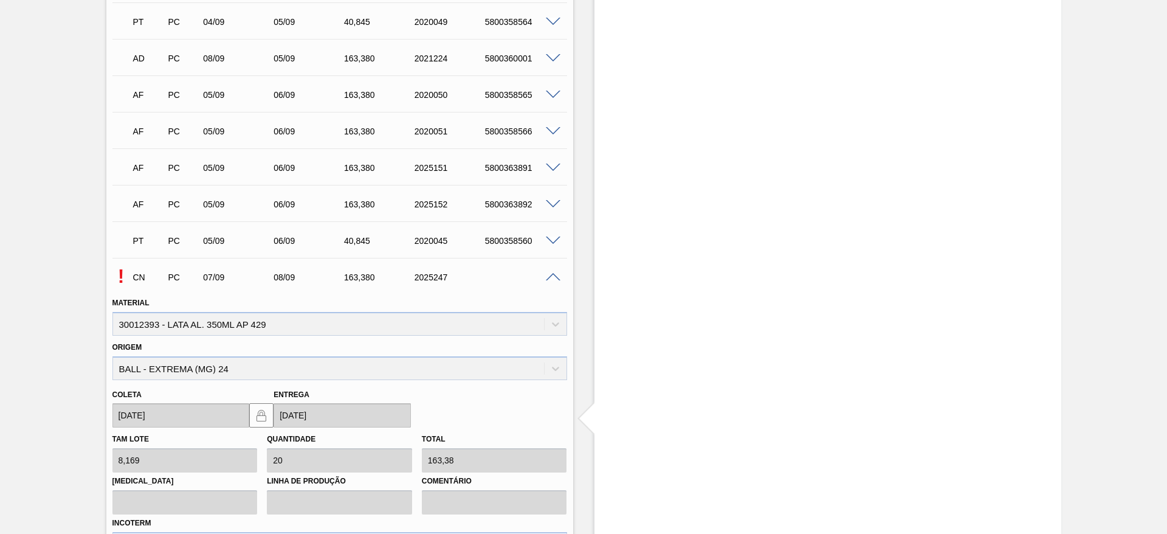
scroll to position [2189, 0]
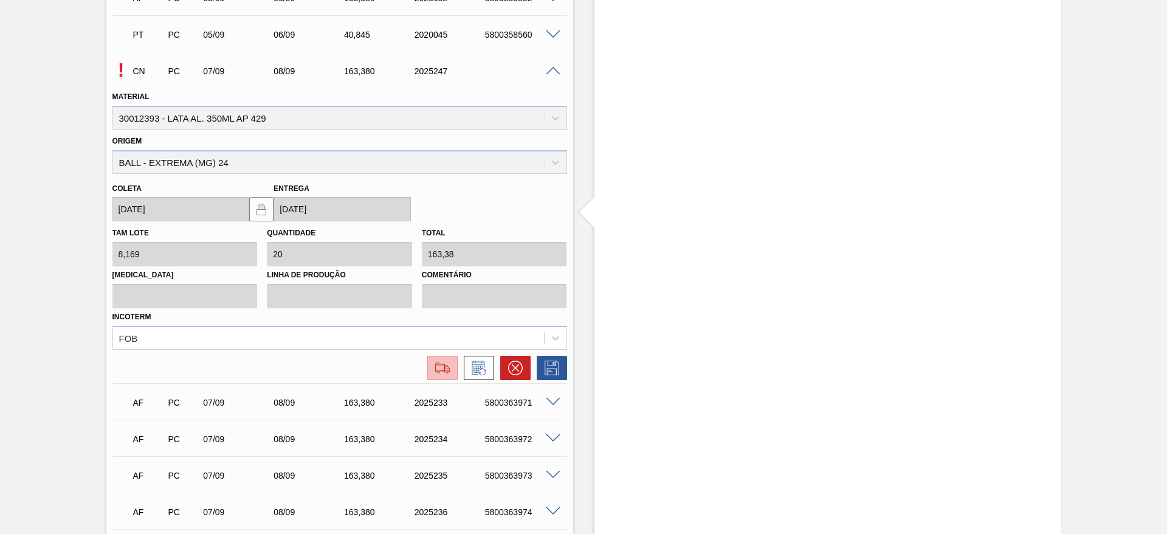
click at [443, 367] on img at bounding box center [442, 368] width 19 height 15
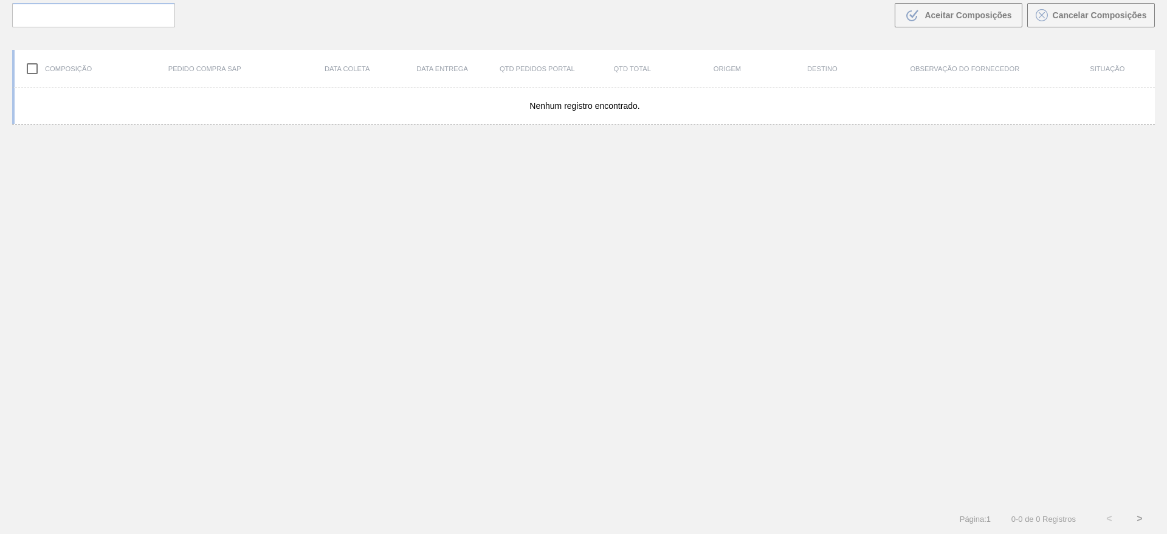
scroll to position [88, 0]
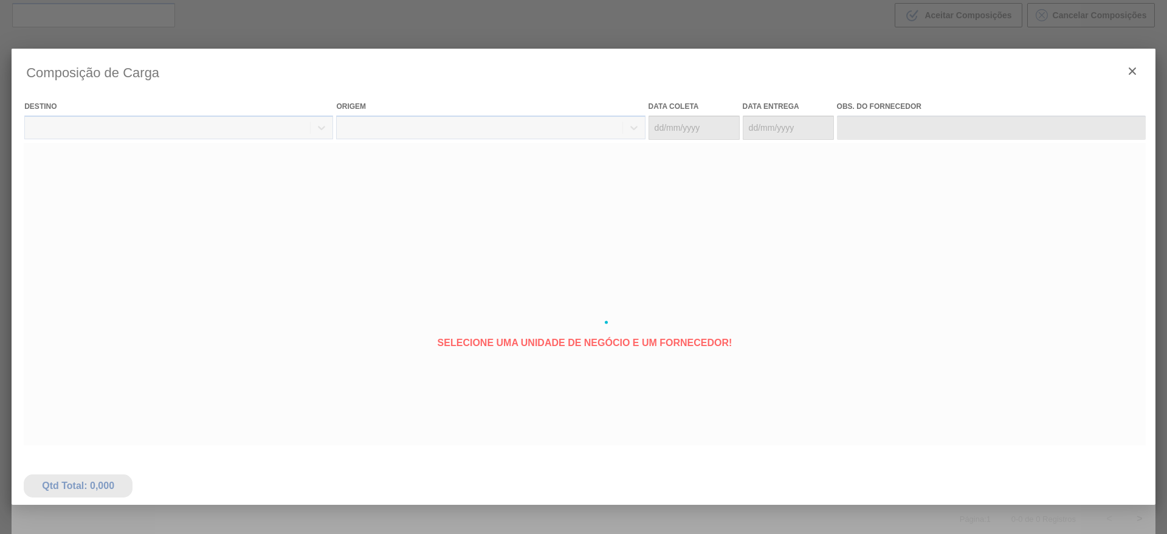
type coleta "[DATE]"
type entrega "[DATE]"
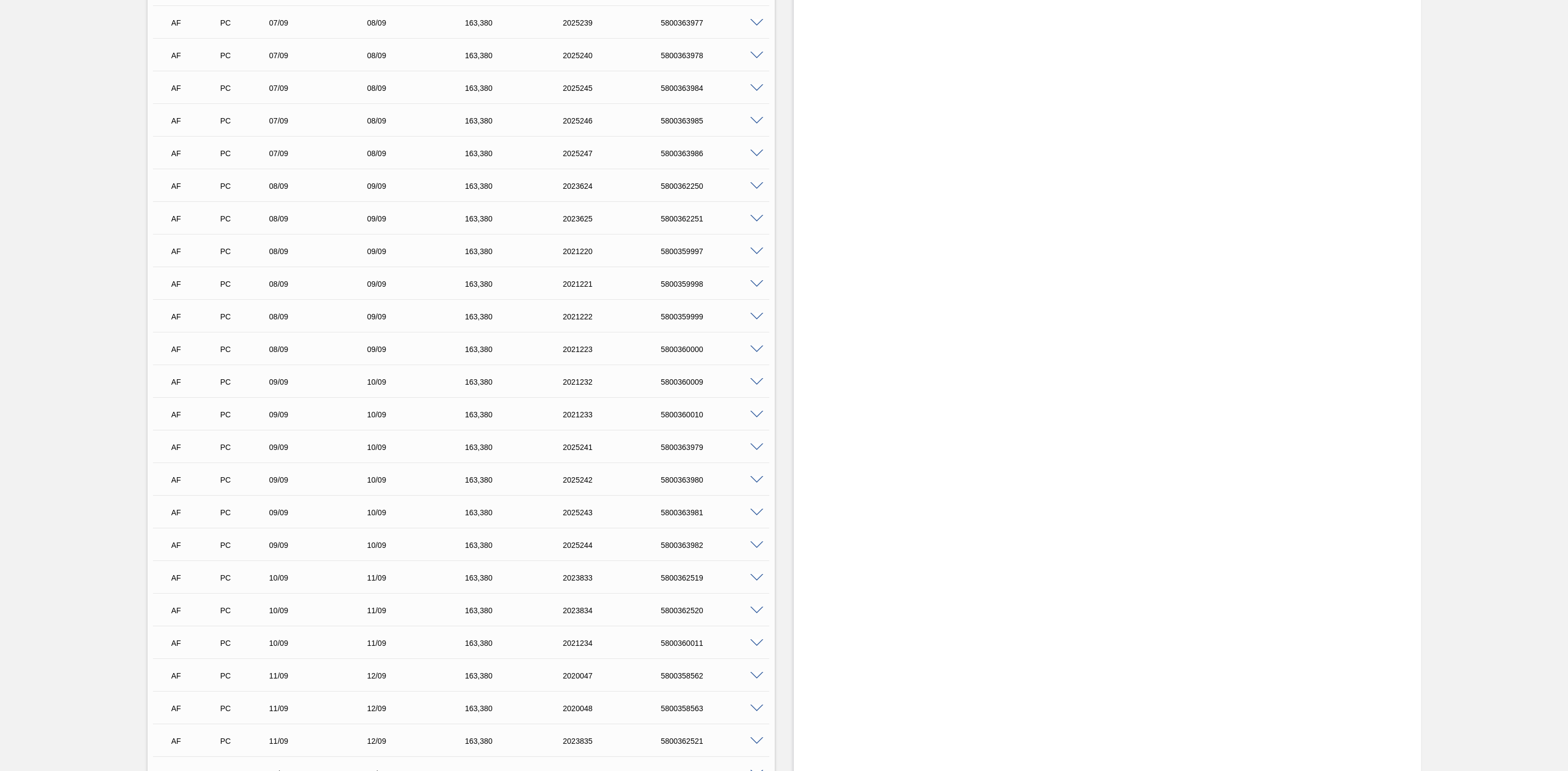
scroll to position [2531, 0]
